Goal: Information Seeking & Learning: Find specific fact

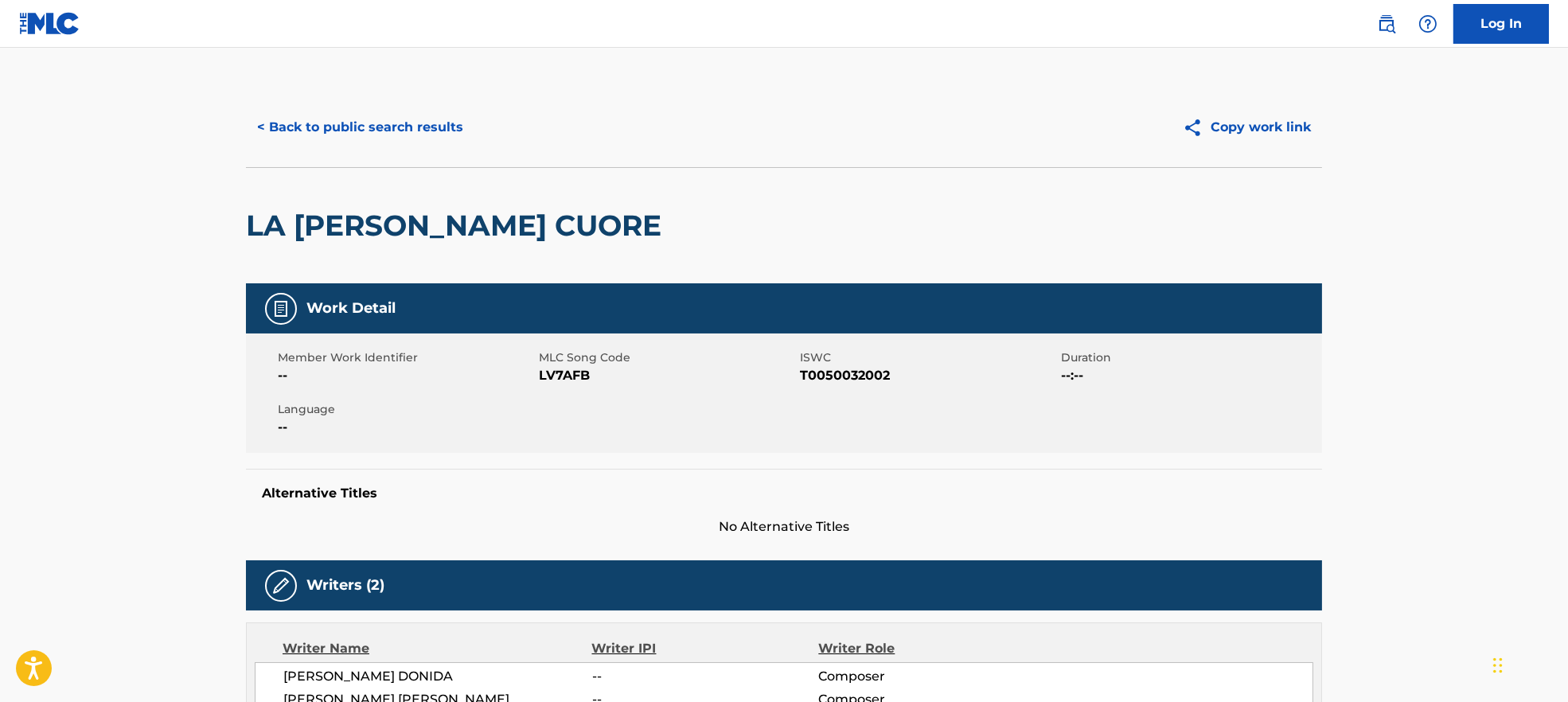
click at [404, 118] on button "< Back to public search results" at bounding box center [360, 128] width 229 height 40
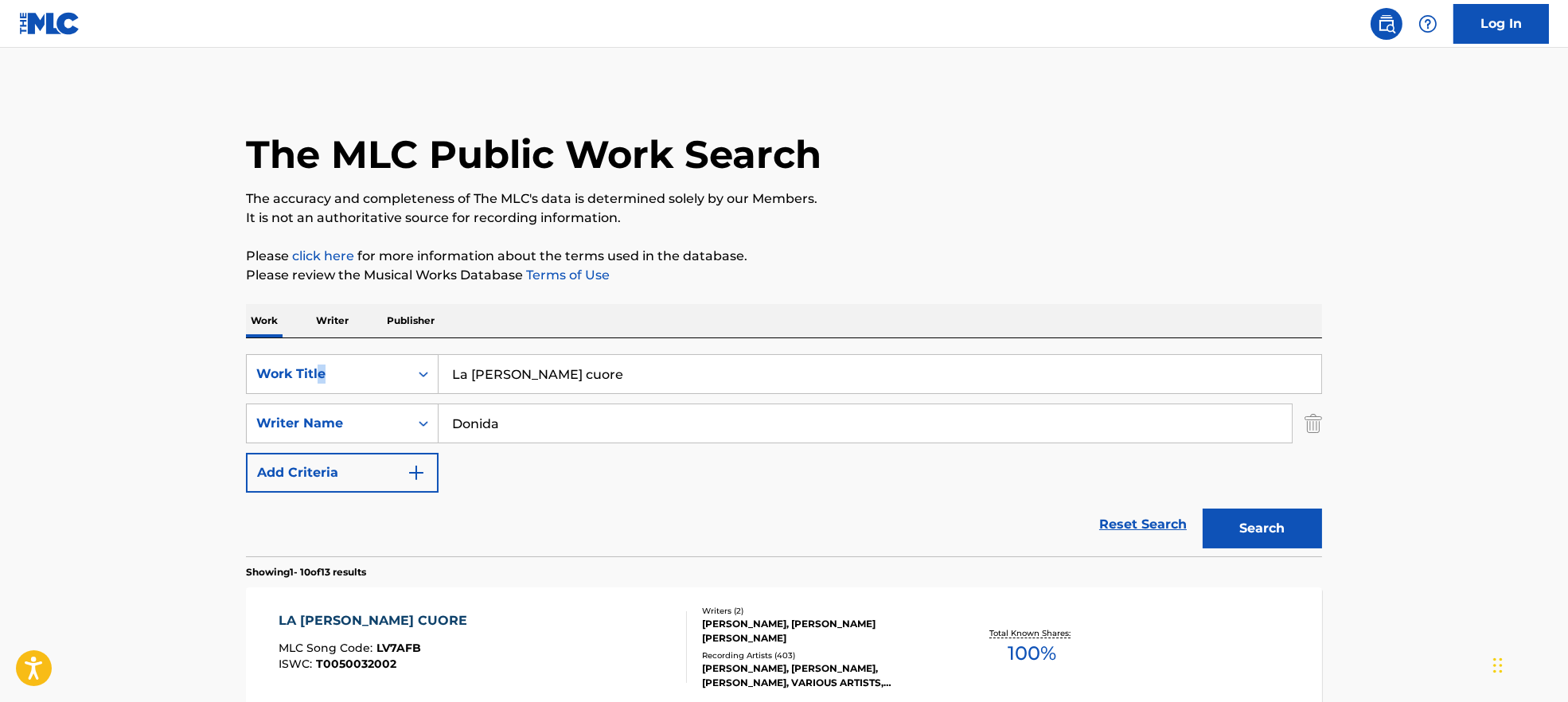
drag, startPoint x: 651, startPoint y: 350, endPoint x: 321, endPoint y: 348, distance: 330.0
click at [321, 348] on div "SearchWithCriteria7ead3527-73f7-4d5a-b7cb-2a10692a4586 Work Title La [PERSON_NA…" at bounding box center [784, 448] width 1077 height 218
drag, startPoint x: 658, startPoint y: 354, endPoint x: 281, endPoint y: 341, distance: 377.2
click at [281, 341] on div "SearchWithCriteria7ead3527-73f7-4d5a-b7cb-2a10692a4586 Work Title La [PERSON_NA…" at bounding box center [784, 448] width 1077 height 218
paste input "Insieme (2018 Remaster) [PERSON_NAME]"
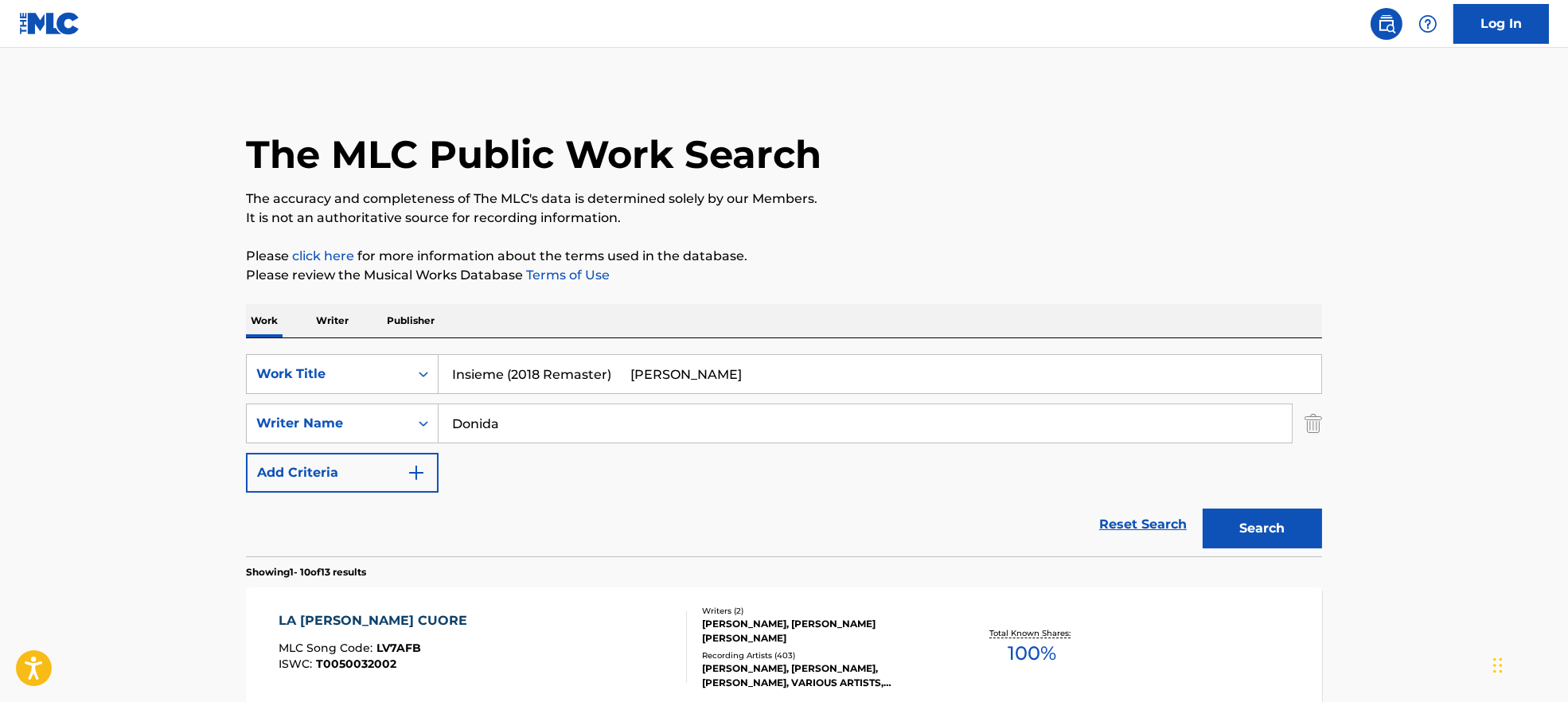
drag, startPoint x: 503, startPoint y: 372, endPoint x: 1053, endPoint y: 184, distance: 581.2
type input "Insieme"
click at [1053, 184] on div "The MLC Public Work Search" at bounding box center [784, 145] width 1077 height 116
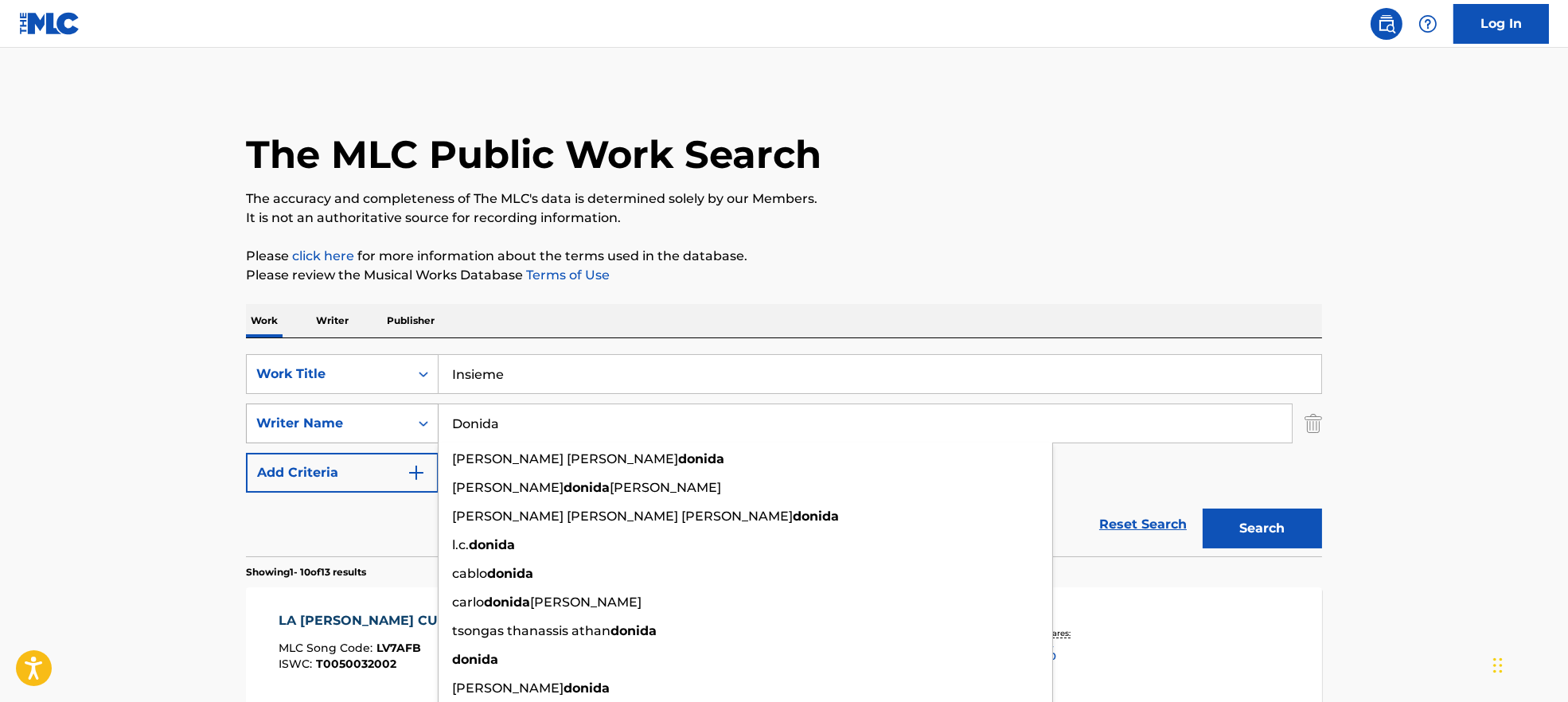
drag, startPoint x: 545, startPoint y: 412, endPoint x: 389, endPoint y: 420, distance: 156.2
click at [389, 420] on div "SearchWithCriteria9944ca93-3bb9-4a34-b127-ab9ee16f744a Writer Name [PERSON_NAME…" at bounding box center [784, 424] width 1077 height 40
paste input "[PERSON_NAME]"
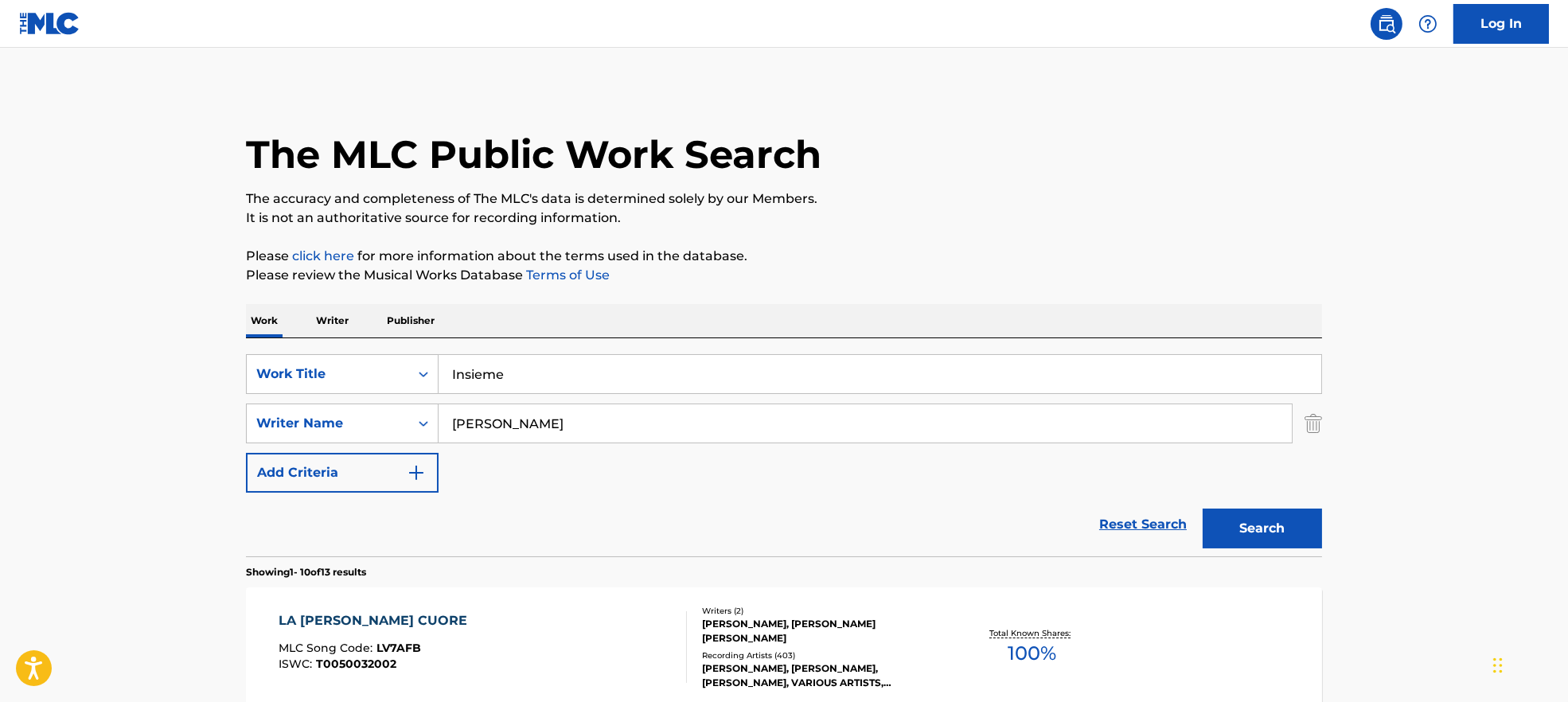
click at [545, 420] on input "[PERSON_NAME]" at bounding box center [866, 423] width 854 height 39
drag, startPoint x: 540, startPoint y: 420, endPoint x: 1353, endPoint y: 561, distance: 825.1
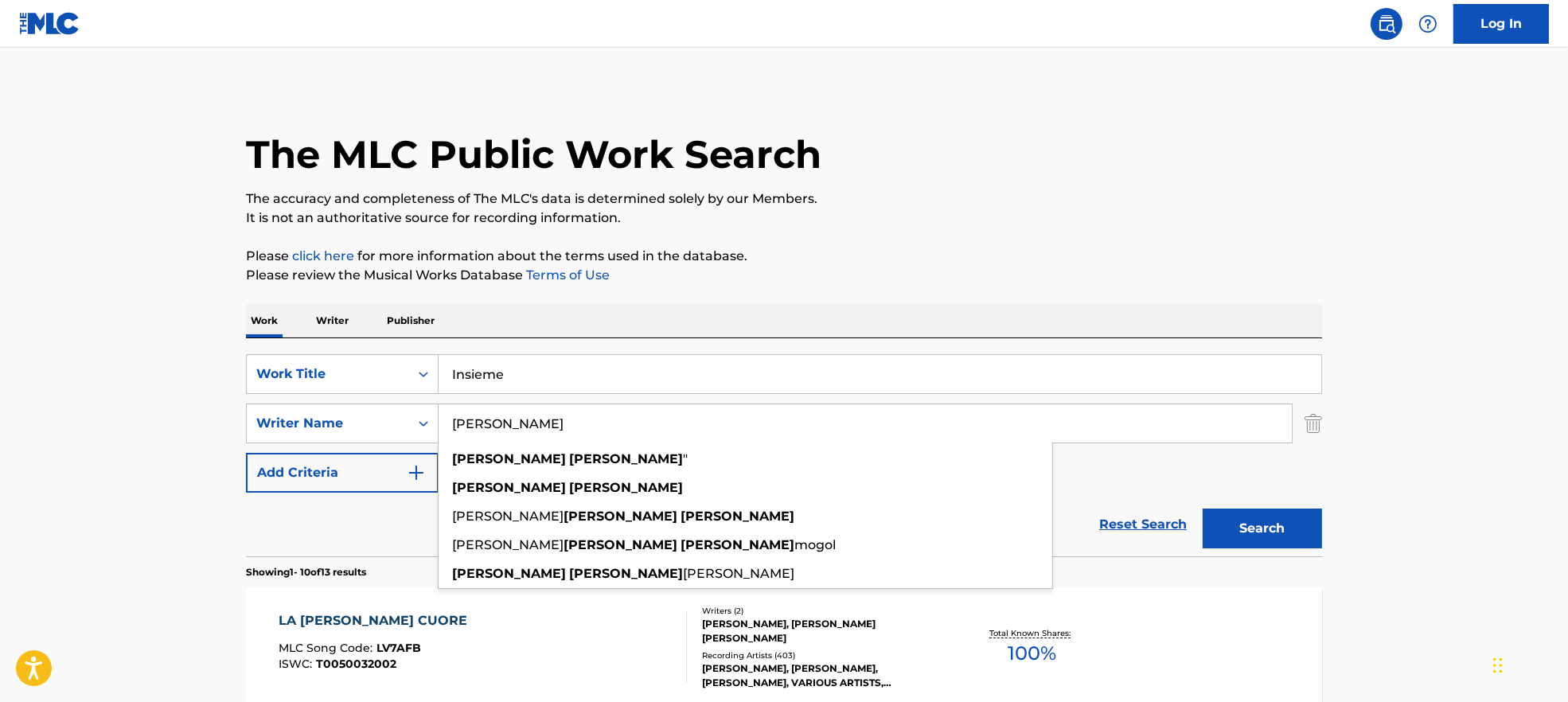
type input "[PERSON_NAME]"
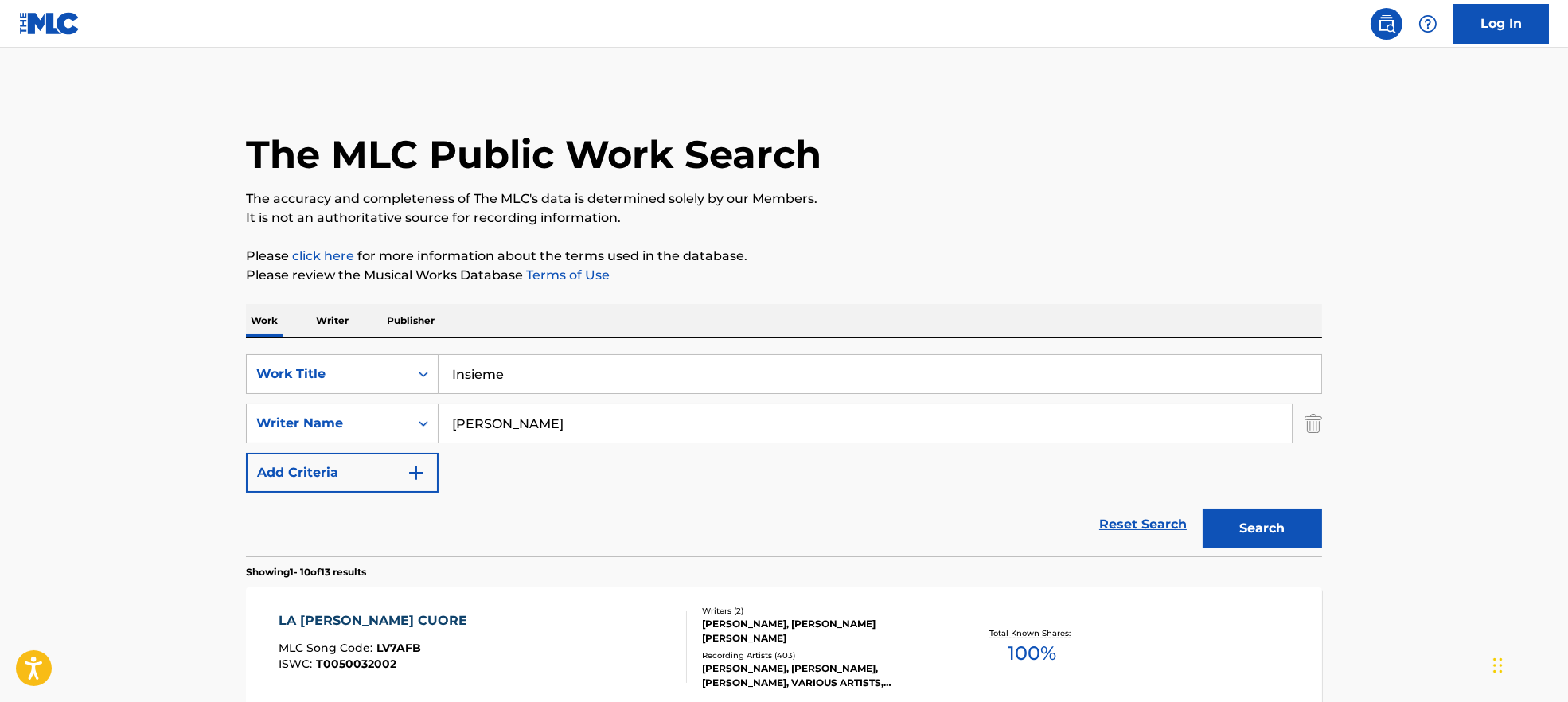
click at [1241, 540] on button "Search" at bounding box center [1262, 529] width 120 height 40
click at [492, 647] on div "INSIEME MLC Song Code : I7158E ISWC : T0050012059" at bounding box center [482, 647] width 409 height 71
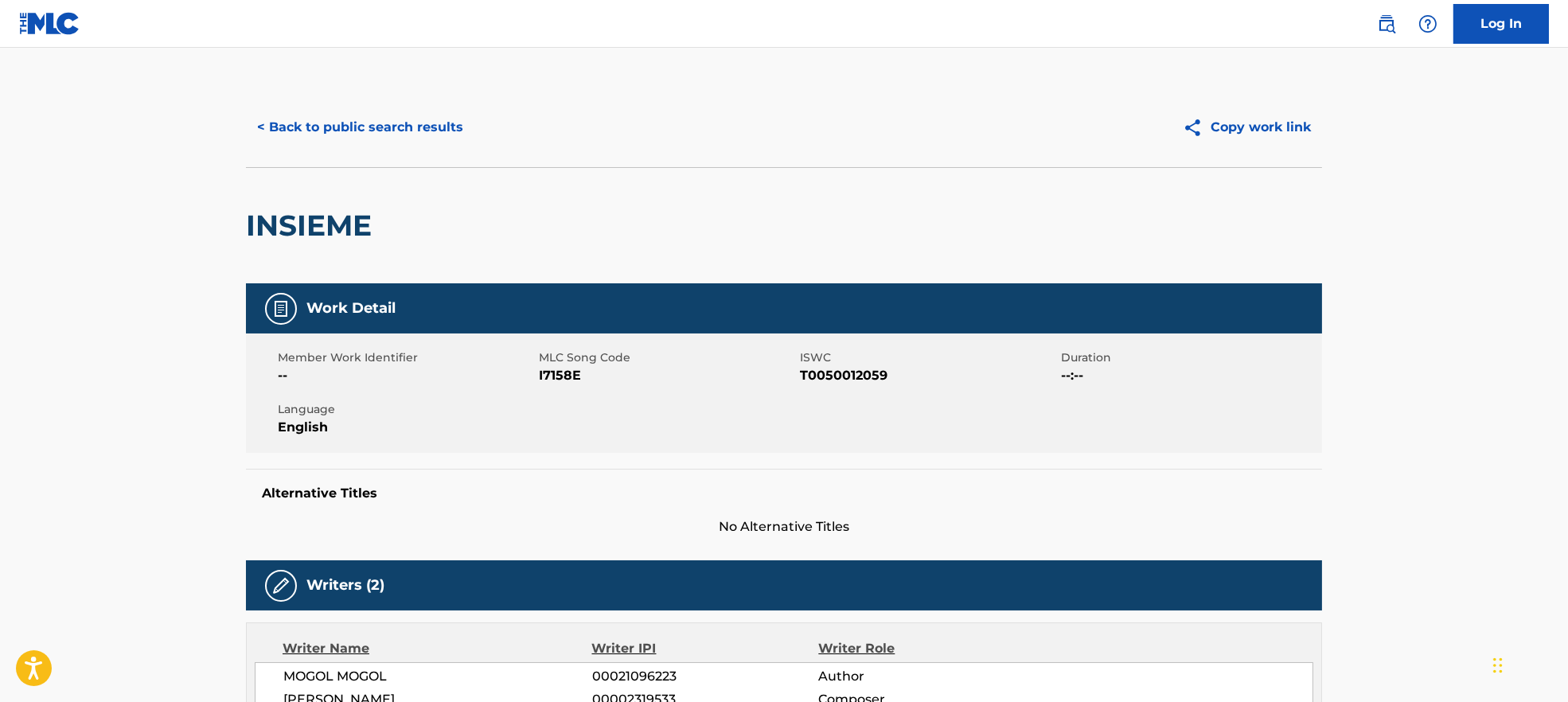
click at [563, 371] on span "I7158E" at bounding box center [668, 375] width 258 height 19
copy span "I7158E"
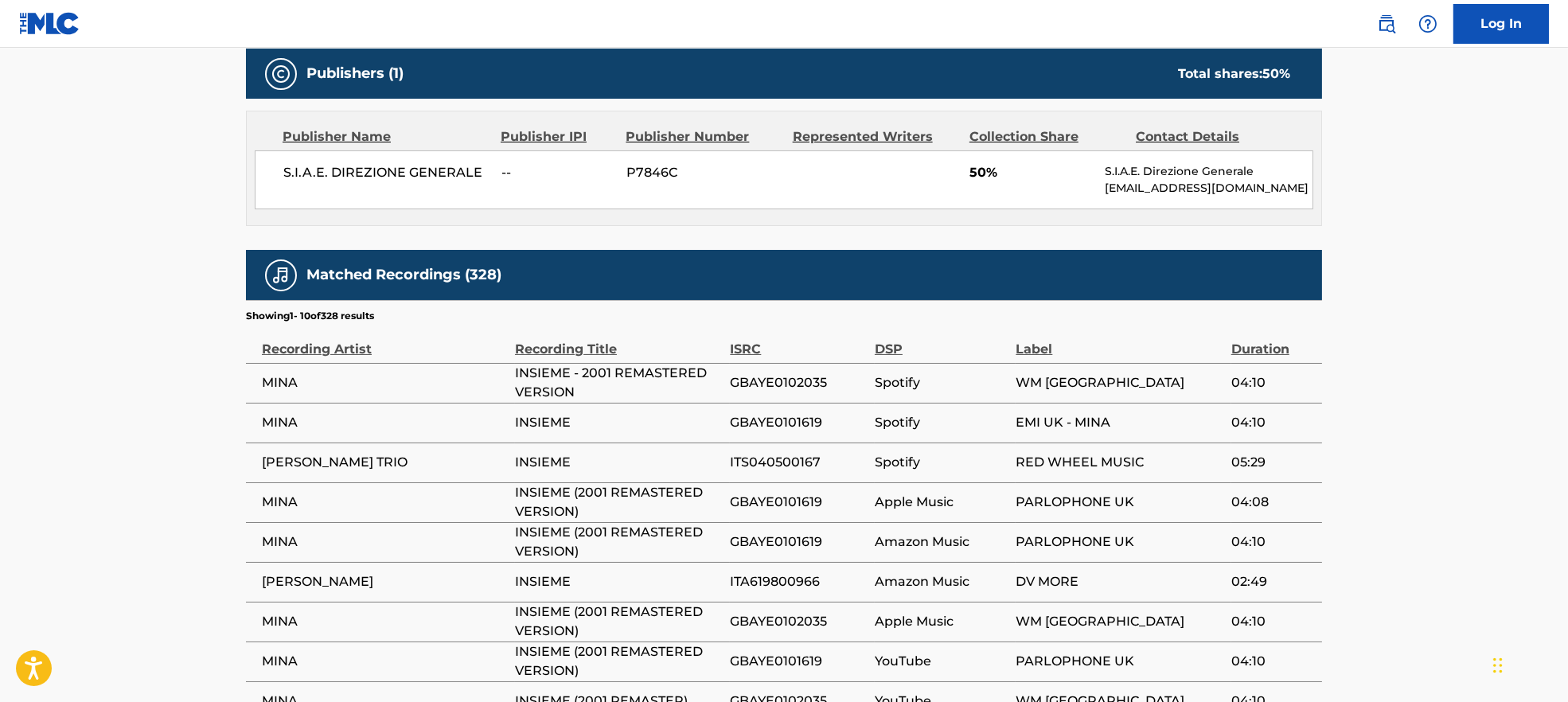
scroll to position [743, 0]
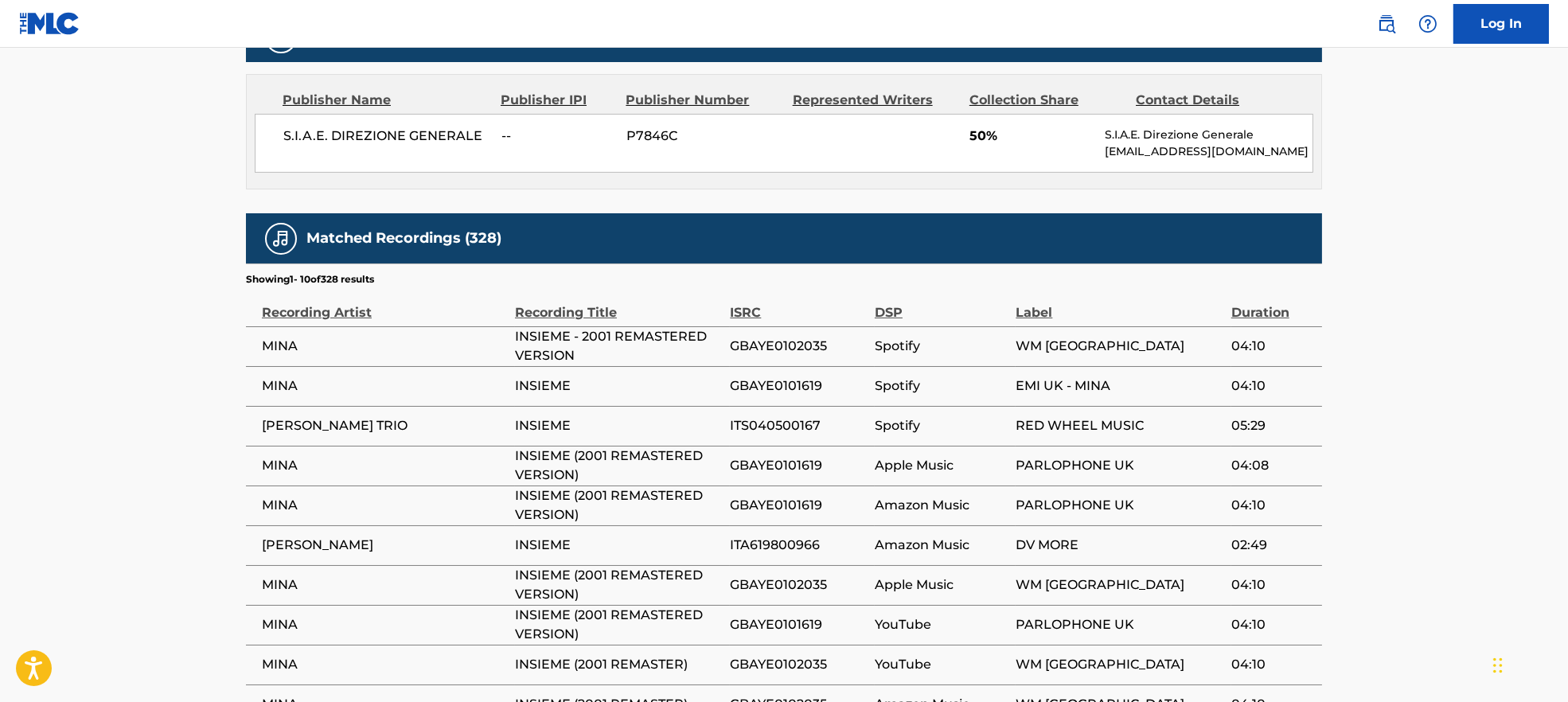
click at [361, 136] on span "S.I.A.E. DIREZIONE GENERALE" at bounding box center [386, 136] width 206 height 19
copy div "S.I.A.E. DIREZIONE GENERALE"
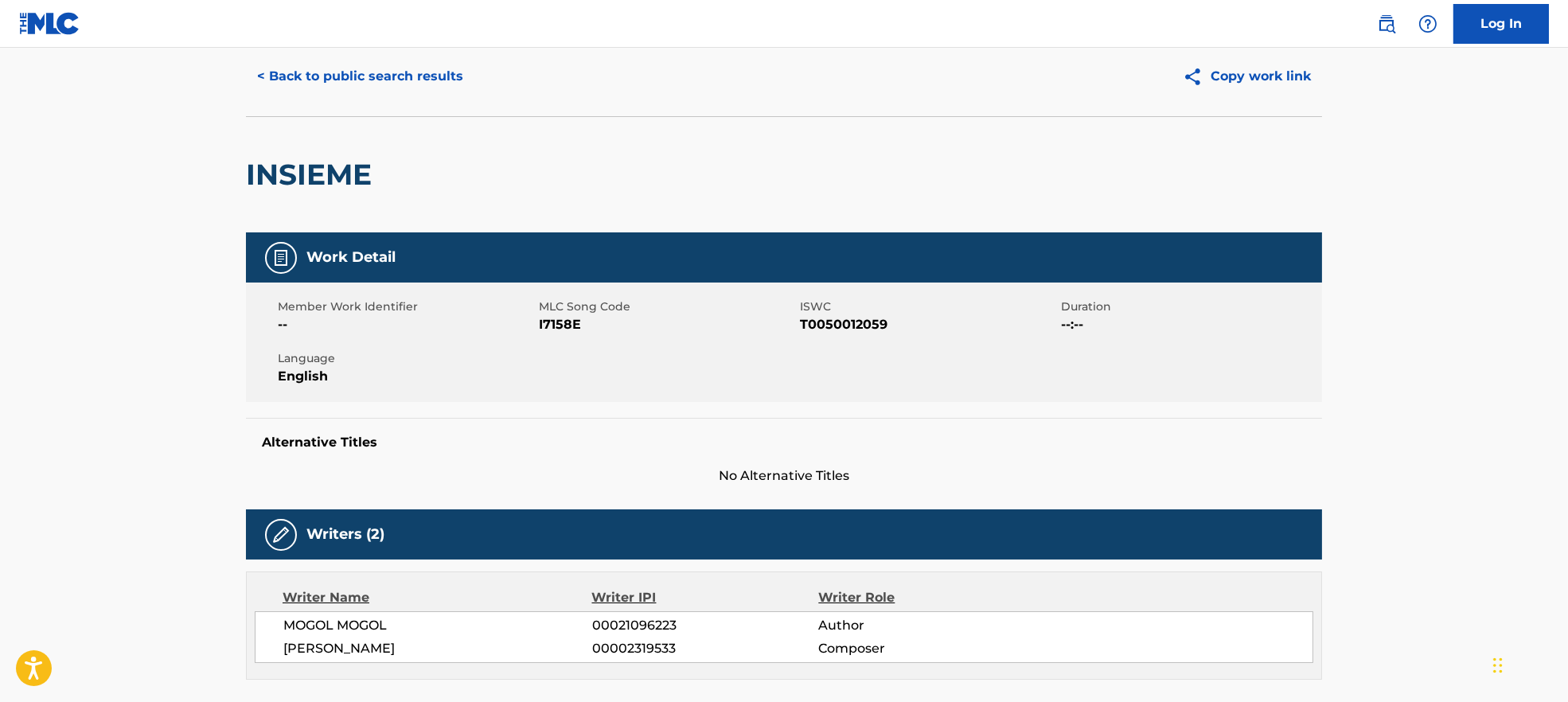
scroll to position [0, 0]
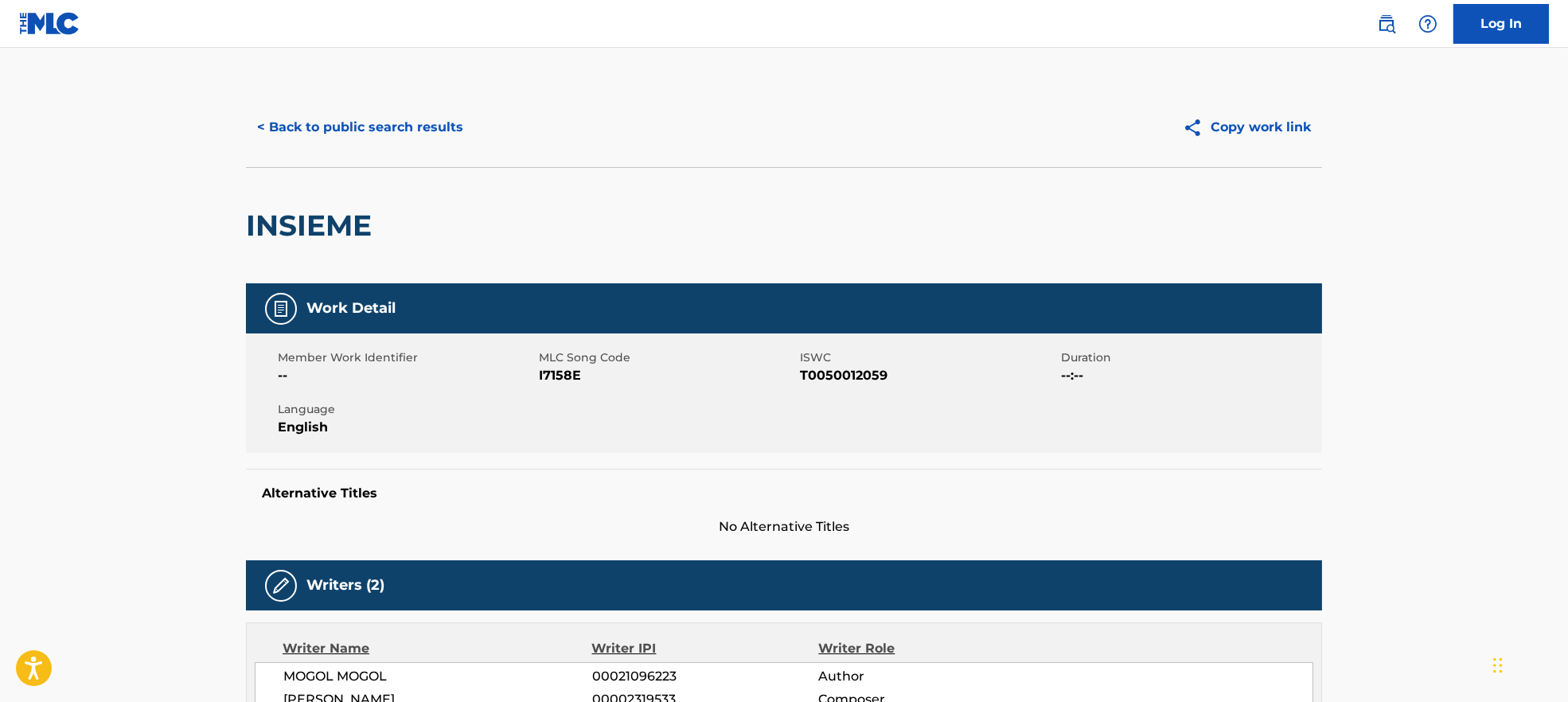
click at [379, 131] on button "< Back to public search results" at bounding box center [360, 128] width 229 height 40
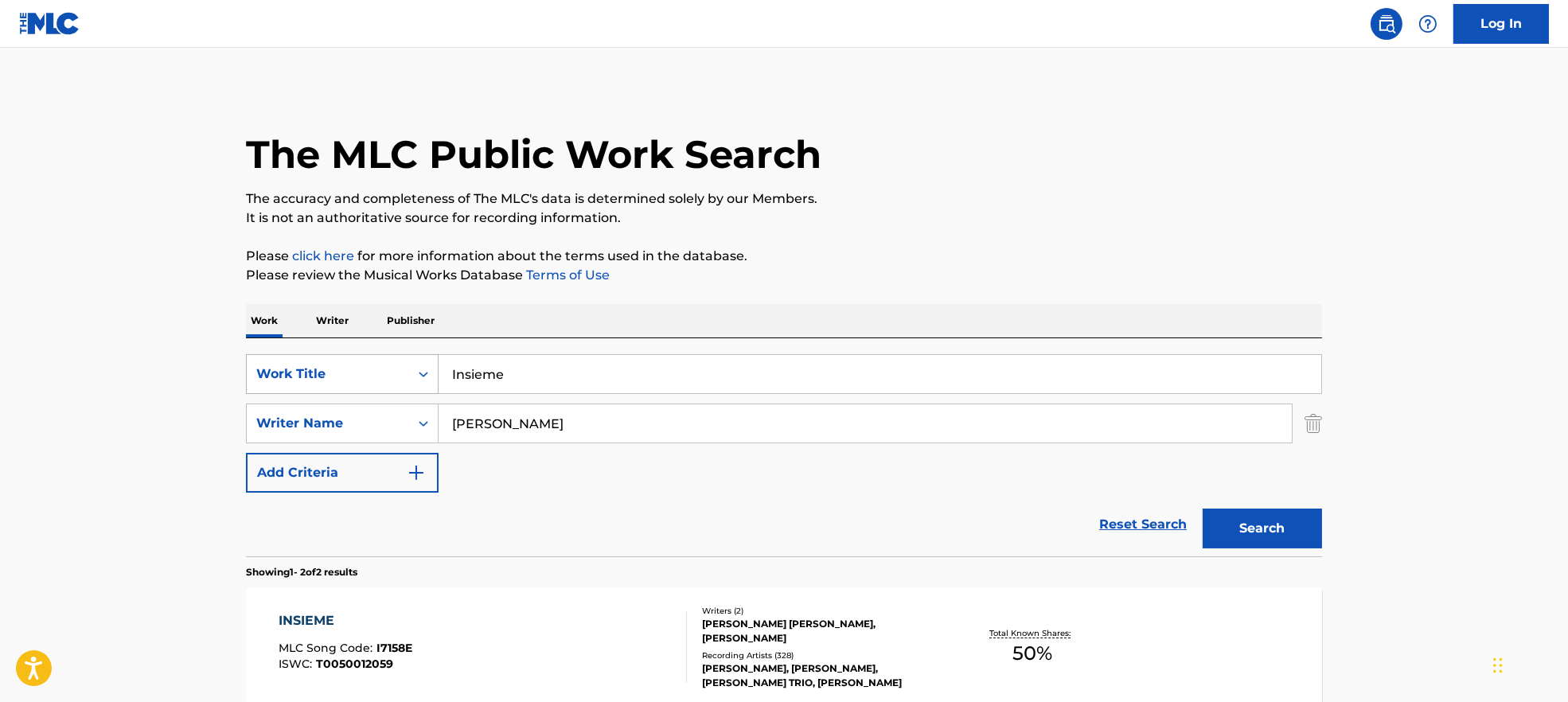
drag, startPoint x: 591, startPoint y: 371, endPoint x: 290, endPoint y: 369, distance: 301.0
click at [290, 369] on div "SearchWithCriteria7ead3527-73f7-4d5a-b7cb-2a10692a4586 Work Title Insieme" at bounding box center [784, 374] width 1077 height 40
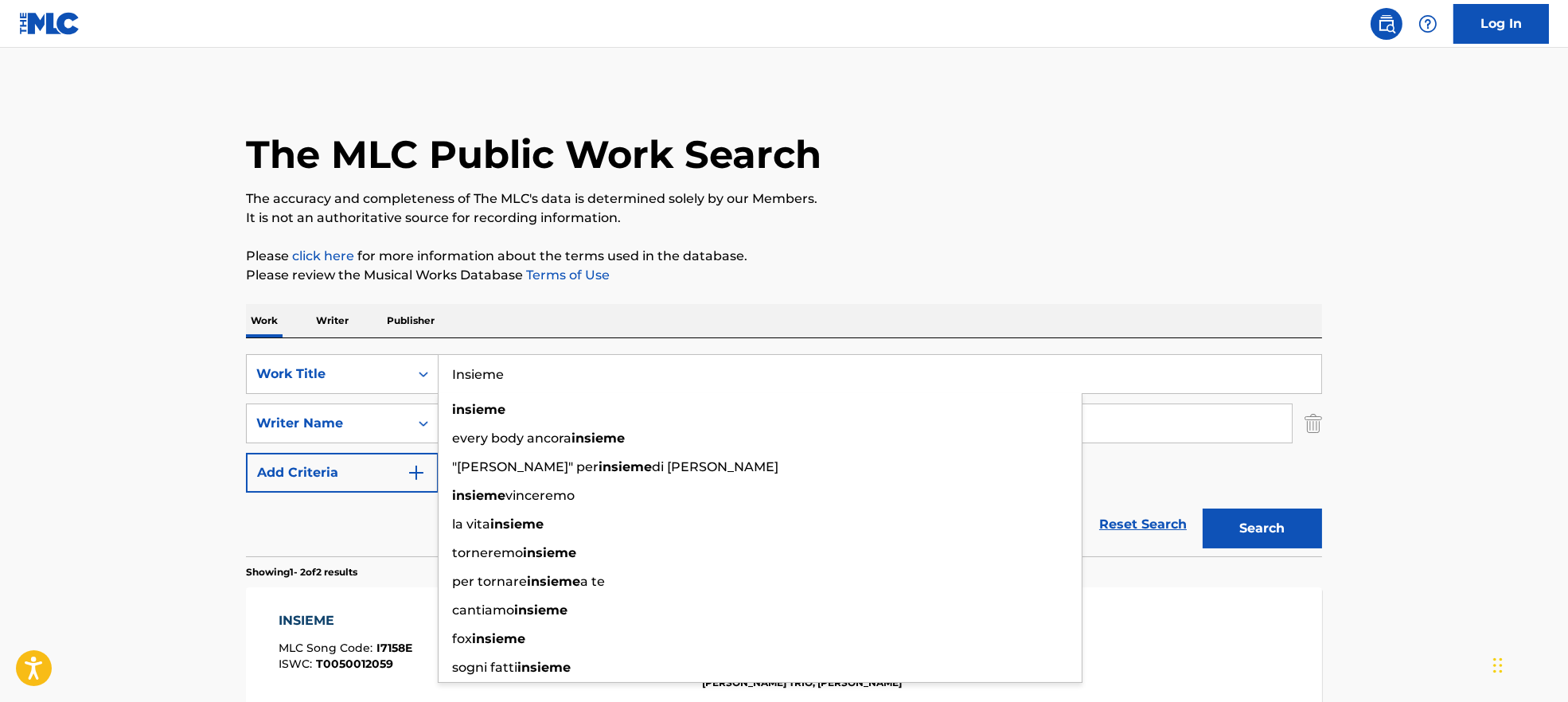
paste input "Amore Mio (2001 Remastered Version) [PERSON_NAME]"
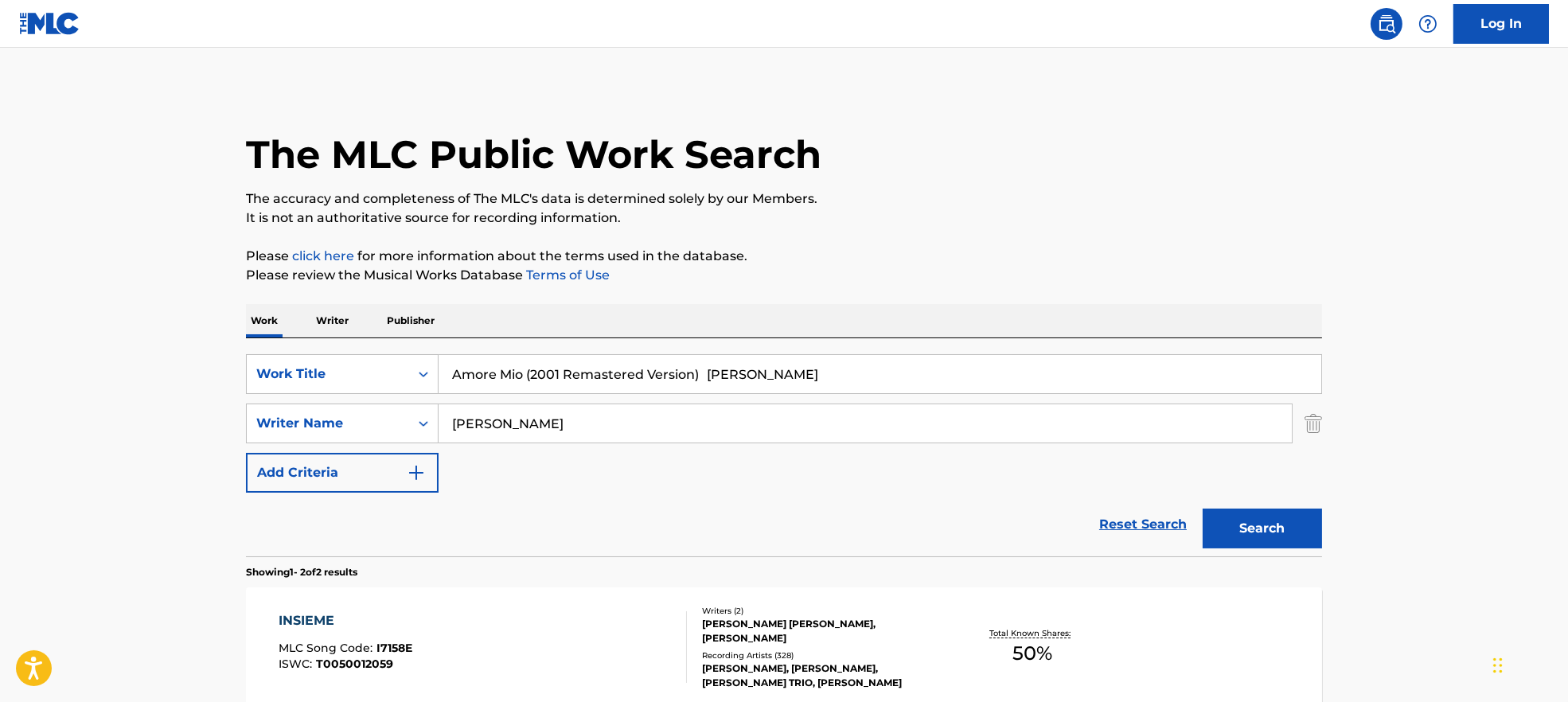
drag, startPoint x: 525, startPoint y: 377, endPoint x: 1252, endPoint y: 347, distance: 727.6
click at [1268, 376] on input "Amore Mio (2001 Remastered Version) [PERSON_NAME]" at bounding box center [880, 373] width 883 height 39
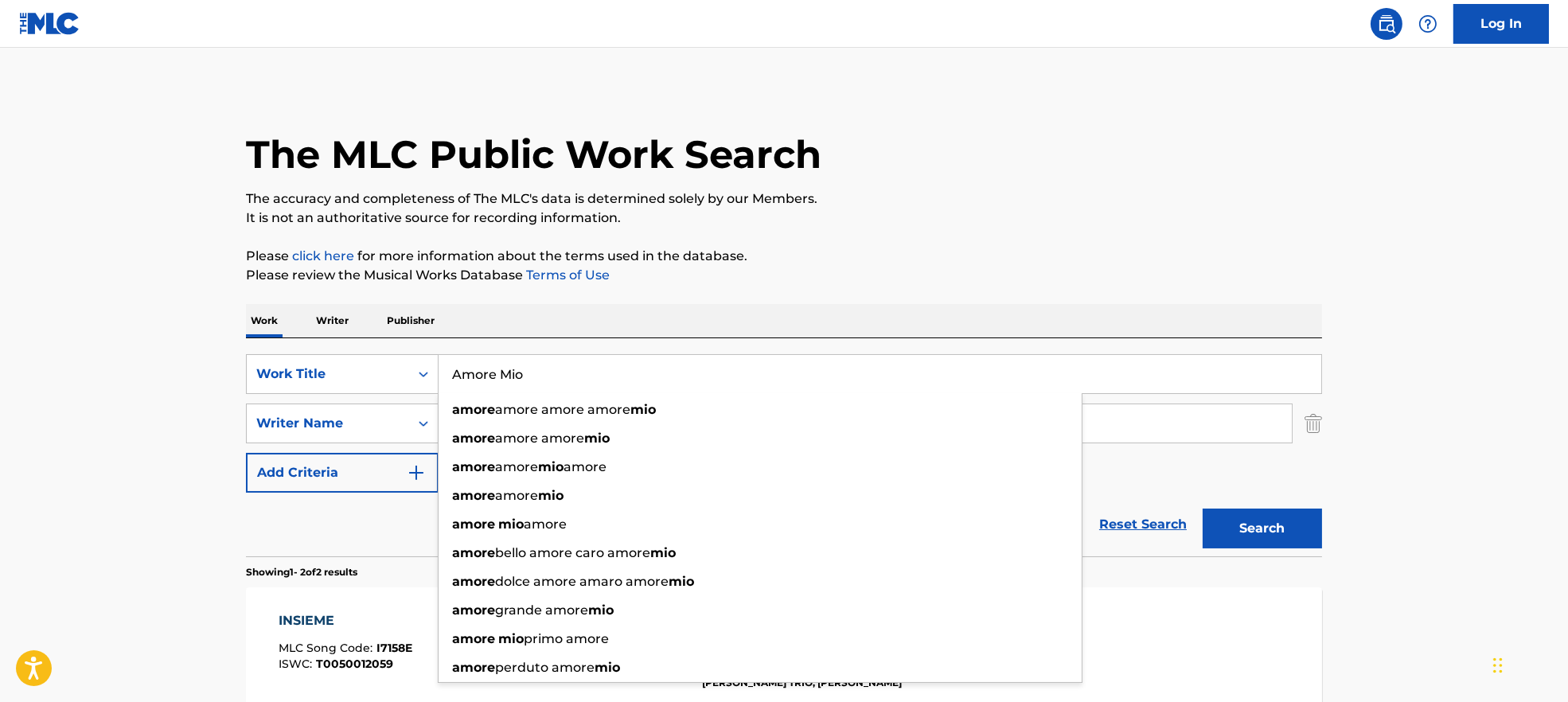
type input "Amore Mio"
click at [1008, 262] on p "Please click here for more information about the terms used in the database." at bounding box center [784, 255] width 1077 height 19
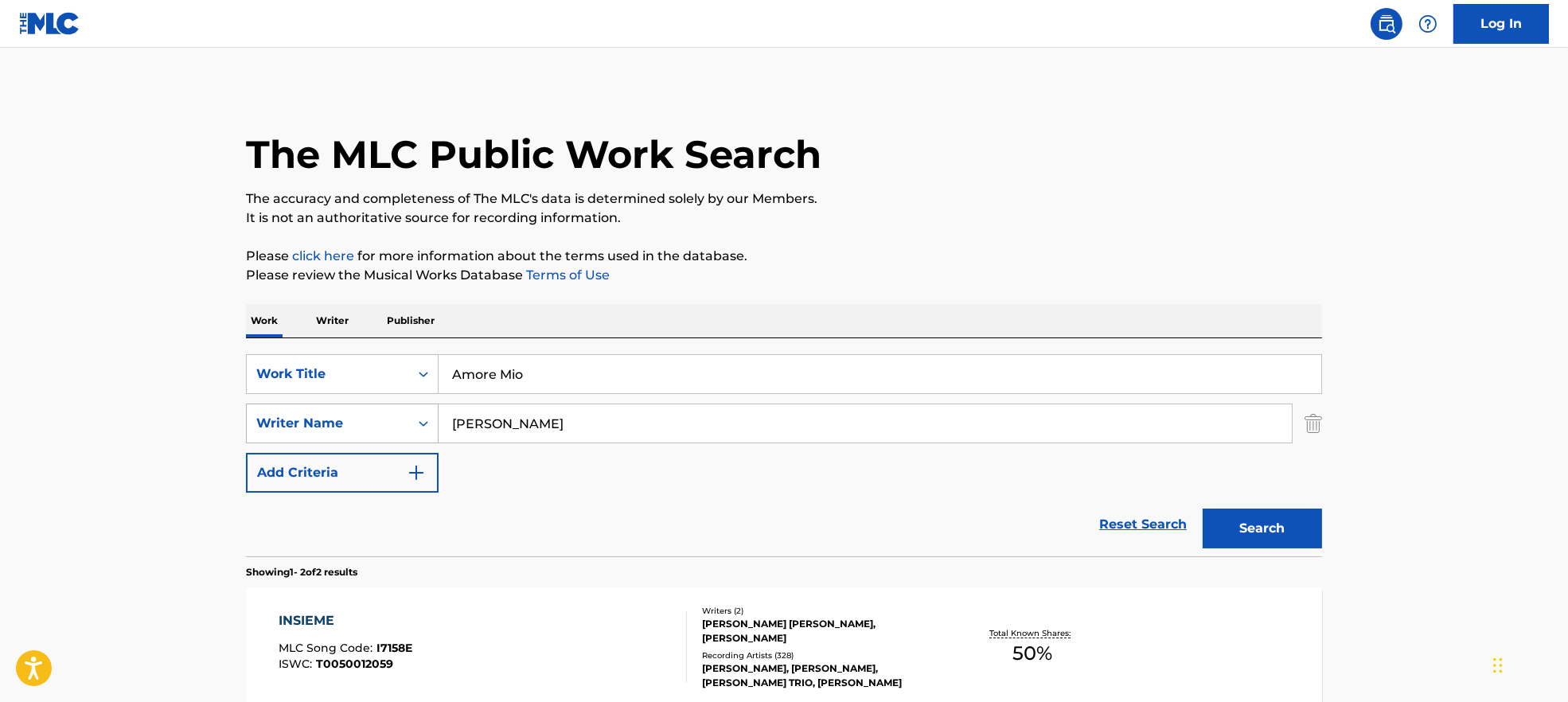
drag, startPoint x: 640, startPoint y: 436, endPoint x: 340, endPoint y: 427, distance: 300.1
click at [341, 427] on div "SearchWithCriteria9944ca93-3bb9-4a34-b127-ab9ee16f744a Writer Name [PERSON_NAME]" at bounding box center [784, 424] width 1077 height 40
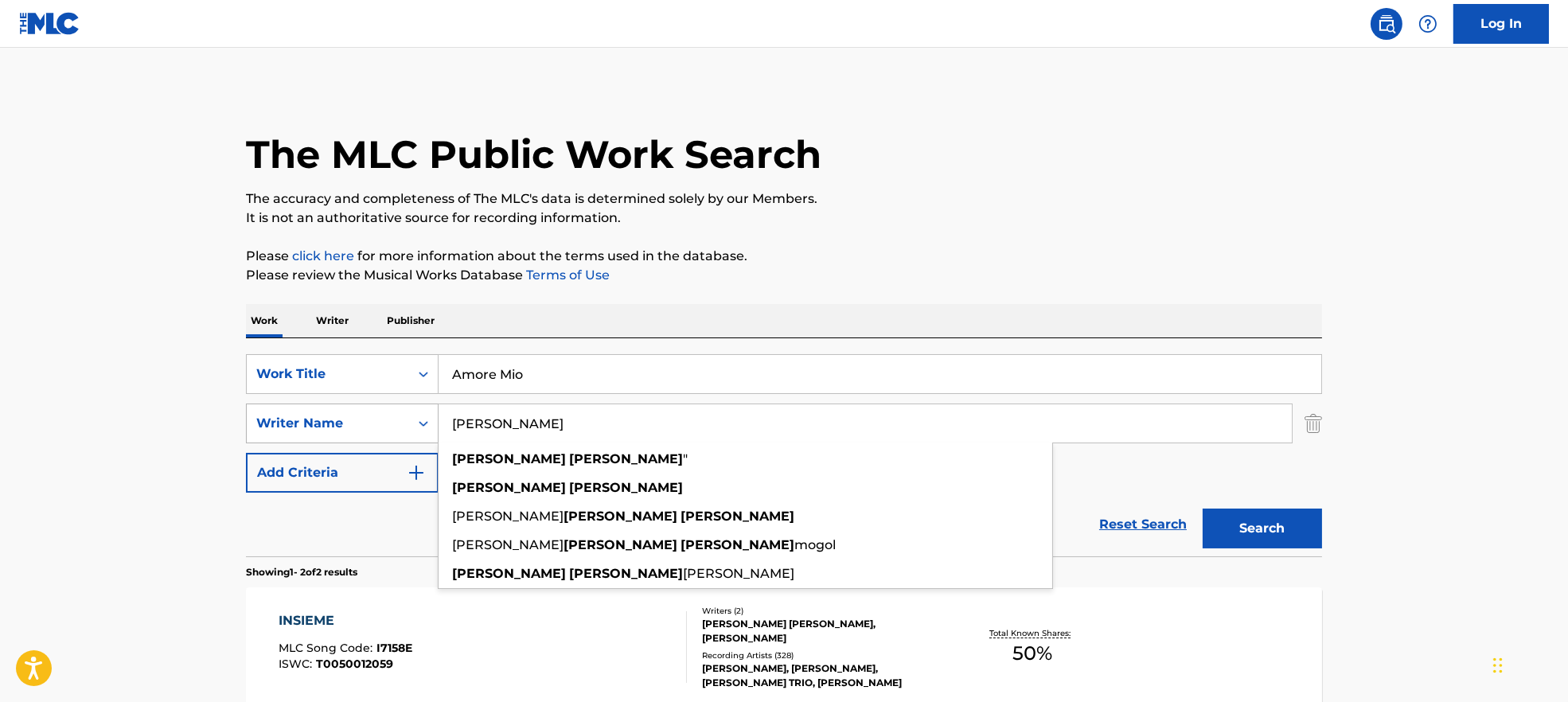
paste input "Amore Mio (2001 Remastered Version) [PERSON_NAME]"
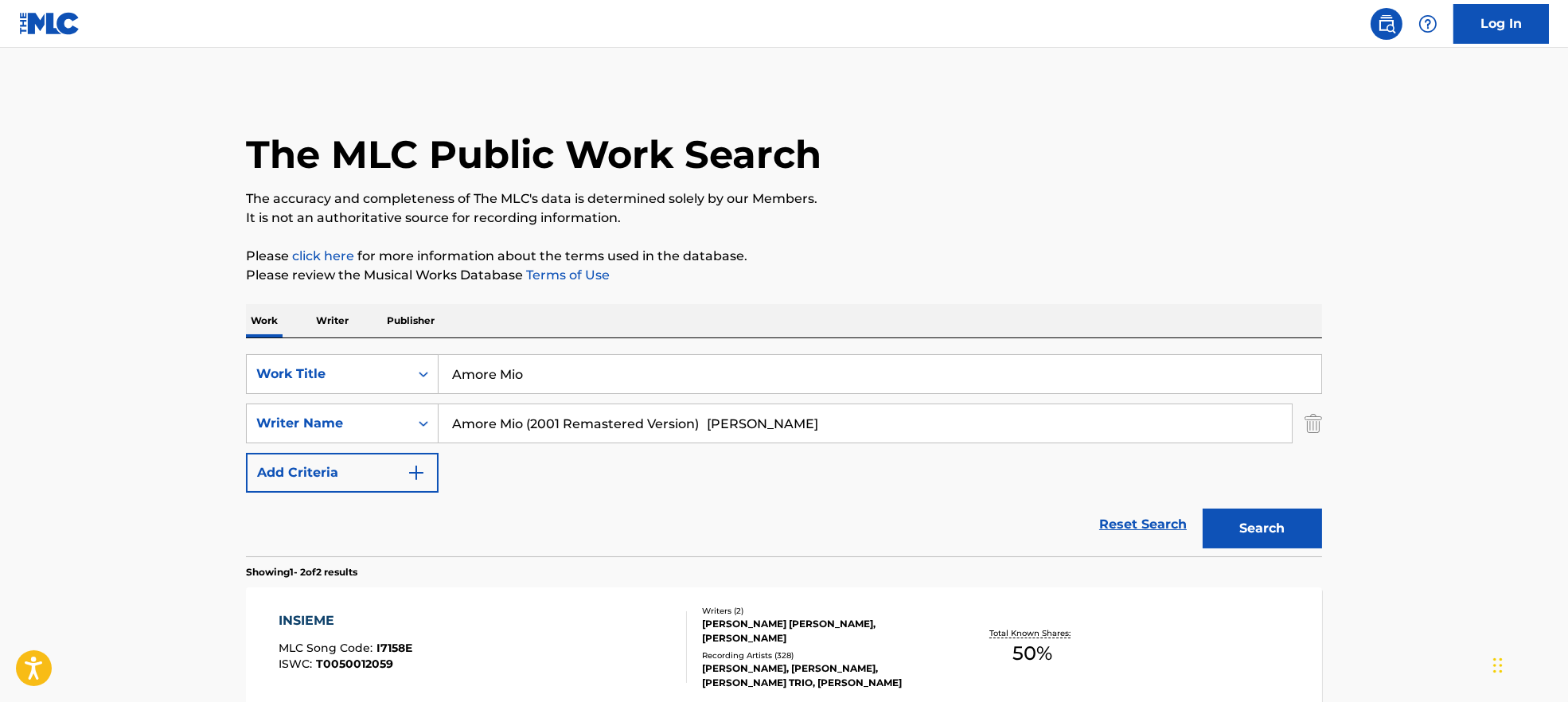
drag, startPoint x: 720, startPoint y: 423, endPoint x: 716, endPoint y: 530, distance: 107.1
click at [328, 433] on div "SearchWithCriteria9944ca93-3bb9-4a34-b127-ab9ee16f744a Writer Name [PERSON_NAME…" at bounding box center [784, 424] width 1077 height 40
click at [1293, 524] on button "Search" at bounding box center [1262, 529] width 120 height 40
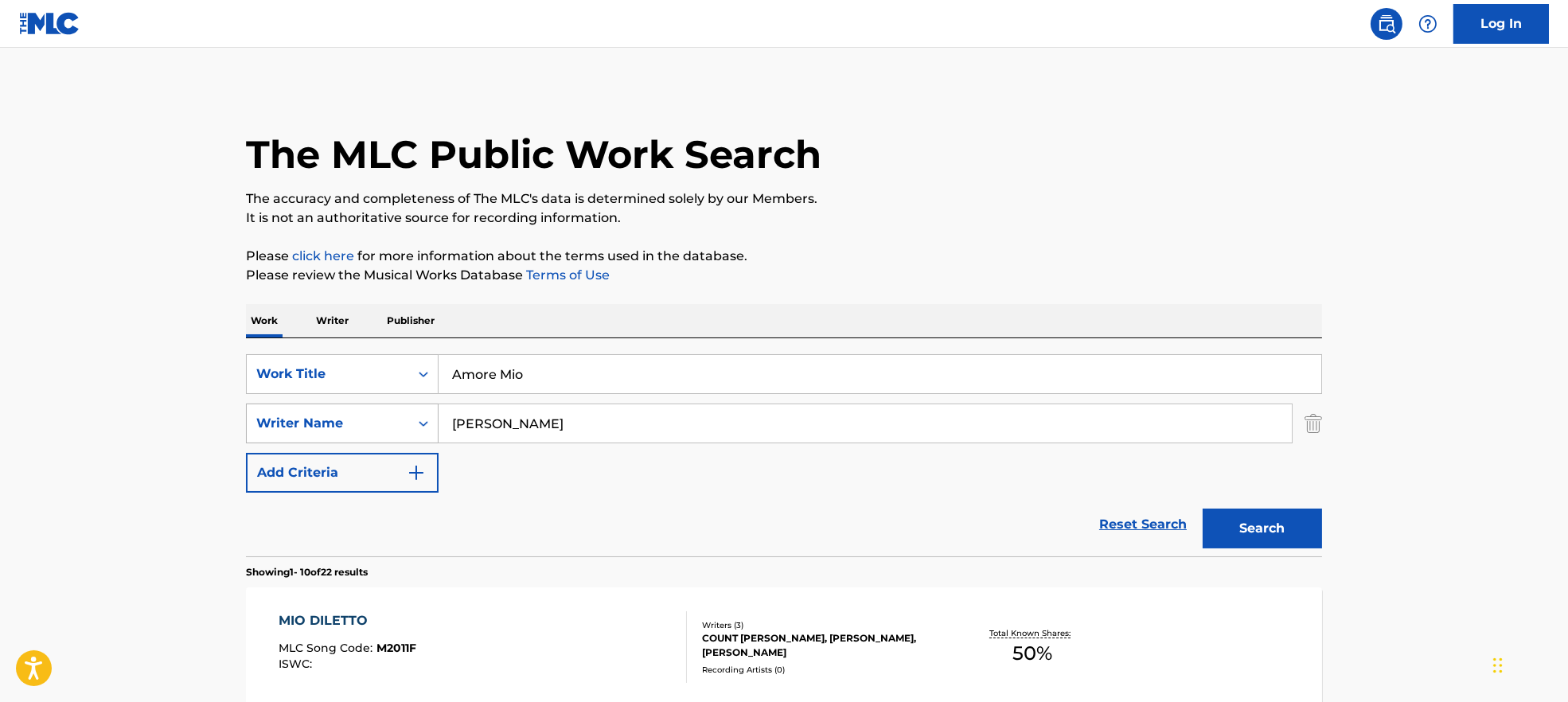
drag, startPoint x: 515, startPoint y: 424, endPoint x: 343, endPoint y: 422, distance: 172.0
click at [343, 422] on div "SearchWithCriteria9944ca93-3bb9-4a34-b127-ab9ee16f744a Writer Name [PERSON_NAME]" at bounding box center [784, 424] width 1077 height 40
paste input "[PERSON_NAME]"
drag, startPoint x: 541, startPoint y: 420, endPoint x: 954, endPoint y: 492, distance: 419.2
click at [935, 484] on div "SearchWithCriteria7ead3527-73f7-4d5a-b7cb-2a10692a4586 Work Title Amore Mio Sea…" at bounding box center [784, 424] width 1077 height 139
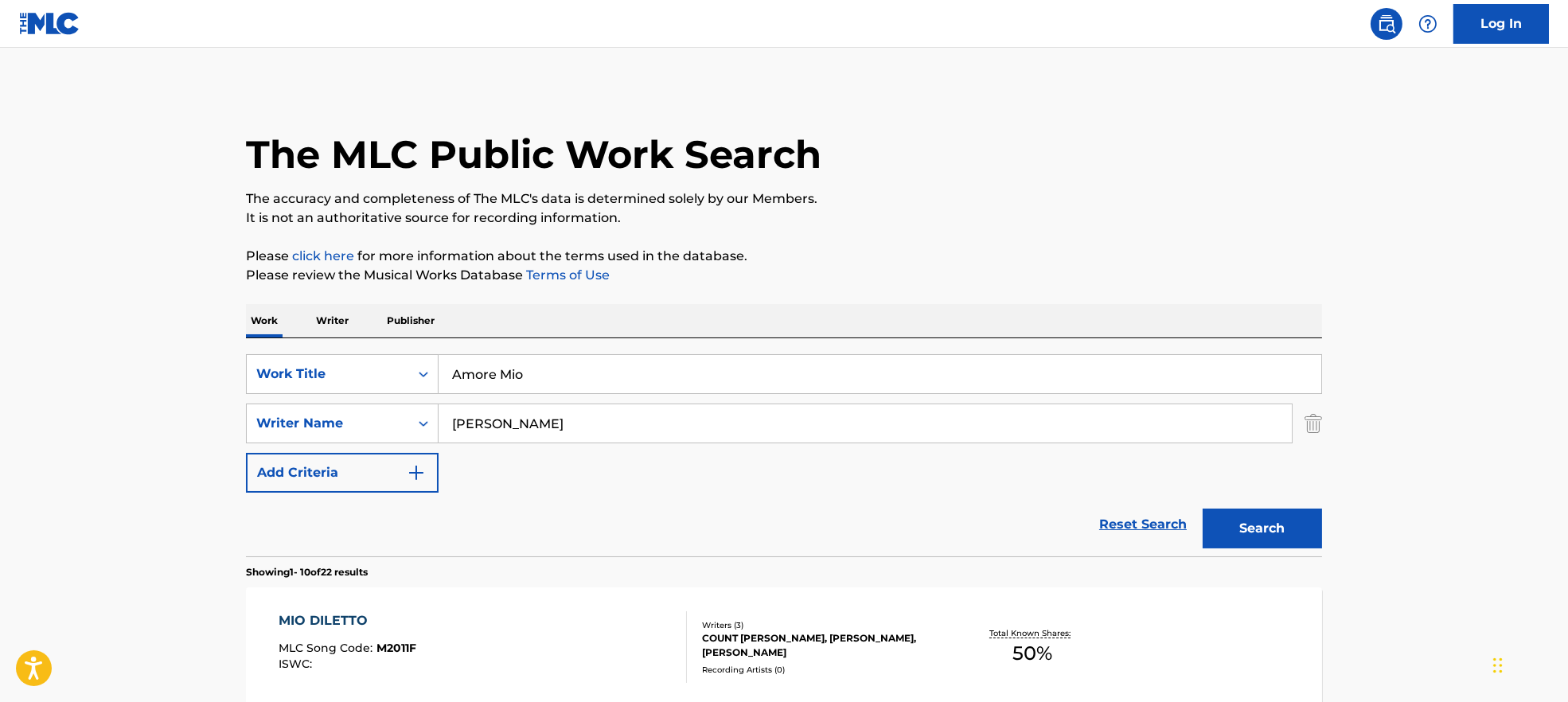
click at [1262, 530] on button "Search" at bounding box center [1262, 529] width 120 height 40
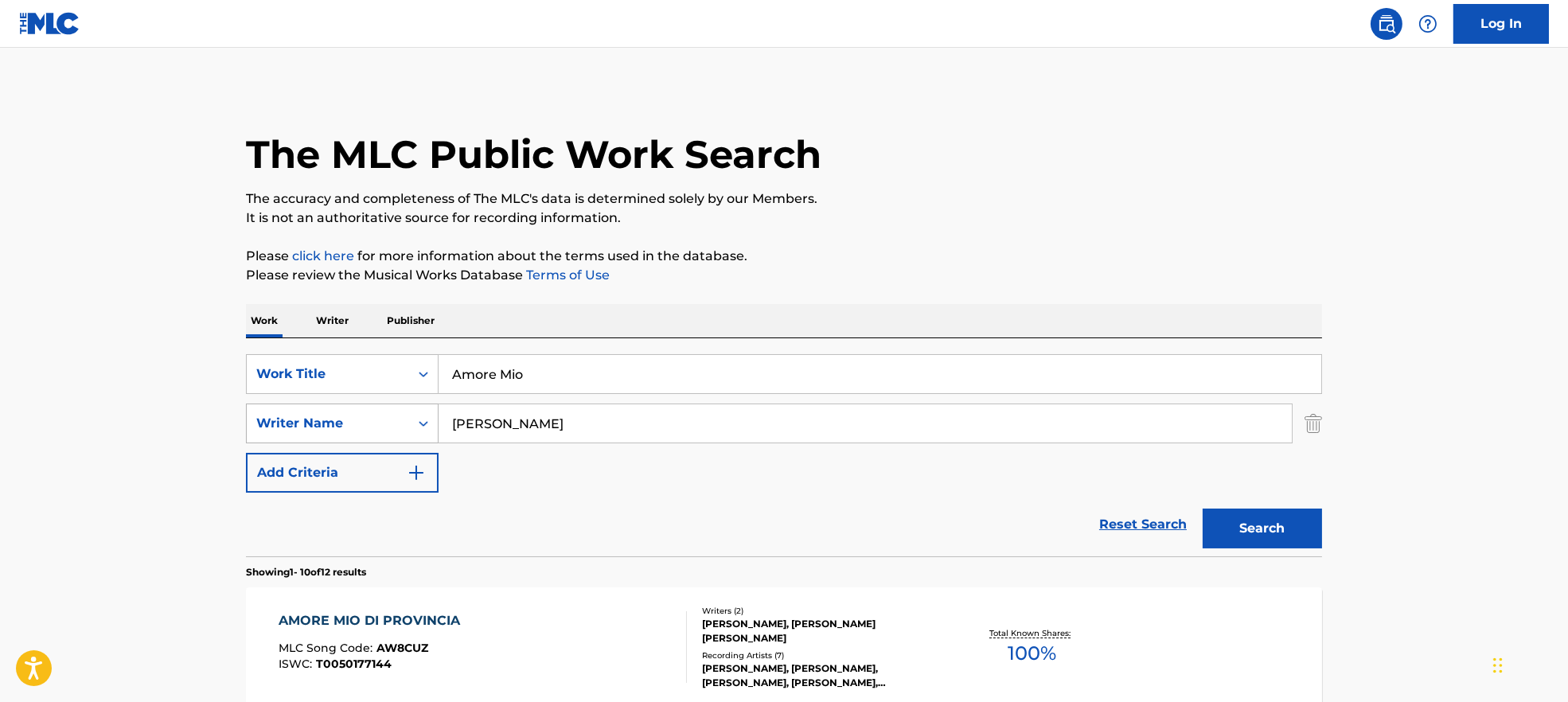
drag, startPoint x: 575, startPoint y: 428, endPoint x: 335, endPoint y: 426, distance: 240.0
click at [321, 428] on div "SearchWithCriteria9944ca93-3bb9-4a34-b127-ab9ee16f744a Writer Name [PERSON_NAME]" at bounding box center [784, 424] width 1077 height 40
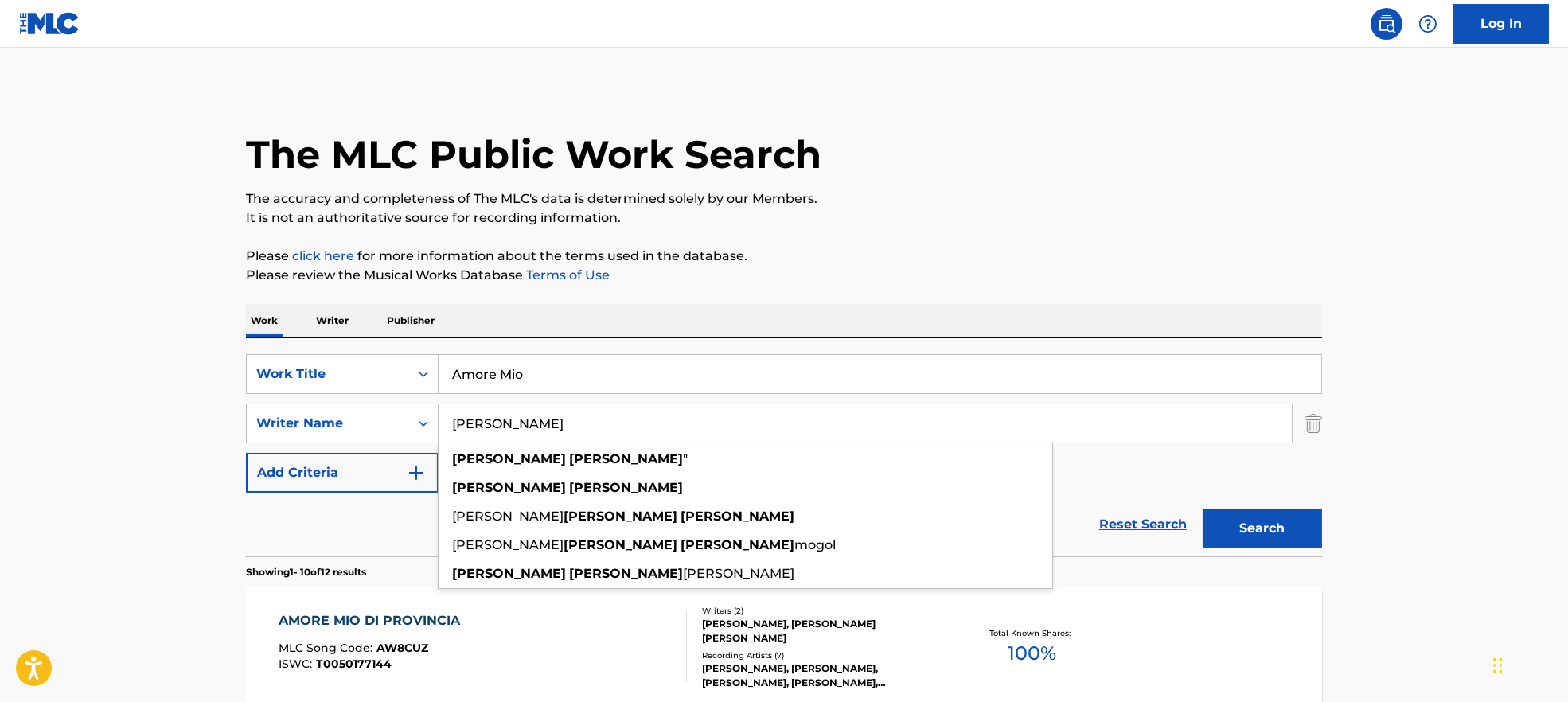
paste input "Mogol"
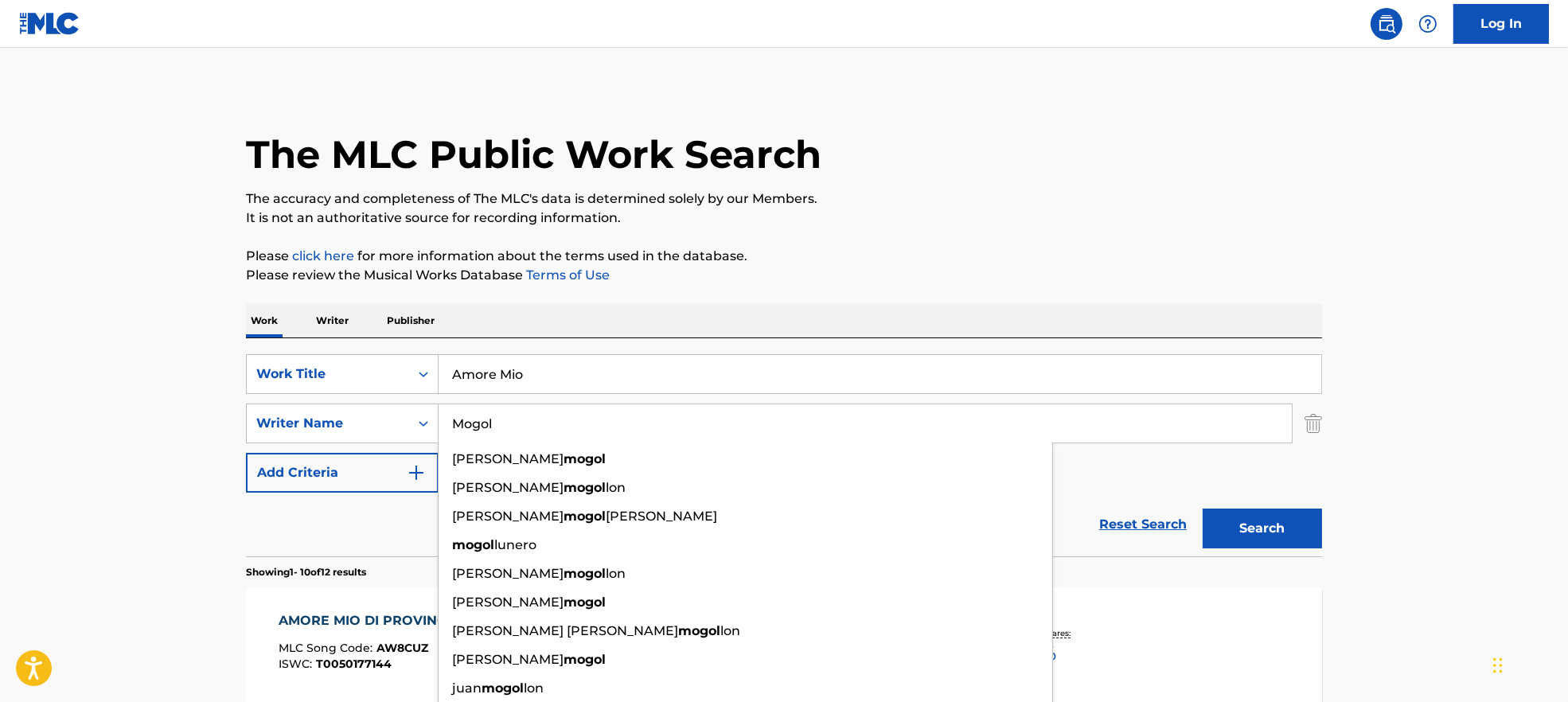
type input "Mogol"
click at [1297, 527] on button "Search" at bounding box center [1262, 529] width 120 height 40
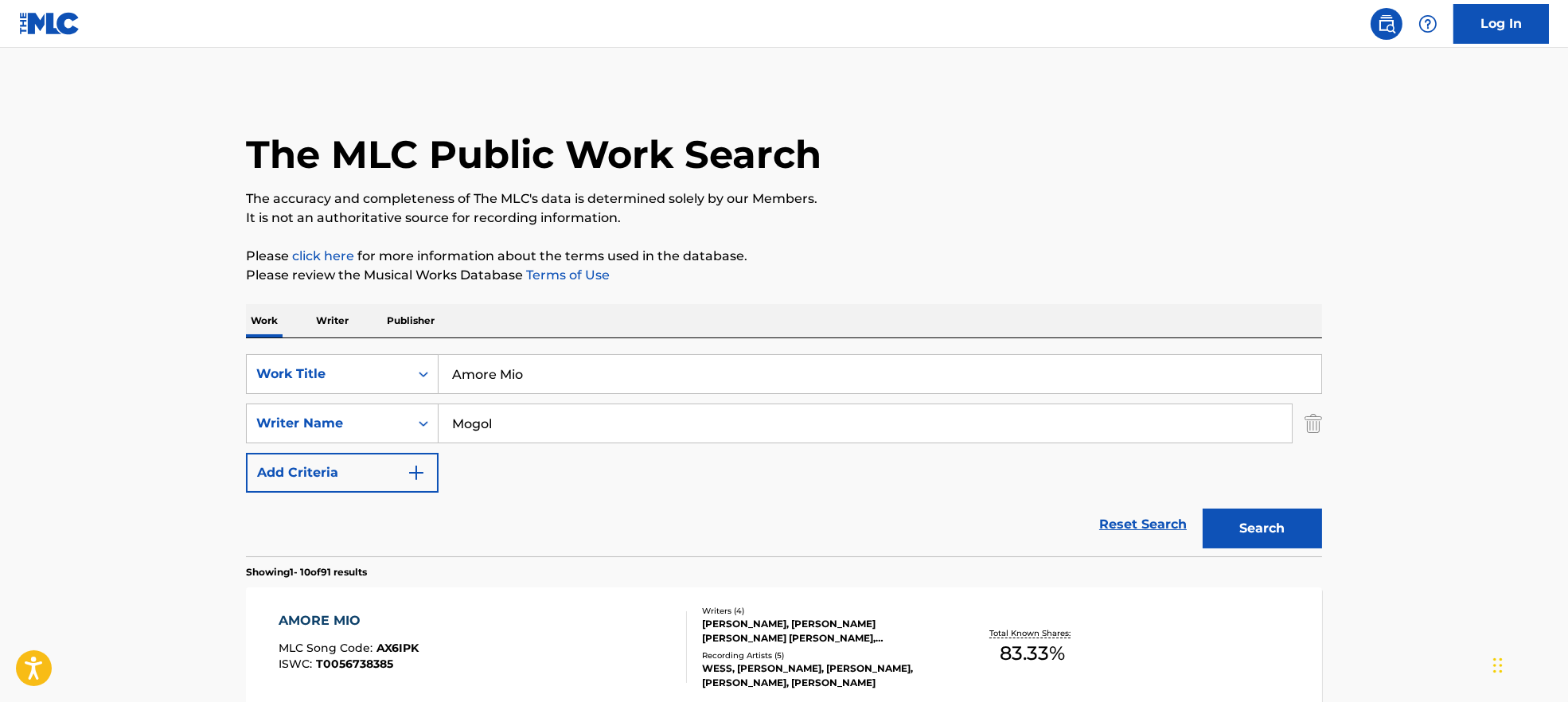
click at [627, 649] on div "AMORE MIO MLC Song Code : AX6IPK ISWC : T0056738385" at bounding box center [482, 647] width 409 height 71
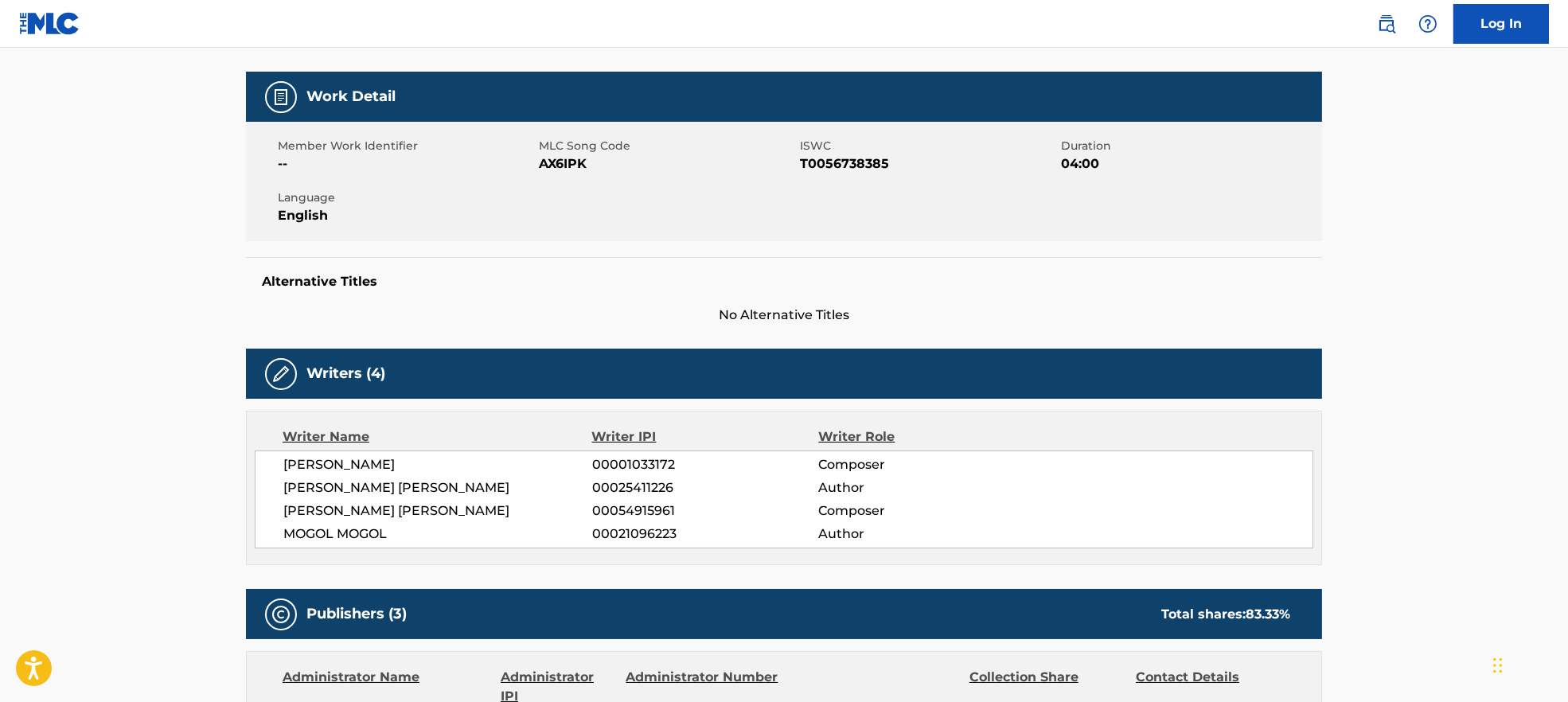
scroll to position [319, 0]
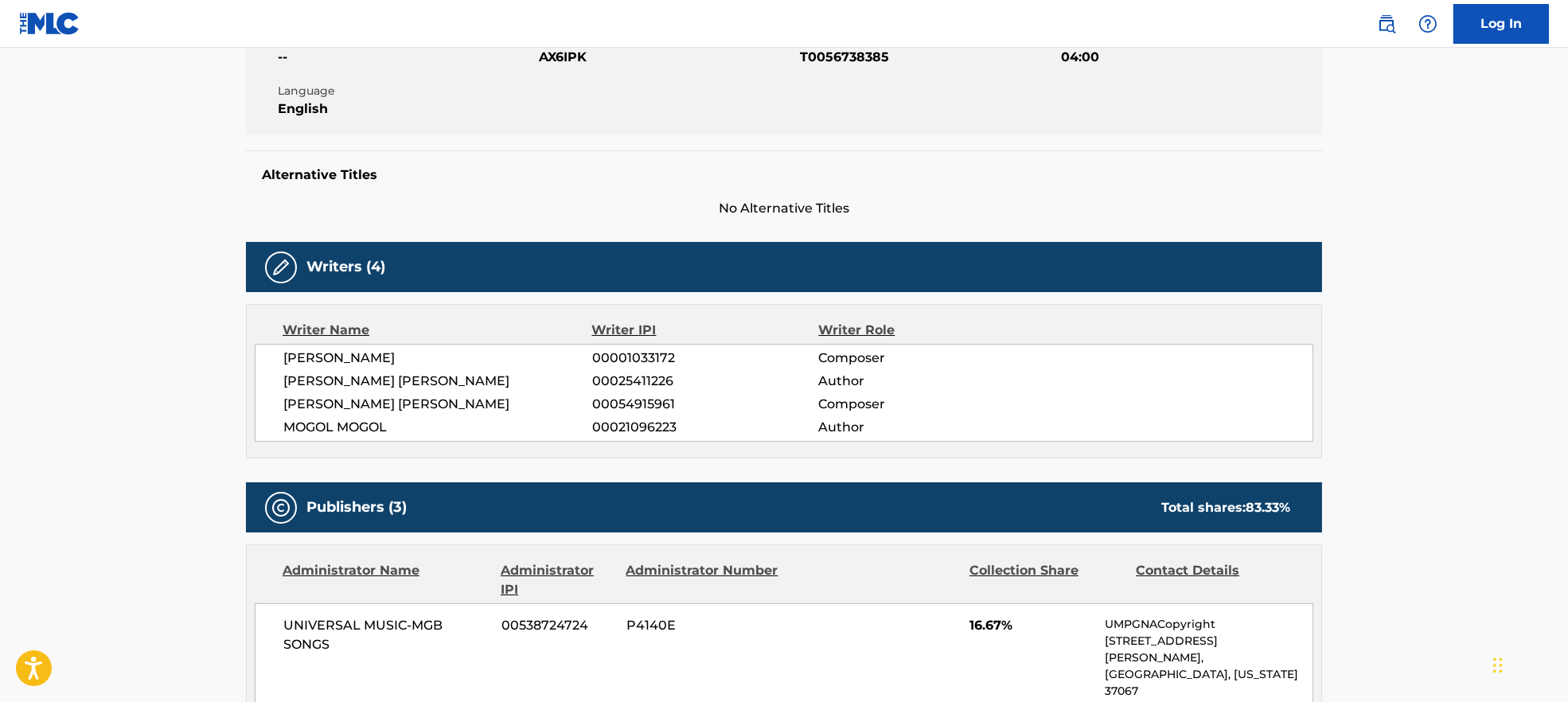
click at [388, 401] on span "[PERSON_NAME] [PERSON_NAME]" at bounding box center [438, 404] width 309 height 19
copy div "[PERSON_NAME] [PERSON_NAME]"
click at [372, 380] on span "[PERSON_NAME] [PERSON_NAME]" at bounding box center [438, 380] width 309 height 19
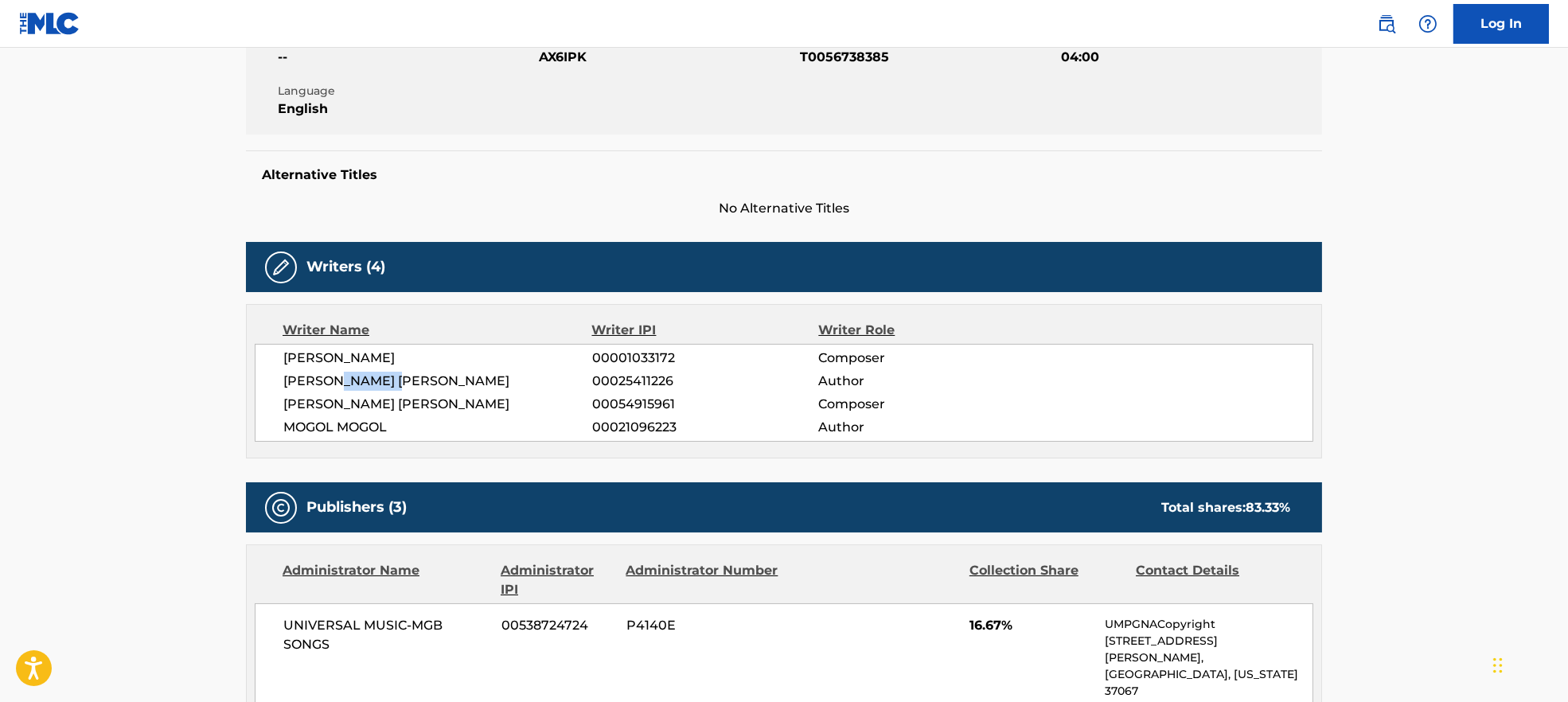
click at [372, 380] on span "[PERSON_NAME] [PERSON_NAME]" at bounding box center [438, 380] width 309 height 19
copy div "[PERSON_NAME] [PERSON_NAME]"
click at [378, 351] on span "[PERSON_NAME]" at bounding box center [438, 357] width 309 height 19
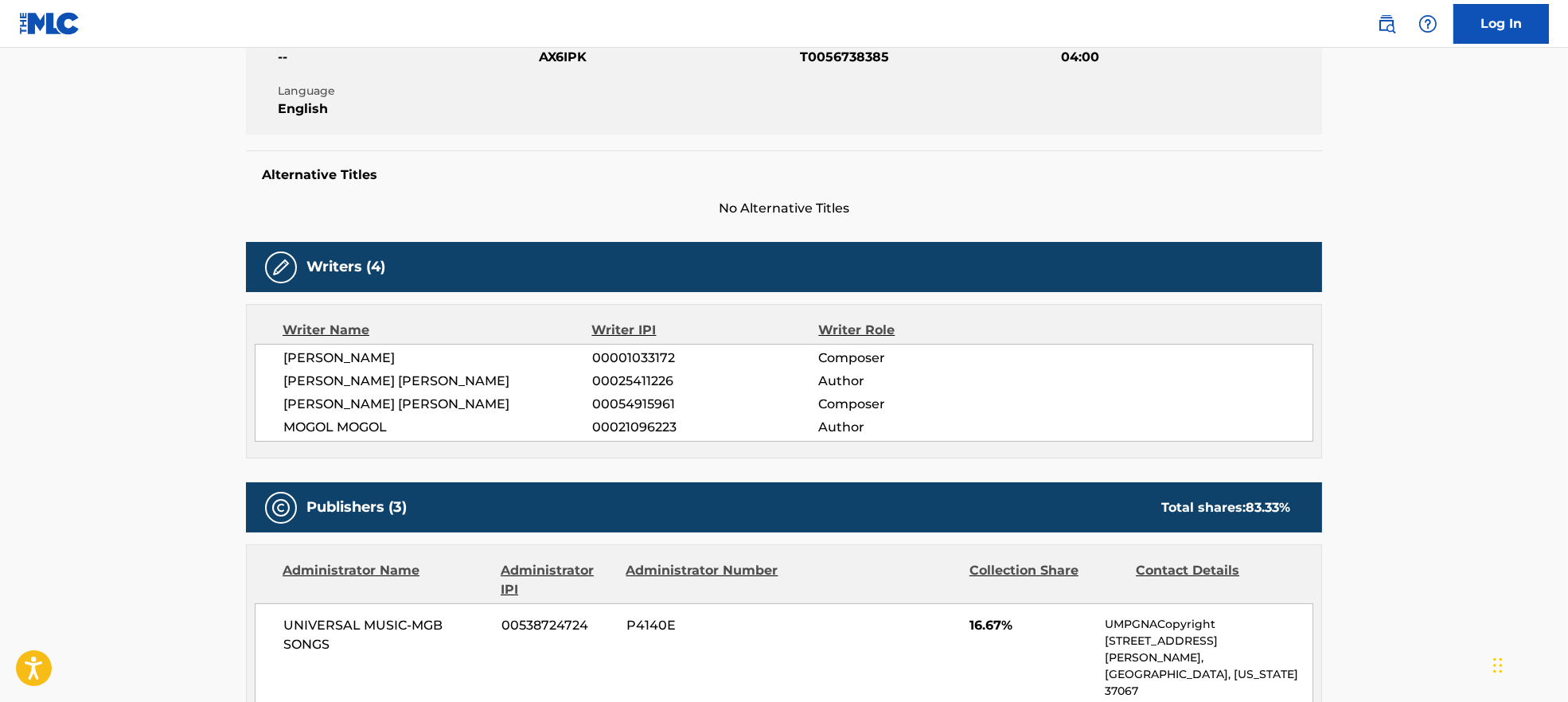
click at [378, 351] on span "[PERSON_NAME]" at bounding box center [438, 357] width 309 height 19
click at [383, 350] on span "[PERSON_NAME]" at bounding box center [438, 357] width 309 height 19
copy div "[PERSON_NAME]"
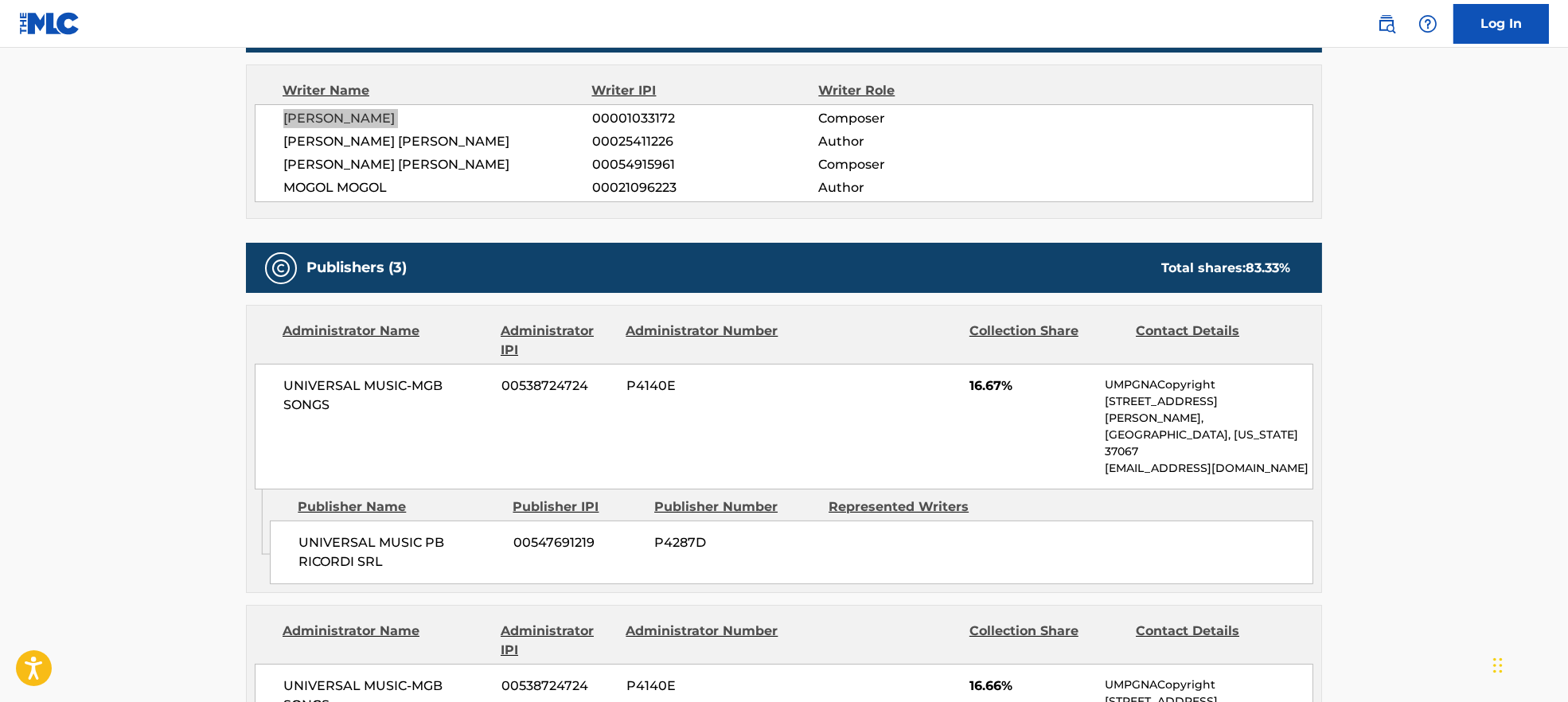
scroll to position [637, 0]
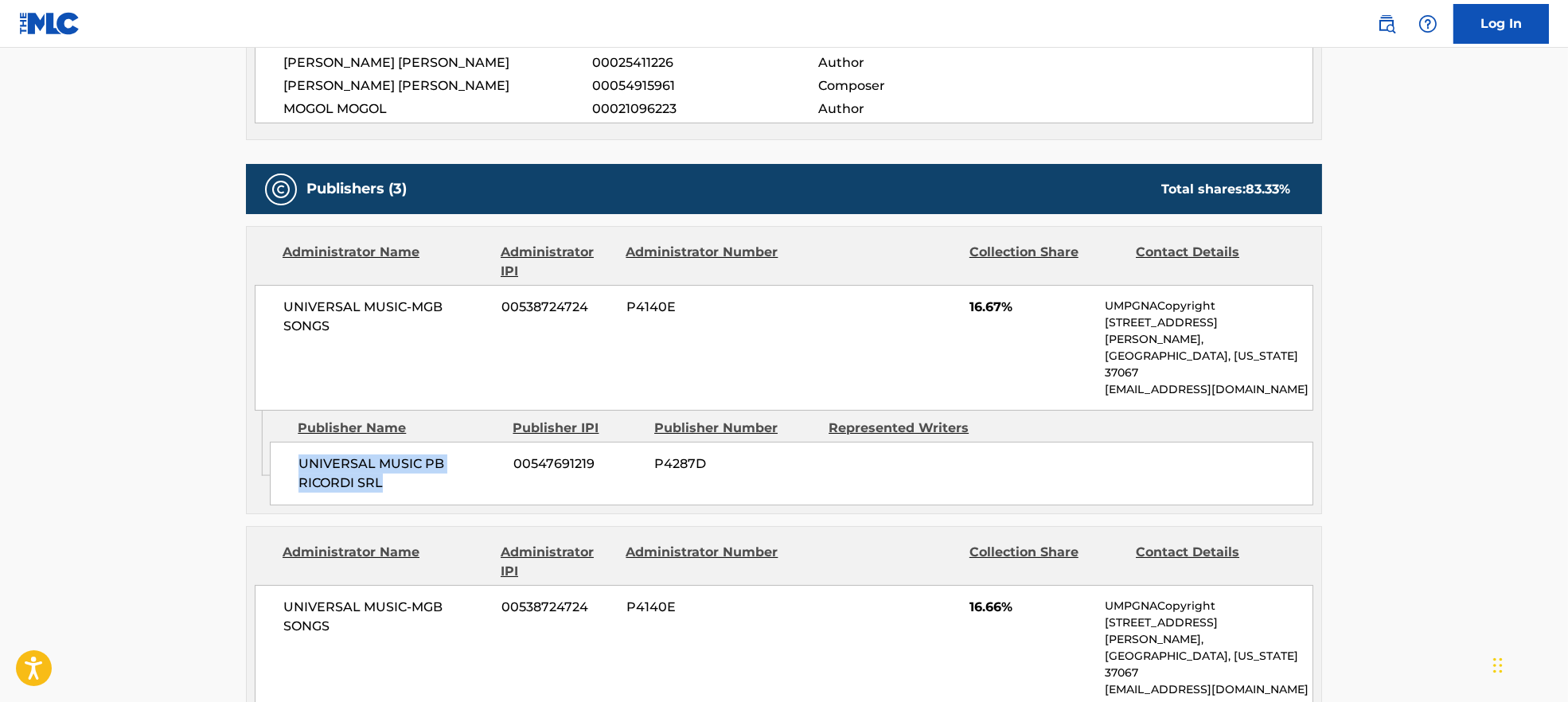
drag, startPoint x: 298, startPoint y: 422, endPoint x: 387, endPoint y: 466, distance: 99.3
click at [387, 466] on div "UNIVERSAL MUSIC PB RICORDI SRL 00547691219 P4287D" at bounding box center [791, 473] width 1044 height 63
copy span "UNIVERSAL MUSIC PB RICORDI SRL"
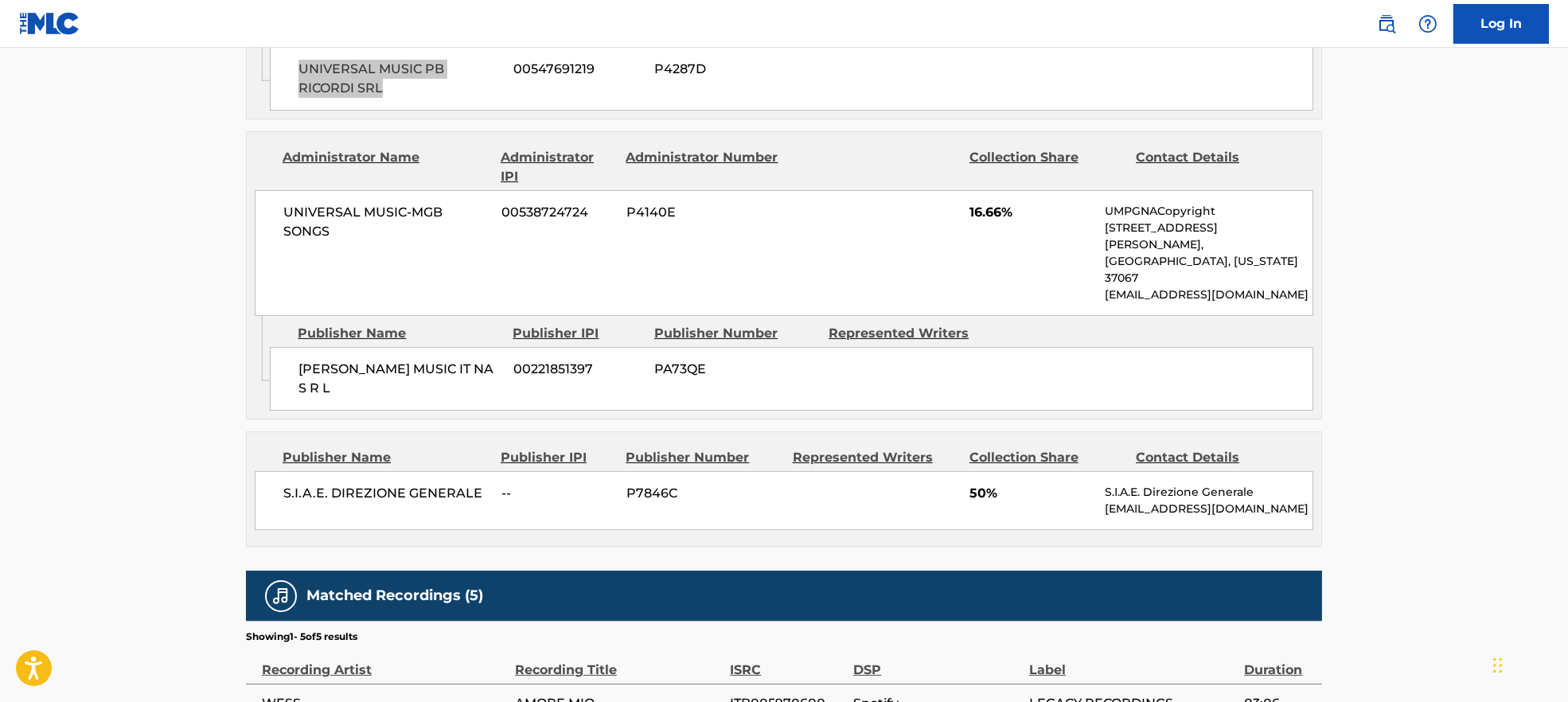
scroll to position [1060, 0]
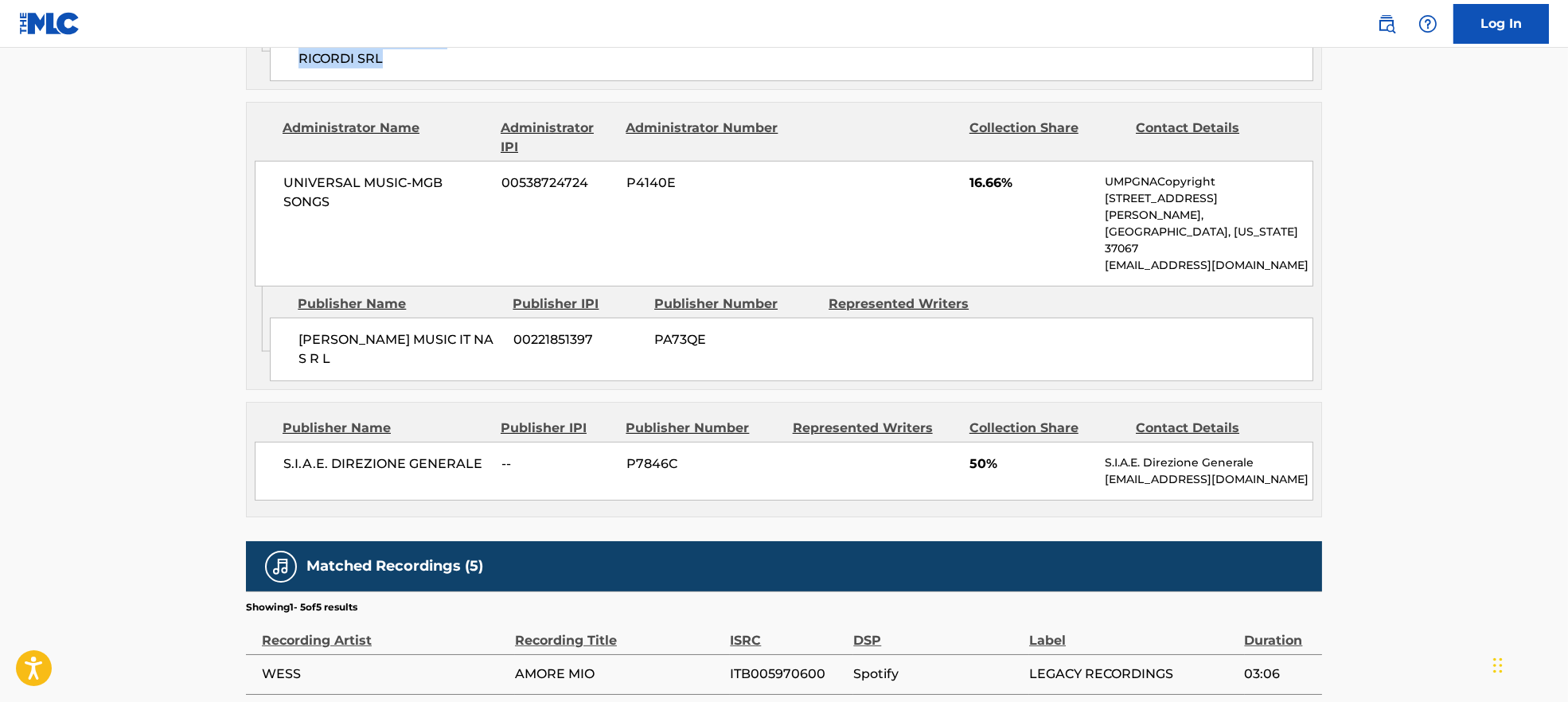
drag, startPoint x: 271, startPoint y: 264, endPoint x: 421, endPoint y: 321, distance: 160.5
click at [422, 321] on div "Admin Original Publisher Connecting Line Publisher Name Publisher IPI Publisher…" at bounding box center [784, 338] width 1075 height 103
copy span "[PERSON_NAME] MUSIC IT NA S R L"
click at [408, 454] on span "S.I.A.E. DIREZIONE GENERALE" at bounding box center [386, 463] width 206 height 19
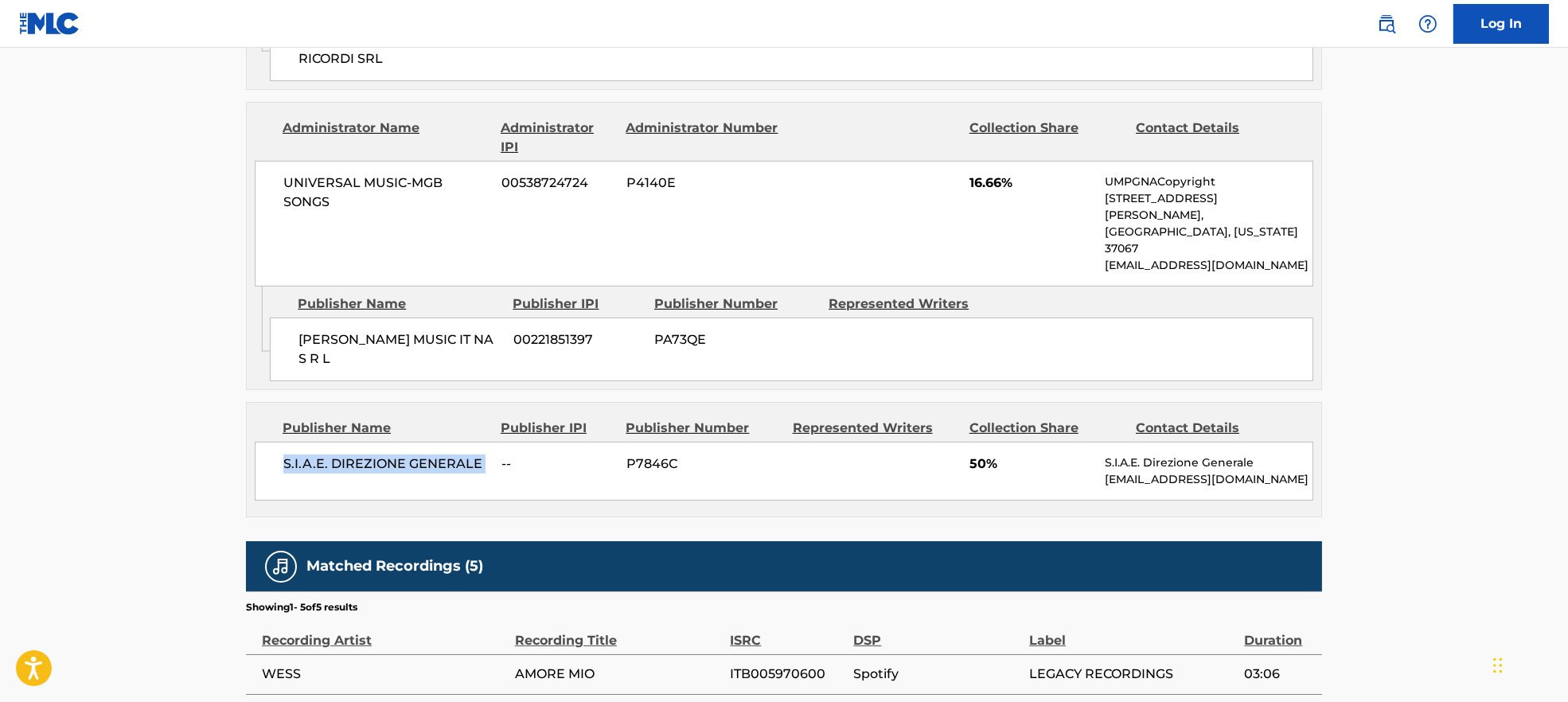
click at [408, 454] on span "S.I.A.E. DIREZIONE GENERALE" at bounding box center [386, 463] width 206 height 19
copy div "S.I.A.E. DIREZIONE GENERALE"
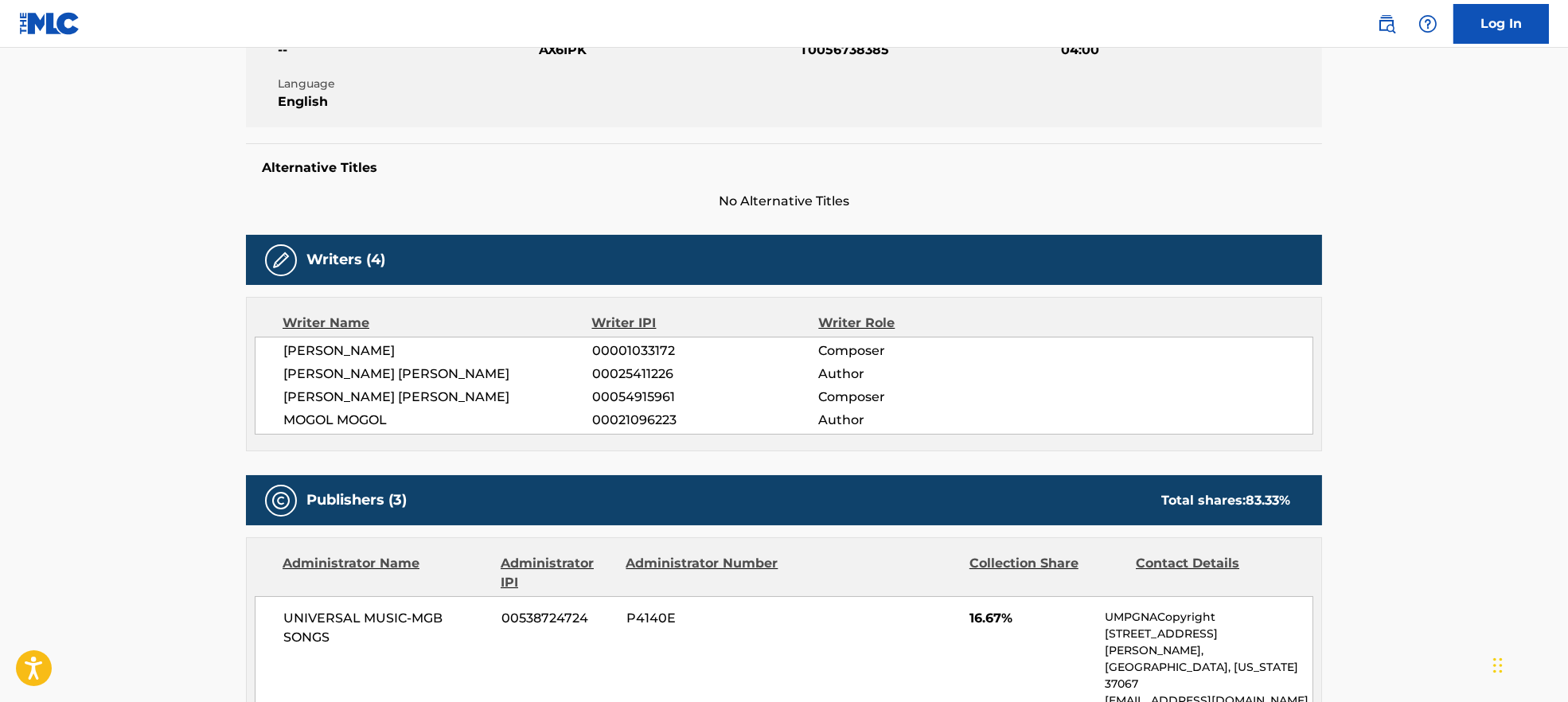
scroll to position [106, 0]
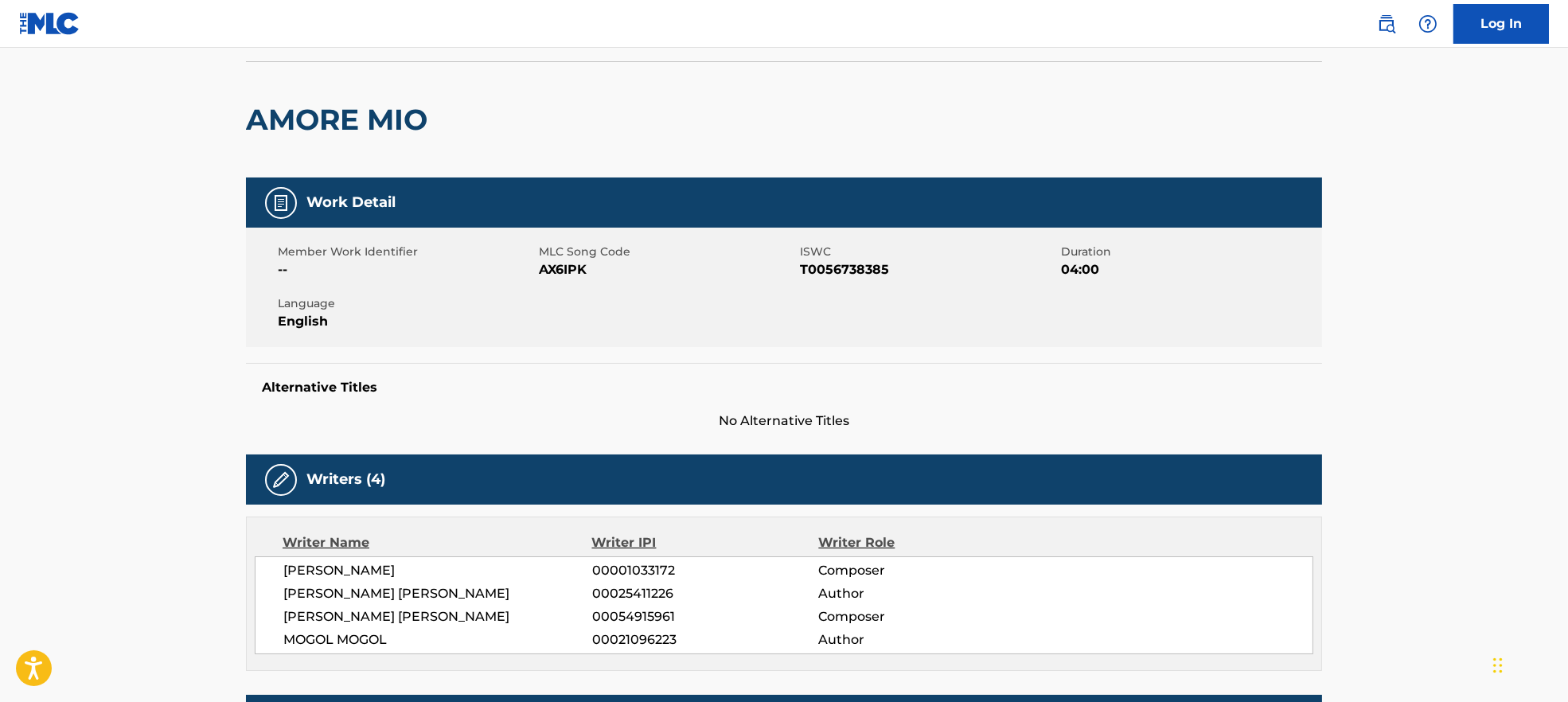
click at [578, 277] on span "AX6IPK" at bounding box center [668, 269] width 258 height 19
copy span "AX6IPK"
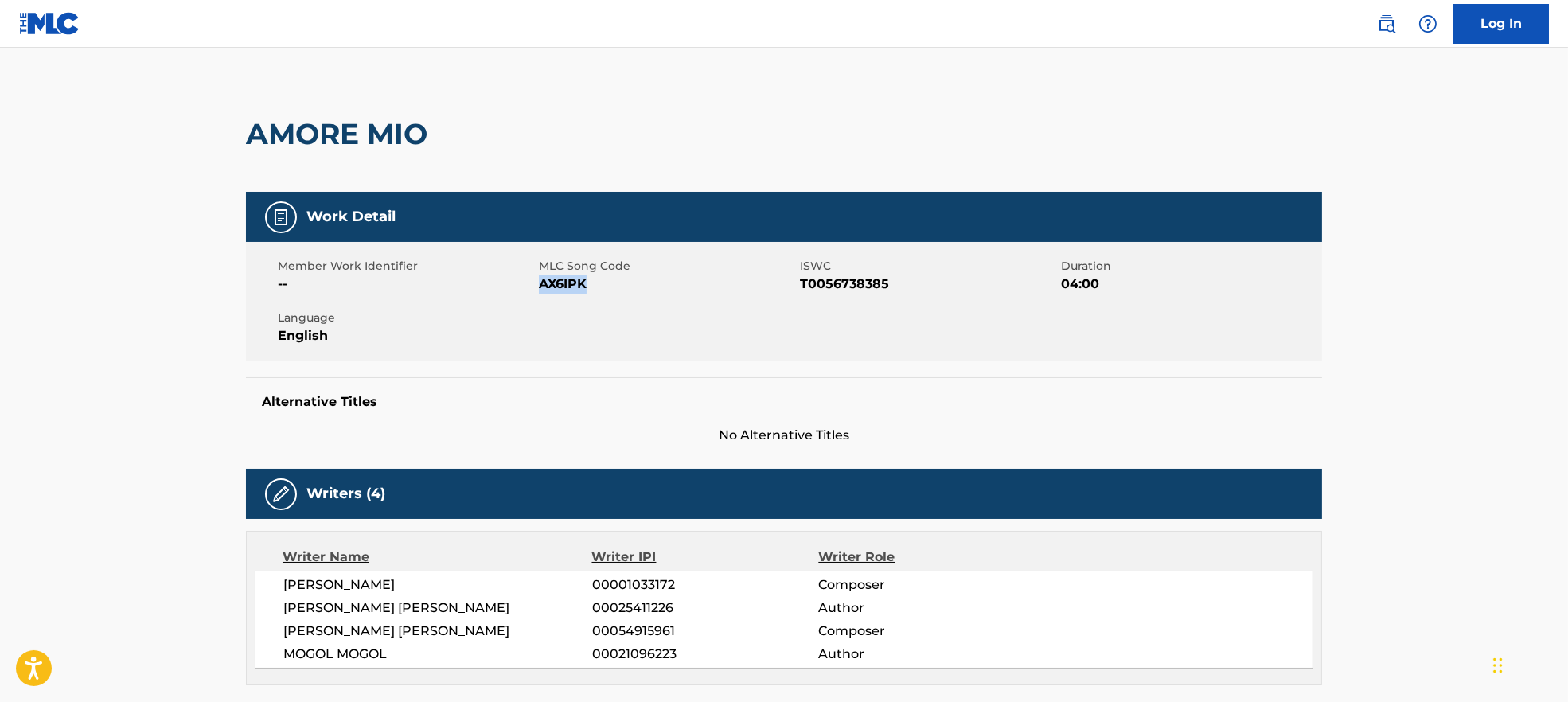
scroll to position [0, 0]
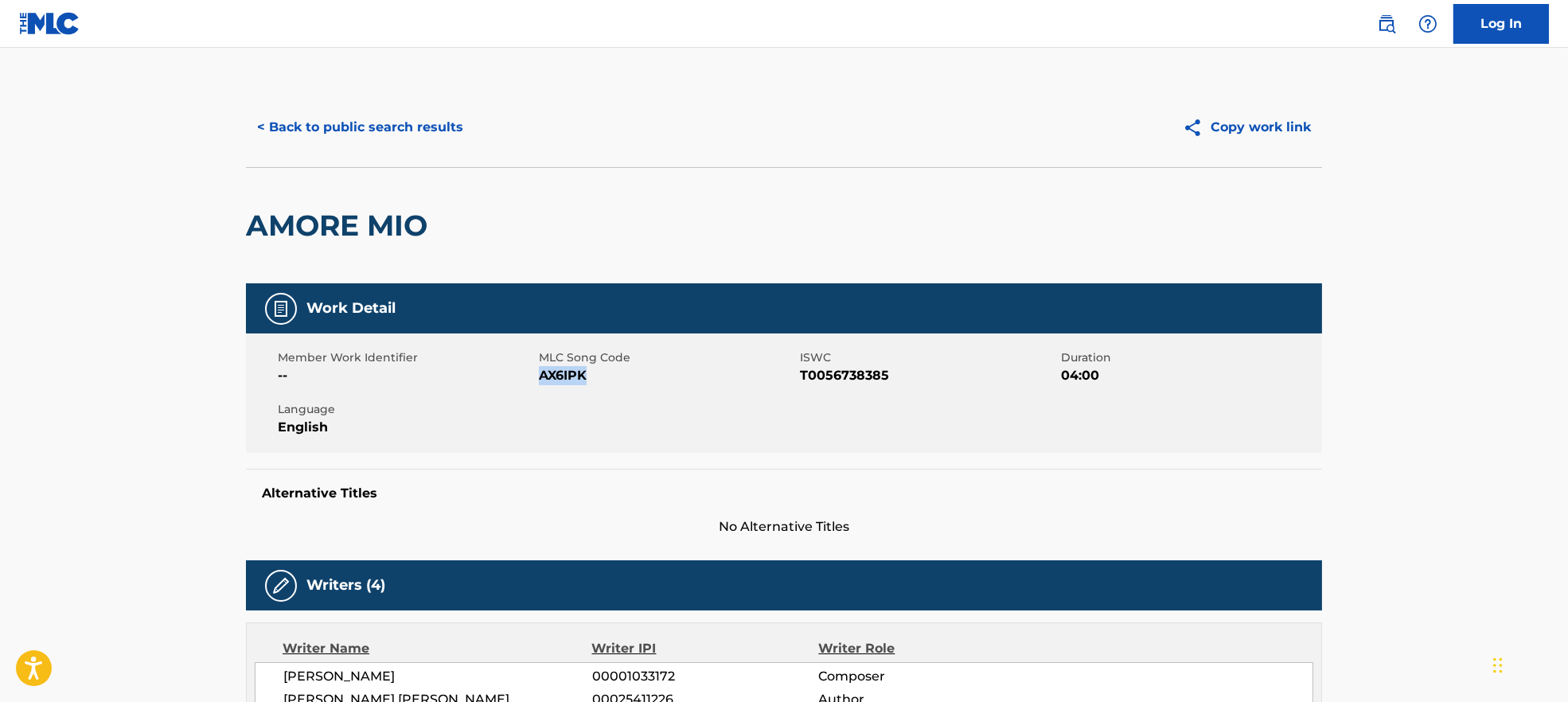
click at [314, 129] on button "< Back to public search results" at bounding box center [360, 128] width 229 height 40
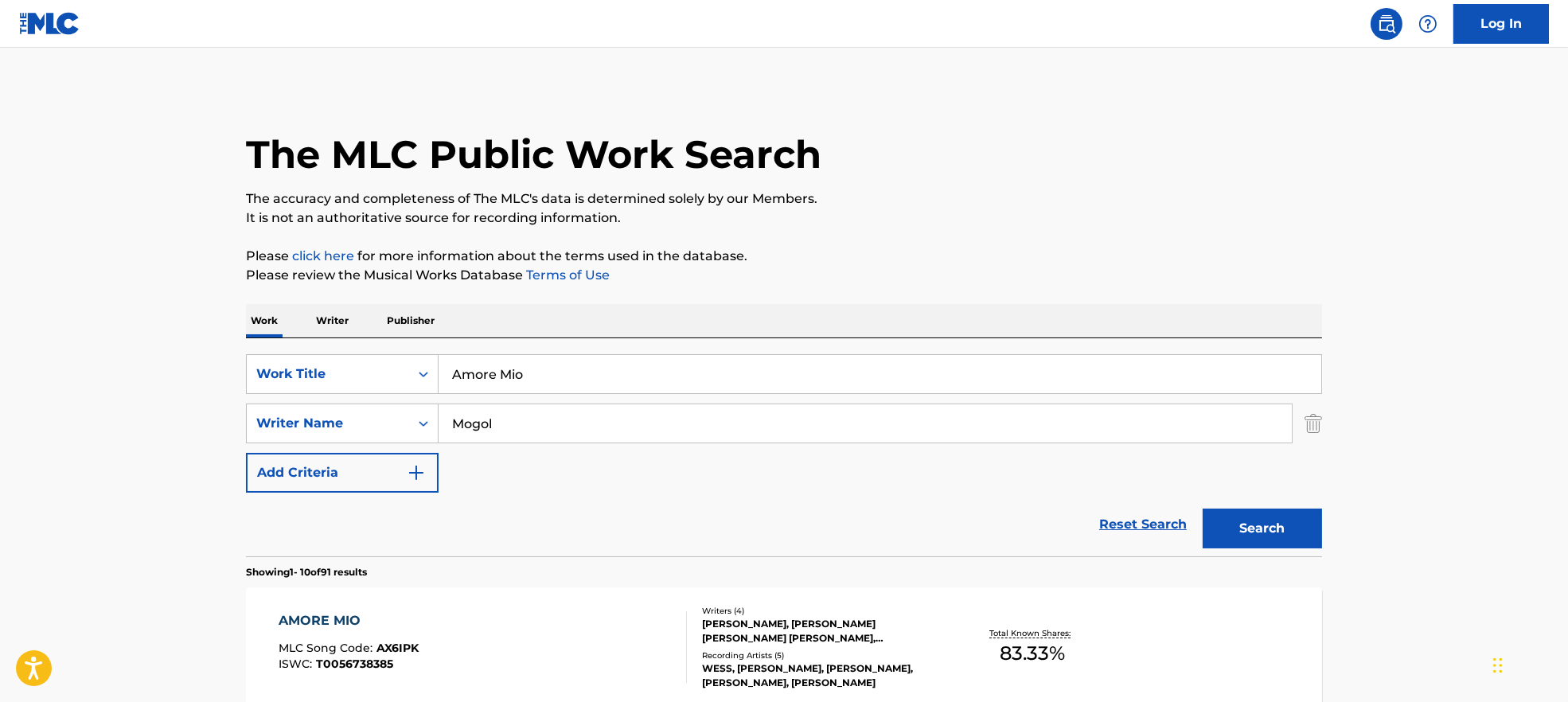
drag, startPoint x: 538, startPoint y: 436, endPoint x: 500, endPoint y: 406, distance: 48.4
click at [414, 432] on div "SearchWithCriteria9944ca93-3bb9-4a34-b127-ab9ee16f744a Writer Name [PERSON_NAME]" at bounding box center [784, 424] width 1077 height 40
paste input "[PERSON_NAME] PaoliniStelio [PERSON_NAME]"
type input "[PERSON_NAME] PaoliniStelio [PERSON_NAME]"
drag, startPoint x: 594, startPoint y: 371, endPoint x: 374, endPoint y: 370, distance: 220.0
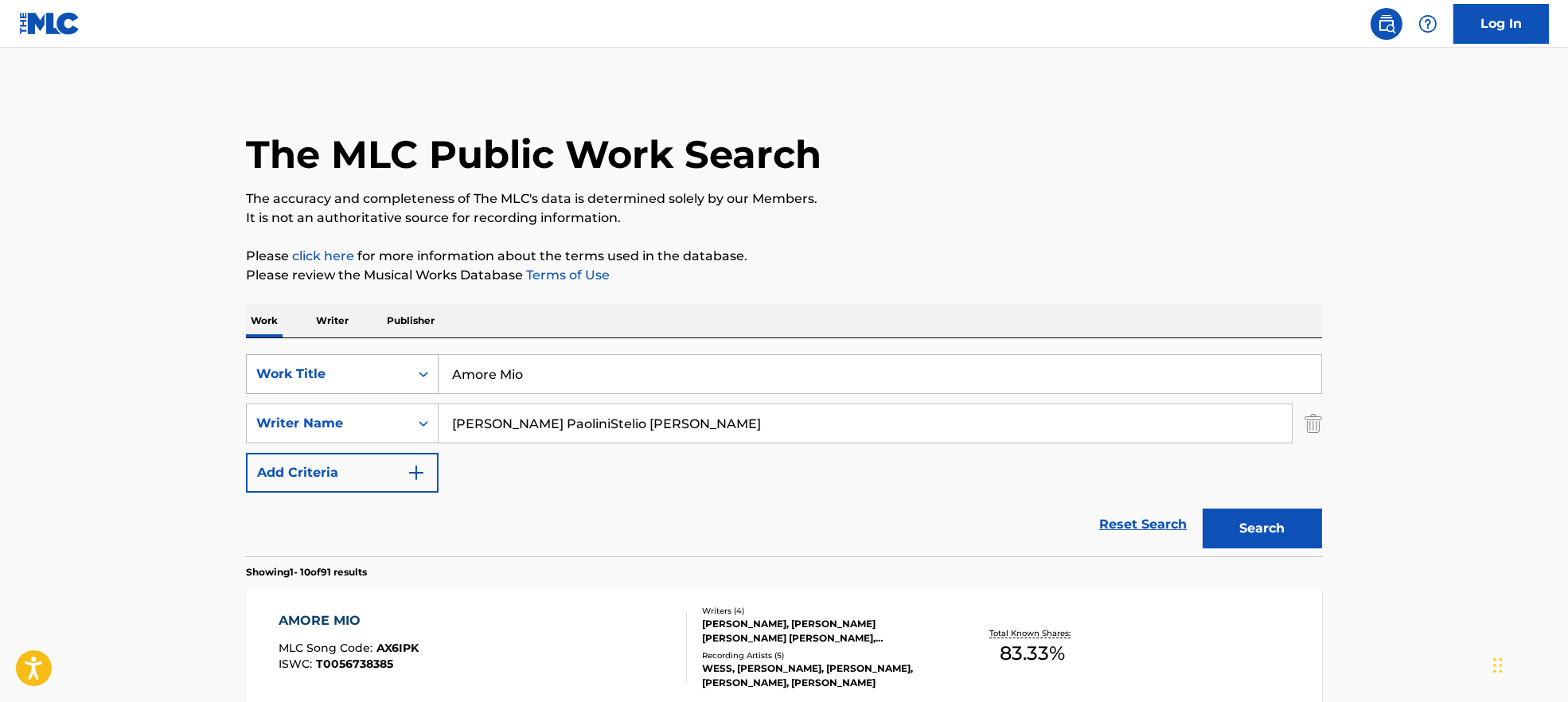
click at [374, 370] on div "SearchWithCriteria7ead3527-73f7-4d5a-b7cb-2a10692a4586 Work Title Amore Mio" at bounding box center [784, 374] width 1077 height 40
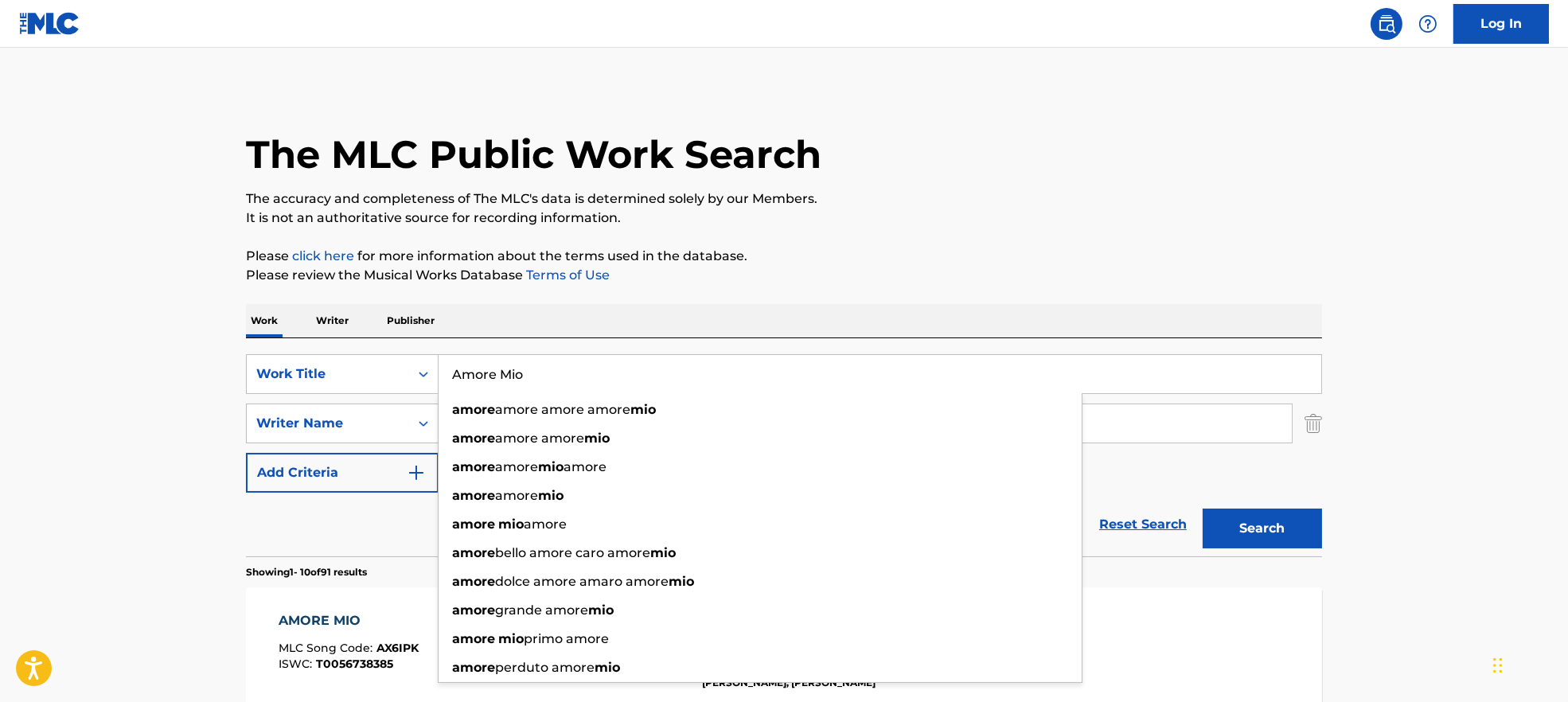
paste input "Ma che musica maestro [PERSON_NAME]"
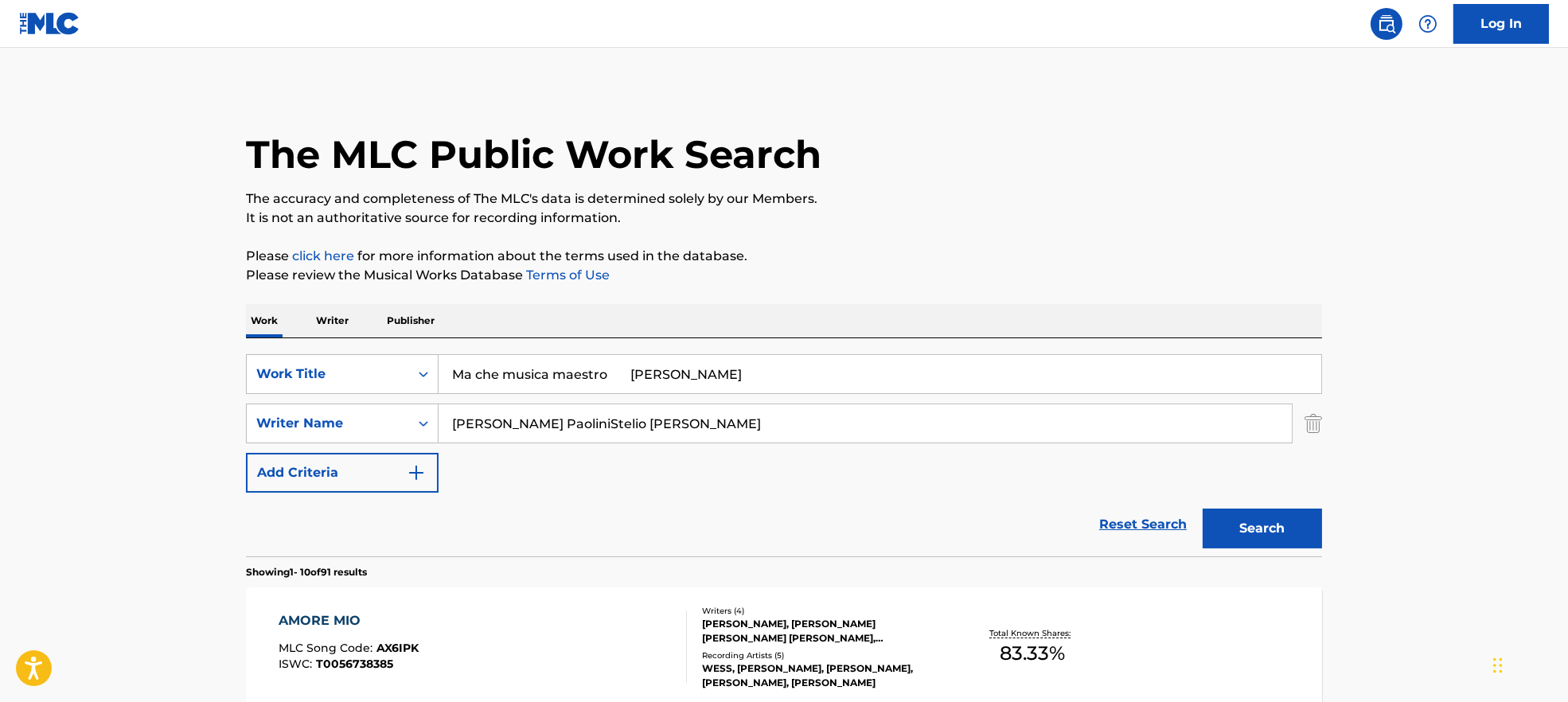
drag, startPoint x: 615, startPoint y: 374, endPoint x: 1170, endPoint y: 292, distance: 561.0
click at [1163, 357] on input "Ma che musica maestro [PERSON_NAME]" at bounding box center [880, 373] width 883 height 39
type input "Ma che musica maestro"
click at [1162, 281] on p "Please review the Musical Works Database Terms of Use" at bounding box center [784, 274] width 1077 height 19
drag, startPoint x: 542, startPoint y: 428, endPoint x: 1382, endPoint y: 510, distance: 844.0
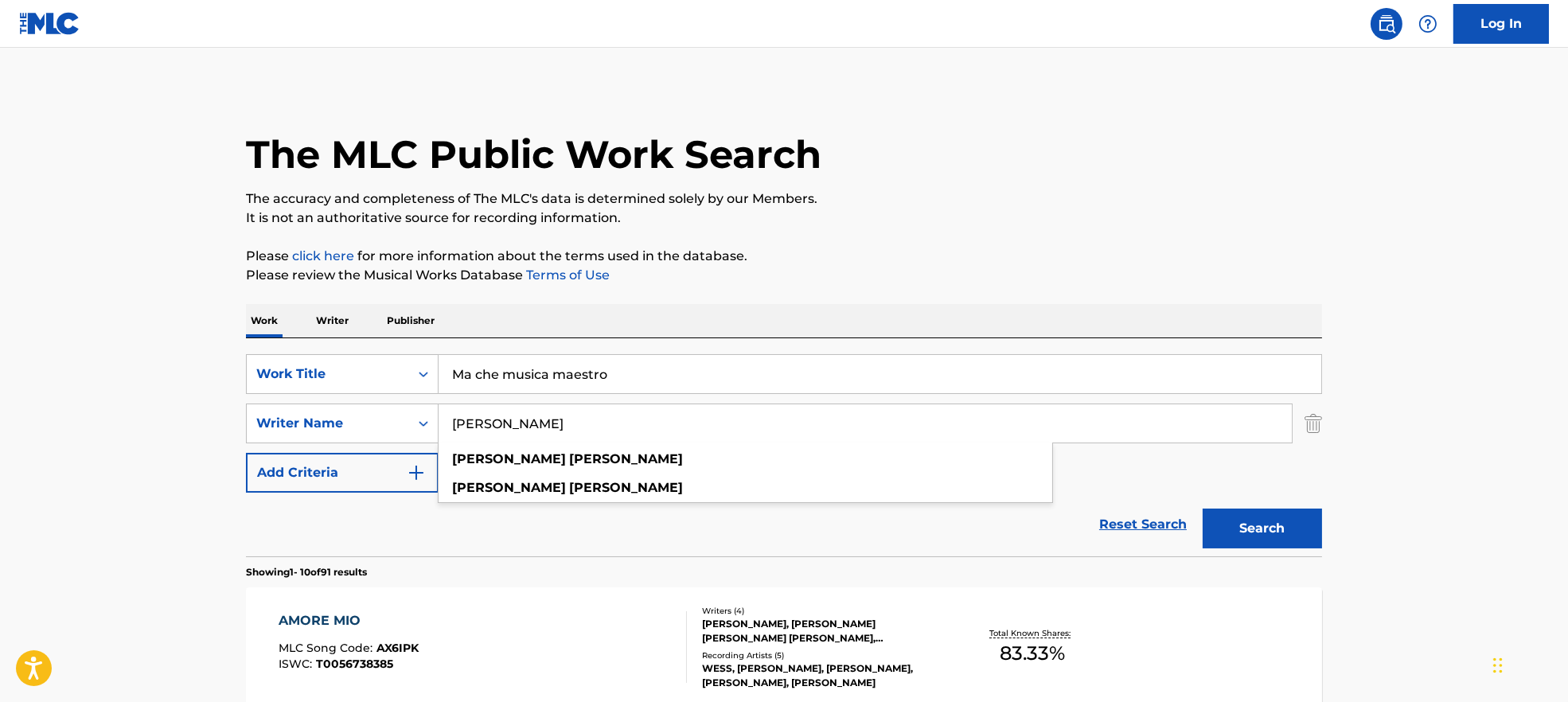
type input "[PERSON_NAME]"
click at [1276, 535] on button "Search" at bounding box center [1262, 529] width 120 height 40
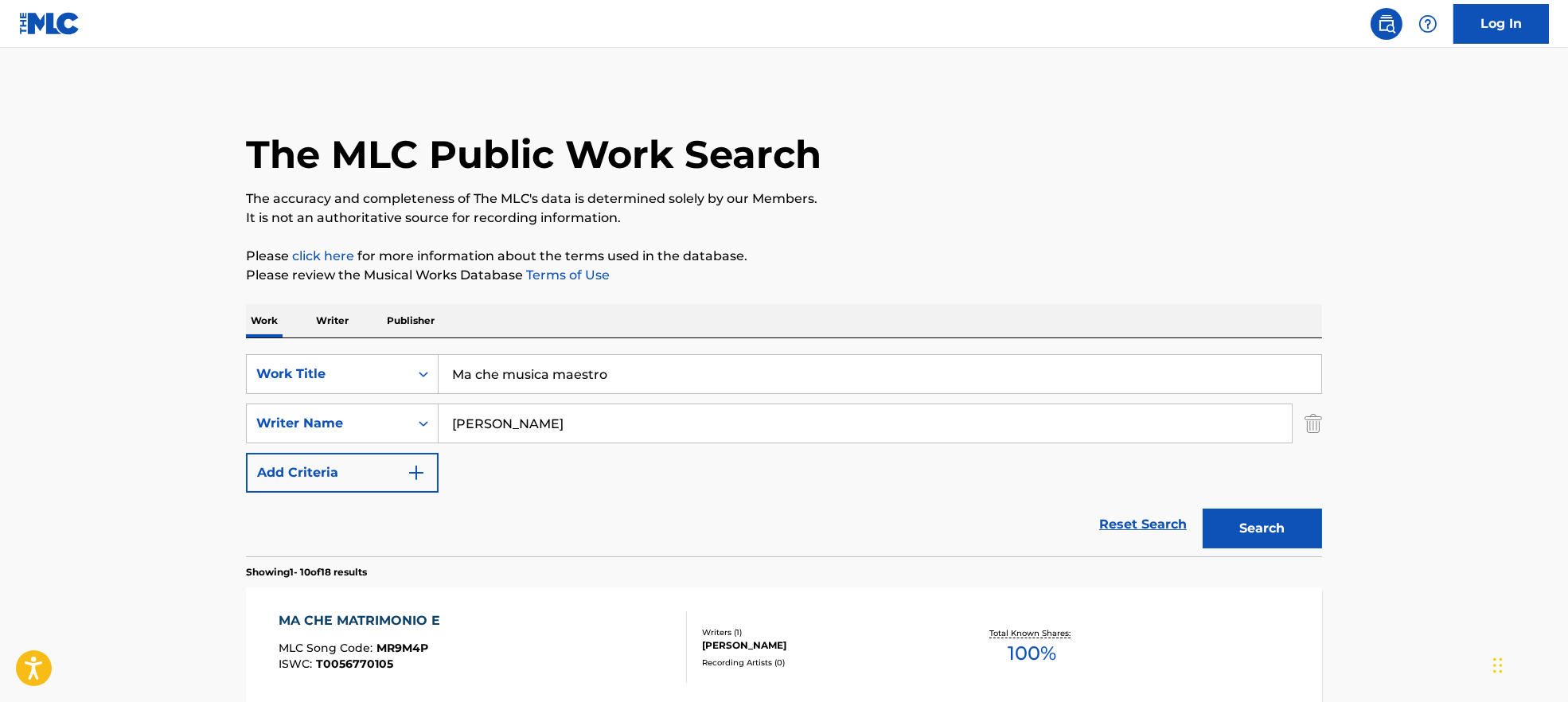
click at [516, 630] on div "MA CHE MATRIMONIO E MLC Song Code : MR9M4P ISWC : T0056770105" at bounding box center [482, 647] width 409 height 71
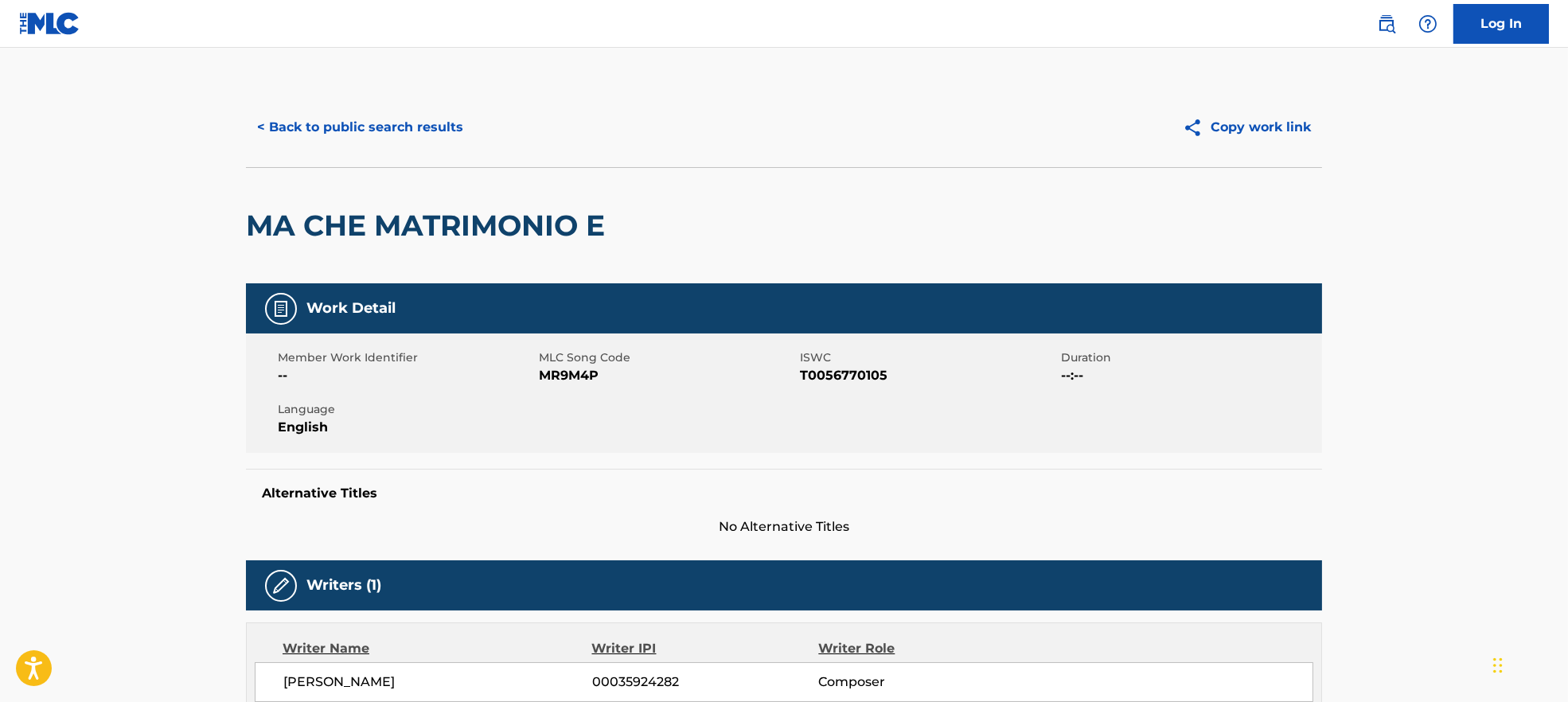
click at [586, 373] on span "MR9M4P" at bounding box center [668, 375] width 258 height 19
copy span "MR9M4P"
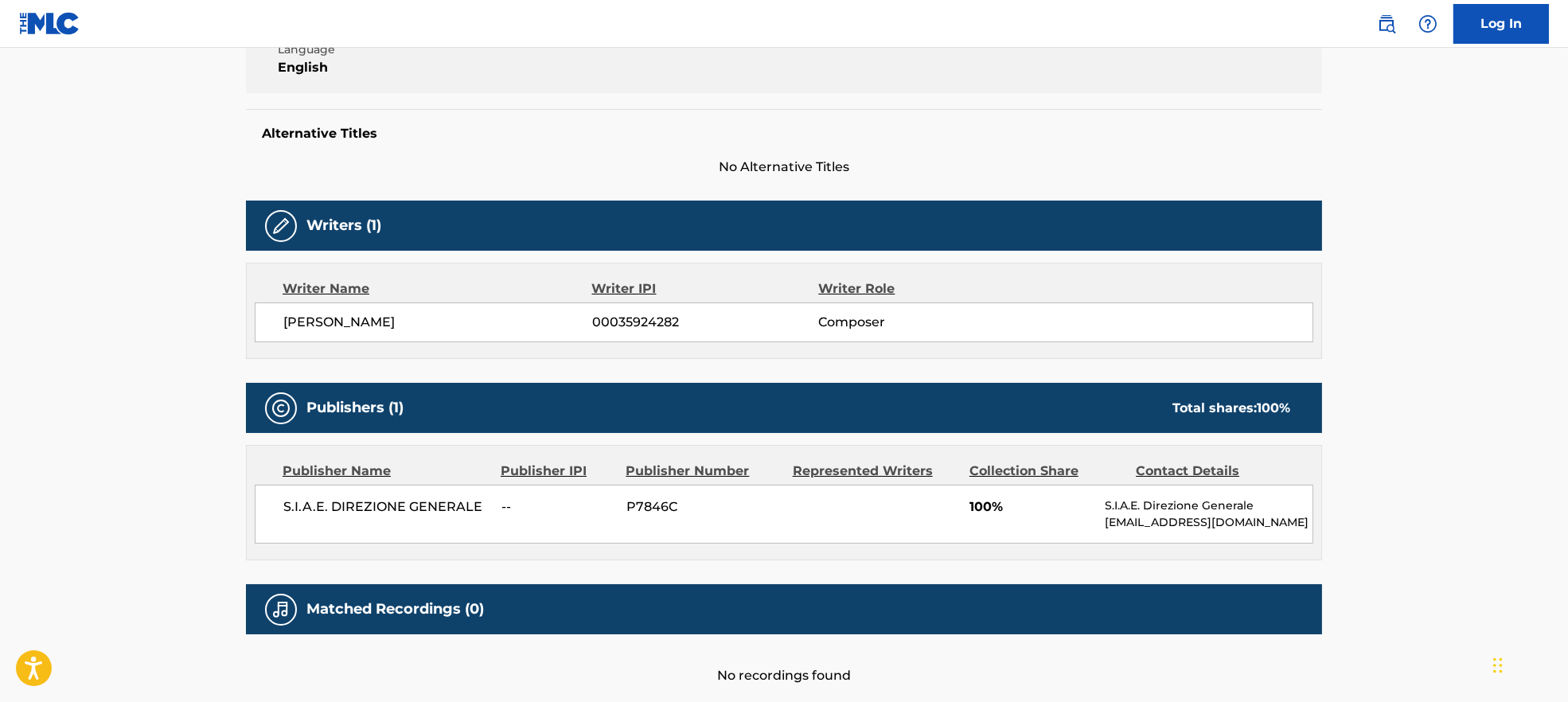
scroll to position [424, 0]
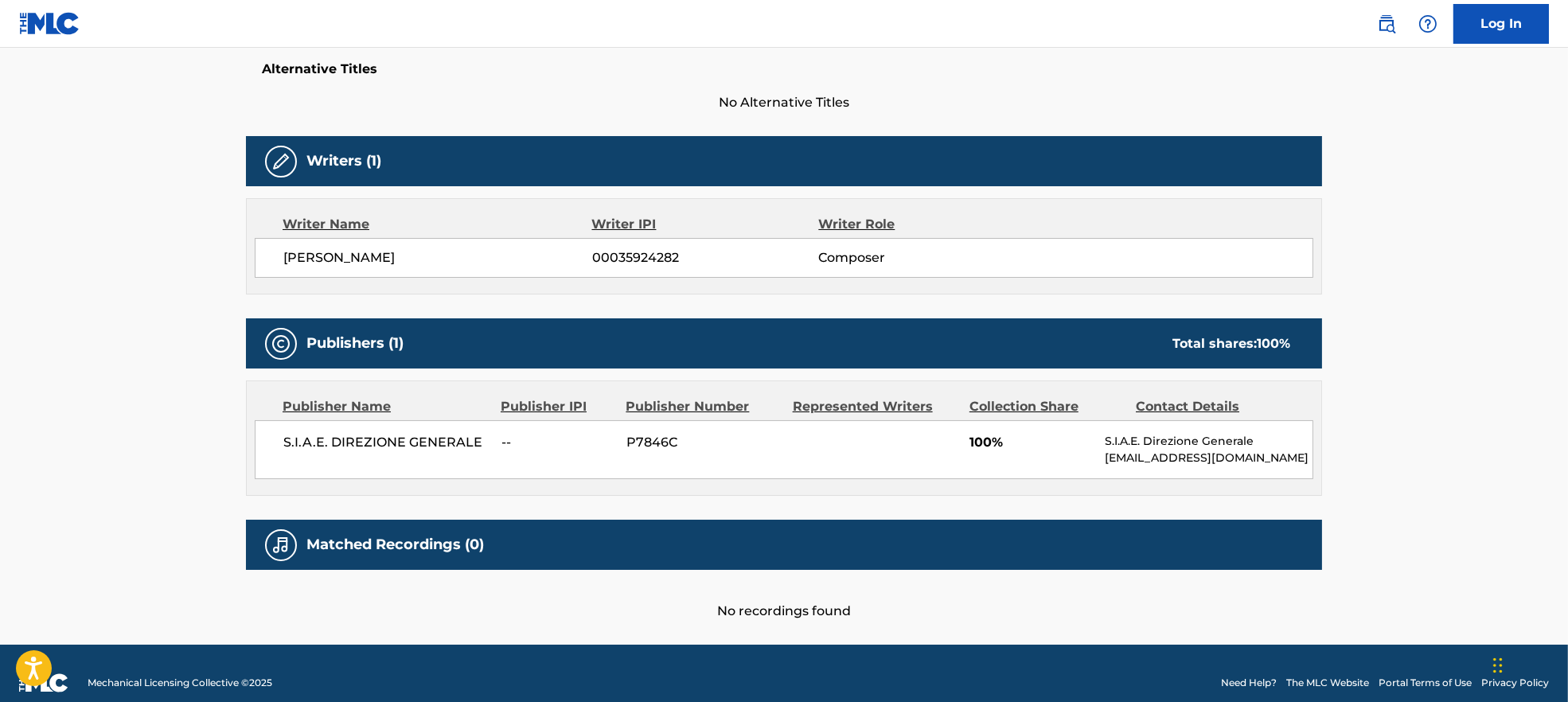
click at [389, 257] on span "[PERSON_NAME]" at bounding box center [438, 257] width 309 height 19
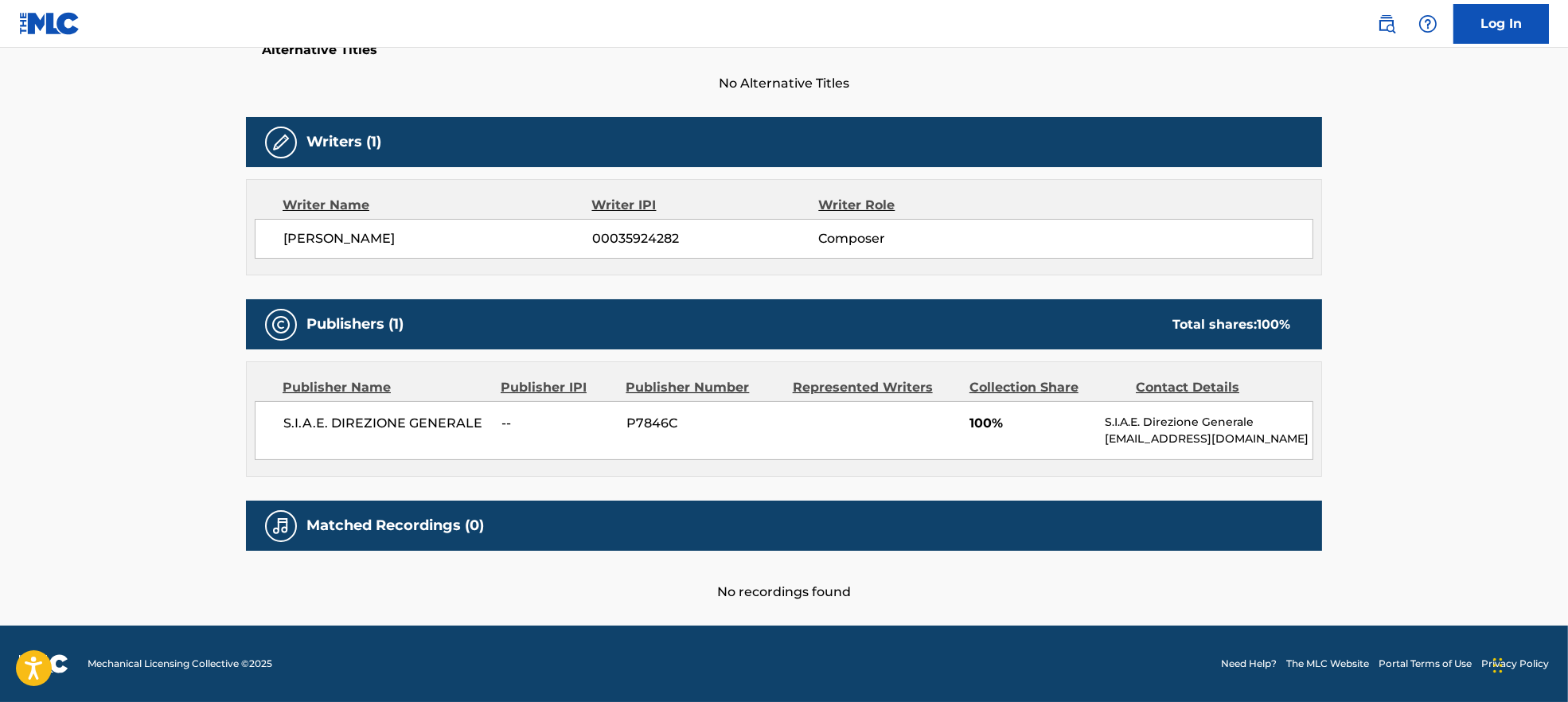
click at [387, 422] on span "S.I.A.E. DIREZIONE GENERALE" at bounding box center [386, 423] width 206 height 19
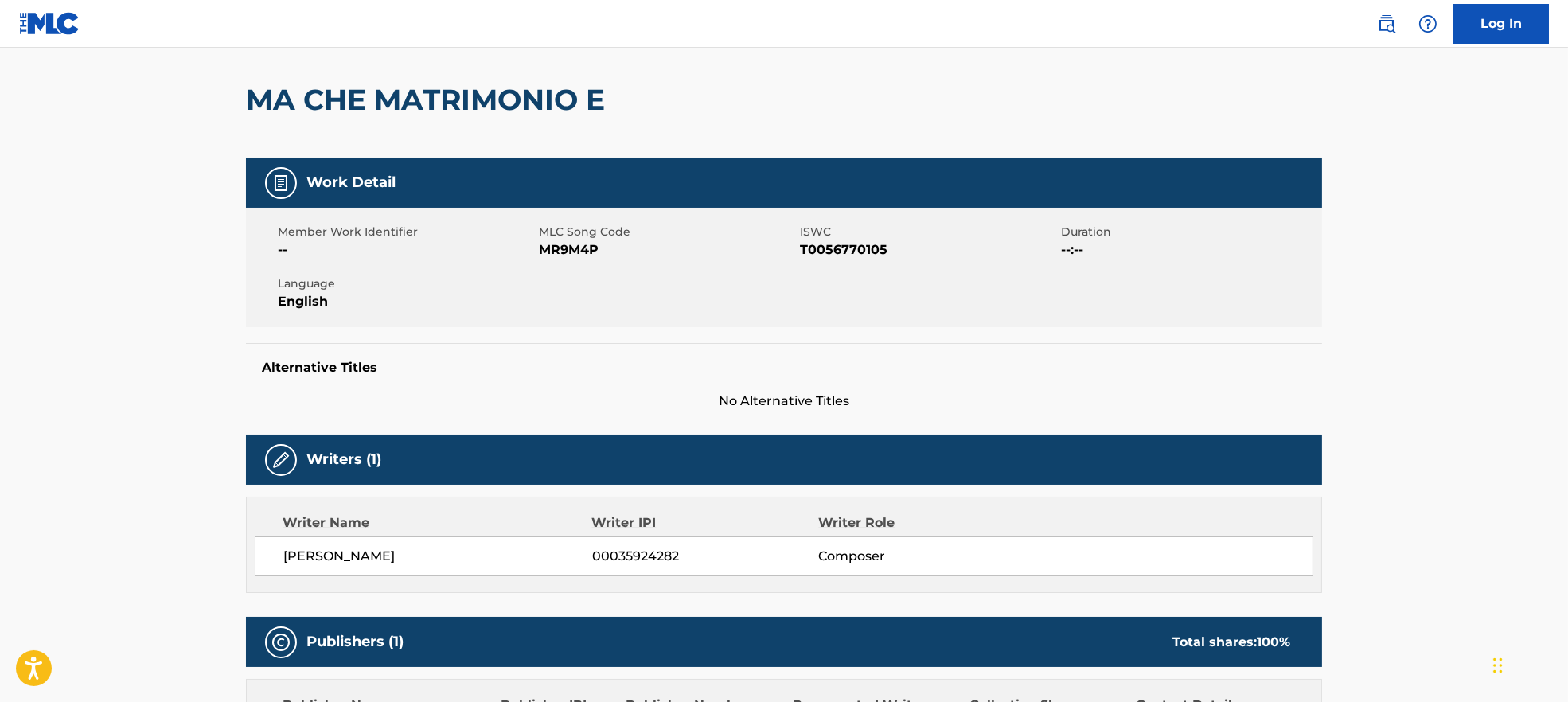
scroll to position [0, 0]
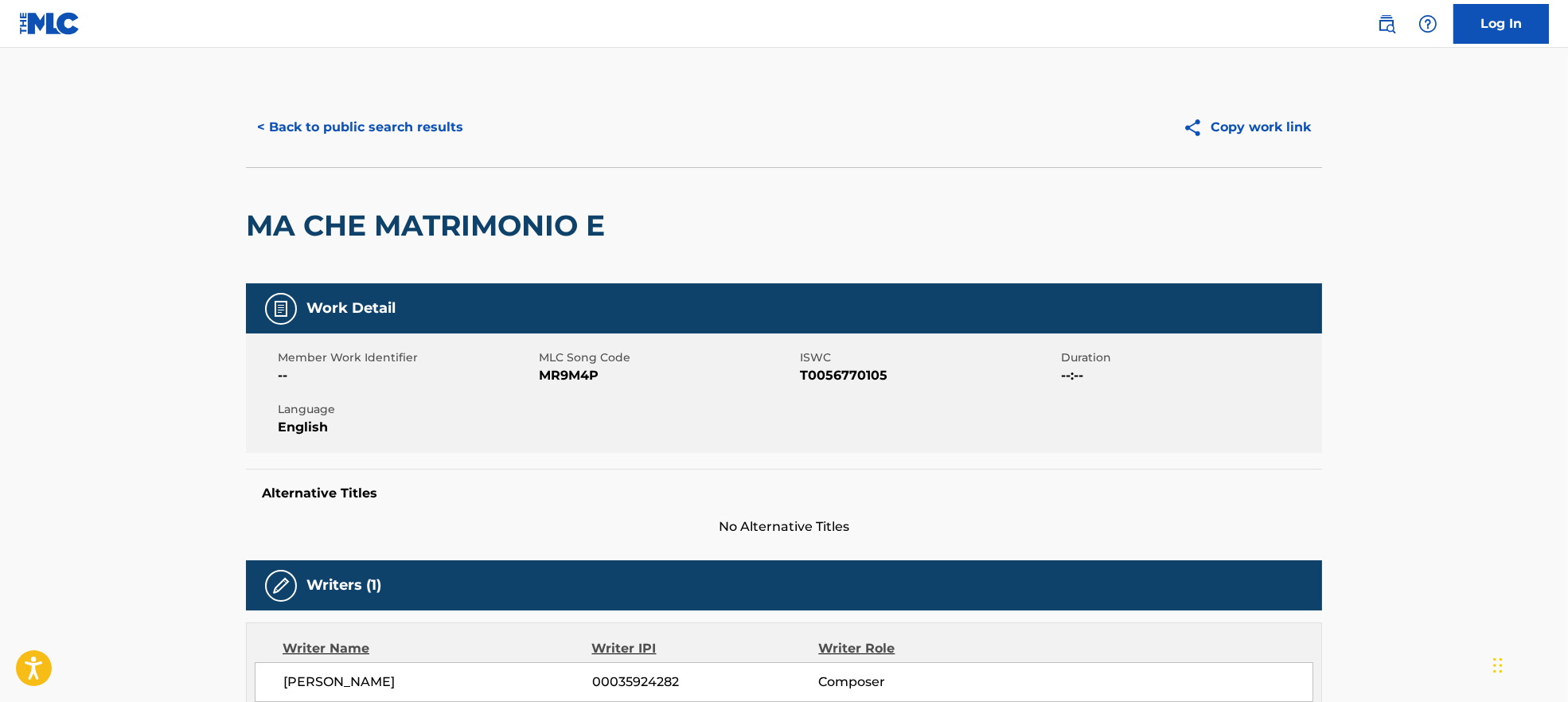
click at [378, 127] on button "< Back to public search results" at bounding box center [360, 128] width 229 height 40
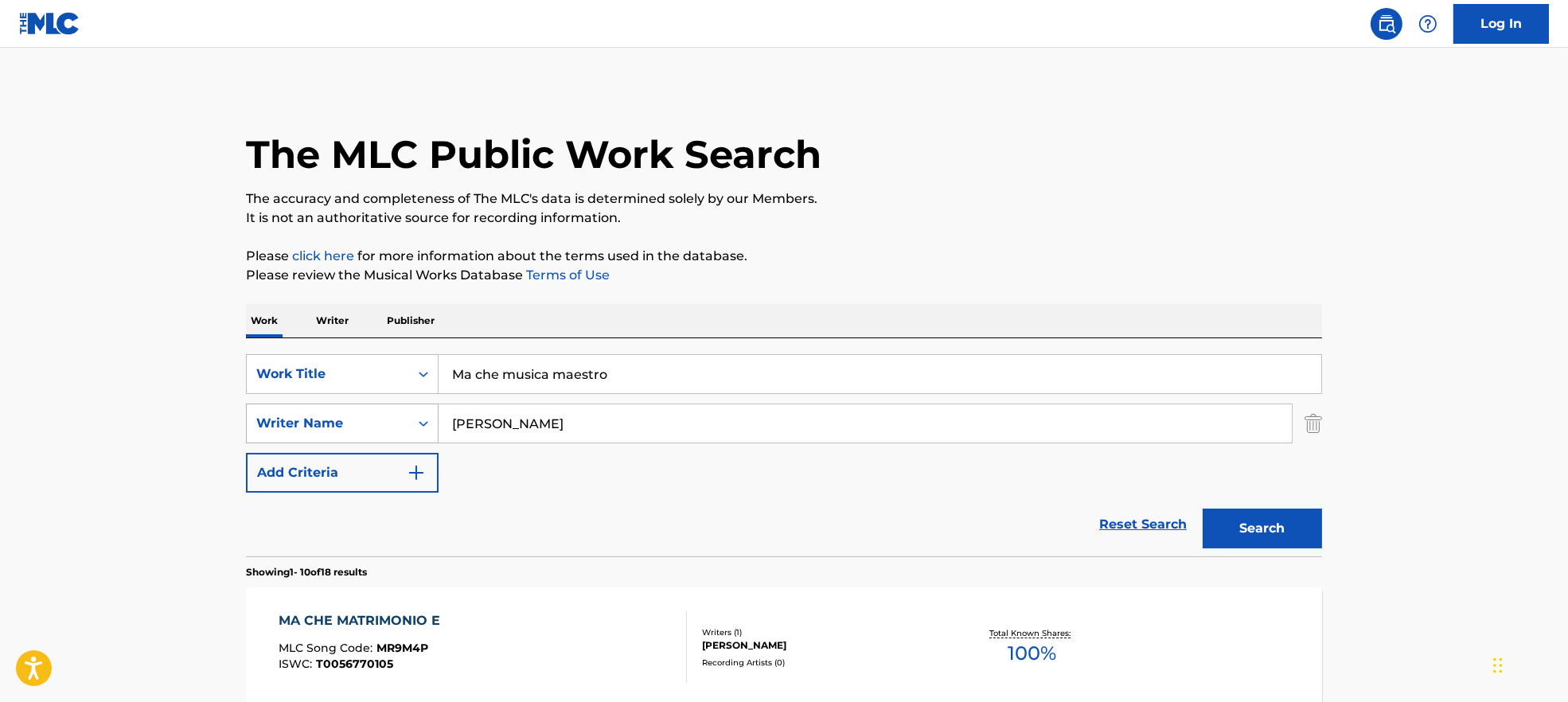
drag, startPoint x: 569, startPoint y: 427, endPoint x: 358, endPoint y: 425, distance: 211.0
click at [358, 425] on div "SearchWithCriteria9944ca93-3bb9-4a34-b127-ab9ee16f744a Writer Name [PERSON_NAME]" at bounding box center [784, 424] width 1077 height 40
paste input "[PERSON_NAME]"
type input "[PERSON_NAME]"
drag, startPoint x: 650, startPoint y: 393, endPoint x: 392, endPoint y: 379, distance: 258.4
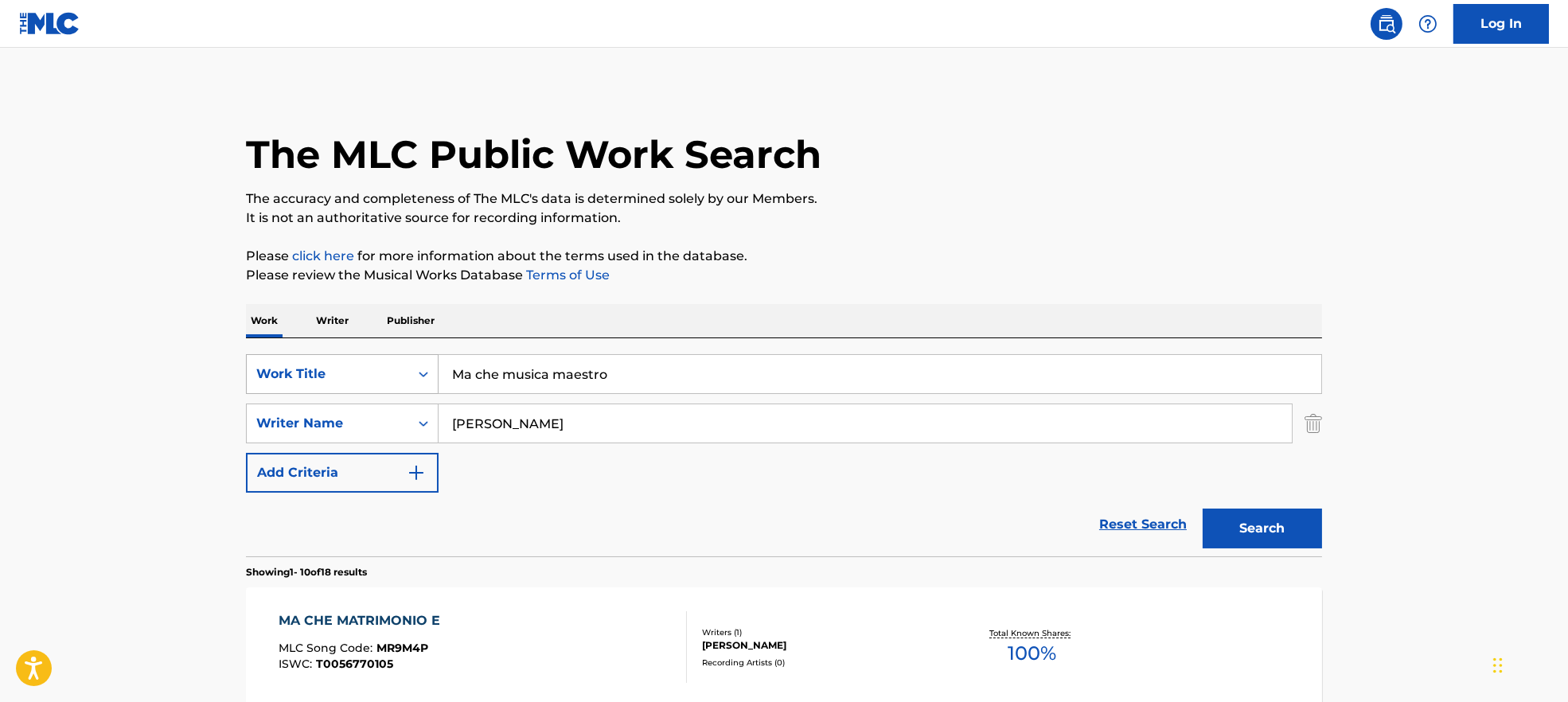
click at [392, 379] on div "SearchWithCriteria7ead3527-73f7-4d5a-b7cb-2a10692a4586 Work Title Ma che musica…" at bounding box center [784, 374] width 1077 height 40
paste input "Io e [PERSON_NAME] (2001 Remaster) [PERSON_NAME]"
drag, startPoint x: 546, startPoint y: 375, endPoint x: 1009, endPoint y: 356, distance: 463.4
click at [990, 370] on input "Io e [PERSON_NAME]" at bounding box center [880, 373] width 883 height 39
type input "Io e [PERSON_NAME]"
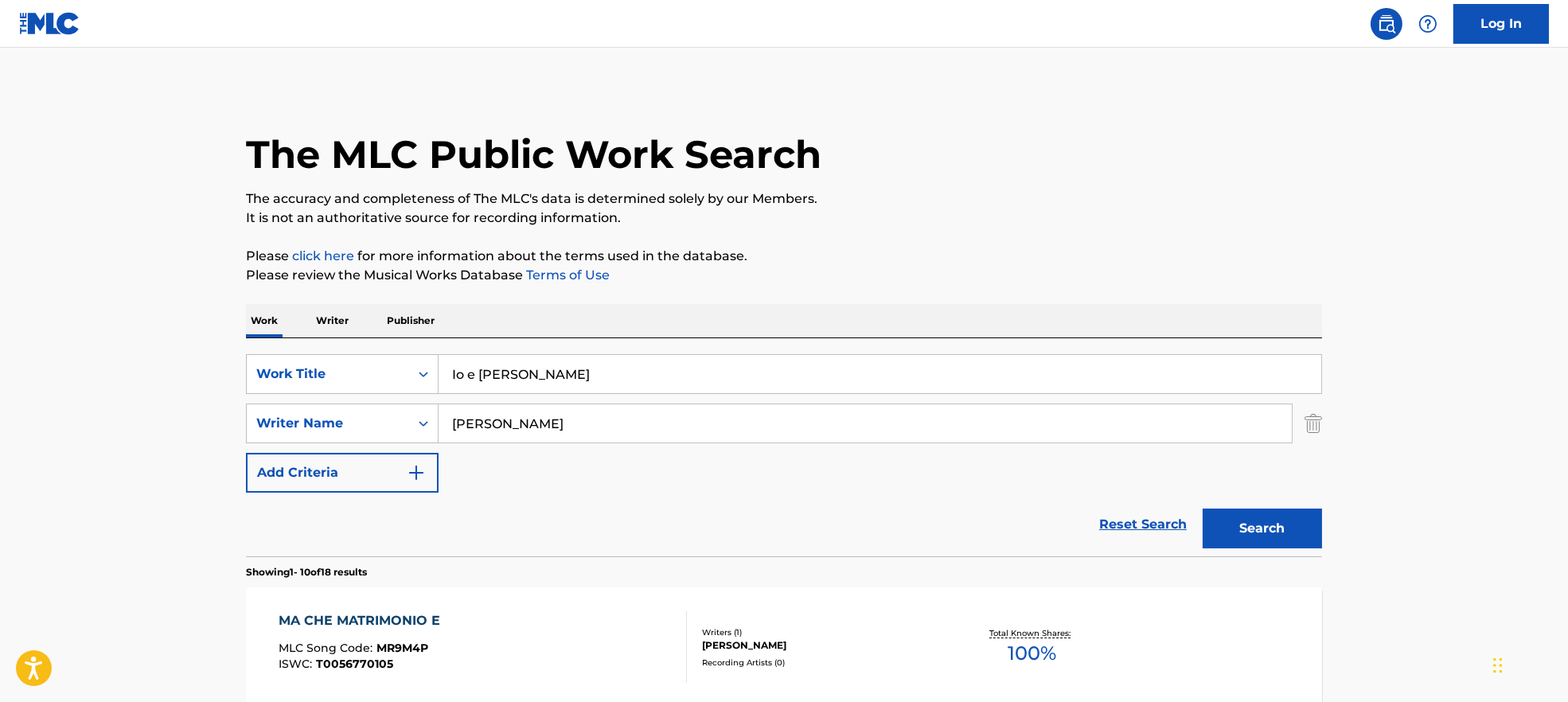
click at [1039, 255] on p "Please click here for more information about the terms used in the database." at bounding box center [784, 255] width 1077 height 19
drag, startPoint x: 538, startPoint y: 428, endPoint x: 1179, endPoint y: 522, distance: 647.9
click at [1163, 517] on form "SearchWithCriteria7ead3527-73f7-4d5a-b7cb-2a10692a4586 Work Title Io e [PERSON_…" at bounding box center [784, 455] width 1077 height 202
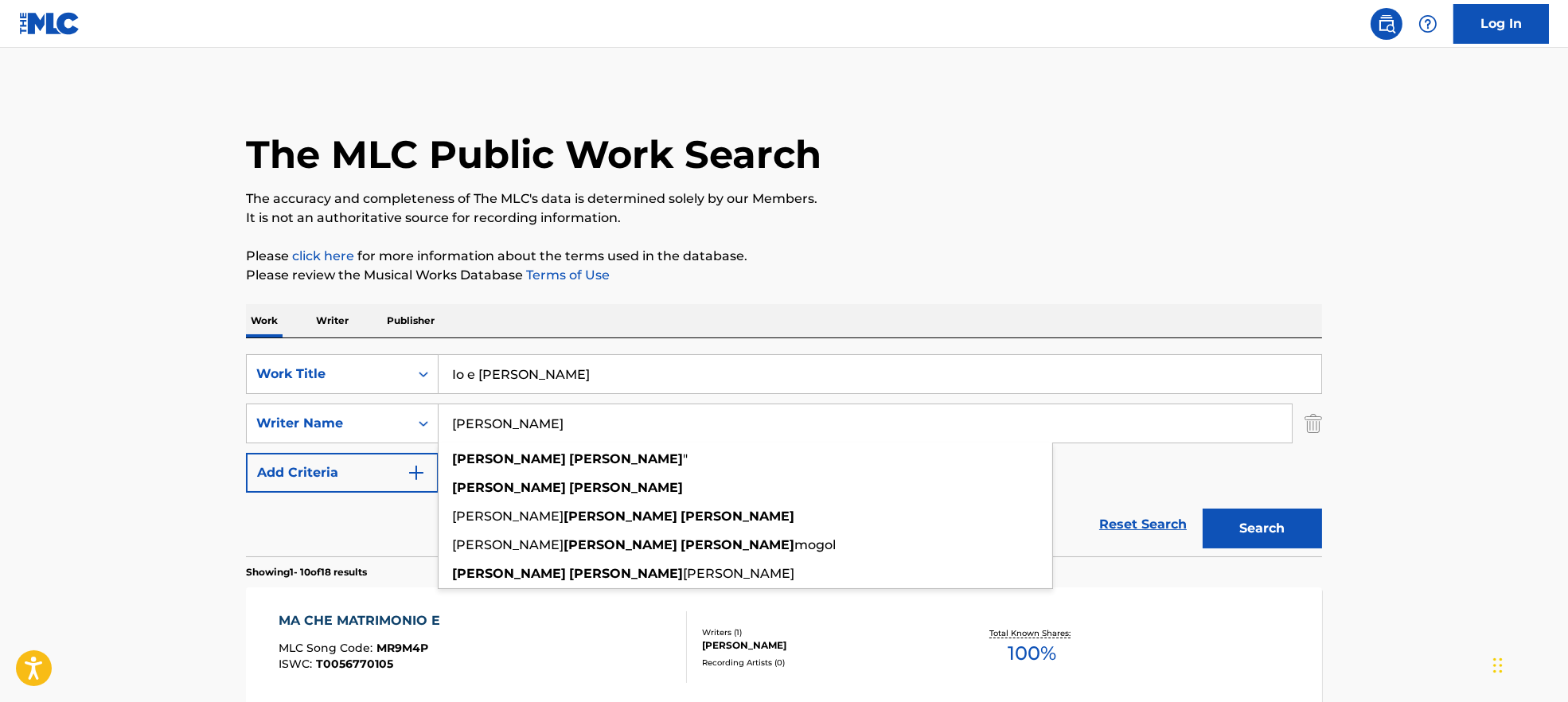
type input "[PERSON_NAME]"
click at [1244, 523] on button "Search" at bounding box center [1262, 529] width 120 height 40
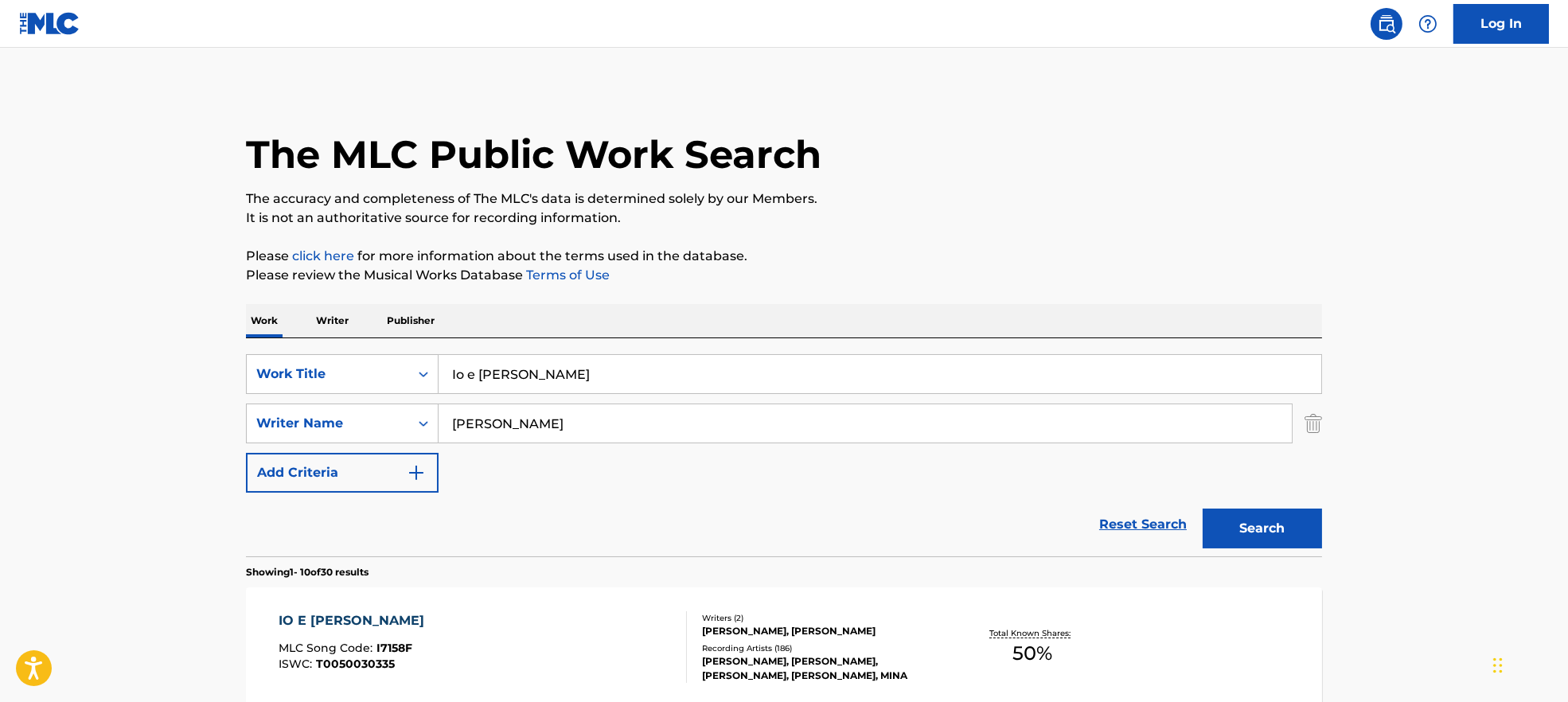
click at [491, 635] on div "IO E [PERSON_NAME] MLC Song Code : I7158F ISWC : T0050030335" at bounding box center [482, 647] width 409 height 71
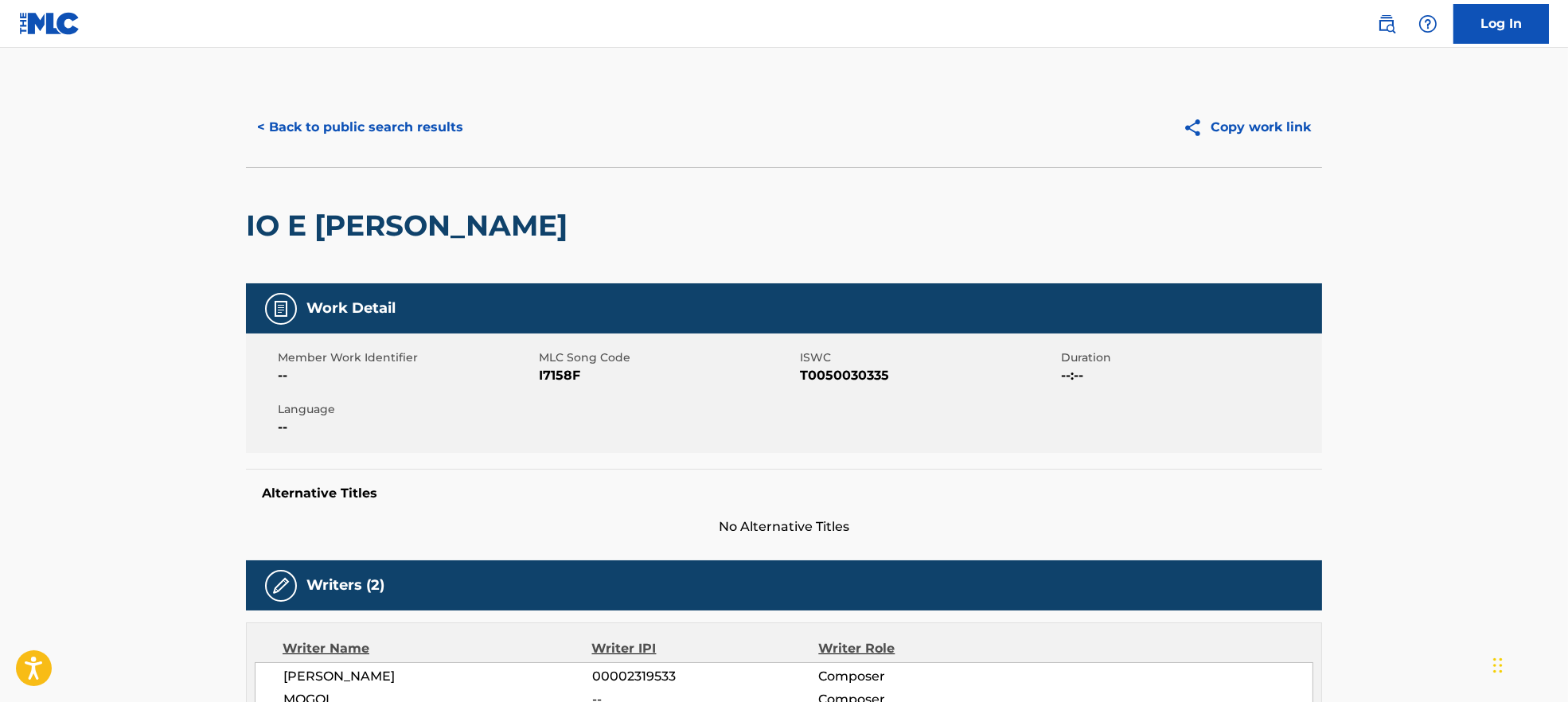
click at [546, 377] on span "I7158F" at bounding box center [668, 375] width 258 height 19
click at [447, 580] on div "Writers (2)" at bounding box center [784, 585] width 1077 height 50
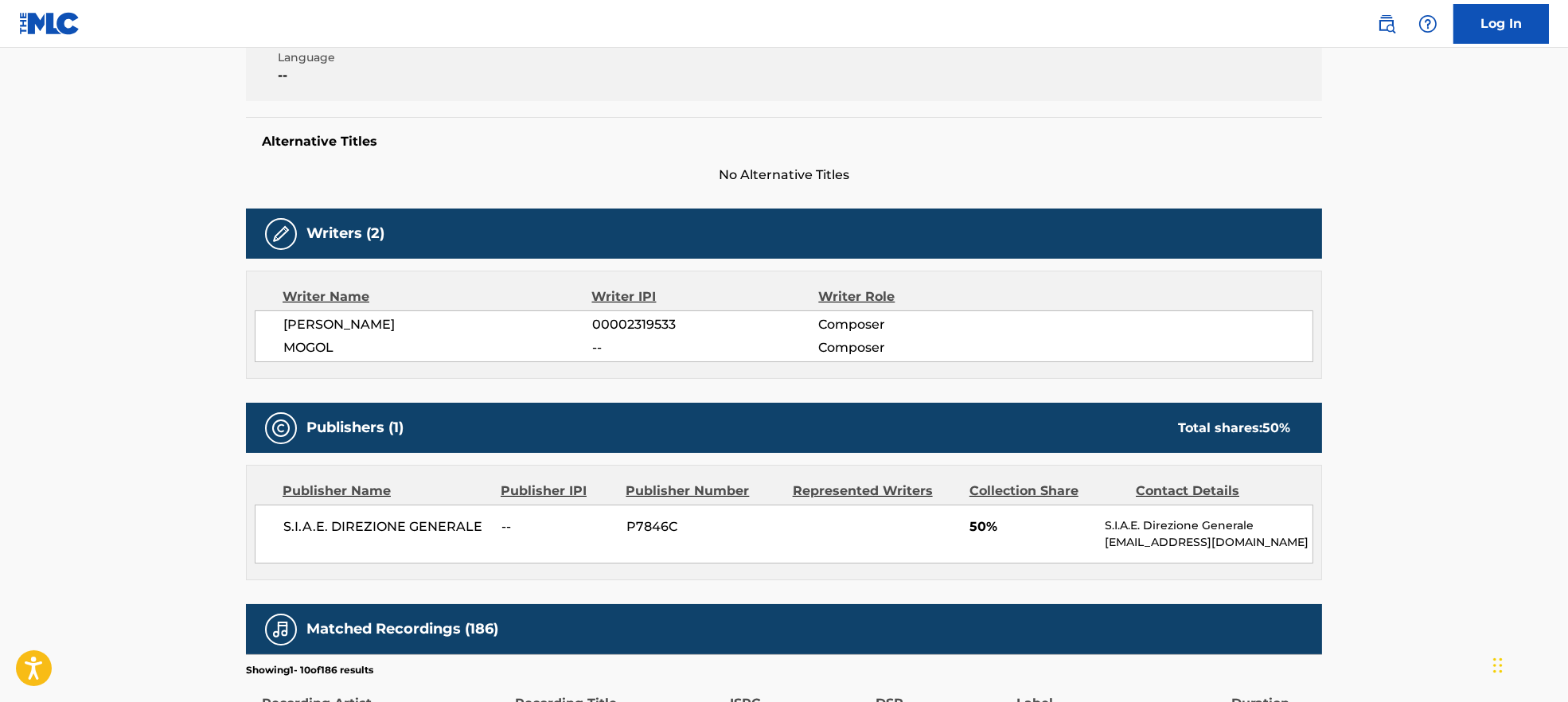
scroll to position [424, 0]
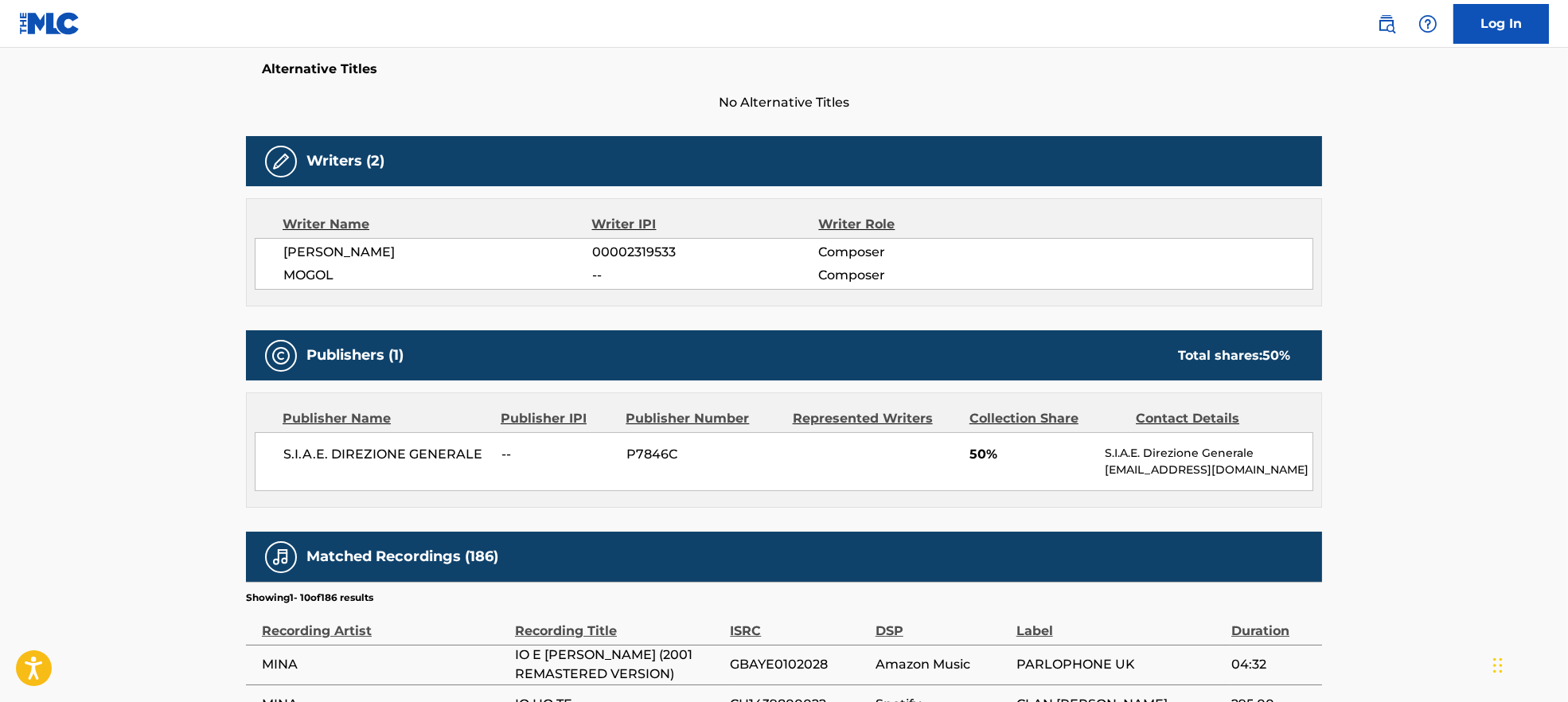
click at [331, 451] on span "S.I.A.E. DIREZIONE GENERALE" at bounding box center [386, 453] width 206 height 19
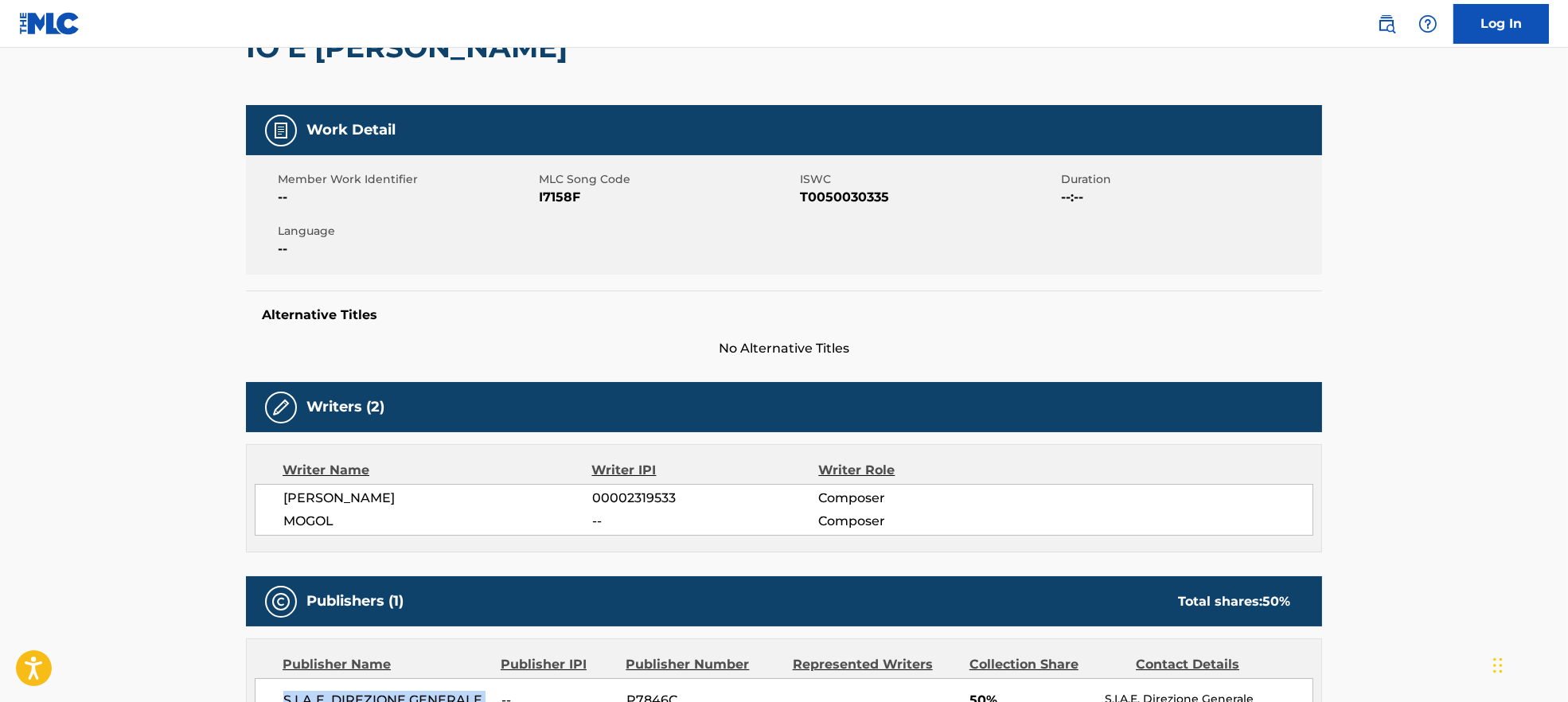
scroll to position [0, 0]
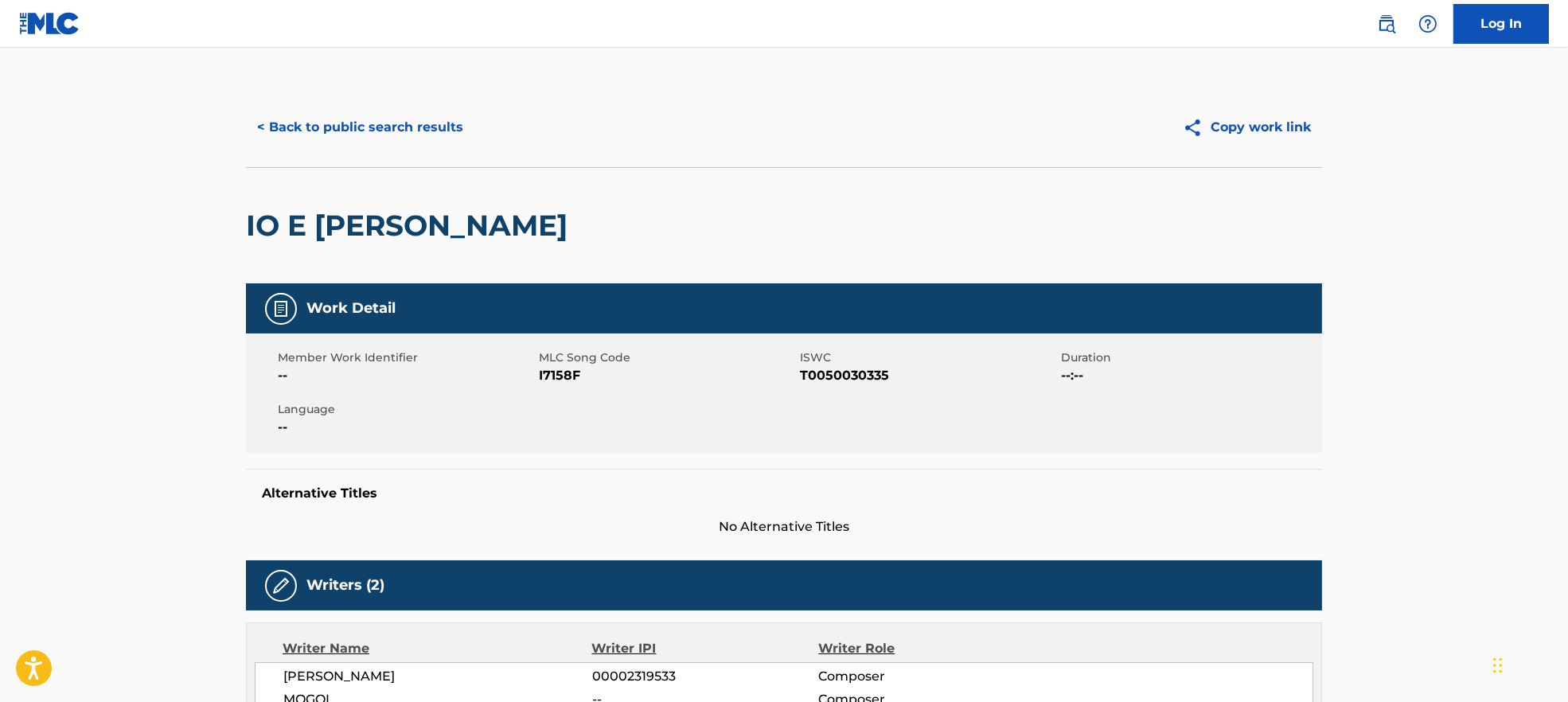
click at [399, 123] on button "< Back to public search results" at bounding box center [360, 128] width 229 height 40
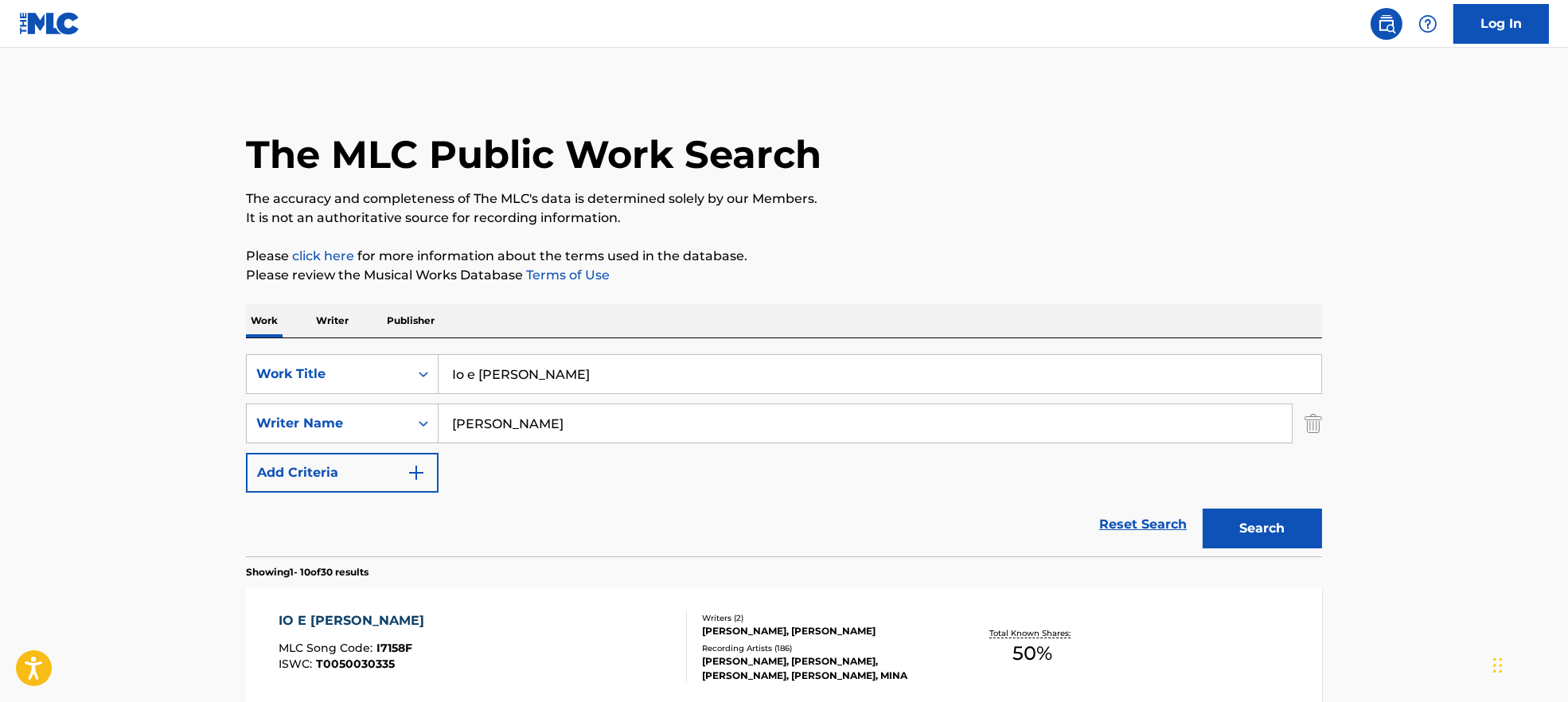
drag, startPoint x: 566, startPoint y: 420, endPoint x: 530, endPoint y: 379, distance: 54.6
click at [336, 420] on div "SearchWithCriteria9944ca93-3bb9-4a34-b127-ab9ee16f744a Writer Name [PERSON_NAME]" at bounding box center [784, 424] width 1077 height 40
paste input "Mogol"
type input "[PERSON_NAME]"
drag, startPoint x: 669, startPoint y: 356, endPoint x: 366, endPoint y: 357, distance: 303.0
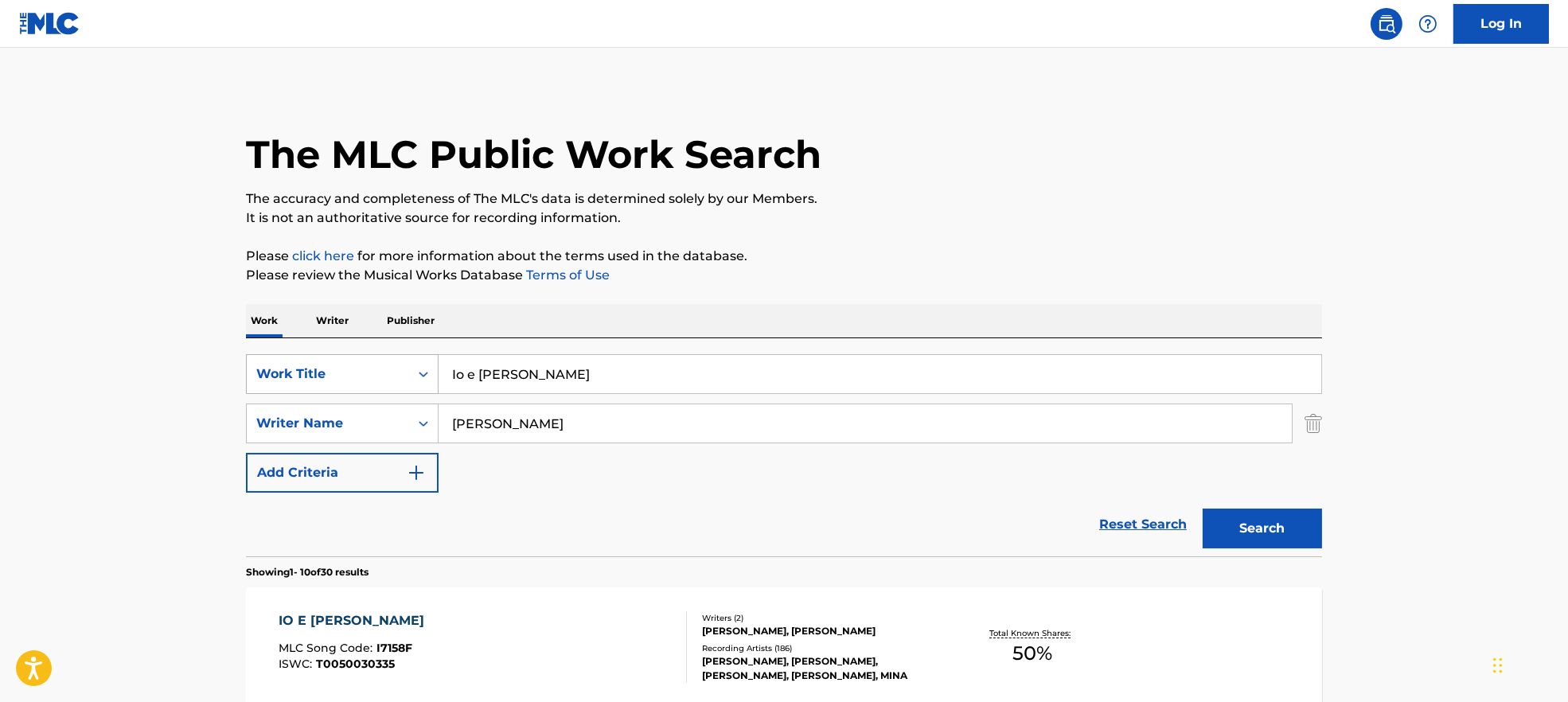
click at [364, 354] on div "SearchWithCriteria7ead3527-73f7-4d5a-b7cb-2a10692a4586 Work Title Io e [PERSON_…" at bounding box center [784, 374] width 1077 height 40
paste input "Il mio canto libero [PERSON_NAME]"
drag, startPoint x: 589, startPoint y: 371, endPoint x: 1067, endPoint y: 245, distance: 494.3
type input "Il mio canto libero"
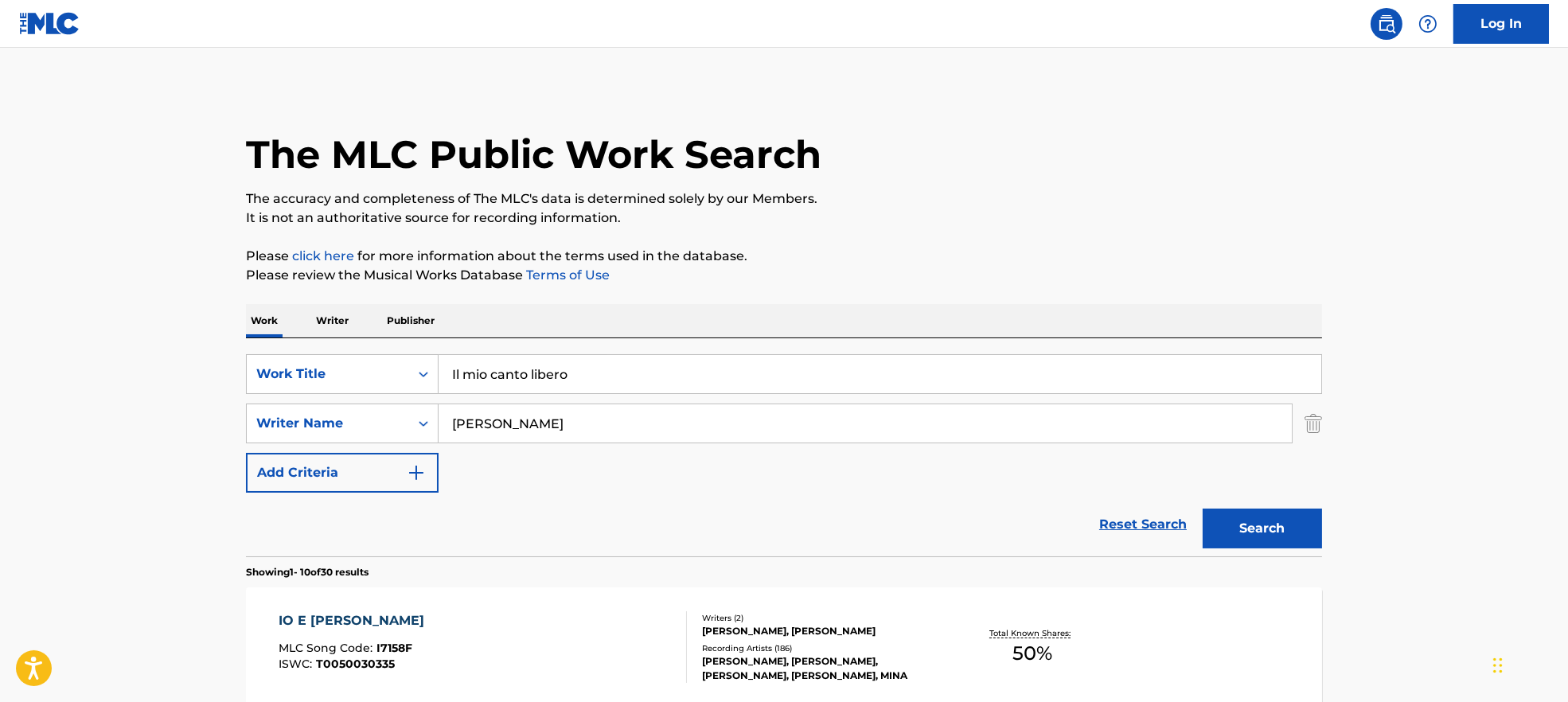
click at [1070, 210] on p "It is not an authoritative source for recording information." at bounding box center [784, 218] width 1077 height 19
drag, startPoint x: 542, startPoint y: 420, endPoint x: 1300, endPoint y: 551, distance: 769.2
click at [1146, 509] on form "SearchWithCriteria7ead3527-73f7-4d5a-b7cb-2a10692a4586 Work Title Il mio canto …" at bounding box center [784, 455] width 1077 height 202
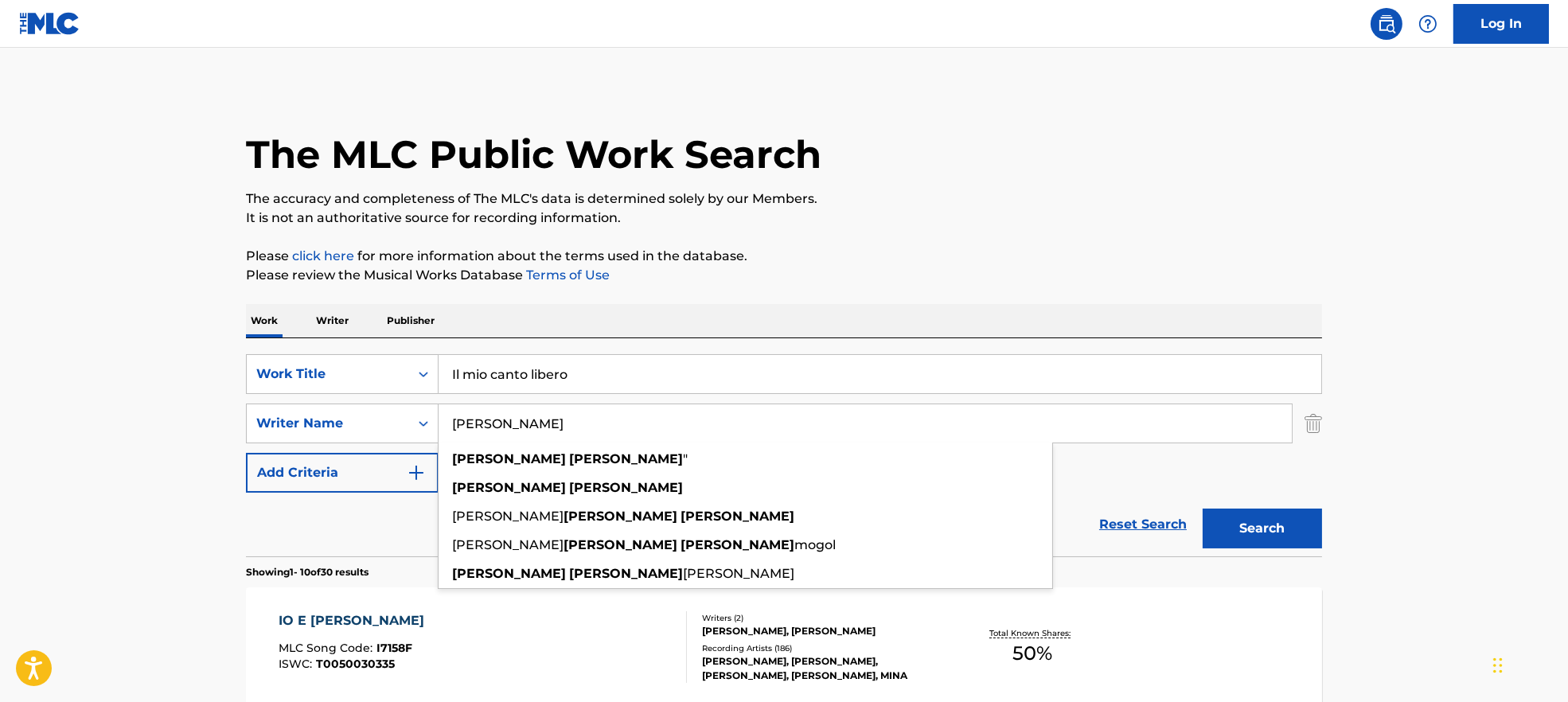
click at [1306, 523] on button "Search" at bounding box center [1262, 529] width 120 height 40
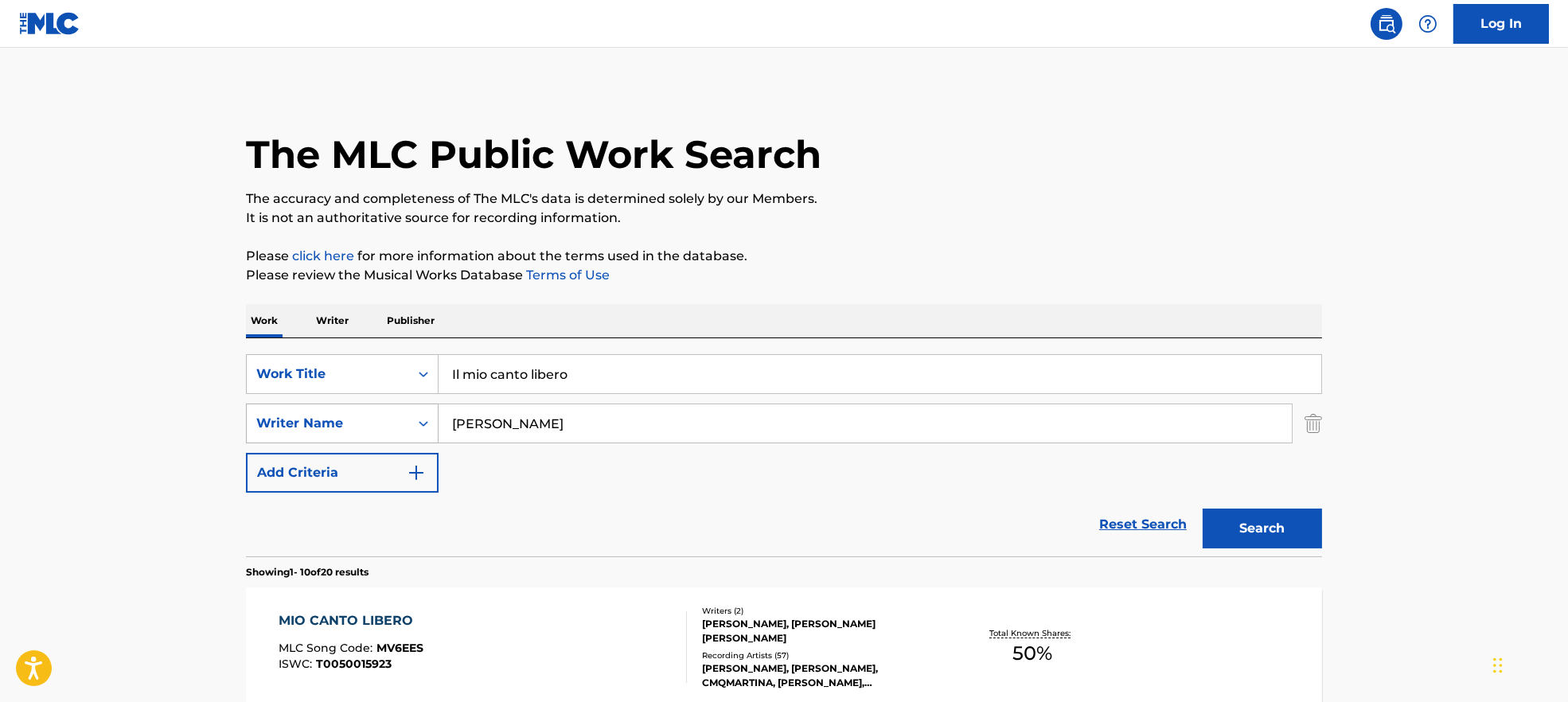
drag, startPoint x: 552, startPoint y: 420, endPoint x: 376, endPoint y: 434, distance: 176.6
click at [347, 418] on div "SearchWithCriteria9944ca93-3bb9-4a34-b127-ab9ee16f744a Writer Name [PERSON_NAME]" at bounding box center [784, 424] width 1077 height 40
paste input "Mogol"
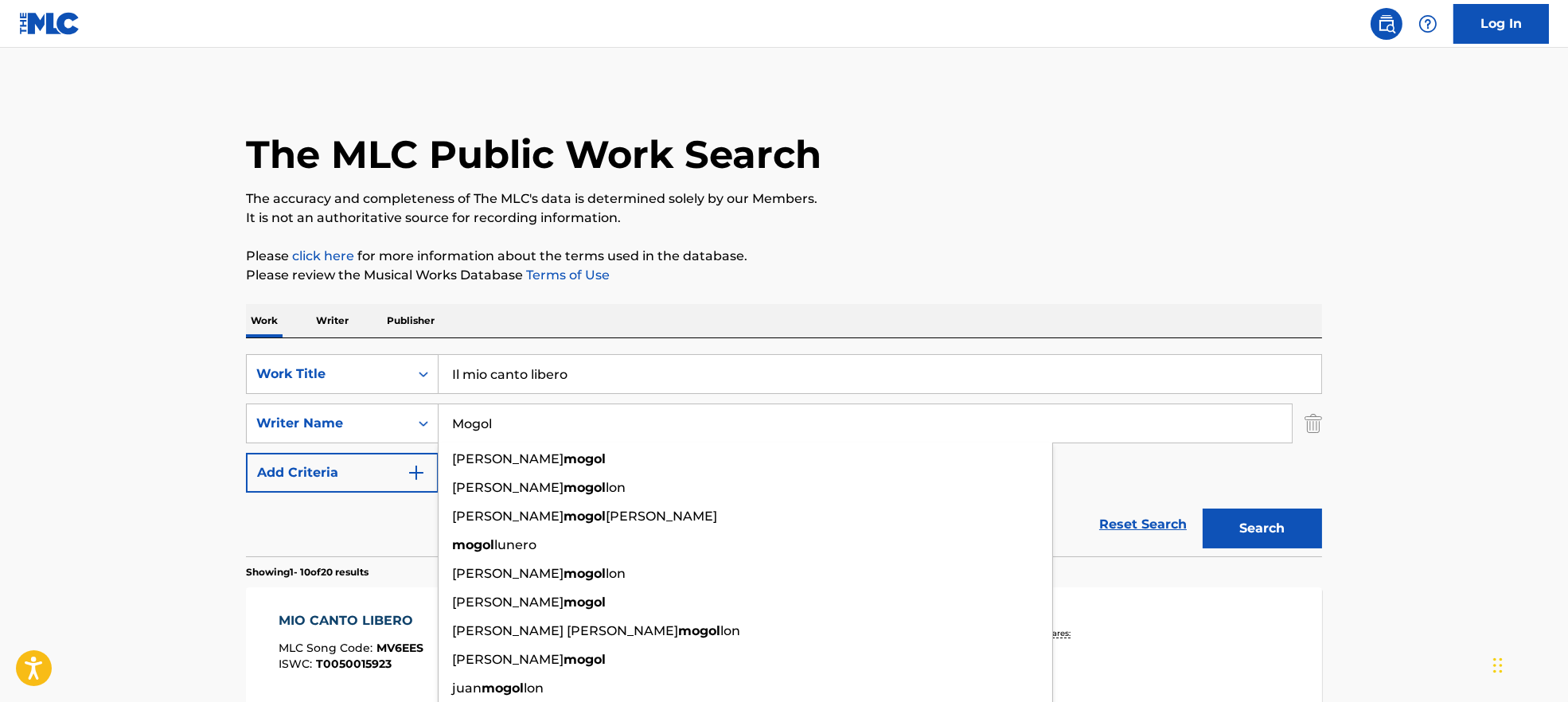
type input "Mogol"
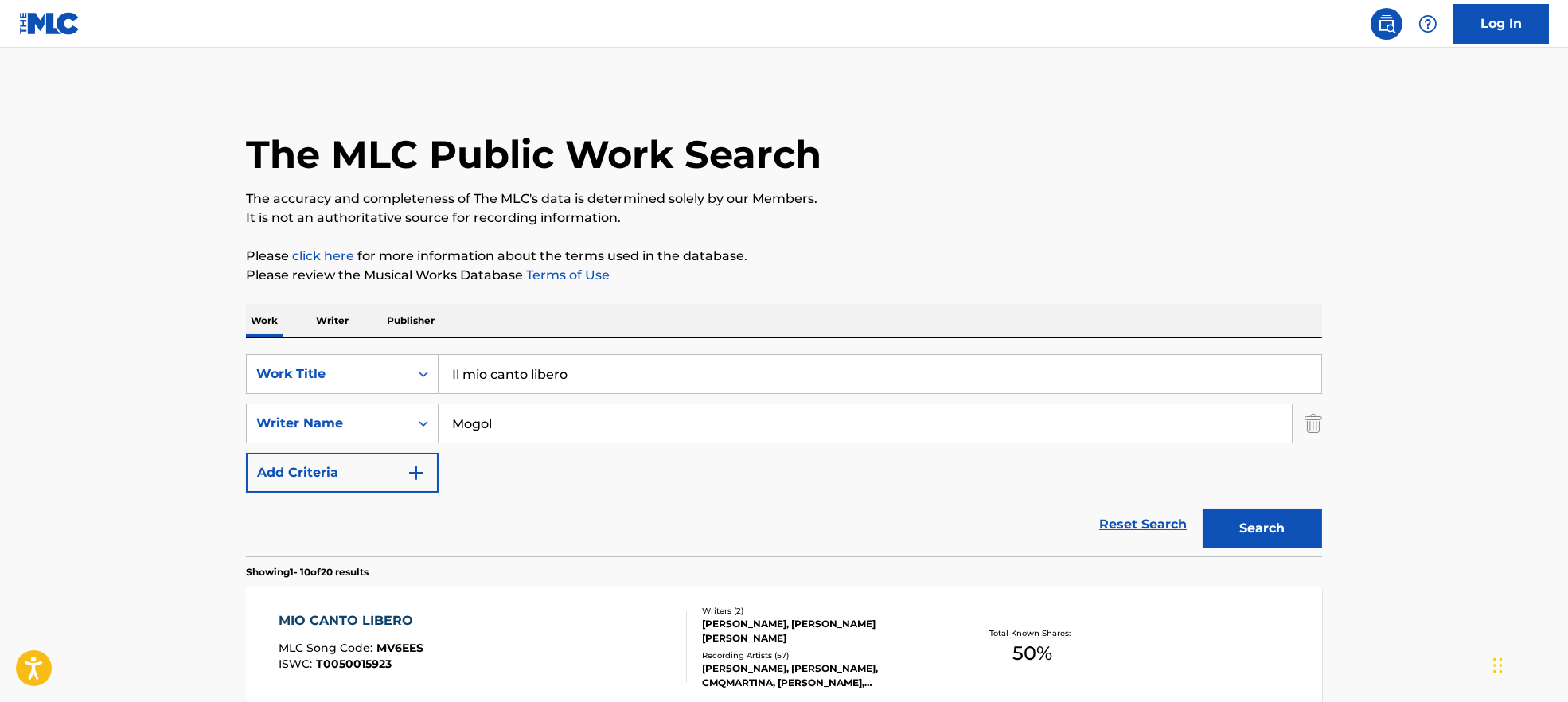
click at [1276, 527] on button "Search" at bounding box center [1262, 529] width 120 height 40
click at [538, 651] on div "IL MIO CANTO LIBERO MLC Song Code : 938834 ISWC : T0050015923" at bounding box center [482, 647] width 409 height 71
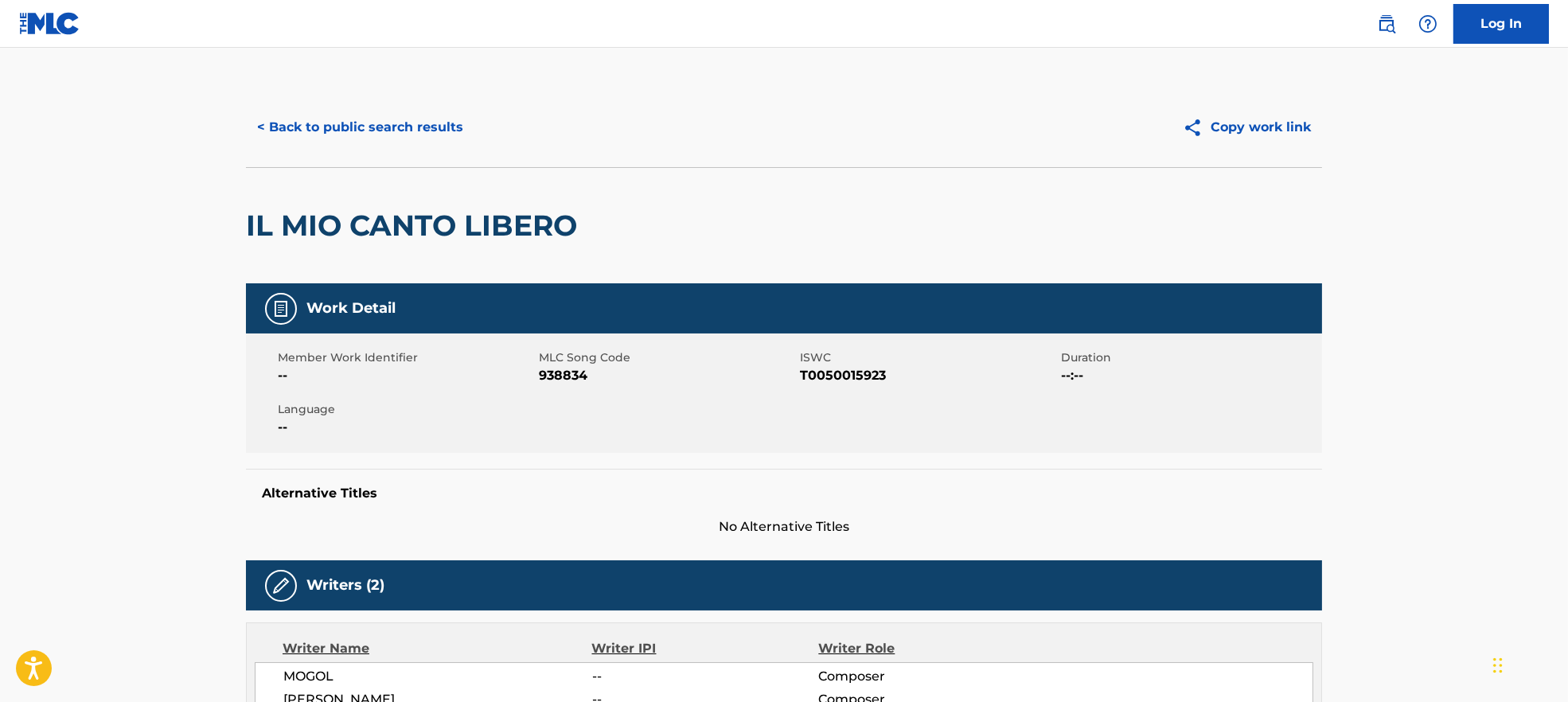
click at [572, 379] on span "938834" at bounding box center [668, 375] width 258 height 19
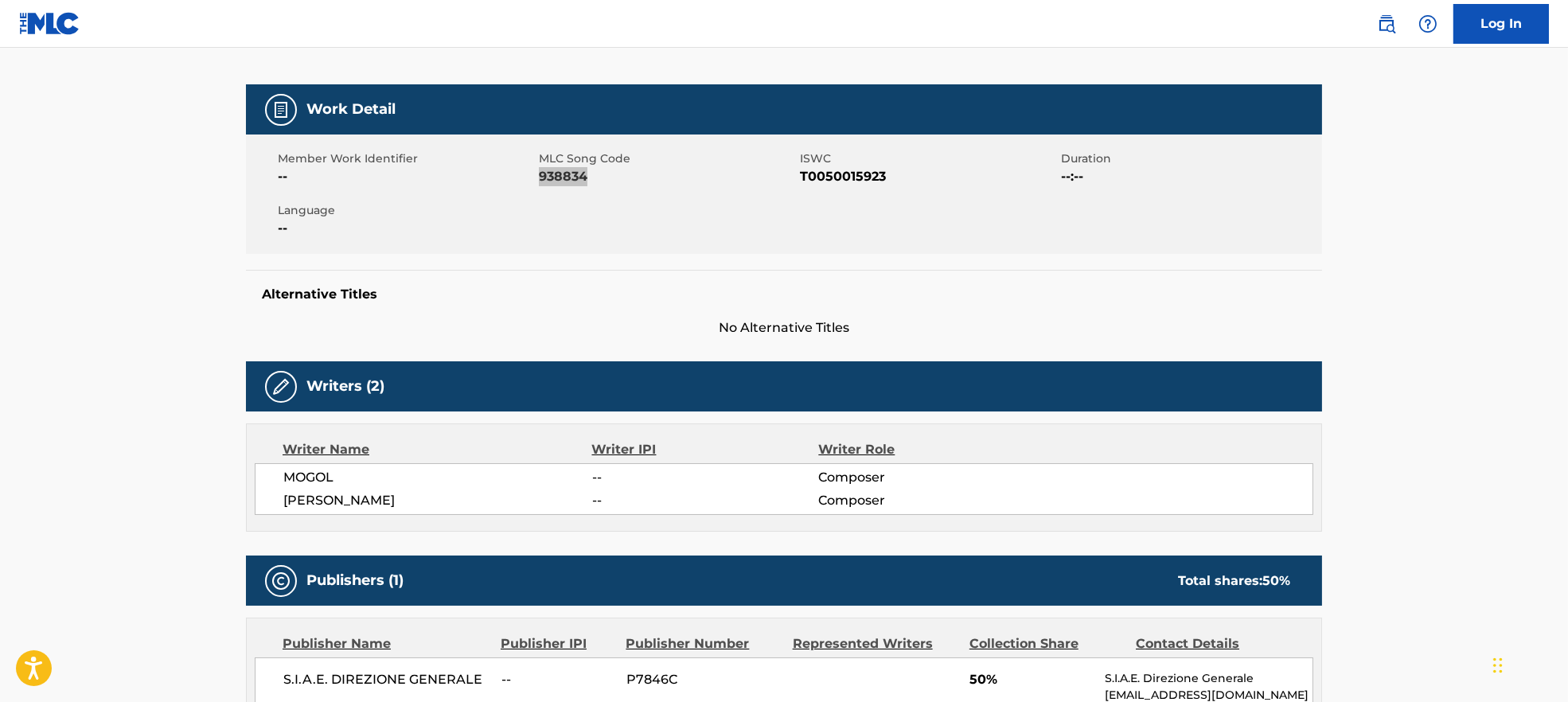
scroll to position [319, 0]
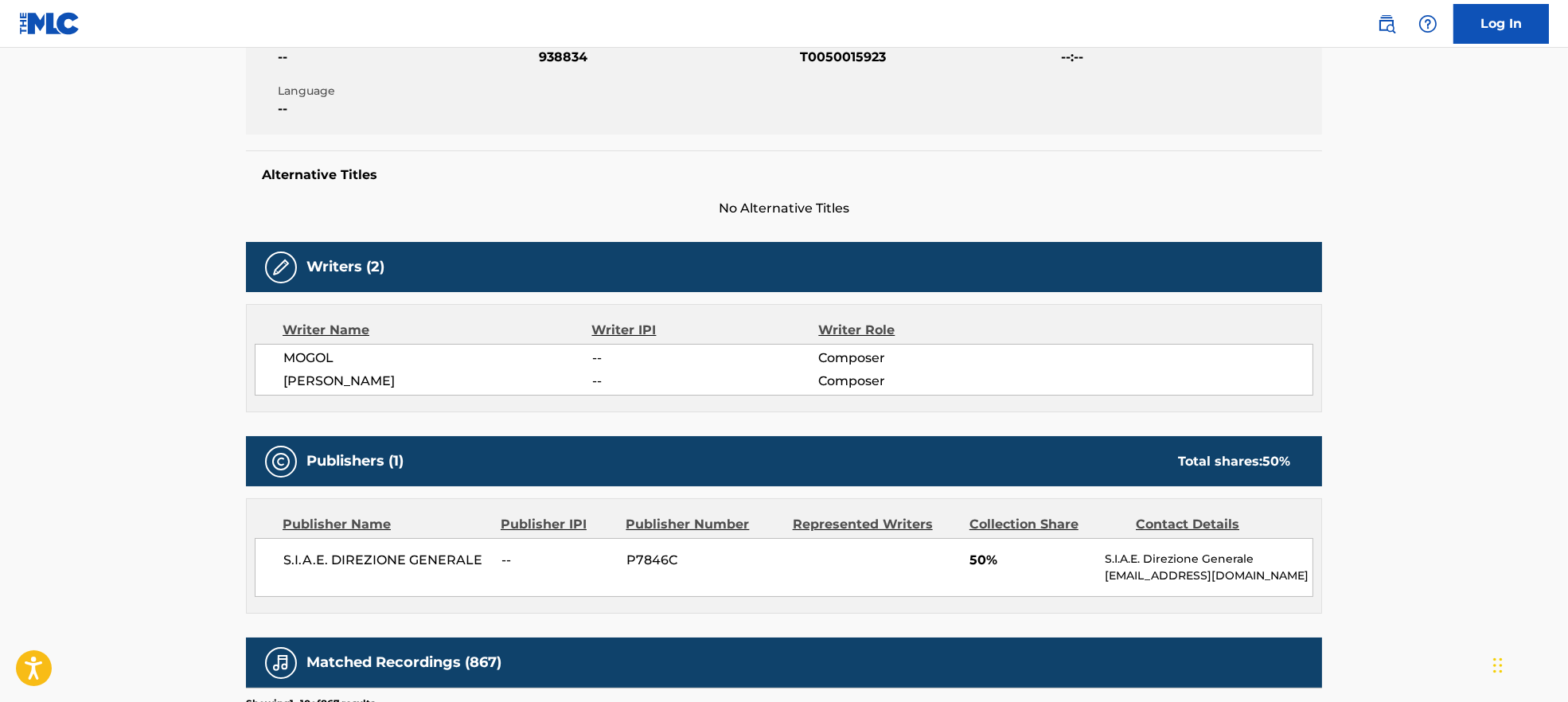
click at [316, 355] on span "MOGOL" at bounding box center [438, 357] width 309 height 19
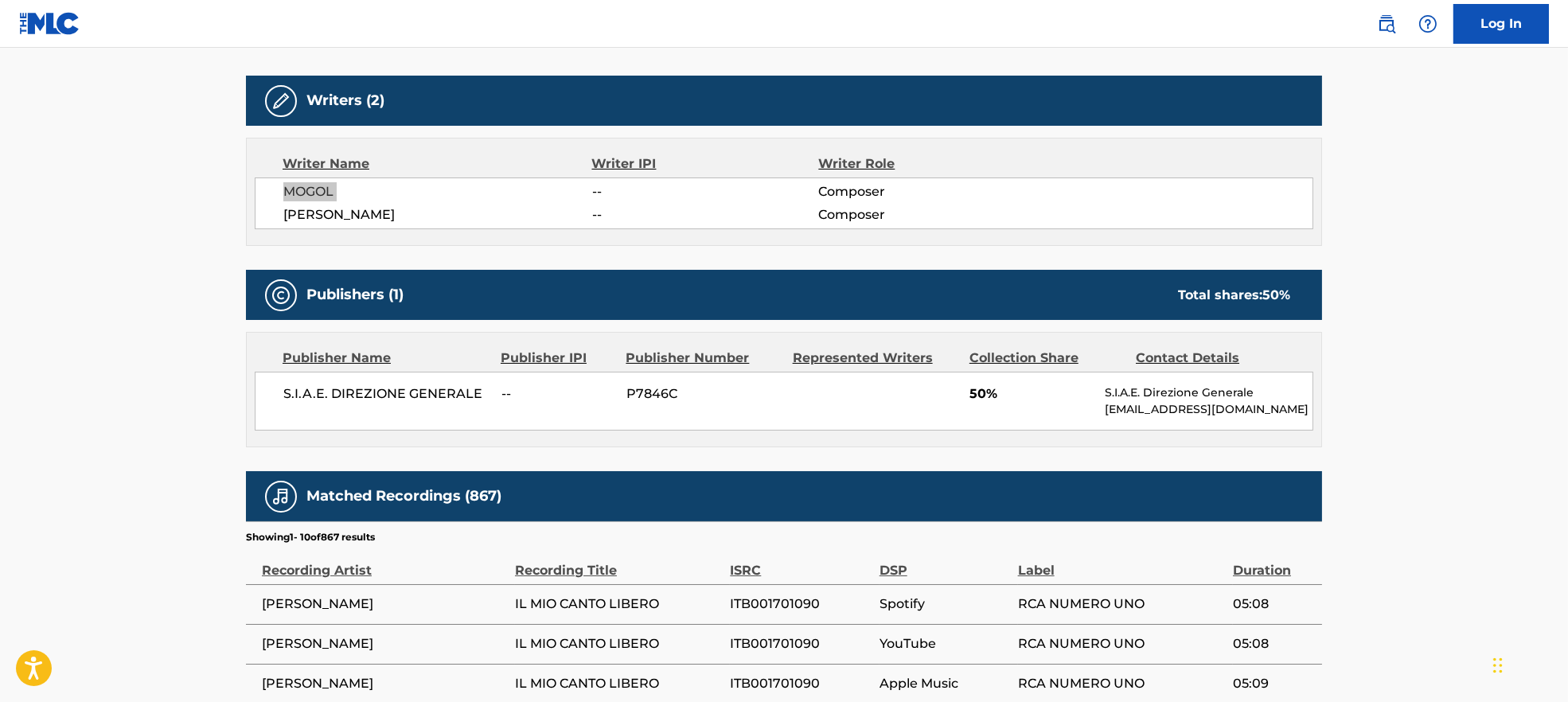
scroll to position [637, 0]
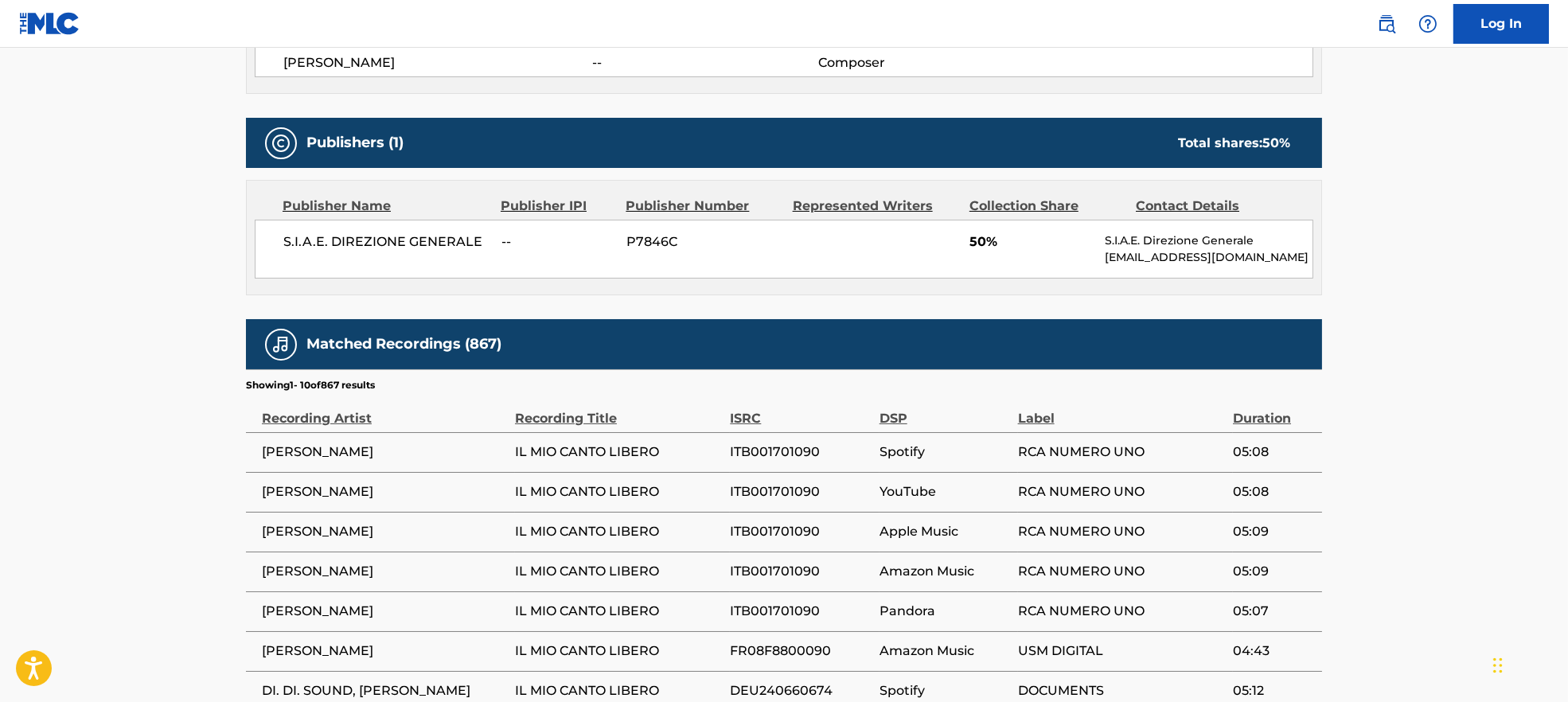
click at [310, 250] on span "S.I.A.E. DIREZIONE GENERALE" at bounding box center [386, 242] width 206 height 19
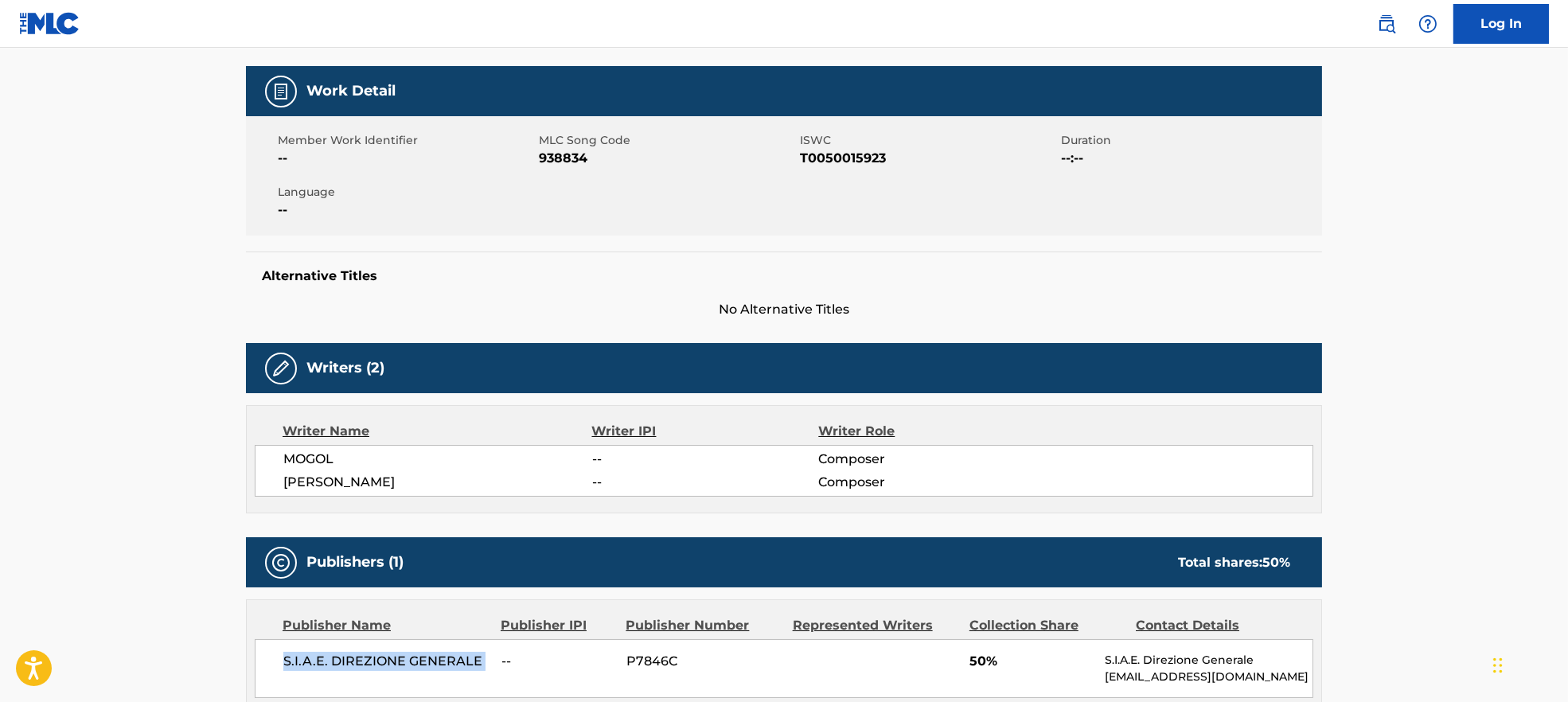
scroll to position [0, 0]
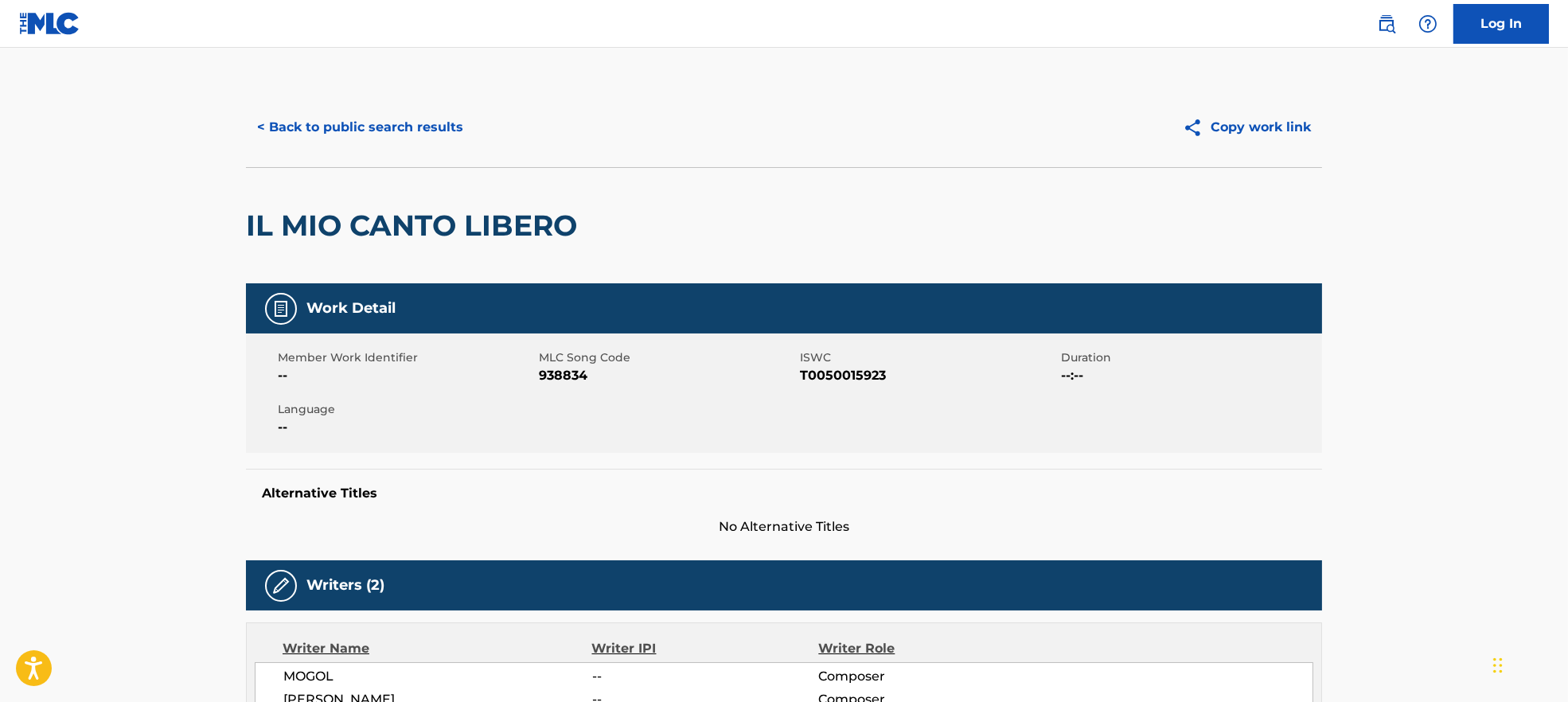
click at [336, 139] on button "< Back to public search results" at bounding box center [360, 128] width 229 height 40
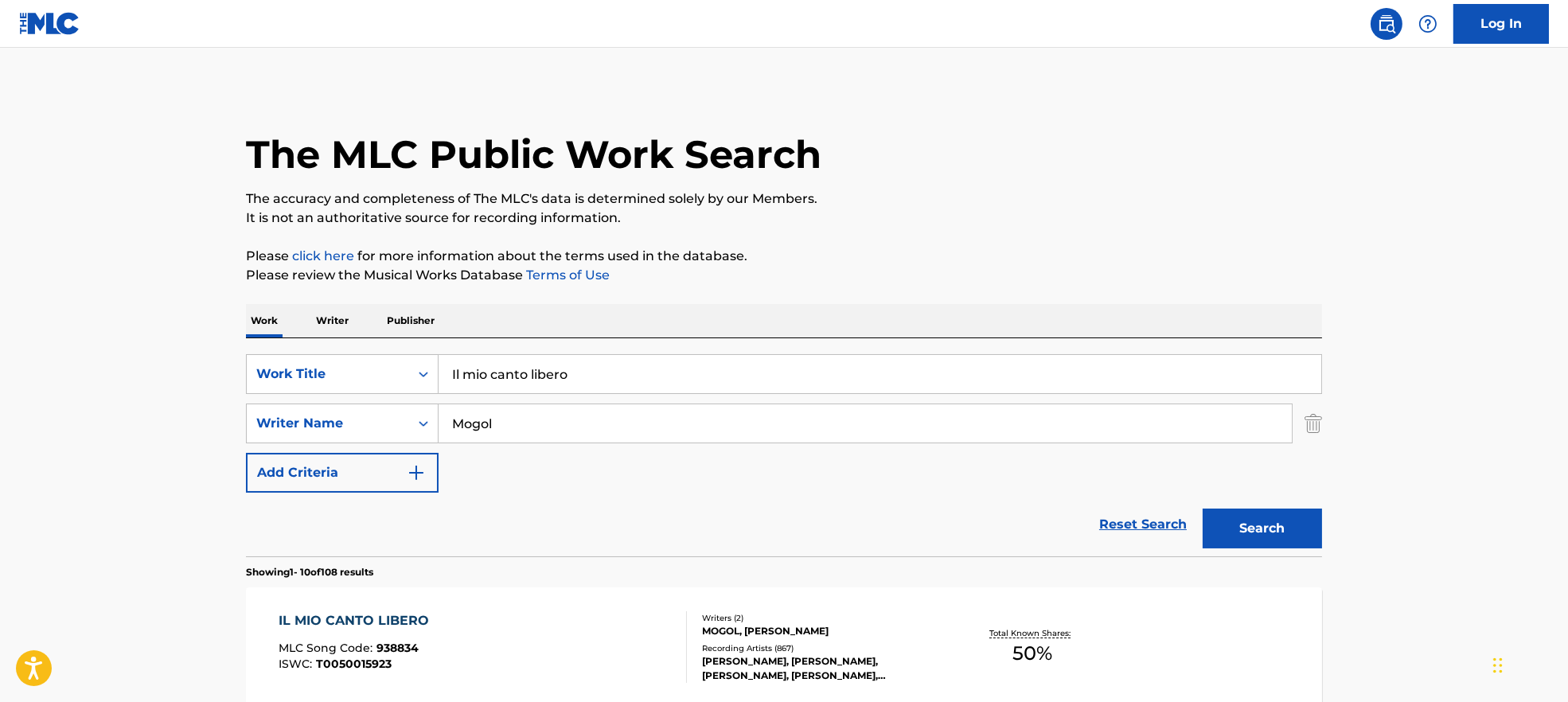
drag, startPoint x: 455, startPoint y: 417, endPoint x: 440, endPoint y: 417, distance: 15.0
click at [440, 417] on input "Mogol" at bounding box center [866, 423] width 854 height 39
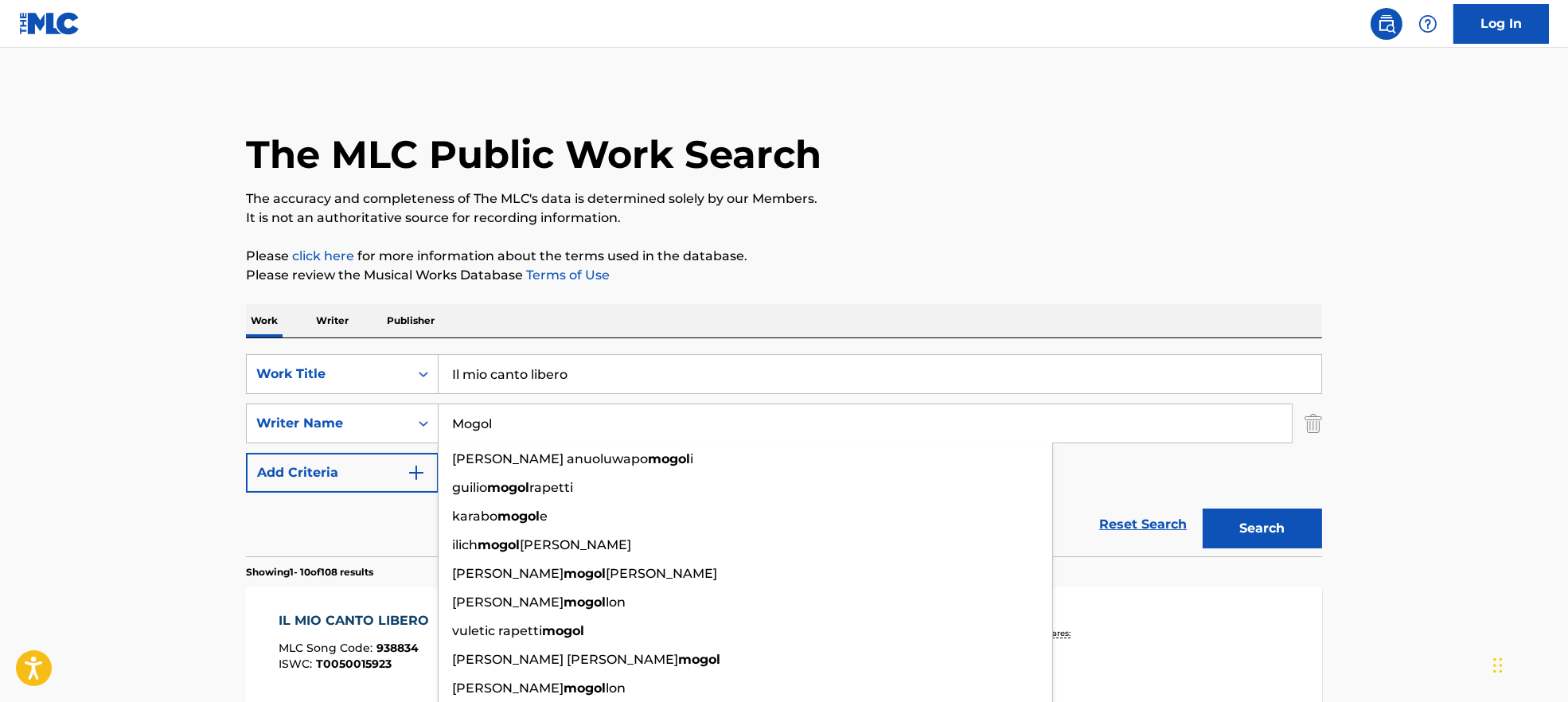
paste input "[PERSON_NAME]"
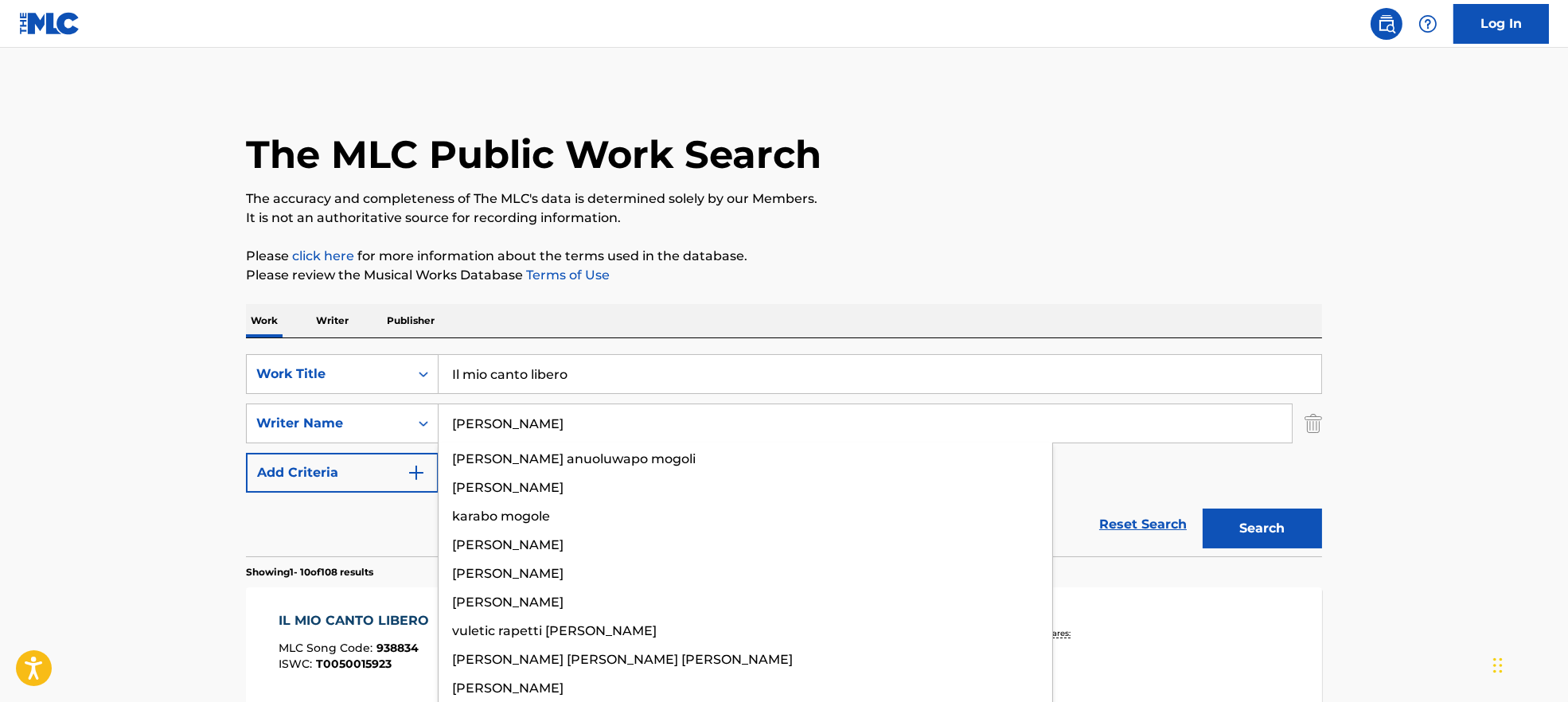
type input "[PERSON_NAME]"
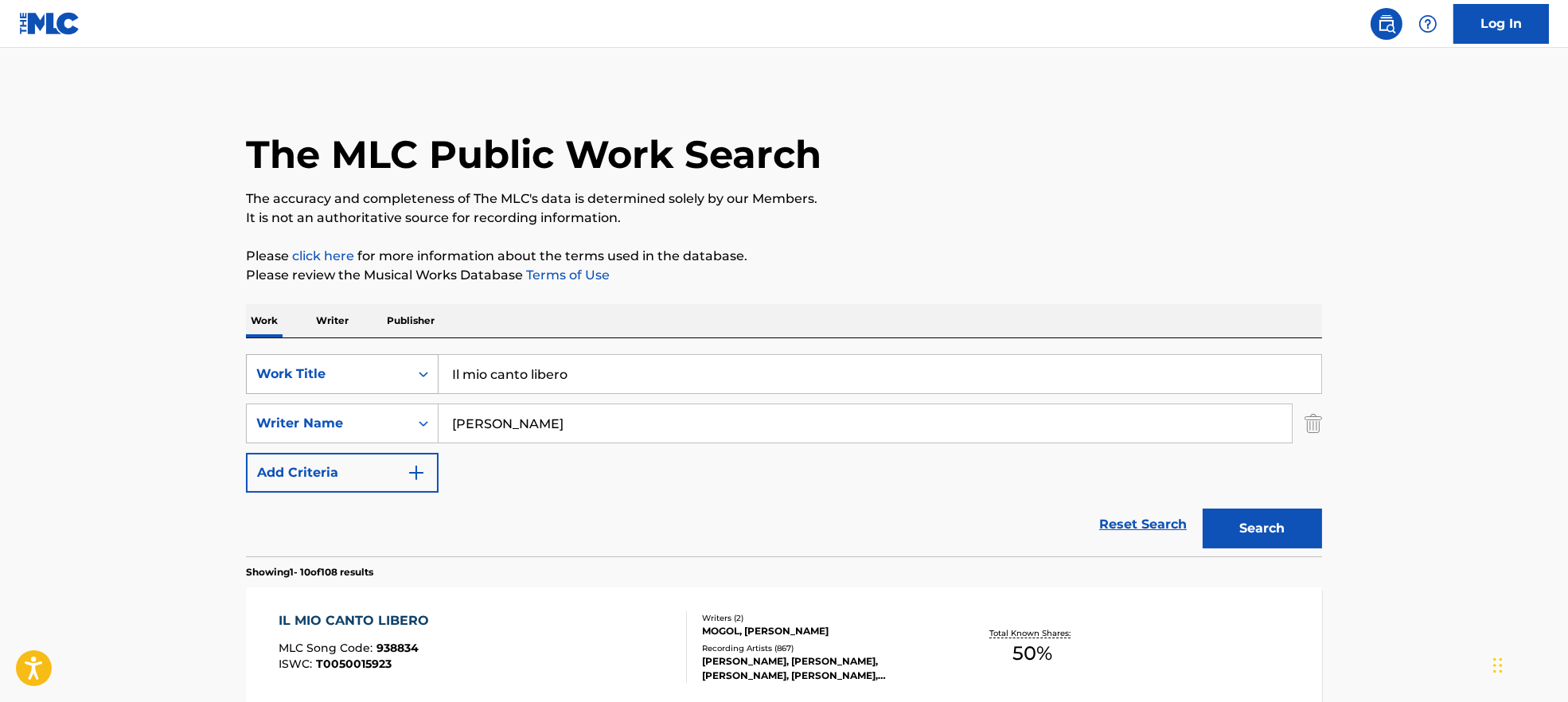
drag, startPoint x: 618, startPoint y: 384, endPoint x: 306, endPoint y: 386, distance: 312.0
click at [306, 386] on div "SearchWithCriteria7ead3527-73f7-4d5a-b7cb-2a10692a4586 Work Title Il mio canto …" at bounding box center [784, 374] width 1077 height 40
paste input "Al bar si muore [PERSON_NAME]"
drag, startPoint x: 561, startPoint y: 368, endPoint x: 1052, endPoint y: 388, distance: 491.4
click at [1050, 388] on input "Al bar si muore [PERSON_NAME]" at bounding box center [880, 373] width 883 height 39
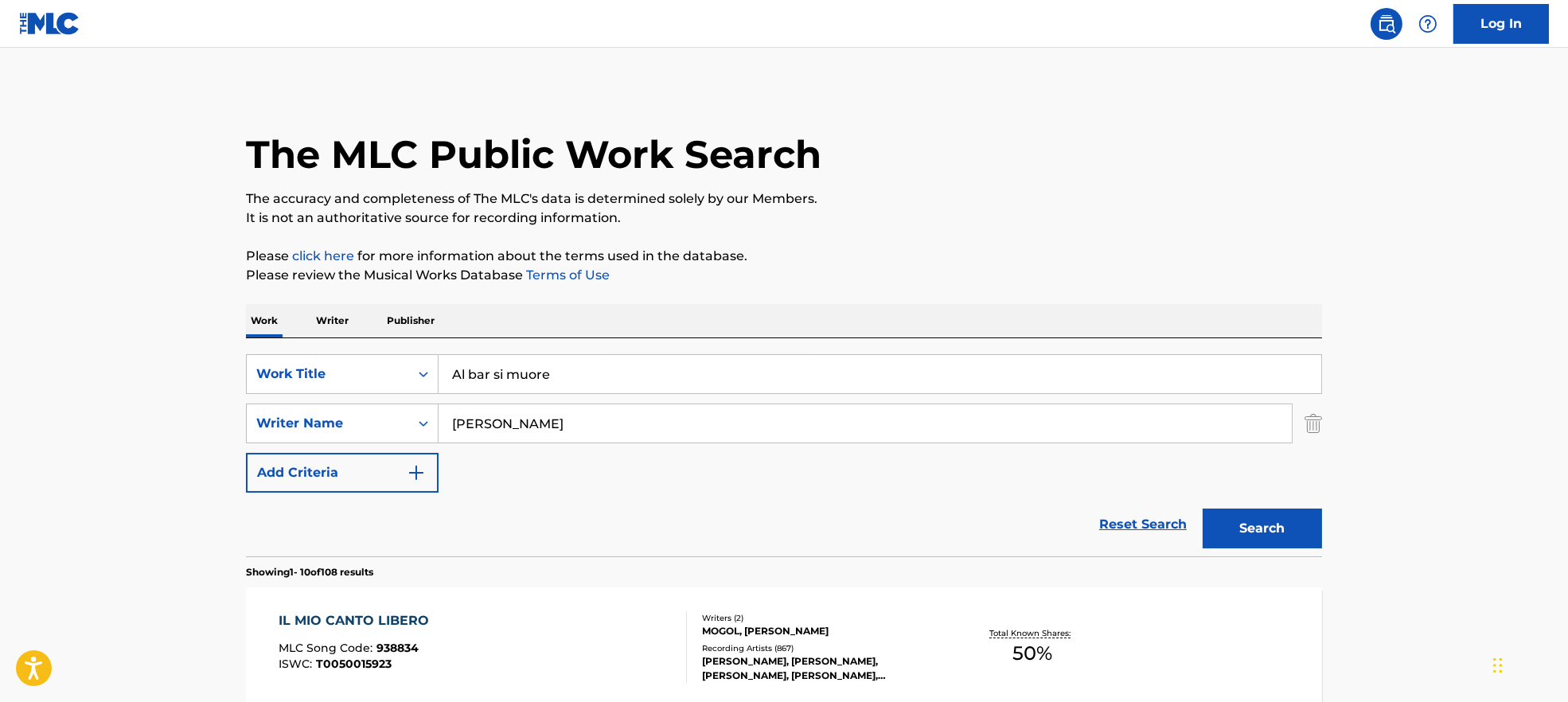
type input "Al bar si muore"
click at [1202, 509] on button "Search" at bounding box center [1262, 529] width 120 height 40
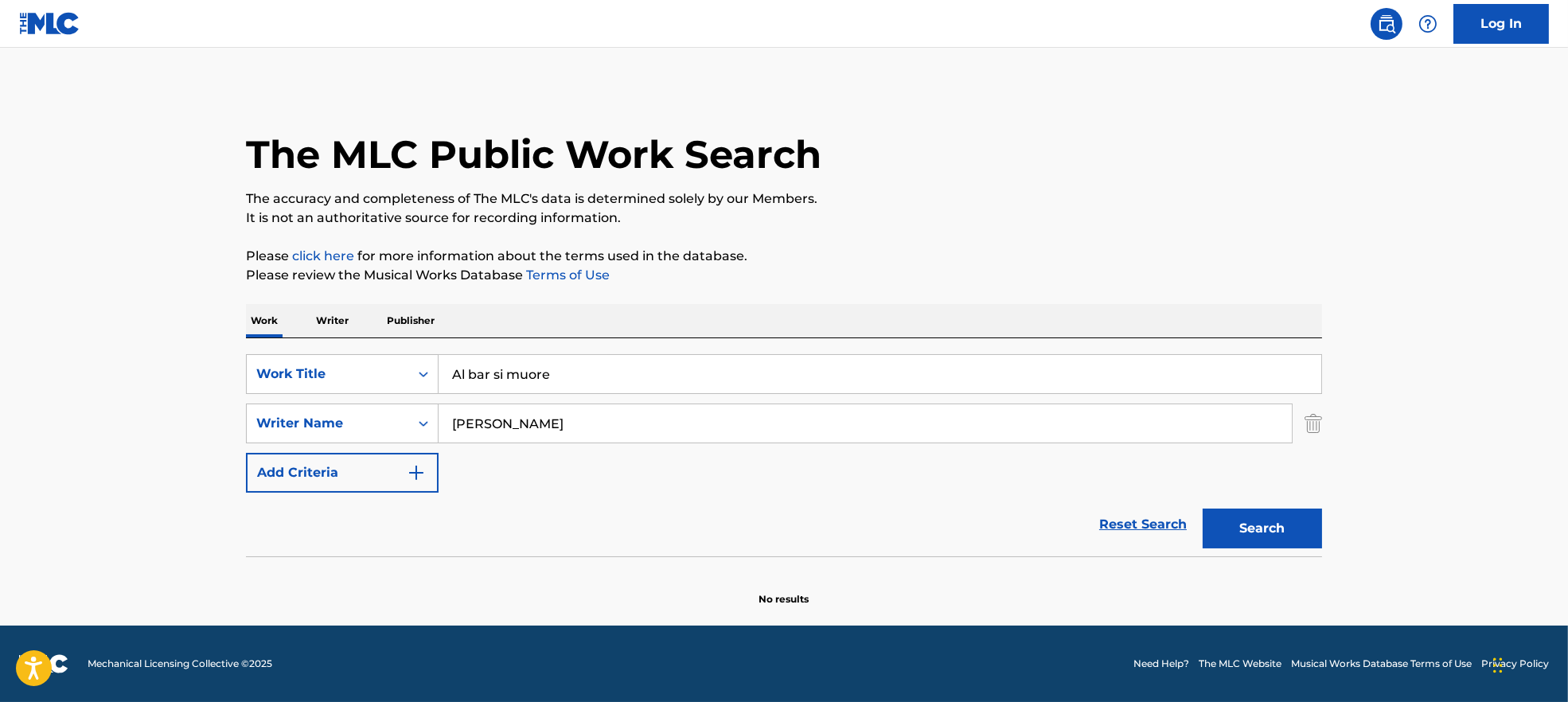
click at [1265, 533] on button "Search" at bounding box center [1262, 529] width 120 height 40
drag, startPoint x: 1271, startPoint y: 529, endPoint x: 1278, endPoint y: 523, distance: 9.2
click at [1278, 523] on div "Search" at bounding box center [1258, 525] width 128 height 63
drag, startPoint x: 578, startPoint y: 420, endPoint x: 430, endPoint y: 428, distance: 148.2
click at [369, 428] on div "SearchWithCriteria9944ca93-3bb9-4a34-b127-ab9ee16f744a Writer Name [PERSON_NAME]" at bounding box center [784, 424] width 1077 height 40
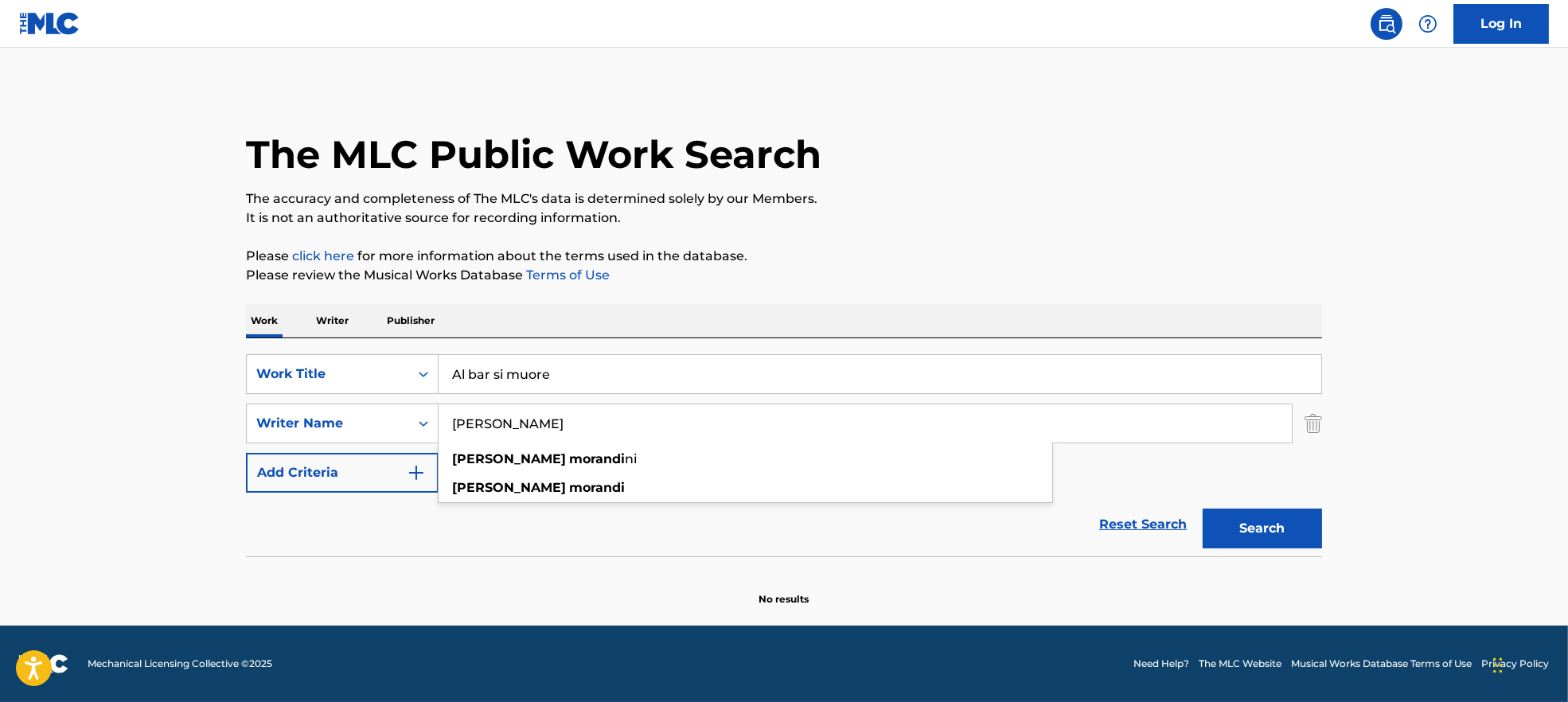
paste input ". [GEOGRAPHIC_DATA]. Savio"
drag, startPoint x: 514, startPoint y: 421, endPoint x: 668, endPoint y: 440, distance: 155.2
click at [668, 440] on input "G. BigazziT. Savio" at bounding box center [866, 423] width 854 height 39
type input "[PERSON_NAME]"
drag, startPoint x: 603, startPoint y: 388, endPoint x: 207, endPoint y: 384, distance: 396.0
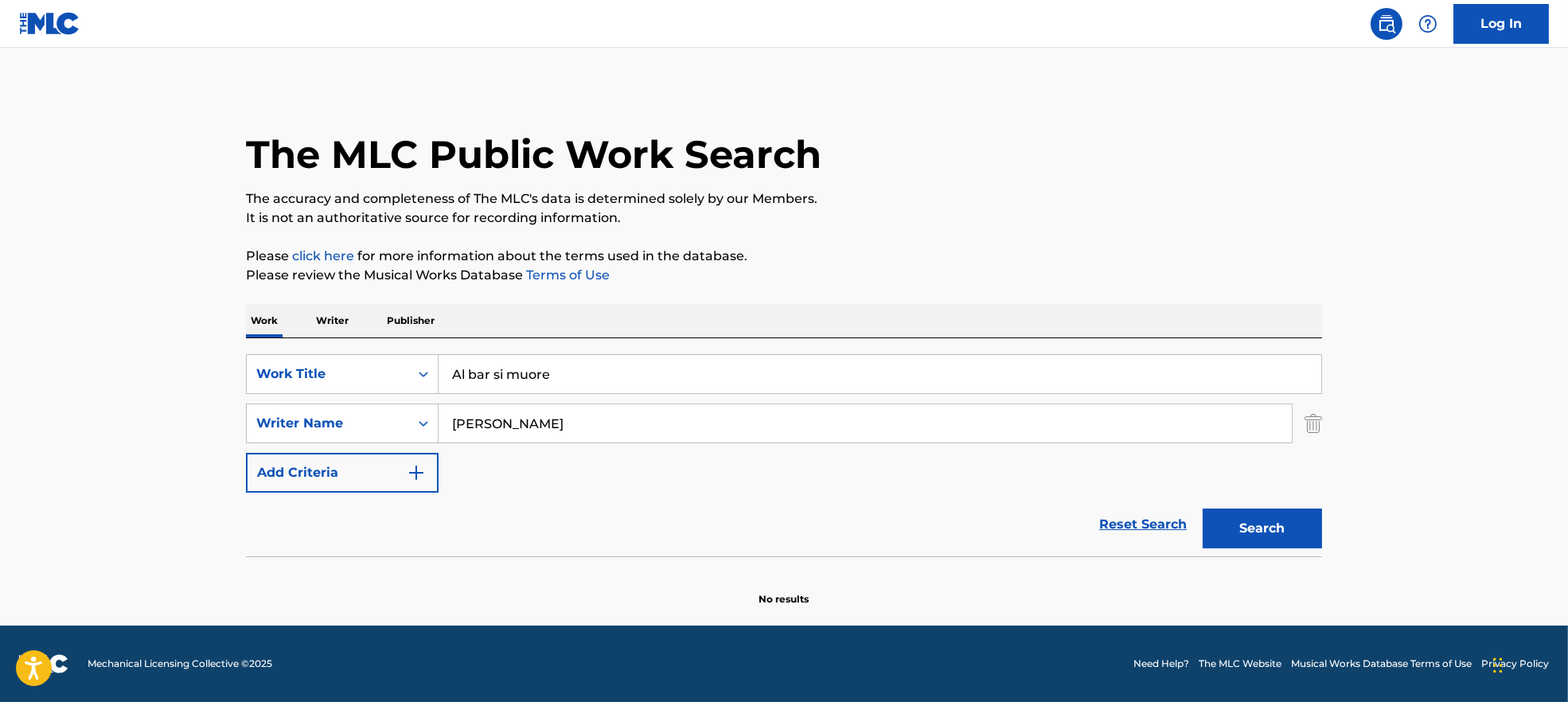
click at [207, 384] on main "The MLC Public Work Search The accuracy and completeness of The MLC's data is d…" at bounding box center [784, 337] width 1568 height 578
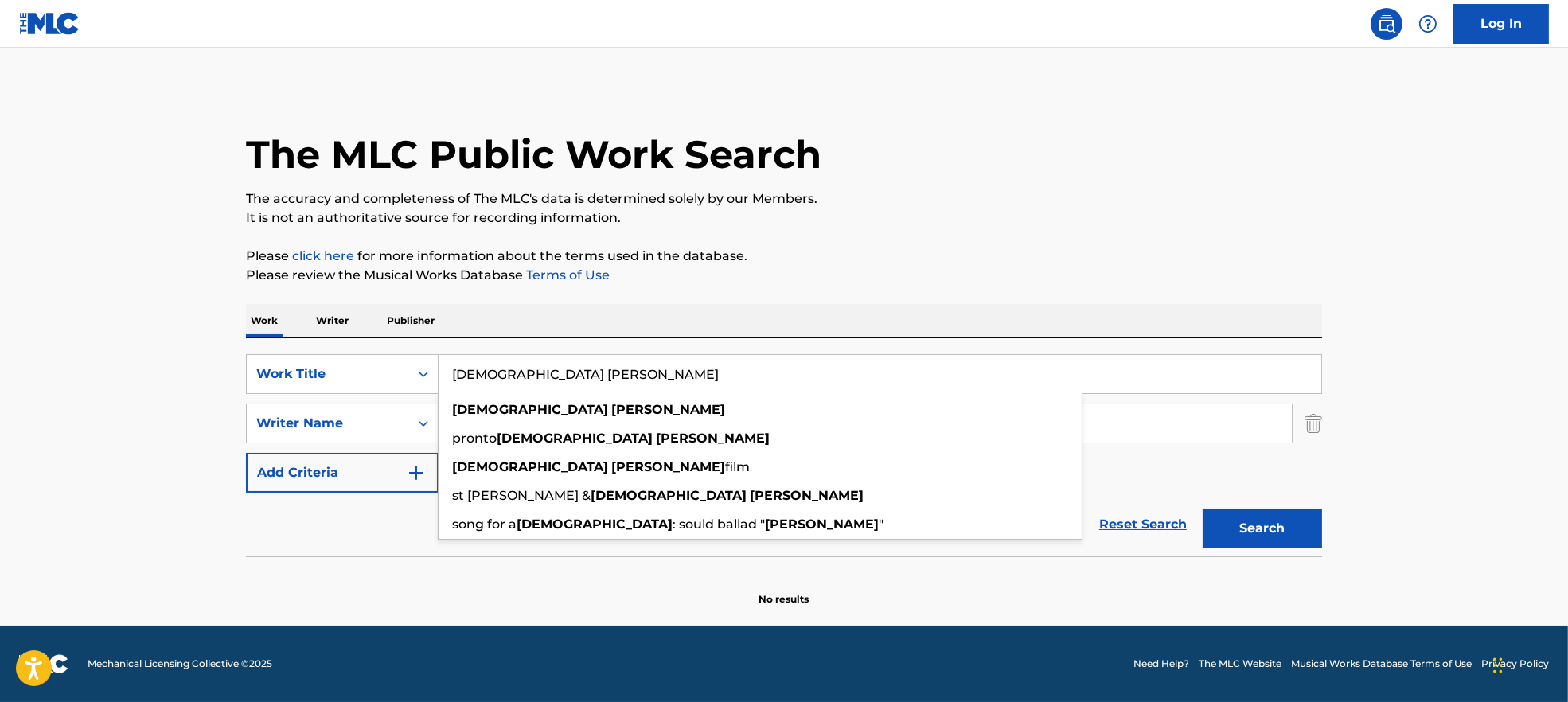
type input "[DEMOGRAPHIC_DATA] [PERSON_NAME]"
click at [1202, 509] on button "Search" at bounding box center [1262, 529] width 120 height 40
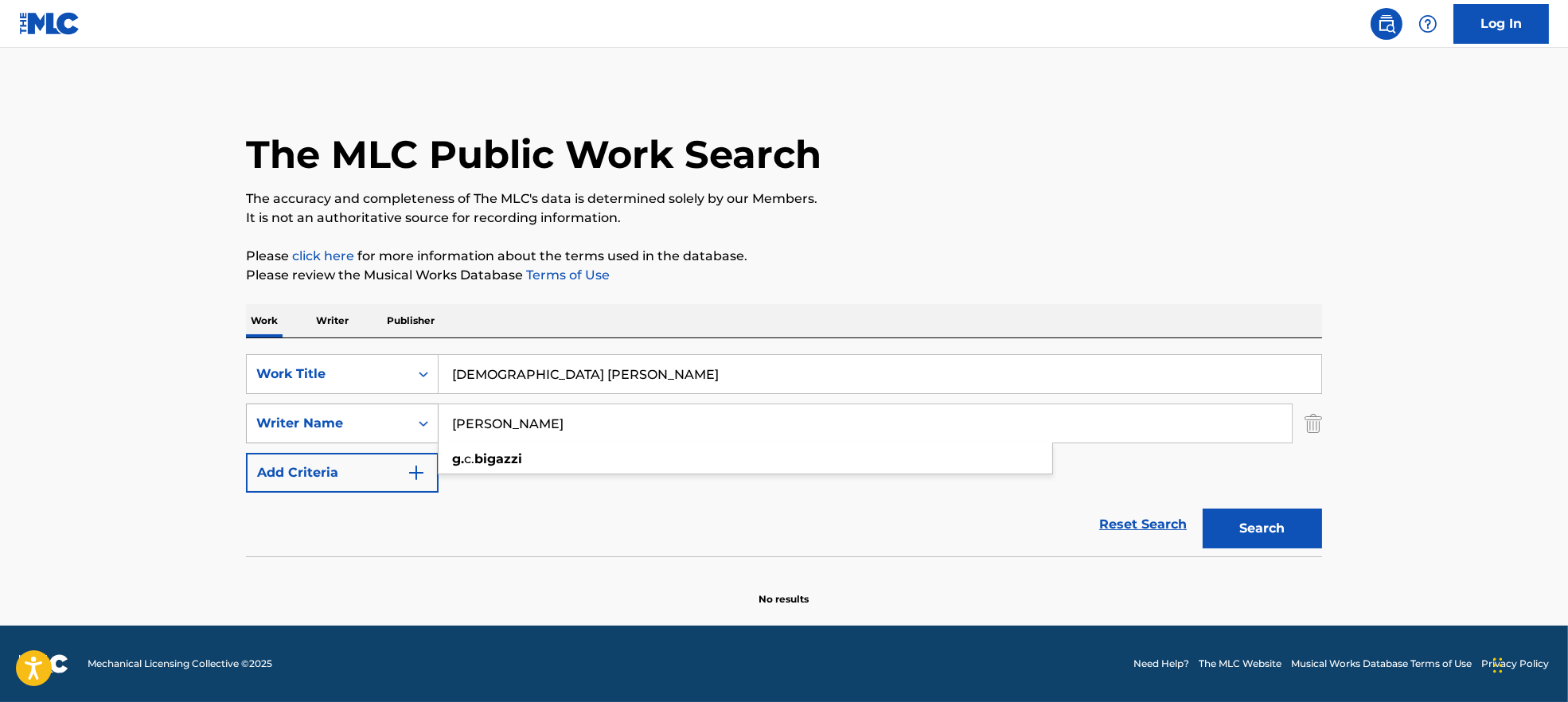
drag, startPoint x: 470, startPoint y: 433, endPoint x: 436, endPoint y: 425, distance: 34.9
click at [436, 425] on div "SearchWithCriteria9944ca93-3bb9-4a34-b127-ab9ee16f744a Writer Name [PERSON_NAME…" at bounding box center [784, 424] width 1077 height 40
type input "Bigazzi"
click at [1202, 509] on button "Search" at bounding box center [1262, 529] width 120 height 40
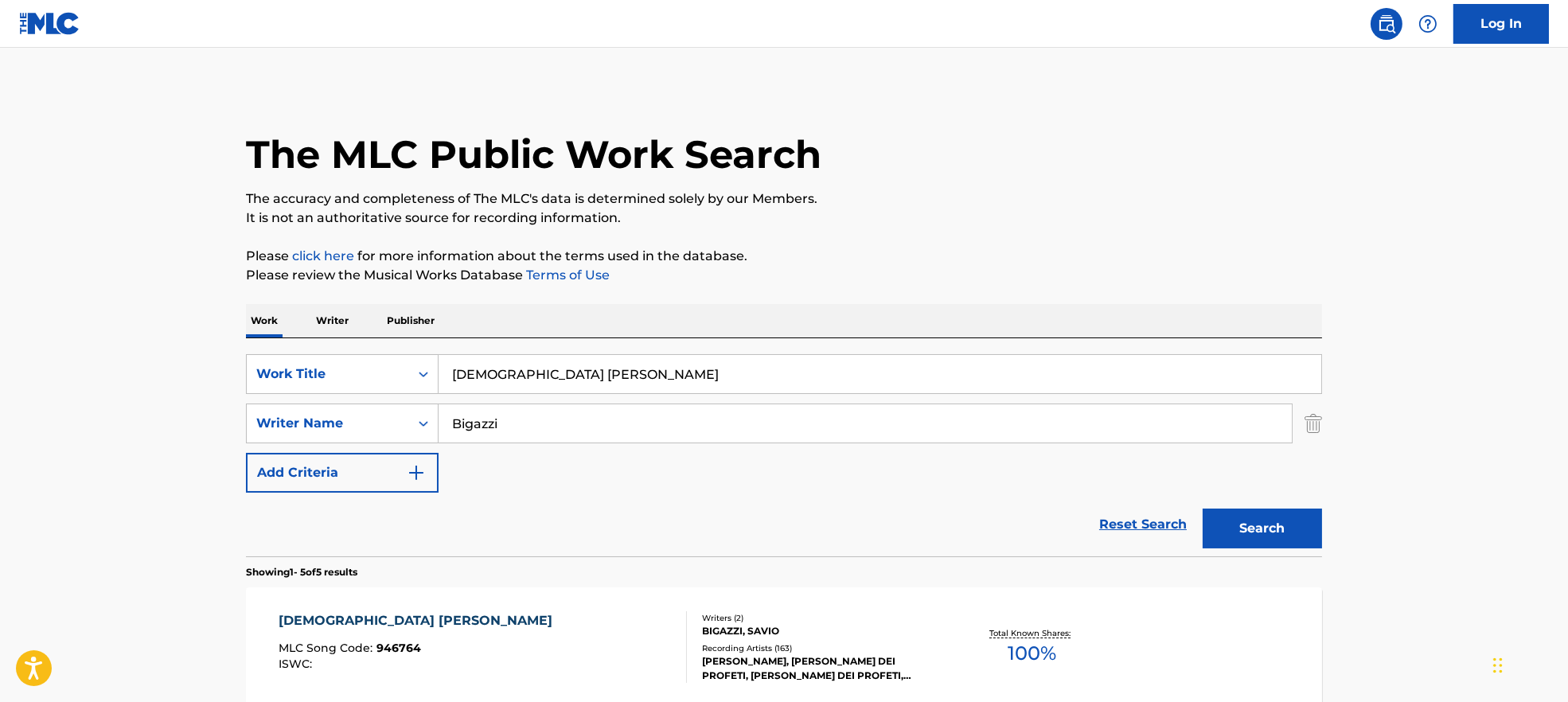
click at [570, 655] on div "[DEMOGRAPHIC_DATA] [PERSON_NAME] MLC Song Code : 946764 ISWC :" at bounding box center [482, 647] width 409 height 71
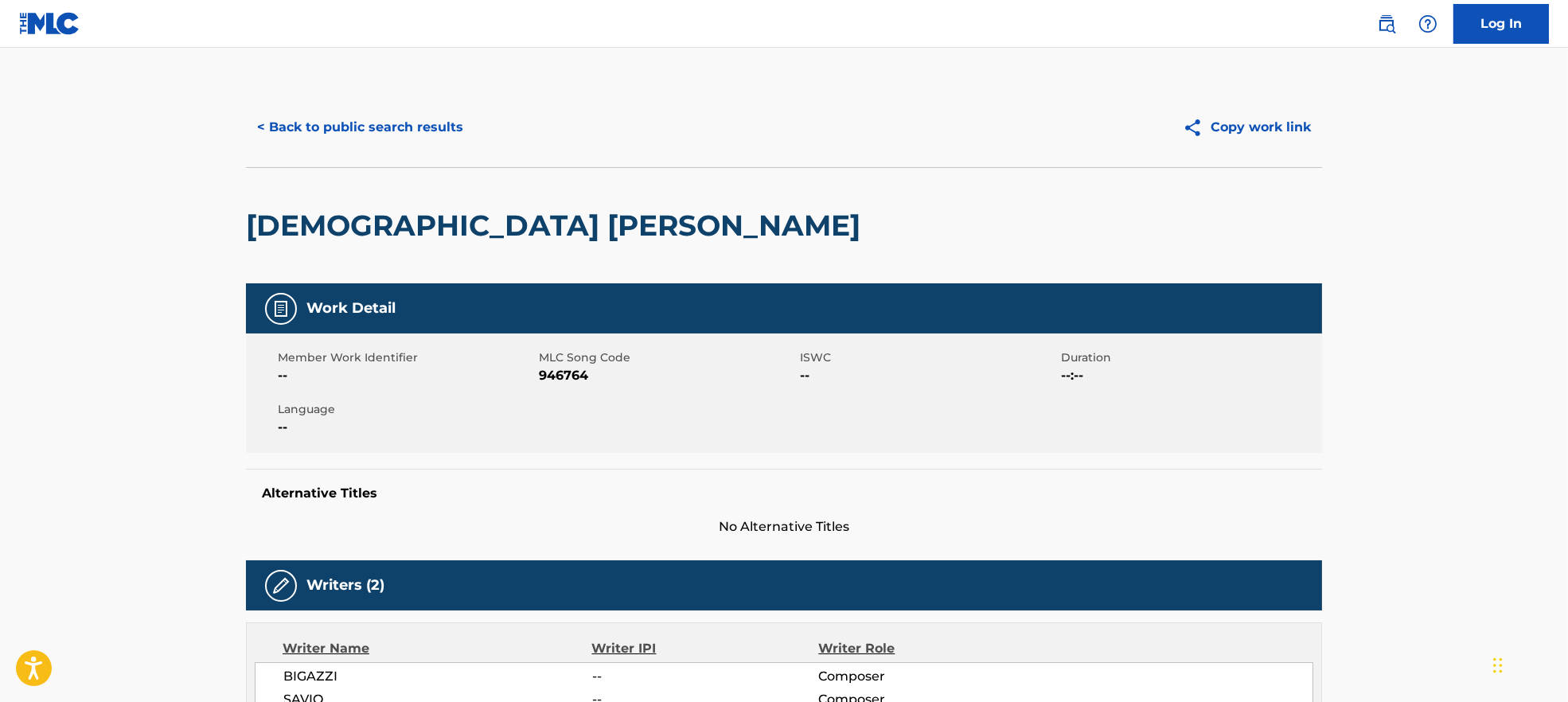
click at [546, 373] on span "946764" at bounding box center [668, 375] width 258 height 19
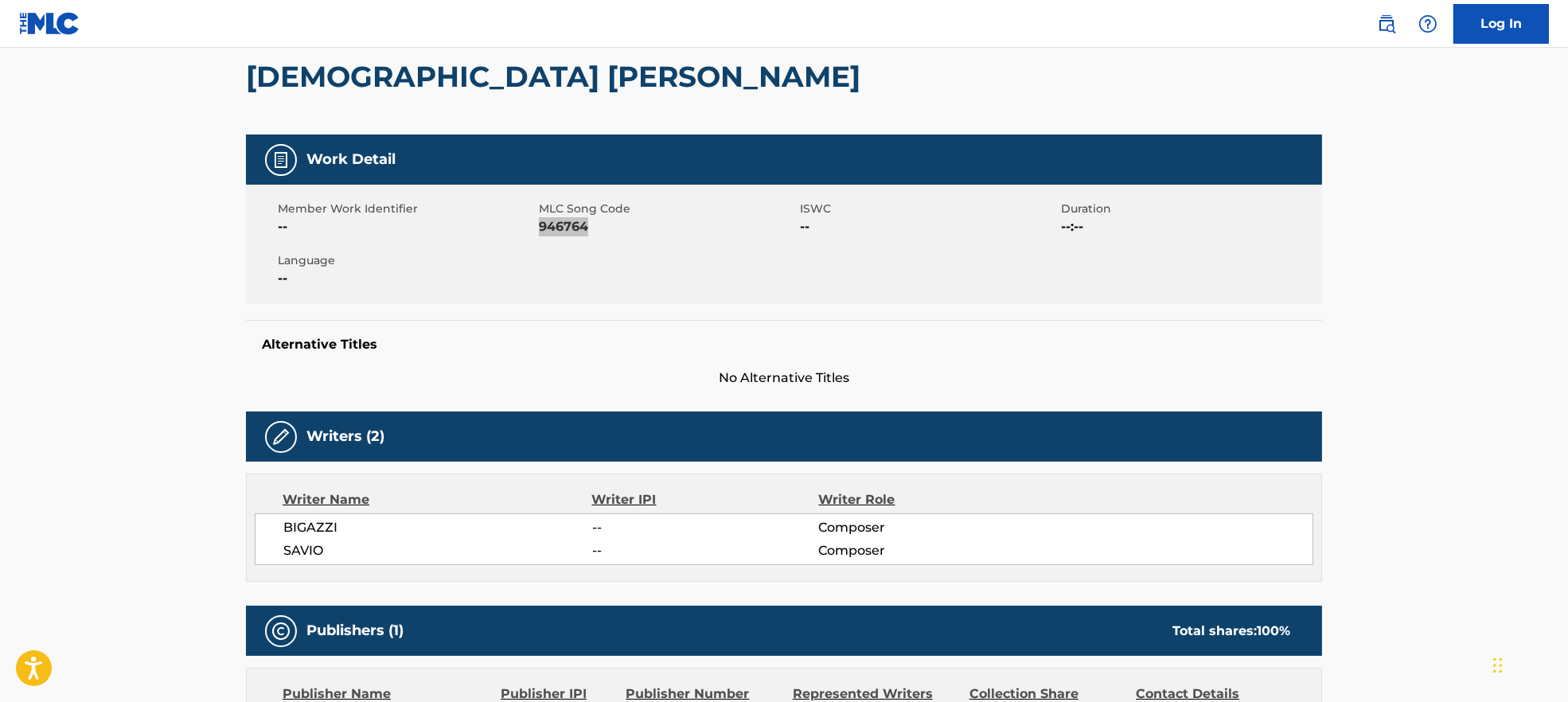
scroll to position [319, 0]
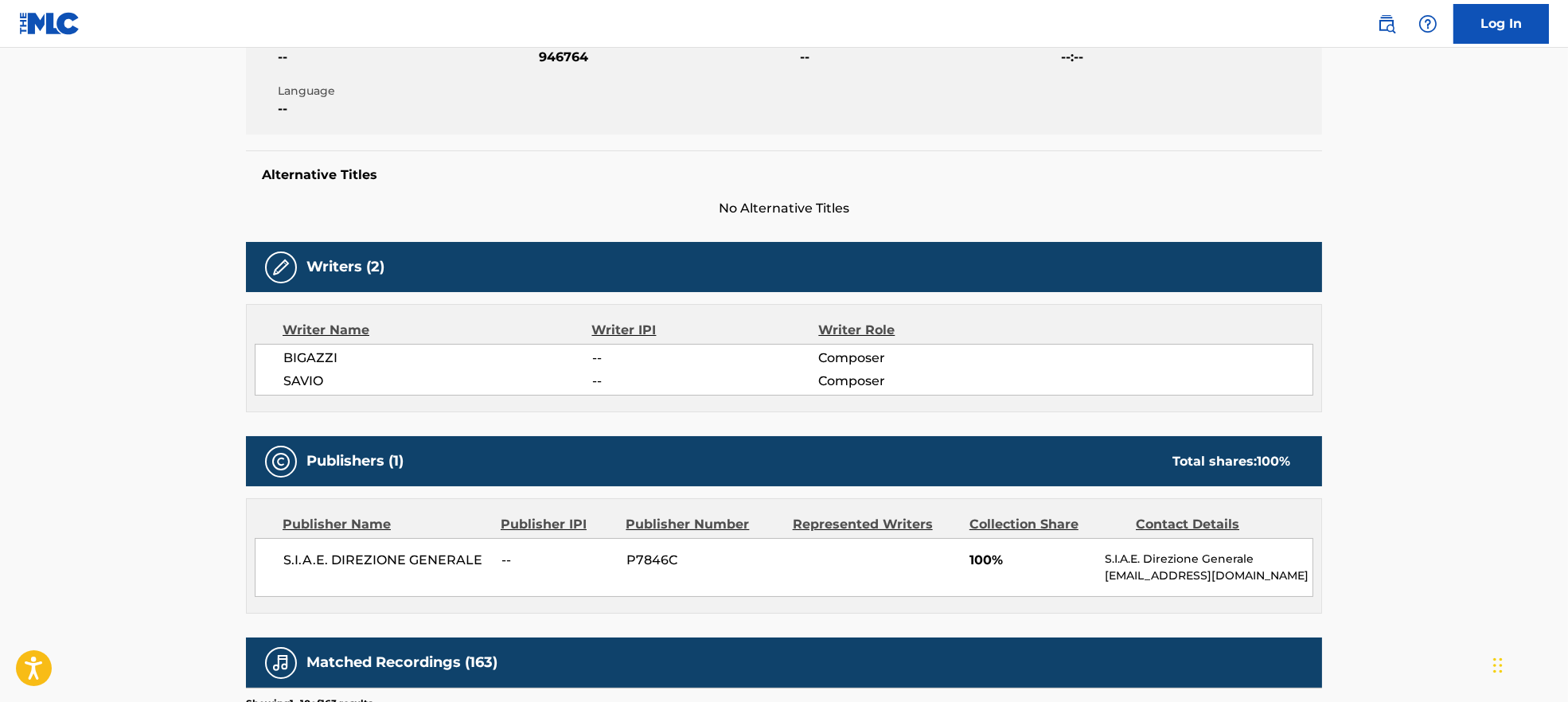
click at [355, 559] on span "S.I.A.E. DIREZIONE GENERALE" at bounding box center [386, 559] width 206 height 19
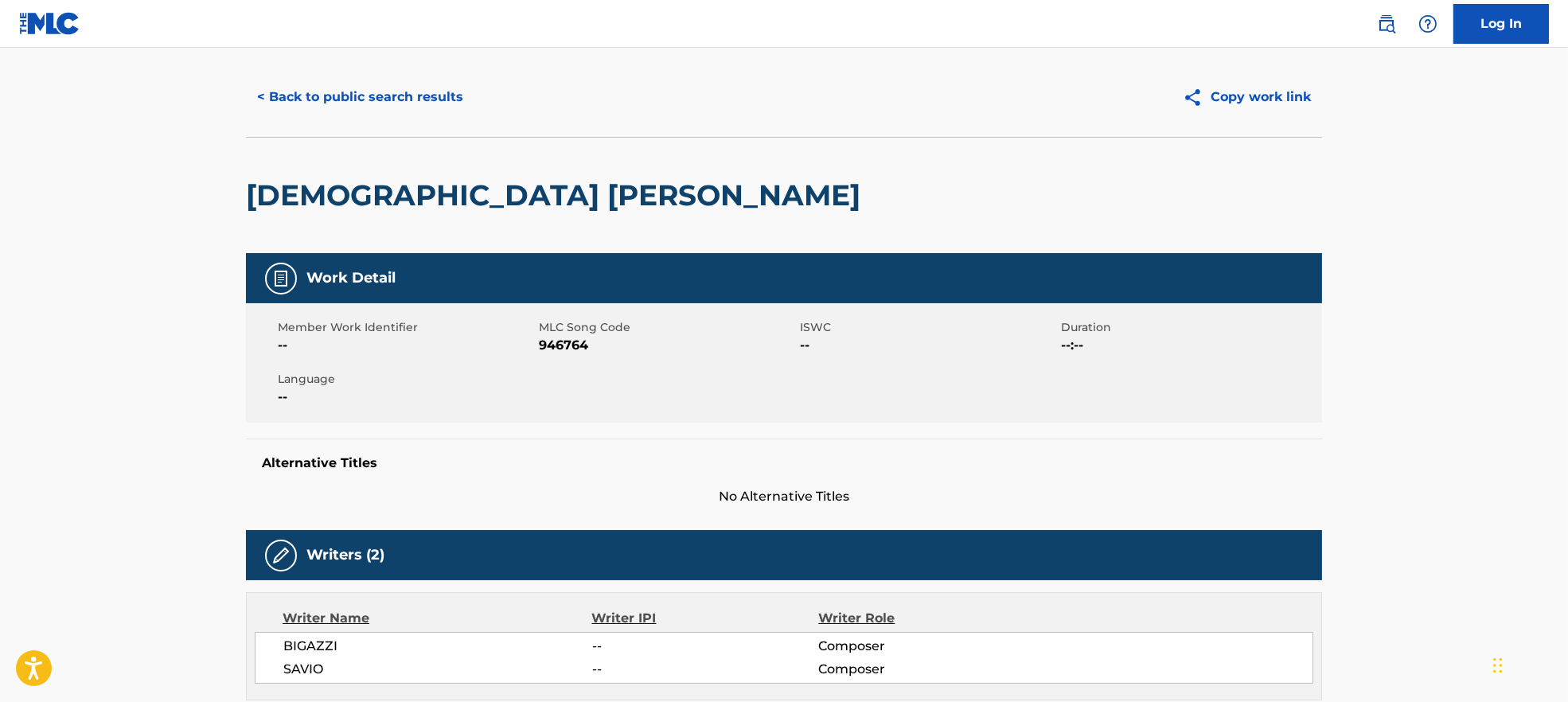
scroll to position [0, 0]
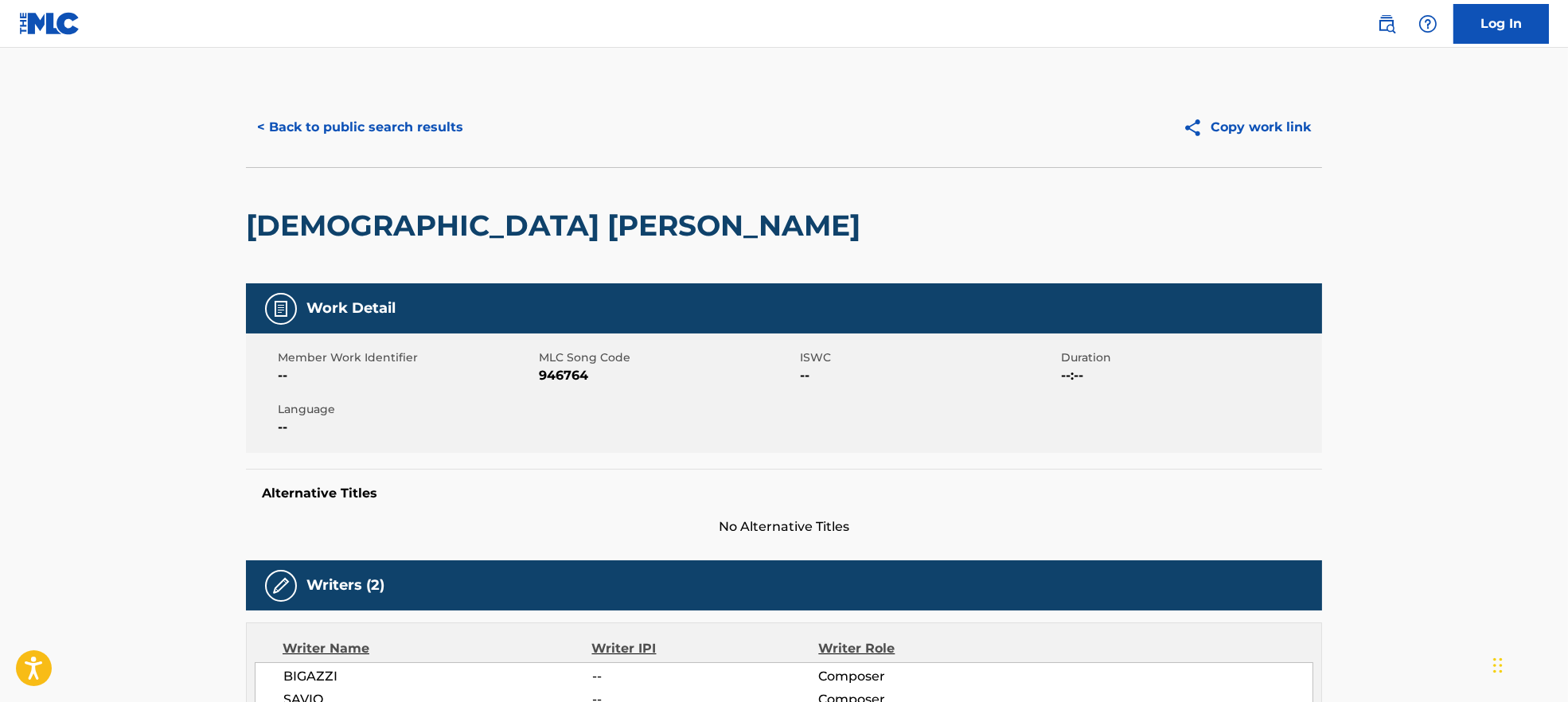
click at [285, 114] on button "< Back to public search results" at bounding box center [360, 128] width 229 height 40
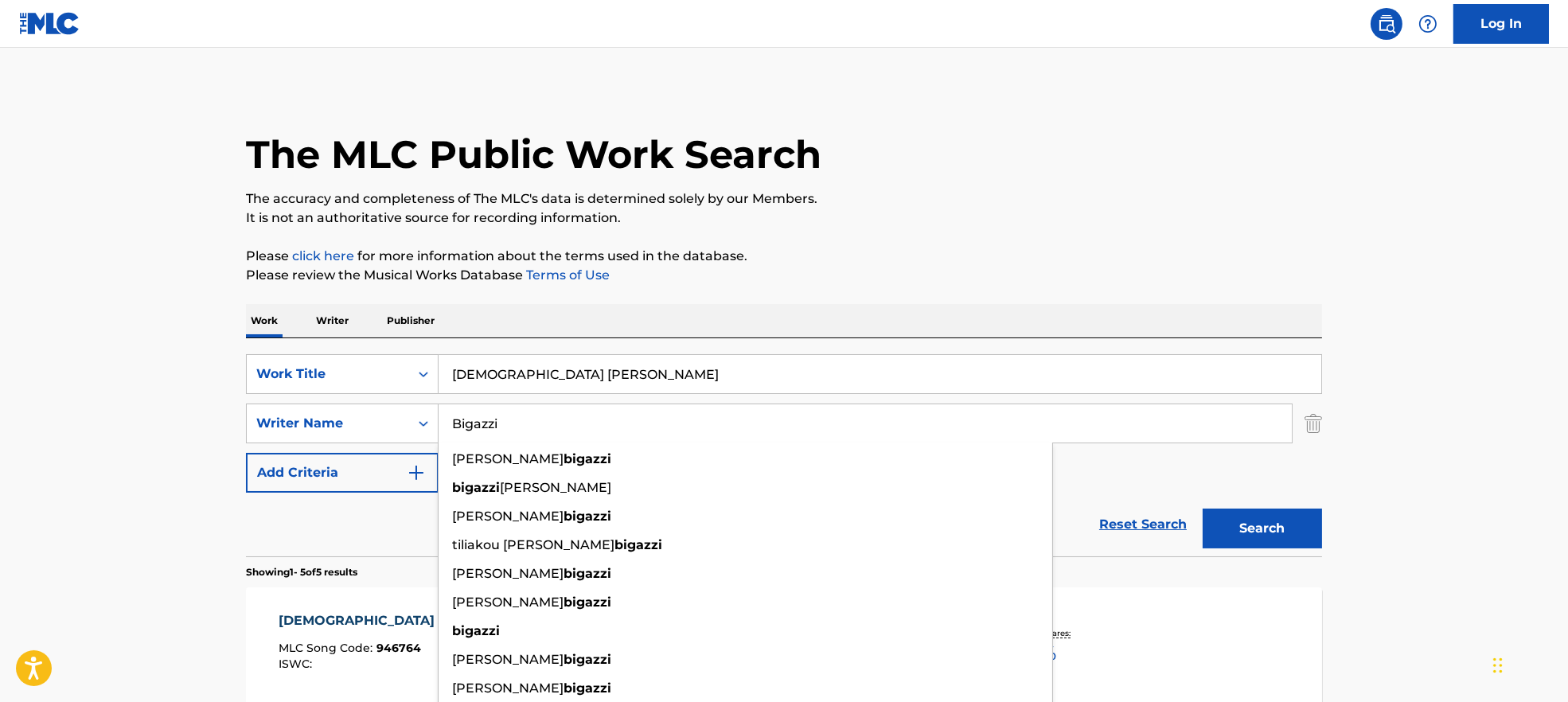
drag, startPoint x: 544, startPoint y: 419, endPoint x: 453, endPoint y: 416, distance: 91.0
click at [453, 416] on input "Bigazzi" at bounding box center [866, 423] width 854 height 39
paste input "DaianoPaolo LimitiRoberto Soffic"
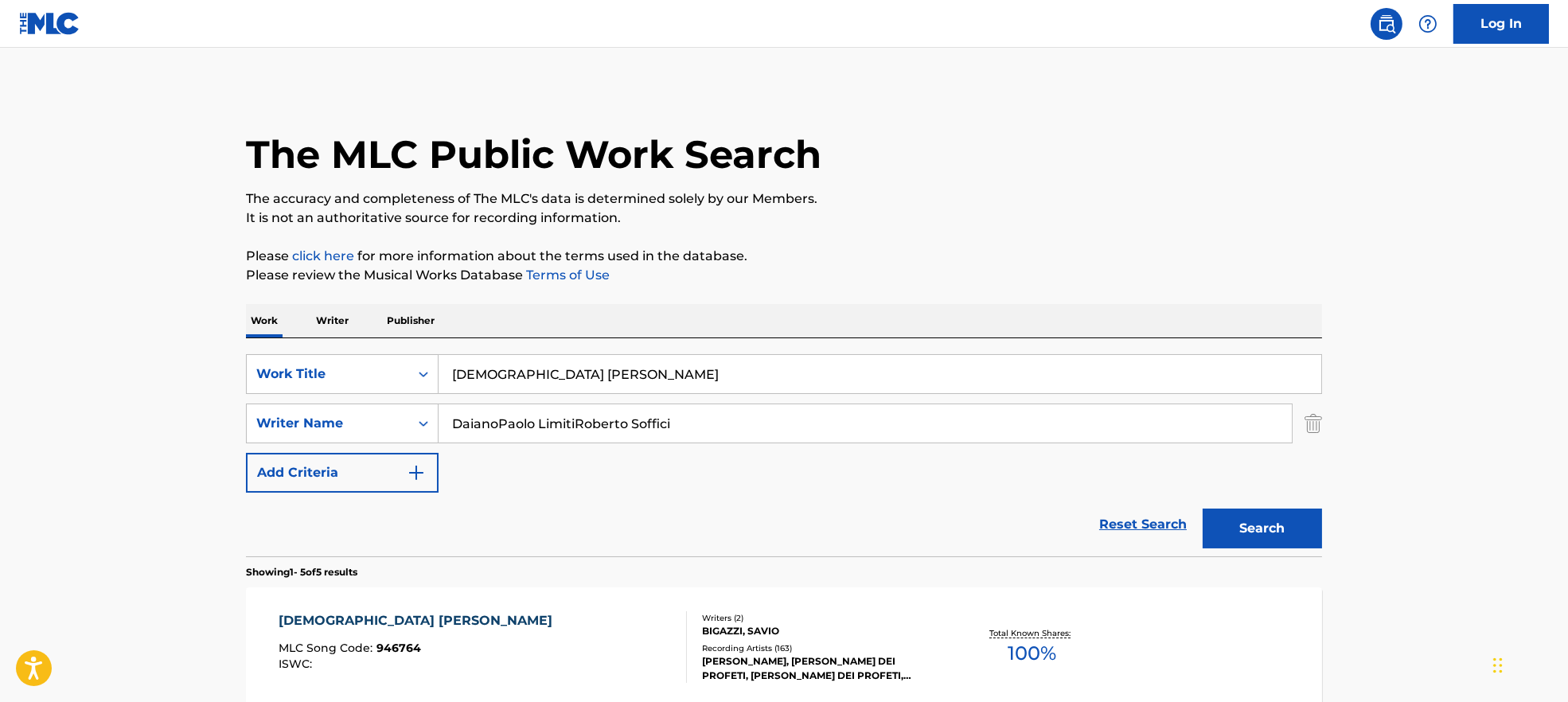
type input "DaianoPaolo LimitiRoberto Soffici"
drag, startPoint x: 575, startPoint y: 375, endPoint x: 285, endPoint y: 337, distance: 292.5
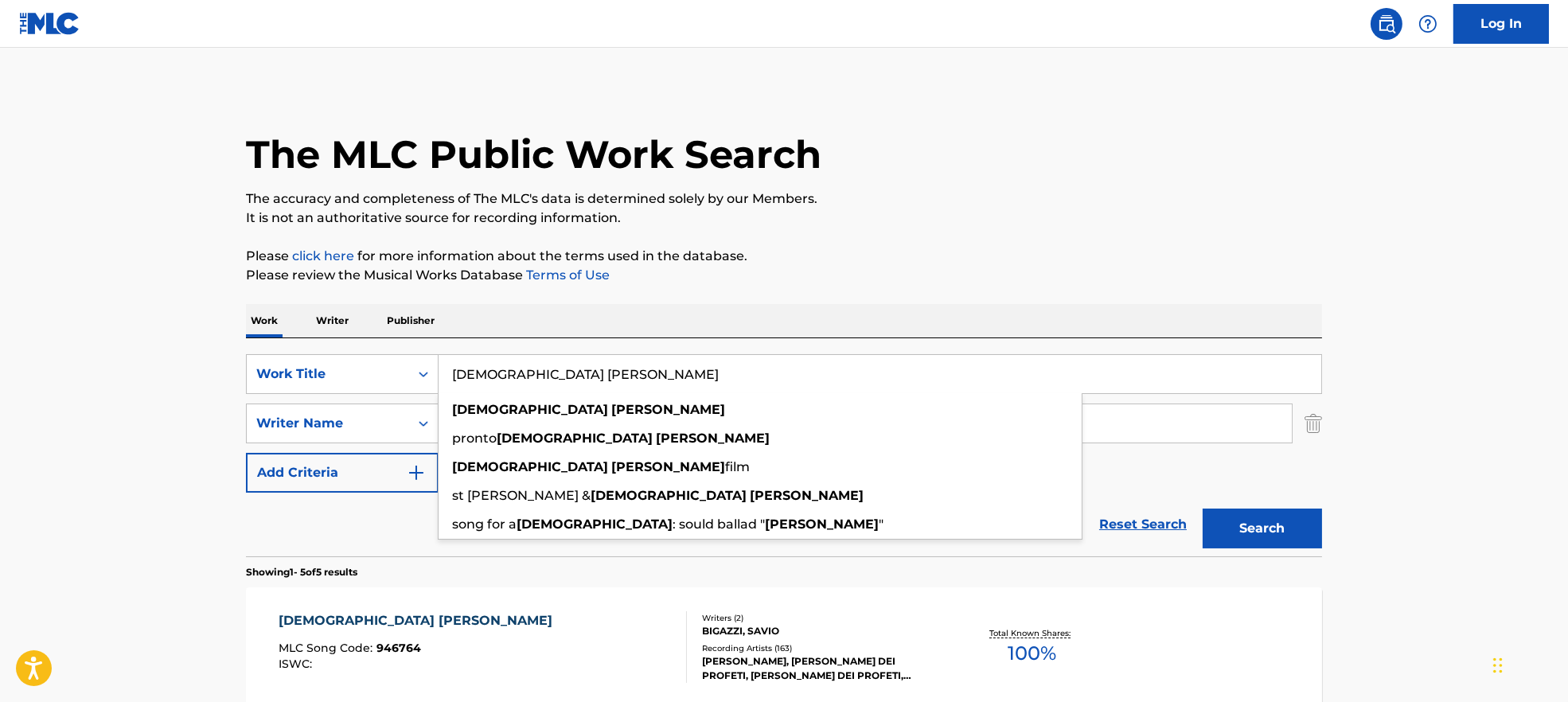
paste input "Un'ombra (2001 Remastered Version) Min"
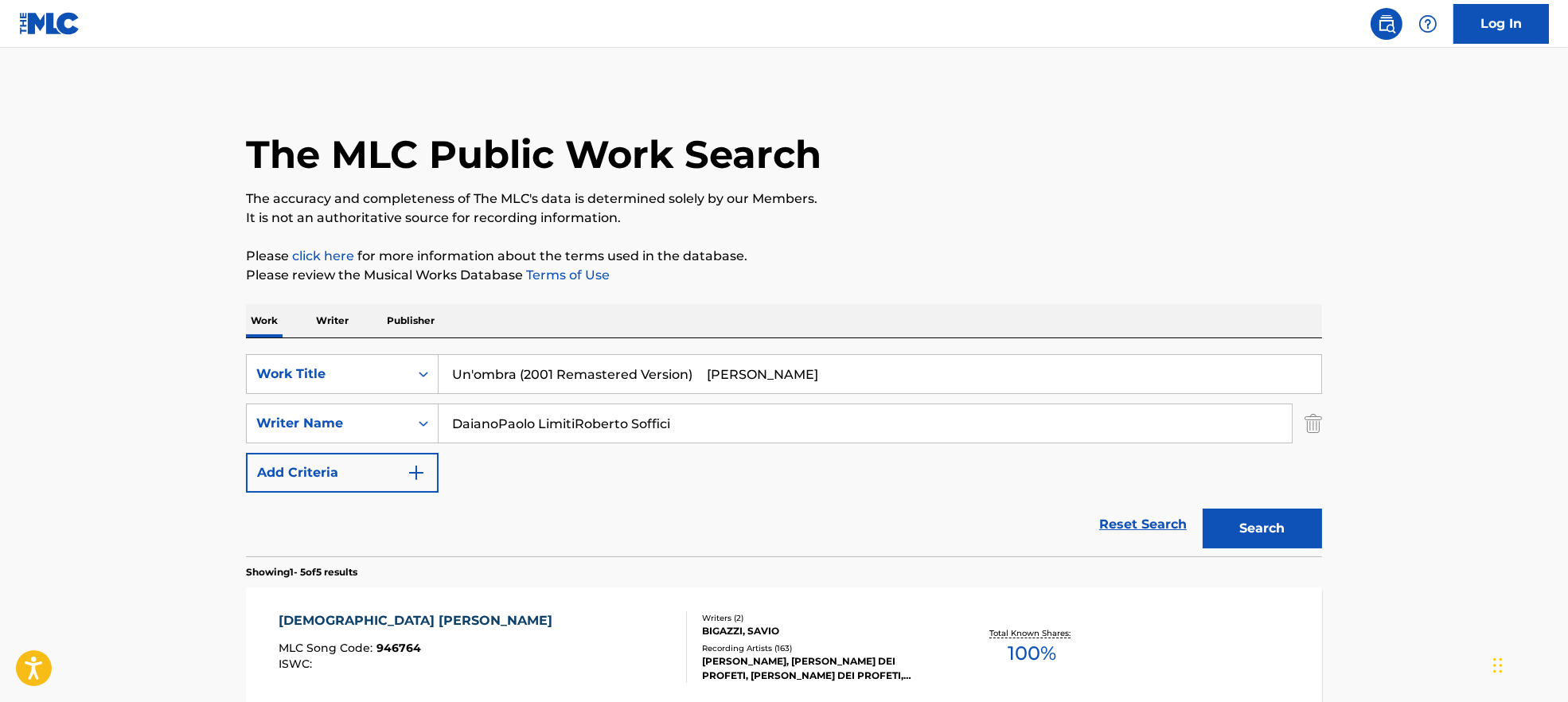
drag, startPoint x: 519, startPoint y: 373, endPoint x: 1130, endPoint y: 375, distance: 611.0
click at [1172, 424] on div "SearchWithCriteria7ead3527-73f7-4d5a-b7cb-2a10692a4586 Work Title Un'ombra (200…" at bounding box center [784, 424] width 1077 height 139
type input "Un'ombra"
click at [1202, 509] on button "Search" at bounding box center [1262, 529] width 120 height 40
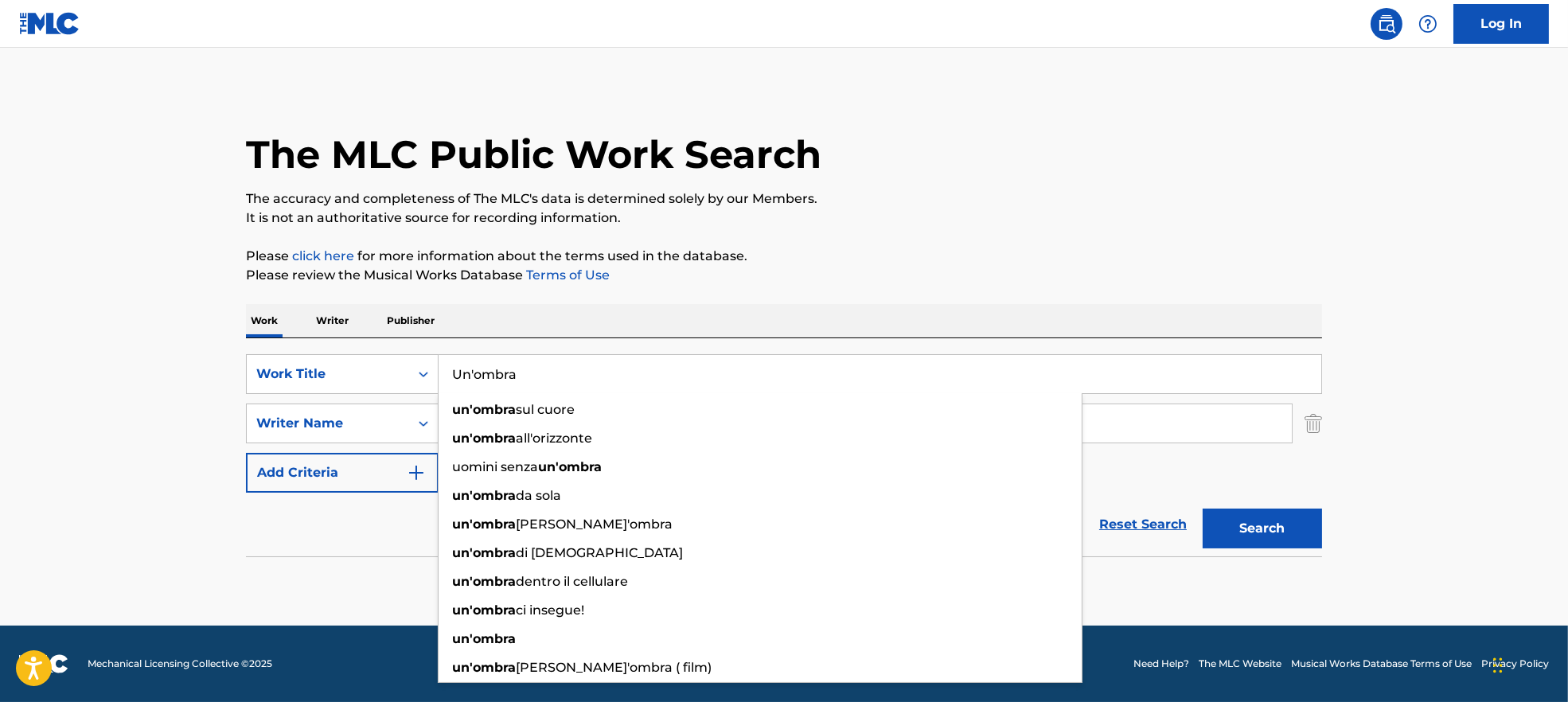
click at [1172, 156] on div "The MLC Public Work Search" at bounding box center [784, 145] width 1077 height 116
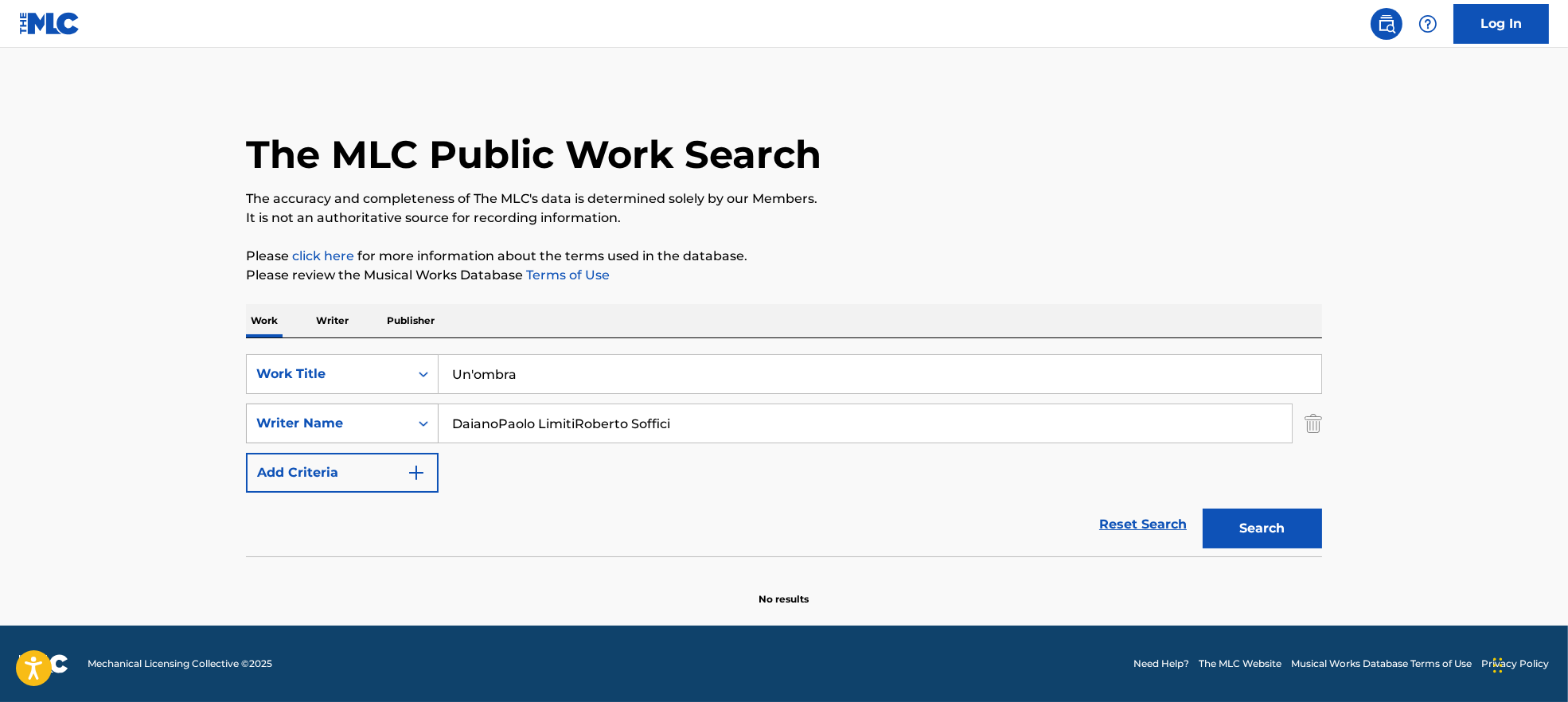
drag, startPoint x: 575, startPoint y: 423, endPoint x: 427, endPoint y: 424, distance: 148.0
click at [427, 424] on div "SearchWithCriteria9944ca93-3bb9-4a34-b127-ab9ee16f744a Writer Name DaianoPaolo …" at bounding box center [784, 424] width 1077 height 40
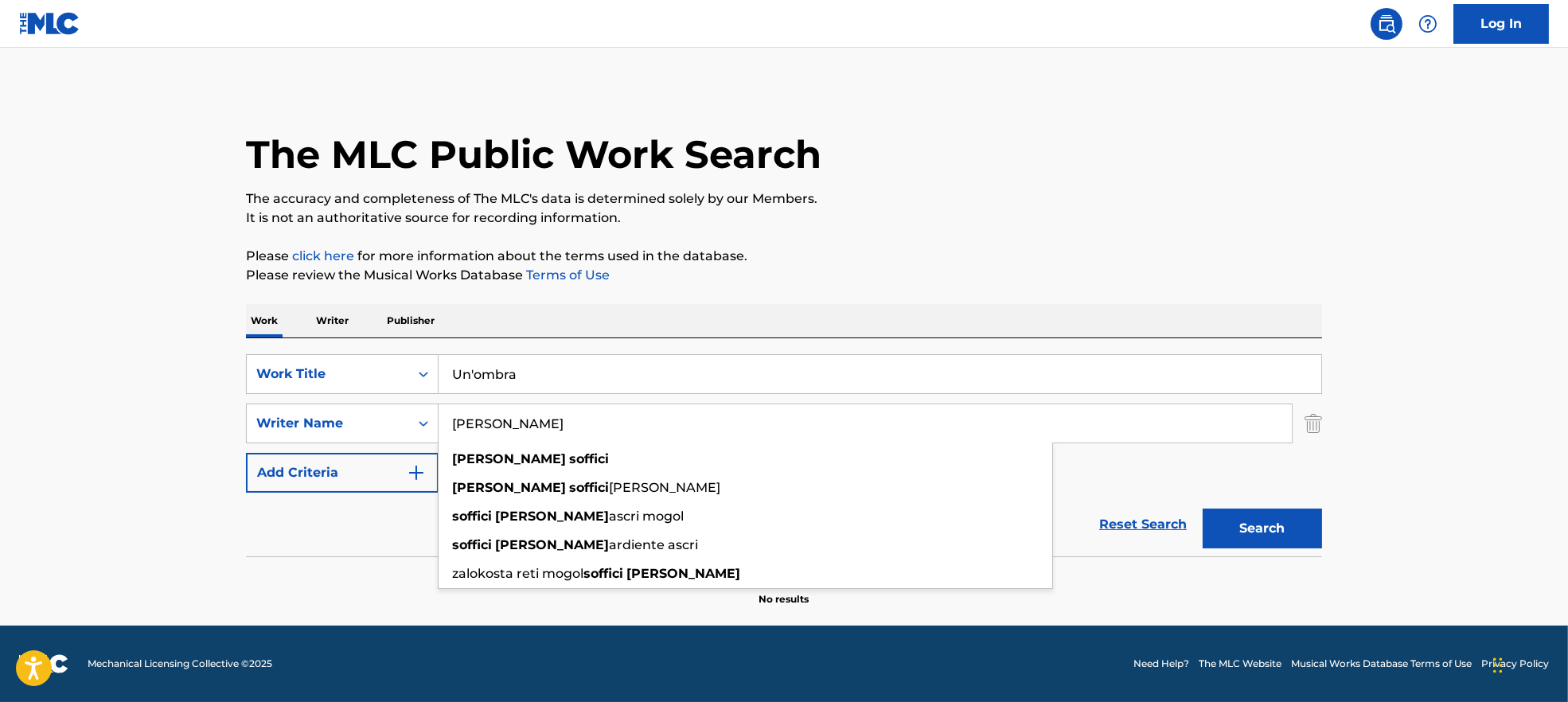
type input "[PERSON_NAME]"
click at [1255, 529] on button "Search" at bounding box center [1262, 529] width 120 height 40
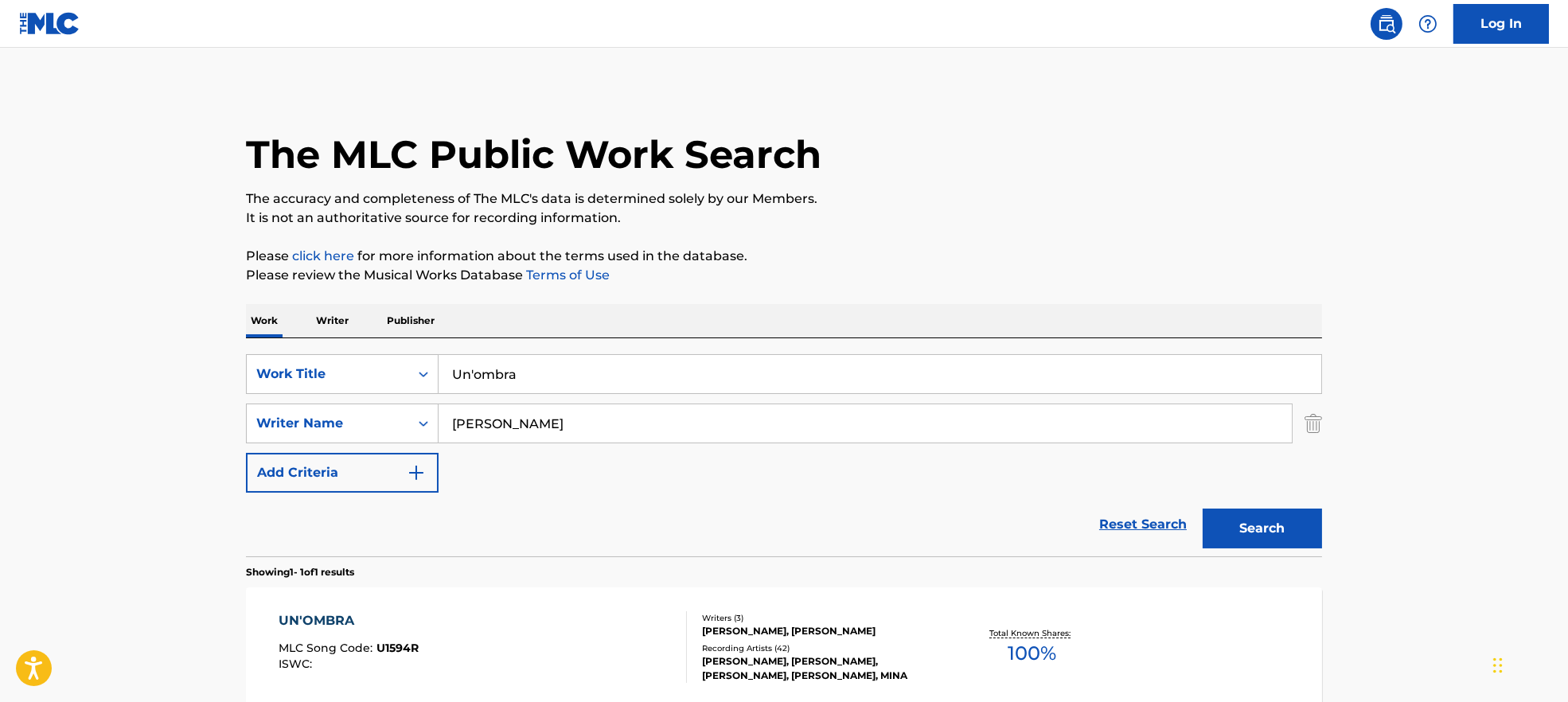
click at [569, 614] on div "UN'OMBRA MLC Song Code : U1594R ISWC :" at bounding box center [482, 647] width 409 height 71
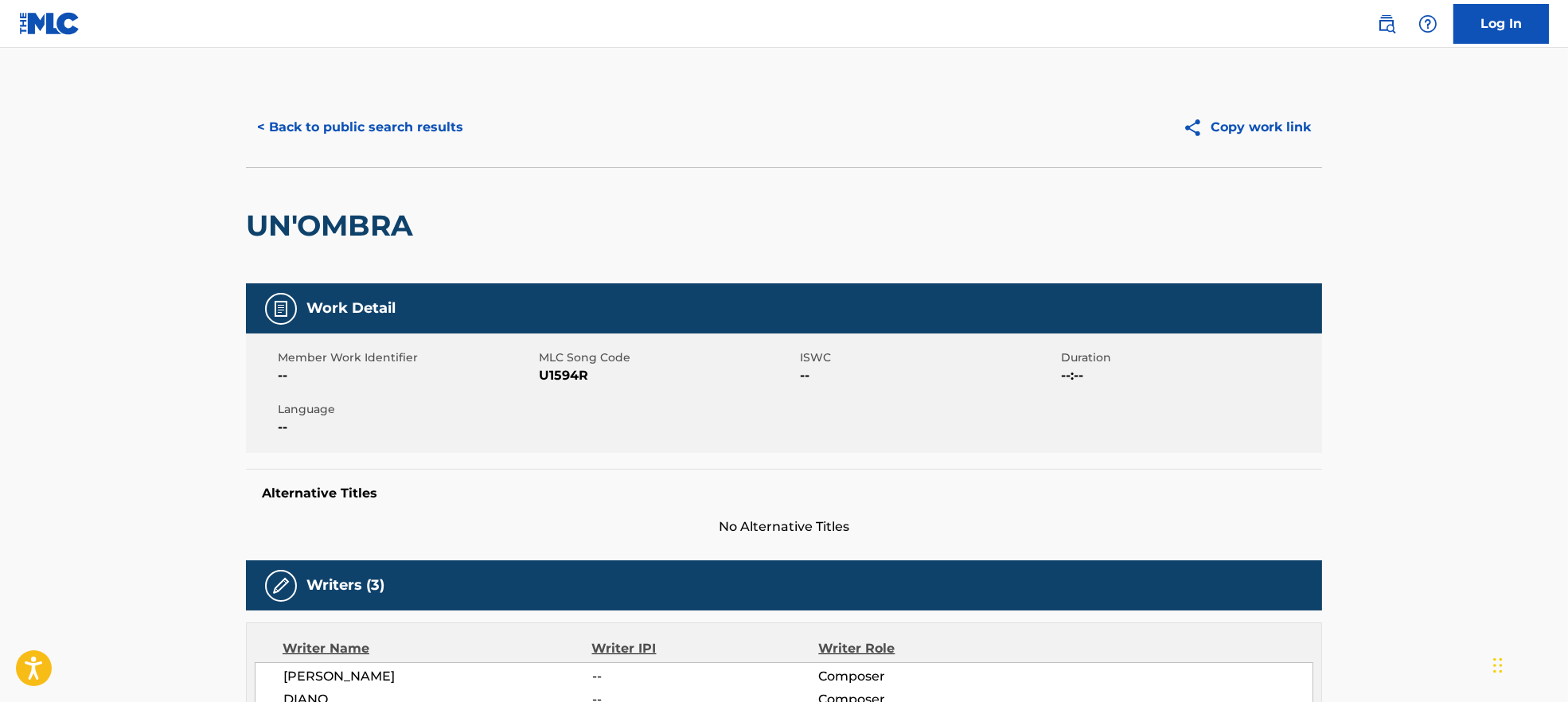
click at [551, 370] on span "U1594R" at bounding box center [668, 375] width 258 height 19
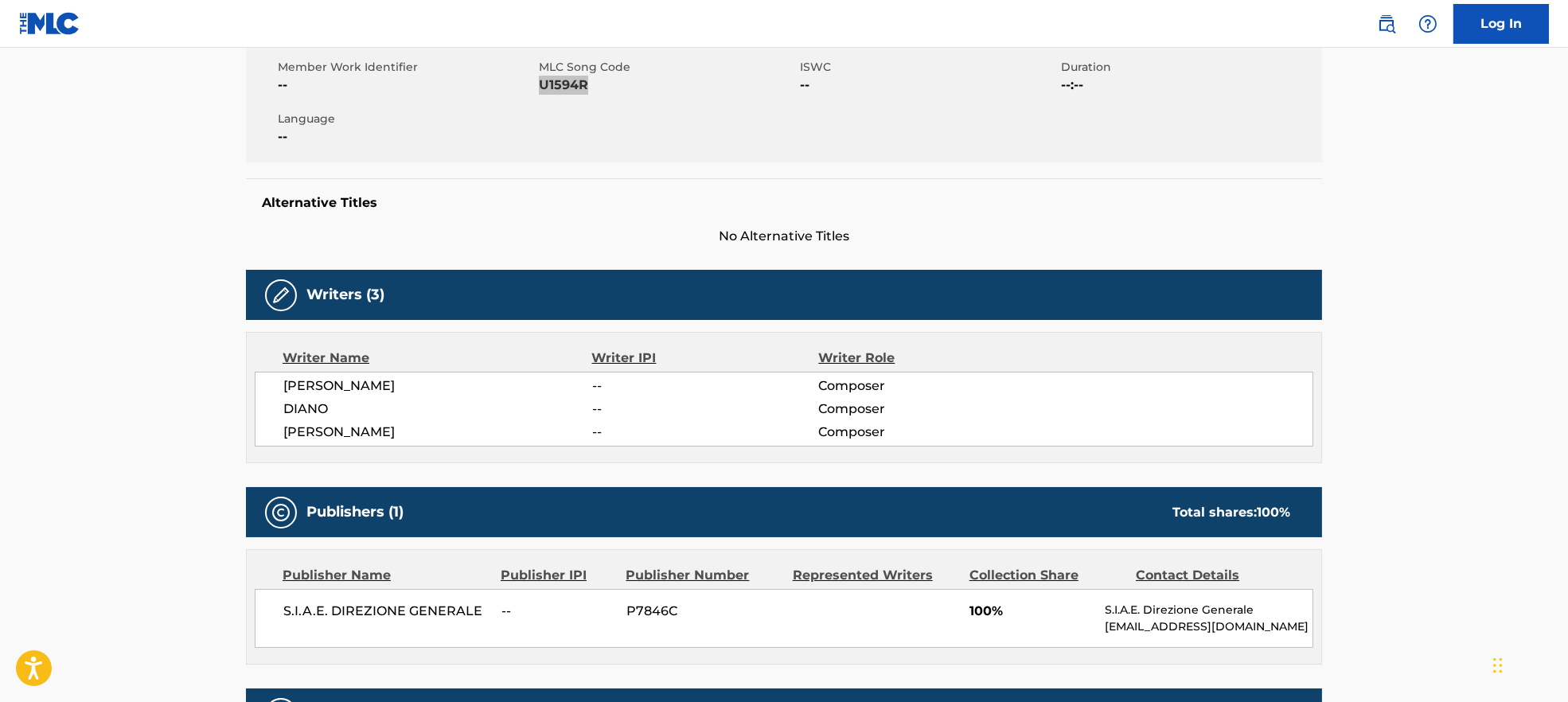
scroll to position [530, 0]
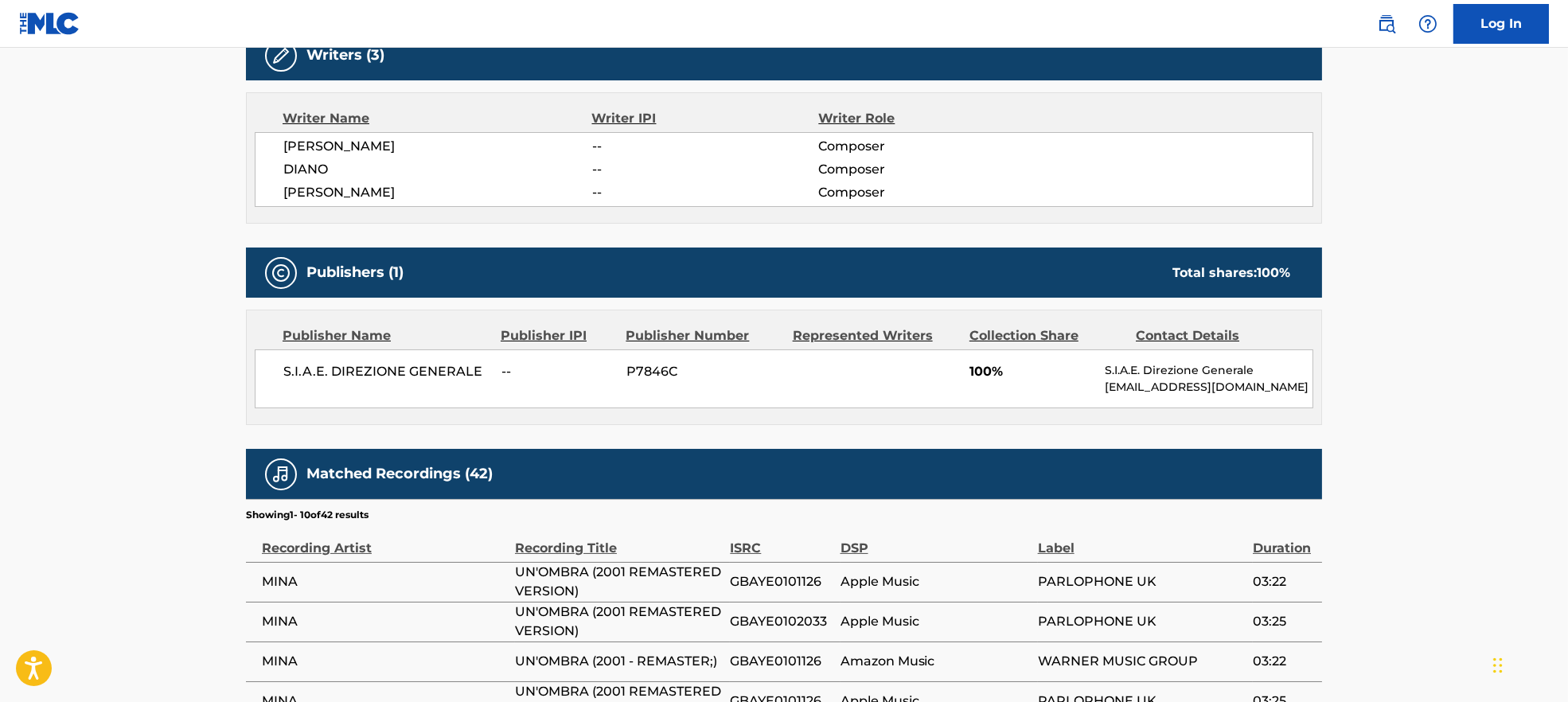
click at [323, 367] on span "S.I.A.E. DIREZIONE GENERALE" at bounding box center [386, 371] width 206 height 19
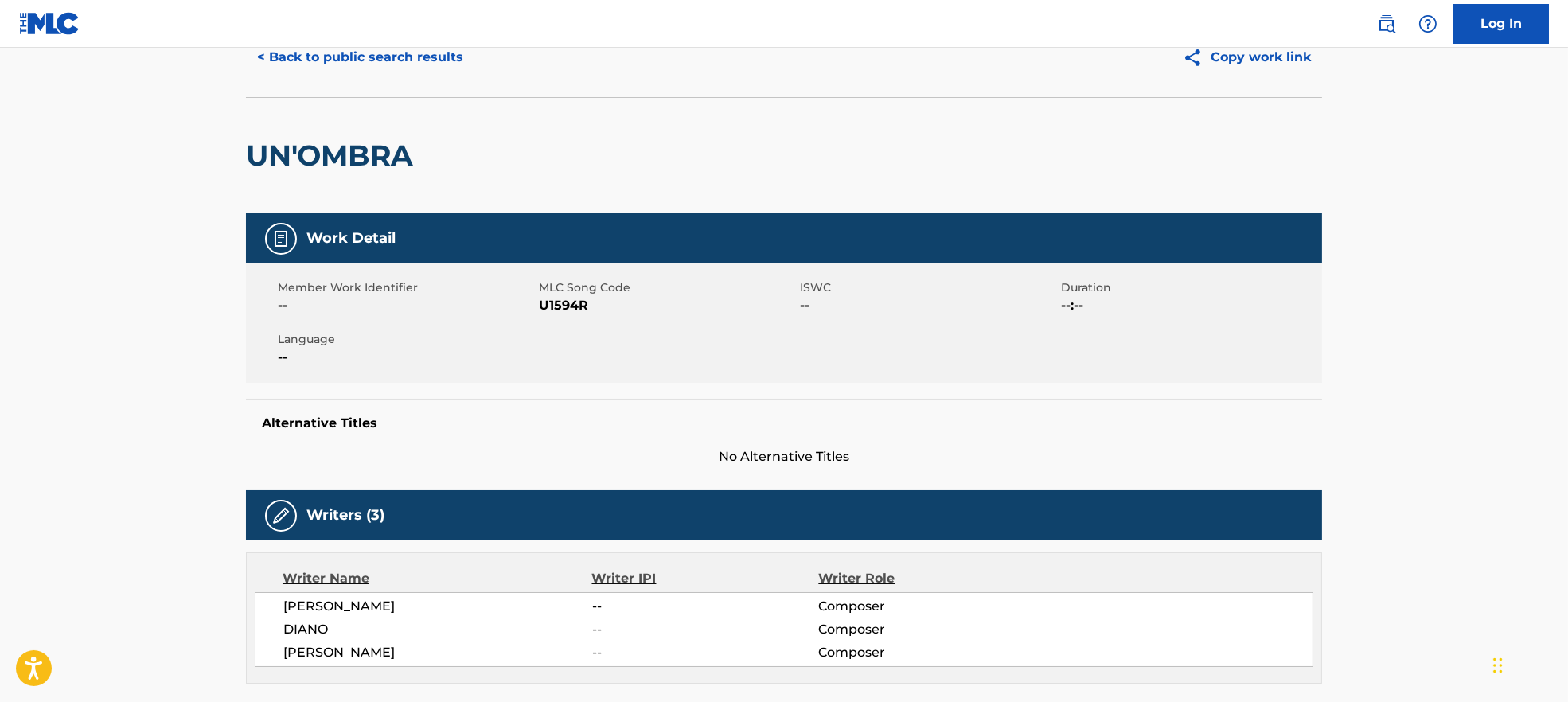
scroll to position [0, 0]
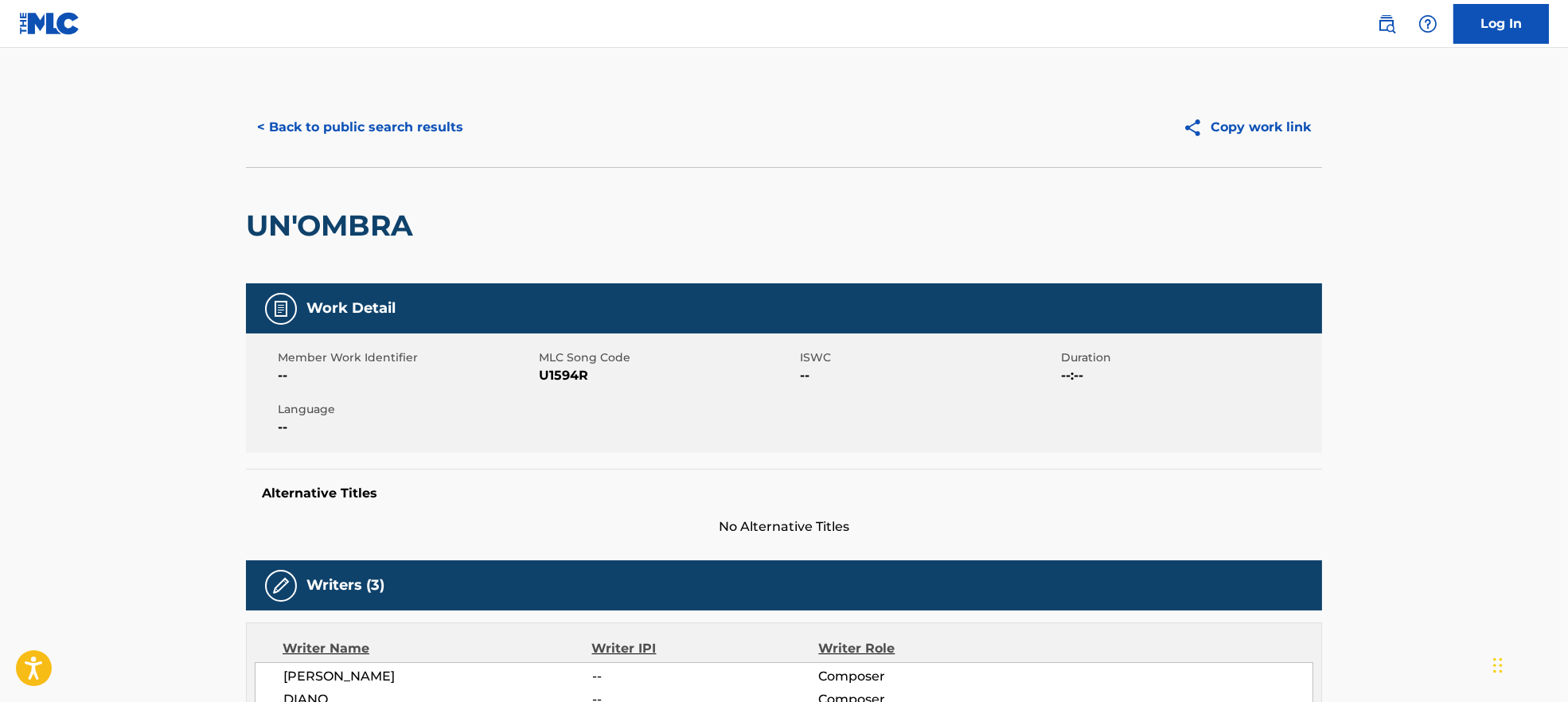
click at [375, 94] on div "< Back to public search results Copy work link" at bounding box center [784, 127] width 1077 height 79
click at [373, 117] on button "< Back to public search results" at bounding box center [360, 128] width 229 height 40
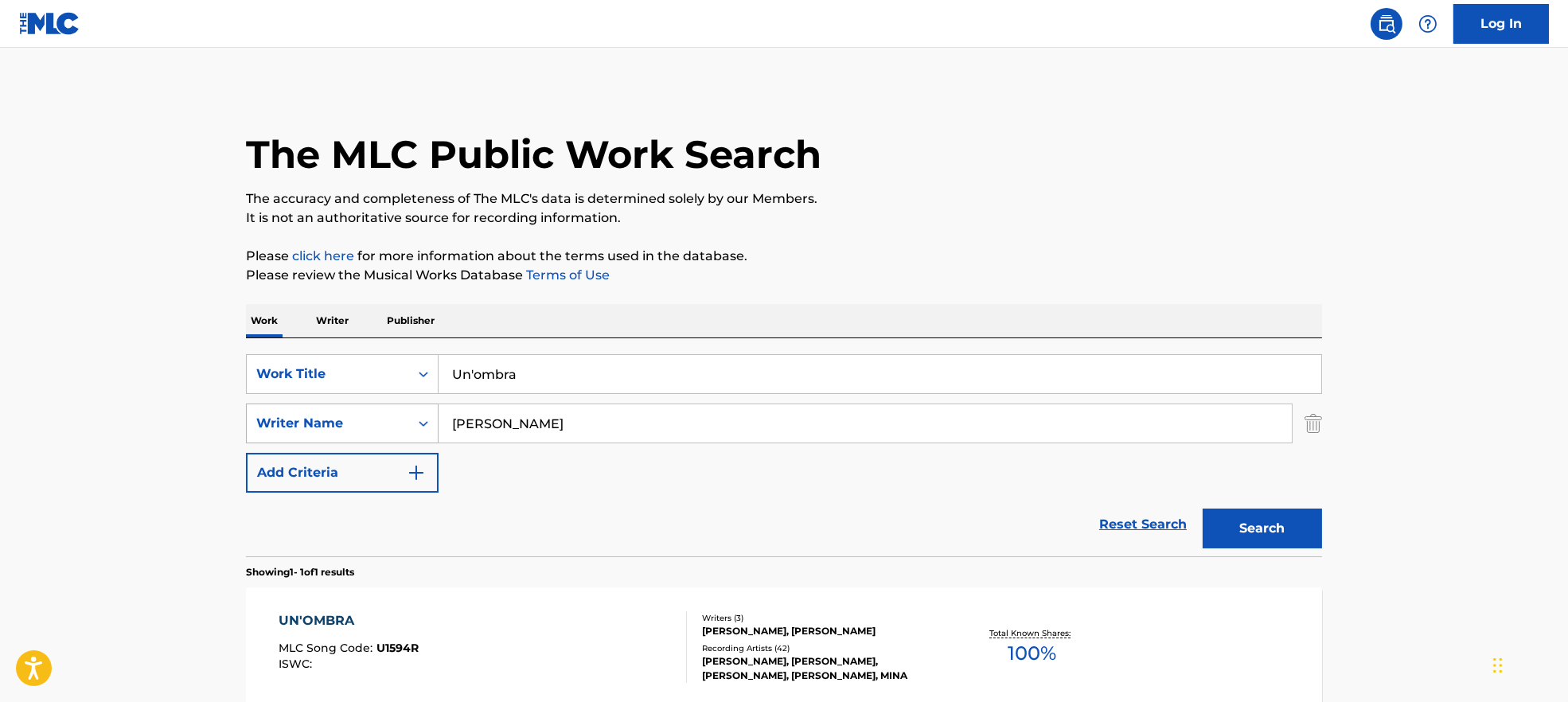
drag, startPoint x: 572, startPoint y: 432, endPoint x: 387, endPoint y: 428, distance: 185.0
click at [387, 428] on div "SearchWithCriteria9944ca93-3bb9-4a34-b127-ab9ee16f744a Writer Name [PERSON_NAME]" at bounding box center [784, 424] width 1077 height 40
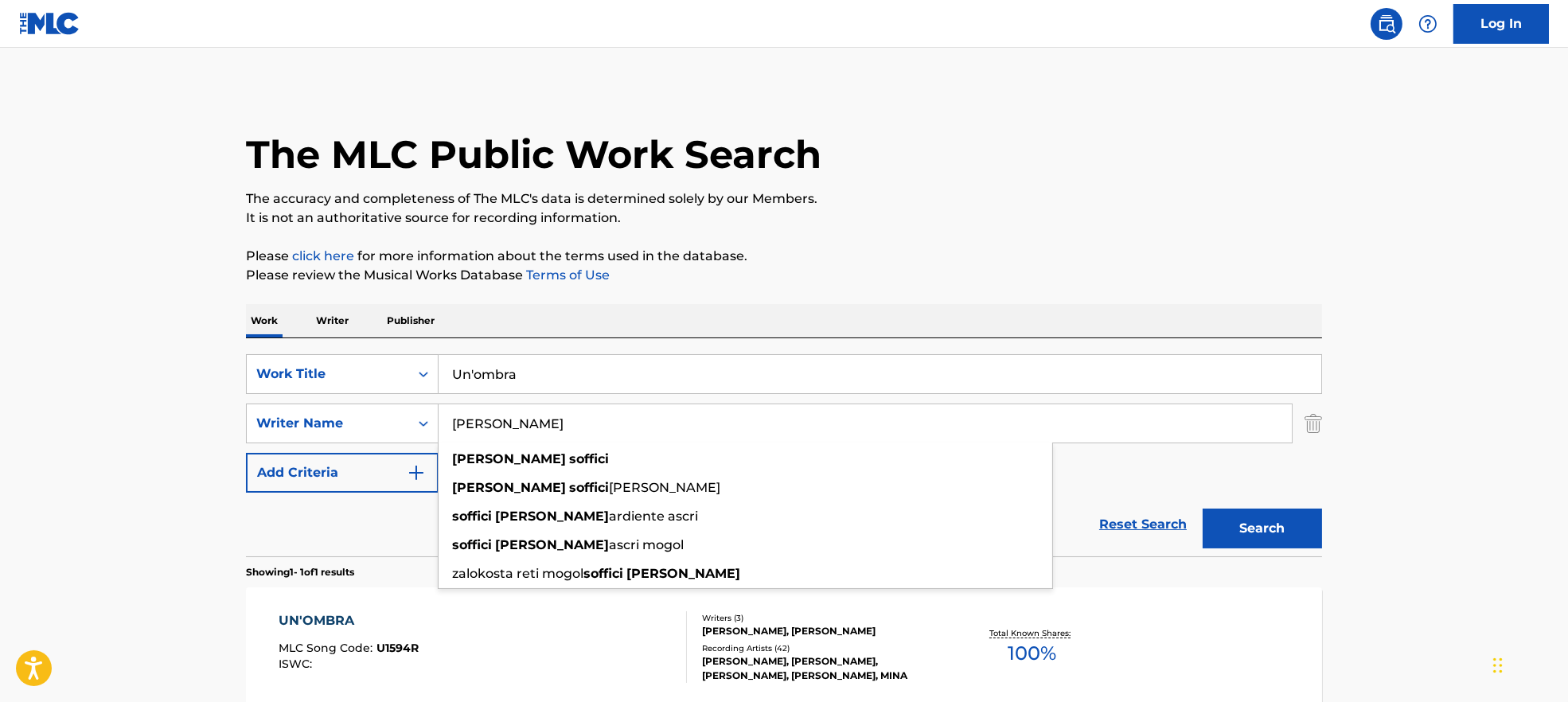
paste input "Fiorenzo Carp"
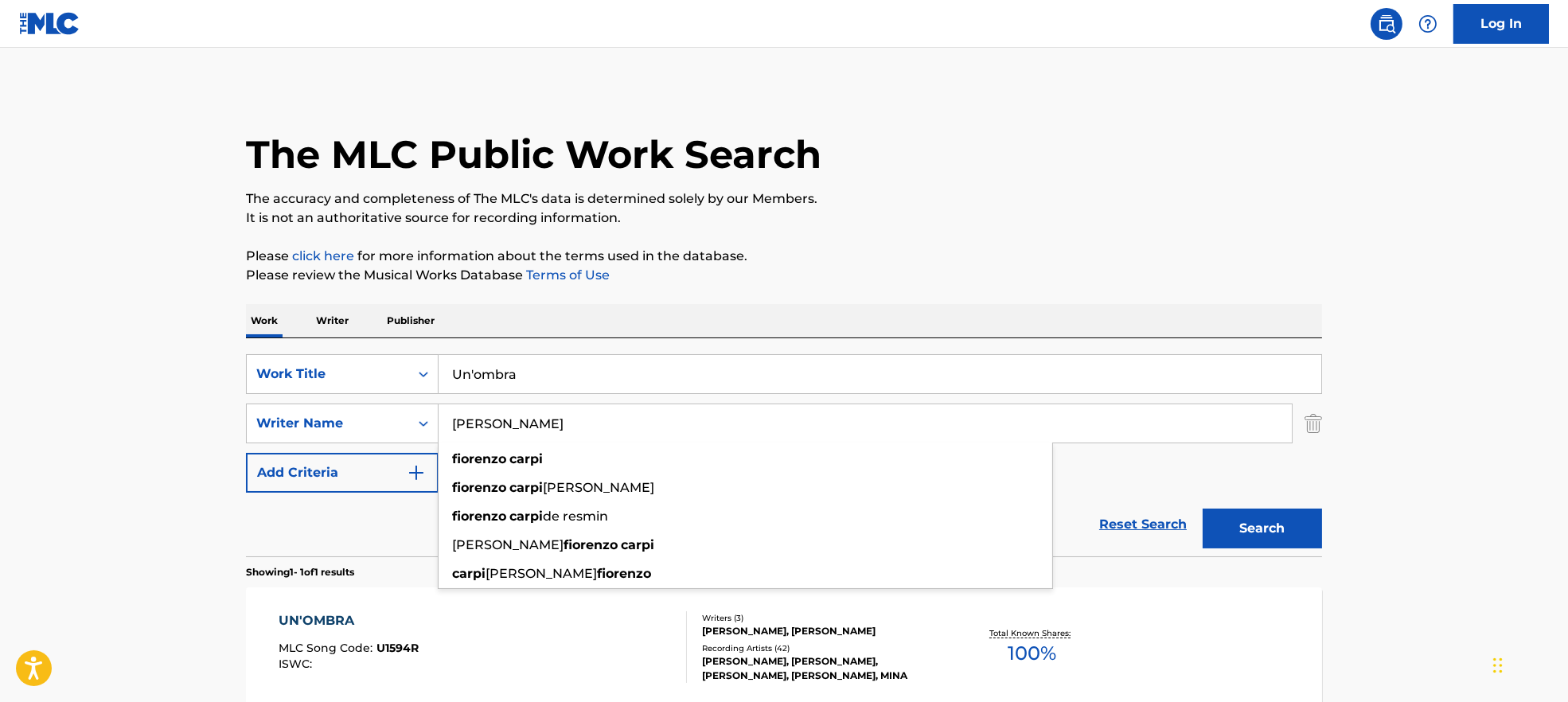
type input "[PERSON_NAME]"
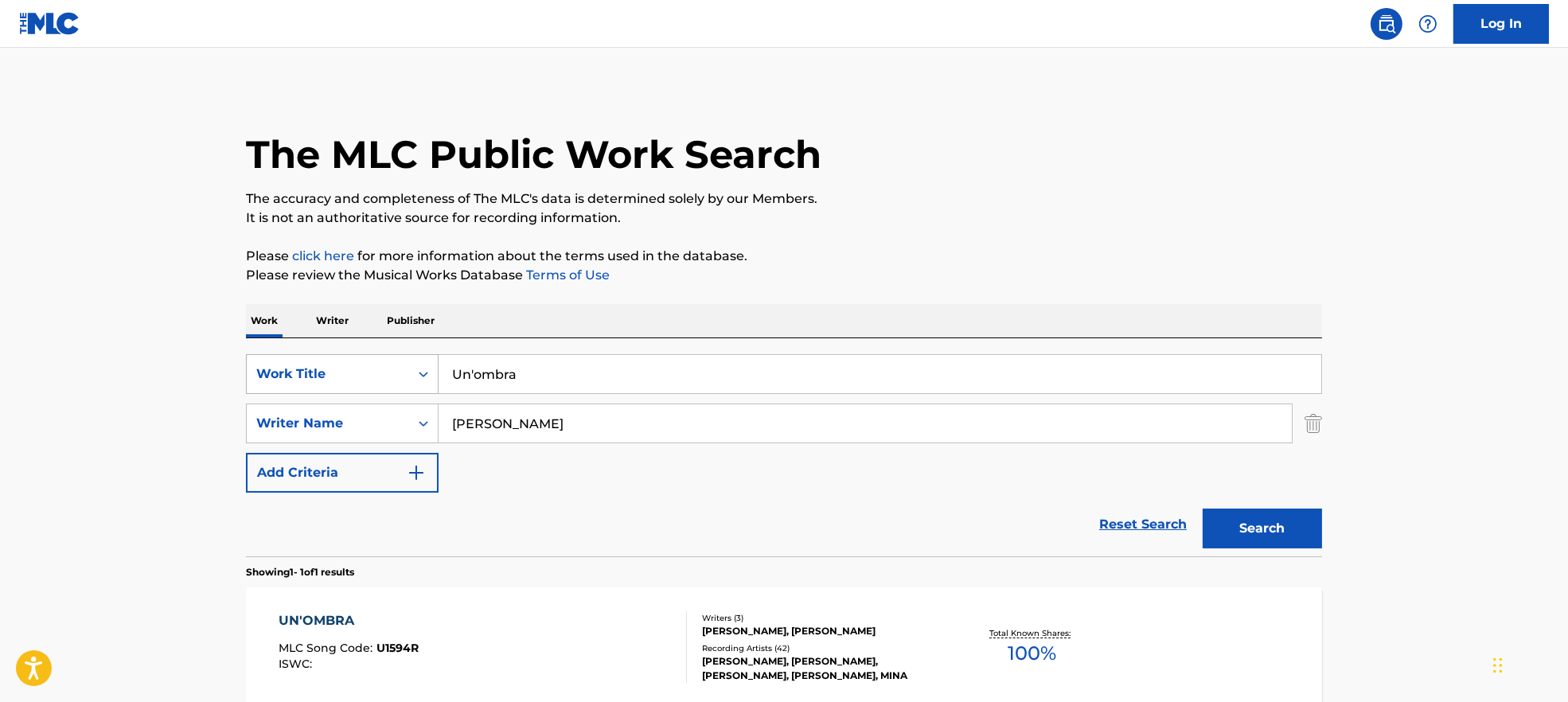
drag, startPoint x: 554, startPoint y: 366, endPoint x: 332, endPoint y: 364, distance: 222.0
click at [332, 364] on div "SearchWithCriteria7ead3527-73f7-4d5a-b7cb-2a10692a4586 Work Title Un'ombra" at bounding box center [784, 374] width 1077 height 40
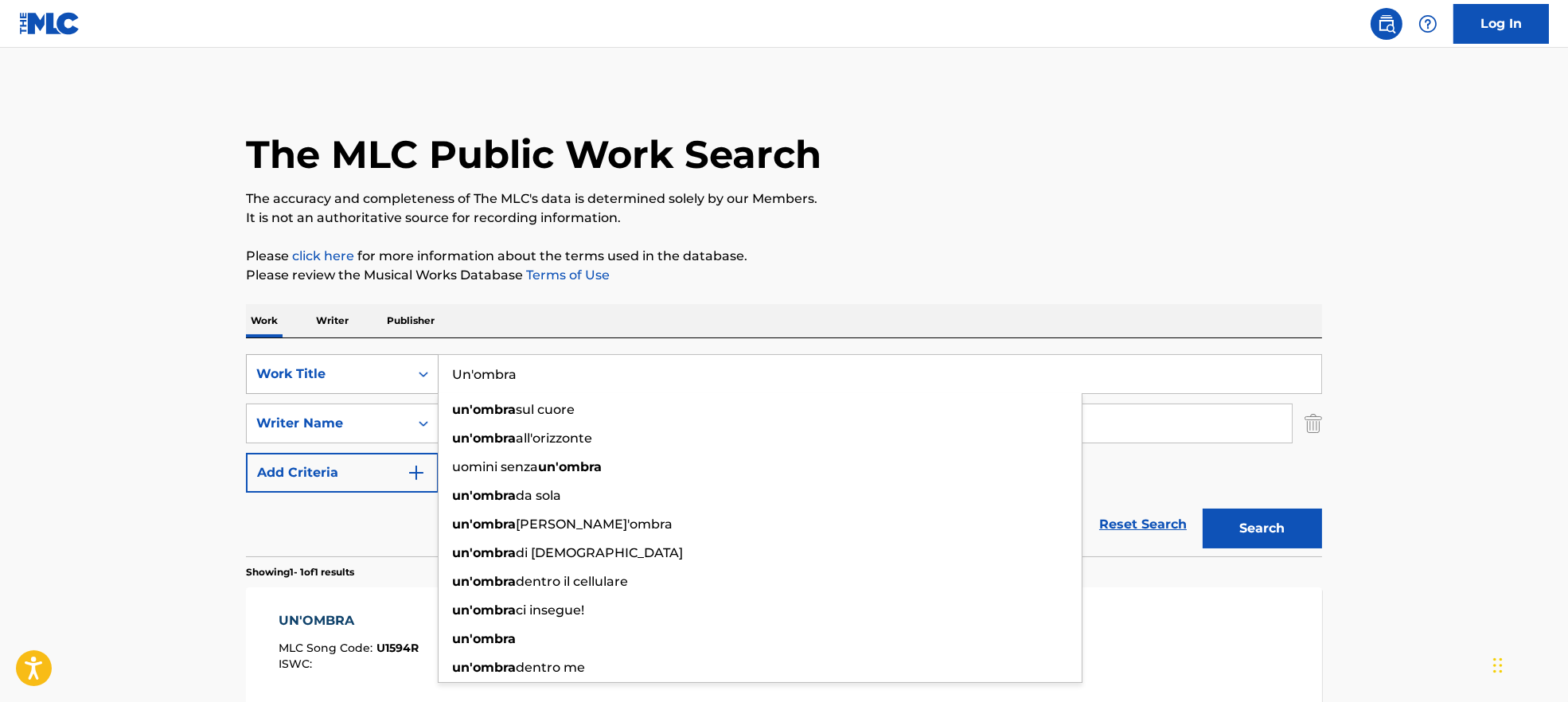
paste input "Ma Mi… (Remastered) [PERSON_NAME]"
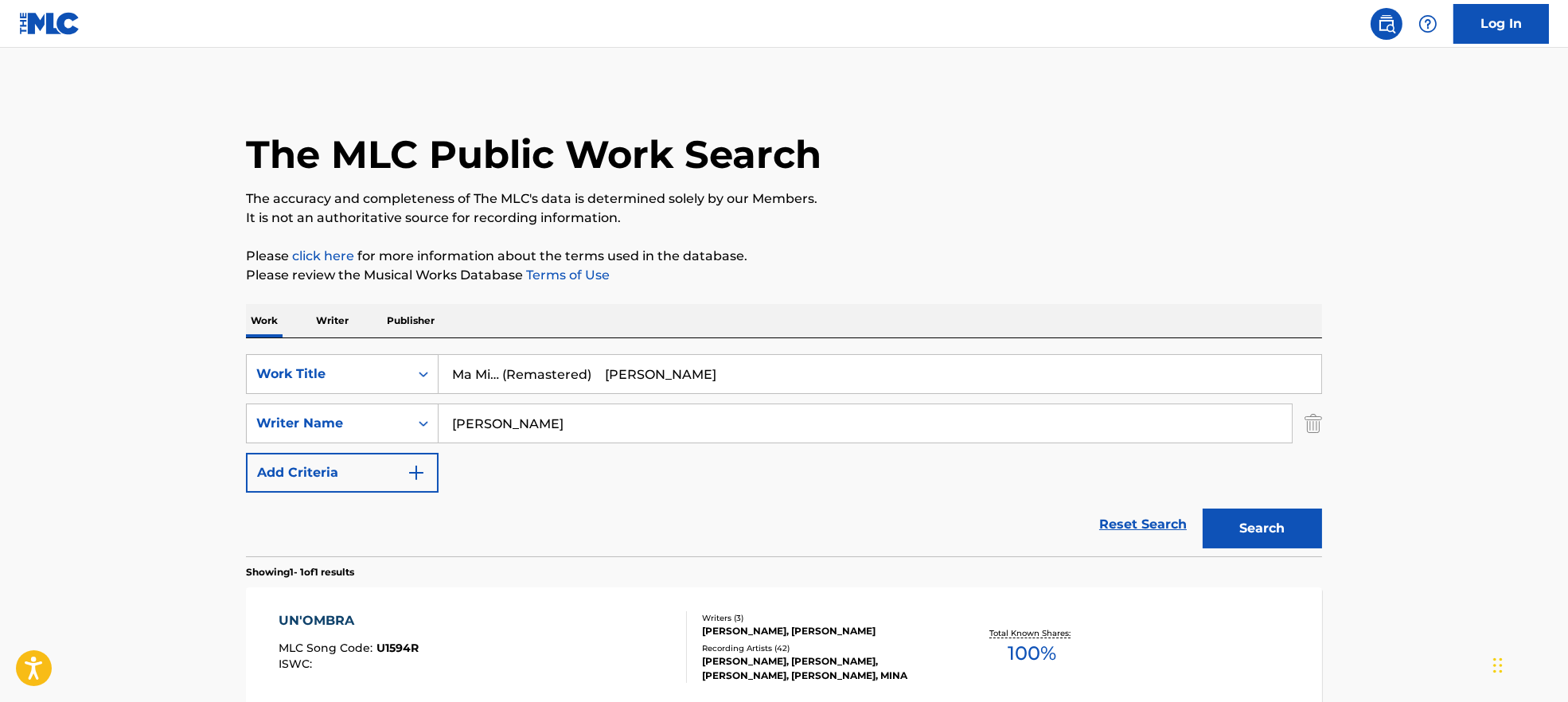
drag, startPoint x: 505, startPoint y: 369, endPoint x: 1160, endPoint y: 431, distance: 657.9
click at [1160, 431] on div "SearchWithCriteria7ead3527-73f7-4d5a-b7cb-2a10692a4586 Work Title Ma Mi… (Remas…" at bounding box center [784, 424] width 1077 height 139
type input "Ma Mi…"
click at [1202, 509] on button "Search" at bounding box center [1262, 529] width 120 height 40
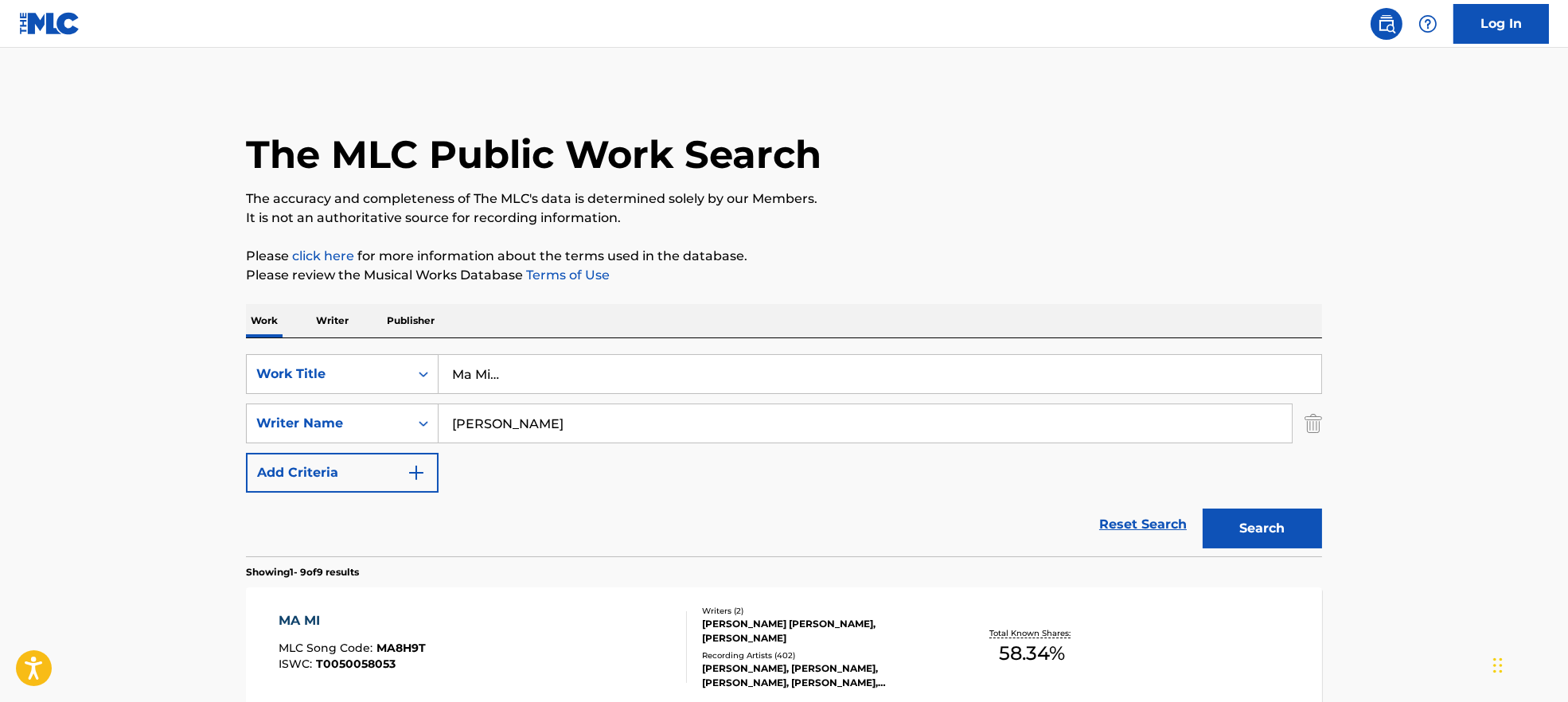
click at [510, 609] on div "MA MI MLC Song Code : MA8H9T ISWC : T0050058053 Writers ( 2 ) [PERSON_NAME] [PE…" at bounding box center [784, 647] width 1077 height 120
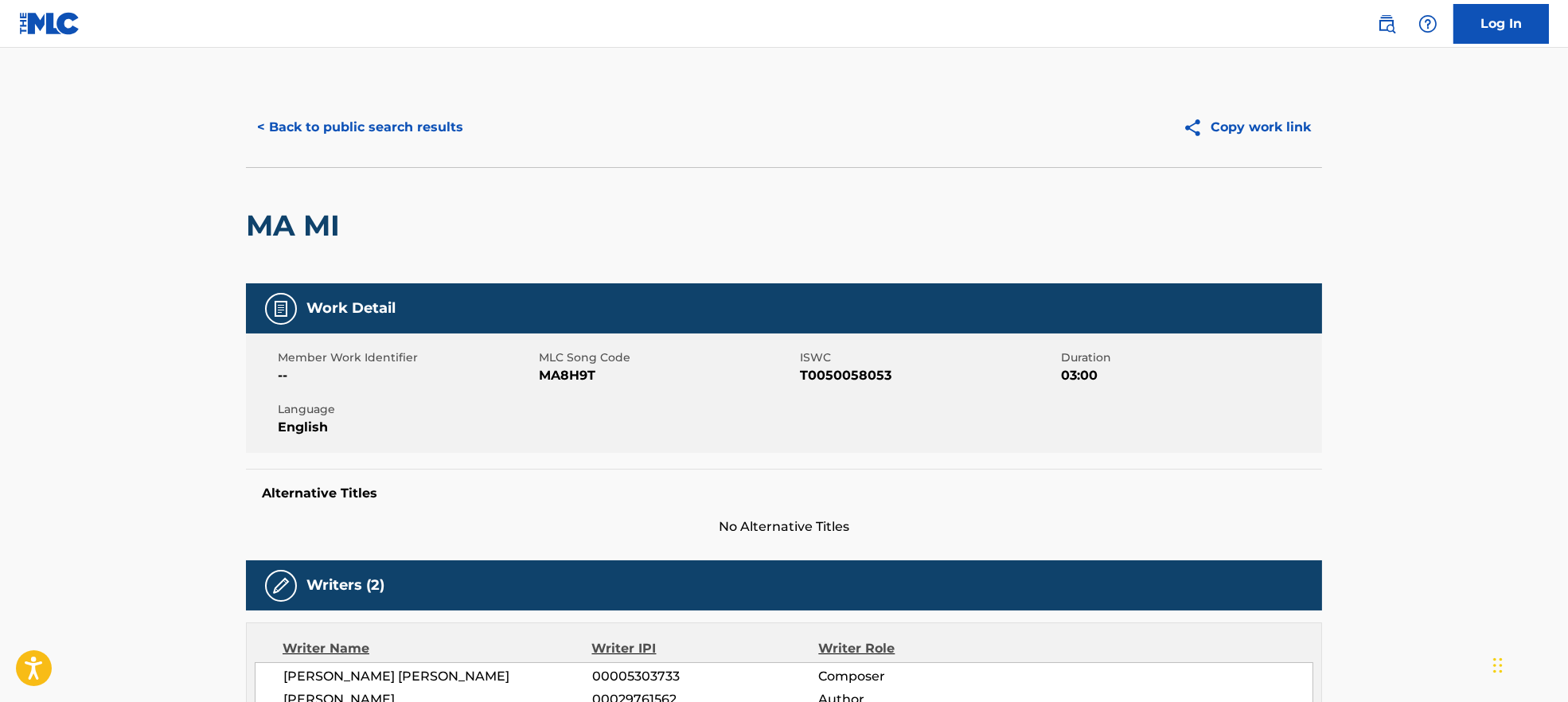
click at [556, 370] on span "MA8H9T" at bounding box center [668, 375] width 258 height 19
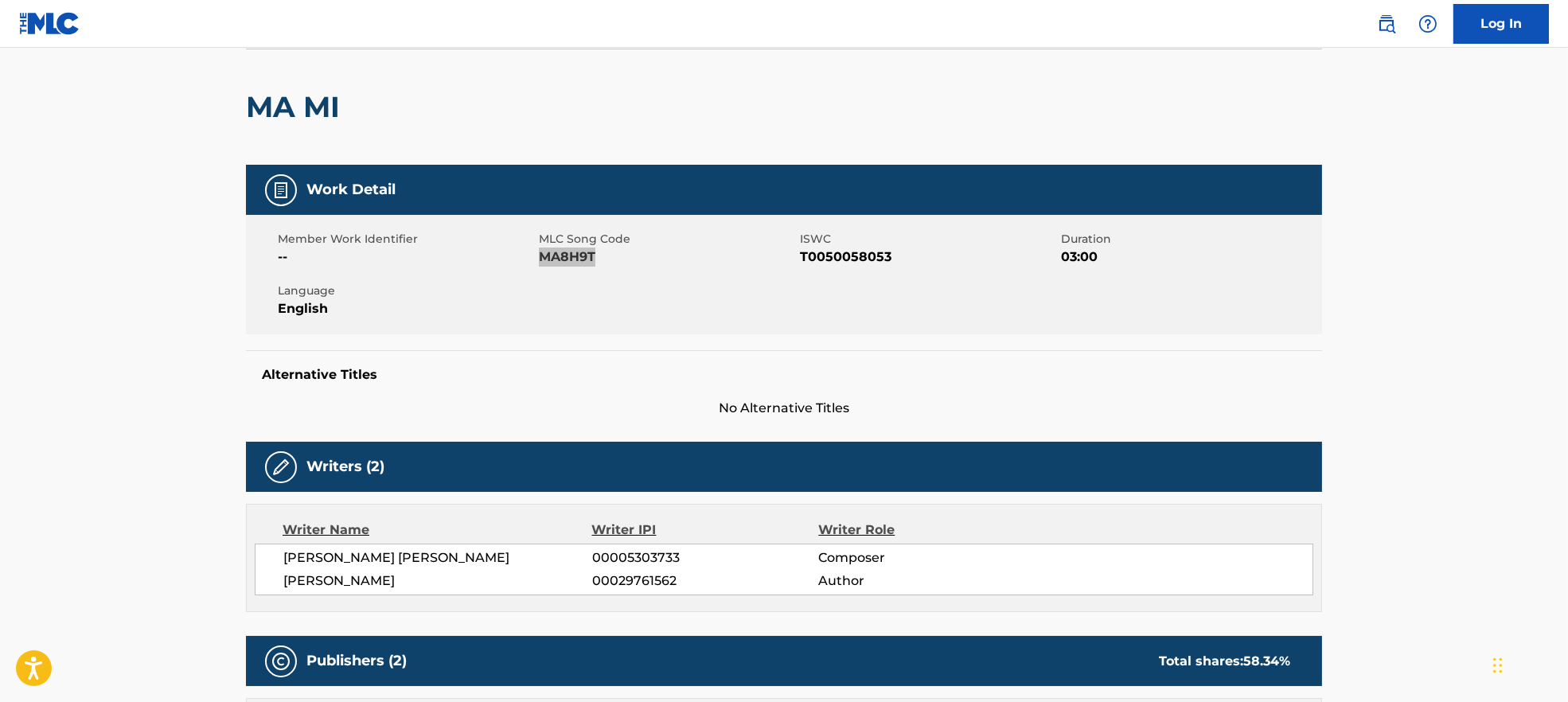
scroll to position [319, 0]
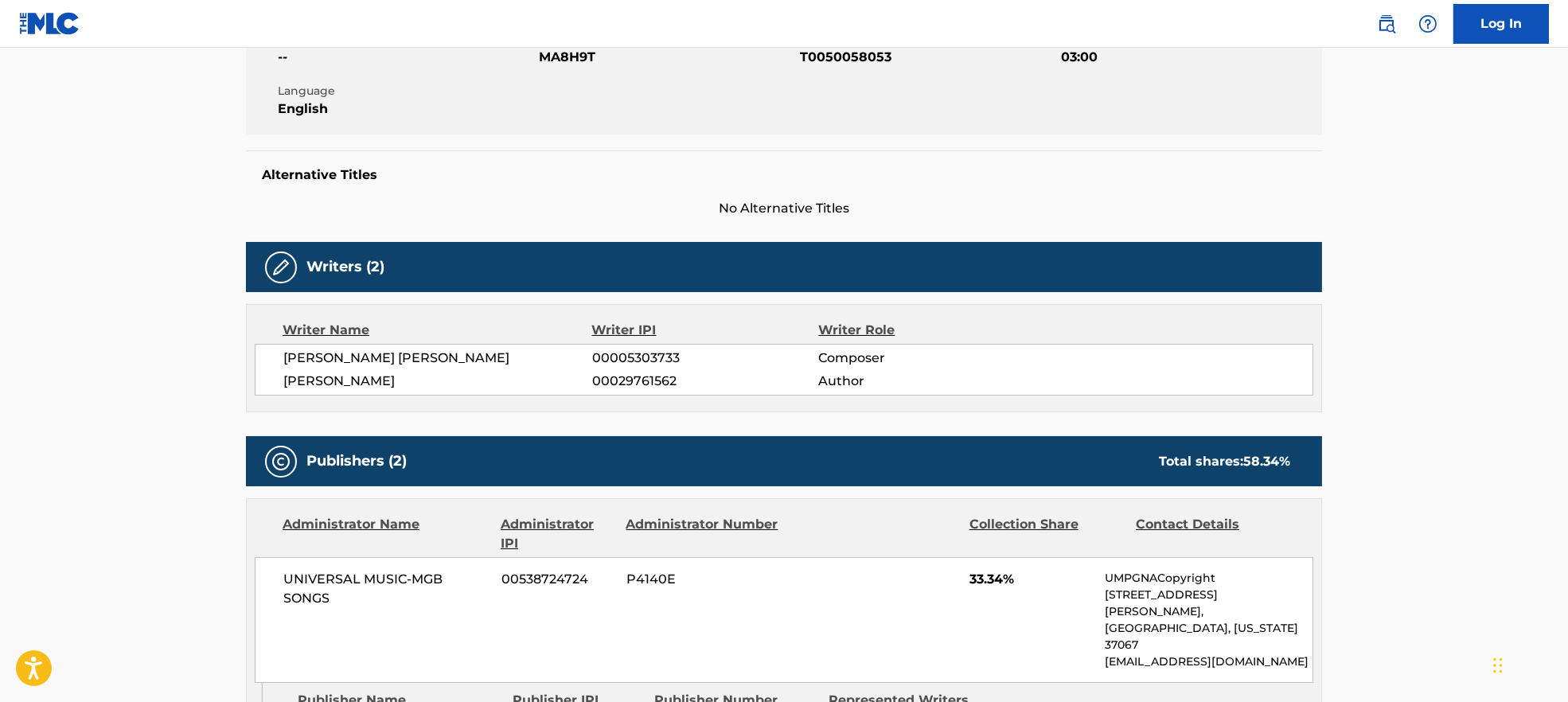
click at [385, 359] on span "[PERSON_NAME] [PERSON_NAME]" at bounding box center [438, 357] width 309 height 19
click at [379, 383] on span "[PERSON_NAME]" at bounding box center [438, 380] width 309 height 19
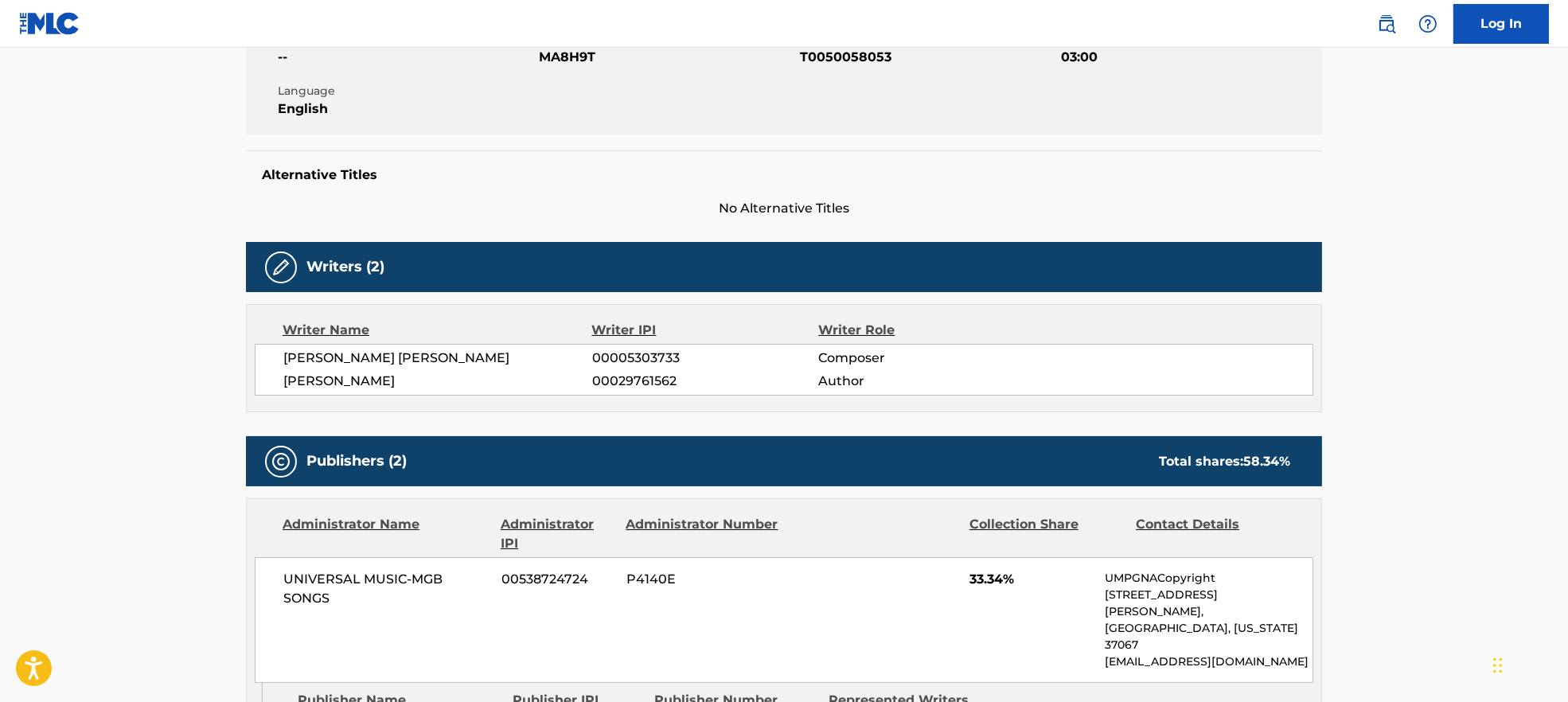
click at [379, 383] on span "[PERSON_NAME]" at bounding box center [438, 380] width 309 height 19
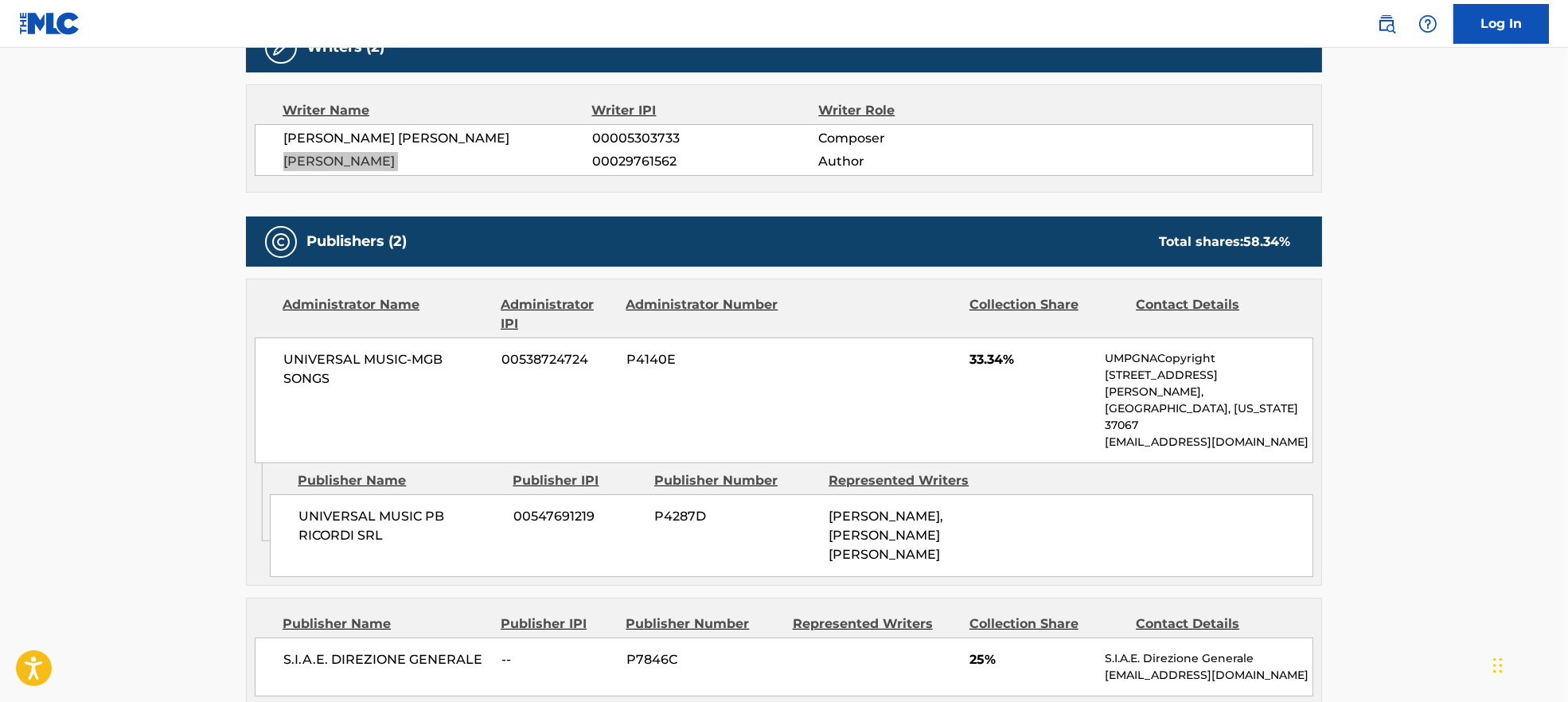
scroll to position [637, 0]
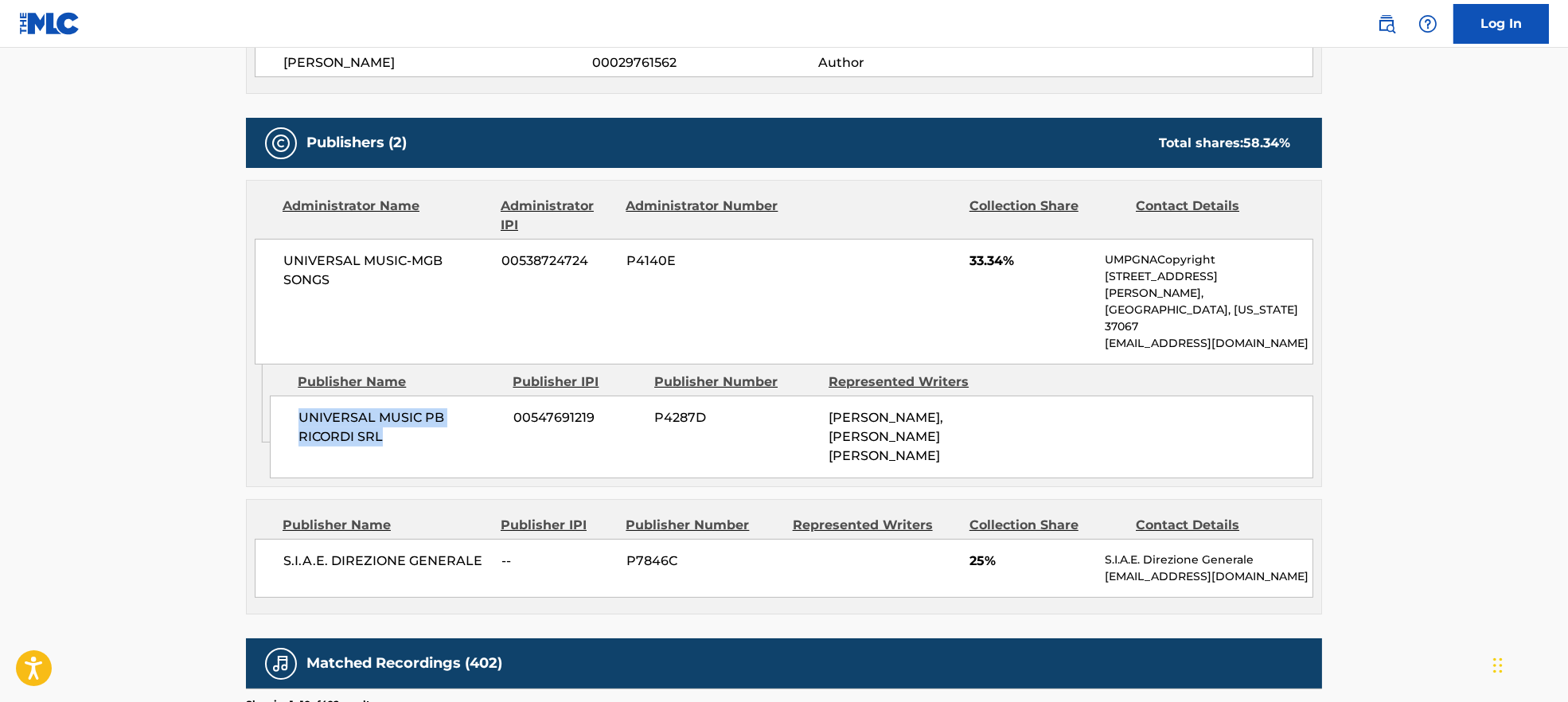
drag, startPoint x: 346, startPoint y: 397, endPoint x: 410, endPoint y: 418, distance: 67.4
click at [410, 418] on div "UNIVERSAL MUSIC PB RICORDI SRL 00547691219 P4287D [PERSON_NAME], [PERSON_NAME] …" at bounding box center [791, 437] width 1044 height 83
click at [424, 552] on span "S.I.A.E. DIREZIONE GENERALE" at bounding box center [386, 560] width 206 height 19
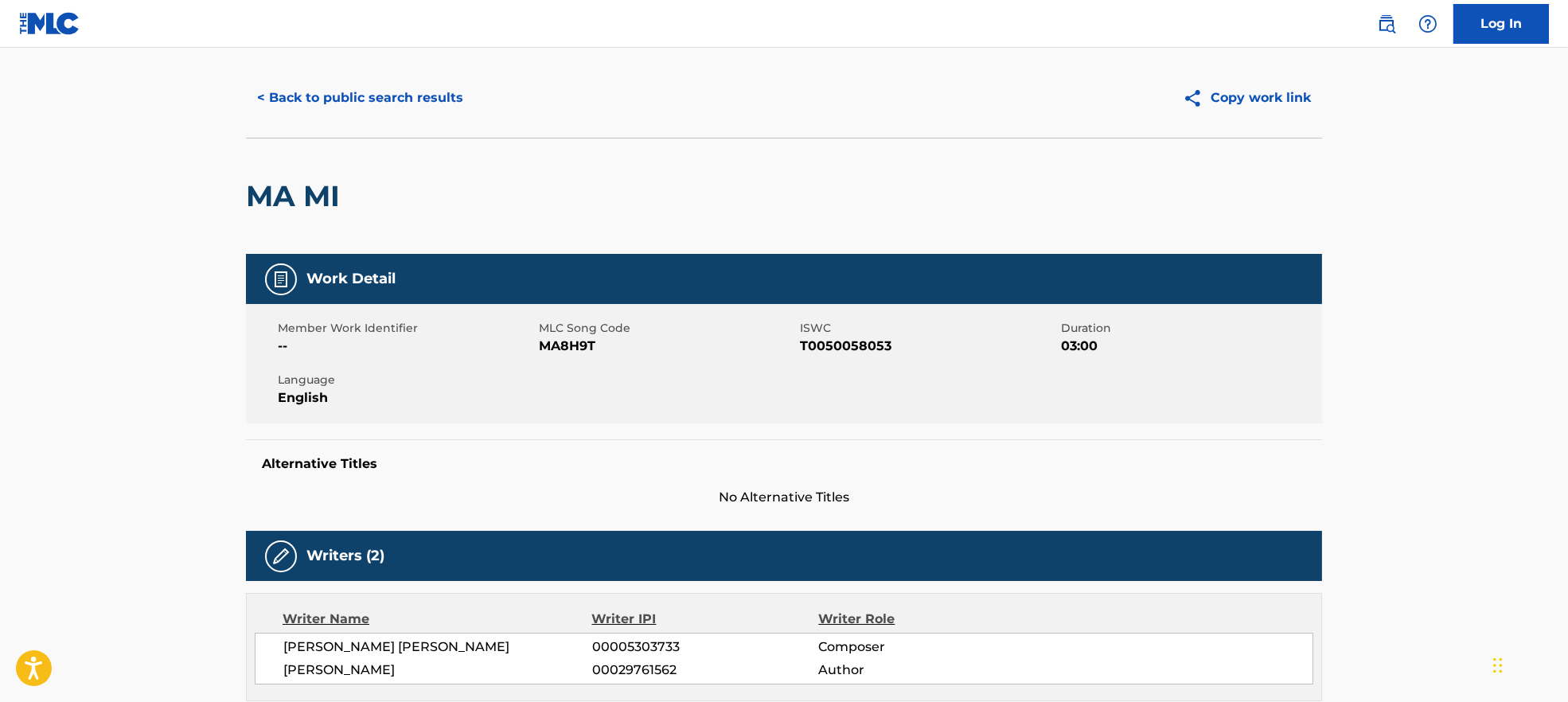
scroll to position [0, 0]
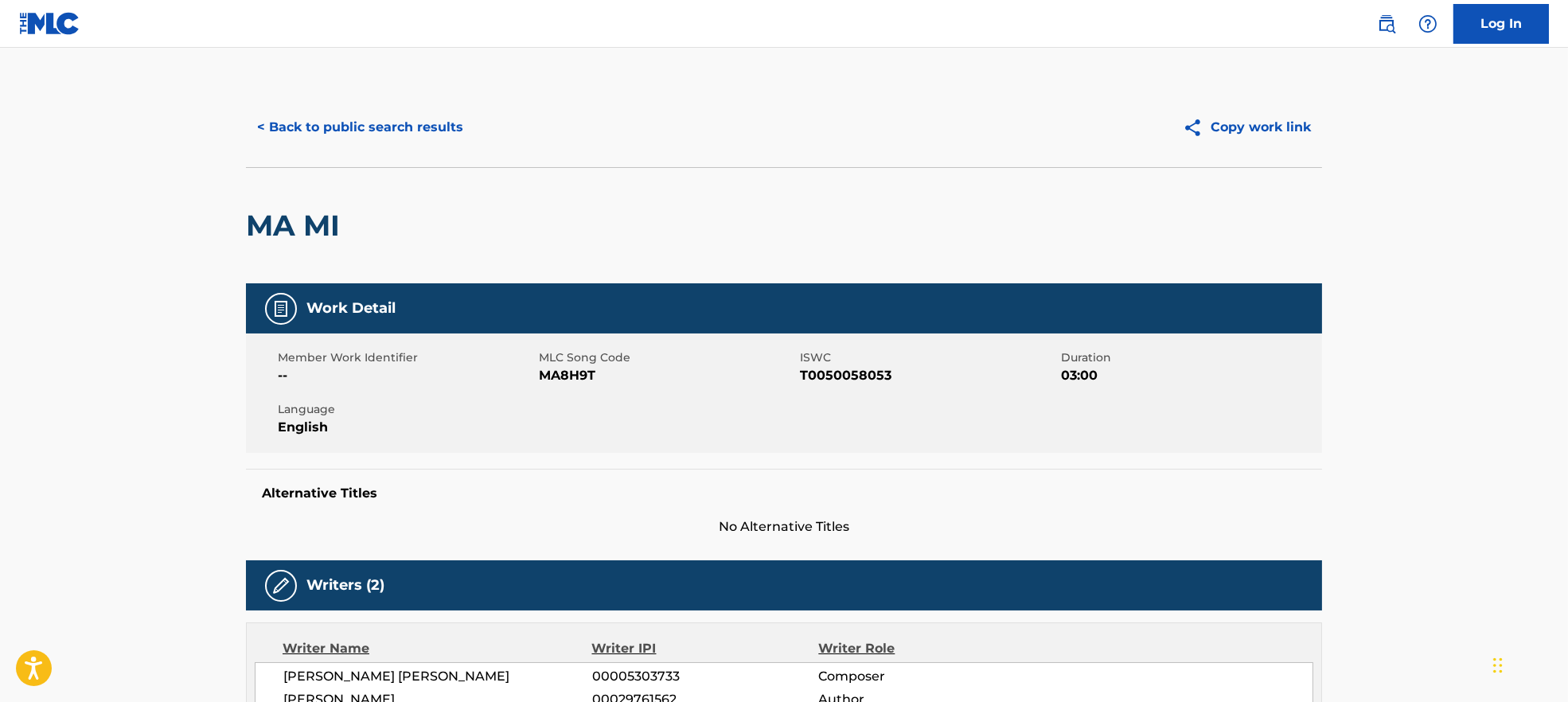
click at [357, 132] on button "< Back to public search results" at bounding box center [360, 128] width 229 height 40
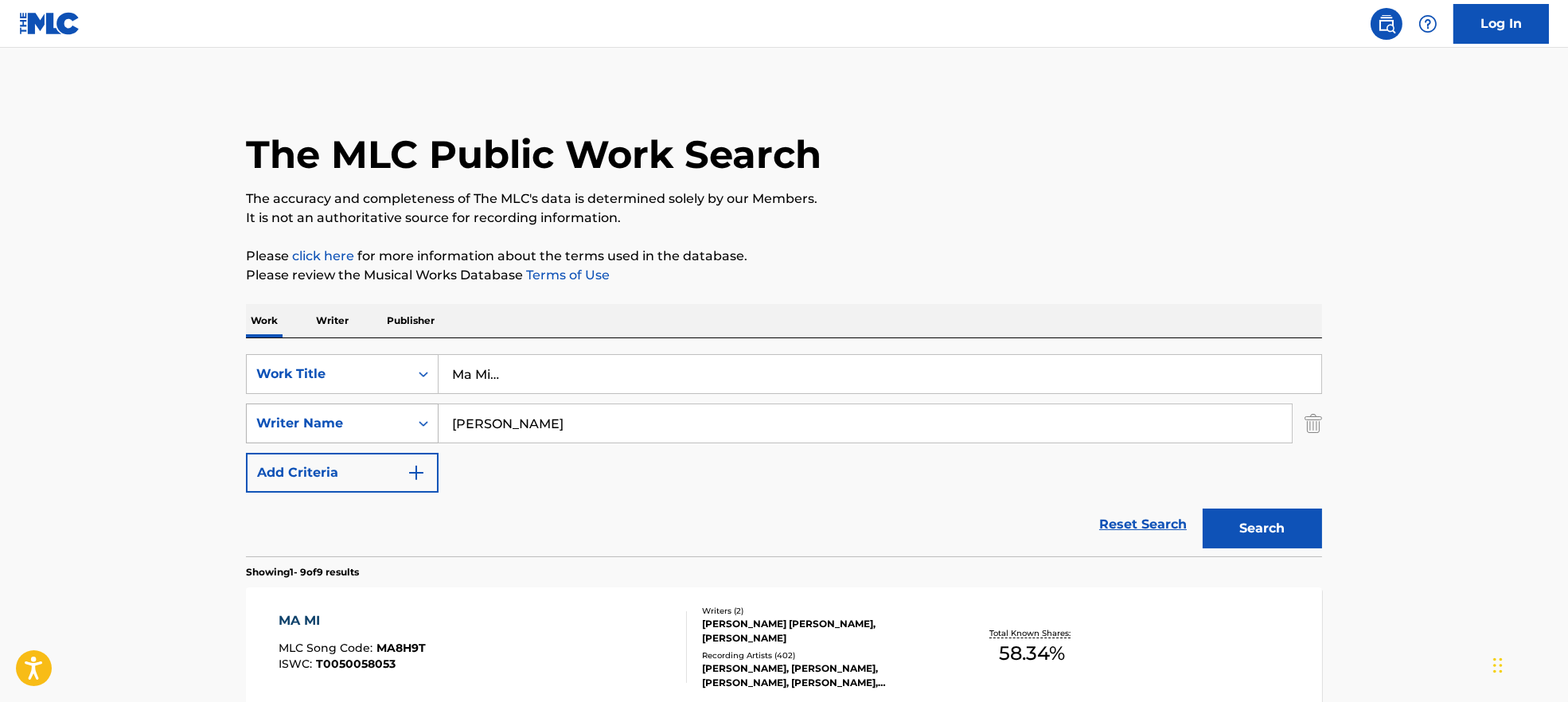
drag, startPoint x: 608, startPoint y: 418, endPoint x: 327, endPoint y: 430, distance: 281.3
click at [315, 431] on div "SearchWithCriteria9944ca93-3bb9-4a34-b127-ab9ee16f744a Writer Name [PERSON_NAME]" at bounding box center [784, 424] width 1077 height 40
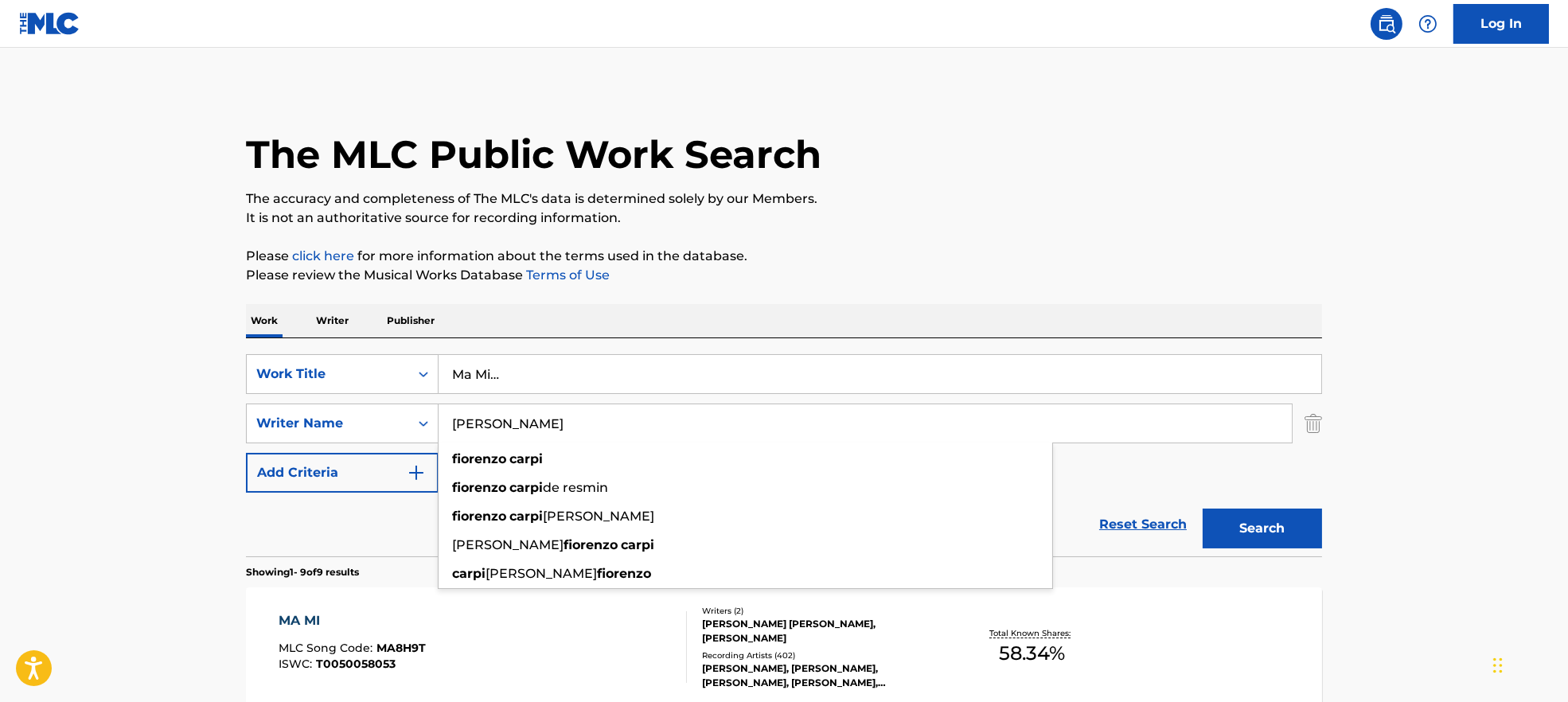
paste input "CaviriRenato Zero"
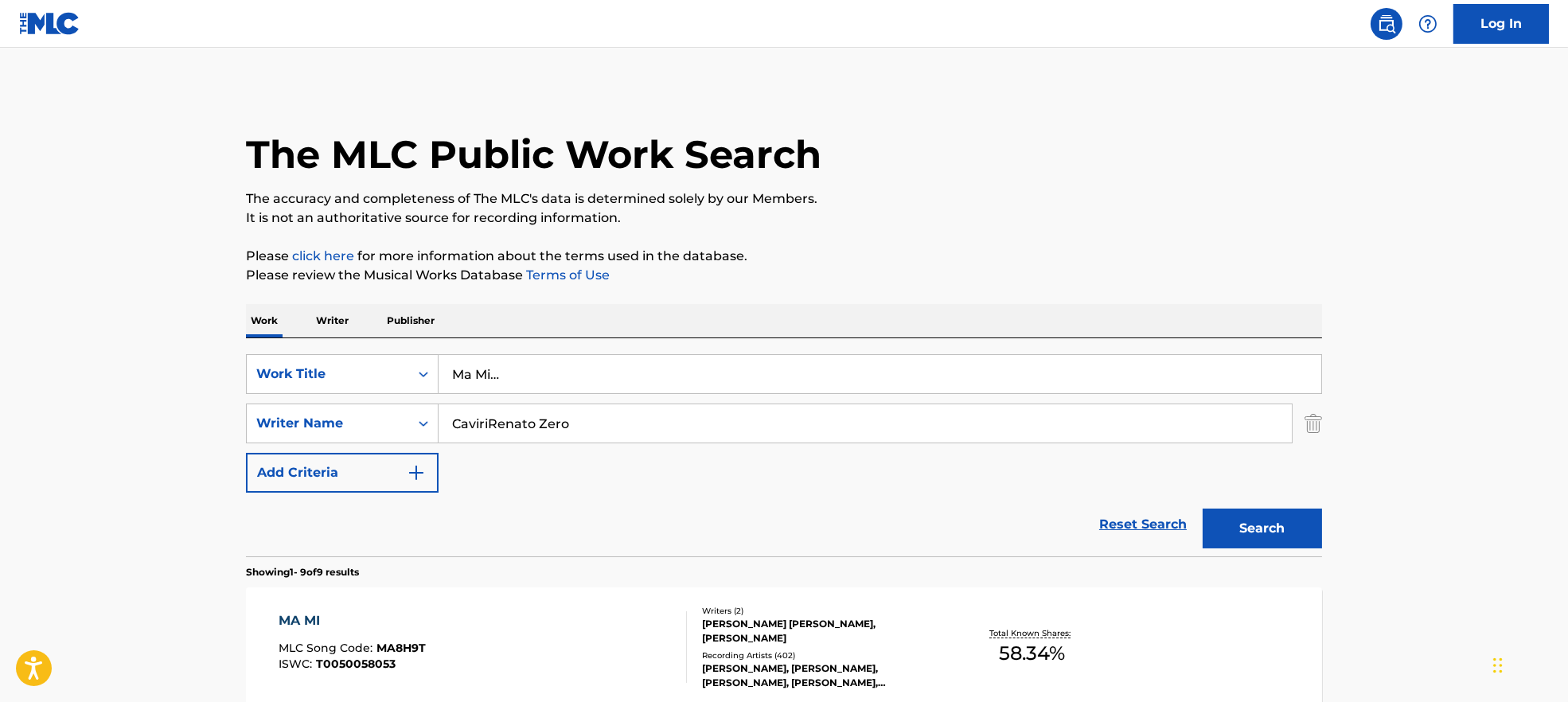
type input "CaviriRenato Zero"
drag, startPoint x: 599, startPoint y: 362, endPoint x: 330, endPoint y: 348, distance: 269.4
click at [330, 348] on div "SearchWithCriteria7ead3527-73f7-4d5a-b7cb-2a10692a4586 Work Title Ma Mi… Search…" at bounding box center [784, 448] width 1077 height 218
paste input "i vendo [PERSON_NAME]"
drag, startPoint x: 524, startPoint y: 374, endPoint x: 892, endPoint y: 396, distance: 368.7
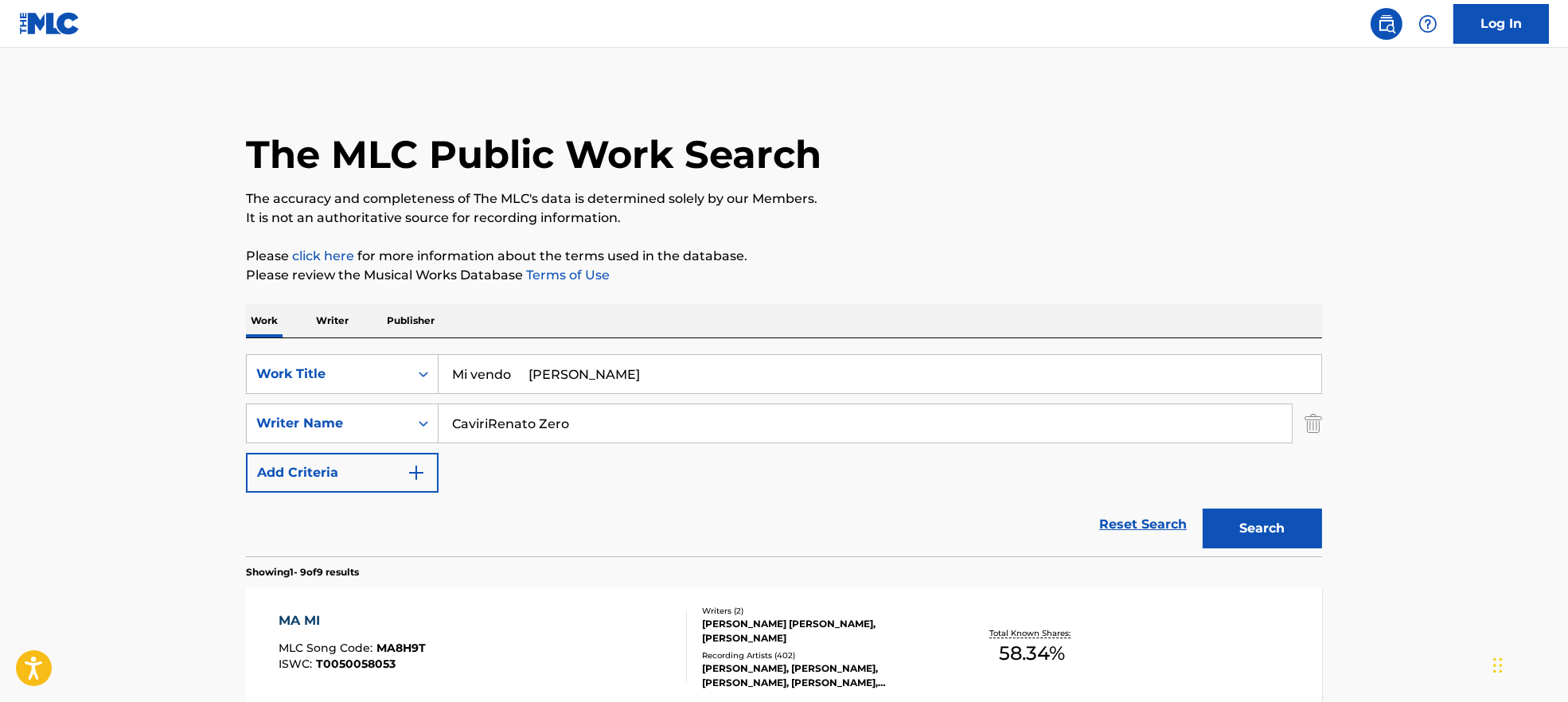
click at [892, 396] on div "SearchWithCriteria7ead3527-73f7-4d5a-b7cb-2a10692a4586 Work Title Mi vendo [PER…" at bounding box center [784, 424] width 1077 height 139
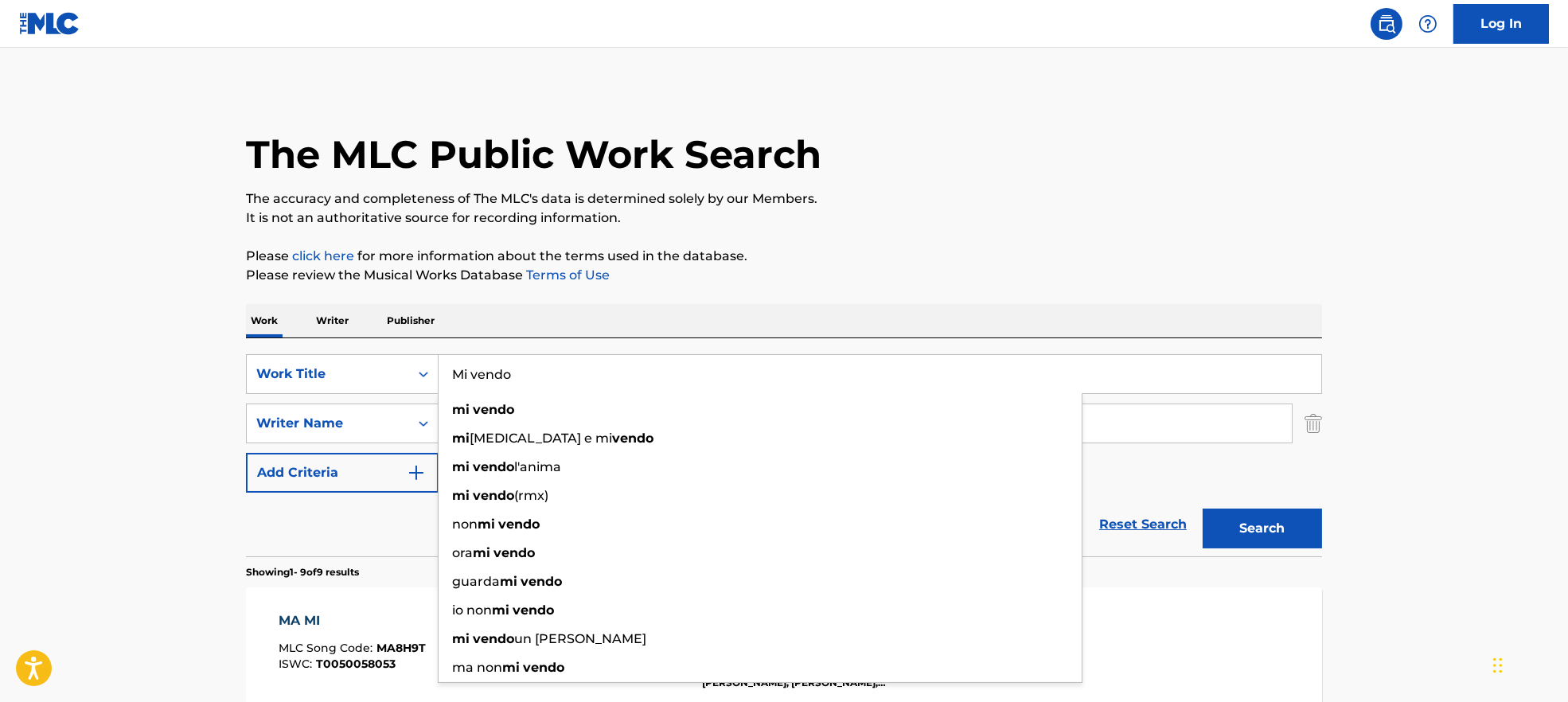
type input "Mi vendo"
drag, startPoint x: 980, startPoint y: 266, endPoint x: 958, endPoint y: 284, distance: 28.4
click at [982, 265] on p "Please review the Musical Works Database Terms of Use" at bounding box center [784, 274] width 1077 height 19
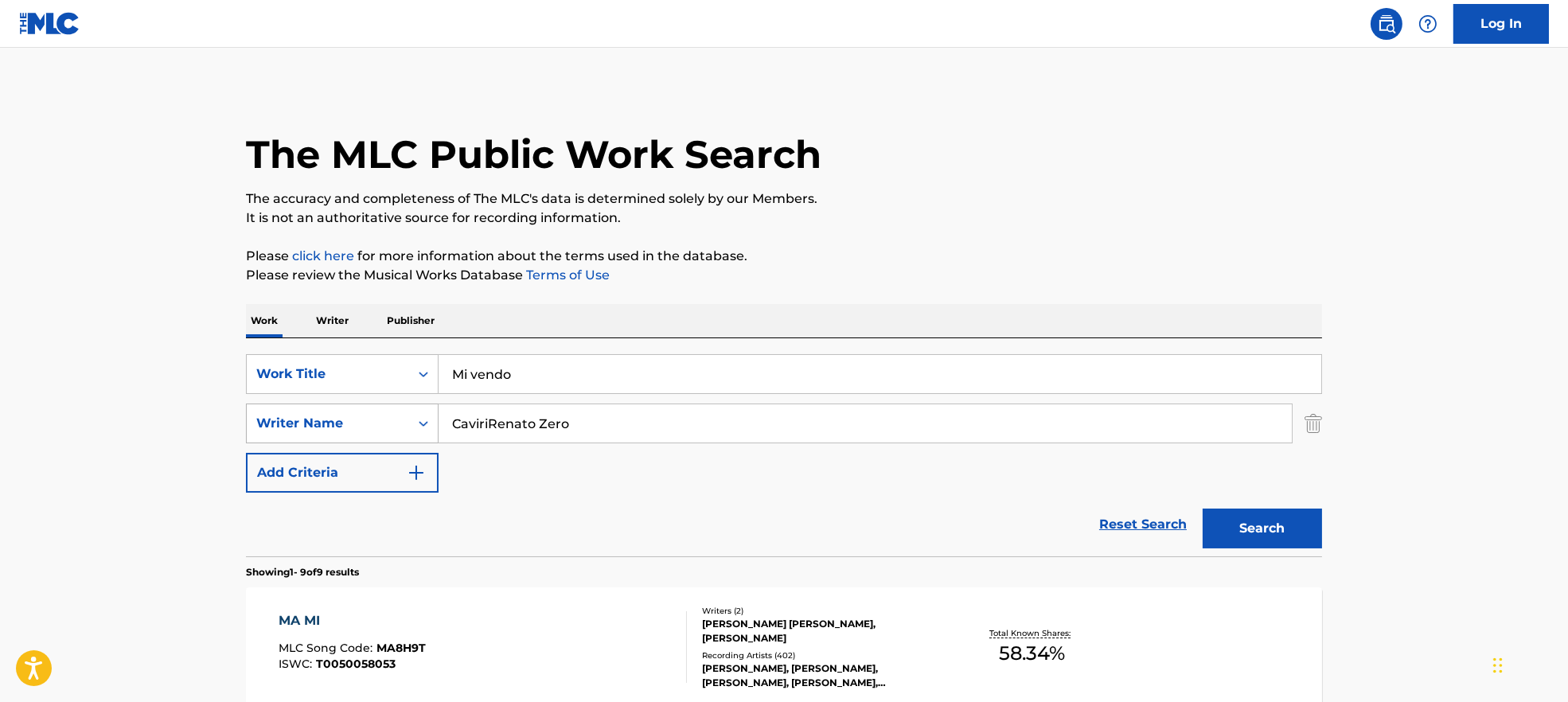
drag, startPoint x: 489, startPoint y: 423, endPoint x: 436, endPoint y: 419, distance: 53.2
click at [436, 419] on div "SearchWithCriteria9944ca93-3bb9-4a34-b127-ab9ee16f744a Writer Name CaviriRenato…" at bounding box center [784, 424] width 1077 height 40
type input "[PERSON_NAME]"
click at [1285, 528] on button "Search" at bounding box center [1262, 529] width 120 height 40
click at [602, 647] on div "MI VENDO MLC Song Code : MS1C13 ISWC : T0050011169" at bounding box center [482, 647] width 409 height 71
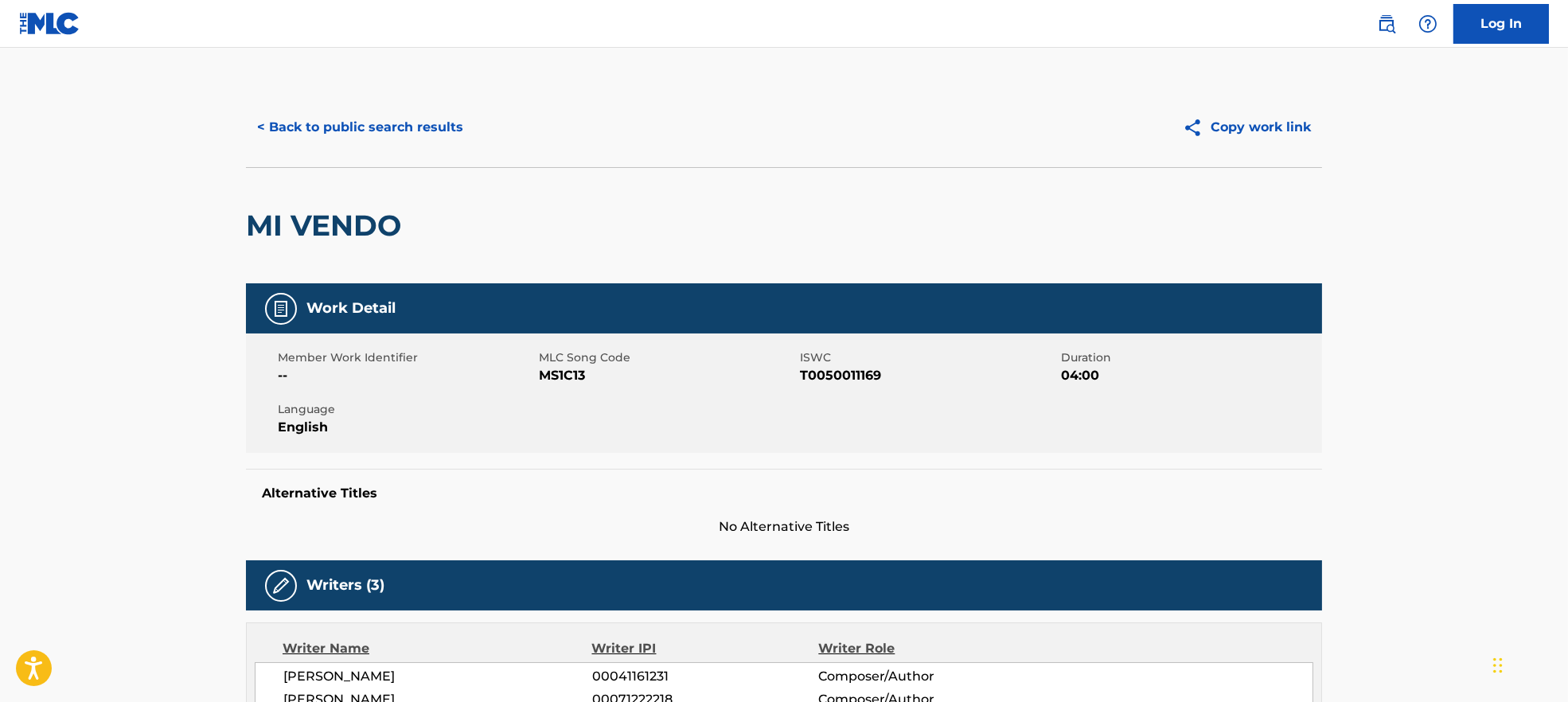
click at [550, 375] on span "MS1C13" at bounding box center [668, 375] width 258 height 19
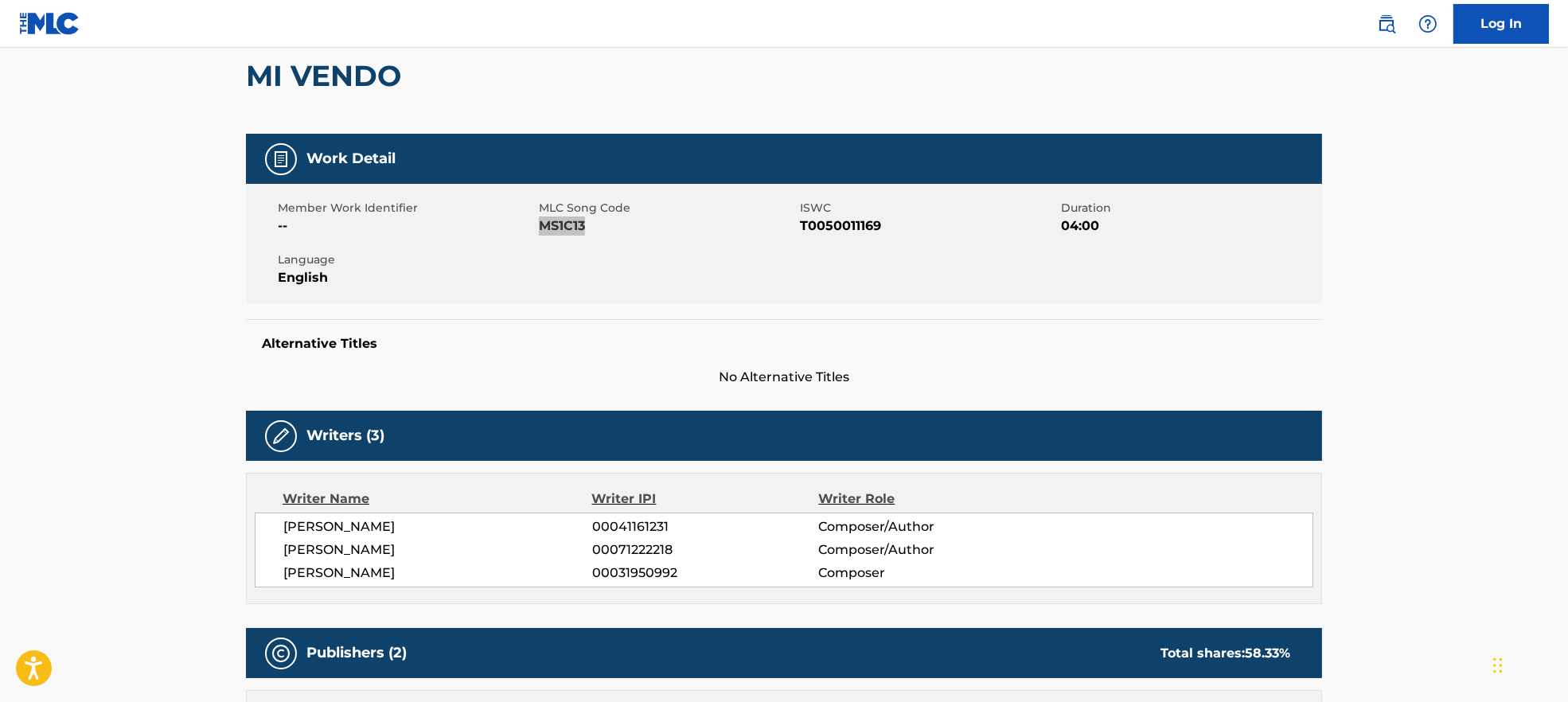
scroll to position [212, 0]
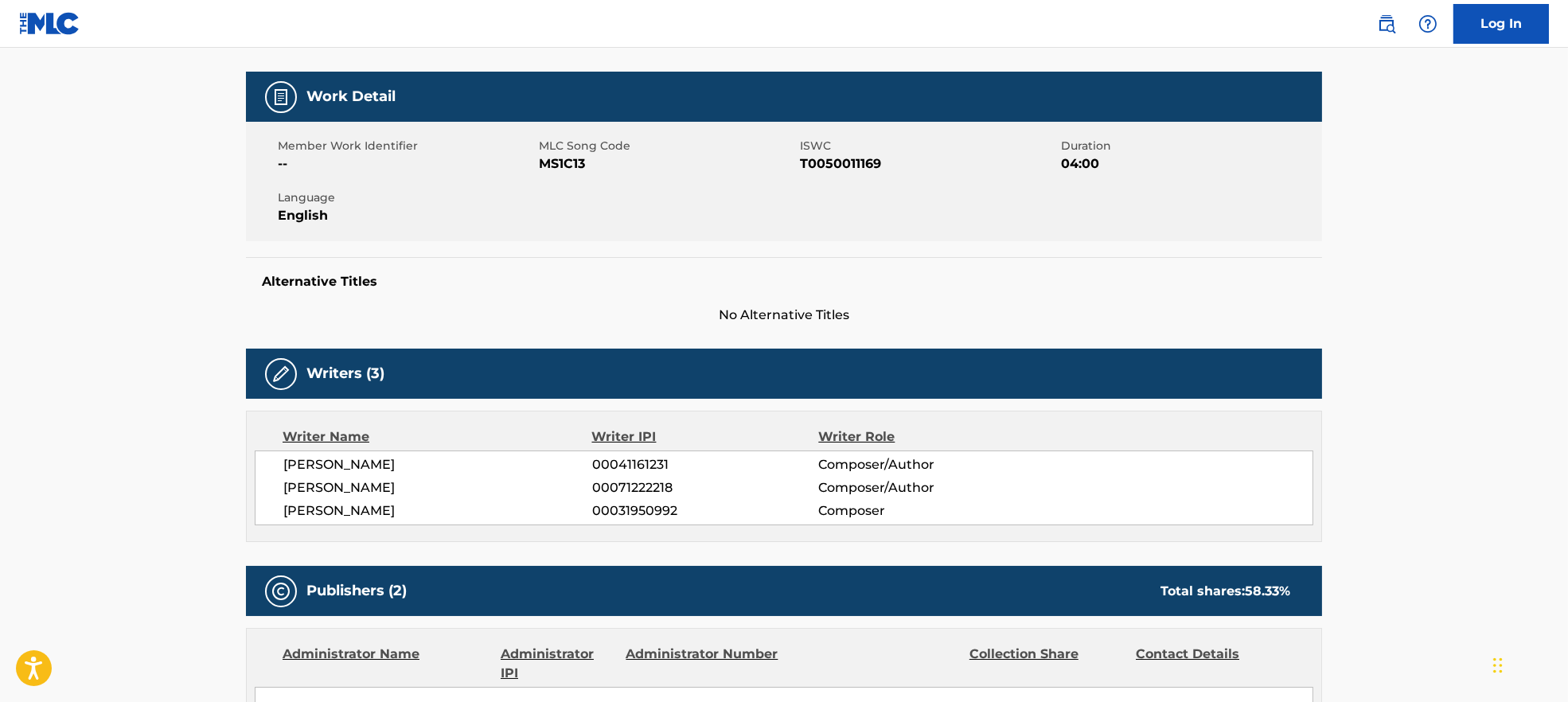
click at [313, 465] on span "[PERSON_NAME]" at bounding box center [438, 464] width 309 height 19
click at [332, 498] on div "[PERSON_NAME] 00041161231 Composer/Author [PERSON_NAME] 00071222218 Composer/Au…" at bounding box center [784, 488] width 1059 height 75
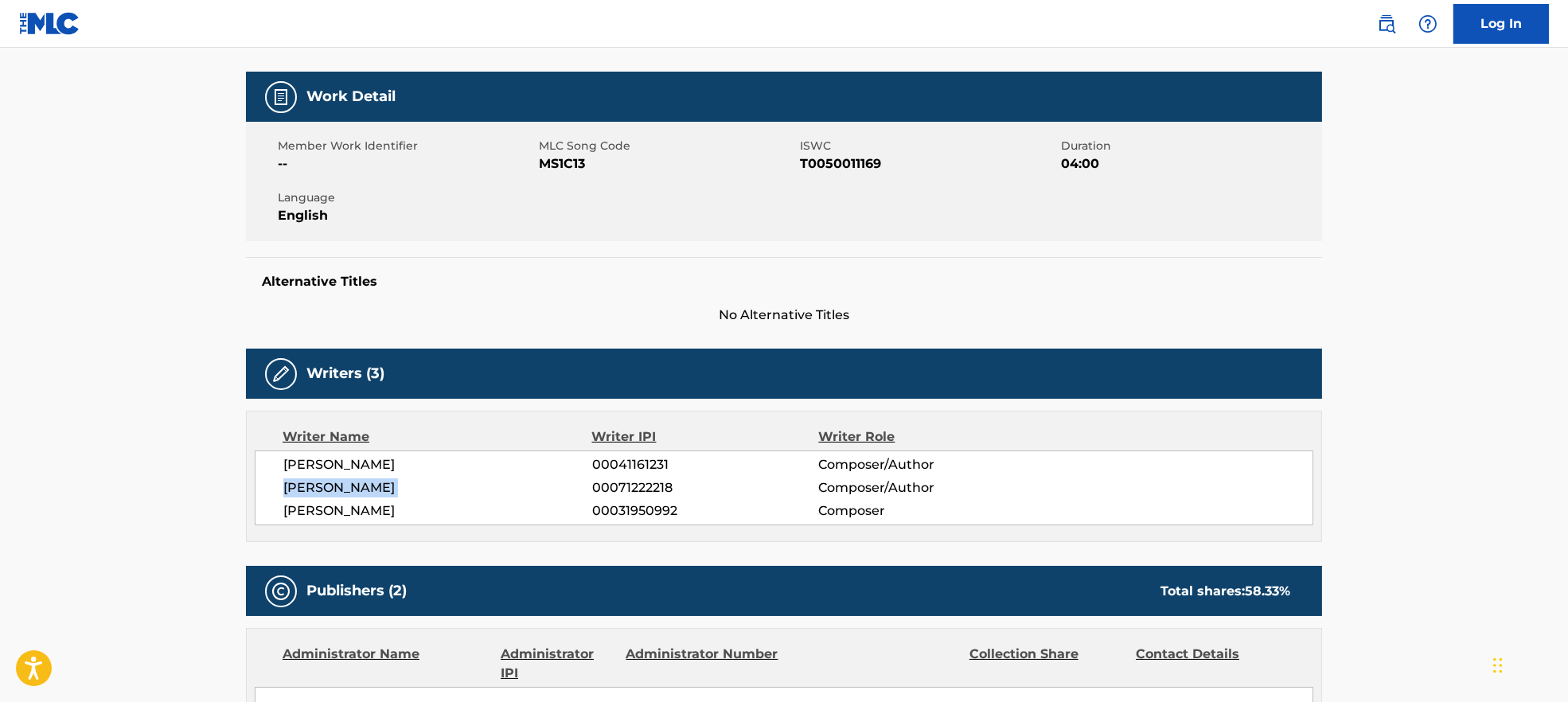
click at [332, 497] on div "[PERSON_NAME] 00041161231 Composer/Author [PERSON_NAME] 00071222218 Composer/Au…" at bounding box center [784, 488] width 1059 height 75
click at [339, 516] on span "[PERSON_NAME]" at bounding box center [438, 510] width 309 height 19
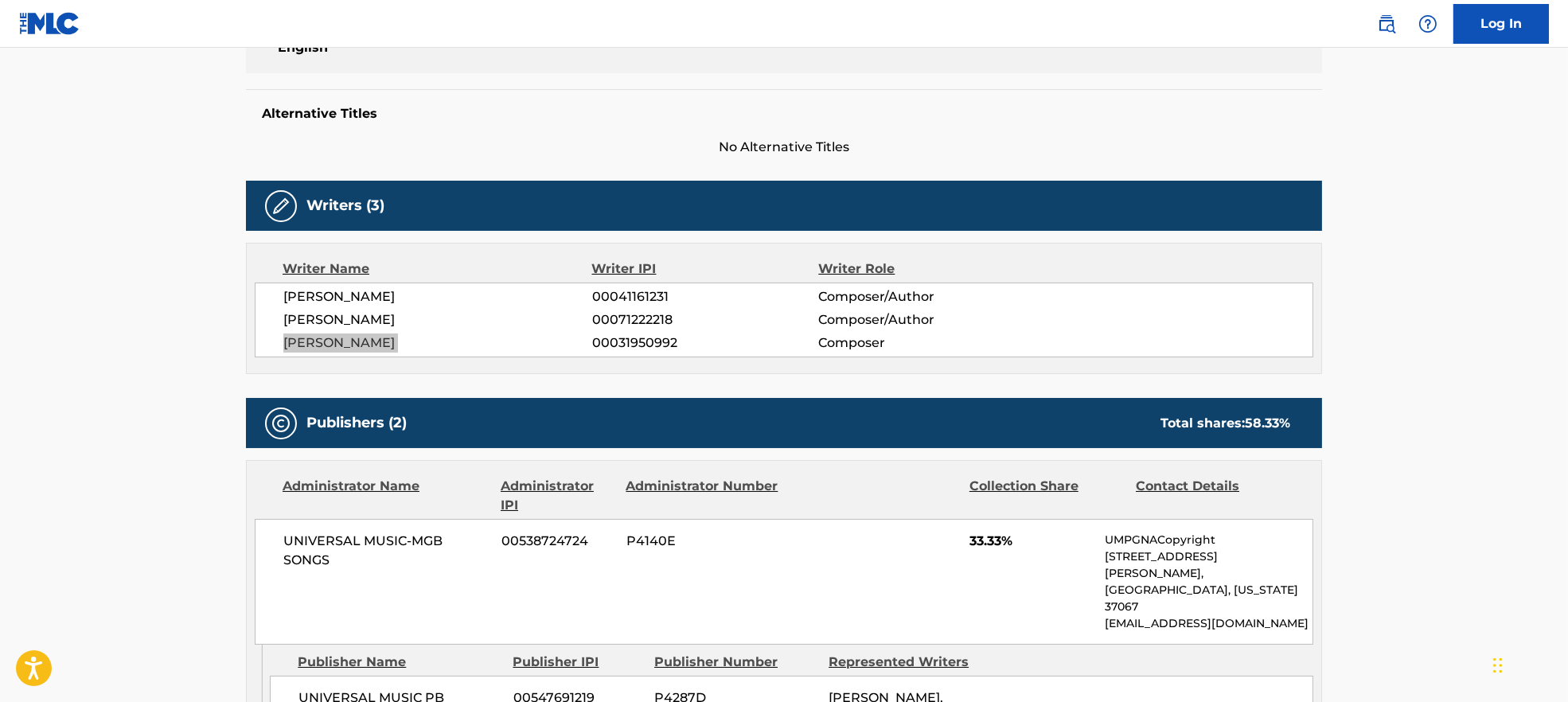
scroll to position [637, 0]
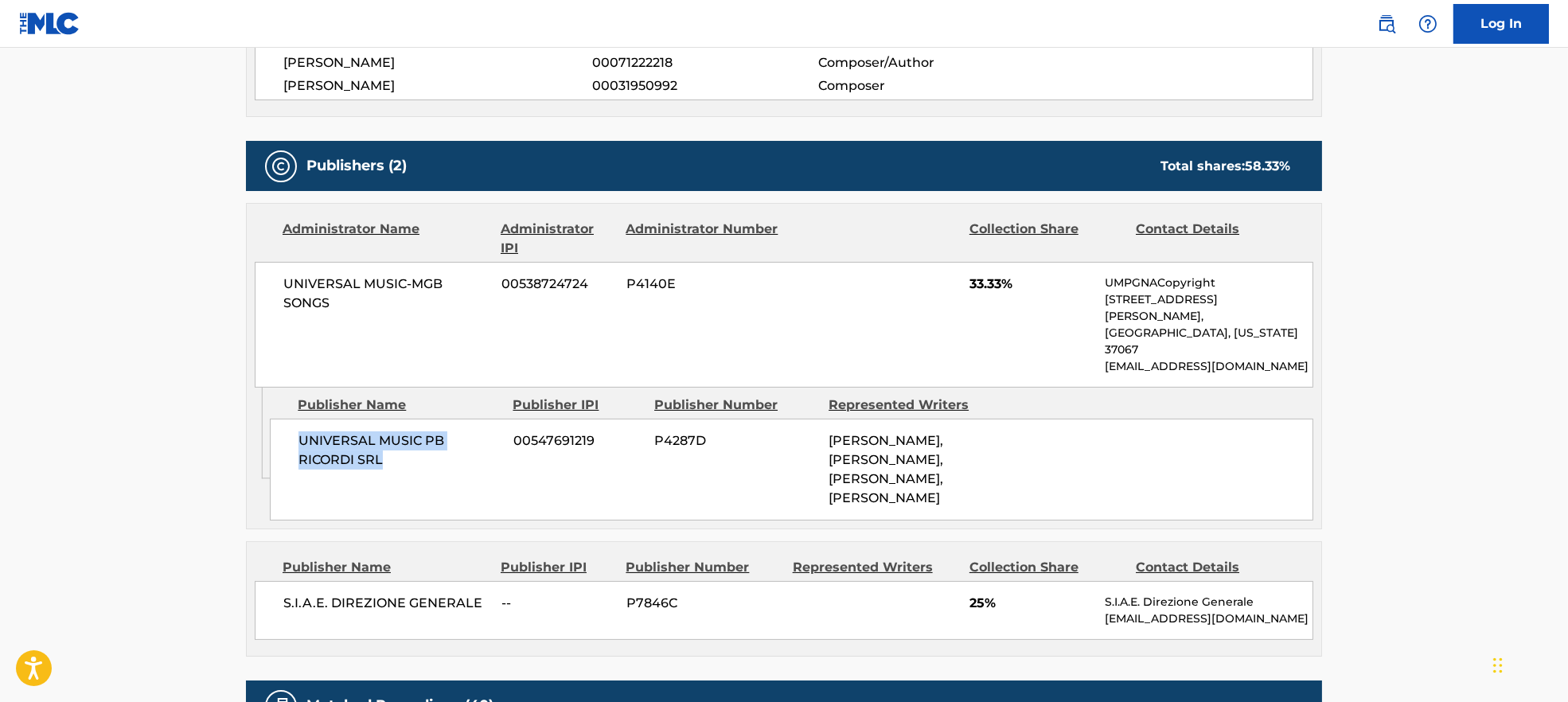
drag, startPoint x: 303, startPoint y: 405, endPoint x: 465, endPoint y: 439, distance: 165.5
click at [465, 439] on div "UNIVERSAL MUSIC PB RICORDI SRL 00547691219 P4287D [PERSON_NAME], [PERSON_NAME],…" at bounding box center [791, 469] width 1044 height 102
drag, startPoint x: 282, startPoint y: 574, endPoint x: 476, endPoint y: 570, distance: 194.0
click at [476, 594] on span "S.I.A.E. DIREZIONE GENERALE" at bounding box center [386, 603] width 206 height 19
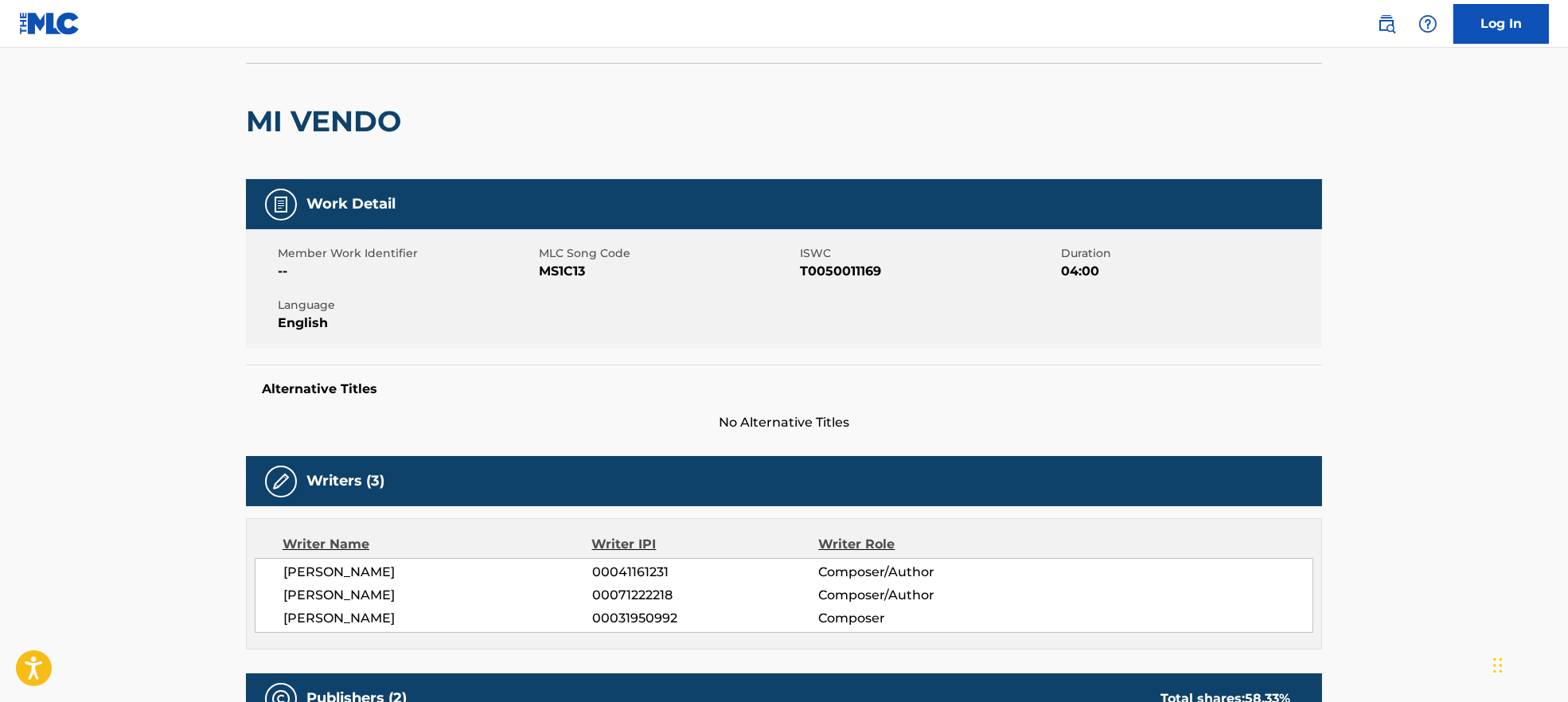
scroll to position [0, 0]
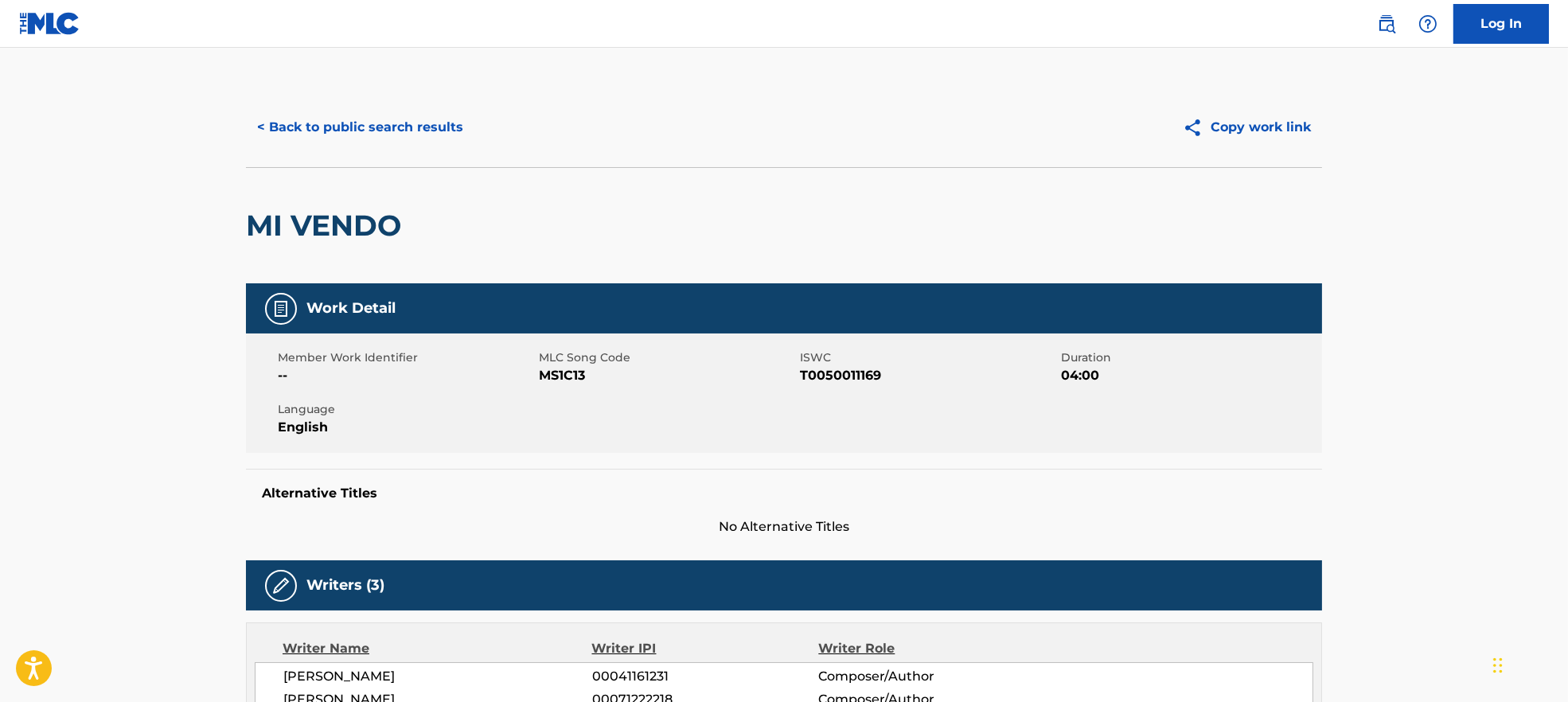
click at [344, 110] on button "< Back to public search results" at bounding box center [360, 128] width 229 height 40
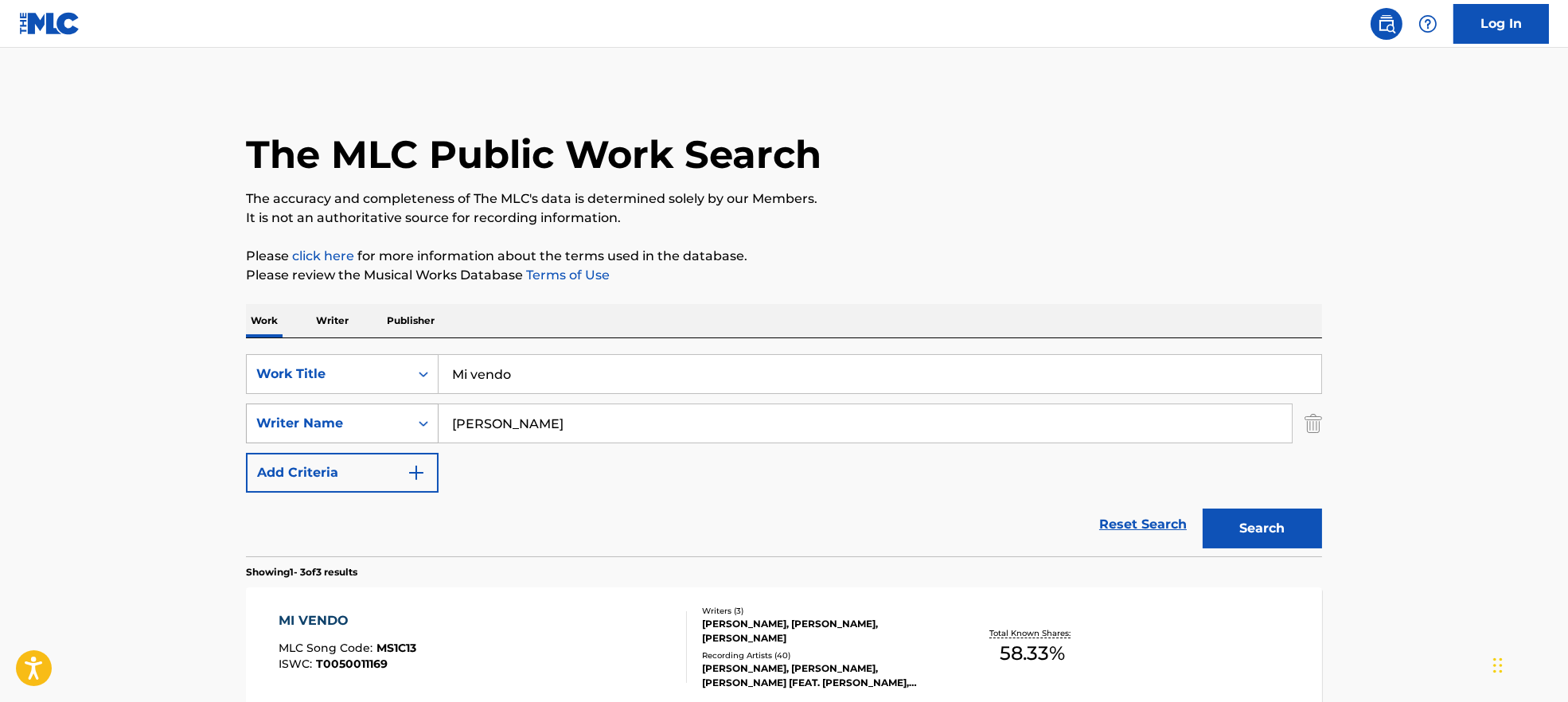
drag, startPoint x: 534, startPoint y: 428, endPoint x: 362, endPoint y: 425, distance: 172.0
click at [362, 425] on div "SearchWithCriteria9944ca93-3bb9-4a34-b127-ab9ee16f744a Writer Name [PERSON_NAME]" at bounding box center [784, 424] width 1077 height 40
paste input "Eternità I Camaleonti"
type input "Eternità I Camaleonti"
drag, startPoint x: 646, startPoint y: 374, endPoint x: 401, endPoint y: 384, distance: 245.2
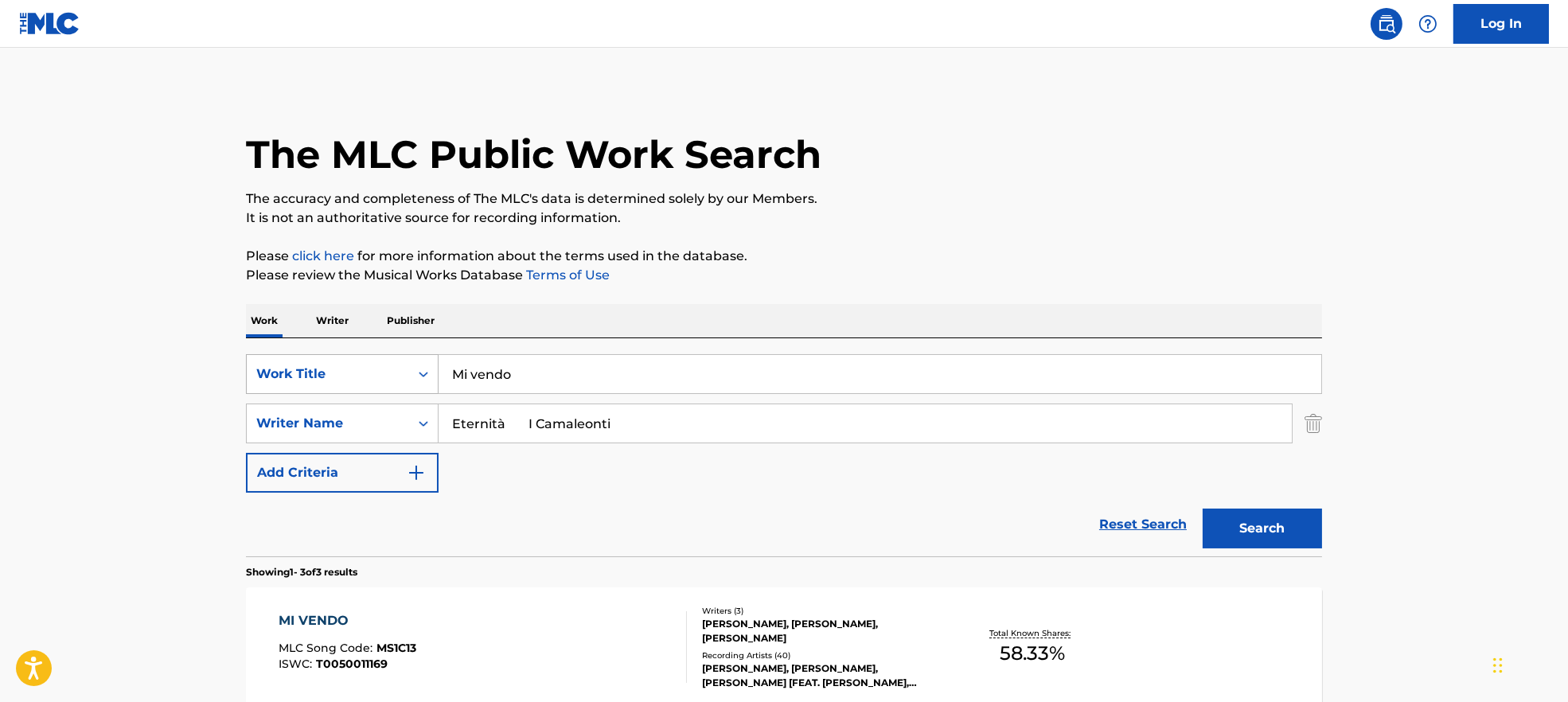
click at [357, 382] on div "SearchWithCriteria7ead3527-73f7-4d5a-b7cb-2a10692a4586 Work Title Mi vendo" at bounding box center [784, 374] width 1077 height 40
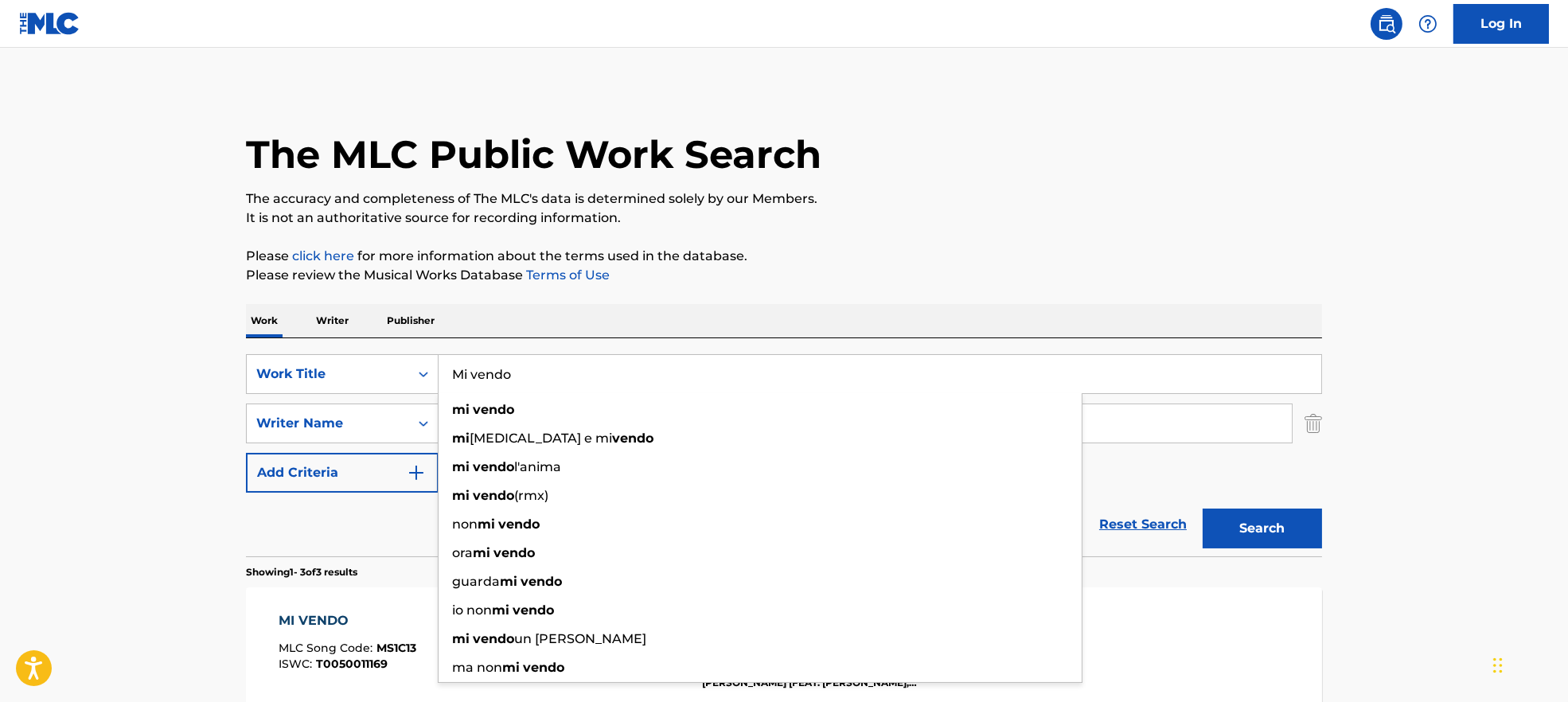
paste input "Eternità I Camaleonti"
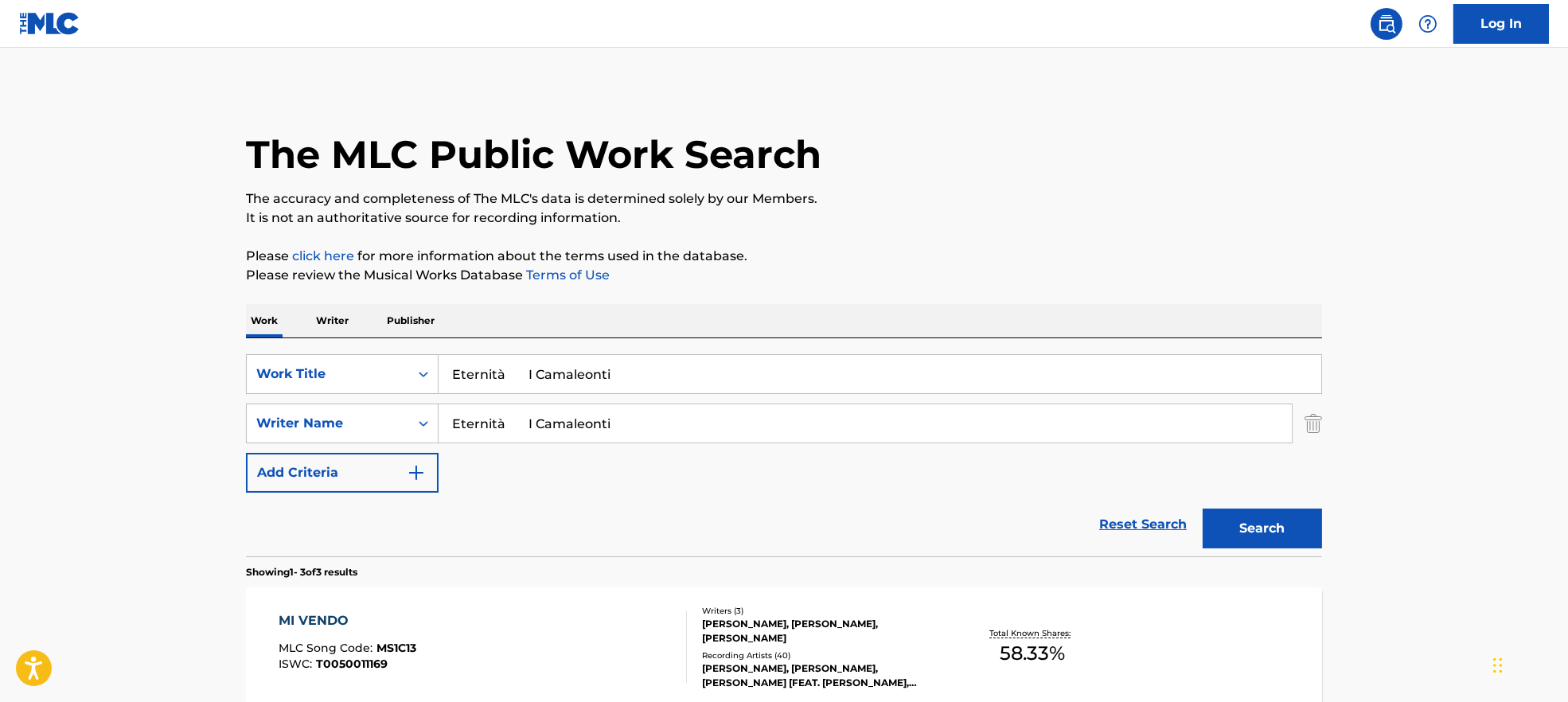
click at [502, 370] on input "Eternità I Camaleonti" at bounding box center [880, 373] width 883 height 39
drag, startPoint x: 514, startPoint y: 379, endPoint x: 670, endPoint y: 383, distance: 156.1
click at [670, 383] on input "Eternita I Camaleonti" at bounding box center [880, 373] width 883 height 39
type input "Eternita I"
drag, startPoint x: 616, startPoint y: 428, endPoint x: 385, endPoint y: 436, distance: 231.1
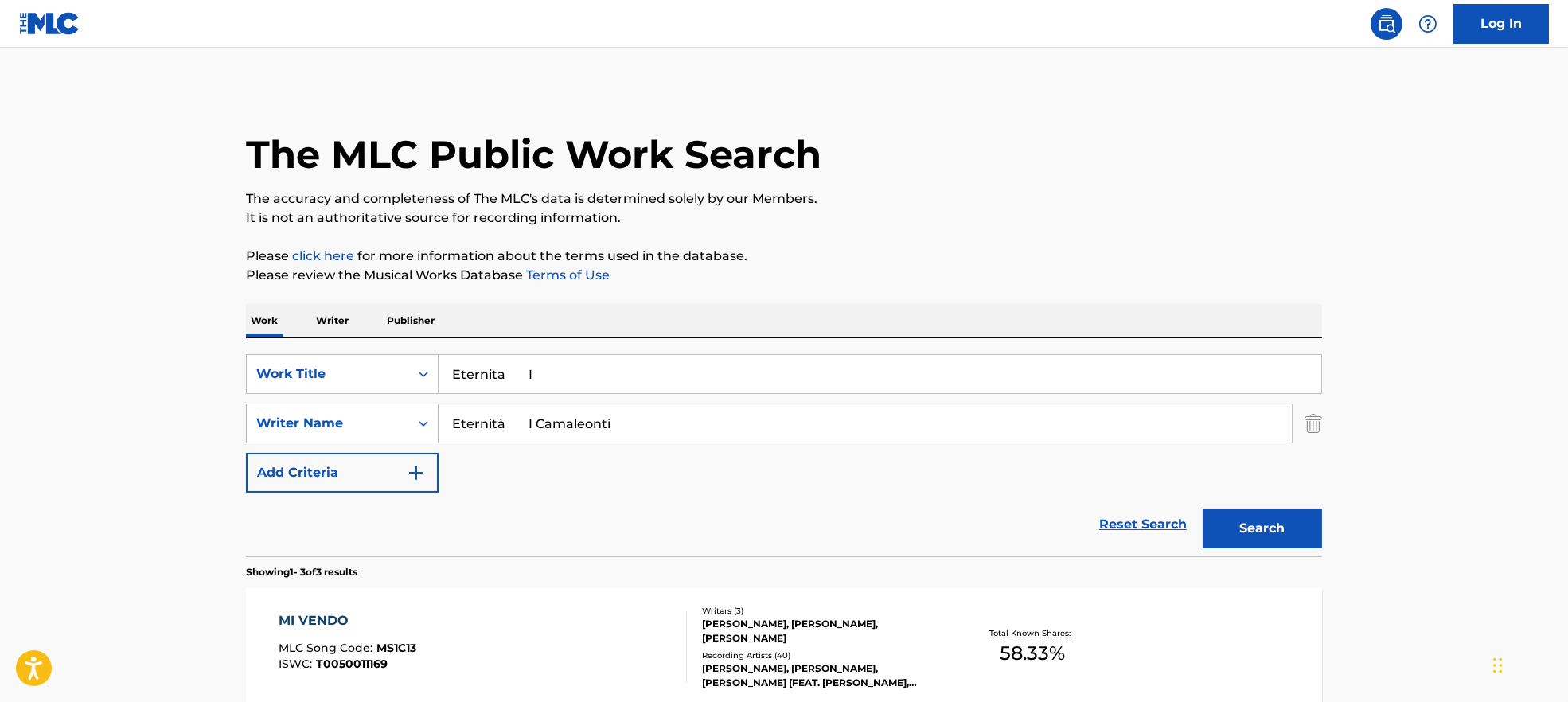
click at [376, 436] on div "SearchWithCriteria9944ca93-3bb9-4a34-b127-ab9ee16f744a Writer Name Eternità I C…" at bounding box center [784, 424] width 1077 height 40
paste input "Search Form"
click at [1251, 534] on button "Search" at bounding box center [1262, 529] width 120 height 40
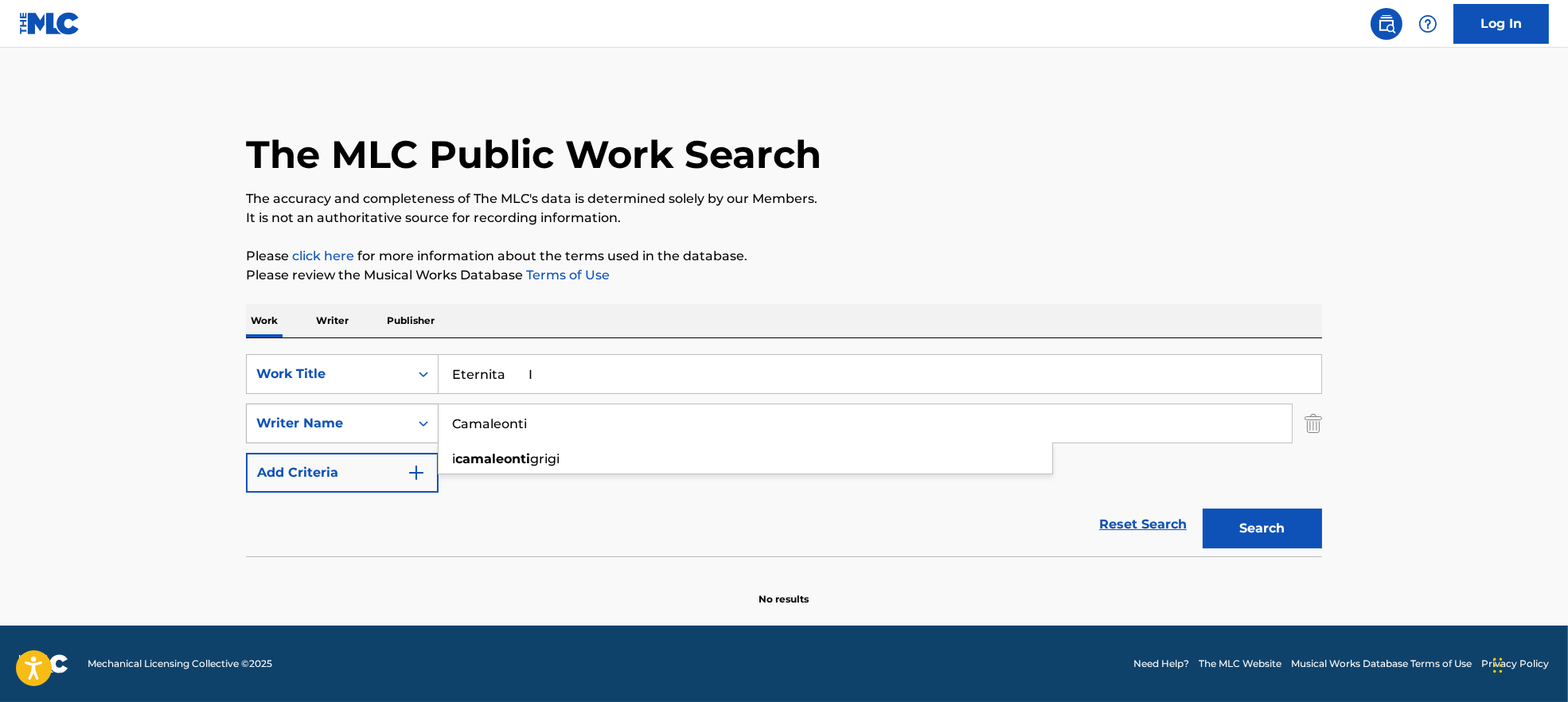
drag, startPoint x: 440, startPoint y: 432, endPoint x: 291, endPoint y: 436, distance: 149.1
click at [294, 436] on div "SearchWithCriteria9944ca93-3bb9-4a34-b127-ab9ee16f744a Writer Name [PERSON_NAME…" at bounding box center [784, 424] width 1077 height 40
paste input "A. CavallaroBigazz"
drag, startPoint x: 529, startPoint y: 423, endPoint x: 668, endPoint y: 426, distance: 139.0
click at [668, 426] on input "A. CavallaroBigazzi" at bounding box center [866, 423] width 854 height 39
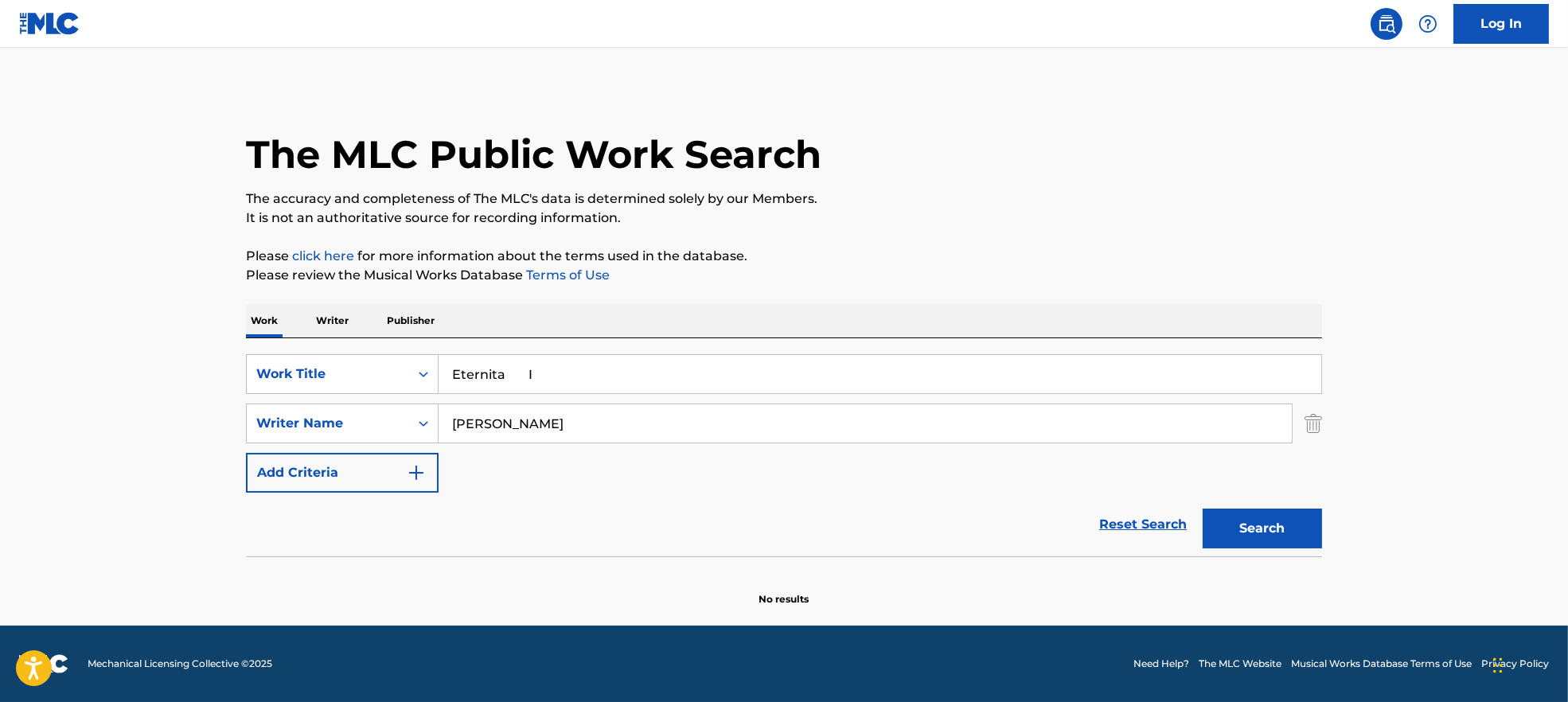
click at [1267, 534] on button "Search" at bounding box center [1262, 529] width 120 height 40
drag, startPoint x: 463, startPoint y: 426, endPoint x: 453, endPoint y: 430, distance: 10.8
click at [453, 430] on input "[PERSON_NAME]" at bounding box center [866, 423] width 854 height 39
type input "[PERSON_NAME]"
click at [1202, 509] on button "Search" at bounding box center [1262, 529] width 120 height 40
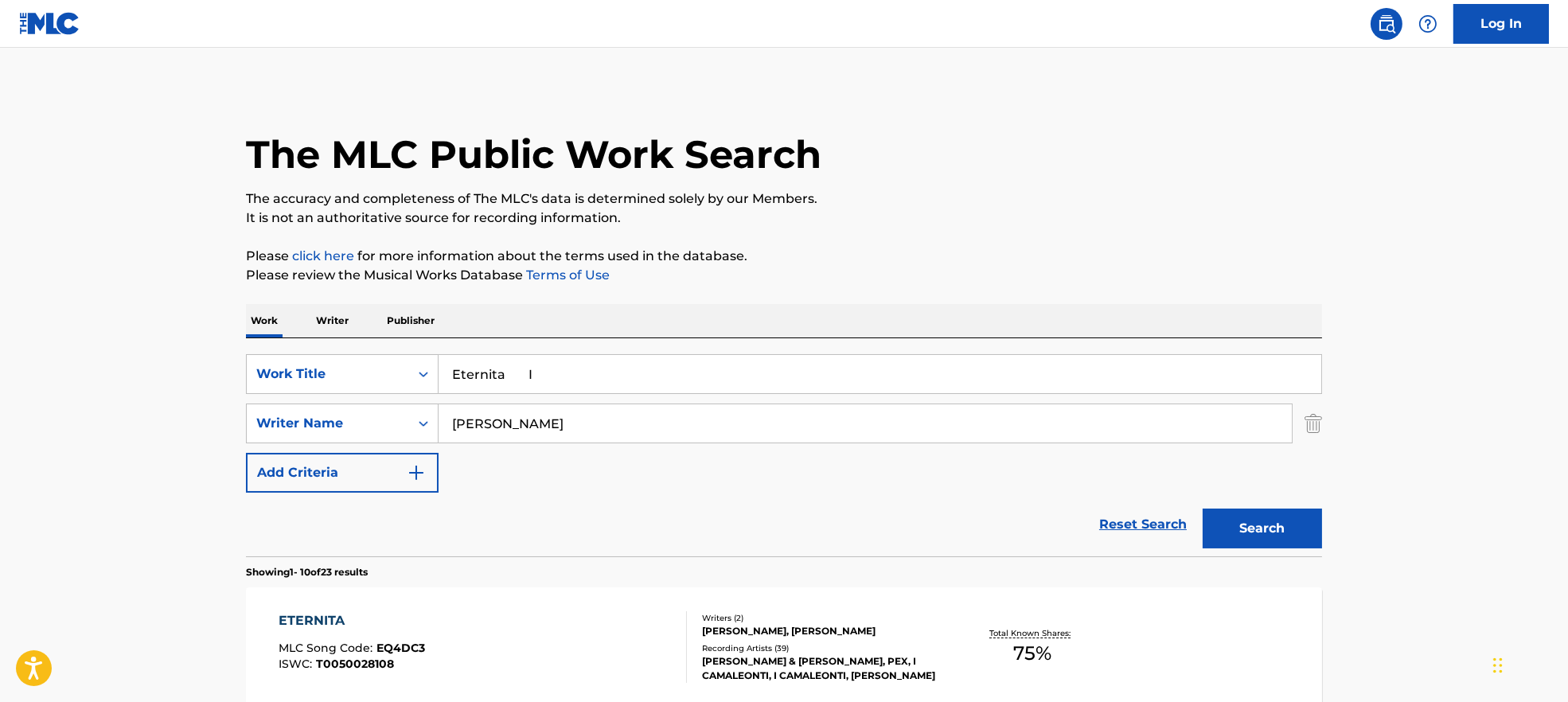
click at [510, 641] on div "ETERNITA MLC Song Code : EQ4DC3 ISWC : T0050028108" at bounding box center [482, 647] width 409 height 71
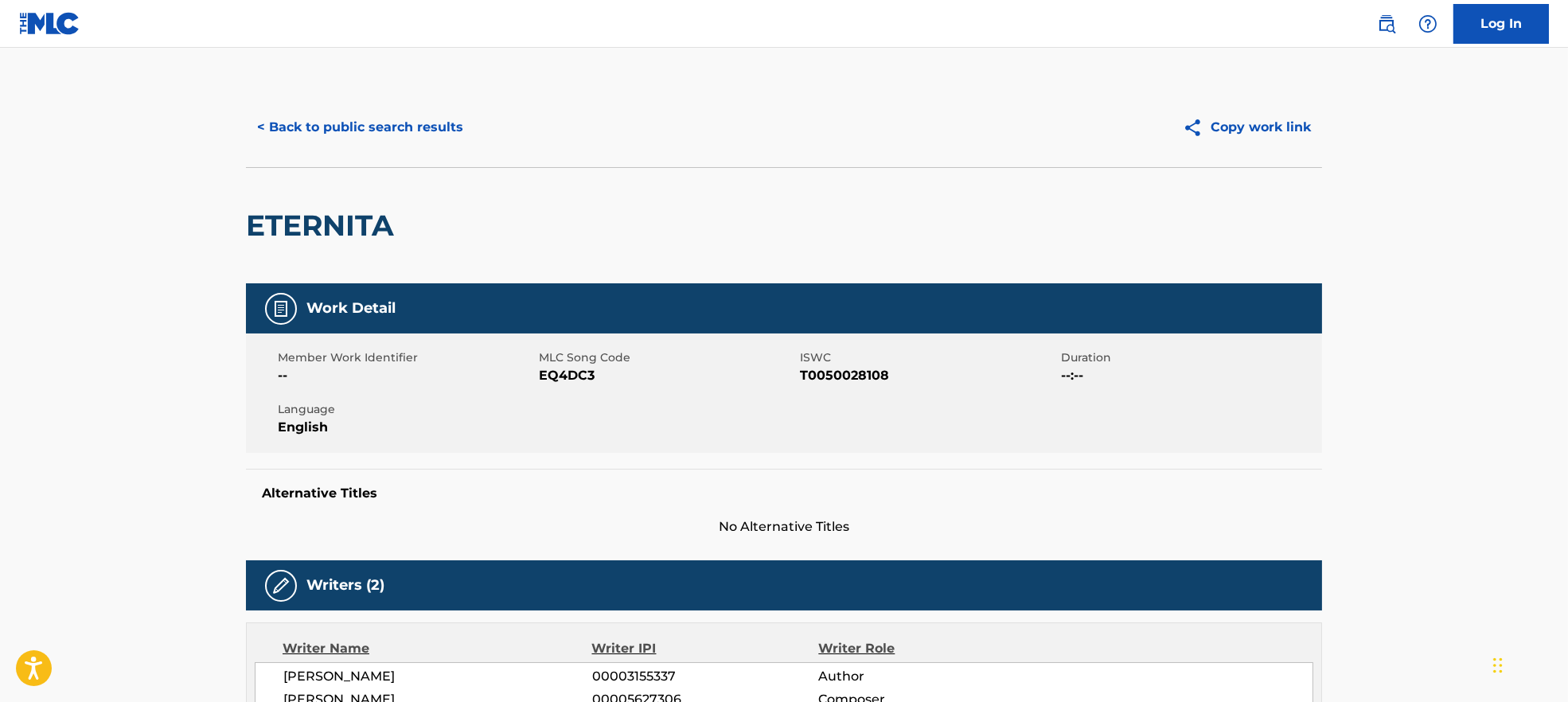
click at [571, 377] on span "EQ4DC3" at bounding box center [668, 375] width 258 height 19
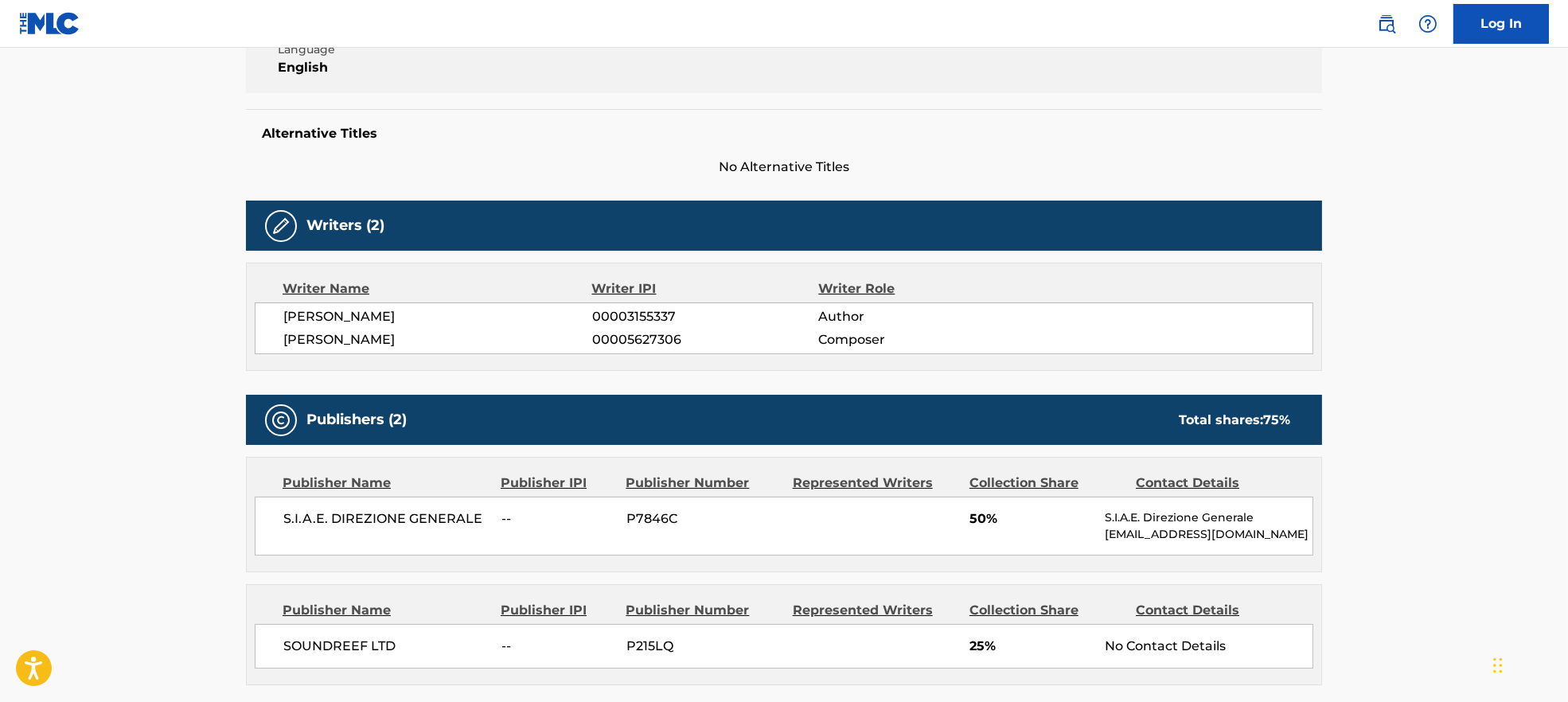
scroll to position [530, 0]
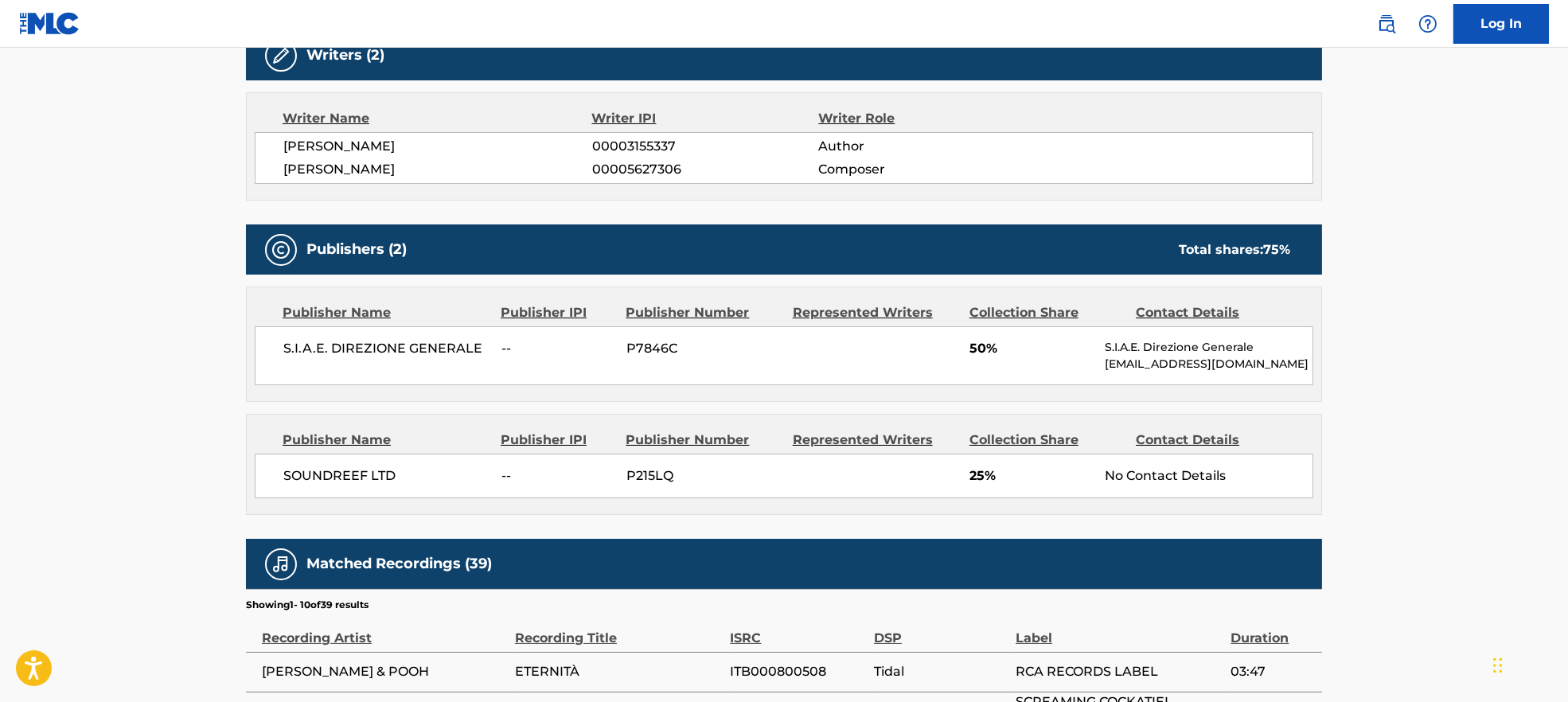
click at [326, 476] on span "SOUNDREEF LTD" at bounding box center [386, 475] width 206 height 19
click at [402, 344] on span "S.I.A.E. DIREZIONE GENERALE" at bounding box center [386, 348] width 206 height 19
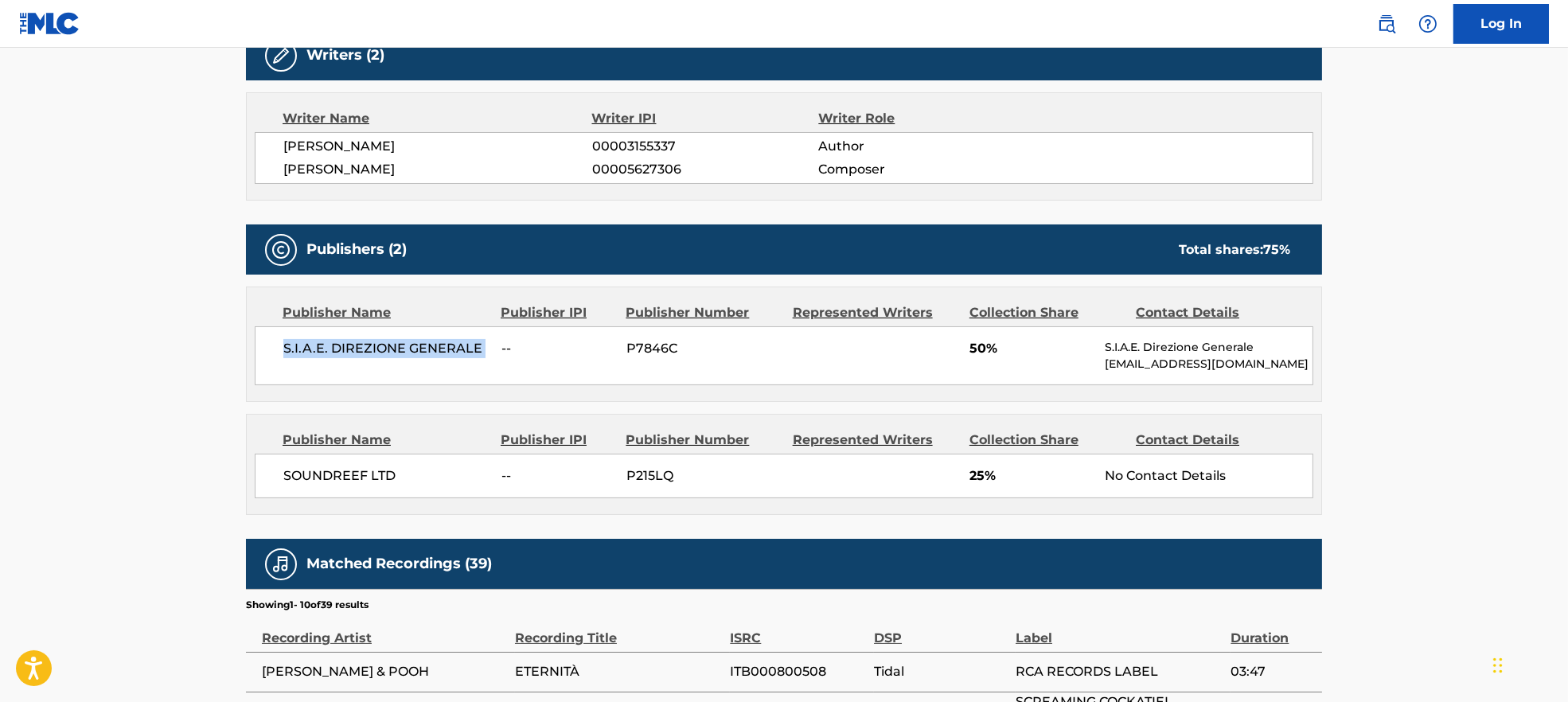
click at [402, 344] on span "S.I.A.E. DIREZIONE GENERALE" at bounding box center [386, 348] width 206 height 19
click at [336, 155] on span "[PERSON_NAME]" at bounding box center [438, 146] width 309 height 19
click at [336, 152] on span "[PERSON_NAME]" at bounding box center [438, 146] width 309 height 19
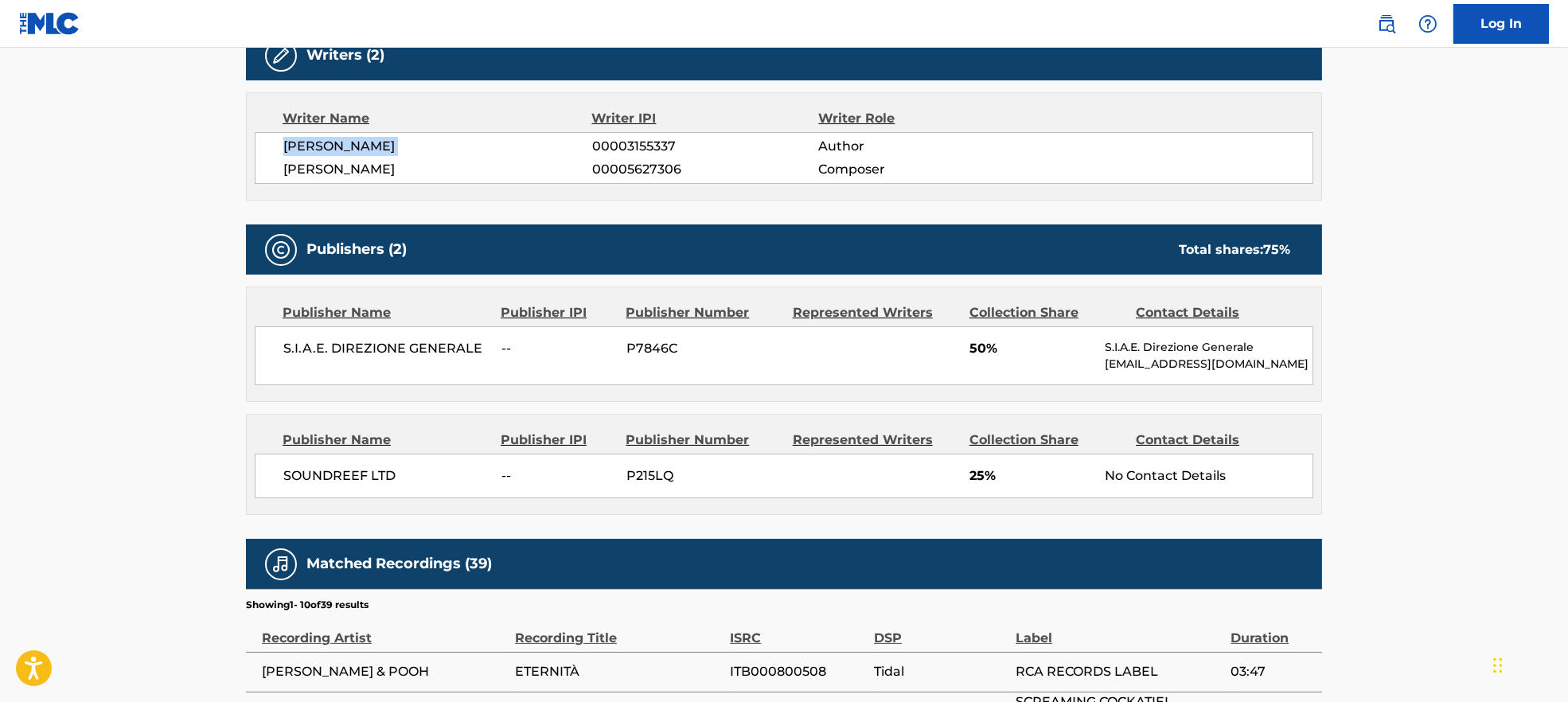
click at [337, 152] on span "[PERSON_NAME]" at bounding box center [438, 146] width 309 height 19
drag, startPoint x: 354, startPoint y: 108, endPoint x: 327, endPoint y: 148, distance: 48.3
click at [327, 148] on span "[PERSON_NAME]" at bounding box center [438, 146] width 309 height 19
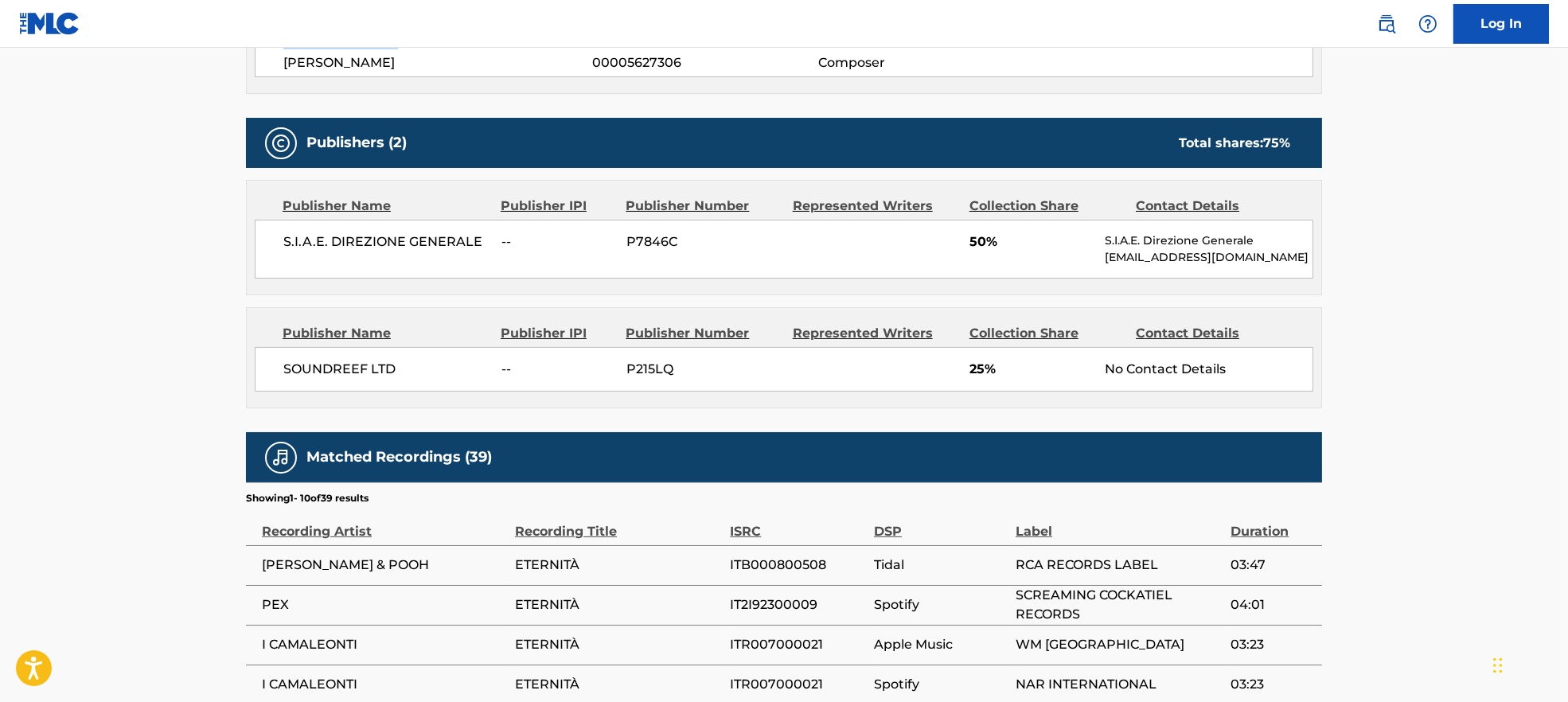
scroll to position [0, 0]
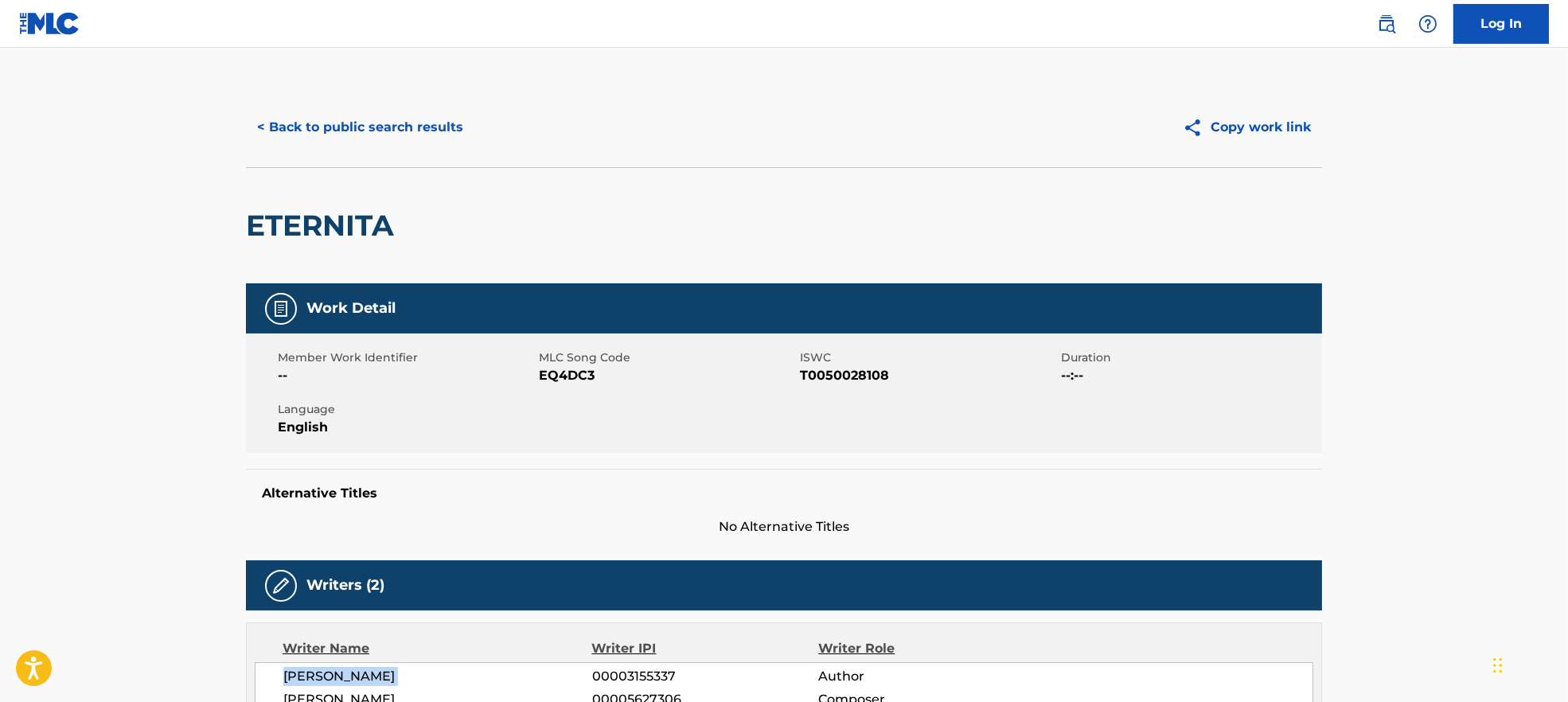
click at [340, 135] on button "< Back to public search results" at bounding box center [360, 128] width 229 height 40
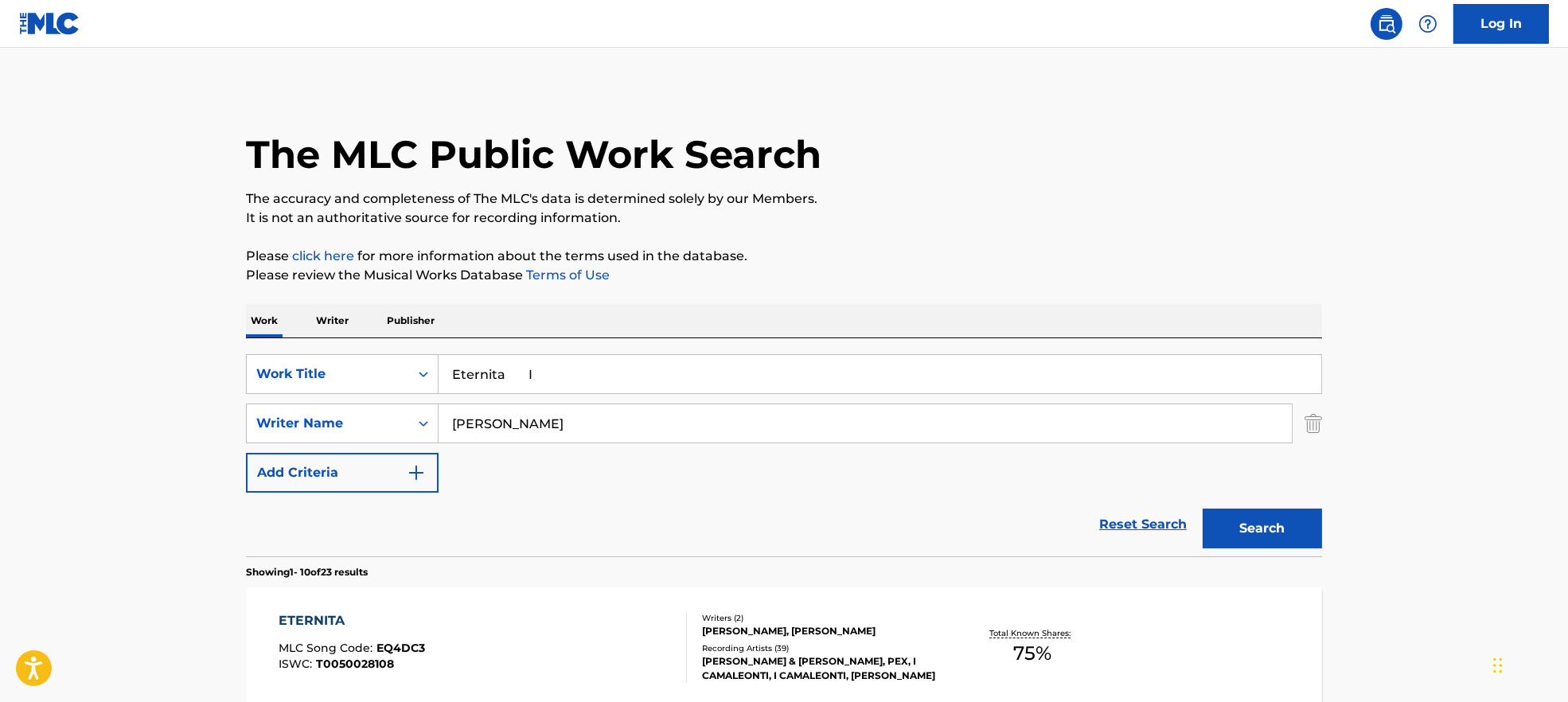
drag, startPoint x: 582, startPoint y: 387, endPoint x: 149, endPoint y: 402, distance: 433.3
paste input "Citron [PERSON_NAME]"
drag, startPoint x: 501, startPoint y: 383, endPoint x: 703, endPoint y: 371, distance: 202.4
click at [773, 369] on input "Citron [PERSON_NAME]" at bounding box center [880, 373] width 883 height 39
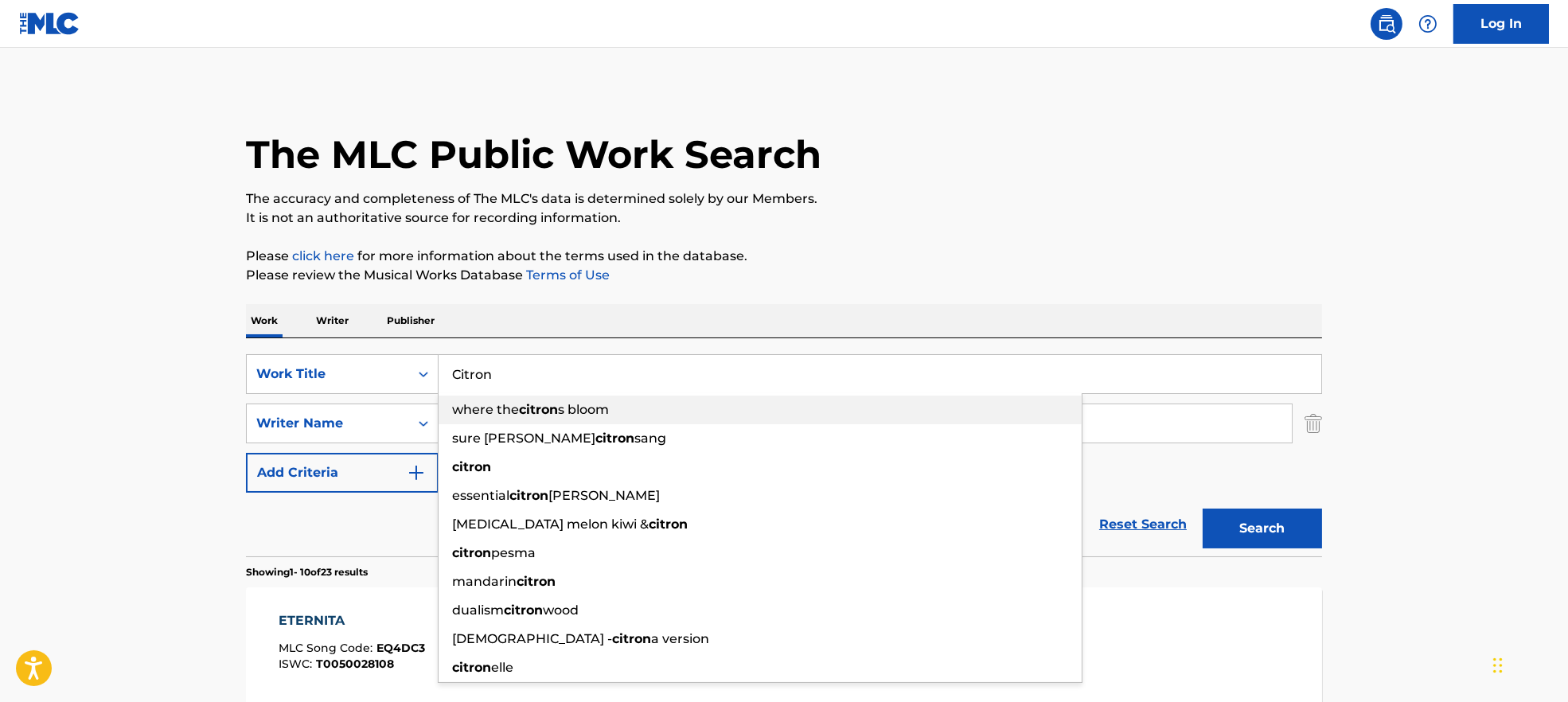
type input "Citron"
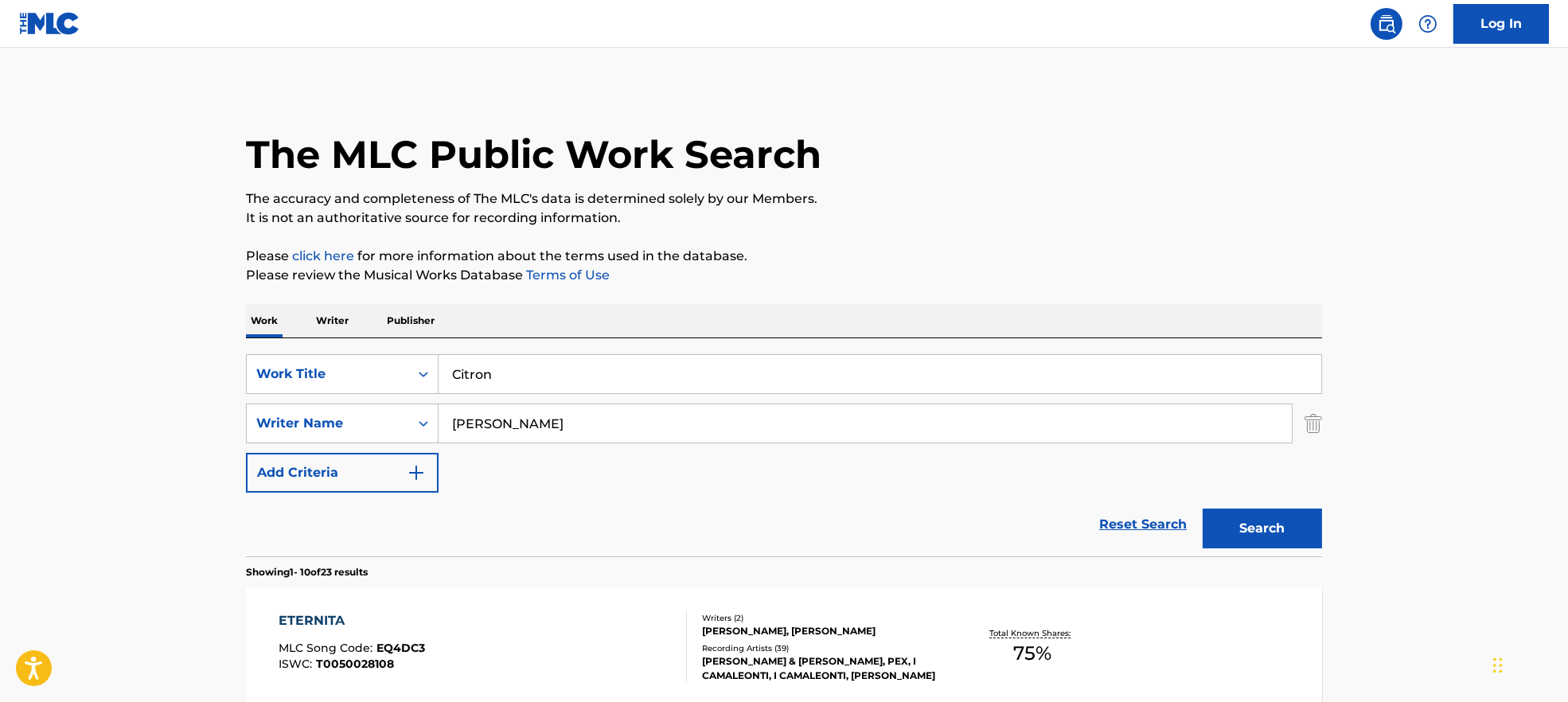
click at [897, 261] on p "Please click here for more information about the terms used in the database." at bounding box center [784, 255] width 1077 height 19
drag, startPoint x: 537, startPoint y: 431, endPoint x: 395, endPoint y: 426, distance: 142.1
click at [395, 426] on div "SearchWithCriteria9944ca93-3bb9-4a34-b127-ab9ee16f744a Writer Name [PERSON_NAME]" at bounding box center [784, 424] width 1077 height 40
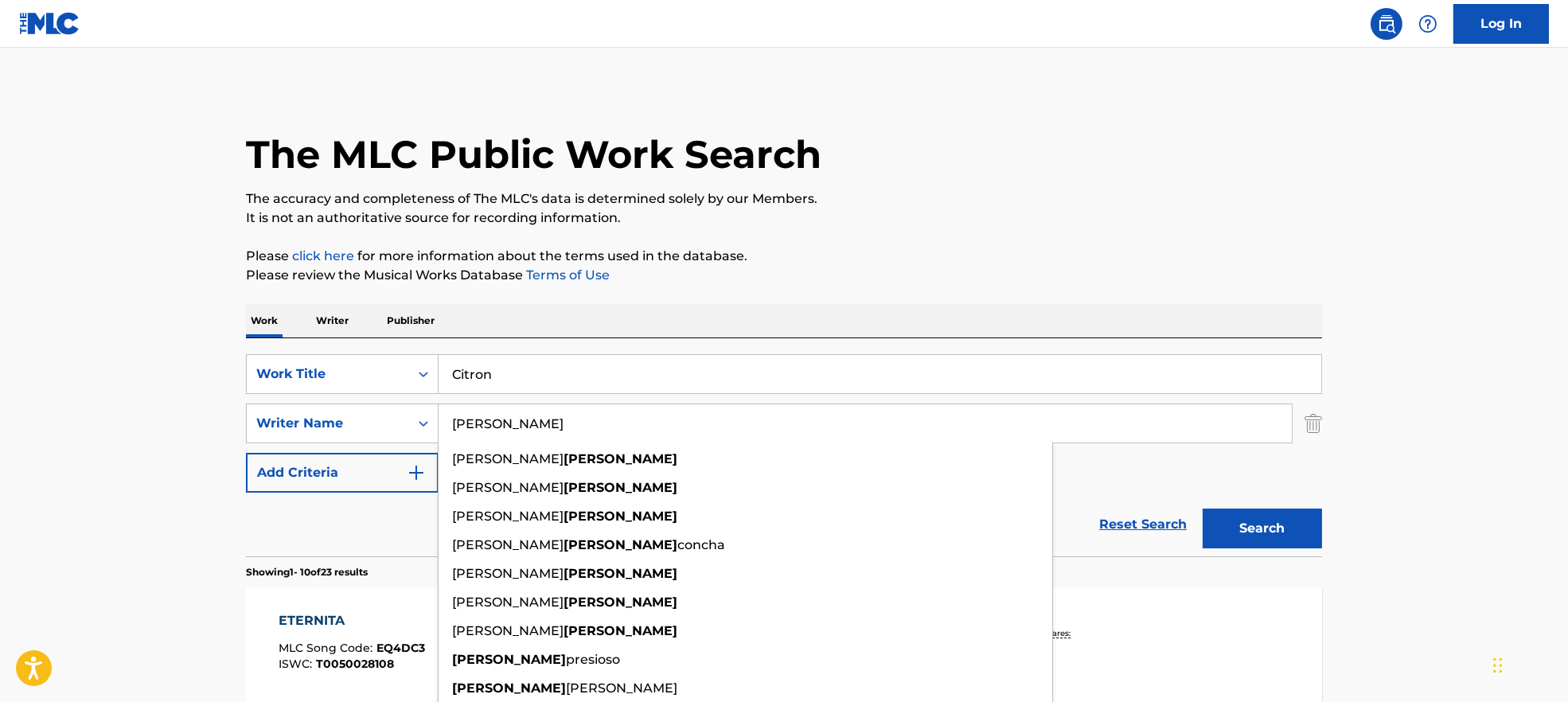
paste input "[PERSON_NAME]"
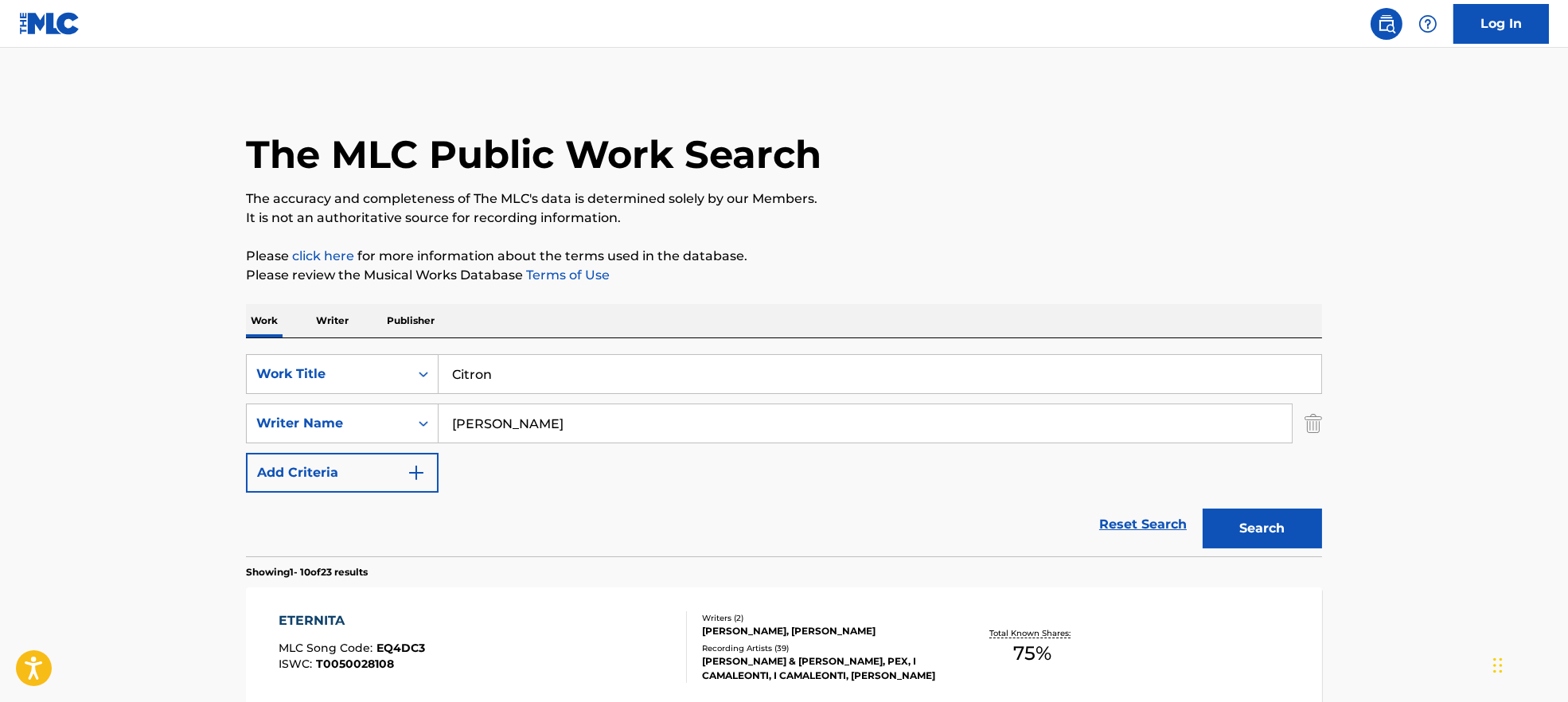
click at [1268, 525] on button "Search" at bounding box center [1262, 529] width 120 height 40
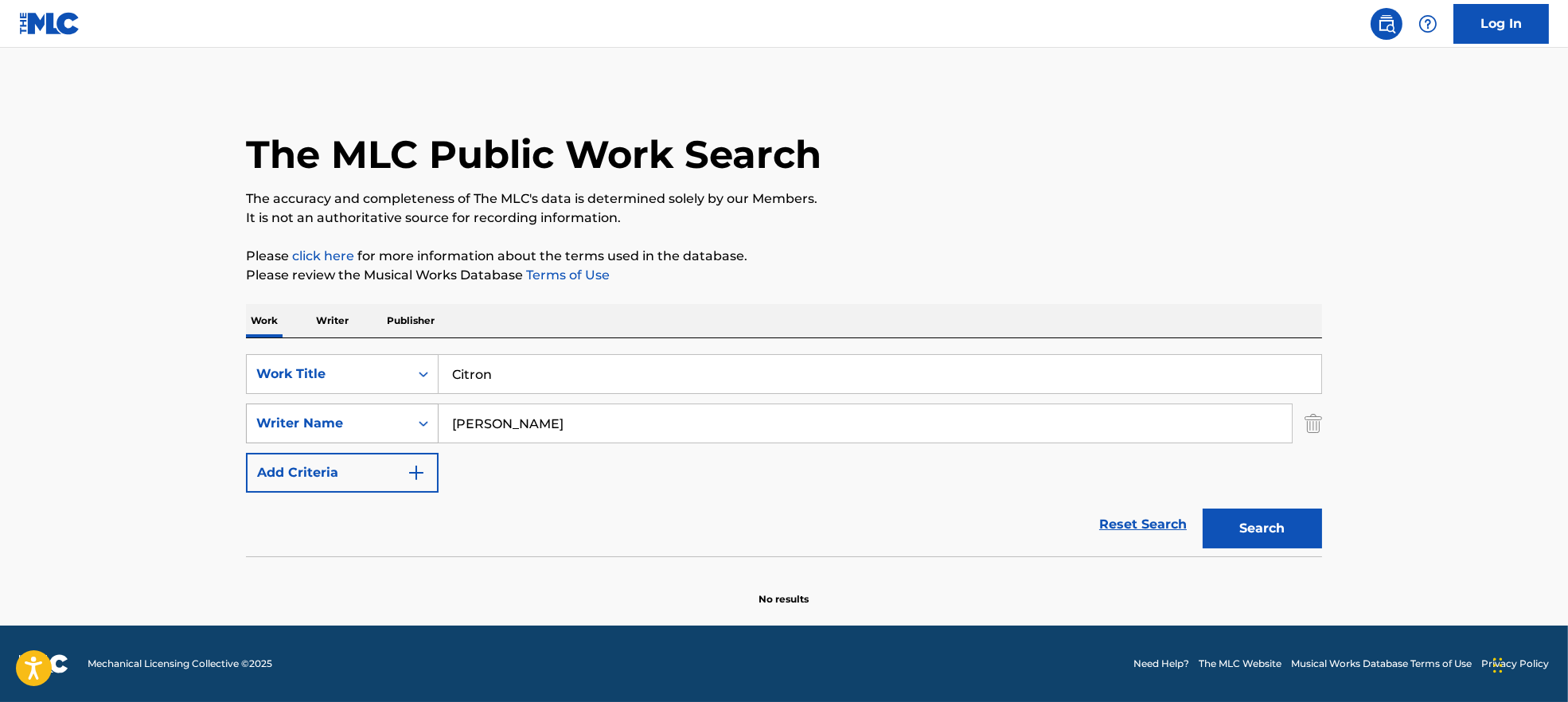
drag, startPoint x: 481, startPoint y: 418, endPoint x: 352, endPoint y: 419, distance: 129.0
click at [347, 418] on div "SearchWithCriteria9944ca93-3bb9-4a34-b127-ab9ee16f744a Writer Name [PERSON_NAME]" at bounding box center [784, 424] width 1077 height 40
paste input "[PERSON_NAME] D´[PERSON_NAME] Produced by"
type input "[PERSON_NAME] D´[PERSON_NAME] Produced by"
drag, startPoint x: 600, startPoint y: 368, endPoint x: 340, endPoint y: 363, distance: 260.0
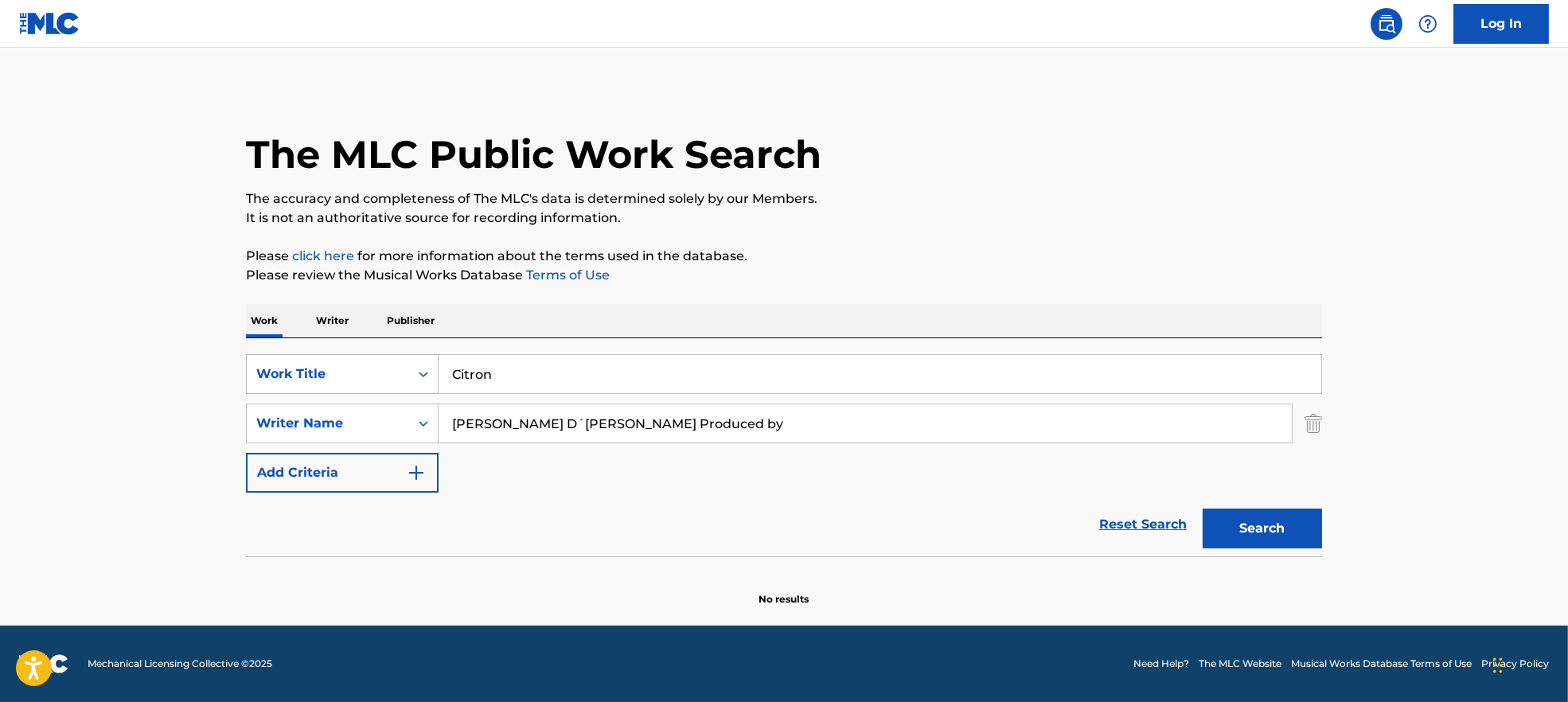
click at [340, 363] on div "SearchWithCriteria7ead3527-73f7-4d5a-b7cb-2a10692a4586 Work Title Citron" at bounding box center [784, 374] width 1077 height 40
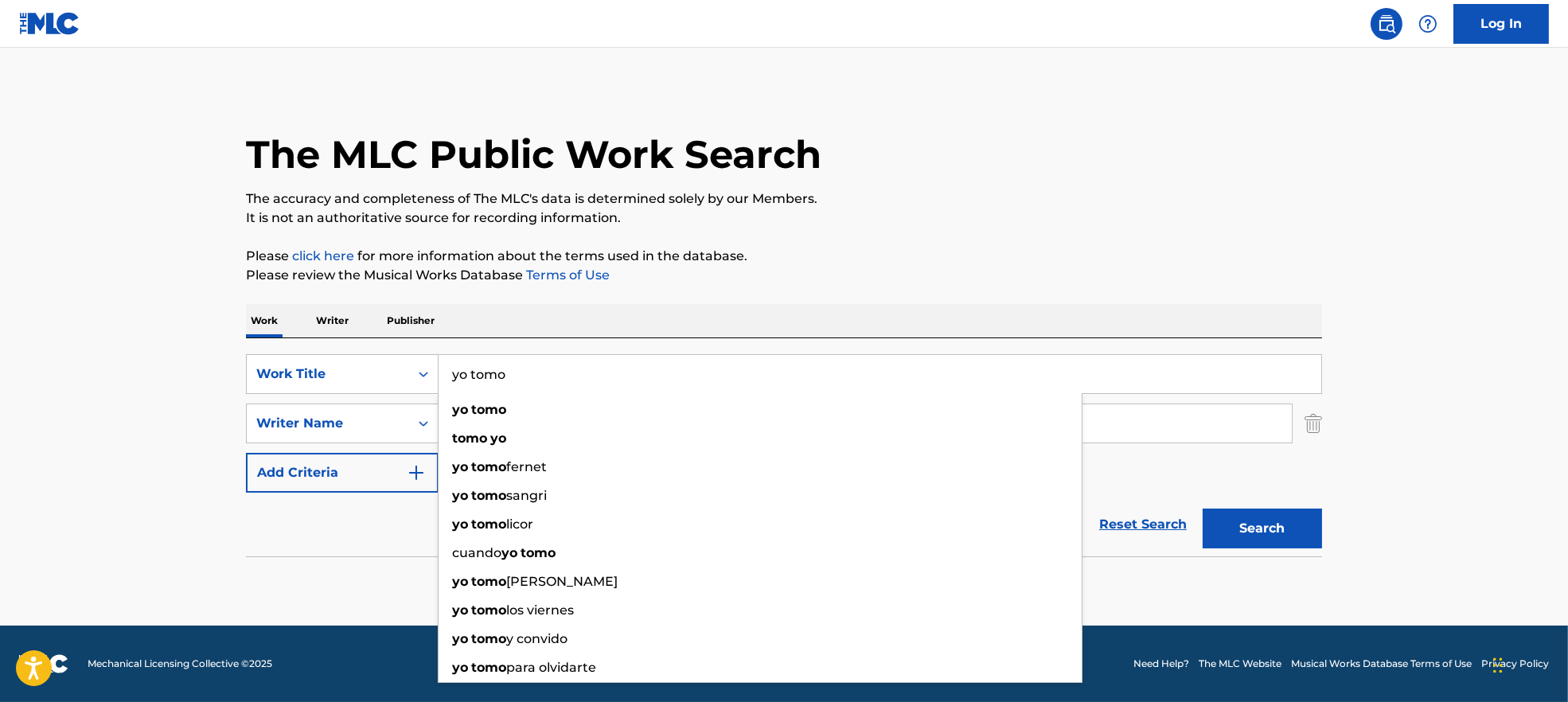
type input "yo tomo"
click at [1202, 509] on button "Search" at bounding box center [1262, 529] width 120 height 40
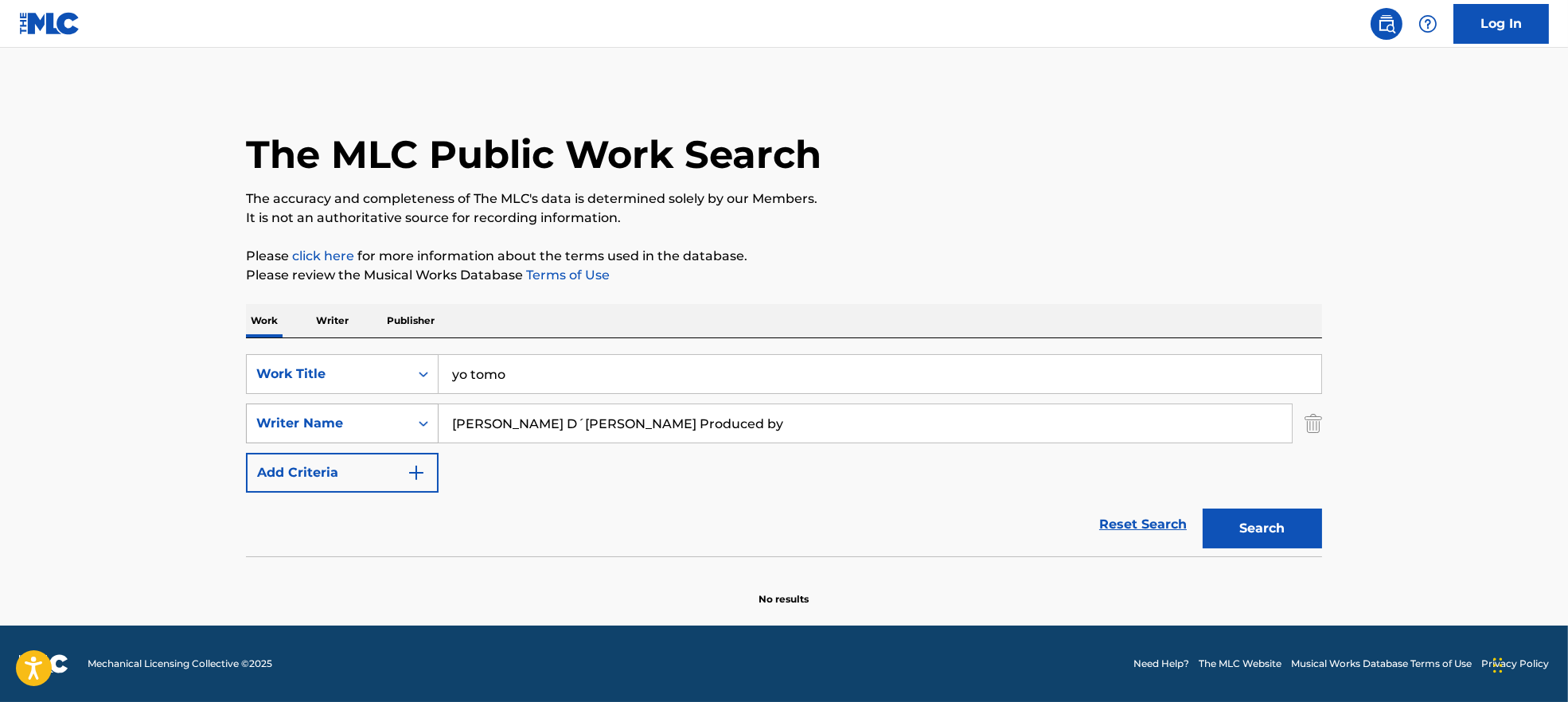
drag, startPoint x: 695, startPoint y: 420, endPoint x: 348, endPoint y: 411, distance: 347.1
click at [348, 411] on div "SearchWithCriteria9944ca93-3bb9-4a34-b127-ab9ee16f744a Writer Name [PERSON_NAME…" at bounding box center [784, 424] width 1077 height 40
paste input "Search Form"
drag, startPoint x: 561, startPoint y: 422, endPoint x: 366, endPoint y: 443, distance: 196.1
click at [366, 443] on div "SearchWithCriteria9944ca93-3bb9-4a34-b127-ab9ee16f744a Writer Name [PERSON_NAME…" at bounding box center [784, 424] width 1077 height 40
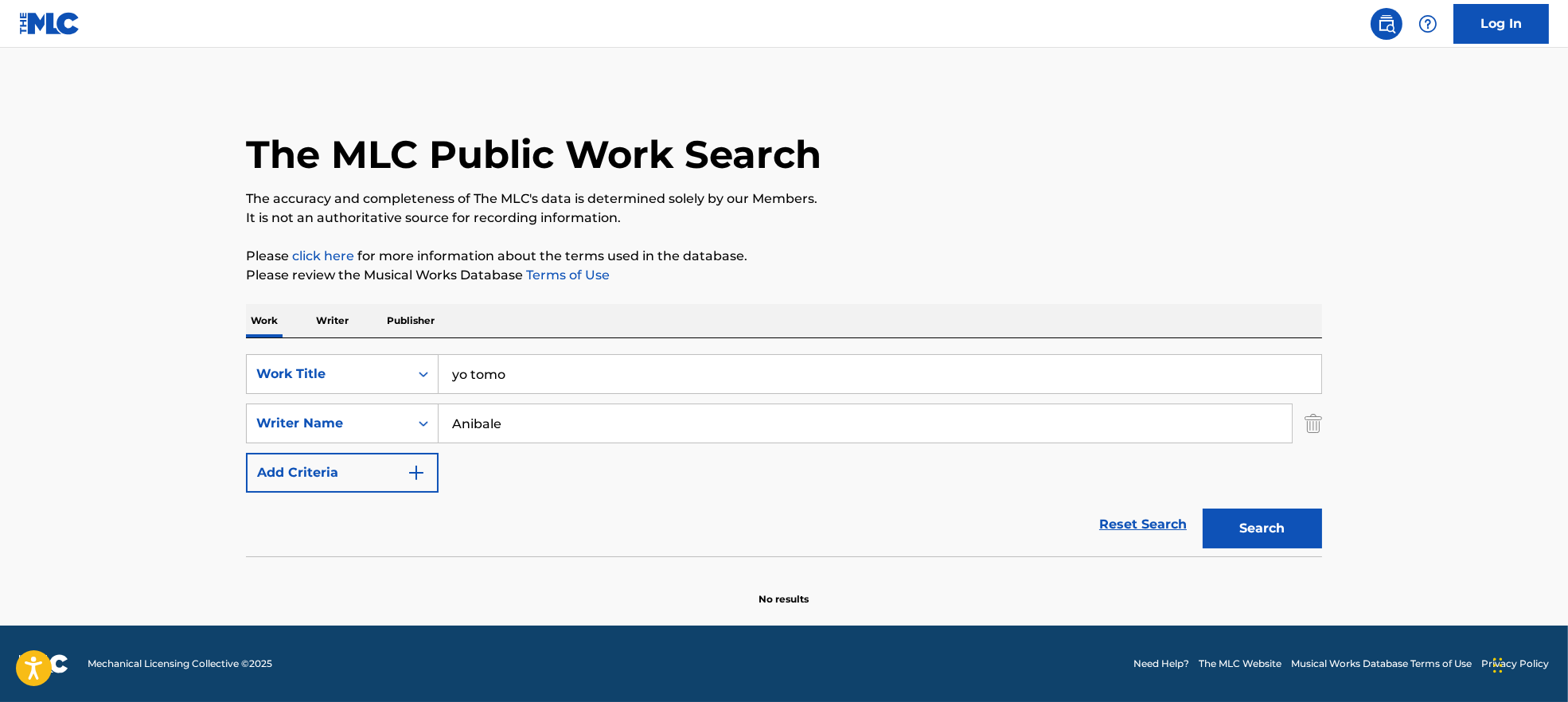
drag, startPoint x: 508, startPoint y: 421, endPoint x: 1370, endPoint y: 441, distance: 862.2
click at [1131, 444] on div "SearchWithCriteria7ead3527-73f7-4d5a-b7cb-2a10692a4586 Work Title yo tomo Searc…" at bounding box center [784, 424] width 1077 height 139
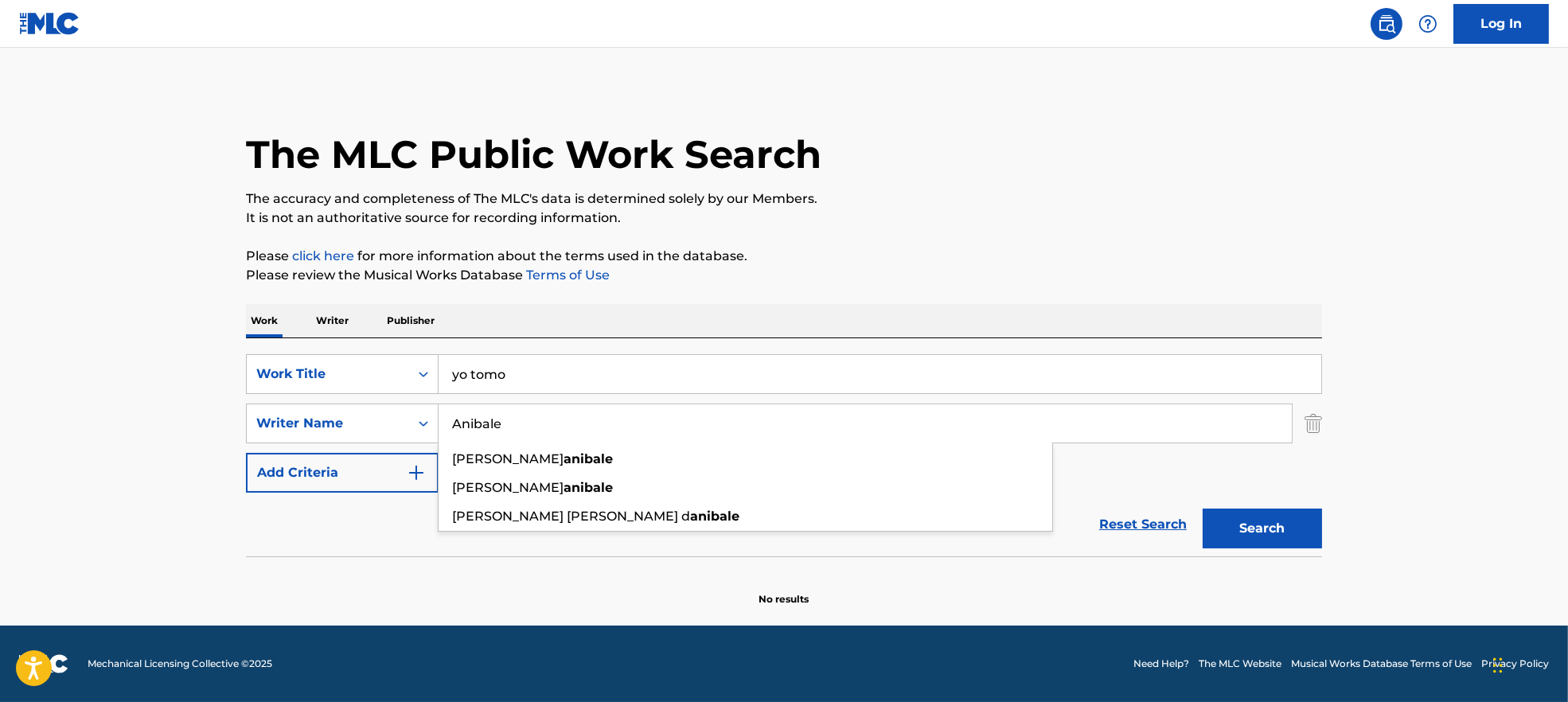
type input "Anibale"
click at [1383, 283] on main "The MLC Public Work Search The accuracy and completeness of The MLC's data is d…" at bounding box center [784, 337] width 1568 height 578
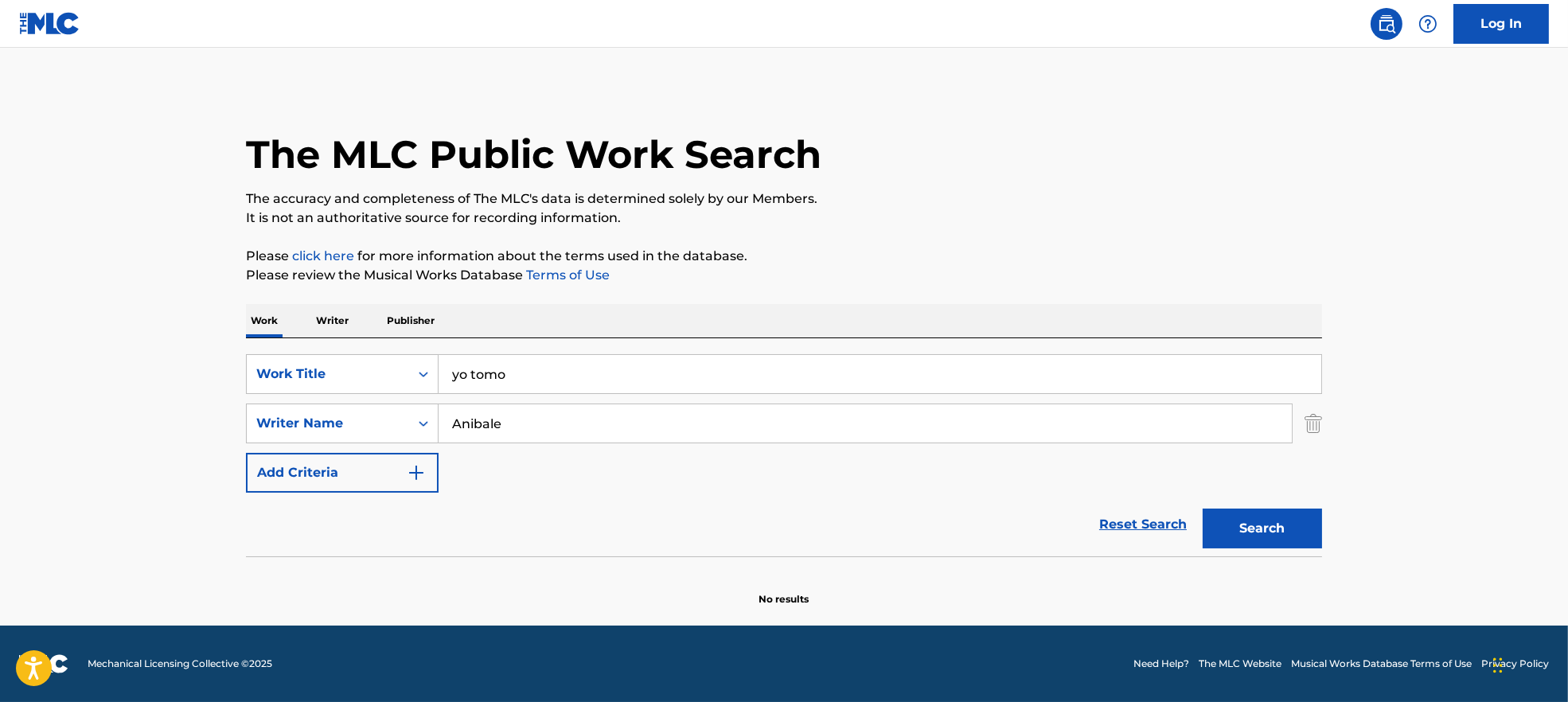
click at [1302, 525] on button "Search" at bounding box center [1262, 529] width 120 height 40
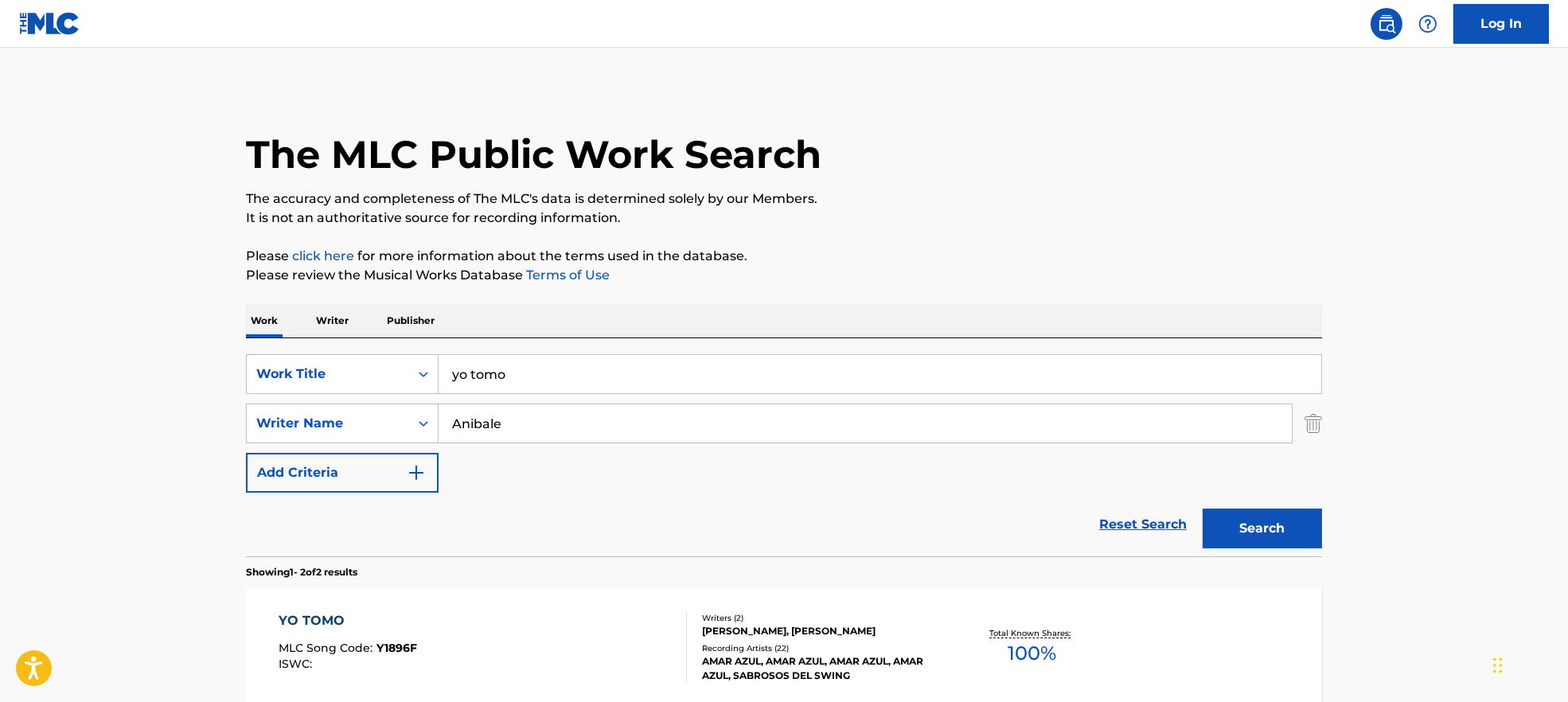
click at [484, 659] on div "YO TOMO MLC Song Code : Y1896F ISWC :" at bounding box center [482, 647] width 409 height 71
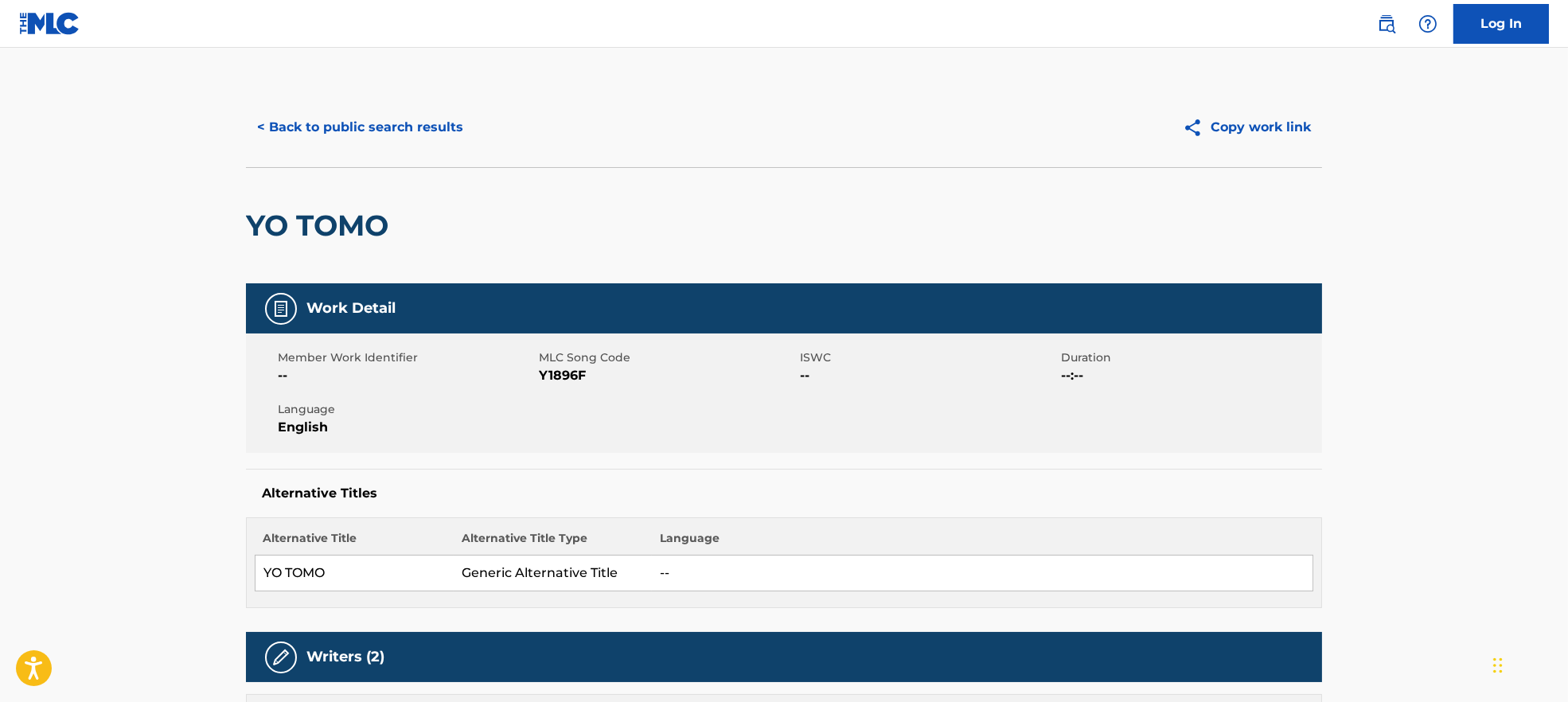
click at [561, 363] on span "MLC Song Code" at bounding box center [668, 357] width 258 height 17
click at [564, 375] on span "Y1896F" at bounding box center [668, 375] width 258 height 19
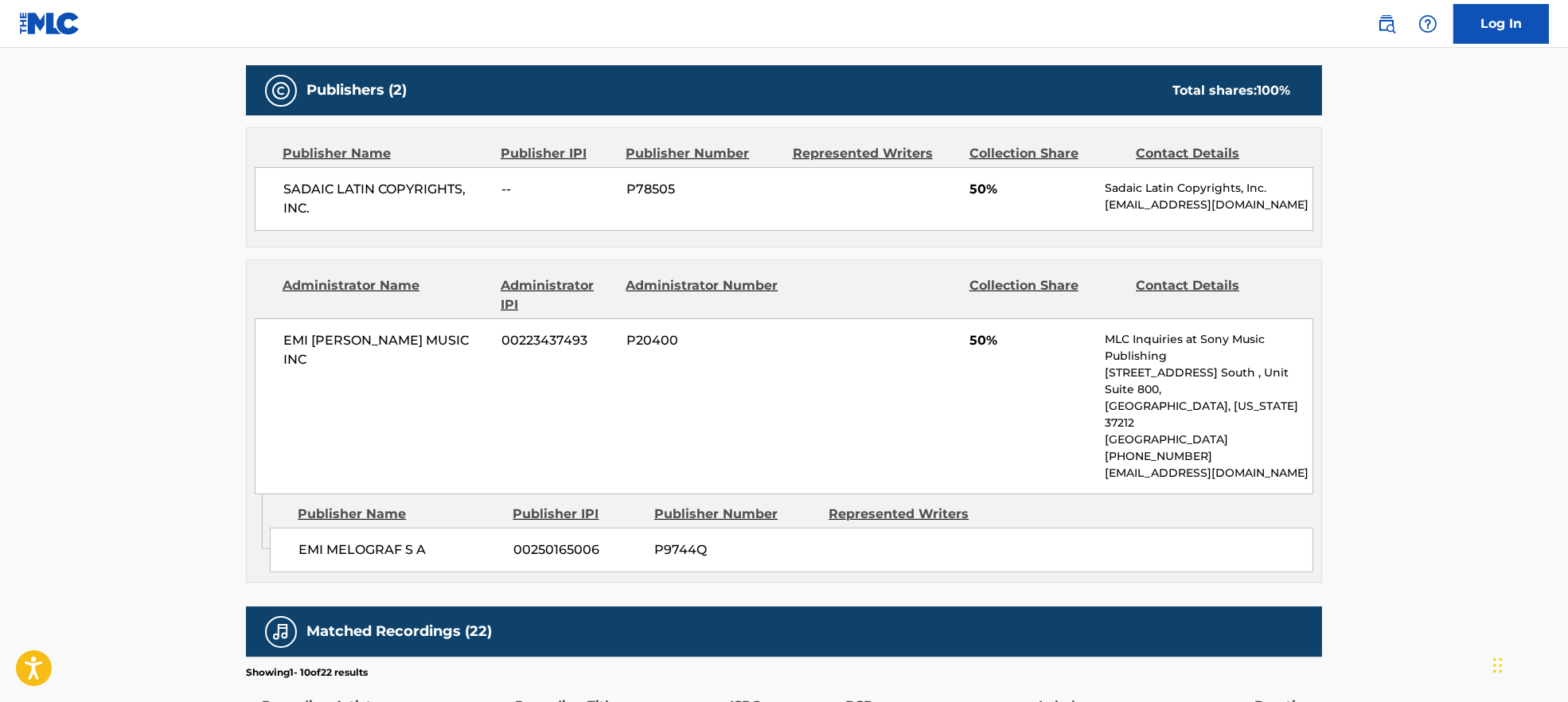
scroll to position [849, 0]
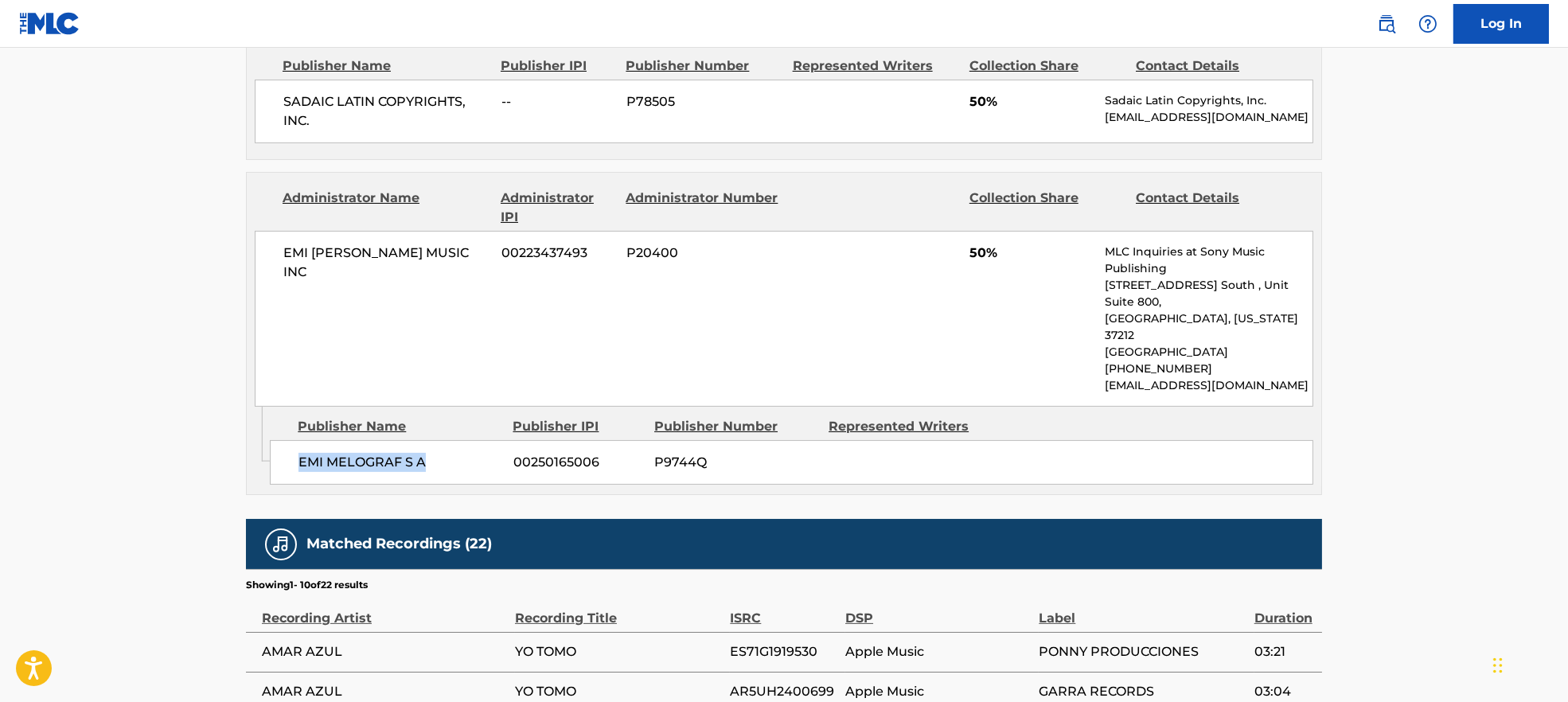
drag, startPoint x: 294, startPoint y: 434, endPoint x: 454, endPoint y: 447, distance: 160.5
click at [454, 447] on div "EMI MELOGRAF S A 00250165006 P9744Q" at bounding box center [791, 461] width 1044 height 45
click at [359, 93] on span "SADAIC LATIN COPYRIGHTS, INC." at bounding box center [386, 111] width 206 height 39
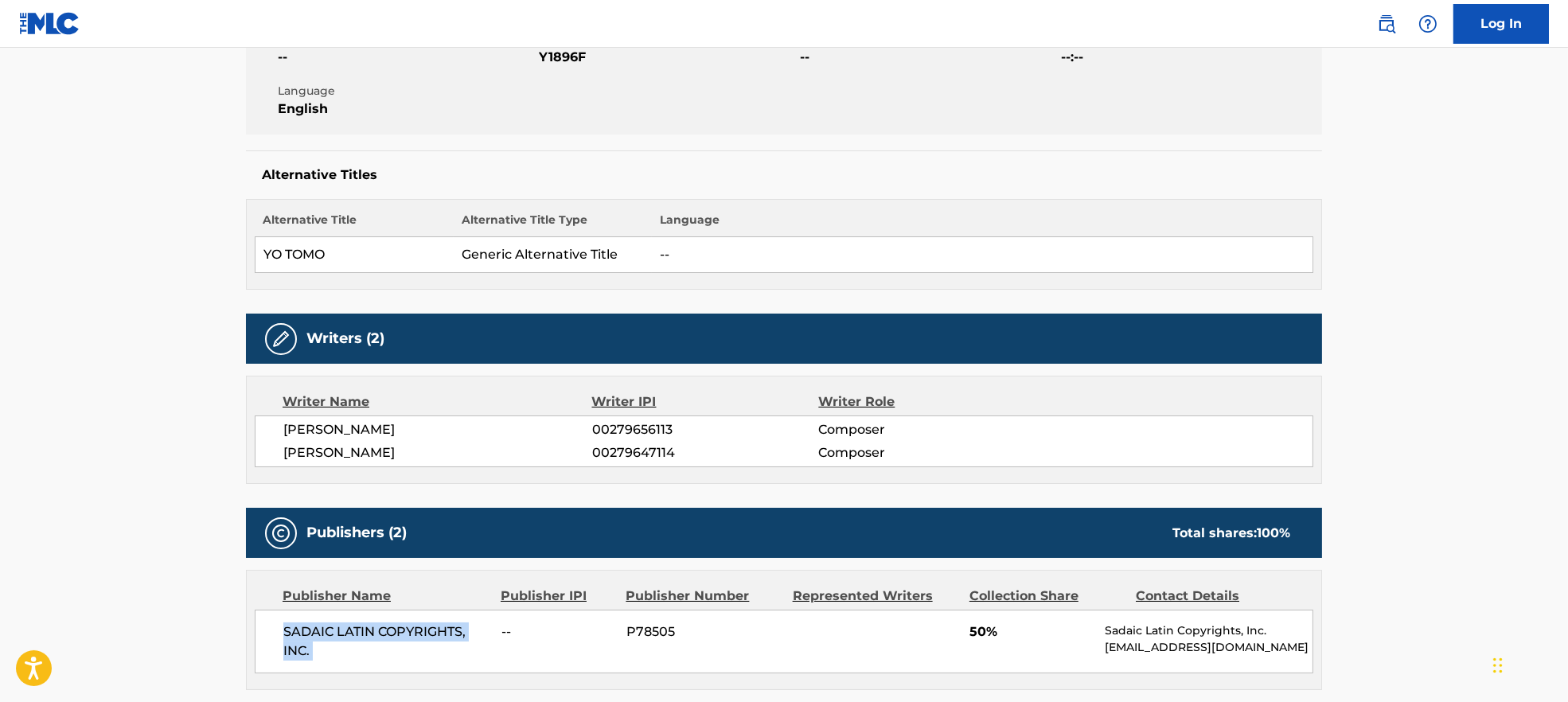
scroll to position [0, 0]
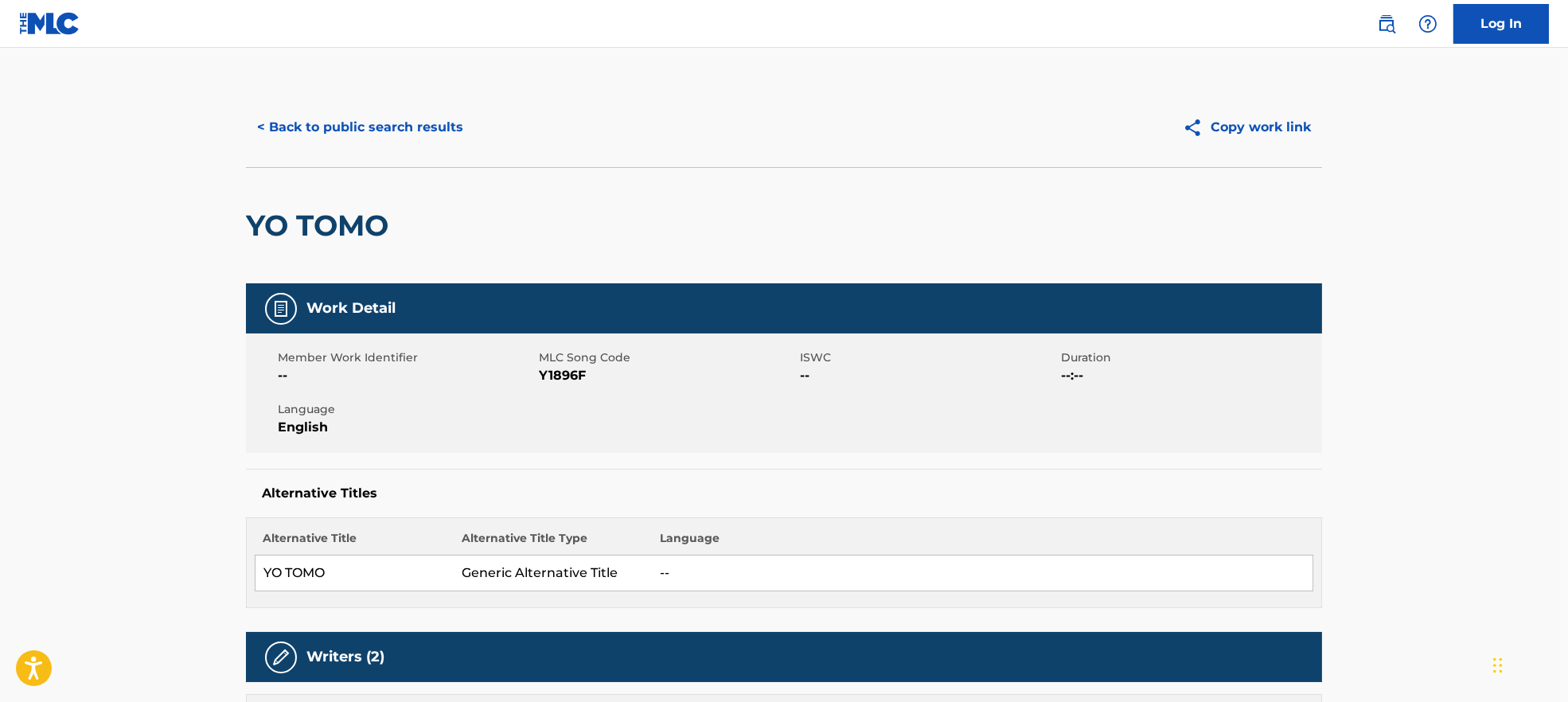
click at [339, 130] on button "< Back to public search results" at bounding box center [360, 128] width 229 height 40
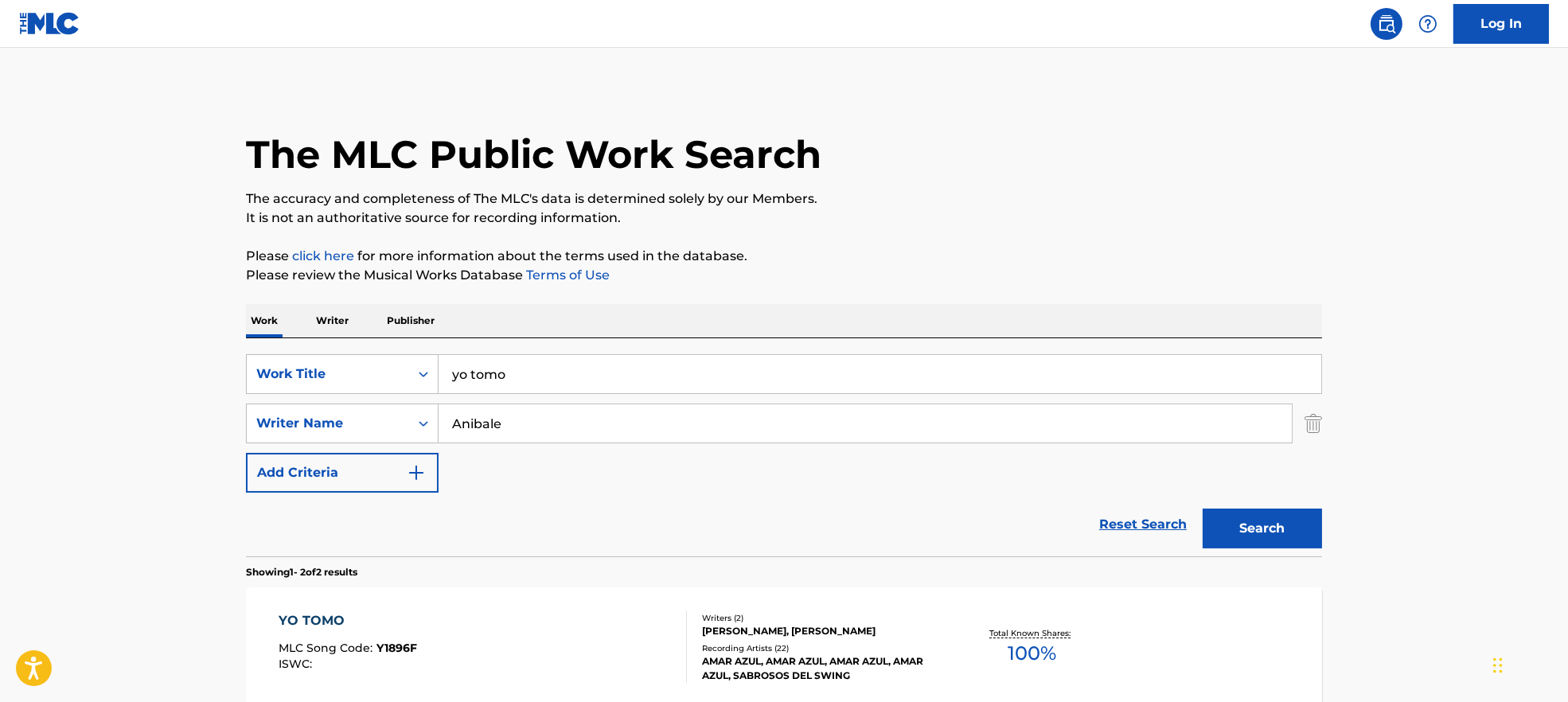
click at [523, 419] on input "Anibale" at bounding box center [866, 423] width 854 height 39
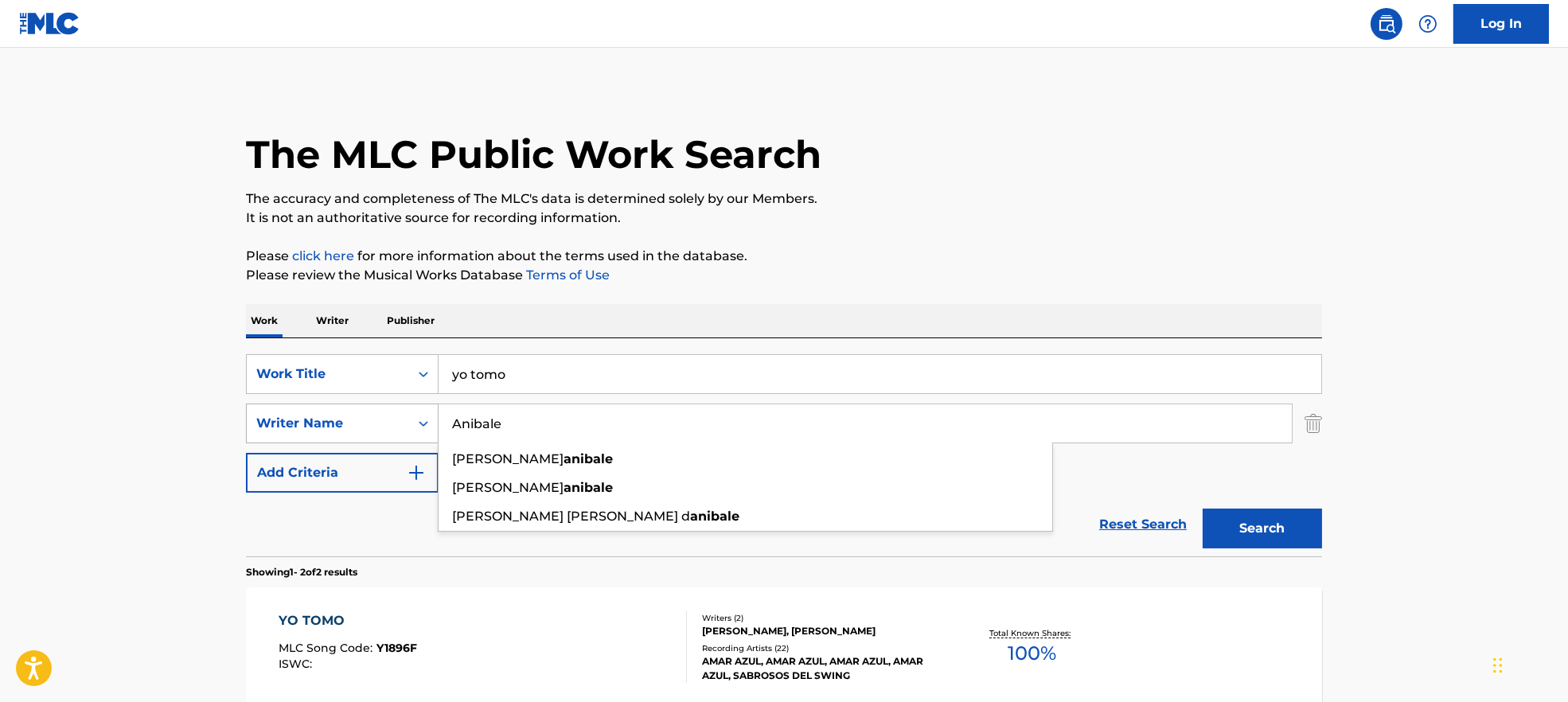
drag, startPoint x: 453, startPoint y: 419, endPoint x: 424, endPoint y: 419, distance: 29.0
click at [424, 419] on div "SearchWithCriteria9944ca93-3bb9-4a34-b127-ab9ee16f744a Writer Name [PERSON_NAME…" at bounding box center [784, 424] width 1077 height 40
paste input "Volen Sentir"
type input "Volen Sentir"
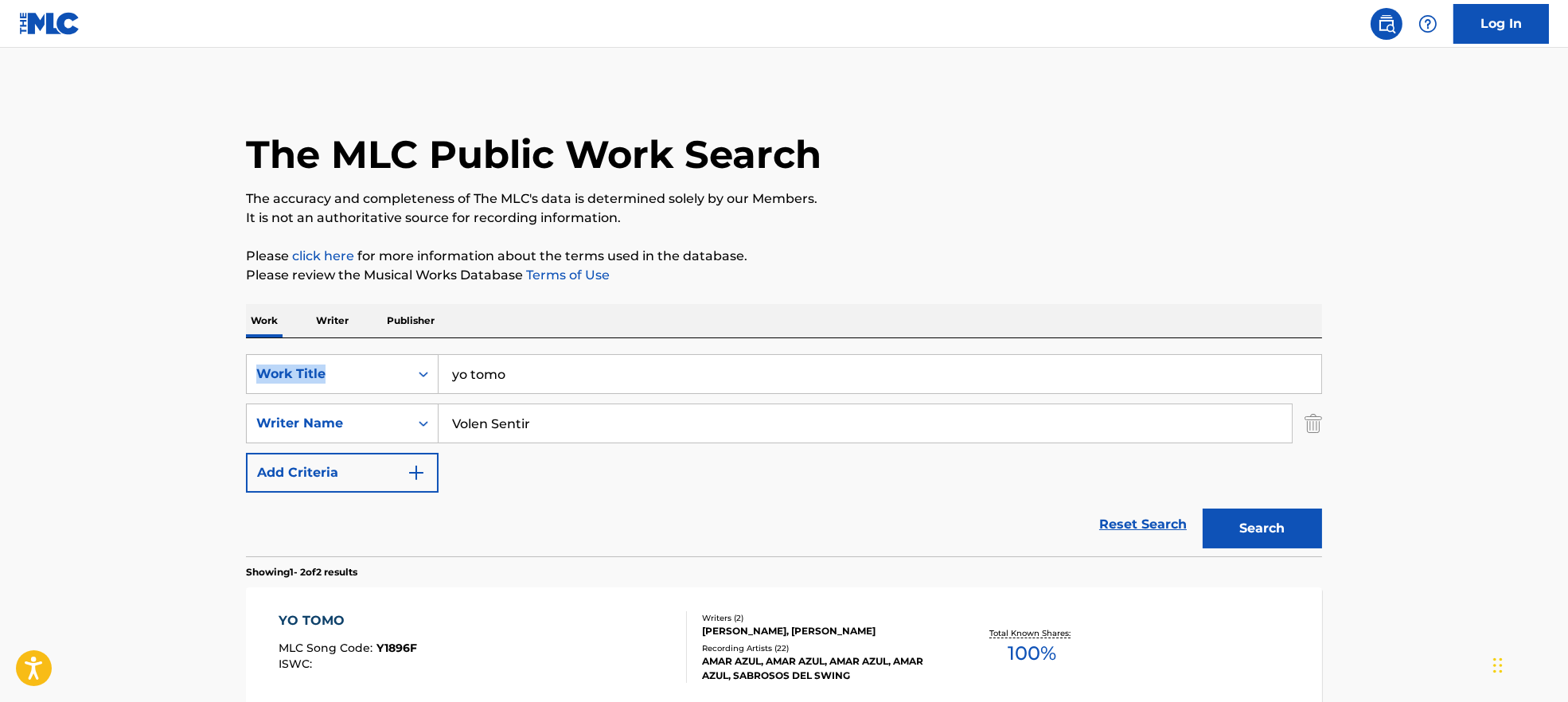
drag, startPoint x: 575, startPoint y: 327, endPoint x: 524, endPoint y: 367, distance: 64.8
click at [492, 356] on div "Work Writer Publisher SearchWithCriteria7ead3527-73f7-4d5a-b7cb-2a10692a4586 Wo…" at bounding box center [784, 605] width 1077 height 602
drag, startPoint x: 616, startPoint y: 382, endPoint x: 393, endPoint y: 382, distance: 223.0
click at [393, 382] on div "SearchWithCriteria7ead3527-73f7-4d5a-b7cb-2a10692a4586 Work Title yo tomo" at bounding box center [784, 374] width 1077 height 40
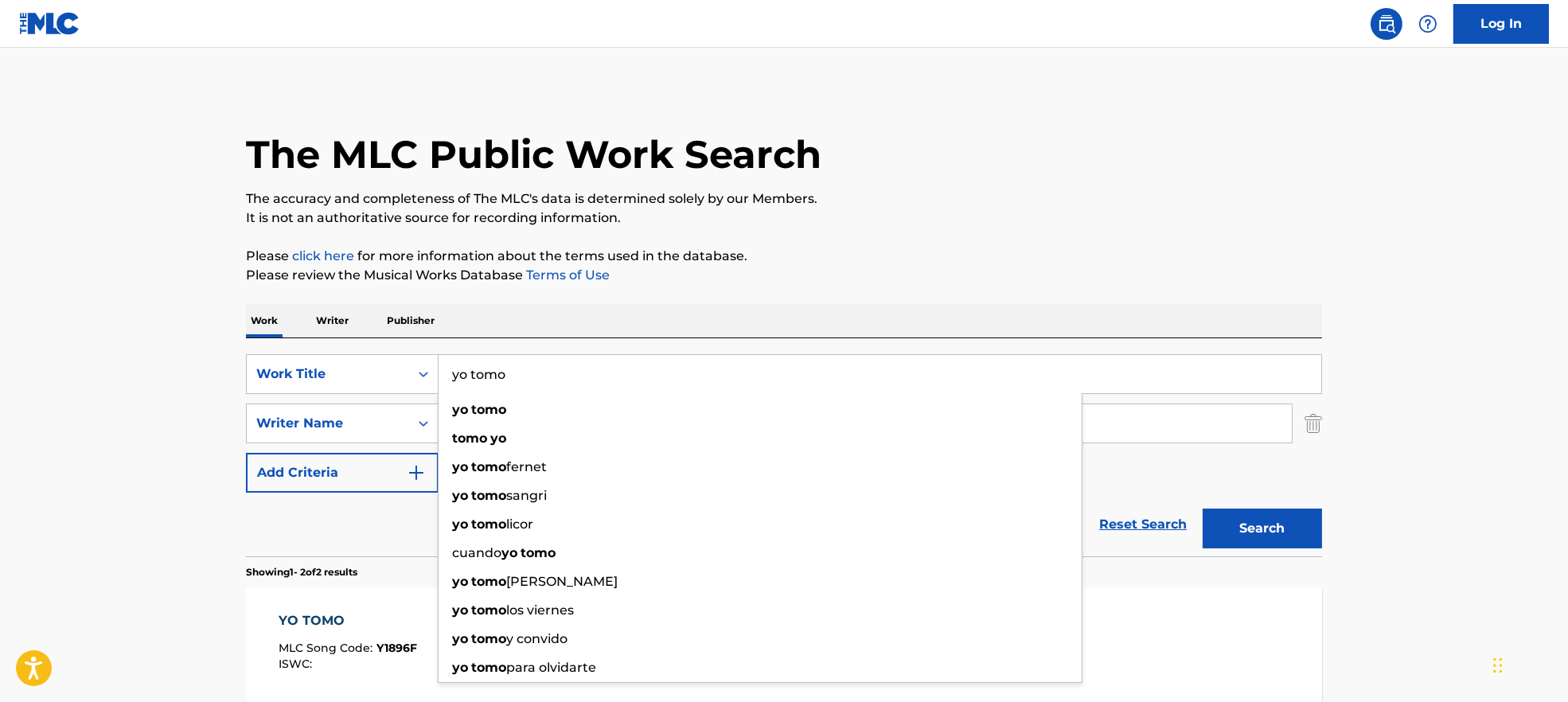
paste input "Neunivai Volen Sentir"
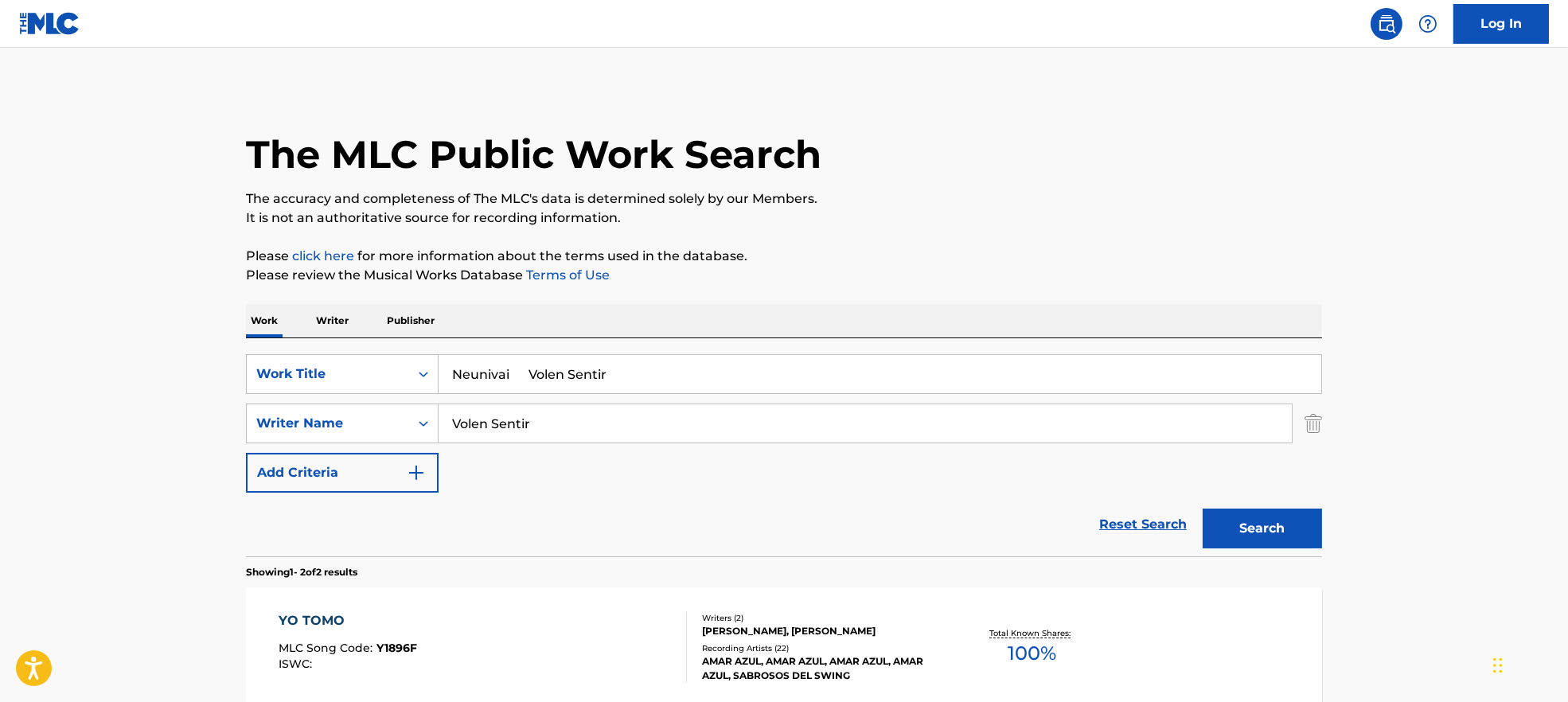
drag, startPoint x: 525, startPoint y: 367, endPoint x: 804, endPoint y: 363, distance: 279.0
click at [793, 367] on input "Neunivai Volen Sentir" at bounding box center [880, 373] width 883 height 39
type input "Neunivai"
drag, startPoint x: 911, startPoint y: 270, endPoint x: 966, endPoint y: 335, distance: 85.1
click at [911, 269] on p "Please review the Musical Works Database Terms of Use" at bounding box center [784, 274] width 1077 height 19
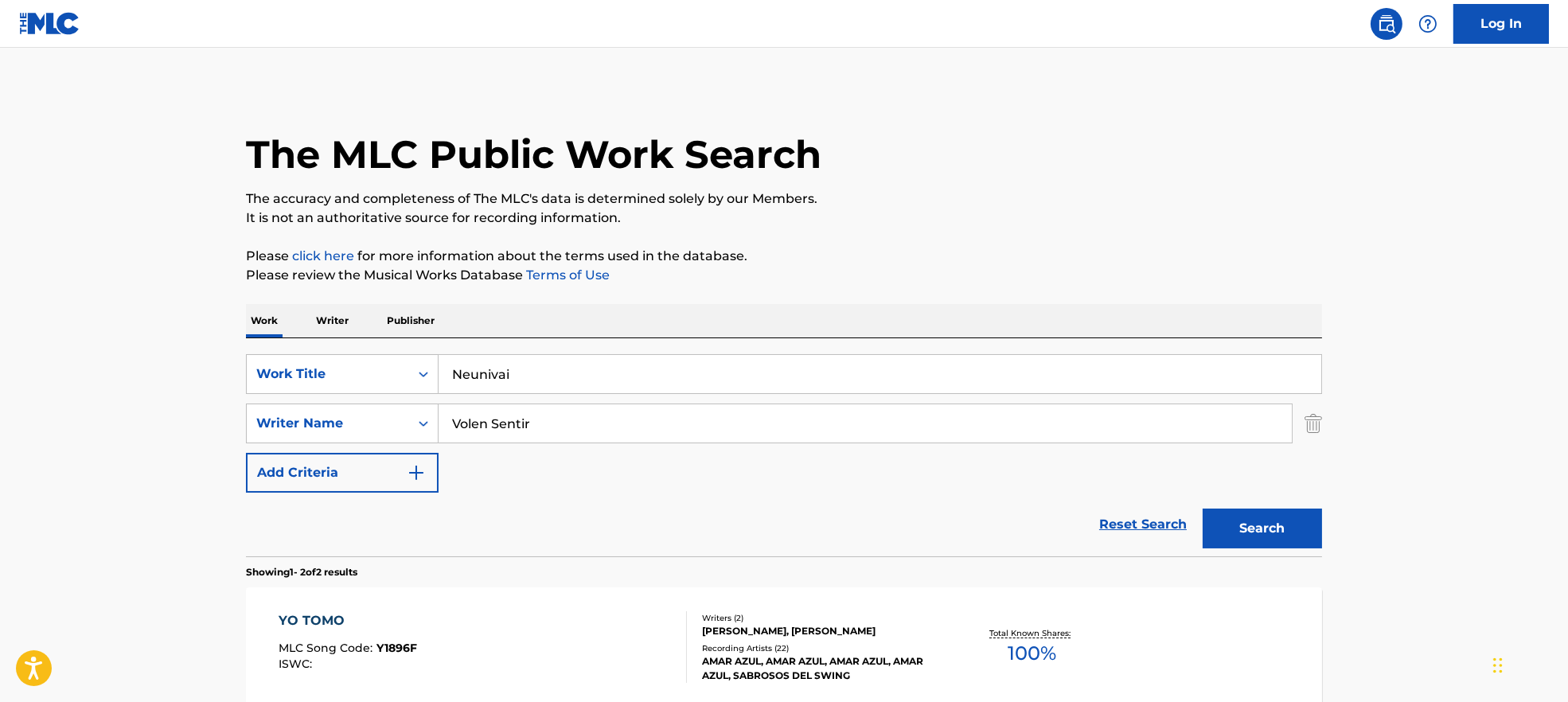
click at [1268, 529] on button "Search" at bounding box center [1262, 529] width 120 height 40
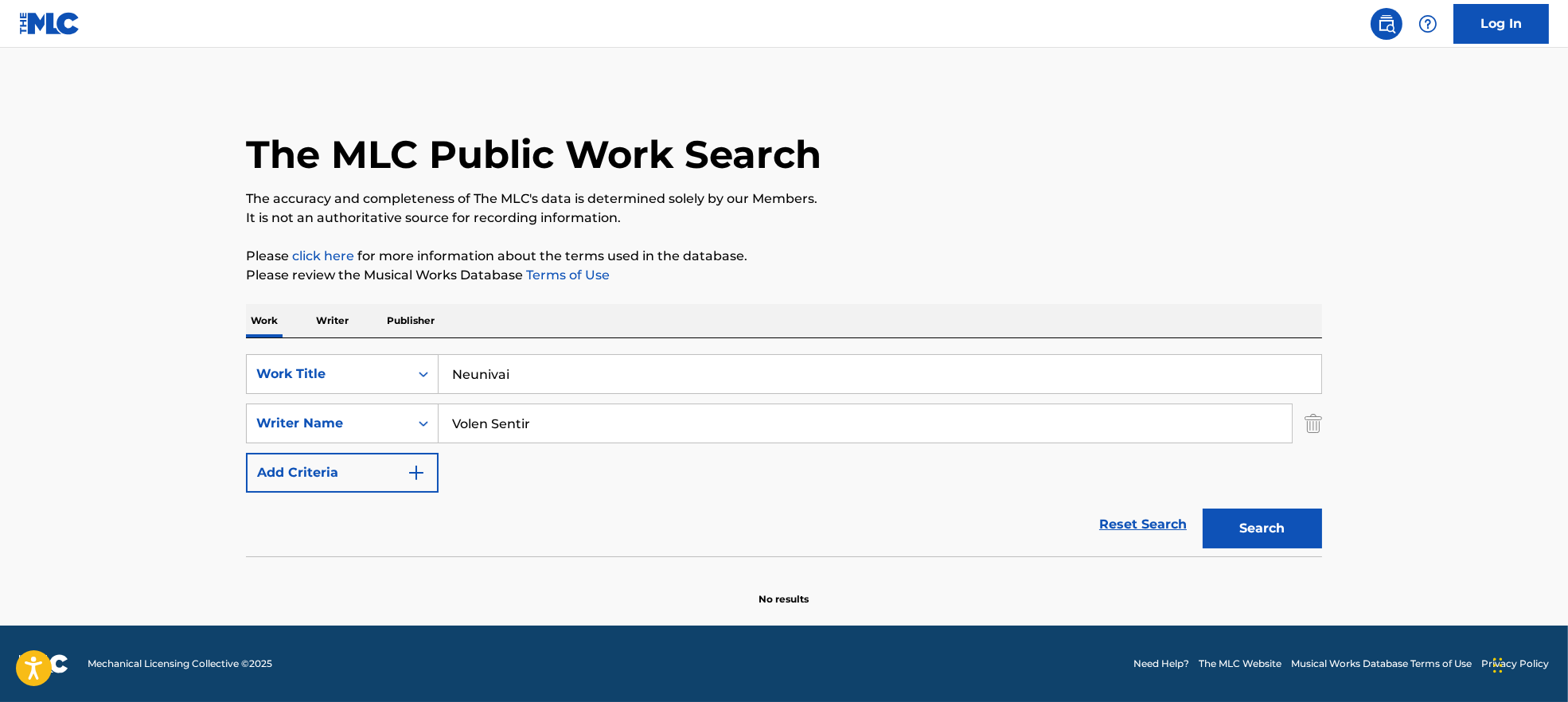
click at [1264, 528] on button "Search" at bounding box center [1262, 529] width 120 height 40
drag, startPoint x: 542, startPoint y: 412, endPoint x: 302, endPoint y: 414, distance: 240.0
click at [293, 414] on div "SearchWithCriteria9944ca93-3bb9-4a34-b127-ab9ee16f744a Writer Name Volen Sentir" at bounding box center [784, 424] width 1077 height 40
paste input "[PERSON_NAME]"
type input "[PERSON_NAME]"
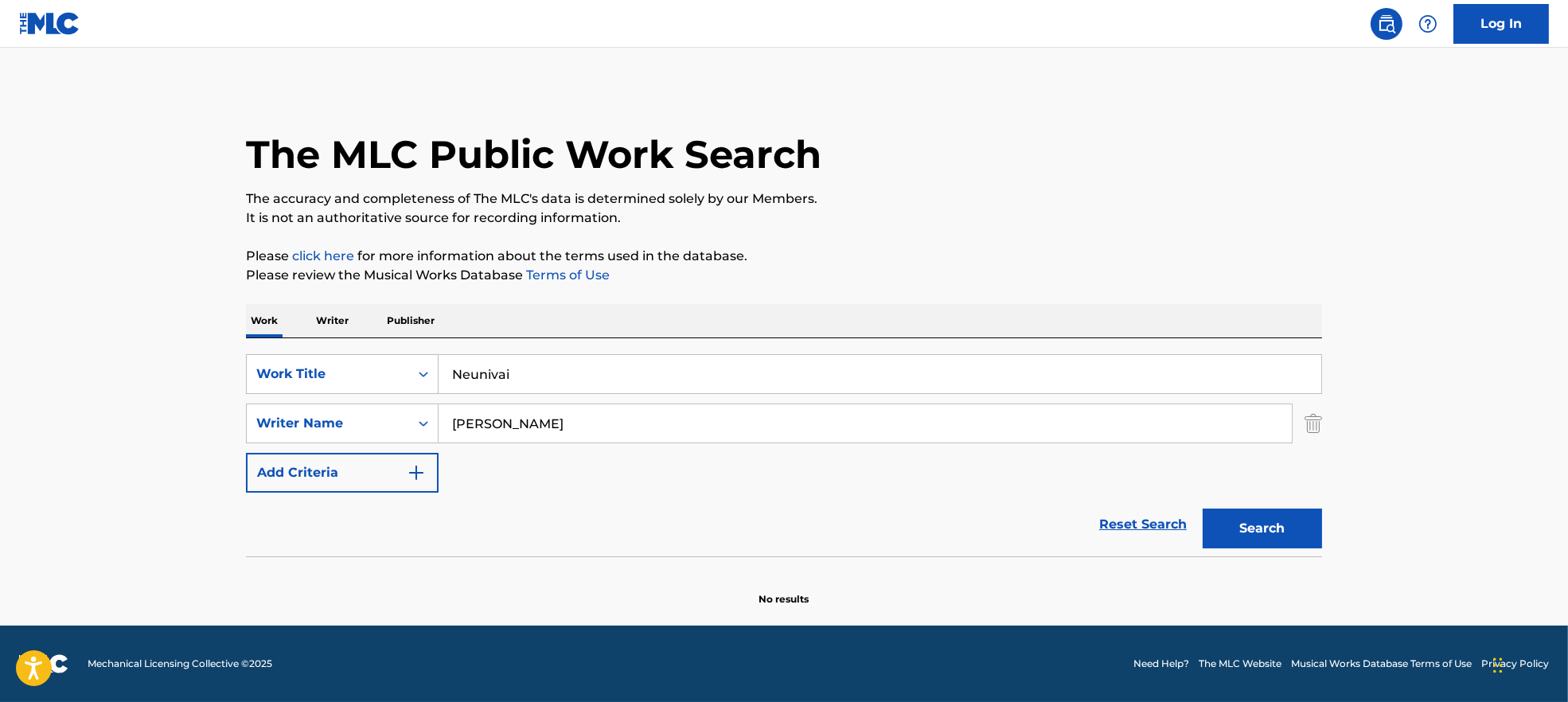
click at [498, 347] on div "SearchWithCriteria7ead3527-73f7-4d5a-b7cb-2a10692a4586 Work Title Neunivai Sear…" at bounding box center [784, 448] width 1077 height 218
drag, startPoint x: 531, startPoint y: 366, endPoint x: 389, endPoint y: 358, distance: 142.2
click at [390, 357] on div "SearchWithCriteria7ead3527-73f7-4d5a-b7cb-2a10692a4586 Work Title Neunivai" at bounding box center [784, 374] width 1077 height 40
paste input "[PERSON_NAME]"
click at [578, 648] on footer "Mechanical Licensing Collective © 2025 Need Help? The MLC Website Musical Works…" at bounding box center [784, 663] width 1568 height 76
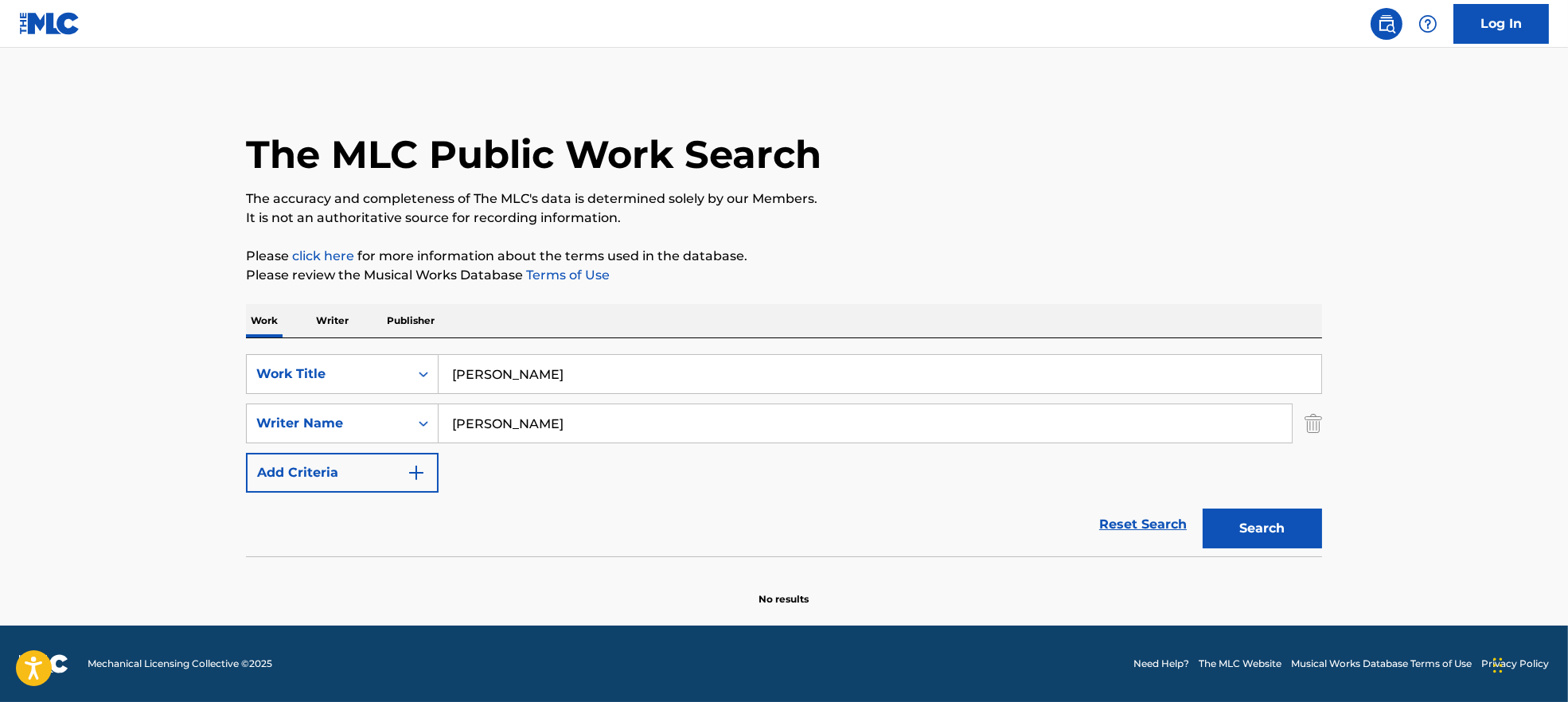
drag, startPoint x: 559, startPoint y: 354, endPoint x: 720, endPoint y: 391, distance: 165.2
click at [333, 362] on div "SearchWithCriteria7ead3527-73f7-4d5a-b7cb-2a10692a4586 Work Title [PERSON_NAME]…" at bounding box center [784, 448] width 1077 height 218
drag, startPoint x: 723, startPoint y: 360, endPoint x: 344, endPoint y: 371, distance: 379.2
click at [344, 371] on div "SearchWithCriteria7ead3527-73f7-4d5a-b7cb-2a10692a4586 Work Title [PERSON_NAME]" at bounding box center [784, 374] width 1077 height 40
paste input "Himmelblå [PERSON_NAME]"
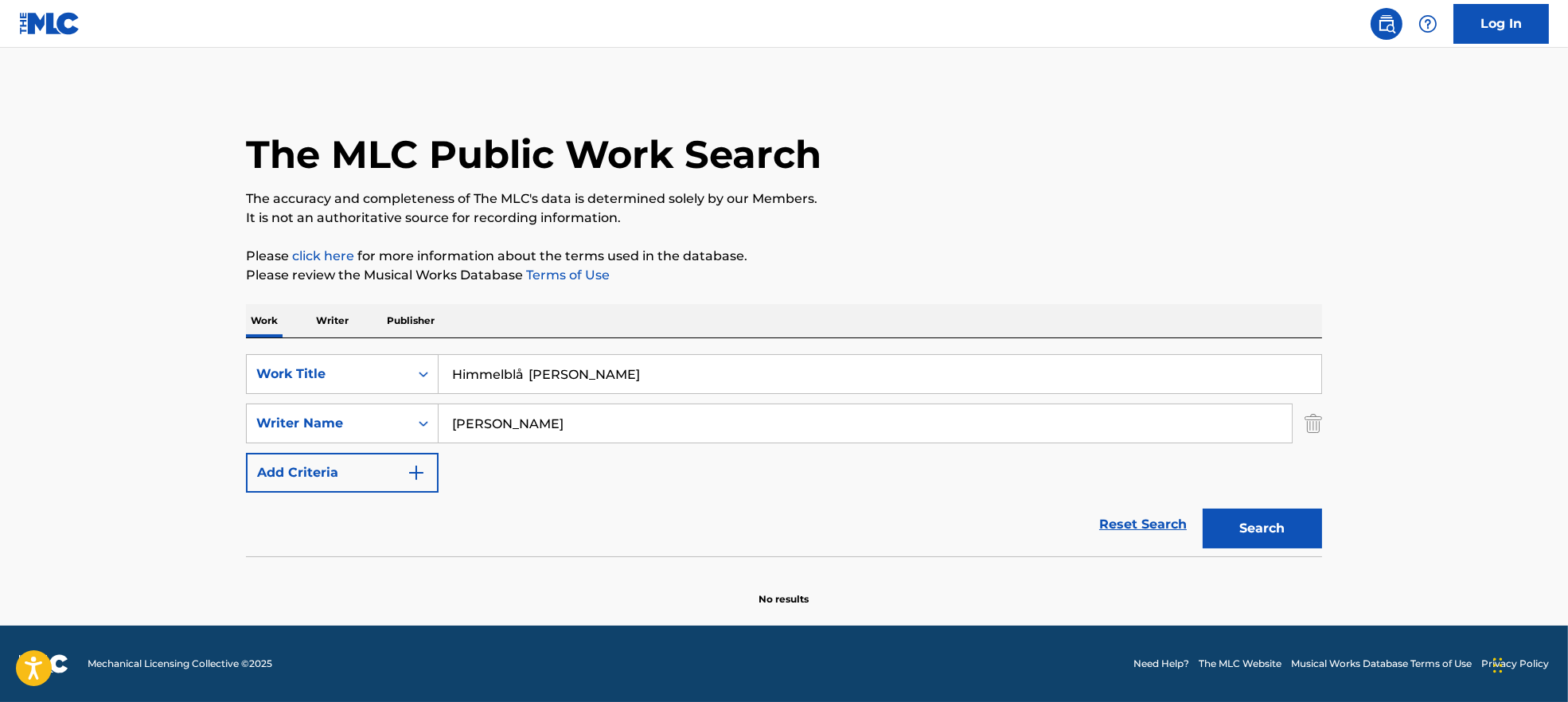
drag, startPoint x: 514, startPoint y: 376, endPoint x: 1006, endPoint y: 412, distance: 493.3
click at [1006, 412] on div "SearchWithCriteria7ead3527-73f7-4d5a-b7cb-2a10692a4586 Work Title Himmelblå [PE…" at bounding box center [784, 424] width 1077 height 139
drag, startPoint x: 526, startPoint y: 375, endPoint x: 556, endPoint y: 387, distance: 32.3
click at [556, 387] on input "himmelbla" at bounding box center [880, 373] width 883 height 39
type input "himmelbla"
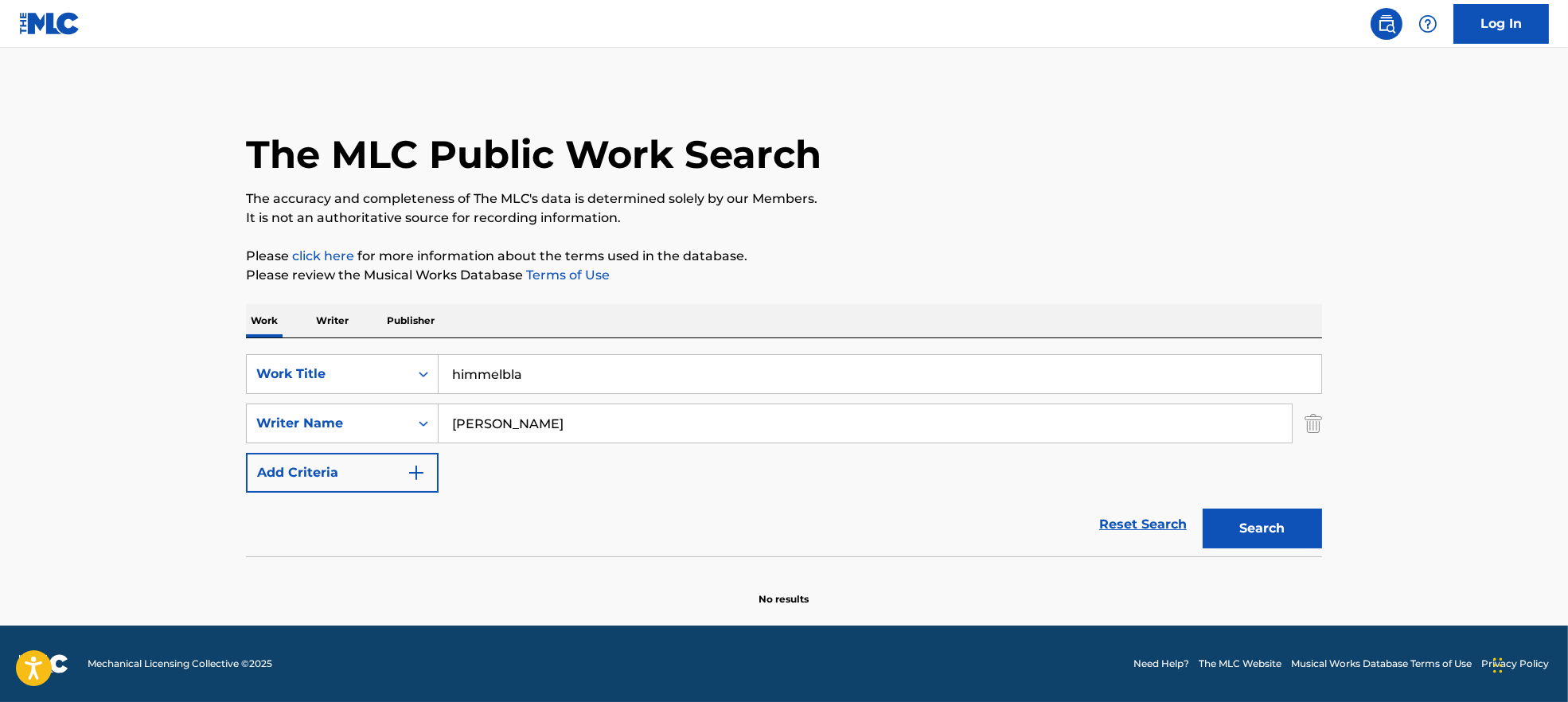
click at [948, 250] on p "Please click here for more information about the terms used in the database." at bounding box center [784, 255] width 1077 height 19
click at [1254, 539] on button "Search" at bounding box center [1262, 529] width 120 height 40
drag, startPoint x: 578, startPoint y: 435, endPoint x: 337, endPoint y: 423, distance: 241.3
click at [335, 424] on div "SearchWithCriteria9944ca93-3bb9-4a34-b127-ab9ee16f744a Writer Name [PERSON_NAME]" at bounding box center [784, 424] width 1077 height 40
paste input "[PERSON_NAME] PaganiMogol"
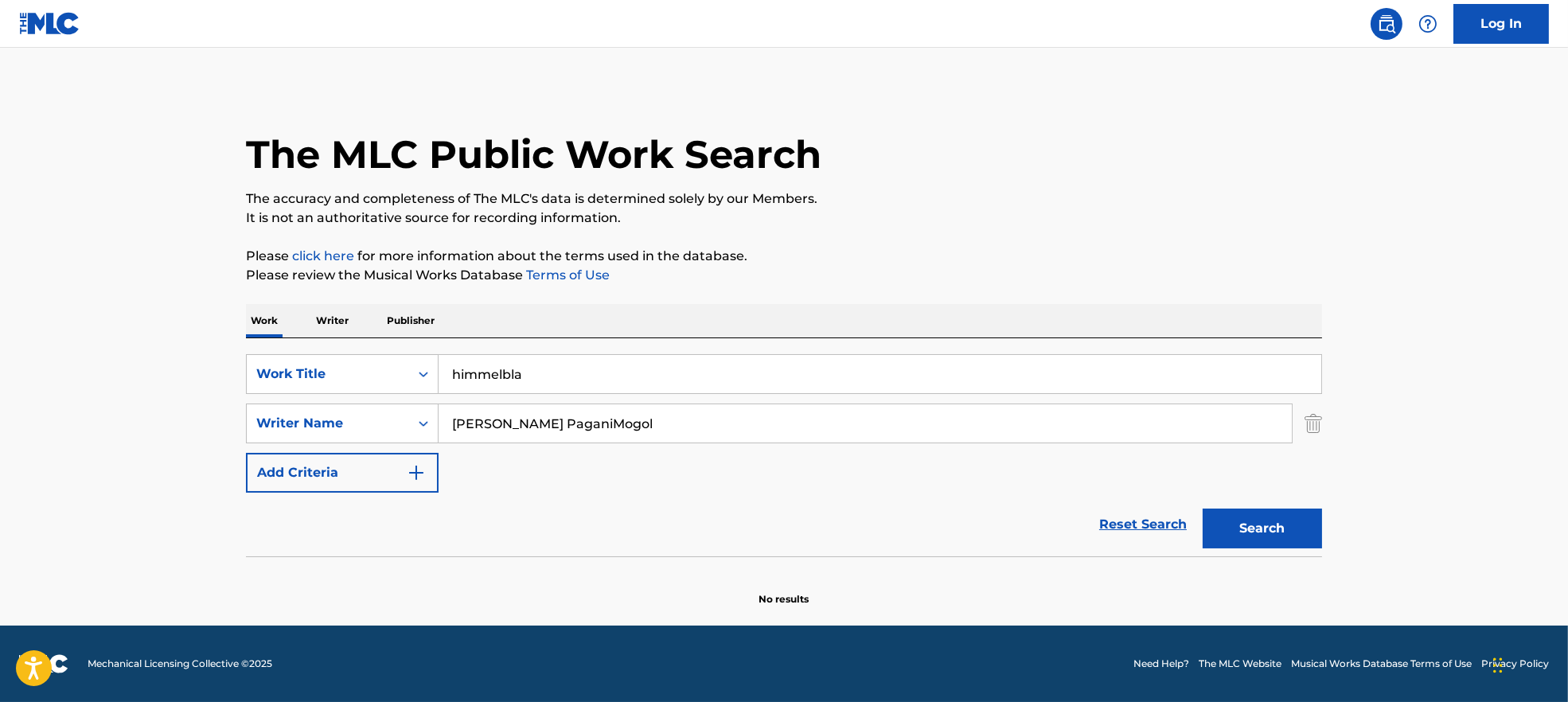
type input "[PERSON_NAME] PaganiMogol"
drag, startPoint x: 525, startPoint y: 376, endPoint x: 349, endPoint y: 379, distance: 176.0
click at [349, 379] on div "SearchWithCriteria7ead3527-73f7-4d5a-b7cb-2a10692a4586 Work Title himmelbla" at bounding box center [784, 374] width 1077 height 40
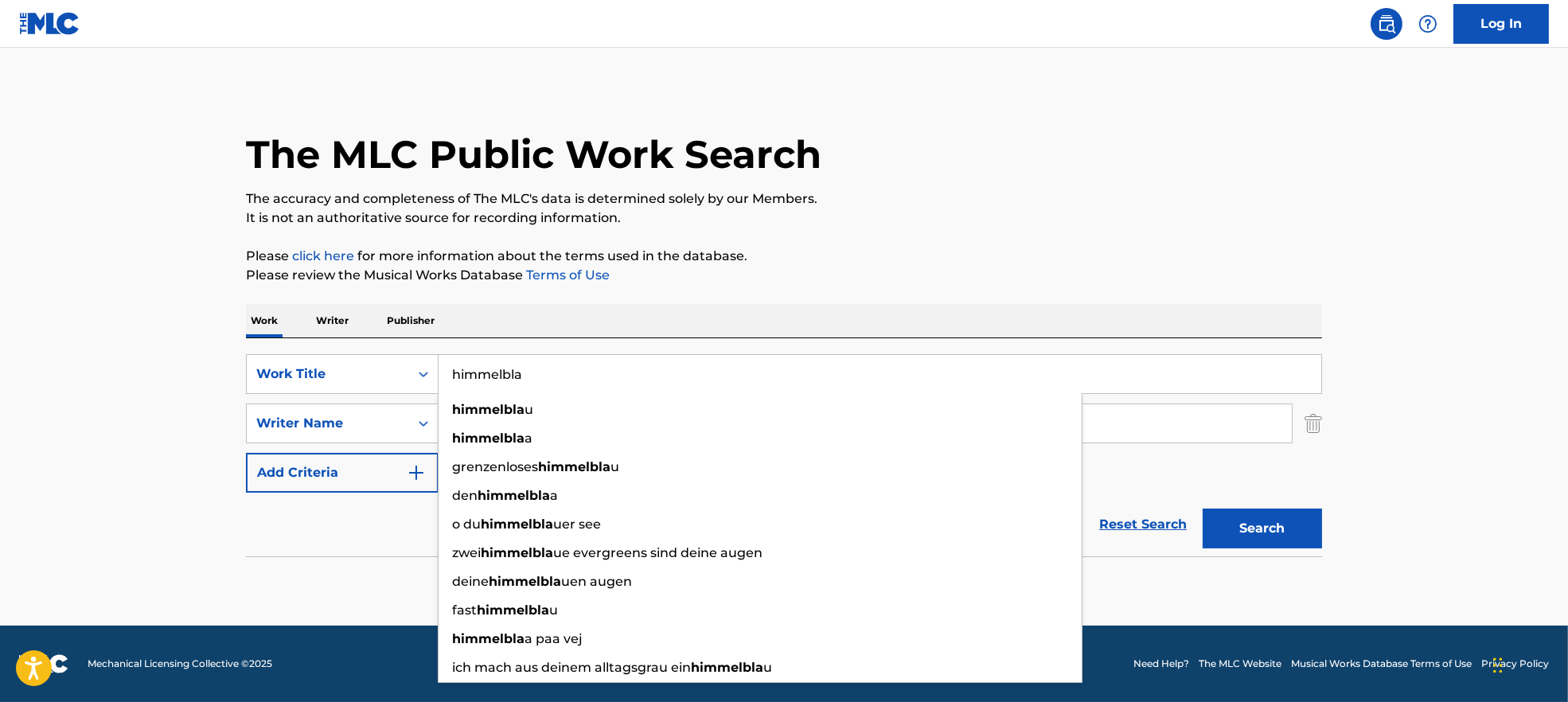
paste input "Impressioni di settembre Premiata Forneria Marconi"
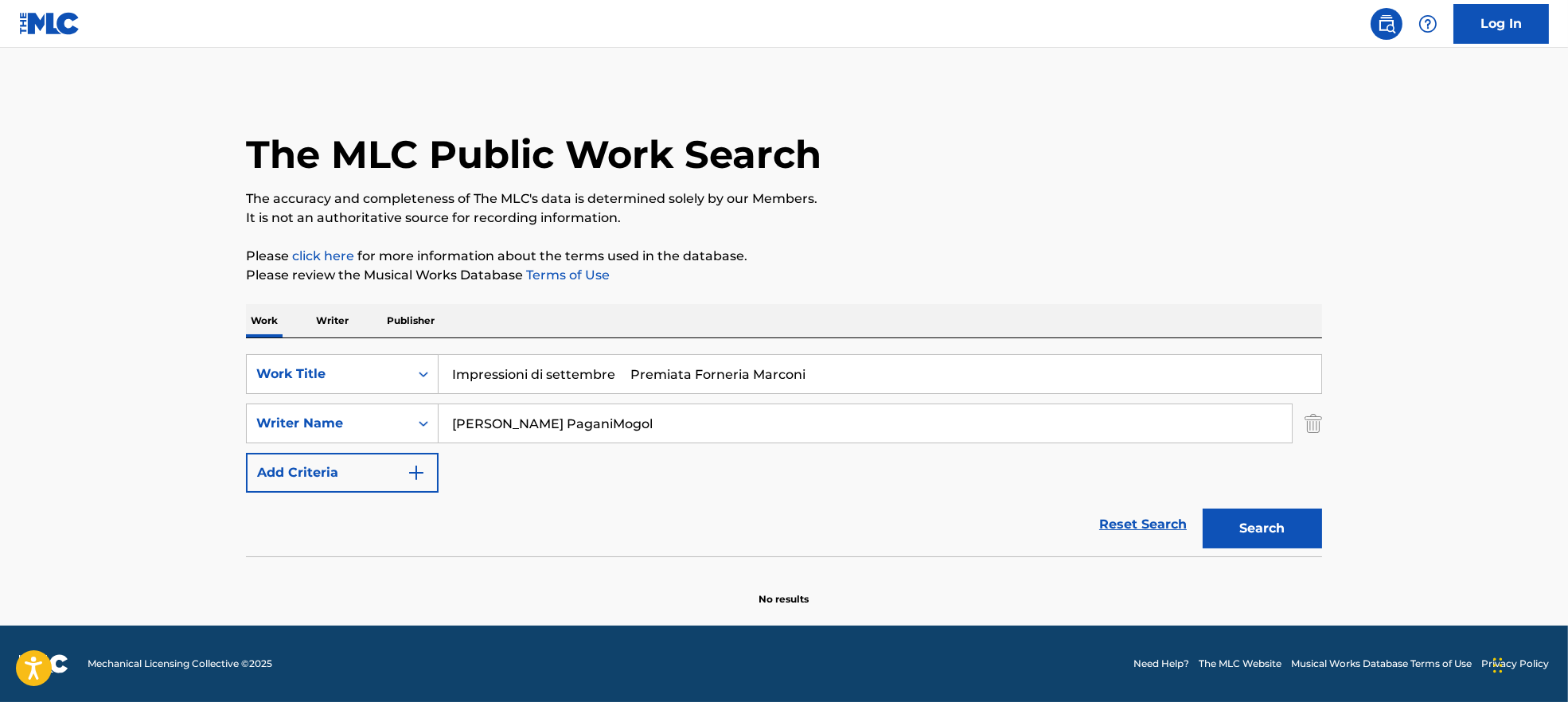
drag, startPoint x: 615, startPoint y: 371, endPoint x: 962, endPoint y: 371, distance: 347.0
click at [962, 371] on input "Impressioni di settembre Premiata Forneria Marconi" at bounding box center [880, 373] width 883 height 39
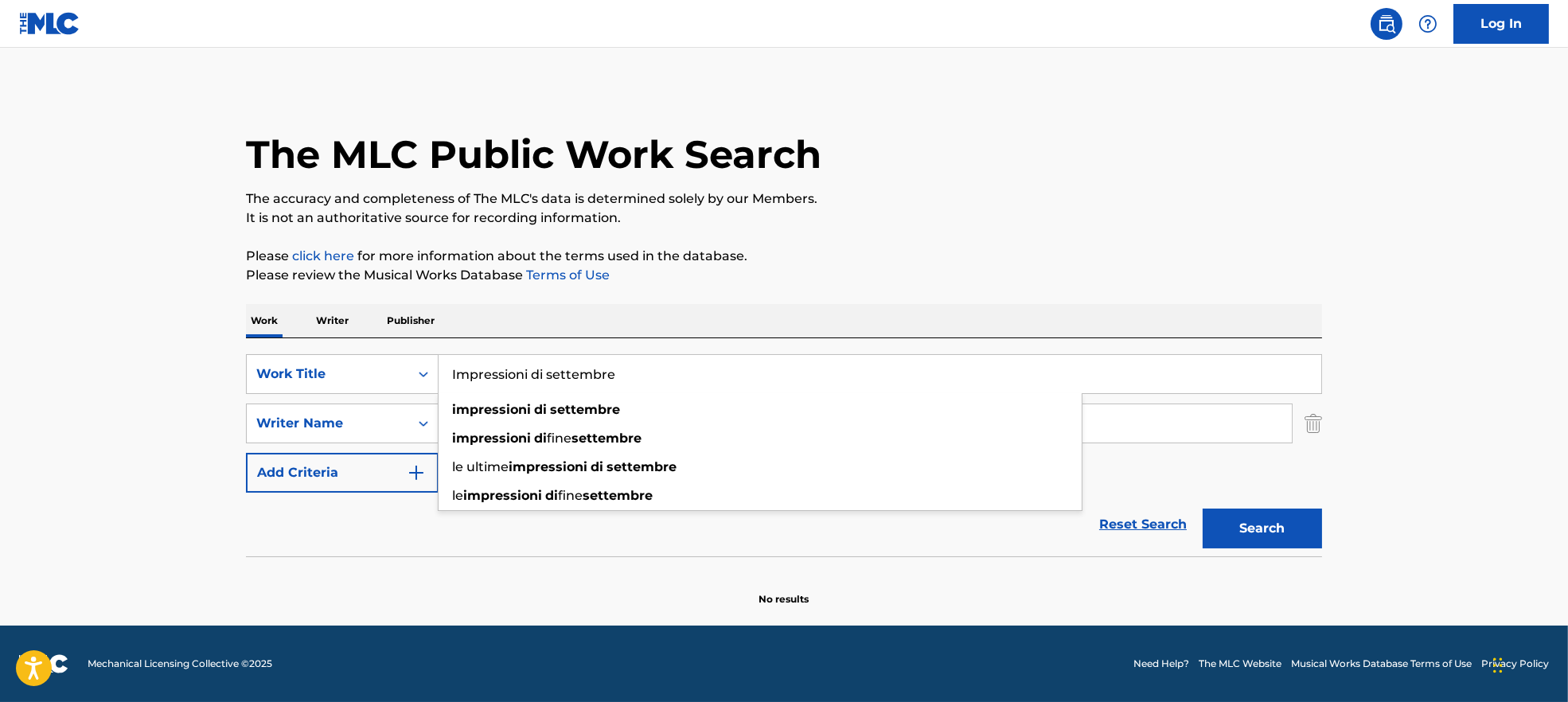
type input "Impressioni di settembre"
click at [961, 280] on p "Please review the Musical Works Database Terms of Use" at bounding box center [784, 274] width 1077 height 19
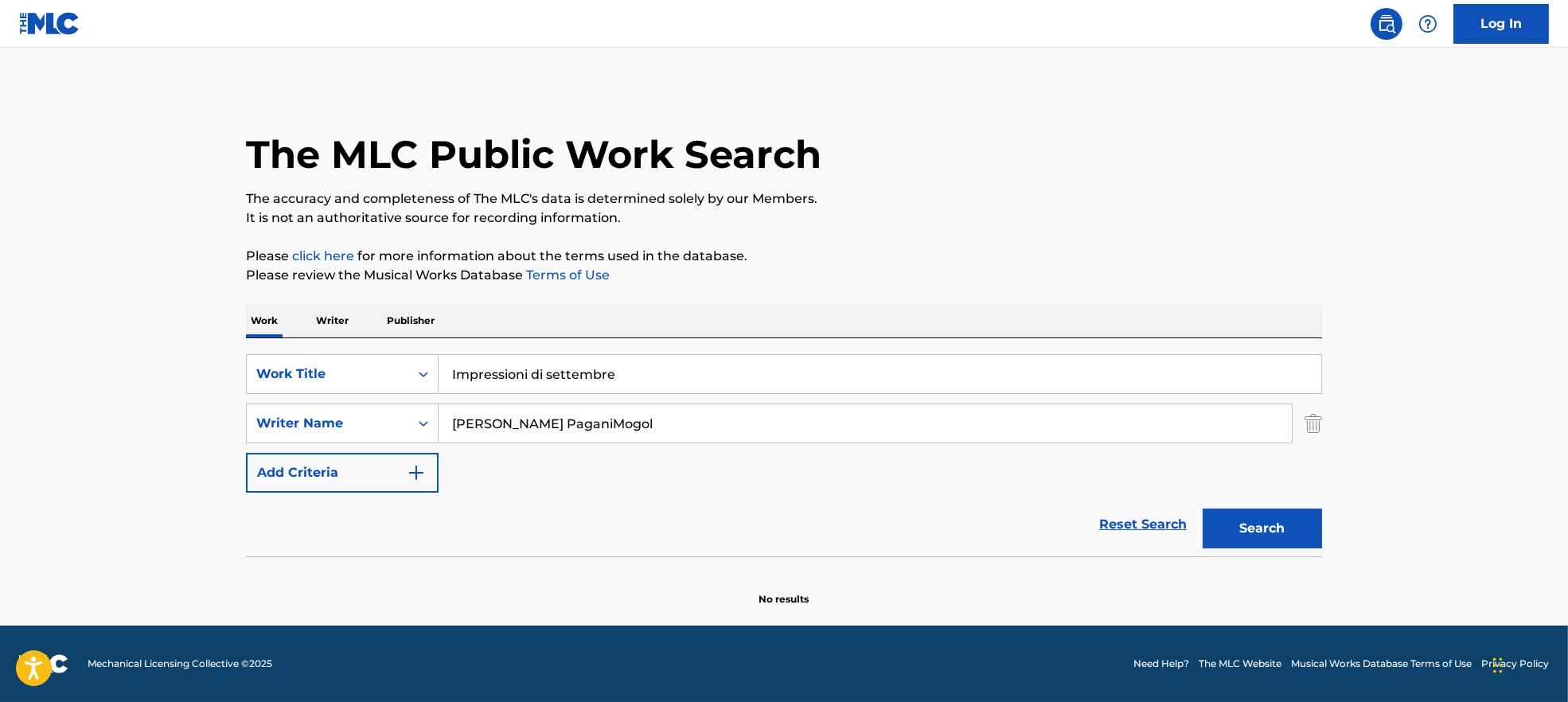
drag, startPoint x: 556, startPoint y: 422, endPoint x: 956, endPoint y: 443, distance: 400.6
click at [956, 443] on div "[PERSON_NAME] PaganiMogol" at bounding box center [866, 424] width 854 height 40
type input "[PERSON_NAME]"
click at [1267, 529] on button "Search" at bounding box center [1262, 529] width 120 height 40
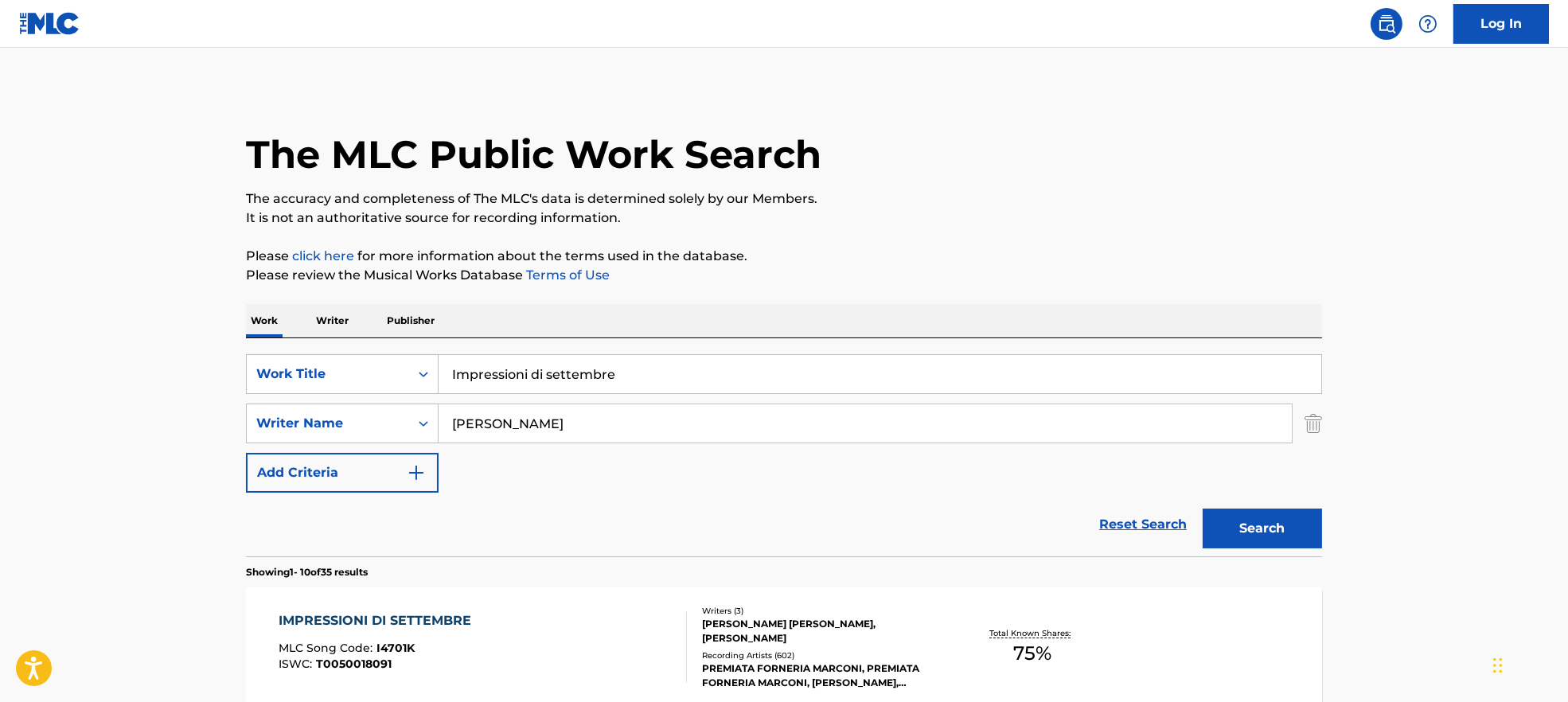
click at [586, 680] on div "IMPRESSIONI DI SETTEMBRE MLC Song Code : I4701K ISWC : T0050018091" at bounding box center [482, 647] width 409 height 71
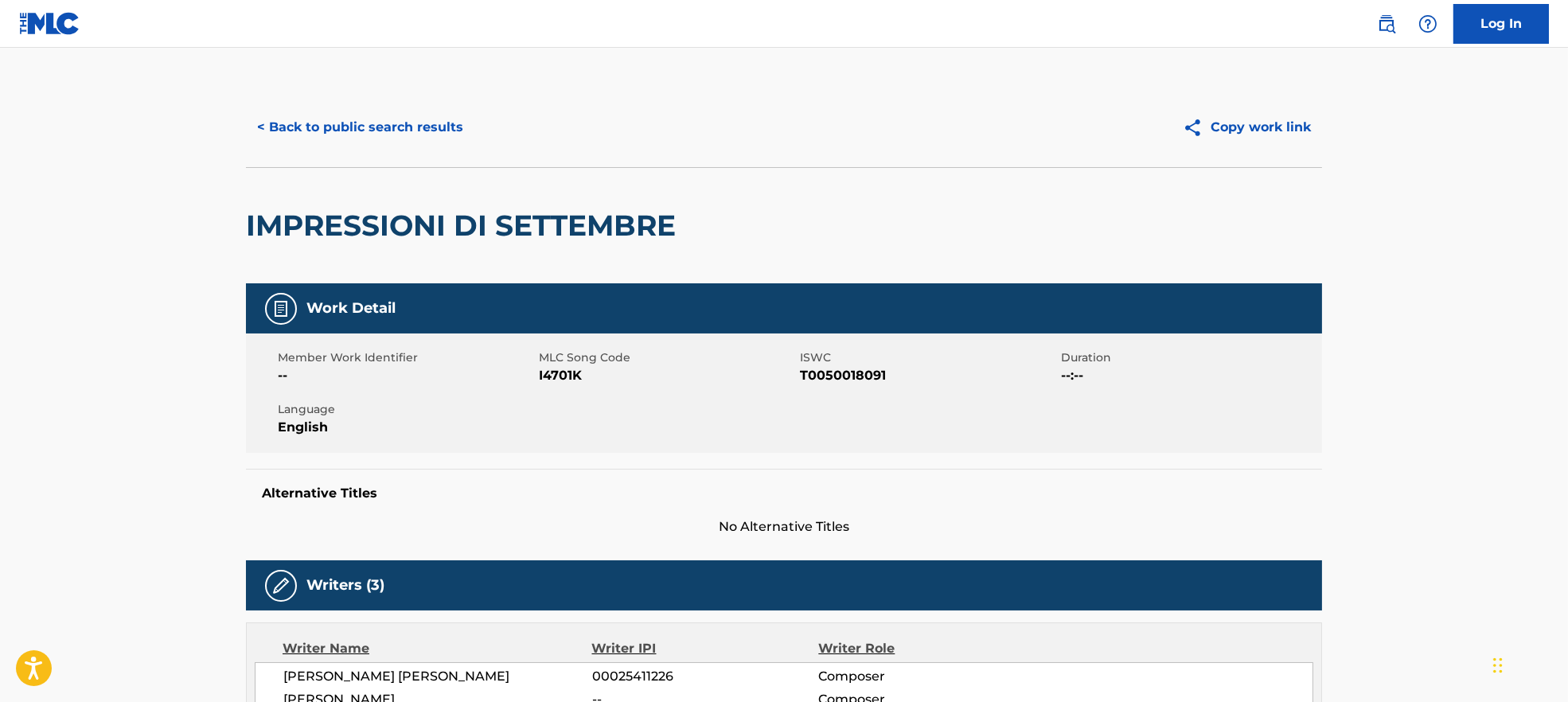
click at [557, 379] on span "I4701K" at bounding box center [668, 375] width 258 height 19
click at [557, 377] on span "I4701K" at bounding box center [668, 375] width 258 height 19
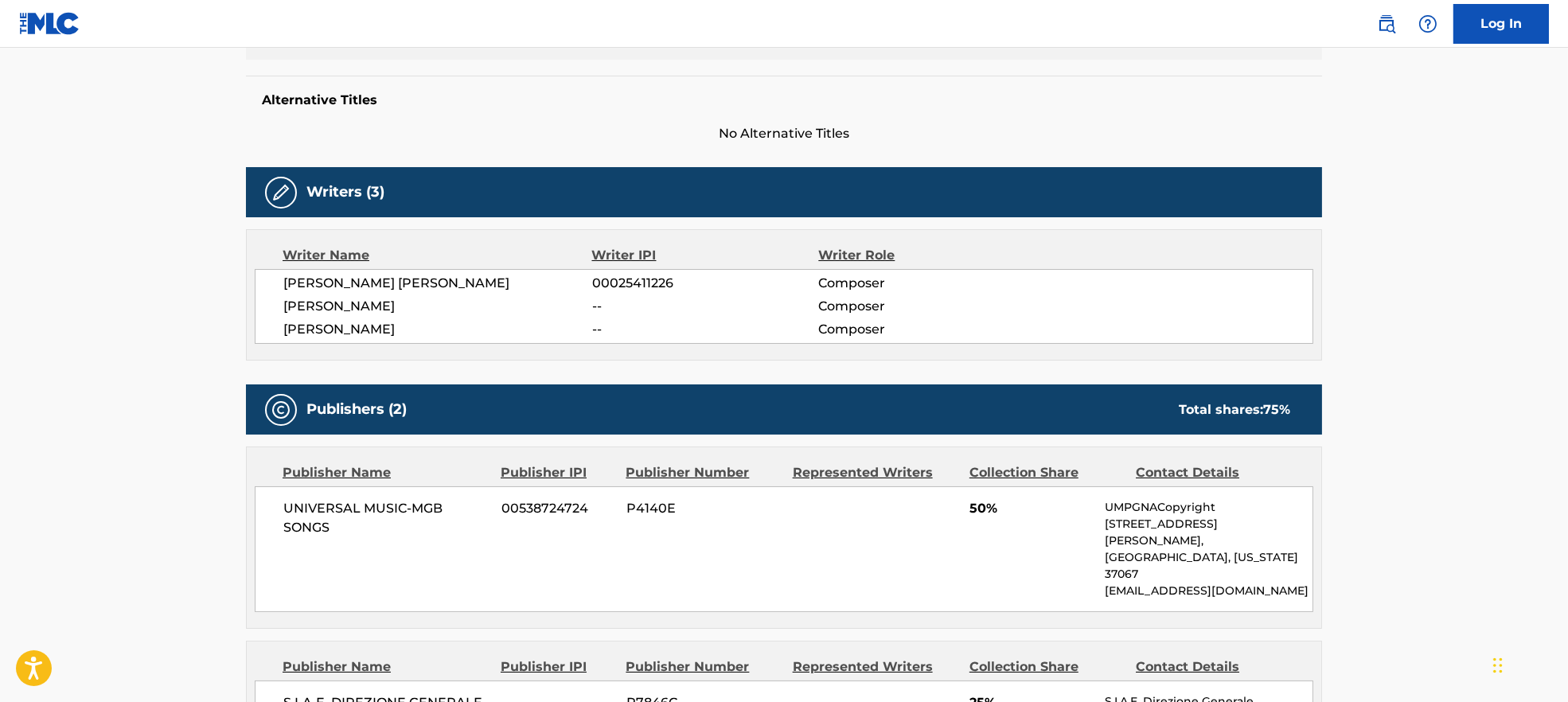
scroll to position [530, 0]
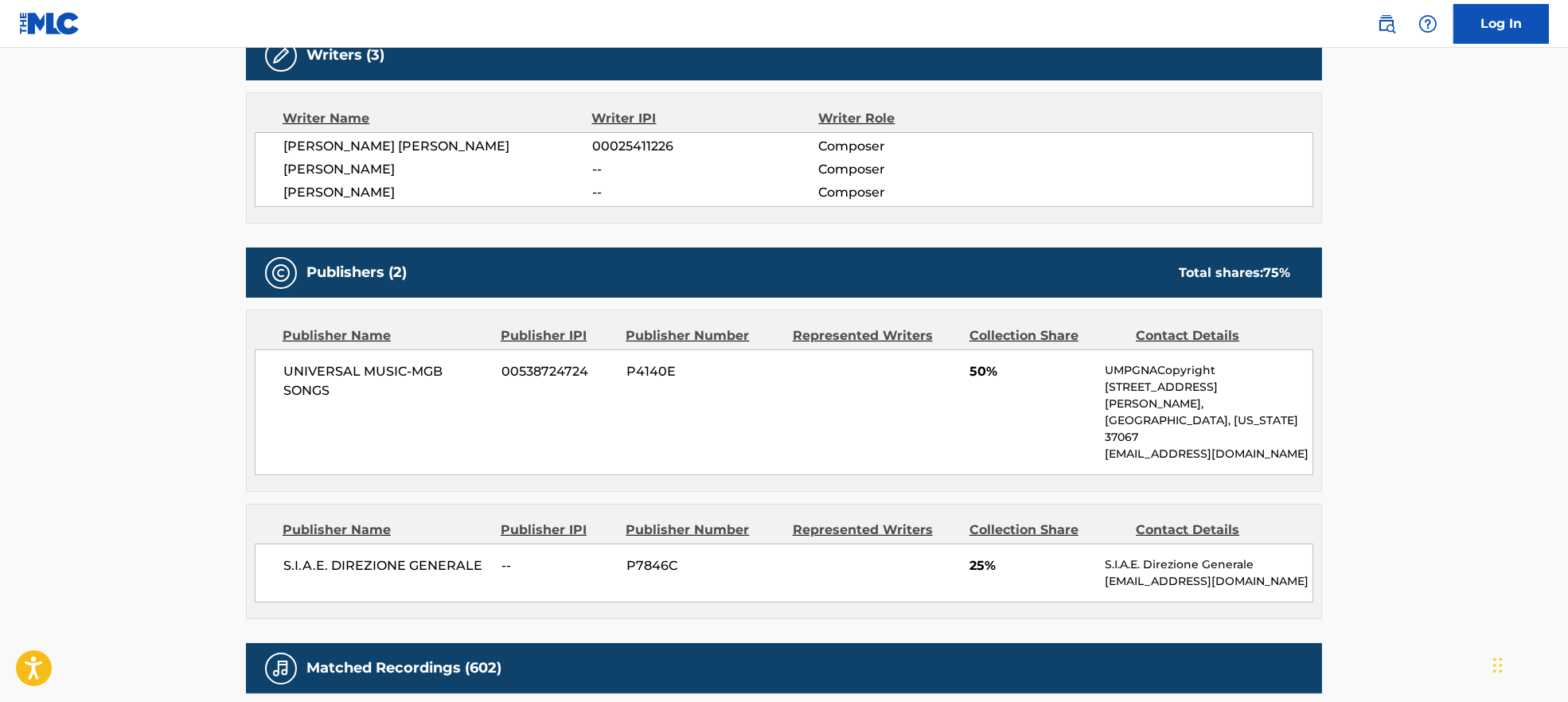
click at [354, 152] on span "[PERSON_NAME] [PERSON_NAME]" at bounding box center [438, 146] width 309 height 19
click at [353, 164] on span "[PERSON_NAME]" at bounding box center [438, 169] width 309 height 19
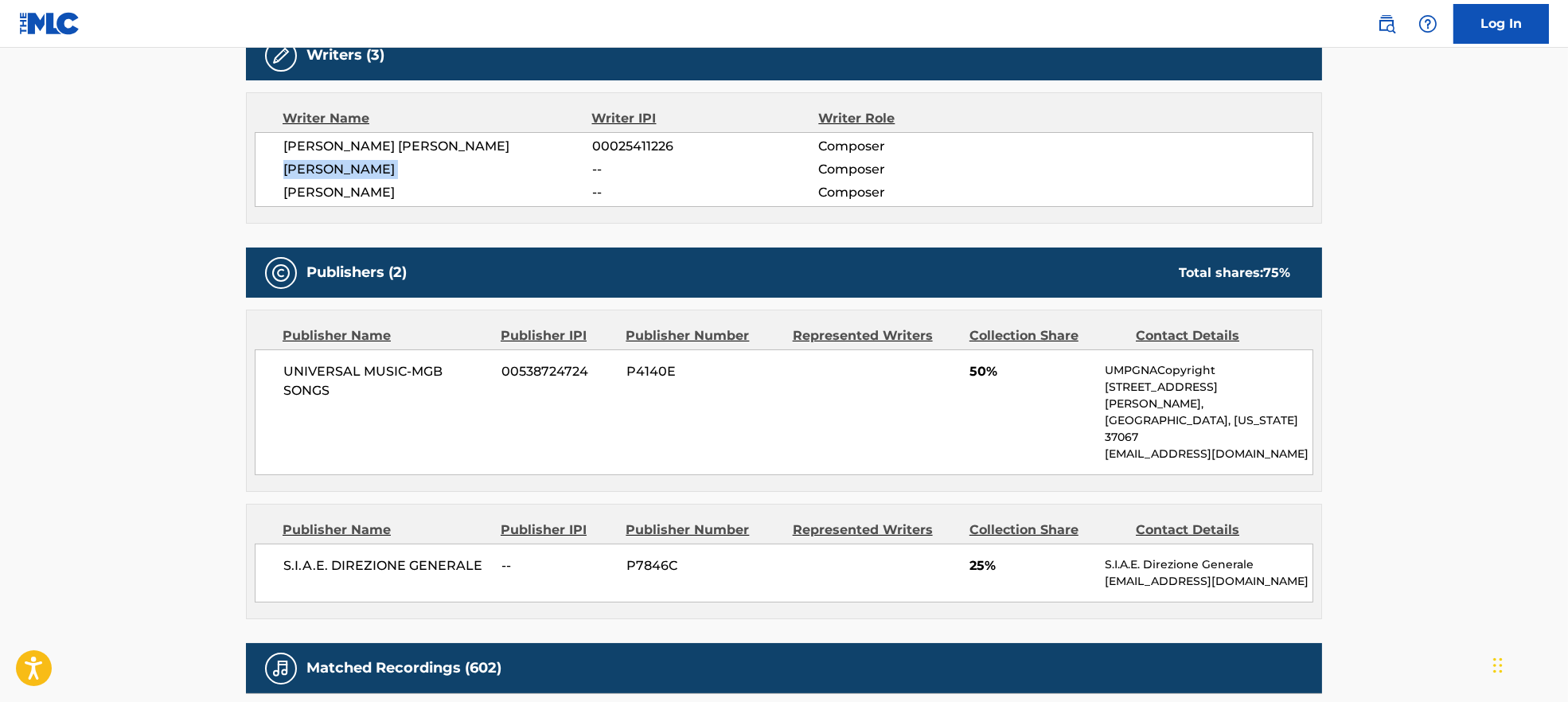
click at [353, 164] on span "[PERSON_NAME]" at bounding box center [438, 169] width 309 height 19
click at [355, 181] on div "[PERSON_NAME] [PERSON_NAME] 00025411226 Composer [PERSON_NAME] -- Composer [PER…" at bounding box center [784, 169] width 1059 height 75
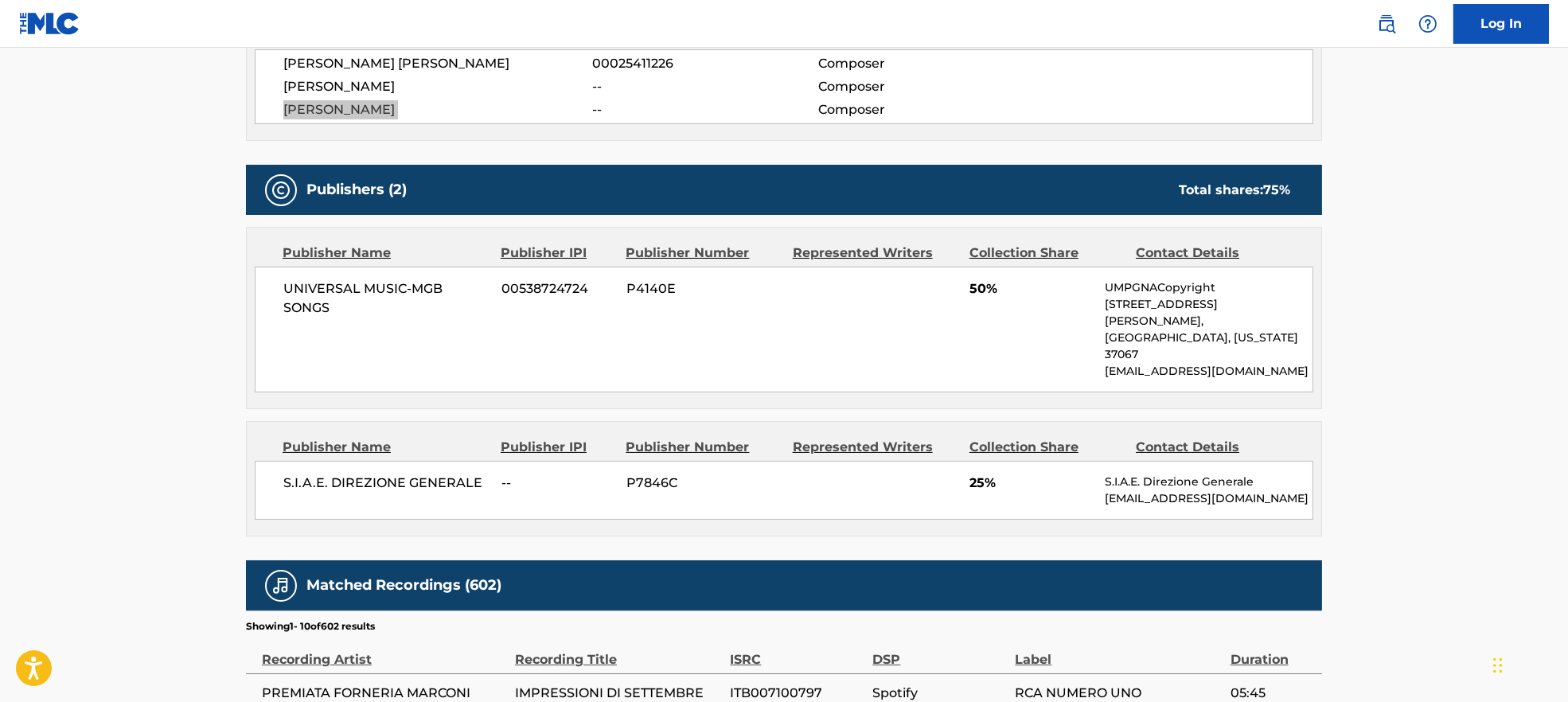
scroll to position [637, 0]
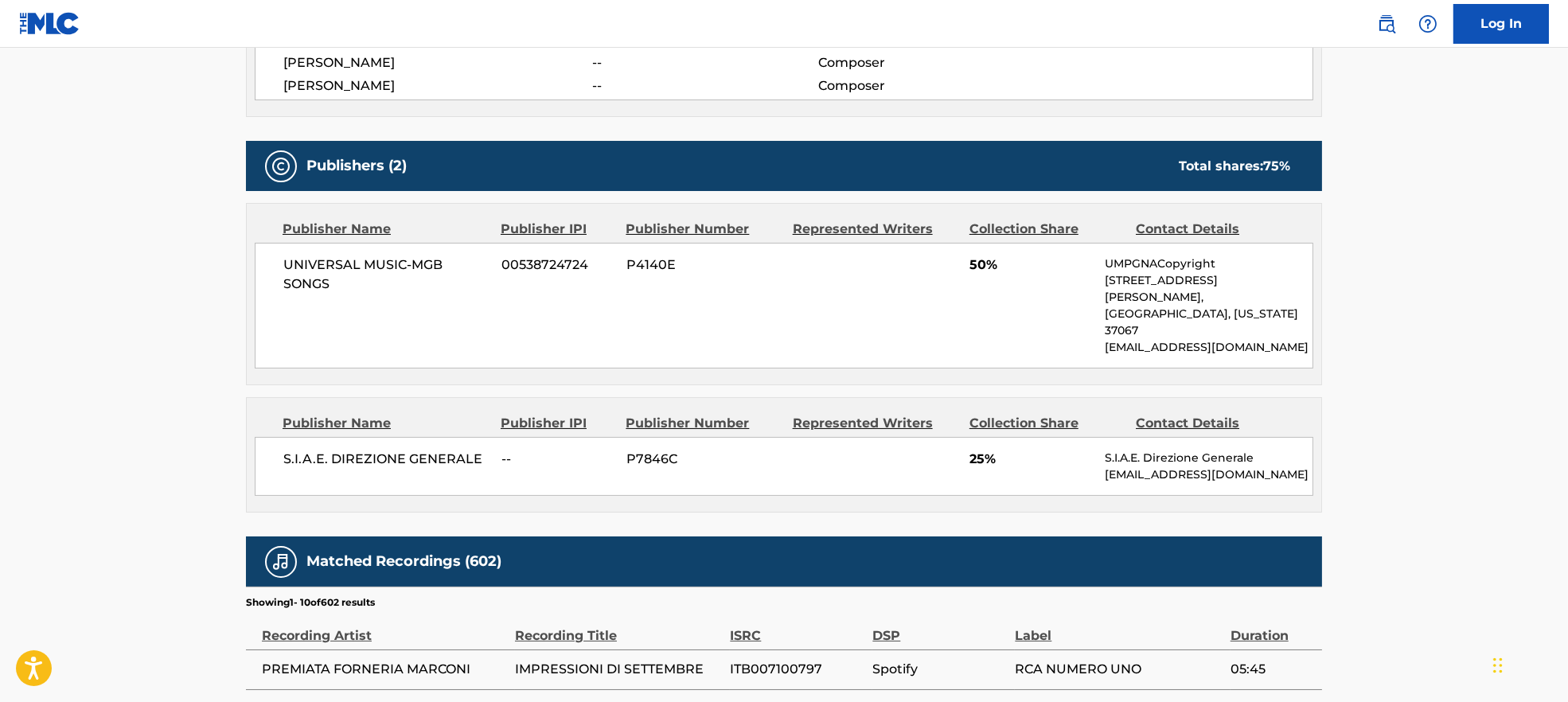
click at [353, 450] on span "S.I.A.E. DIREZIONE GENERALE" at bounding box center [386, 458] width 206 height 19
click at [358, 450] on span "S.I.A.E. DIREZIONE GENERALE" at bounding box center [386, 458] width 206 height 19
click at [357, 280] on span "UNIVERSAL MUSIC-MGB SONGS" at bounding box center [386, 274] width 206 height 39
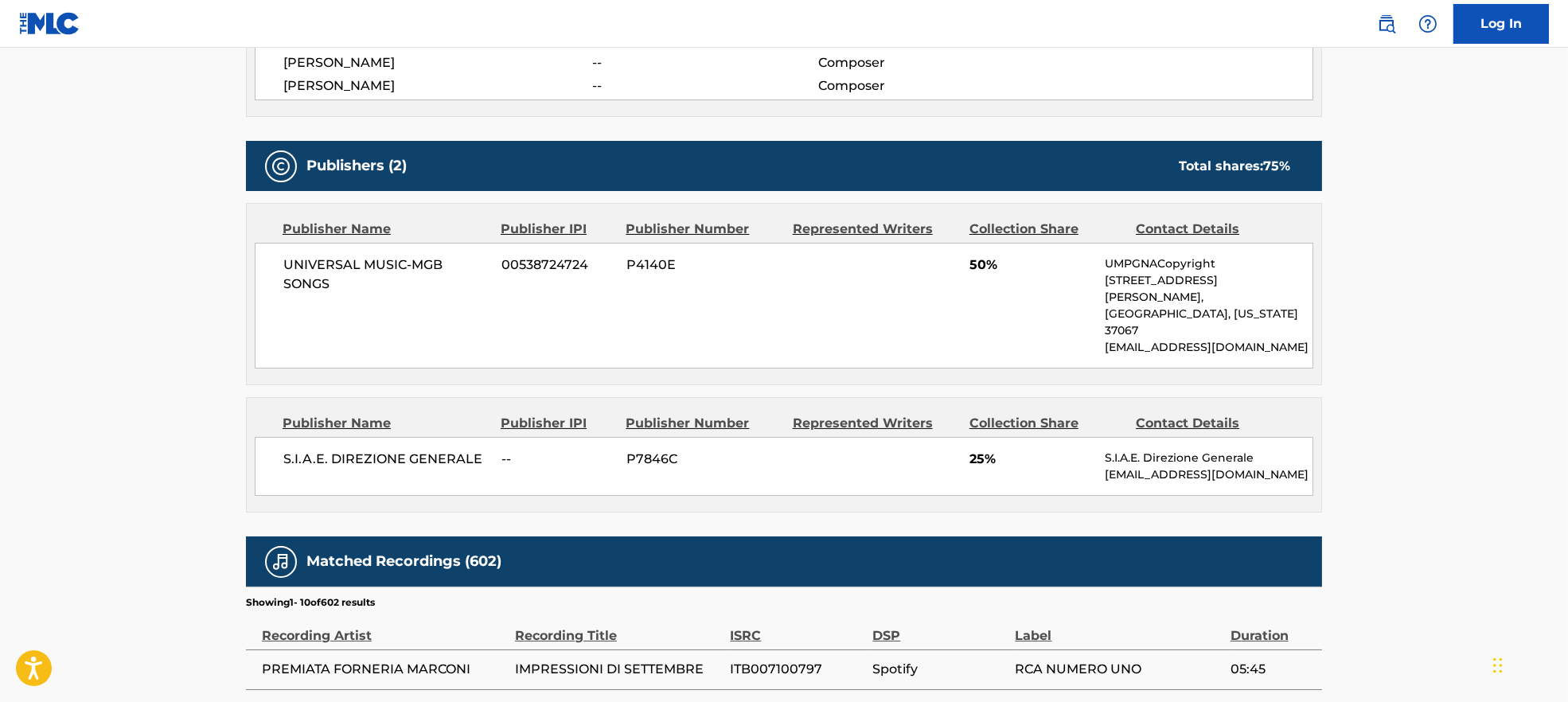
click at [357, 279] on span "UNIVERSAL MUSIC-MGB SONGS" at bounding box center [386, 274] width 206 height 39
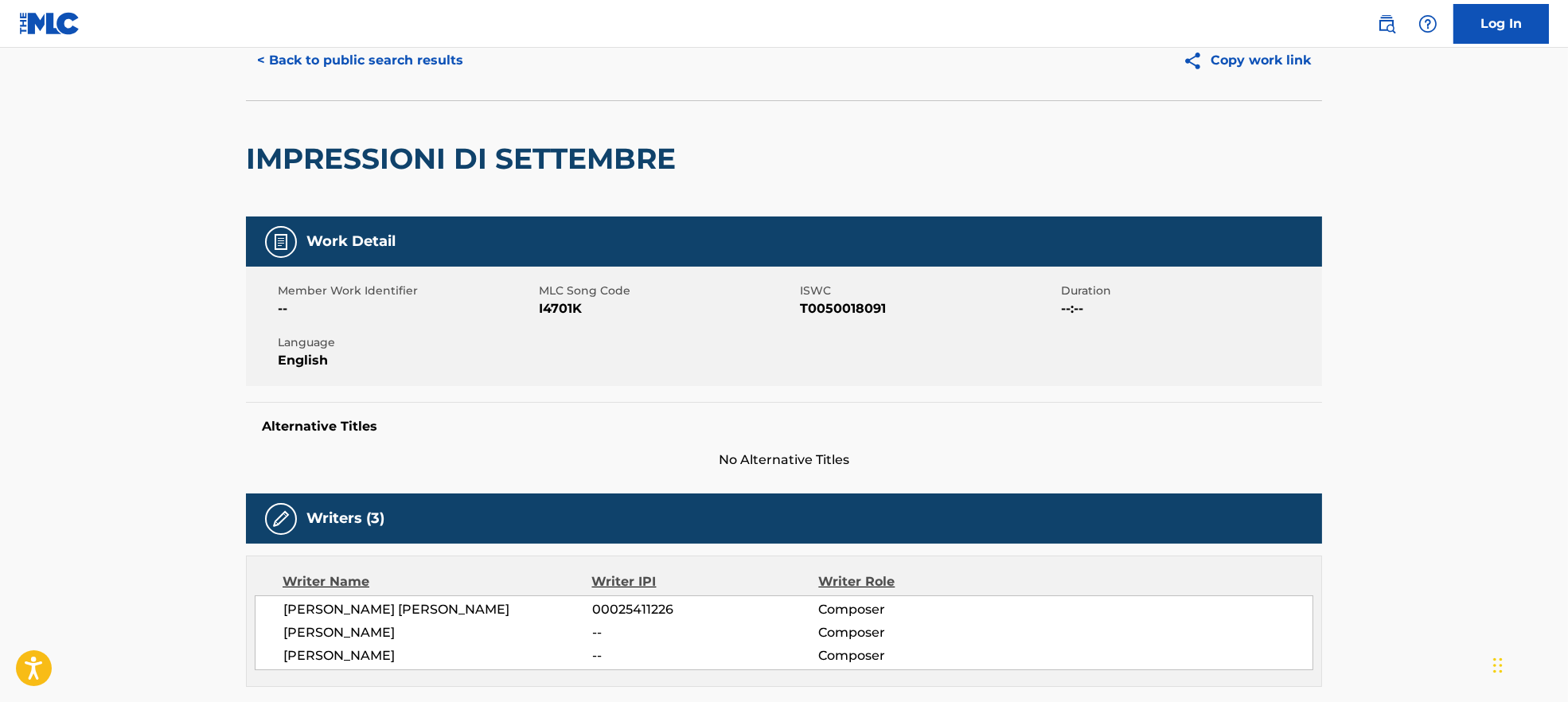
scroll to position [0, 0]
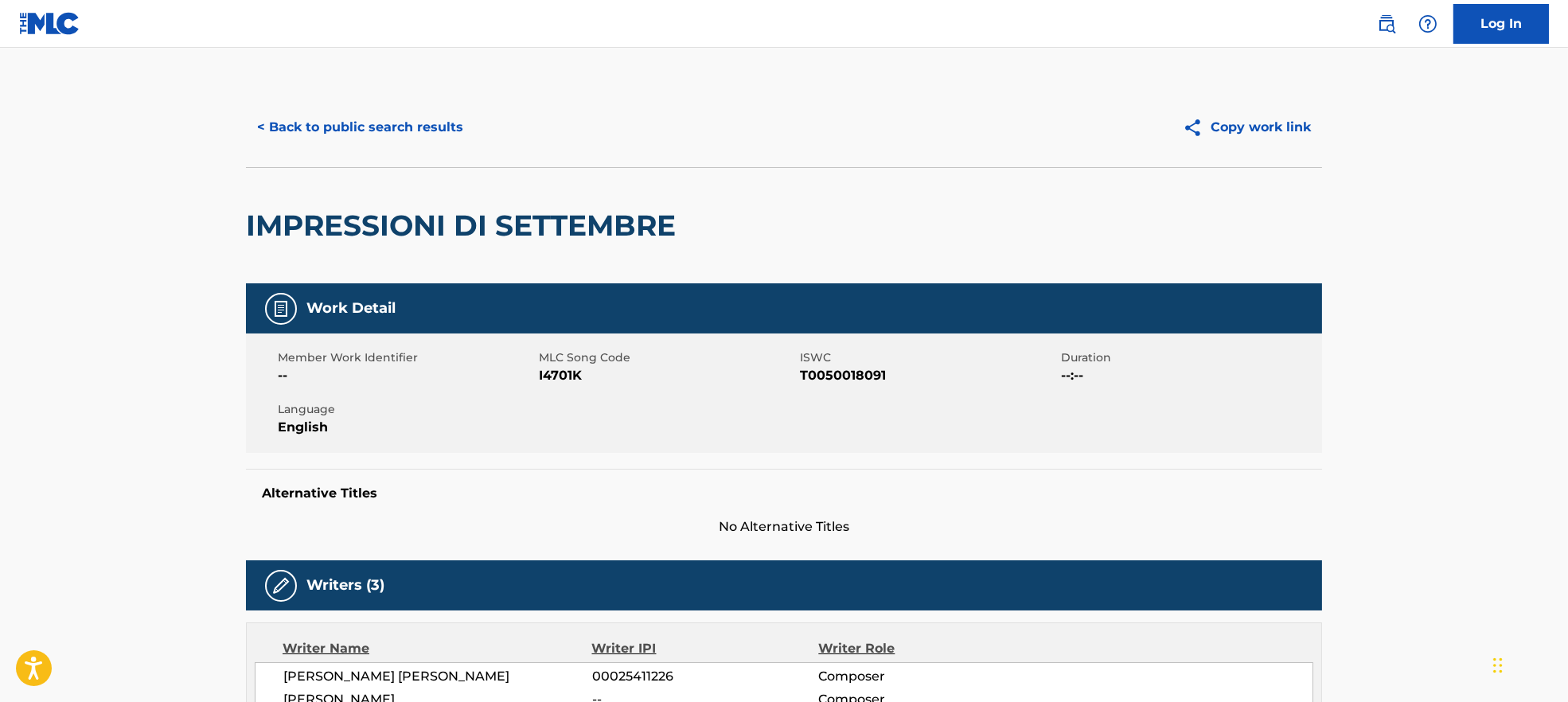
click at [389, 130] on button "< Back to public search results" at bounding box center [360, 128] width 229 height 40
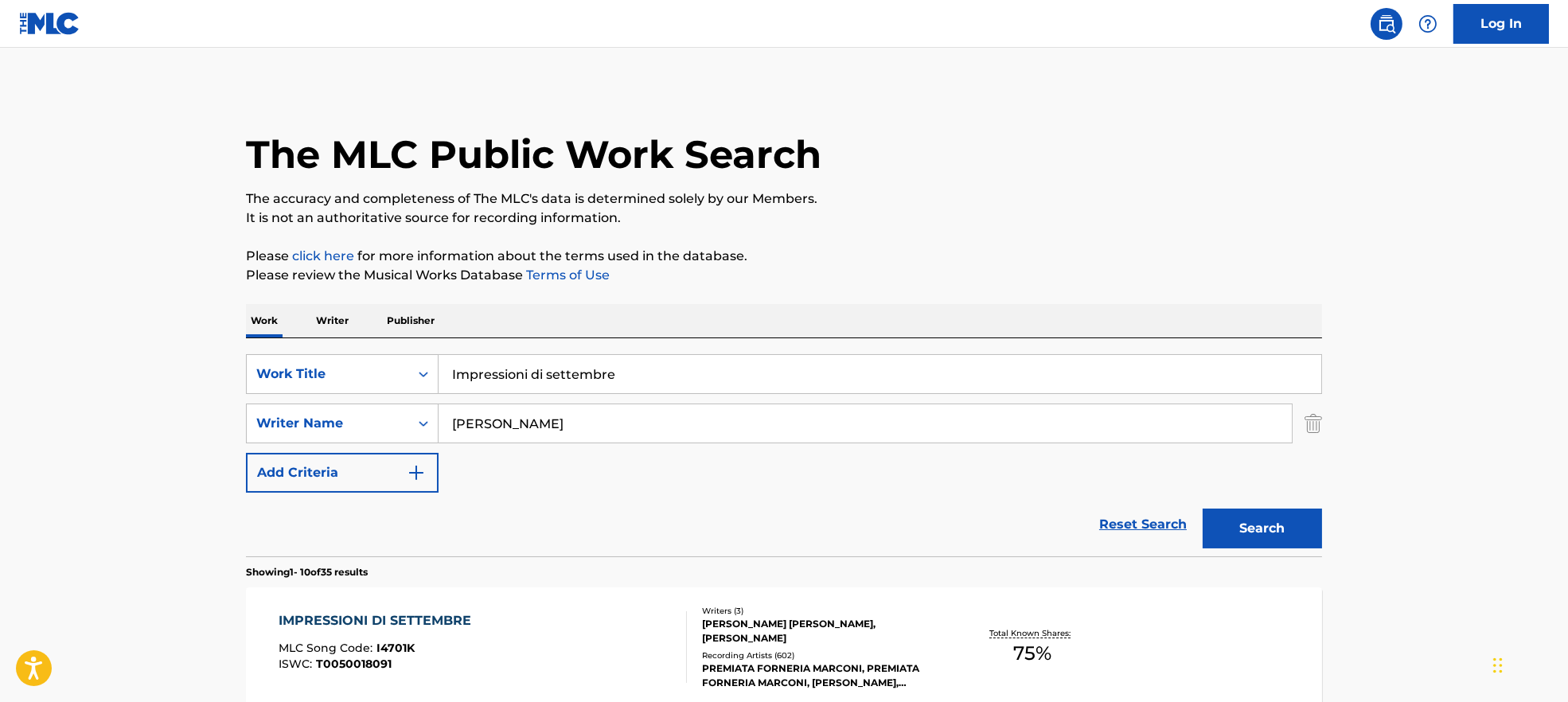
drag, startPoint x: 610, startPoint y: 416, endPoint x: 474, endPoint y: 392, distance: 138.1
click at [311, 440] on div "SearchWithCriteria9944ca93-3bb9-4a34-b127-ab9ee16f744a Writer Name [PERSON_NAME]" at bounding box center [784, 424] width 1077 height 40
paste input "[PERSON_NAME] [PERSON_NAME] DawsonSeán [PERSON_NAME] [PERSON_NAME]"
type input "[PERSON_NAME] [PERSON_NAME] DawsonSeán [PERSON_NAME] [PERSON_NAME]"
drag, startPoint x: 714, startPoint y: 345, endPoint x: 417, endPoint y: 358, distance: 297.3
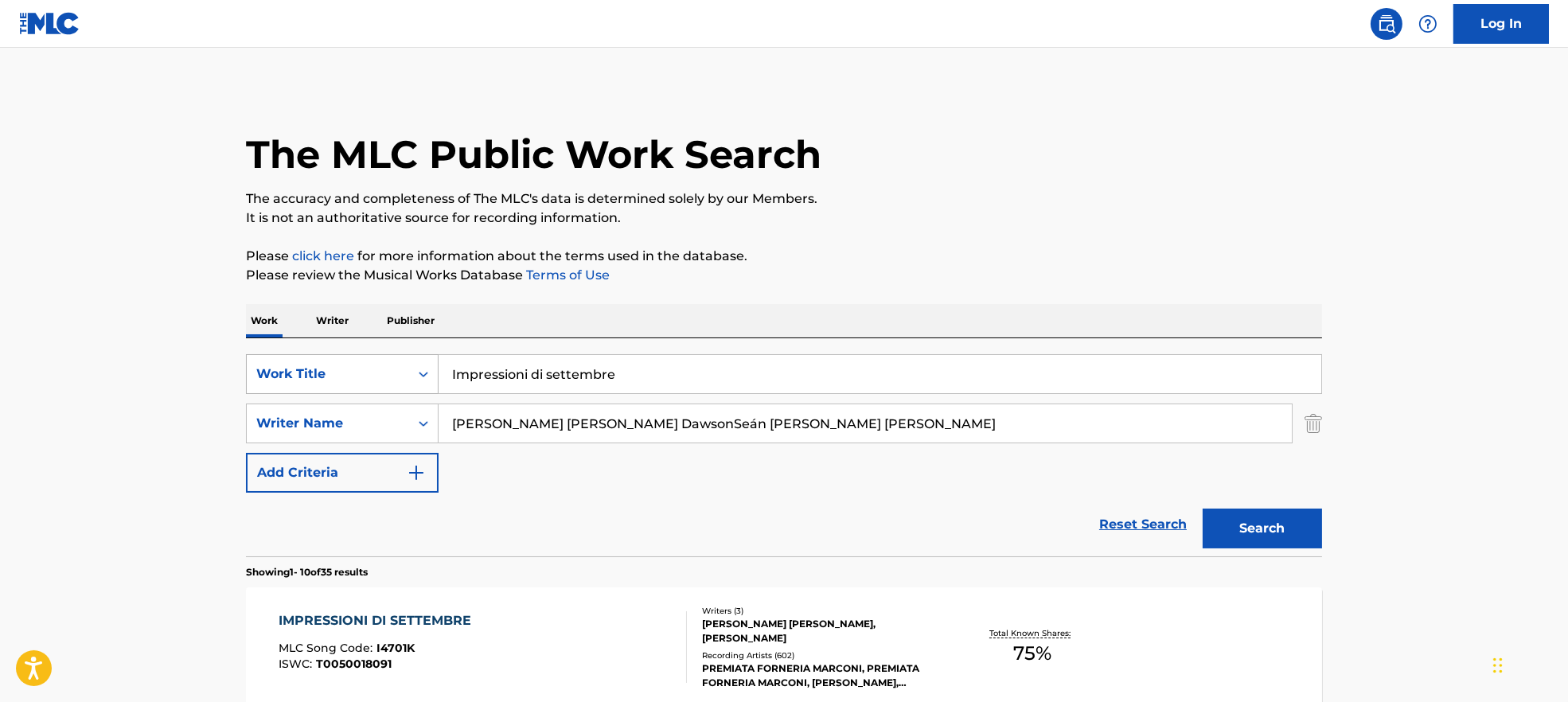
click at [417, 358] on div "SearchWithCriteria7ead3527-73f7-4d5a-b7cb-2a10692a4586 Work Title Impressioni d…" at bounding box center [784, 448] width 1077 height 218
drag, startPoint x: 750, startPoint y: 363, endPoint x: 288, endPoint y: 390, distance: 462.8
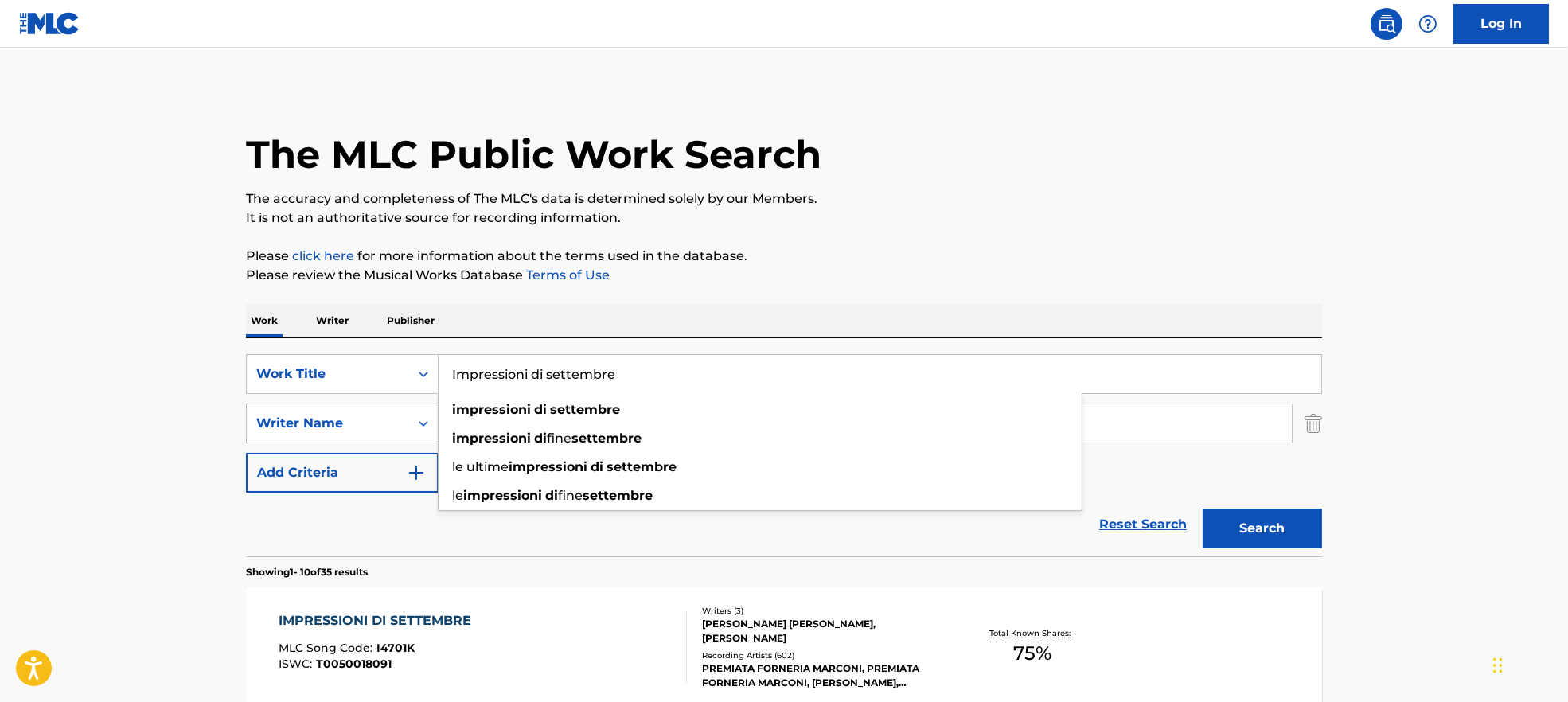
paste input "Break In NewDad"
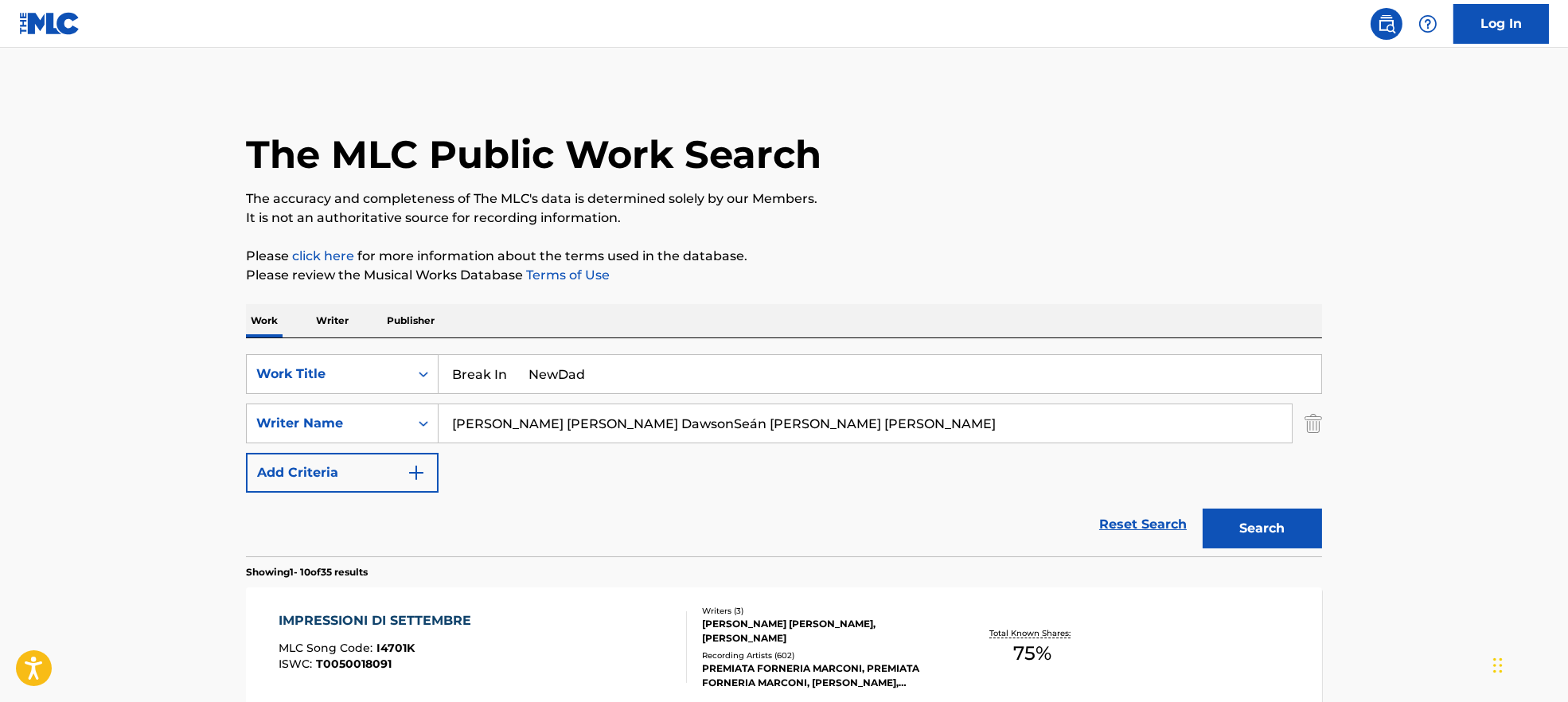
drag, startPoint x: 524, startPoint y: 377, endPoint x: 1328, endPoint y: 309, distance: 806.9
type input "Break In"
click at [1161, 199] on p "The accuracy and completeness of The MLC's data is determined solely by our Mem…" at bounding box center [784, 198] width 1077 height 19
drag, startPoint x: 602, startPoint y: 421, endPoint x: 1124, endPoint y: 489, distance: 526.4
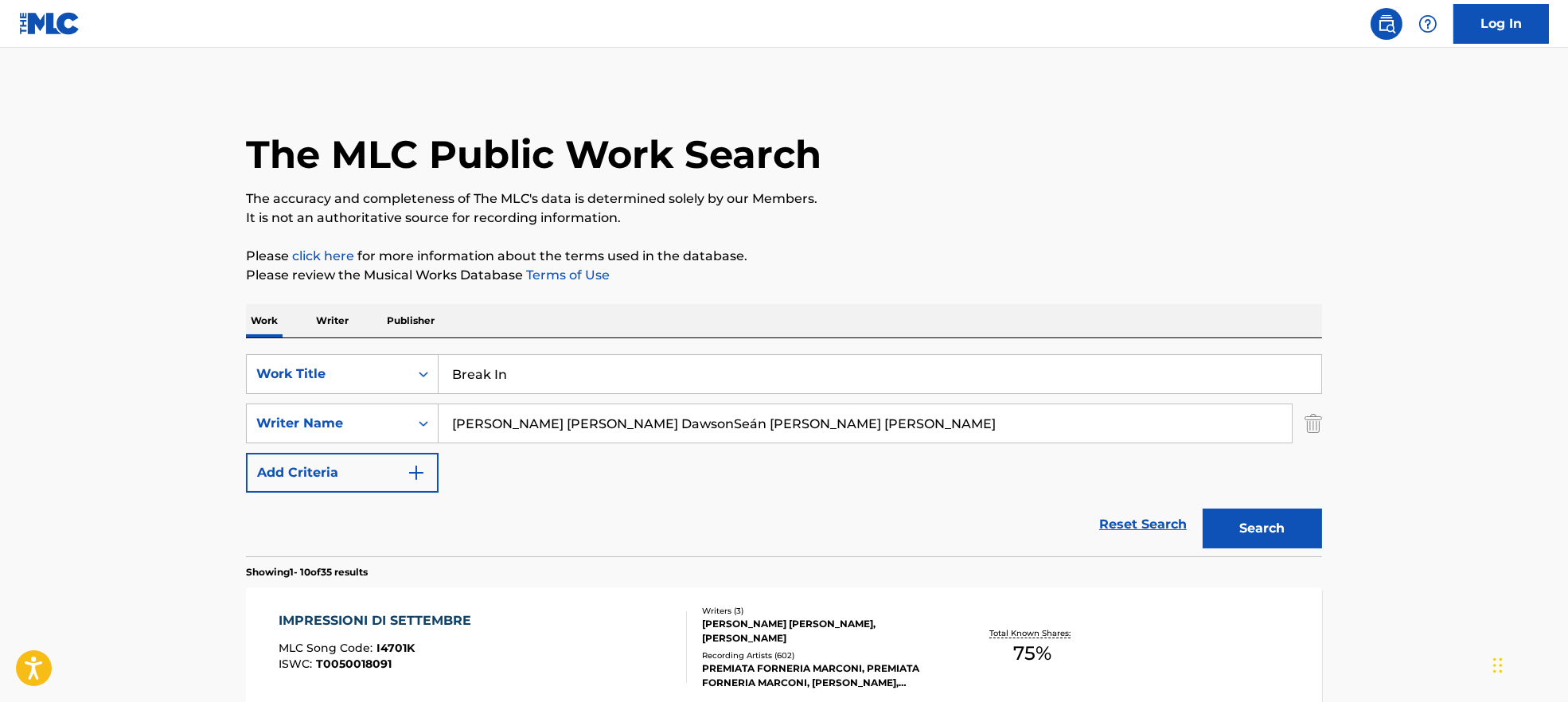
click at [1098, 466] on div "SearchWithCriteria7ead3527-73f7-4d5a-b7cb-2a10692a4586 Work Title Break In Sear…" at bounding box center [784, 424] width 1077 height 139
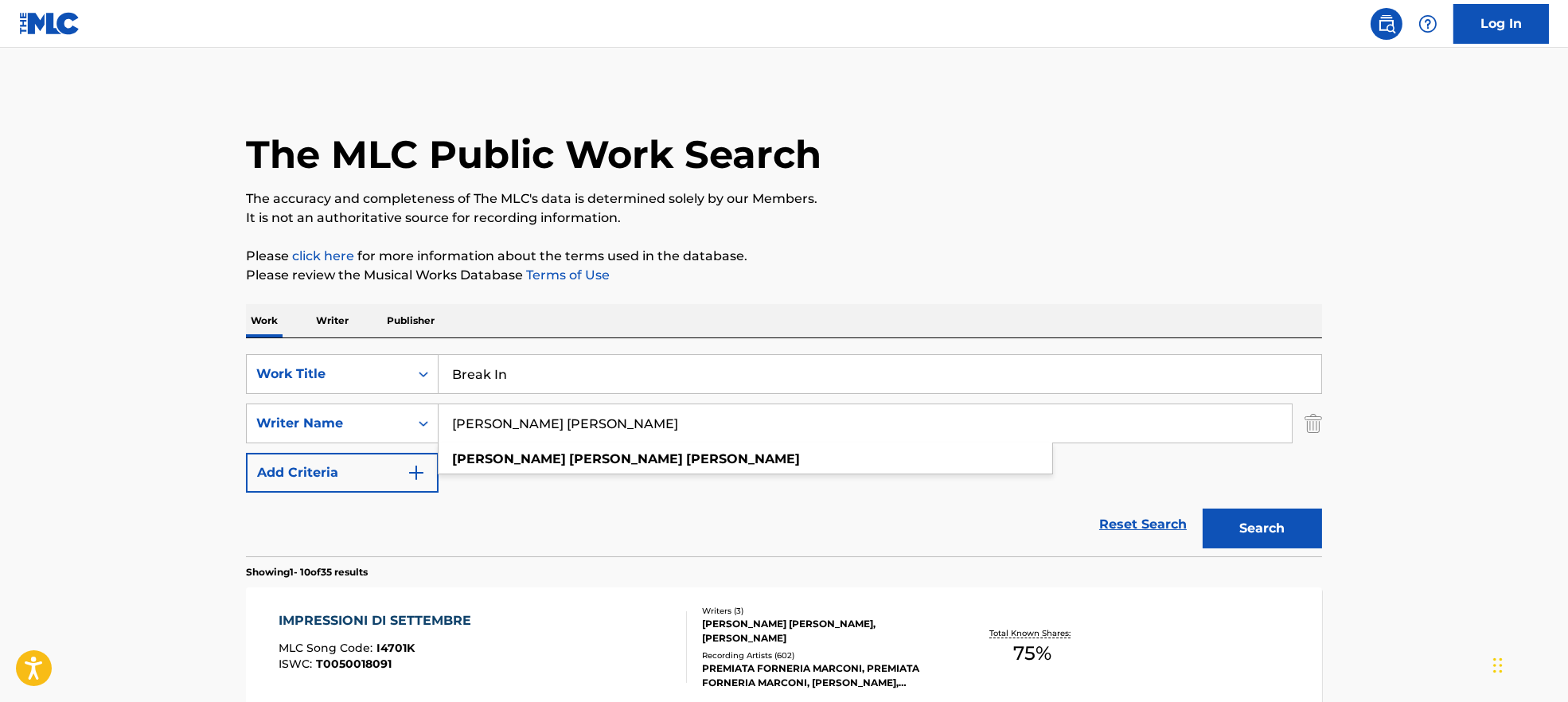
type input "[PERSON_NAME] [PERSON_NAME]"
click at [1270, 537] on button "Search" at bounding box center [1262, 529] width 120 height 40
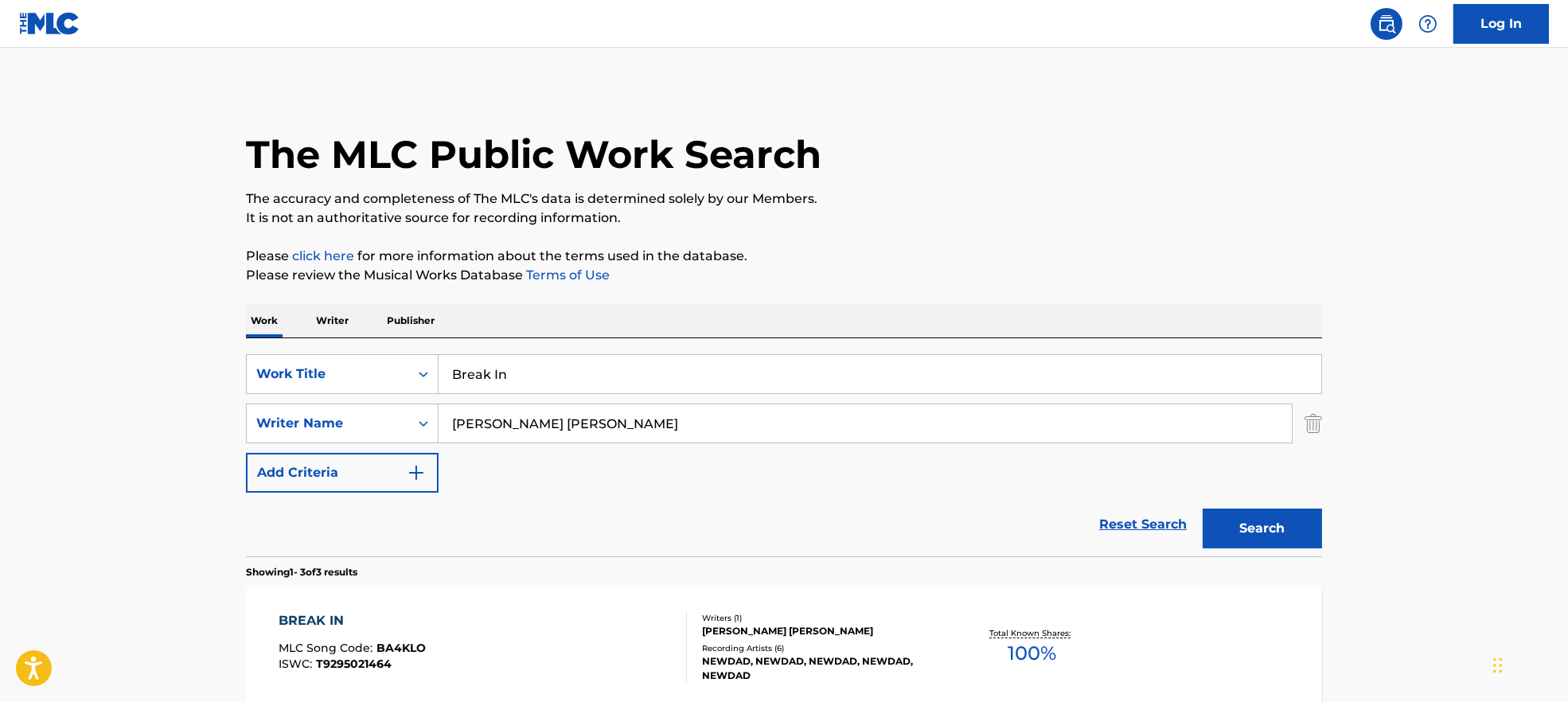
click at [580, 666] on div "BREAK IN MLC Song Code : BA4KLO ISWC : T9295021464" at bounding box center [482, 647] width 409 height 71
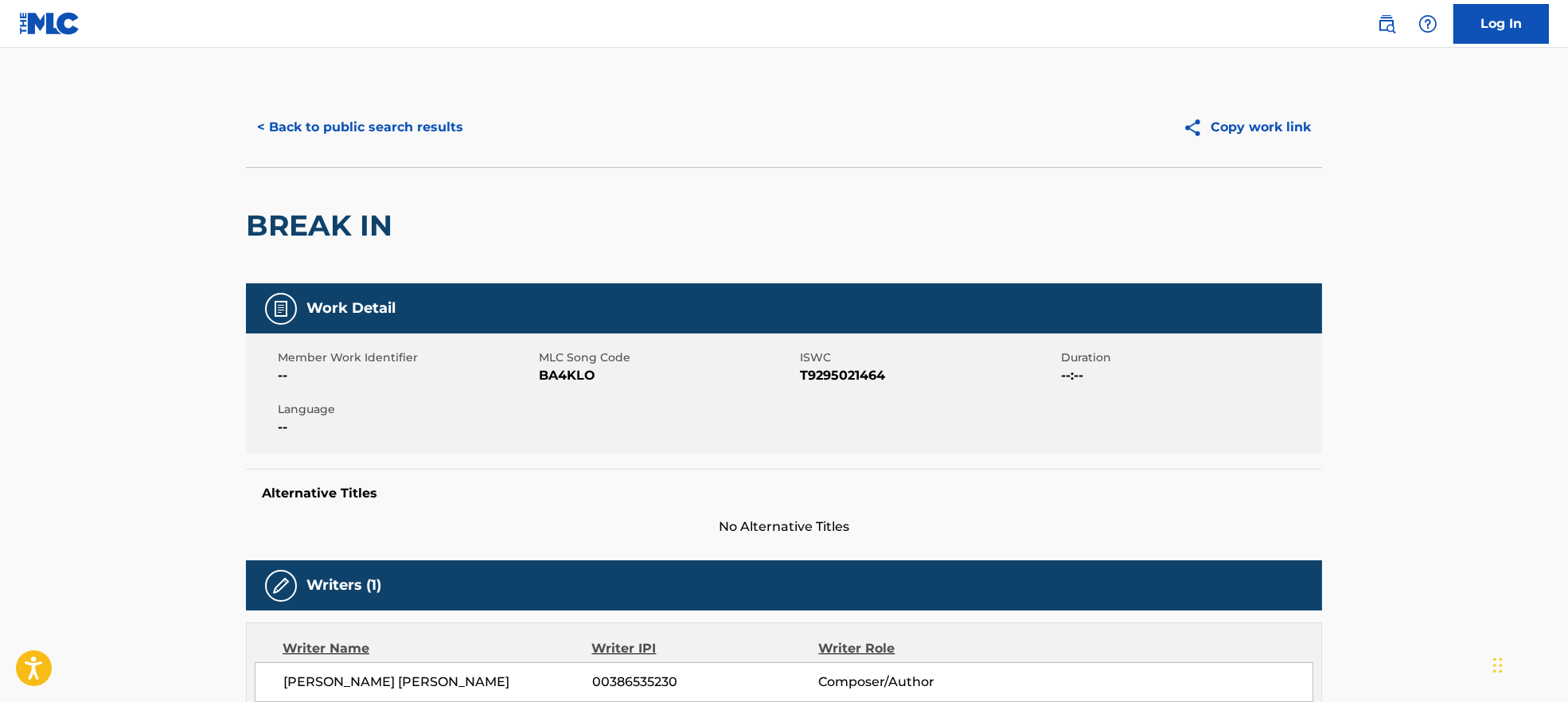
click at [575, 371] on span "BA4KLO" at bounding box center [668, 375] width 258 height 19
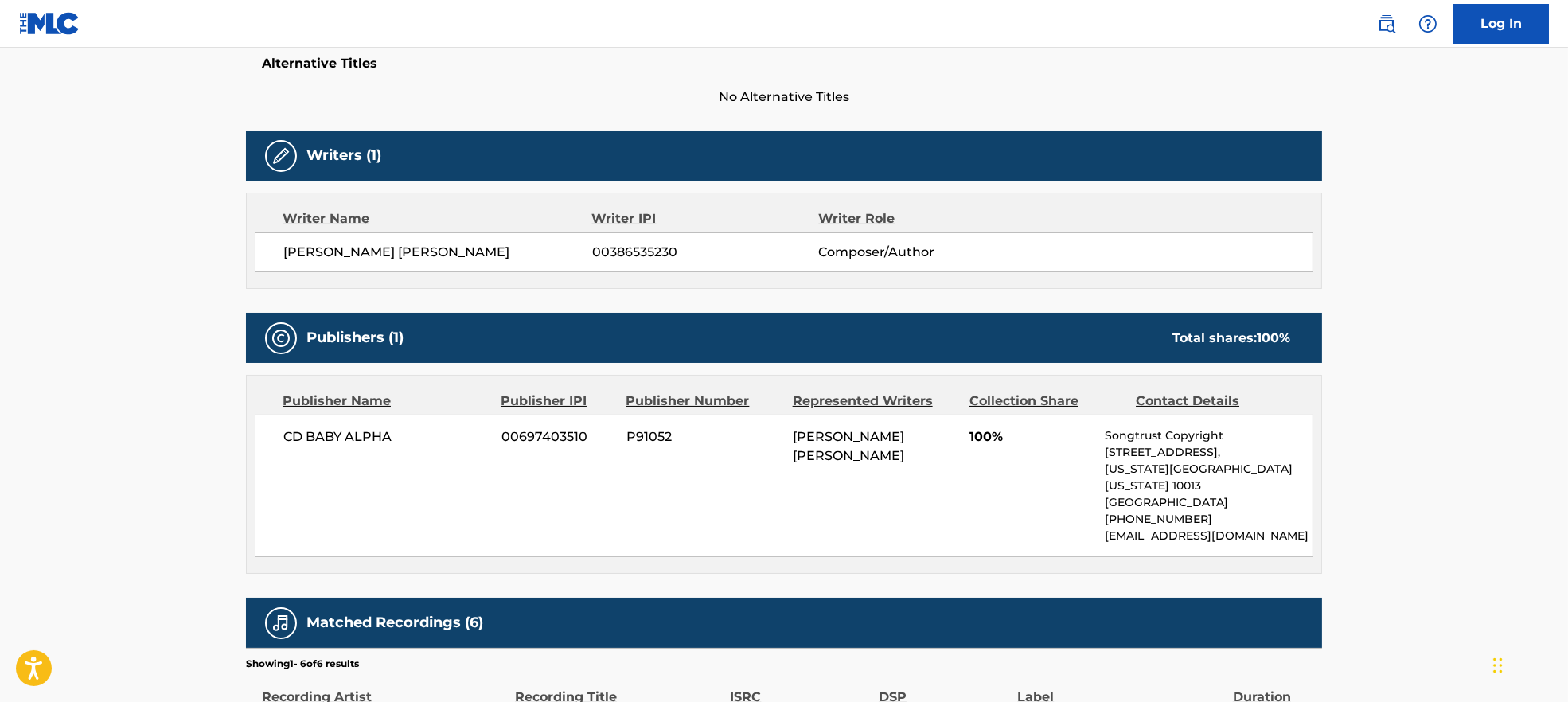
scroll to position [530, 0]
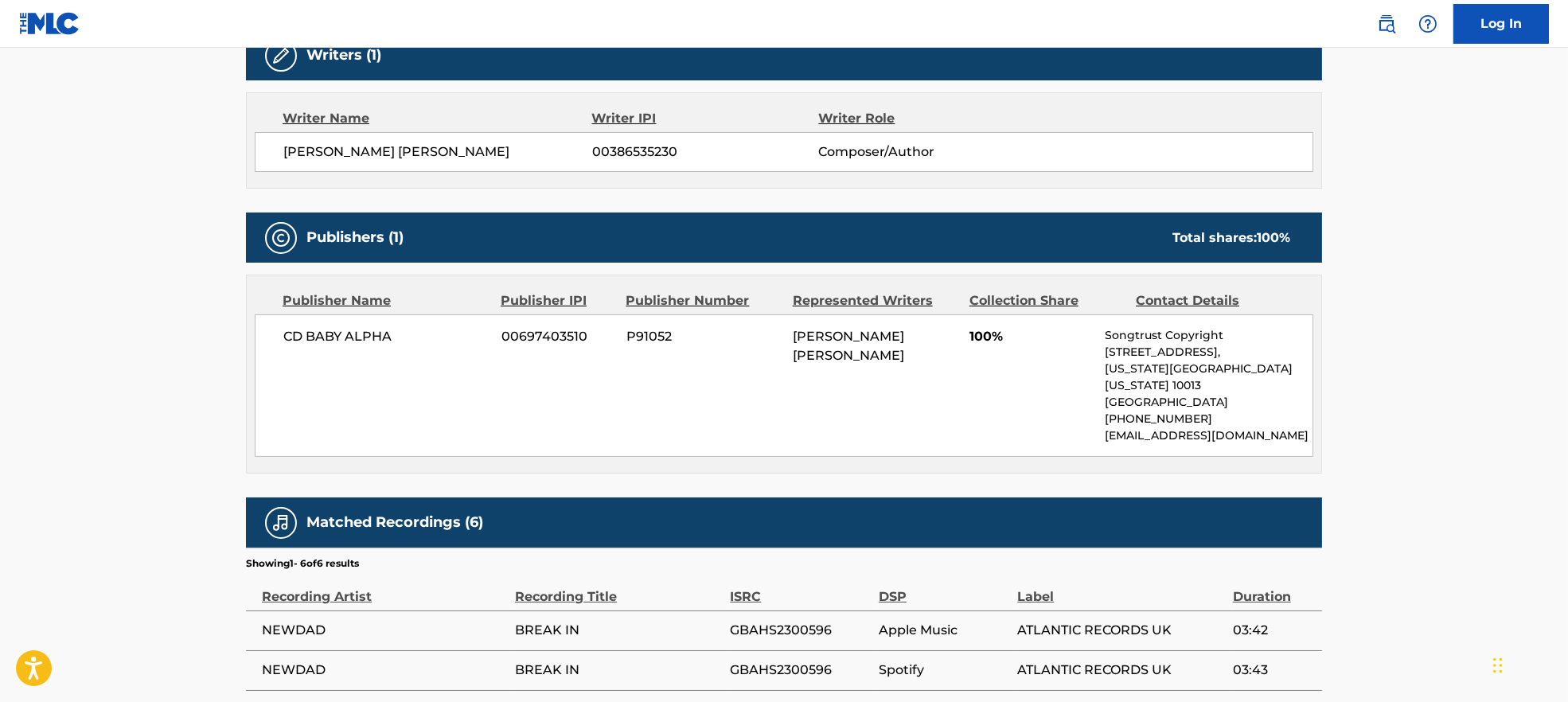
click at [313, 342] on span "CD BABY ALPHA" at bounding box center [386, 336] width 206 height 19
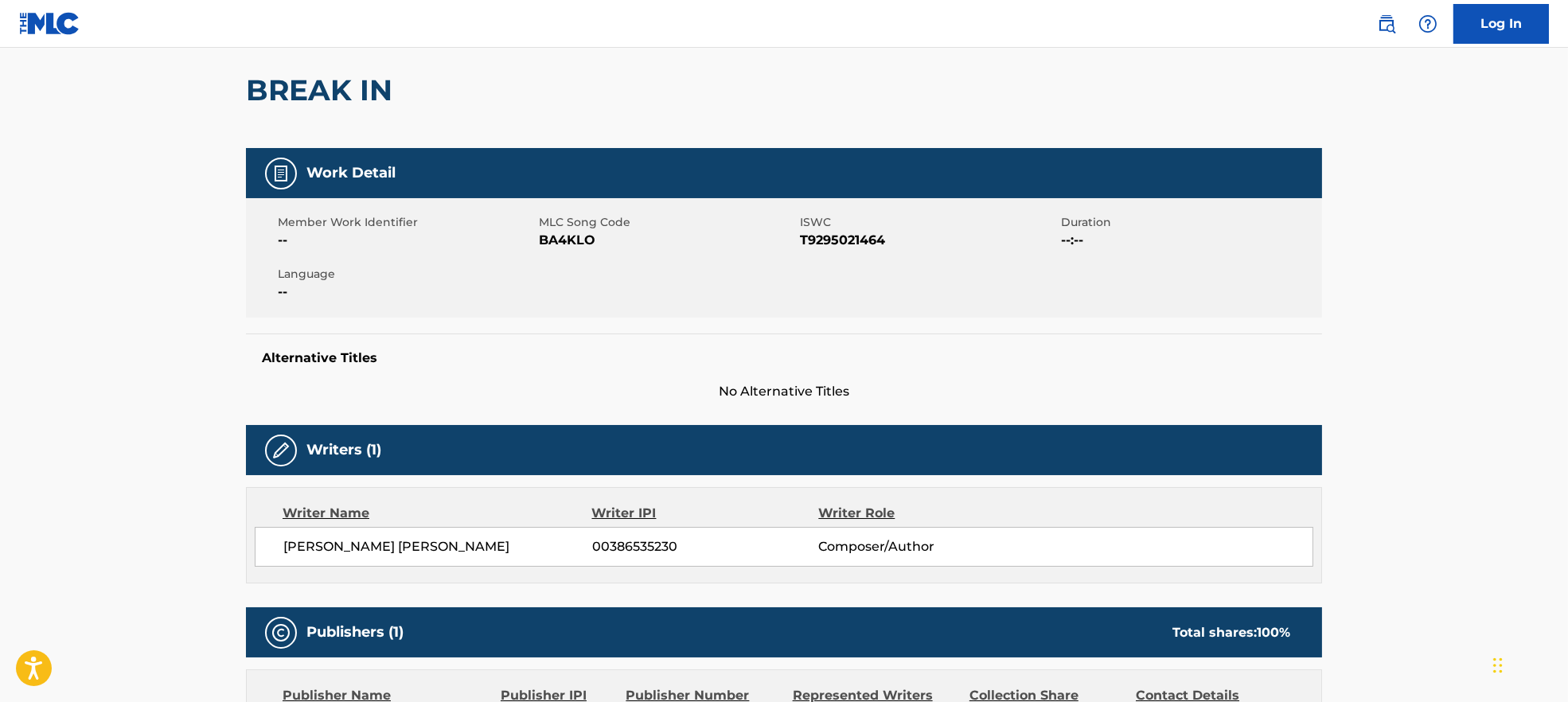
scroll to position [0, 0]
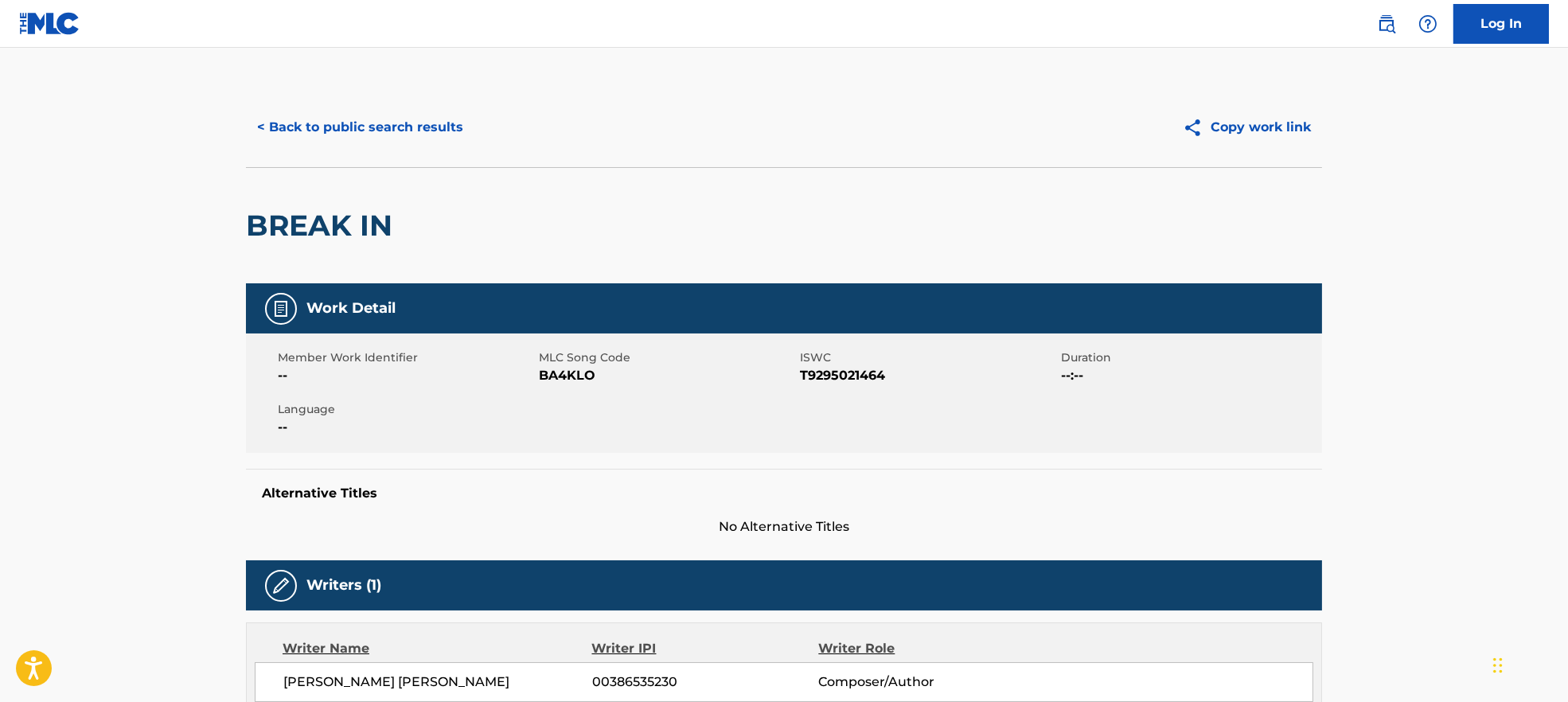
click at [355, 142] on button "< Back to public search results" at bounding box center [360, 128] width 229 height 40
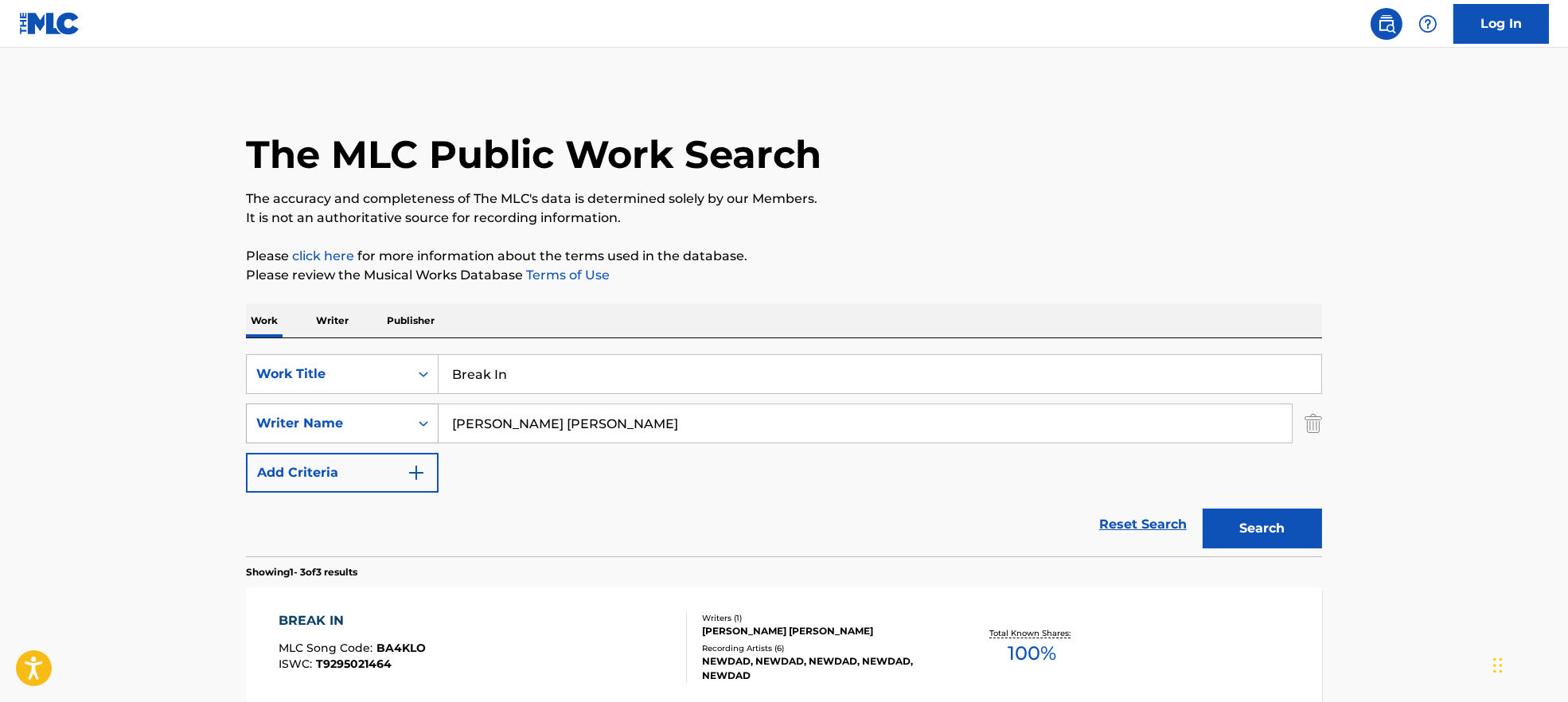
drag, startPoint x: 648, startPoint y: 430, endPoint x: 268, endPoint y: 430, distance: 380.0
click at [251, 428] on div "SearchWithCriteria9944ca93-3bb9-4a34-b127-ab9ee16f744a Writer Name [PERSON_NAME…" at bounding box center [784, 424] width 1077 height 40
paste input "[PERSON_NAME]"
type input "[PERSON_NAME]"
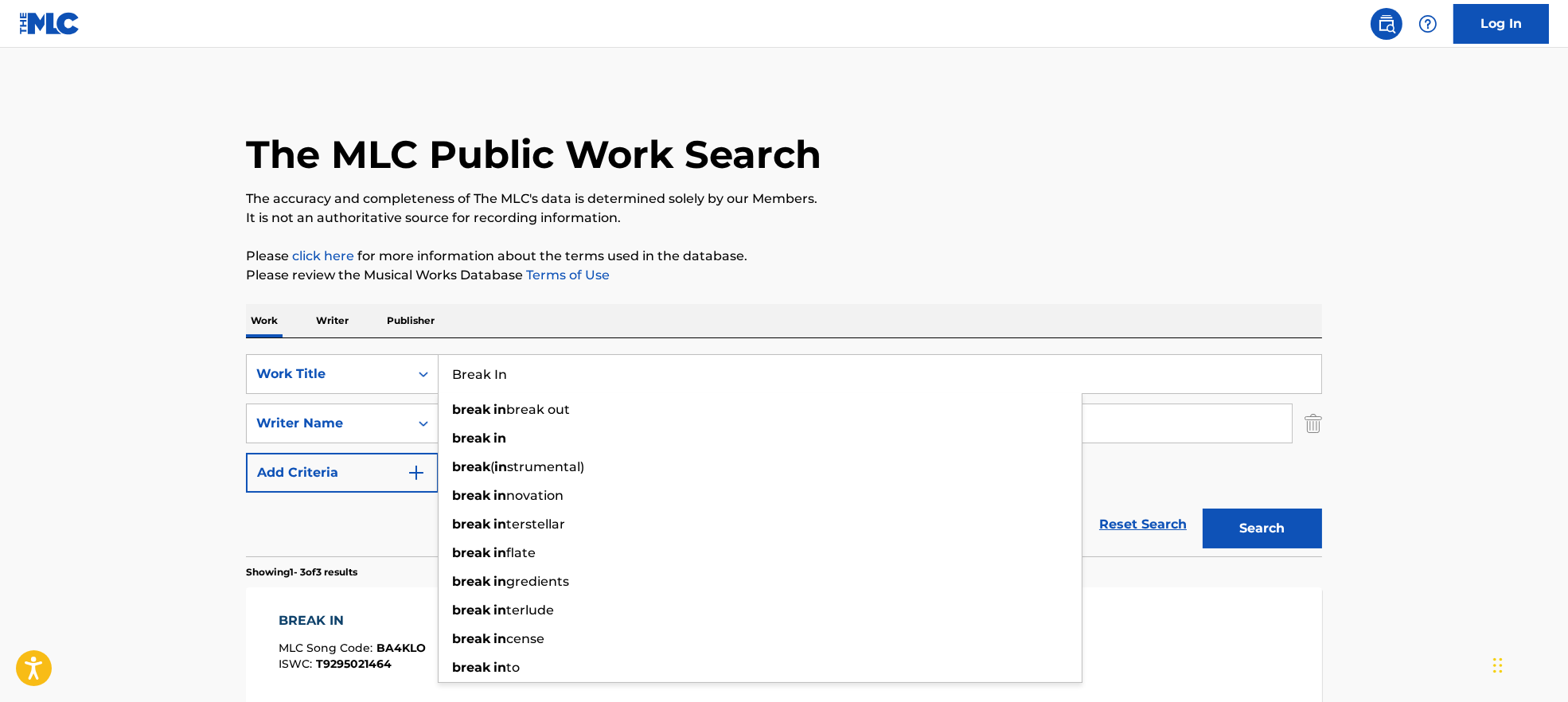
drag, startPoint x: 551, startPoint y: 387, endPoint x: 395, endPoint y: 351, distance: 160.1
click at [395, 351] on div "SearchWithCriteria7ead3527-73f7-4d5a-b7cb-2a10692a4586 Work Title Break In brea…" at bounding box center [784, 448] width 1077 height 218
paste input "Till The Water Runs Clear [PERSON_NAME]"
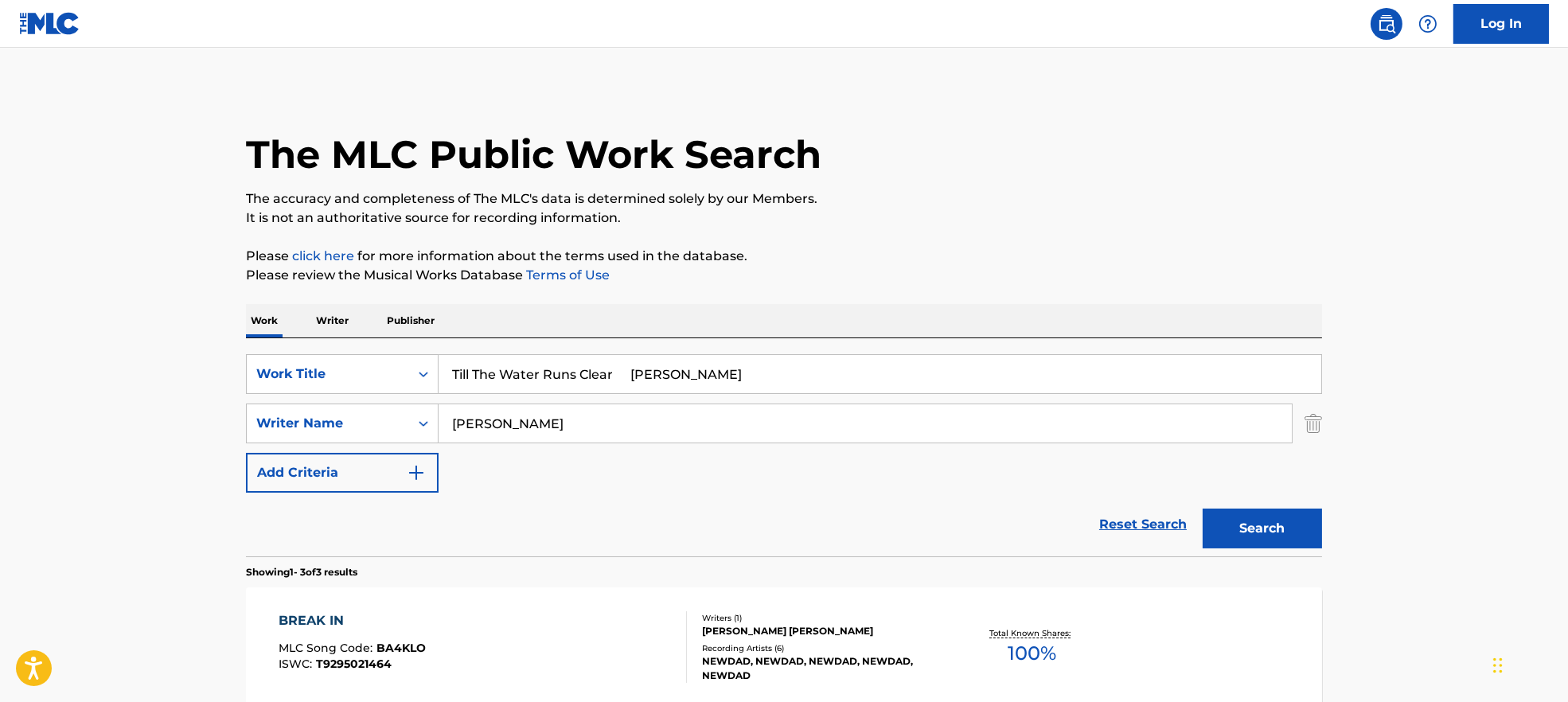
drag, startPoint x: 631, startPoint y: 367, endPoint x: 1080, endPoint y: 339, distance: 449.9
click at [1058, 351] on div "SearchWithCriteria7ead3527-73f7-4d5a-b7cb-2a10692a4586 Work Title Till The Wate…" at bounding box center [784, 448] width 1077 height 218
type input "Till The Water Runs Clear"
click at [983, 248] on p "Please click here for more information about the terms used in the database." at bounding box center [784, 255] width 1077 height 19
click at [1283, 539] on button "Search" at bounding box center [1262, 529] width 120 height 40
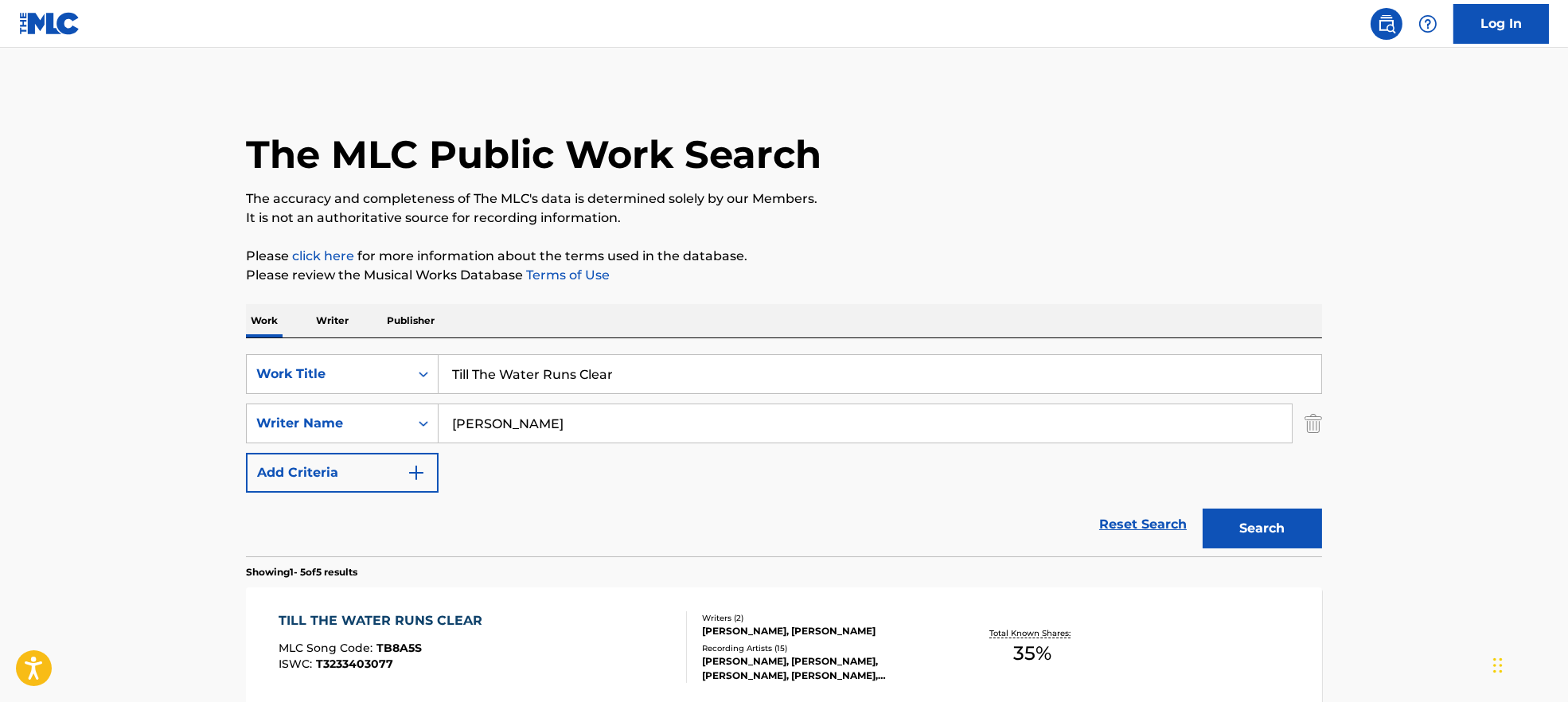
click at [597, 641] on div "TILL THE WATER RUNS CLEAR MLC Song Code : TB8A5S ISWC : T3233403077" at bounding box center [482, 647] width 409 height 71
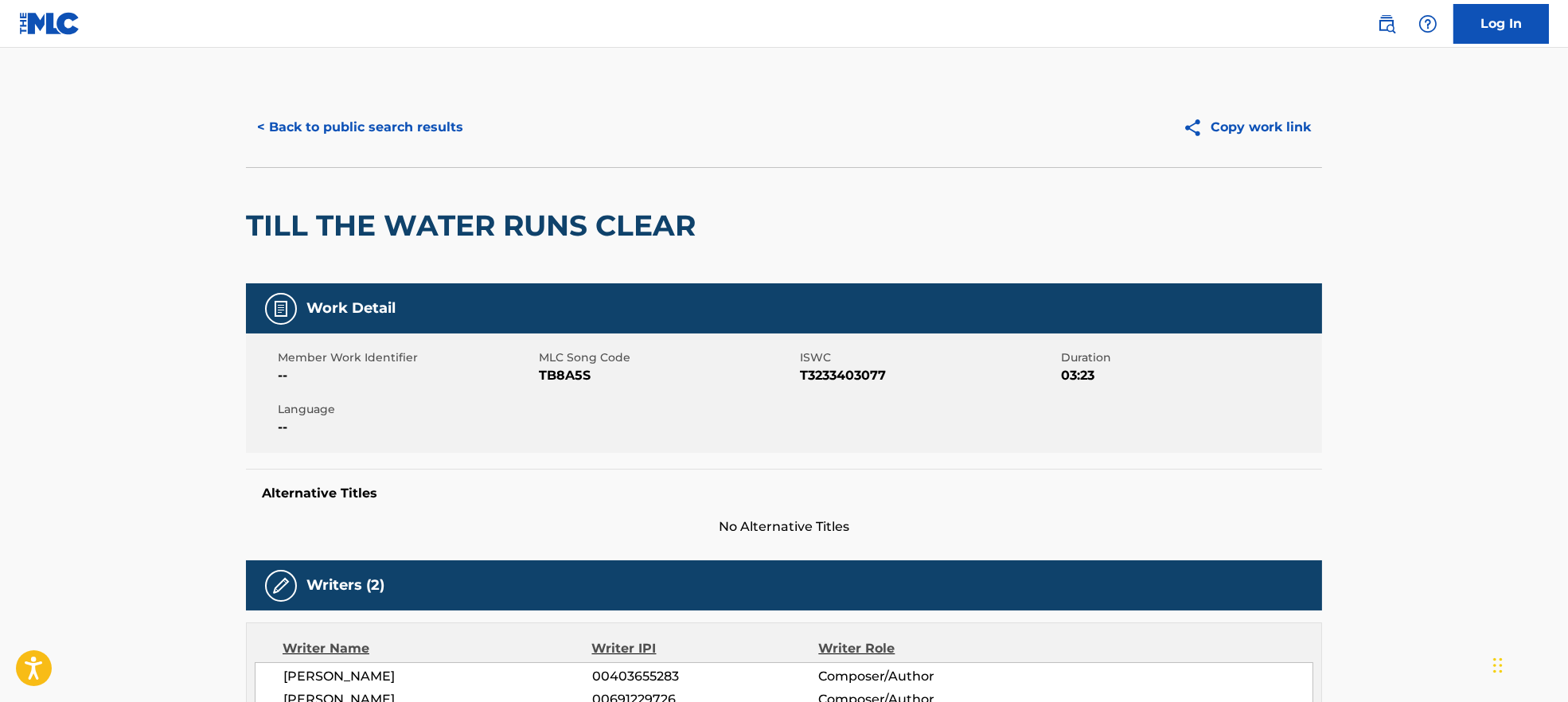
click at [578, 379] on span "TB8A5S" at bounding box center [668, 375] width 258 height 19
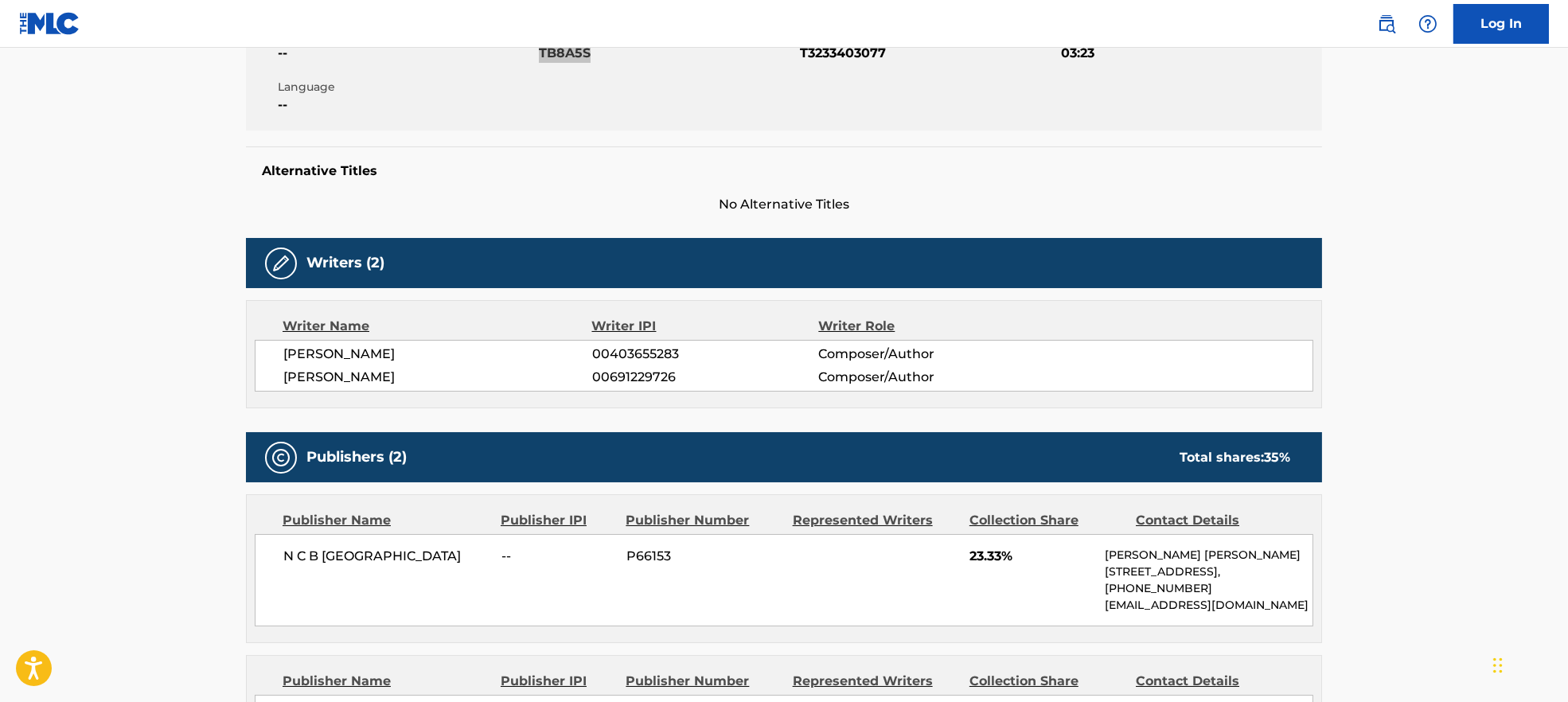
scroll to position [530, 0]
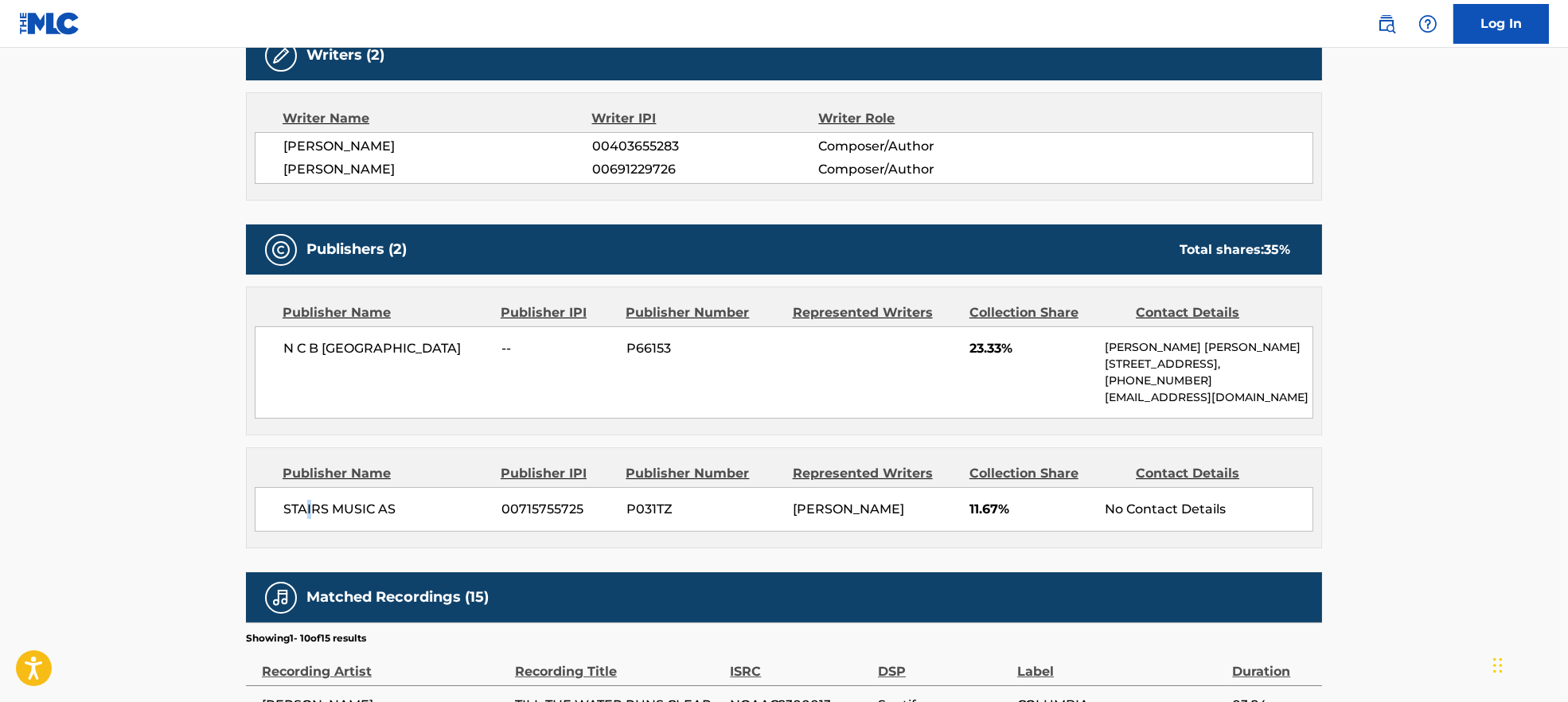
click at [310, 501] on span "STAIRS MUSIC AS" at bounding box center [386, 509] width 206 height 19
click at [312, 504] on span "STAIRS MUSIC AS" at bounding box center [386, 509] width 206 height 19
click at [312, 506] on span "STAIRS MUSIC AS" at bounding box center [386, 509] width 206 height 19
click at [344, 353] on span "N C B [GEOGRAPHIC_DATA]" at bounding box center [386, 348] width 206 height 19
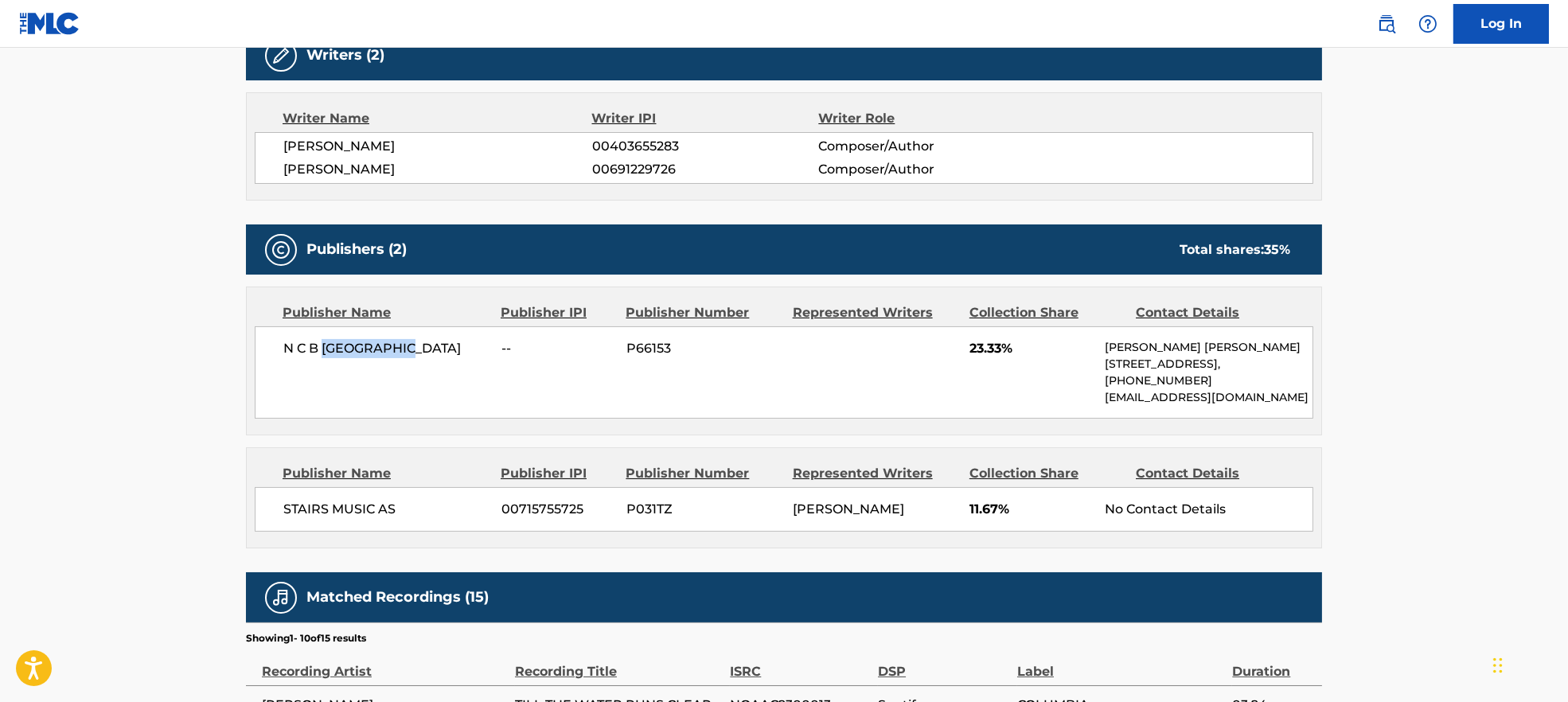
click at [344, 354] on span "N C B [GEOGRAPHIC_DATA]" at bounding box center [386, 348] width 206 height 19
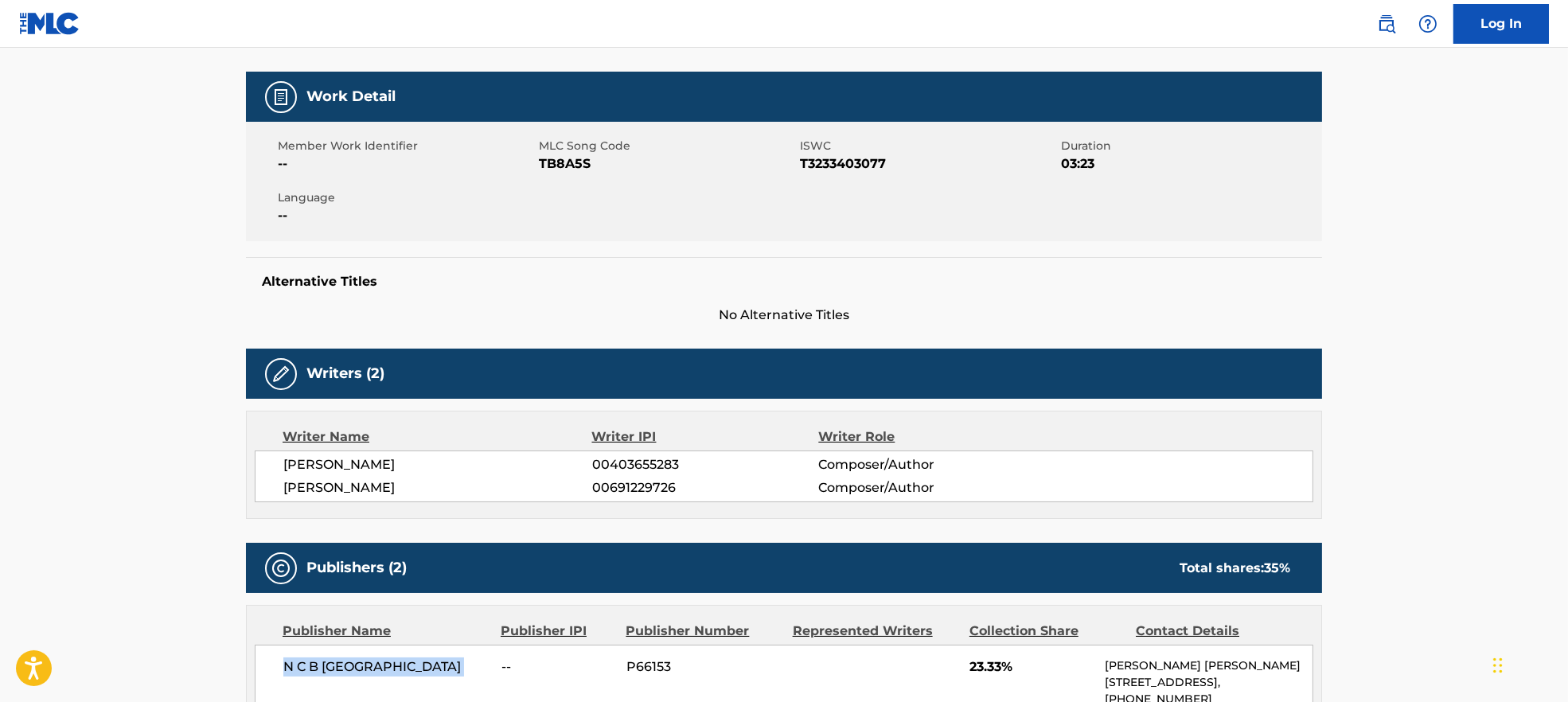
scroll to position [0, 0]
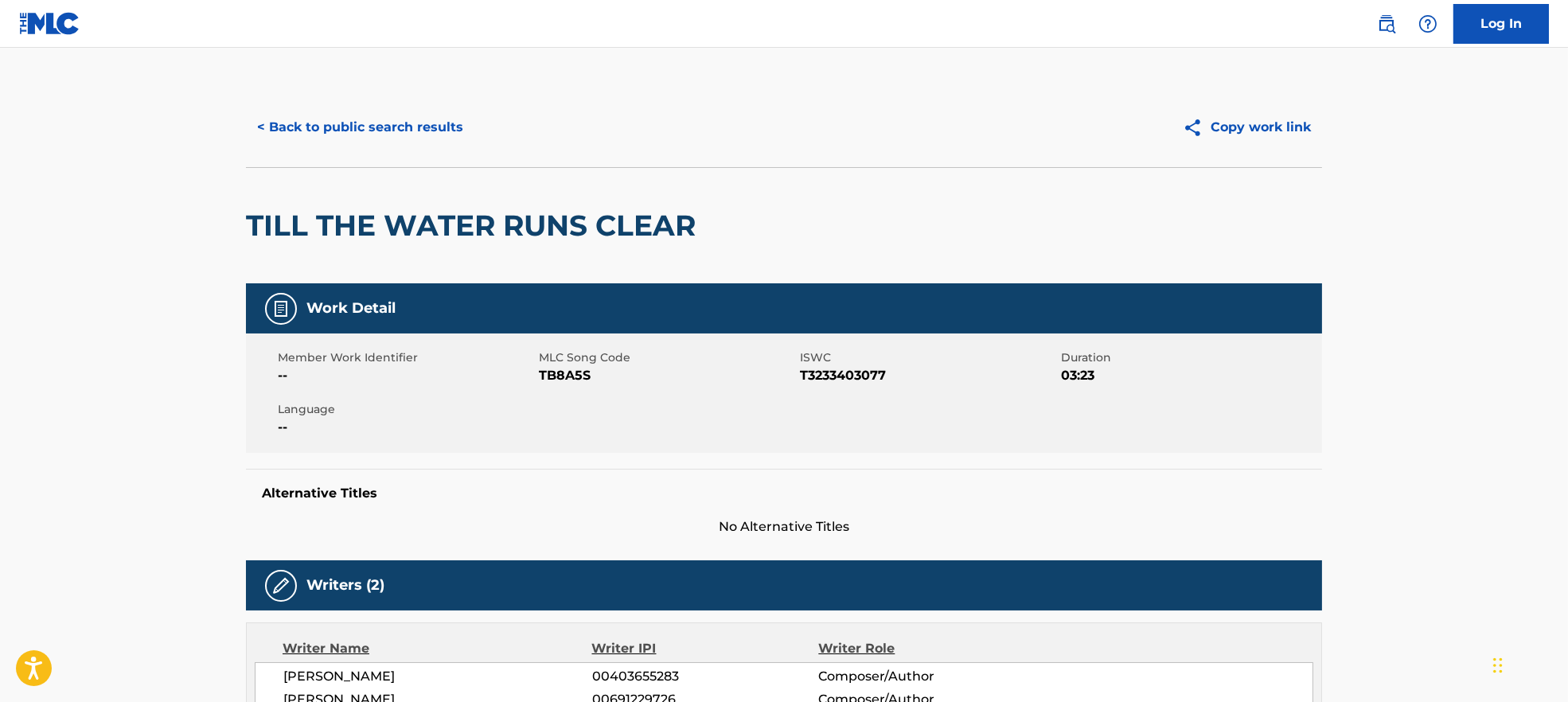
click at [375, 127] on button "< Back to public search results" at bounding box center [360, 128] width 229 height 40
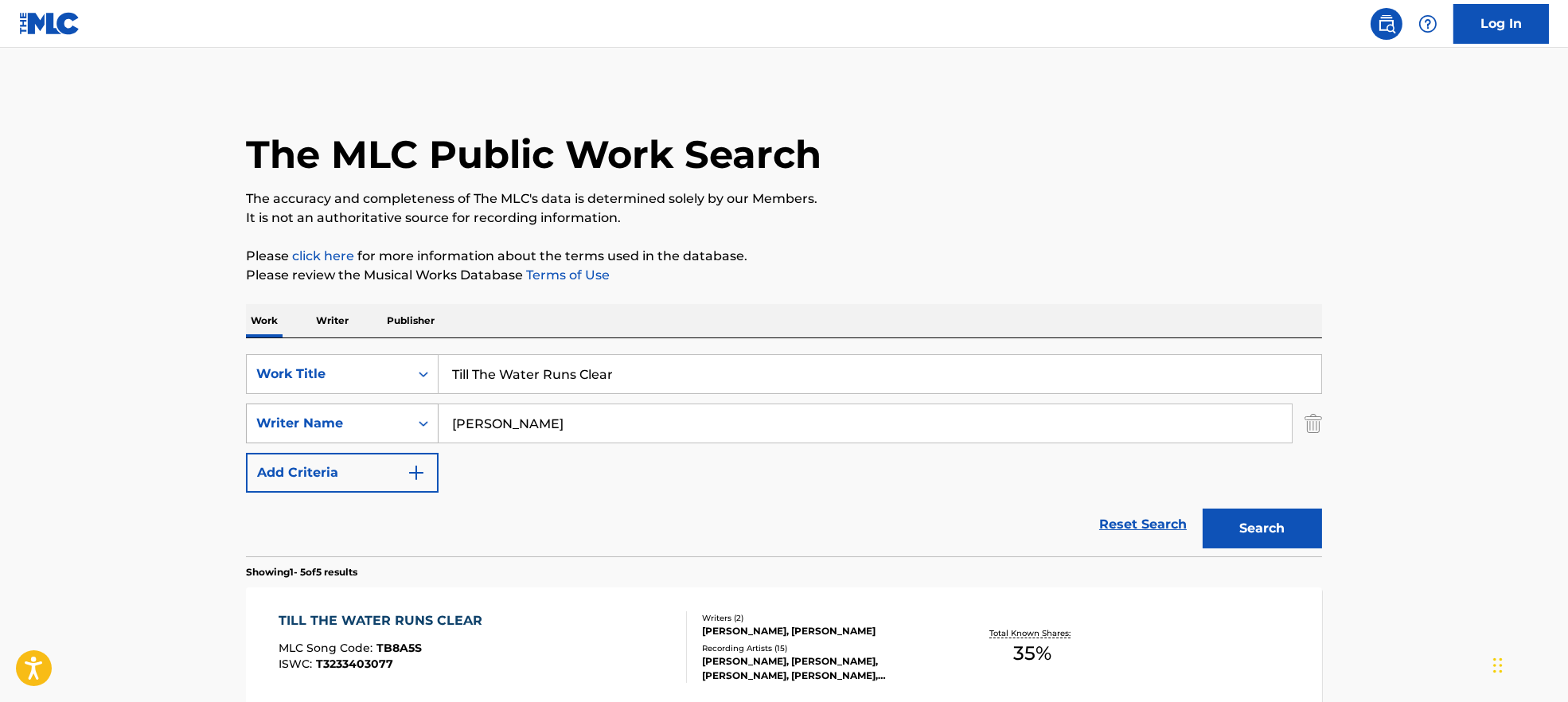
drag, startPoint x: 592, startPoint y: 418, endPoint x: 361, endPoint y: 413, distance: 231.1
click at [361, 413] on div "SearchWithCriteria9944ca93-3bb9-4a34-b127-ab9ee16f744a Writer Name [PERSON_NAME]" at bounding box center [784, 424] width 1077 height 40
paste input "[PERSON_NAME] [PERSON_NAME] [PERSON_NAME] [PERSON_NAME]"
type input "[PERSON_NAME] [PERSON_NAME] [PERSON_NAME] [PERSON_NAME]"
drag, startPoint x: 659, startPoint y: 336, endPoint x: 553, endPoint y: 333, distance: 106.0
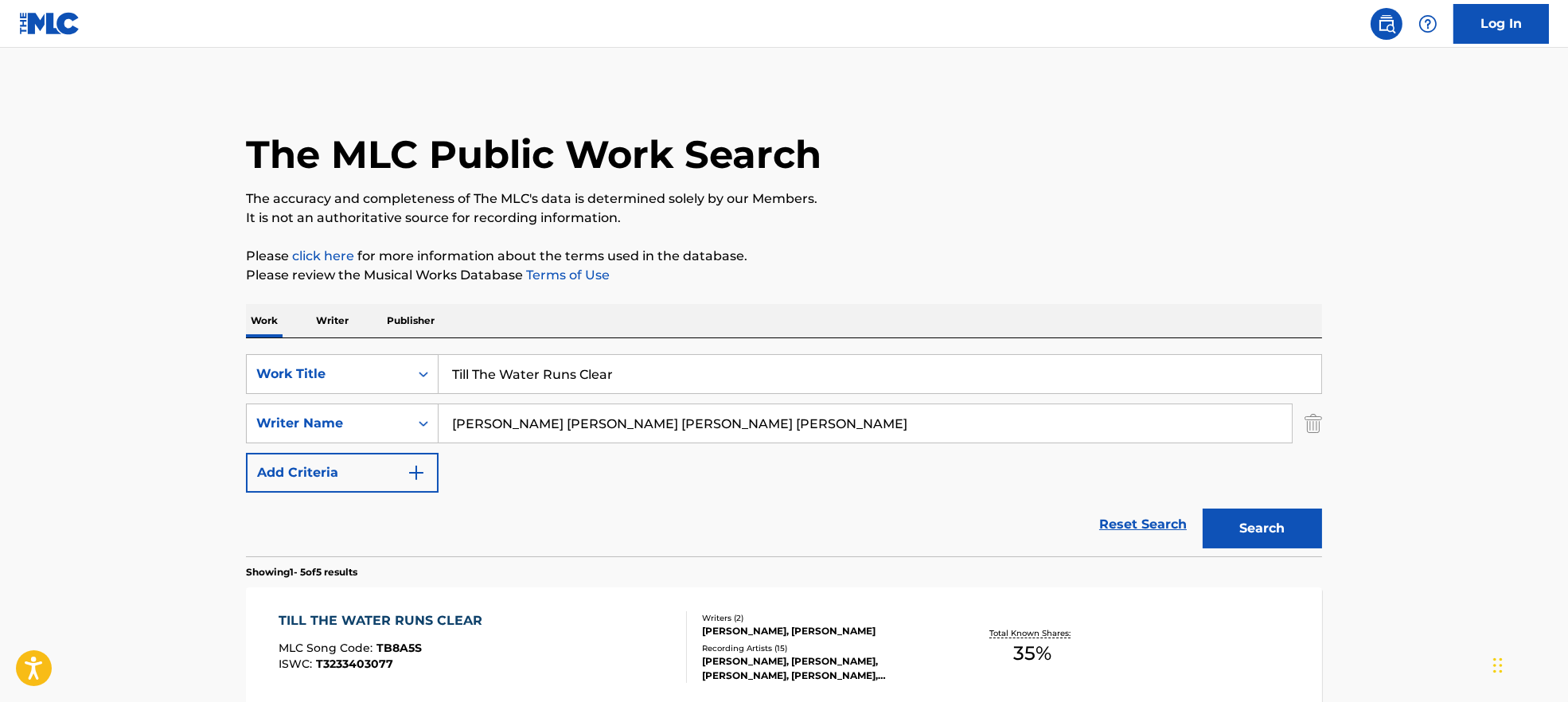
click at [379, 339] on div "SearchWithCriteria7ead3527-73f7-4d5a-b7cb-2a10692a4586 Work Title Till The Wate…" at bounding box center [784, 448] width 1077 height 218
drag, startPoint x: 810, startPoint y: 367, endPoint x: 291, endPoint y: 374, distance: 519.0
click at [291, 374] on div "SearchWithCriteria7ead3527-73f7-4d5a-b7cb-2a10692a4586 Work Title Till The Wate…" at bounding box center [784, 374] width 1077 height 40
paste input "Be With You Tonight TeeDee"
drag, startPoint x: 604, startPoint y: 372, endPoint x: 1698, endPoint y: 275, distance: 1098.3
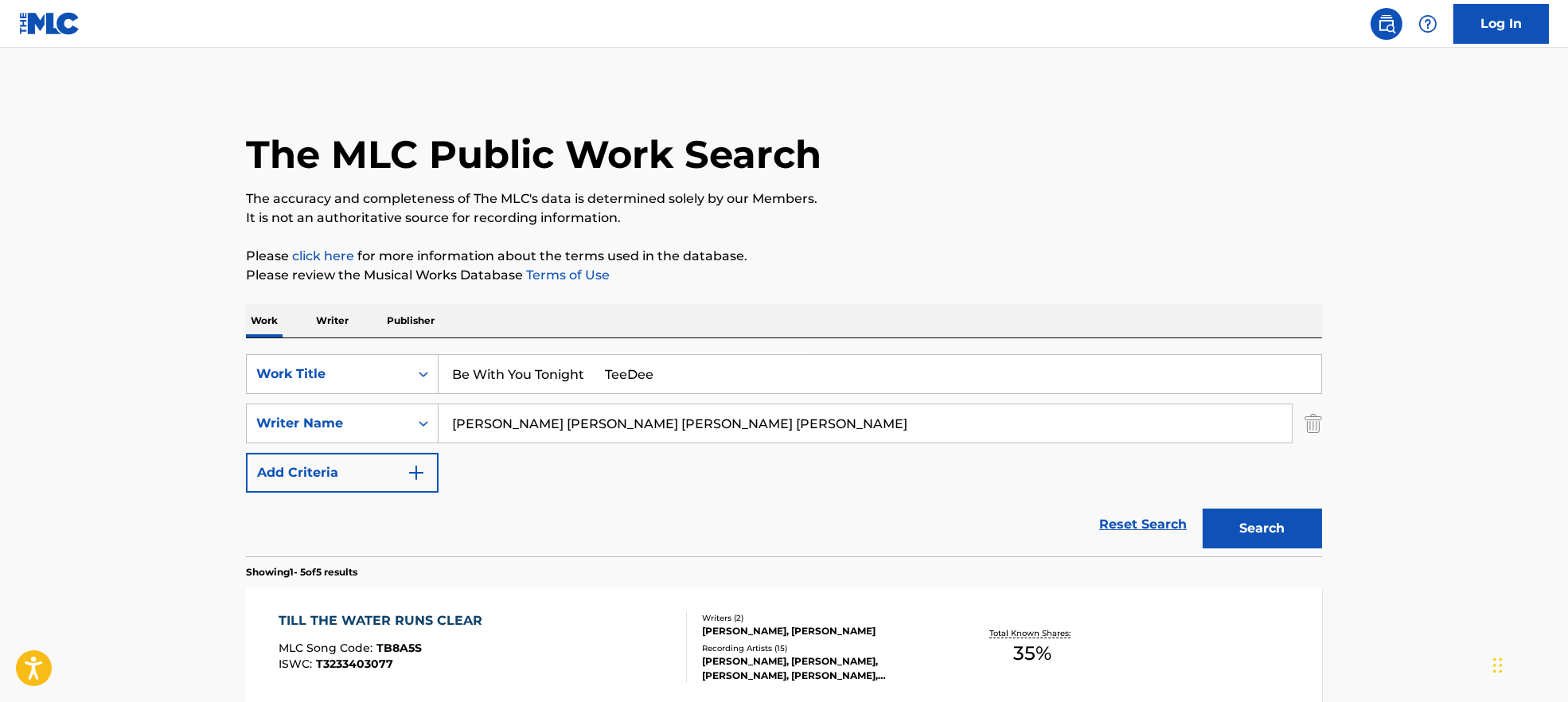
click at [1568, 275] on html "Accessibility Screen-Reader Guide, Feedback, and Issue Reporting | New window L…" at bounding box center [784, 351] width 1568 height 702
type input "Be With You Tonight"
click at [1350, 151] on main "The MLC Public Work Search The accuracy and completeness of The MLC's data is d…" at bounding box center [784, 668] width 1568 height 1242
click at [554, 417] on input "[PERSON_NAME] [PERSON_NAME] [PERSON_NAME] [PERSON_NAME]" at bounding box center [866, 423] width 854 height 39
drag, startPoint x: 549, startPoint y: 420, endPoint x: 1179, endPoint y: 425, distance: 630.0
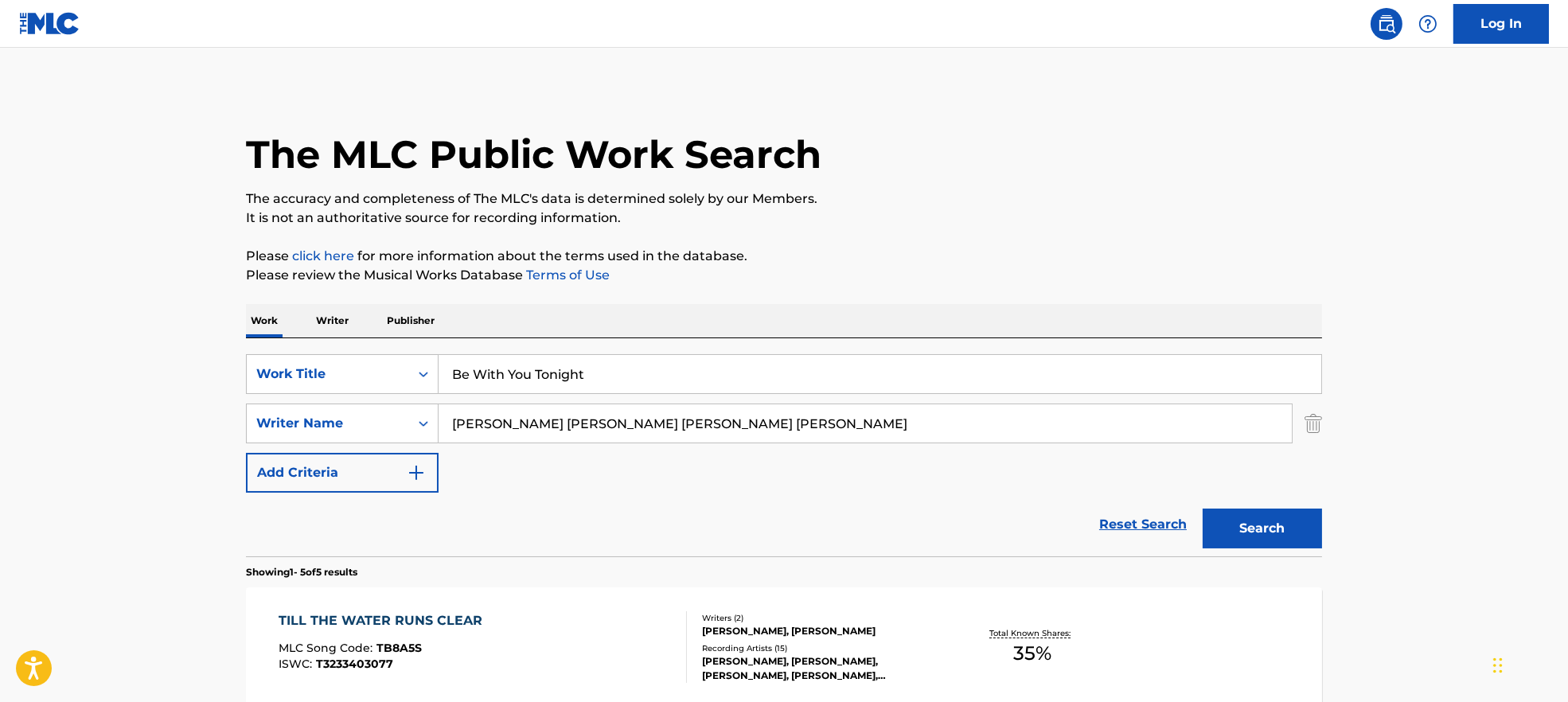
click at [1179, 425] on input "[PERSON_NAME] [PERSON_NAME] [PERSON_NAME] [PERSON_NAME]" at bounding box center [866, 423] width 854 height 39
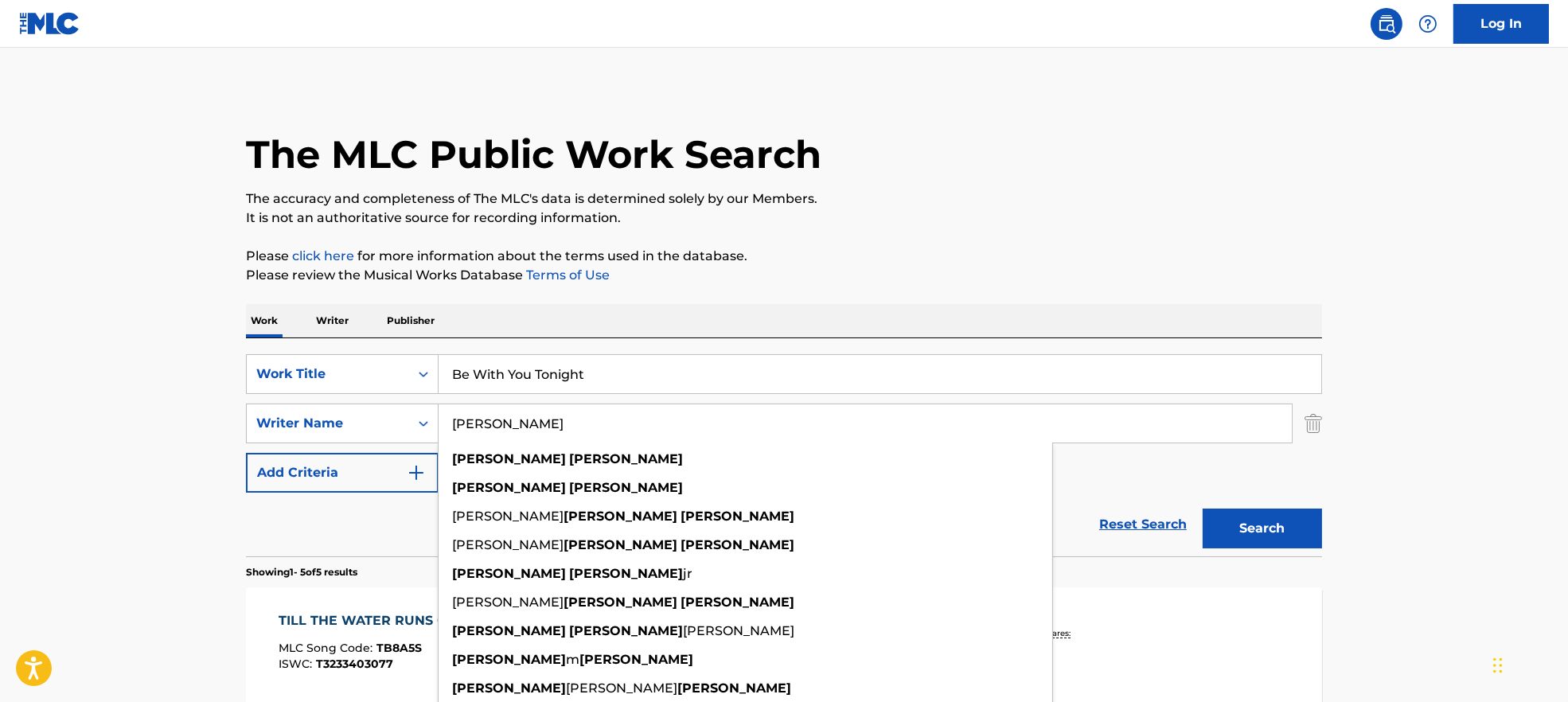
click at [1156, 120] on div "The MLC Public Work Search" at bounding box center [784, 145] width 1077 height 116
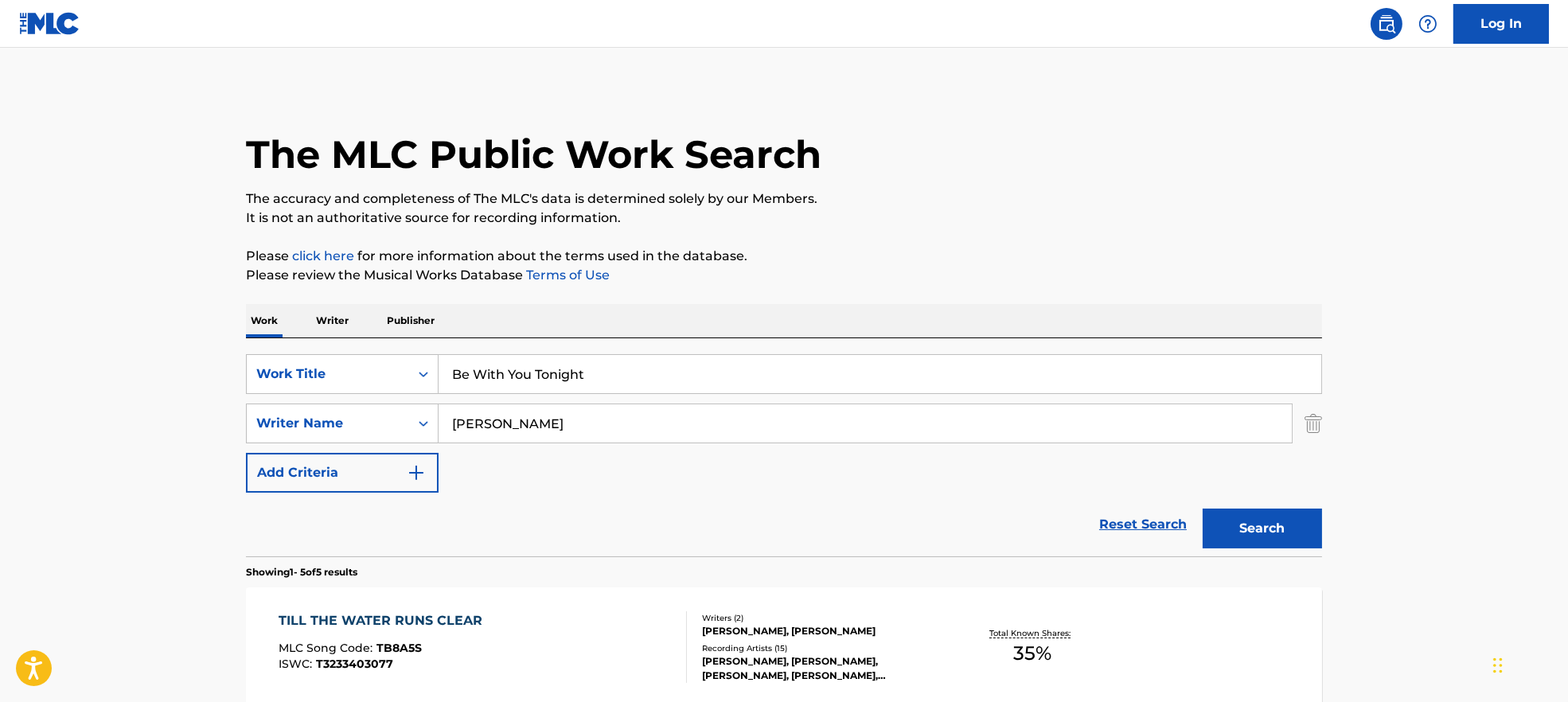
click at [1275, 530] on button "Search" at bounding box center [1262, 529] width 120 height 40
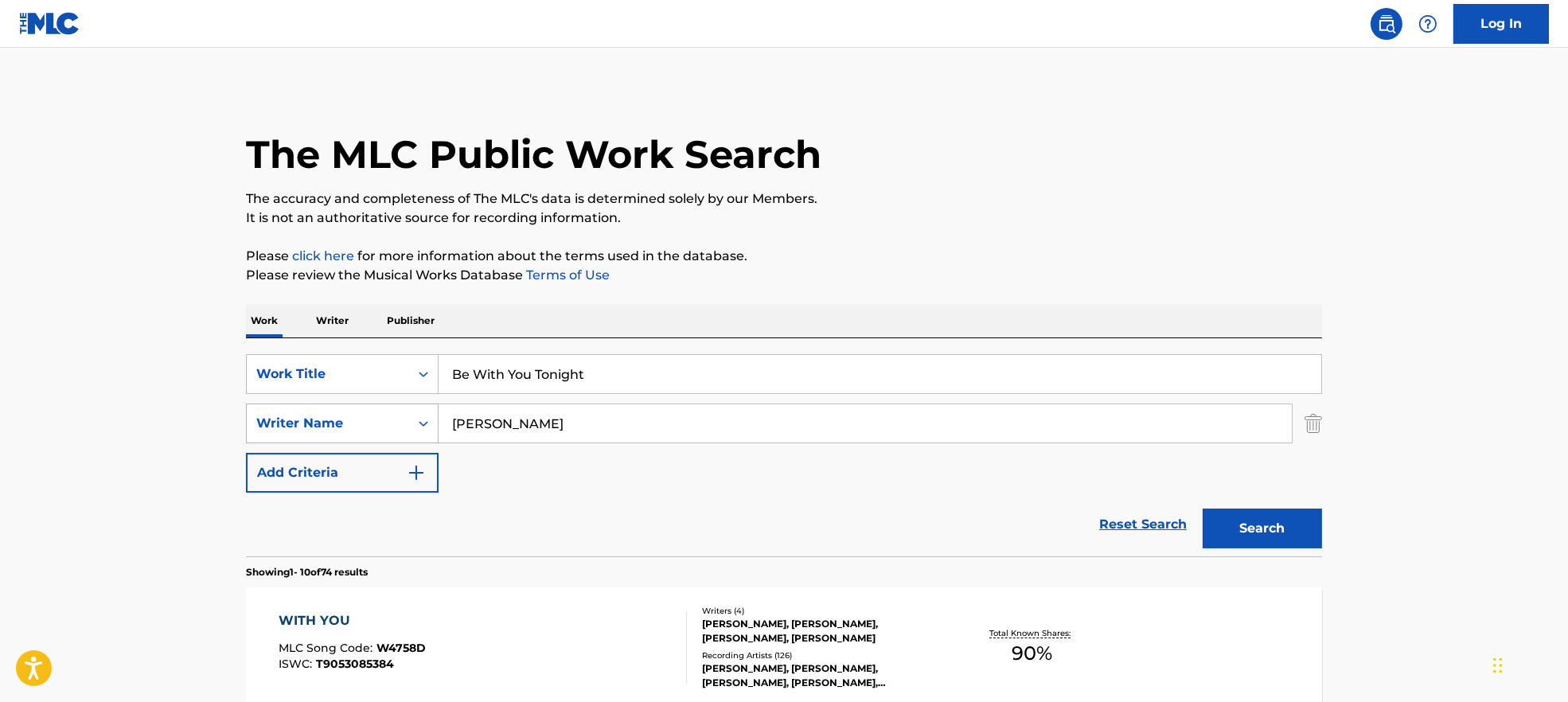
drag, startPoint x: 584, startPoint y: 417, endPoint x: 399, endPoint y: 417, distance: 185.0
click at [399, 417] on div "SearchWithCriteria9944ca93-3bb9-4a34-b127-ab9ee16f744a Writer Name [PERSON_NAME]" at bounding box center [784, 424] width 1077 height 40
paste input "[PERSON_NAME] [PERSON_NAME] [PERSON_NAME]"
drag, startPoint x: 570, startPoint y: 422, endPoint x: 1320, endPoint y: 522, distance: 756.6
click at [1304, 521] on form "SearchWithCriteria7ead3527-73f7-4d5a-b7cb-2a10692a4586 Work Title Be With You T…" at bounding box center [784, 455] width 1077 height 202
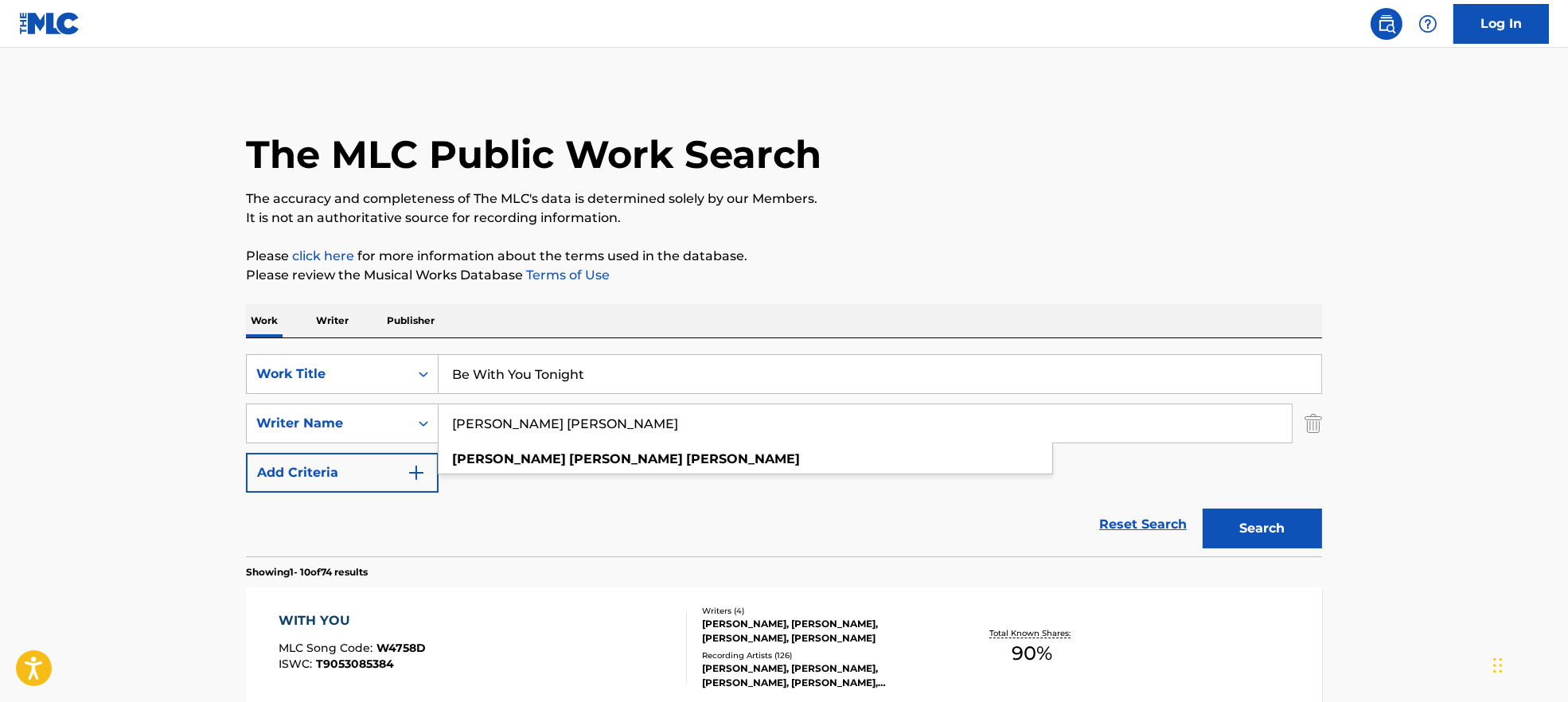
click at [1264, 532] on button "Search" at bounding box center [1262, 529] width 120 height 40
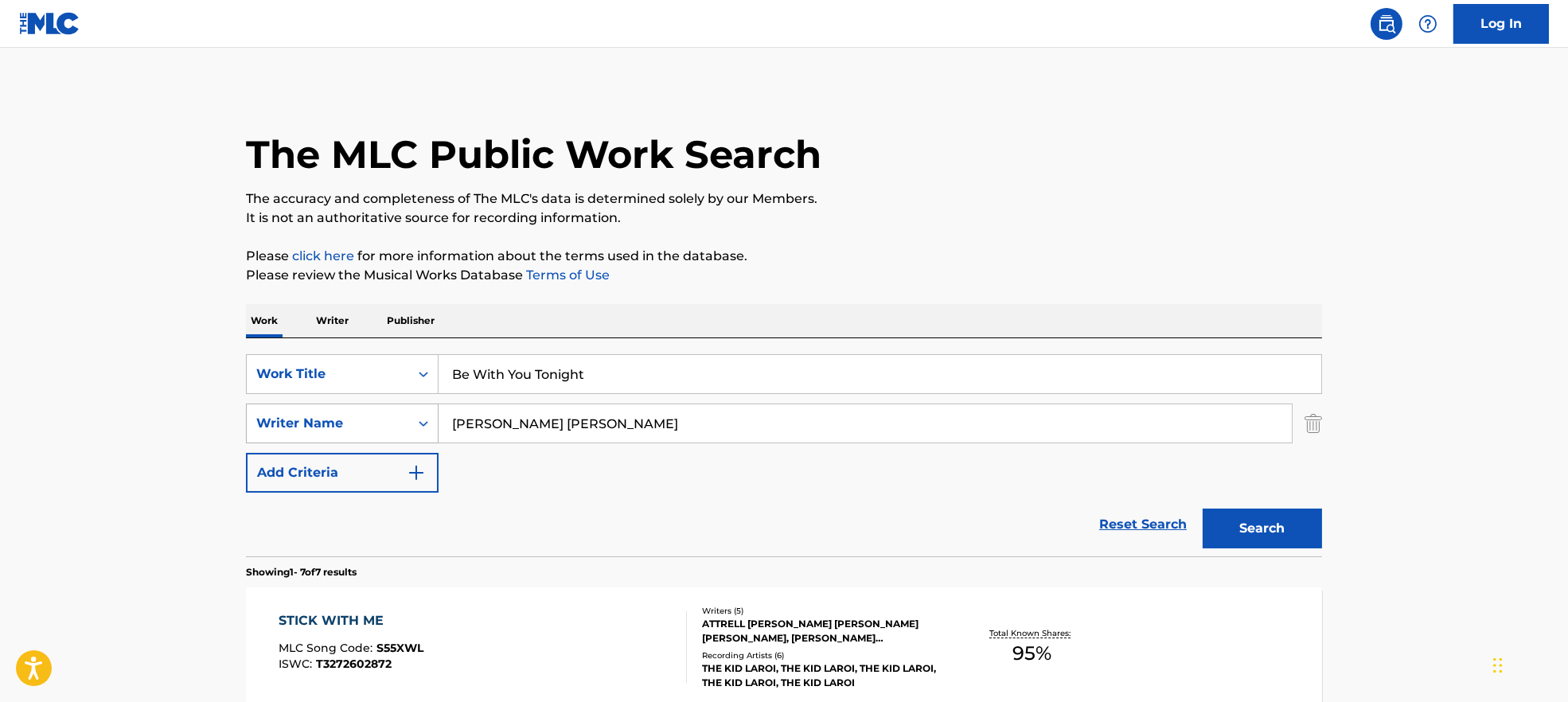
drag, startPoint x: 659, startPoint y: 412, endPoint x: 280, endPoint y: 424, distance: 379.2
click at [280, 424] on div "SearchWithCriteria9944ca93-3bb9-4a34-b127-ab9ee16f744a Writer Name [PERSON_NAME…" at bounding box center [784, 424] width 1077 height 40
paste input "[PERSON_NAME] CameronMaurice [PERSON_NAME]"
drag, startPoint x: 625, startPoint y: 425, endPoint x: 1368, endPoint y: 496, distance: 746.4
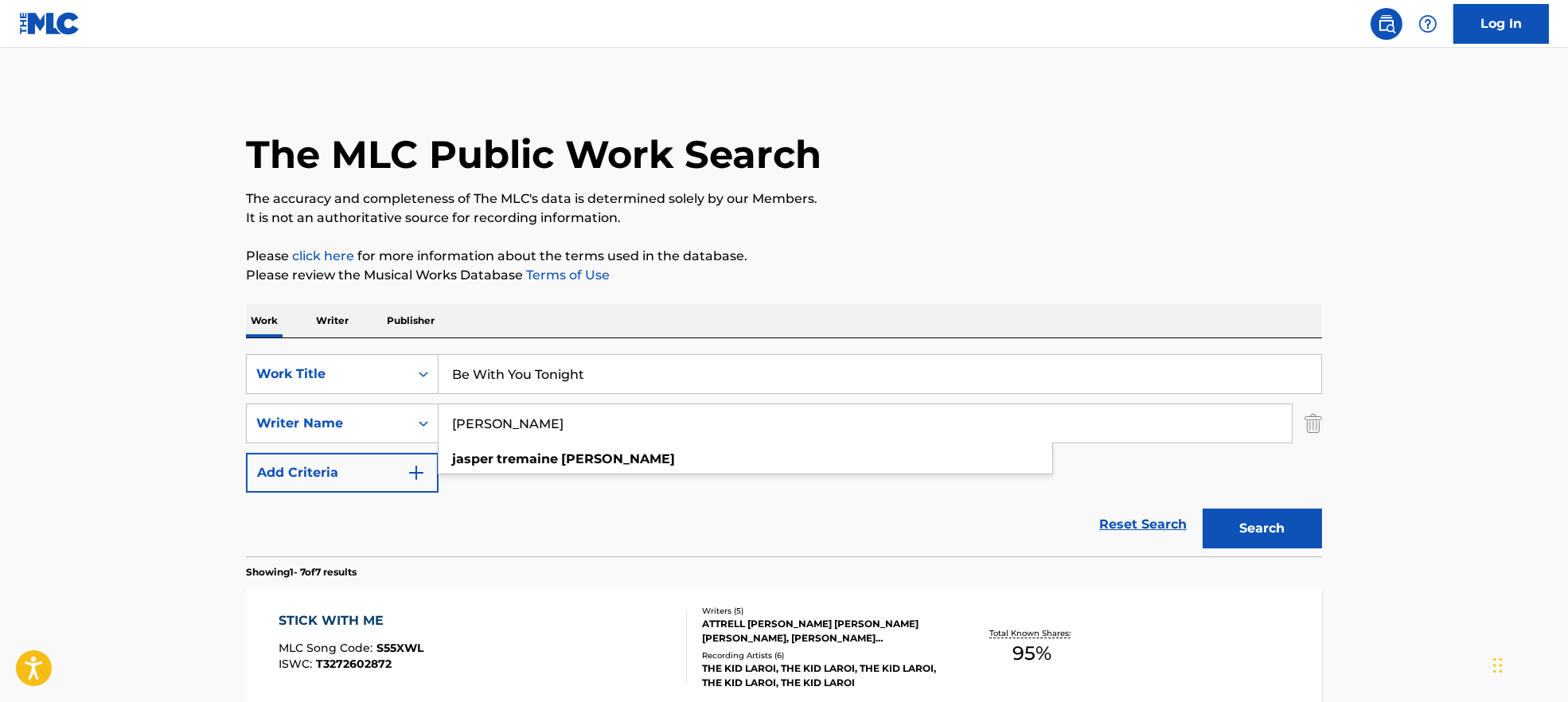
click at [1268, 532] on button "Search" at bounding box center [1262, 529] width 120 height 40
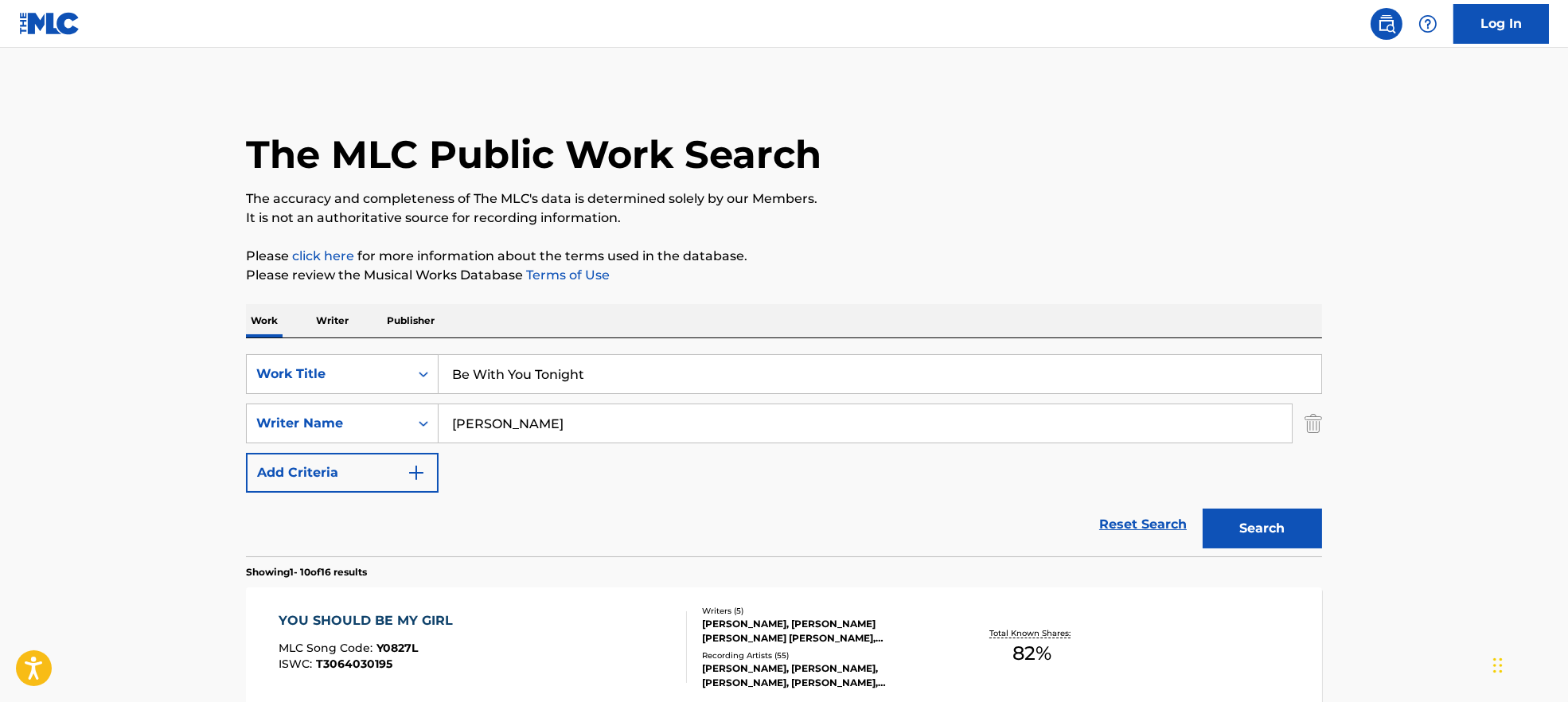
drag, startPoint x: 666, startPoint y: 405, endPoint x: 406, endPoint y: 395, distance: 260.2
click at [371, 404] on div "SearchWithCriteria9944ca93-3bb9-4a34-b127-ab9ee16f744a Writer Name [PERSON_NAME]" at bounding box center [784, 424] width 1077 height 40
paste input "[PERSON_NAME]"
type input "[PERSON_NAME]"
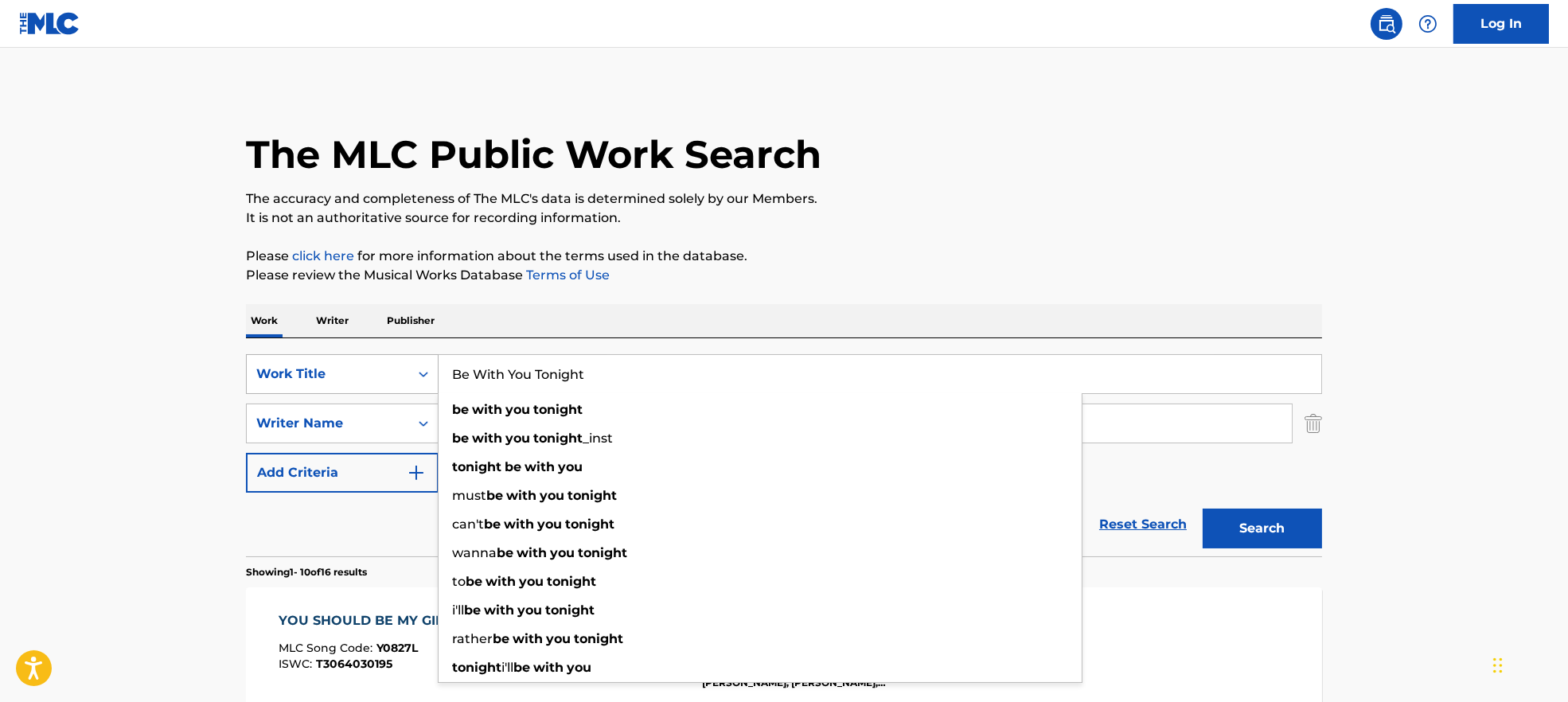
drag, startPoint x: 493, startPoint y: 360, endPoint x: 355, endPoint y: 360, distance: 138.0
click at [355, 360] on div "SearchWithCriteria7ead3527-73f7-4d5a-b7cb-2a10692a4586 Work Title Be With You T…" at bounding box center [784, 374] width 1077 height 40
paste input "[PERSON_NAME] [PERSON_NAME] [PERSON_NAME]"
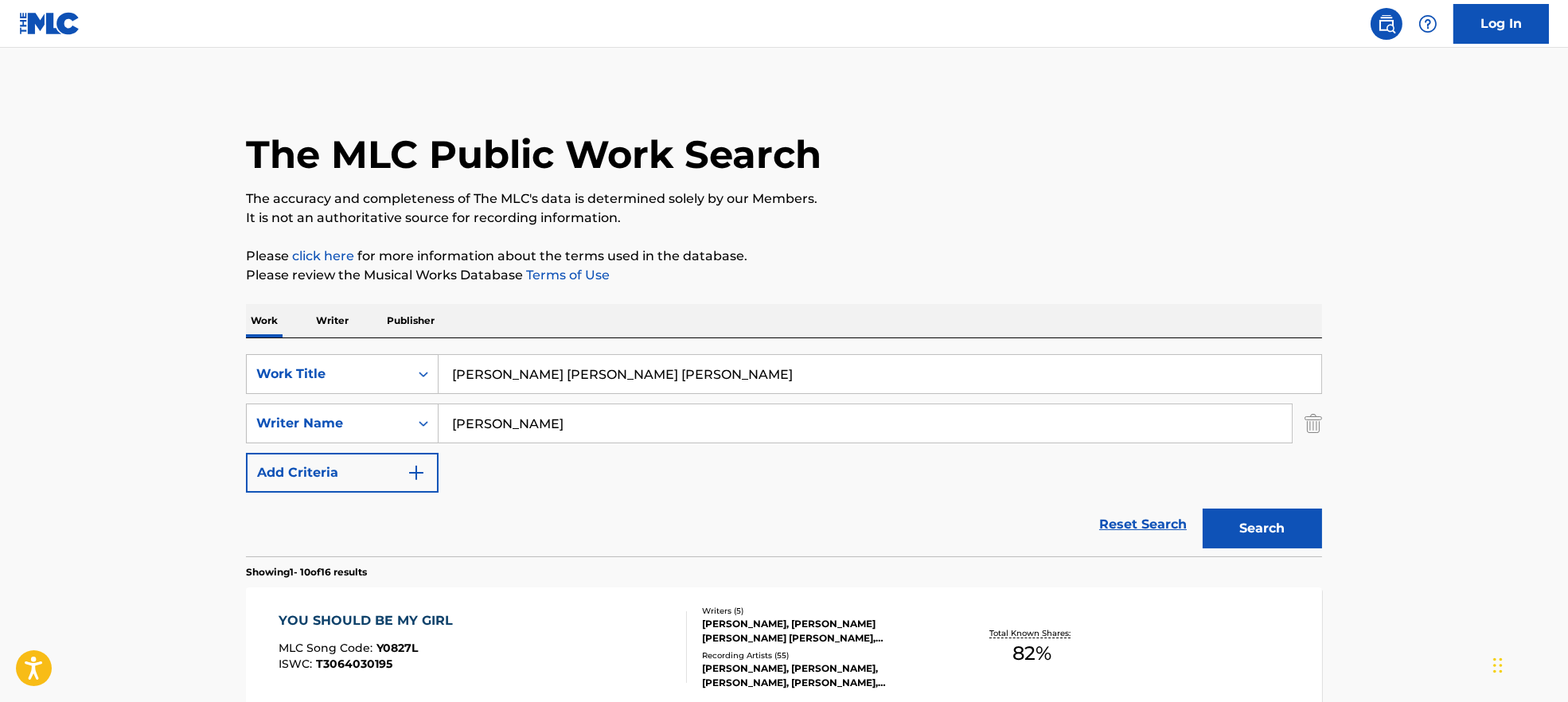
drag, startPoint x: 958, startPoint y: 375, endPoint x: 112, endPoint y: 376, distance: 846.0
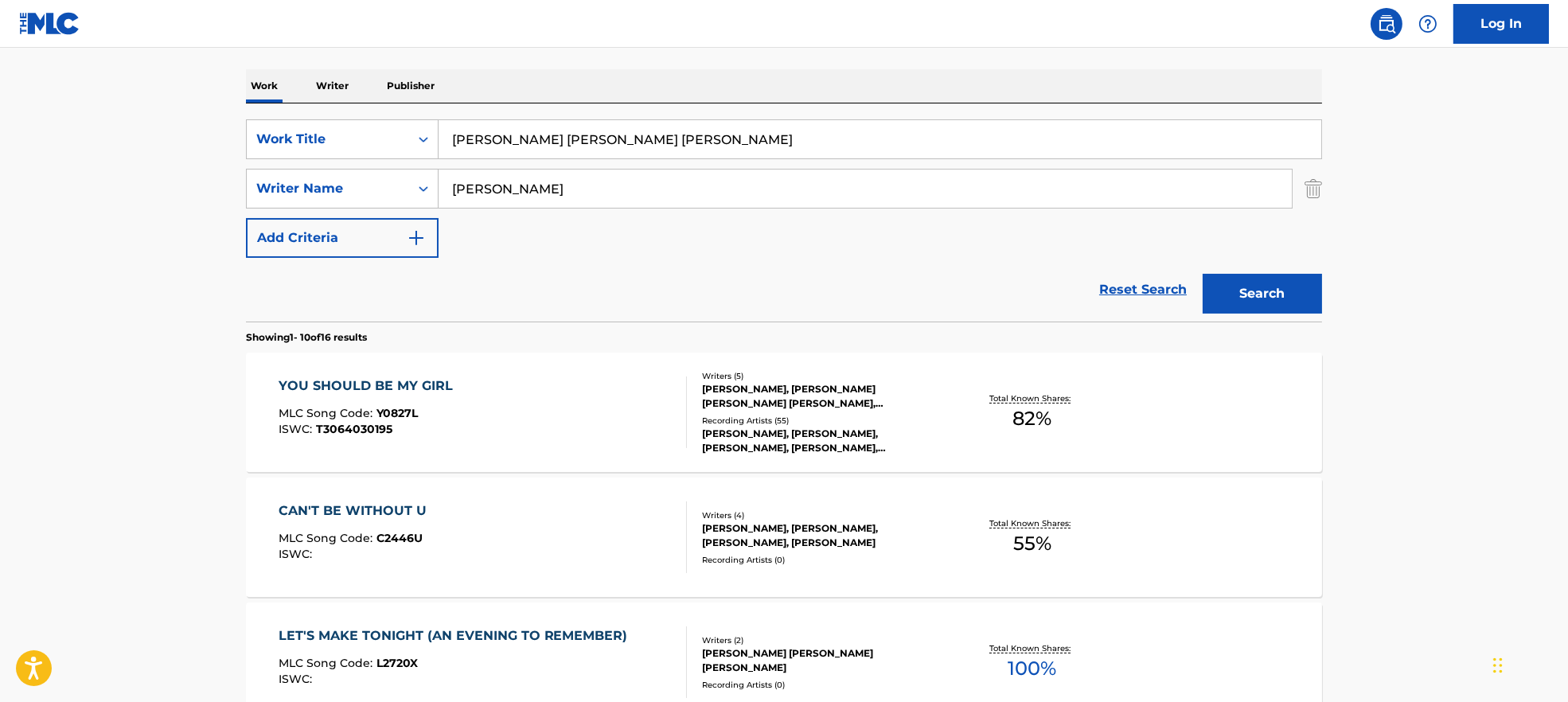
scroll to position [530, 0]
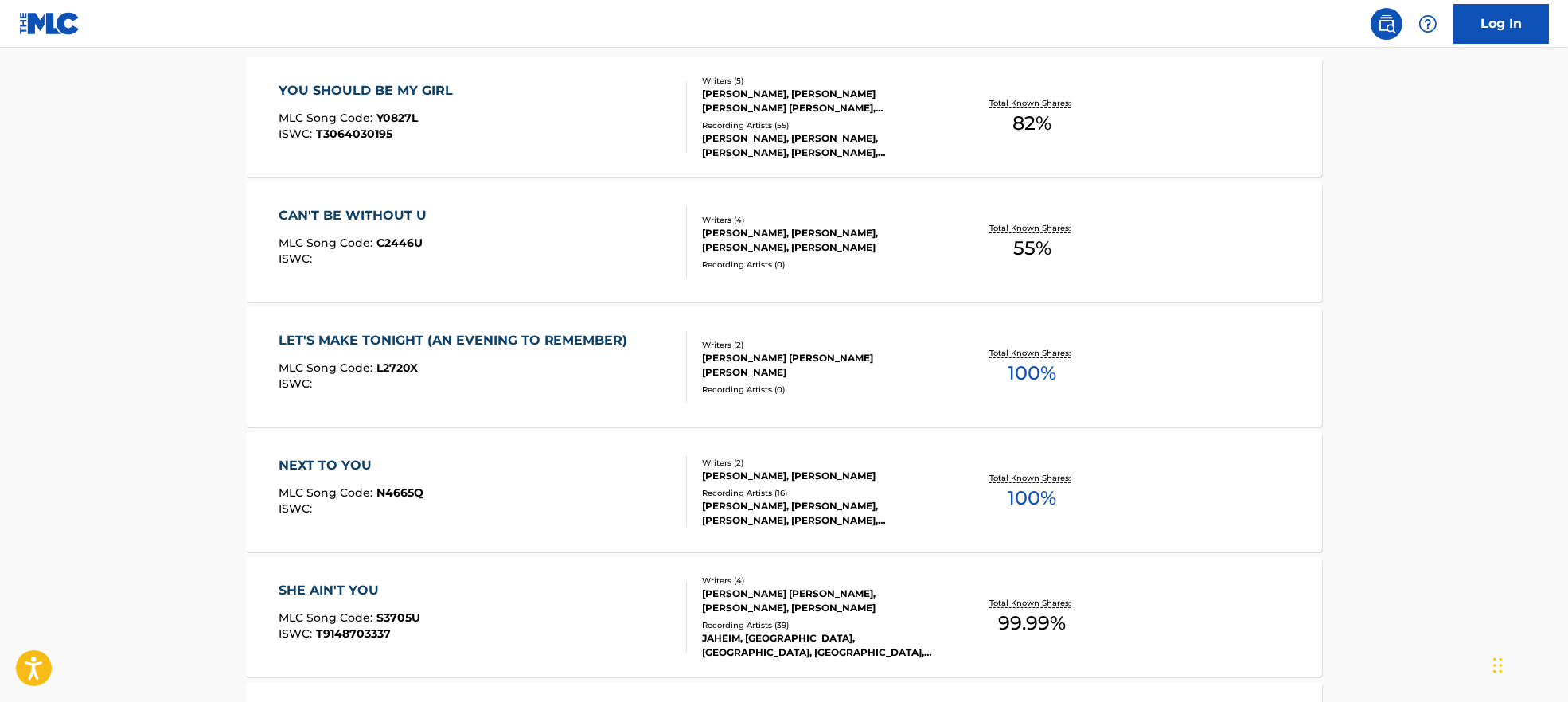
type input "[PERSON_NAME] [PERSON_NAME] [PERSON_NAME]"
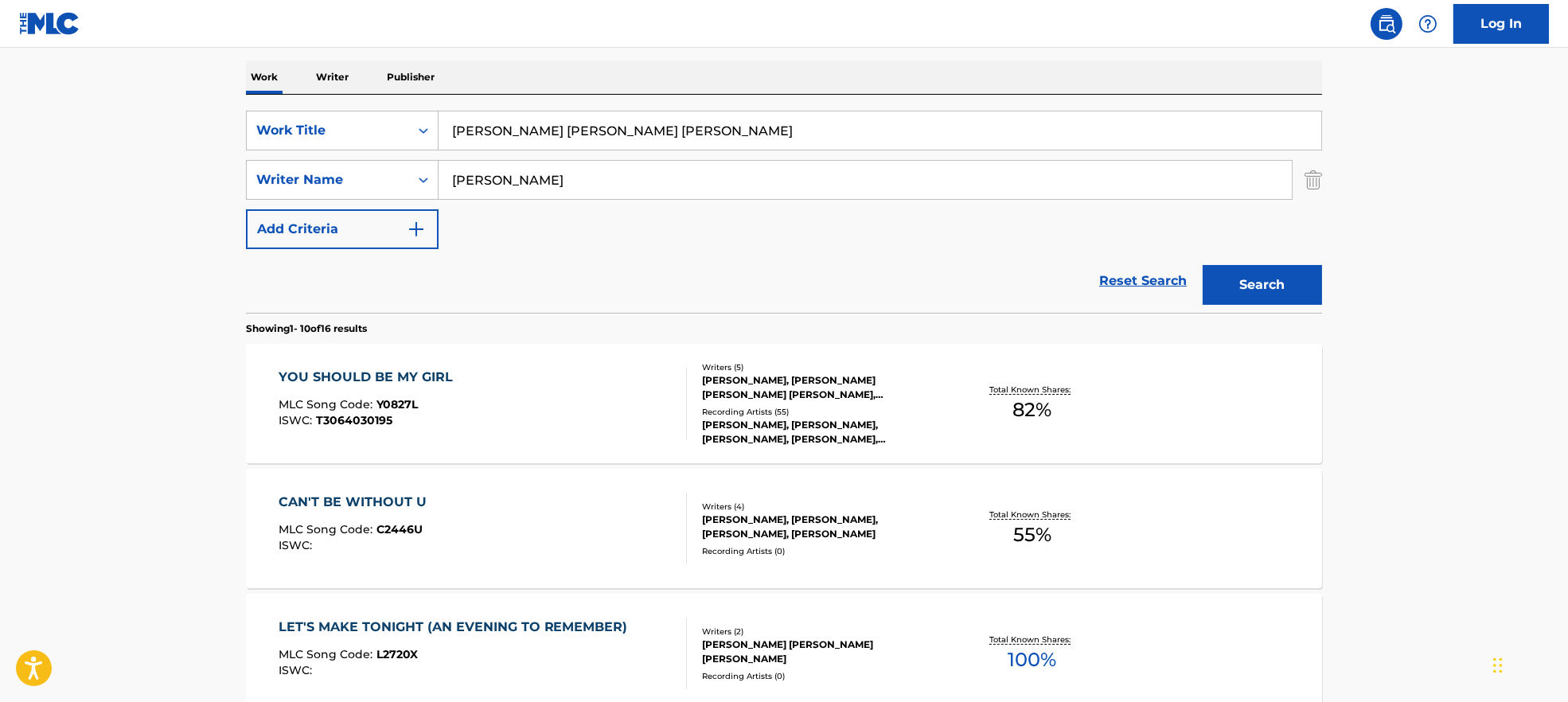
scroll to position [0, 0]
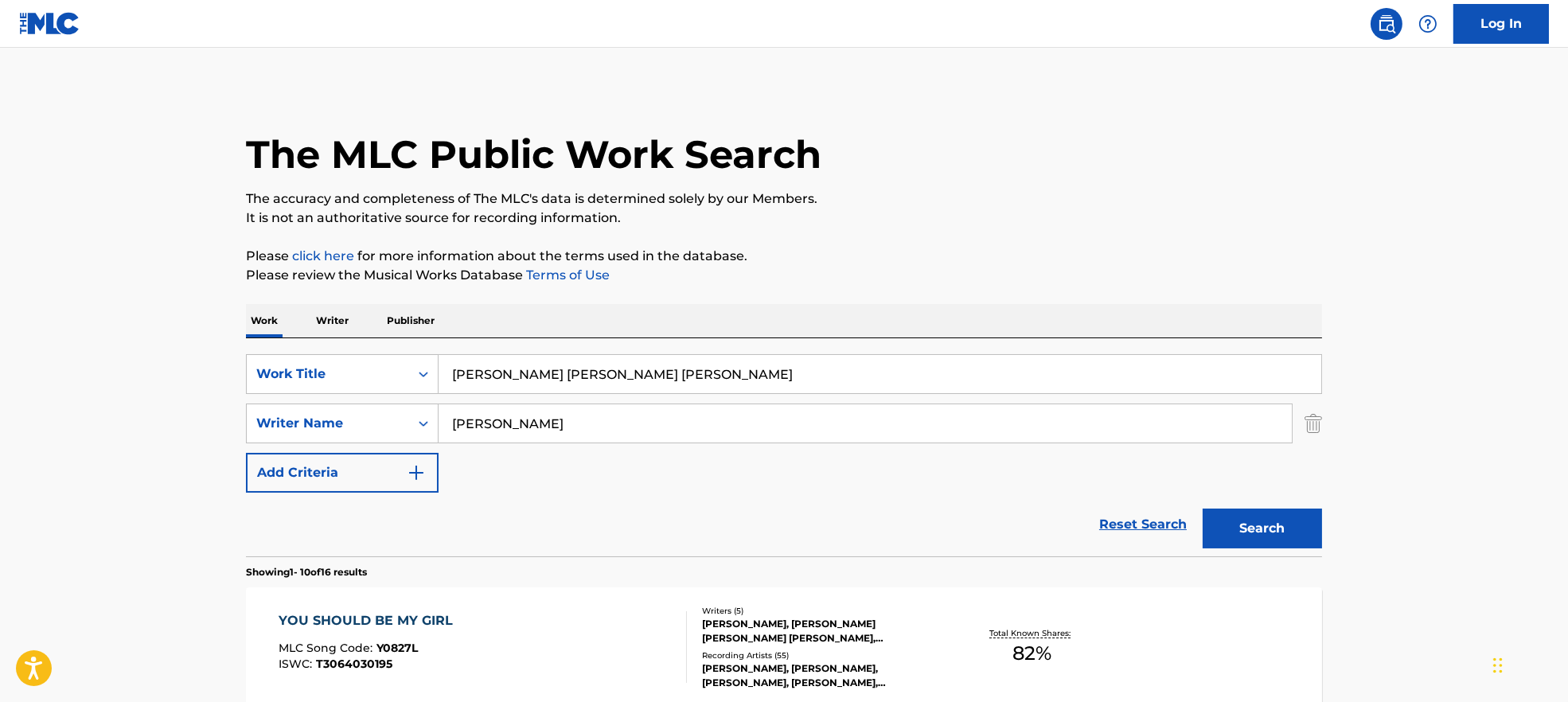
drag, startPoint x: 664, startPoint y: 428, endPoint x: 196, endPoint y: 440, distance: 468.2
paste input "[PERSON_NAME] [PERSON_NAME]"
type input "[PERSON_NAME] [PERSON_NAME] [PERSON_NAME]"
drag, startPoint x: 478, startPoint y: 386, endPoint x: 314, endPoint y: 406, distance: 165.2
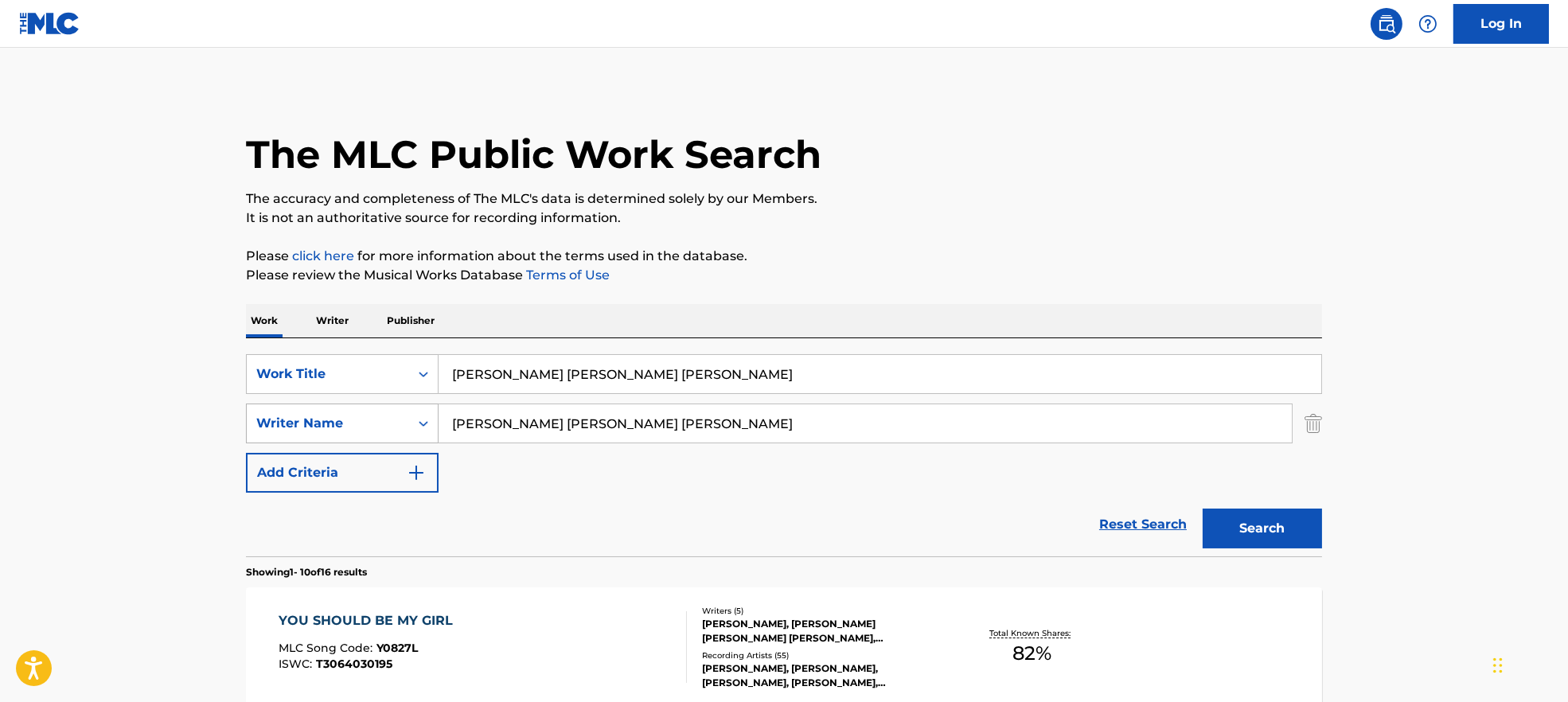
click at [314, 406] on div "SearchWithCriteria7ead3527-73f7-4d5a-b7cb-2a10692a4586 Work Title [PERSON_NAME]…" at bounding box center [784, 424] width 1077 height 139
paste input "Be With You Tonight TeeDee"
drag, startPoint x: 604, startPoint y: 376, endPoint x: 933, endPoint y: 356, distance: 329.6
click at [932, 358] on input "Be With You Tonight TeeDee" at bounding box center [880, 373] width 883 height 39
type input "Be With You Tonight"
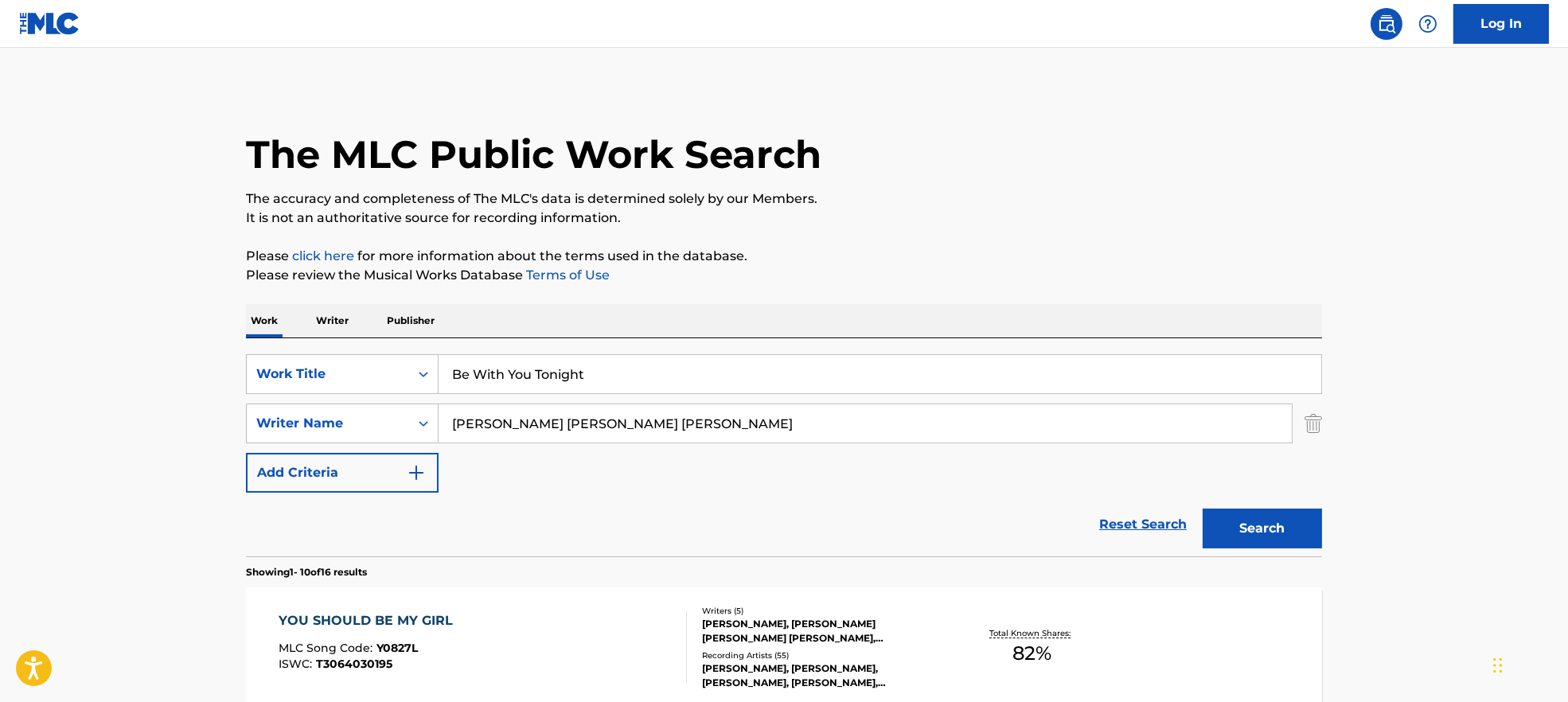
drag, startPoint x: 939, startPoint y: 248, endPoint x: 858, endPoint y: 345, distance: 126.4
click at [940, 247] on p "Please click here for more information about the terms used in the database." at bounding box center [784, 255] width 1077 height 19
drag, startPoint x: 571, startPoint y: 425, endPoint x: 1787, endPoint y: 446, distance: 1216.2
click at [1568, 446] on html "Accessibility Screen-Reader Guide, Feedback, and Issue Reporting | New window L…" at bounding box center [784, 351] width 1568 height 702
click at [1298, 516] on button "Search" at bounding box center [1262, 529] width 120 height 40
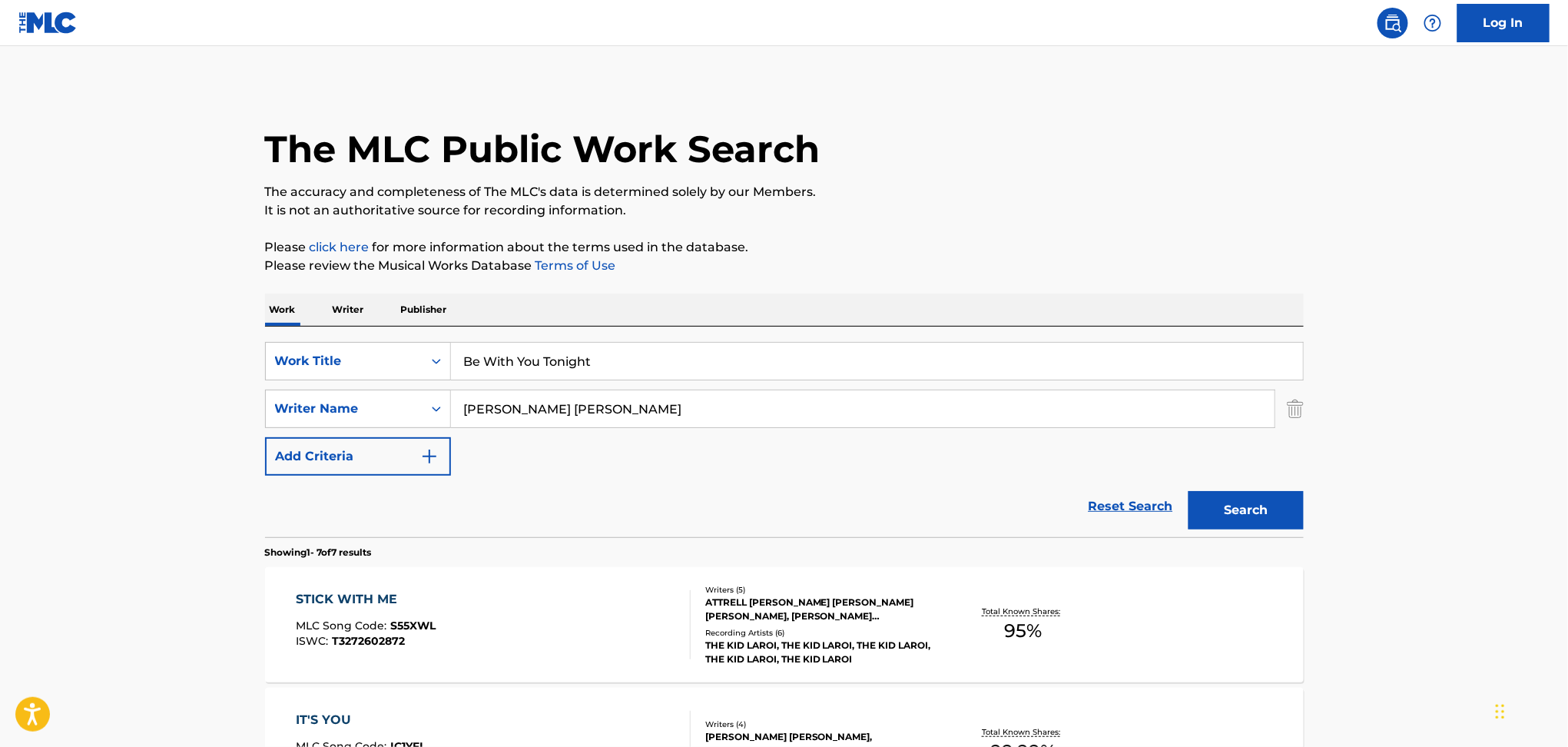
drag, startPoint x: 604, startPoint y: 391, endPoint x: 485, endPoint y: 384, distance: 119.2
click at [338, 401] on div "SearchWithCriteria9944ca93-3bb9-4a34-b127-ab9ee16f744a Writer Name [PERSON_NAME…" at bounding box center [784, 409] width 1039 height 38
paste input "Emelie HollowKawar YousefPeder [PERSON_NAME]"
type input "Emelie HollowKawar YousefPeder [PERSON_NAME]"
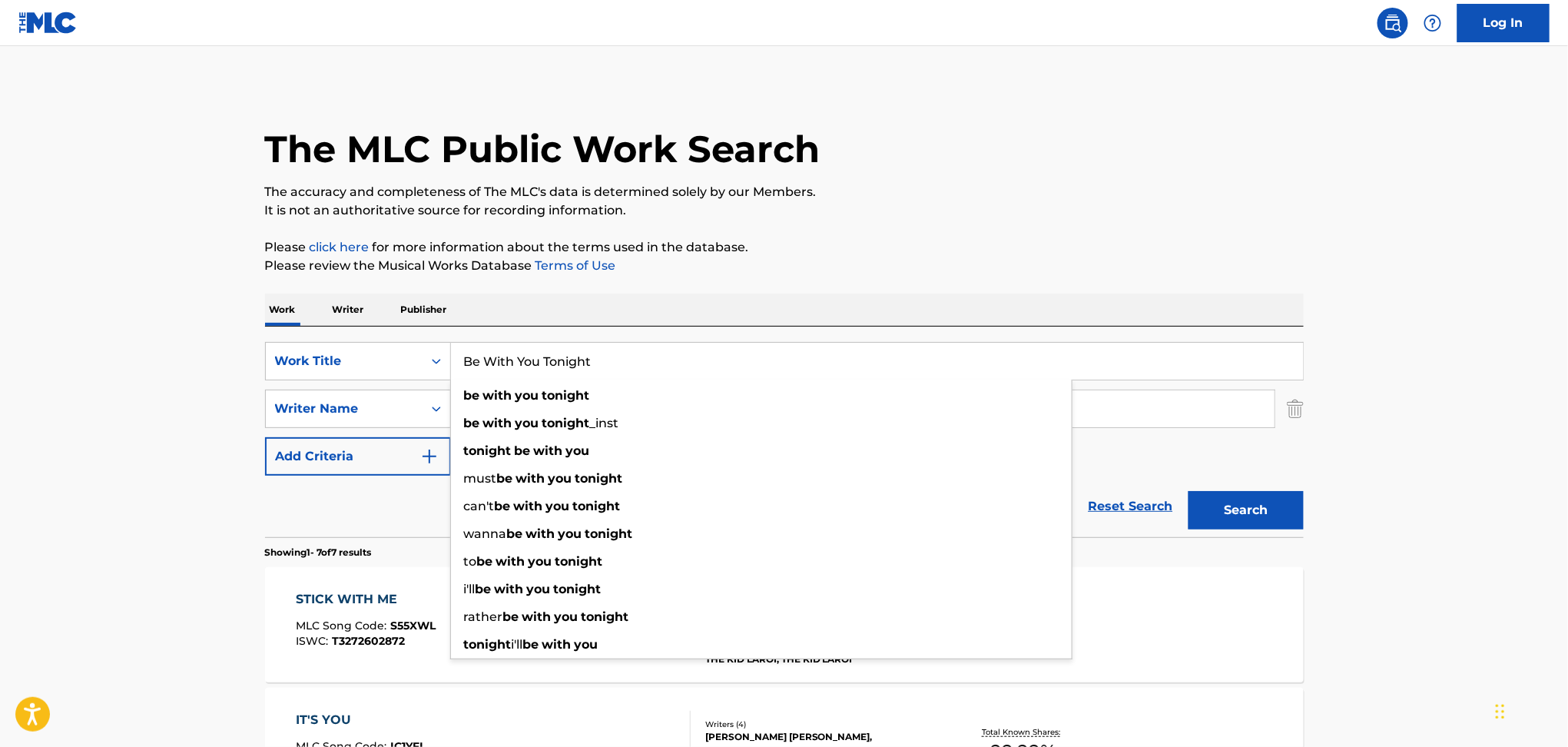
drag, startPoint x: 637, startPoint y: 355, endPoint x: 303, endPoint y: 382, distance: 335.1
click at [303, 382] on div "SearchWithCriteria7ead3527-73f7-4d5a-b7cb-2a10692a4586 Work Title Be With You T…" at bounding box center [784, 409] width 1039 height 134
paste input "Hall Of Fame [PERSON_NAME]"
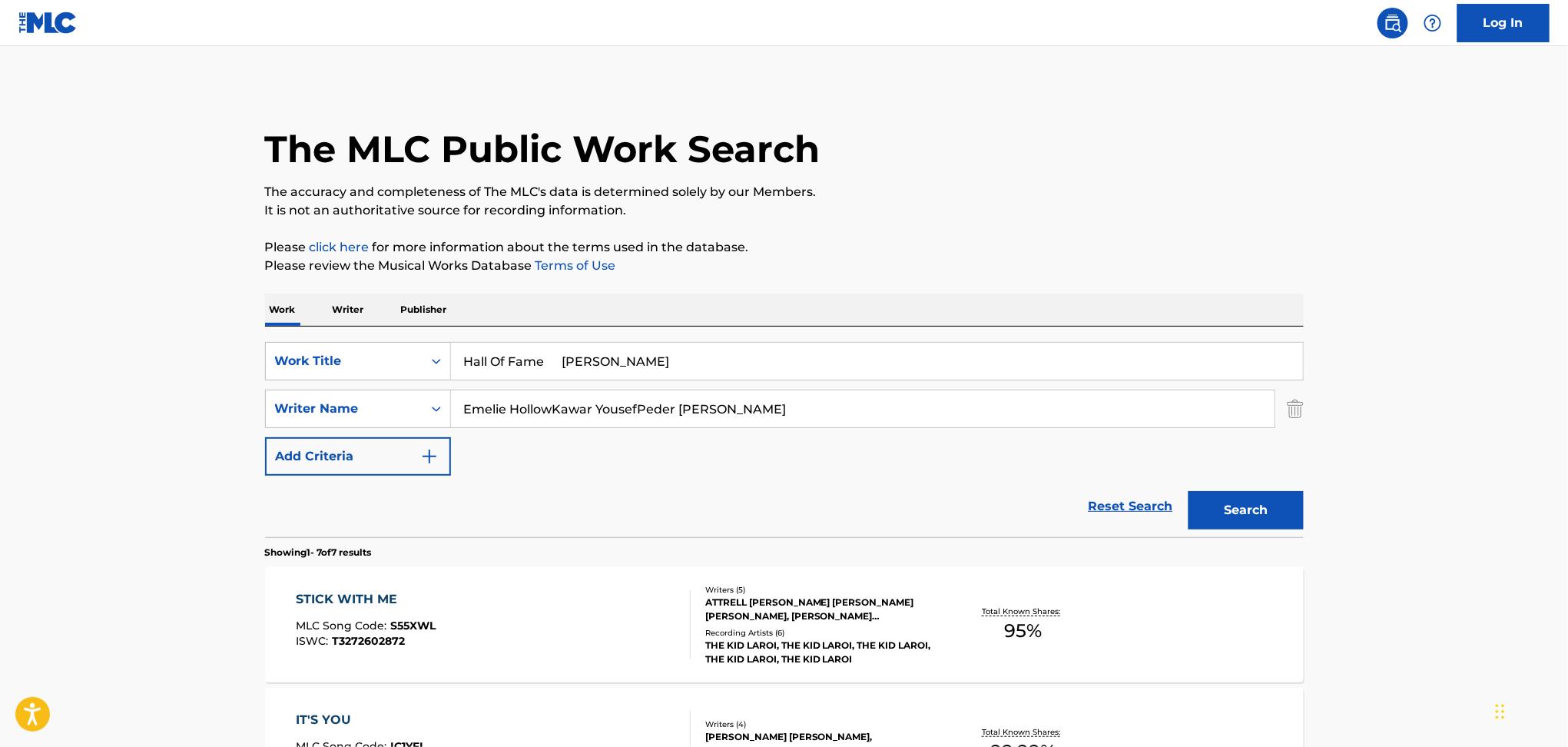
drag, startPoint x: 562, startPoint y: 355, endPoint x: 1016, endPoint y: 287, distance: 459.1
type input "Hall Of Fame"
click at [956, 191] on p "The accuracy and completeness of The MLC's data is determined solely by our Mem…" at bounding box center [784, 191] width 1039 height 18
drag, startPoint x: 551, startPoint y: 406, endPoint x: 1084, endPoint y: 477, distance: 537.7
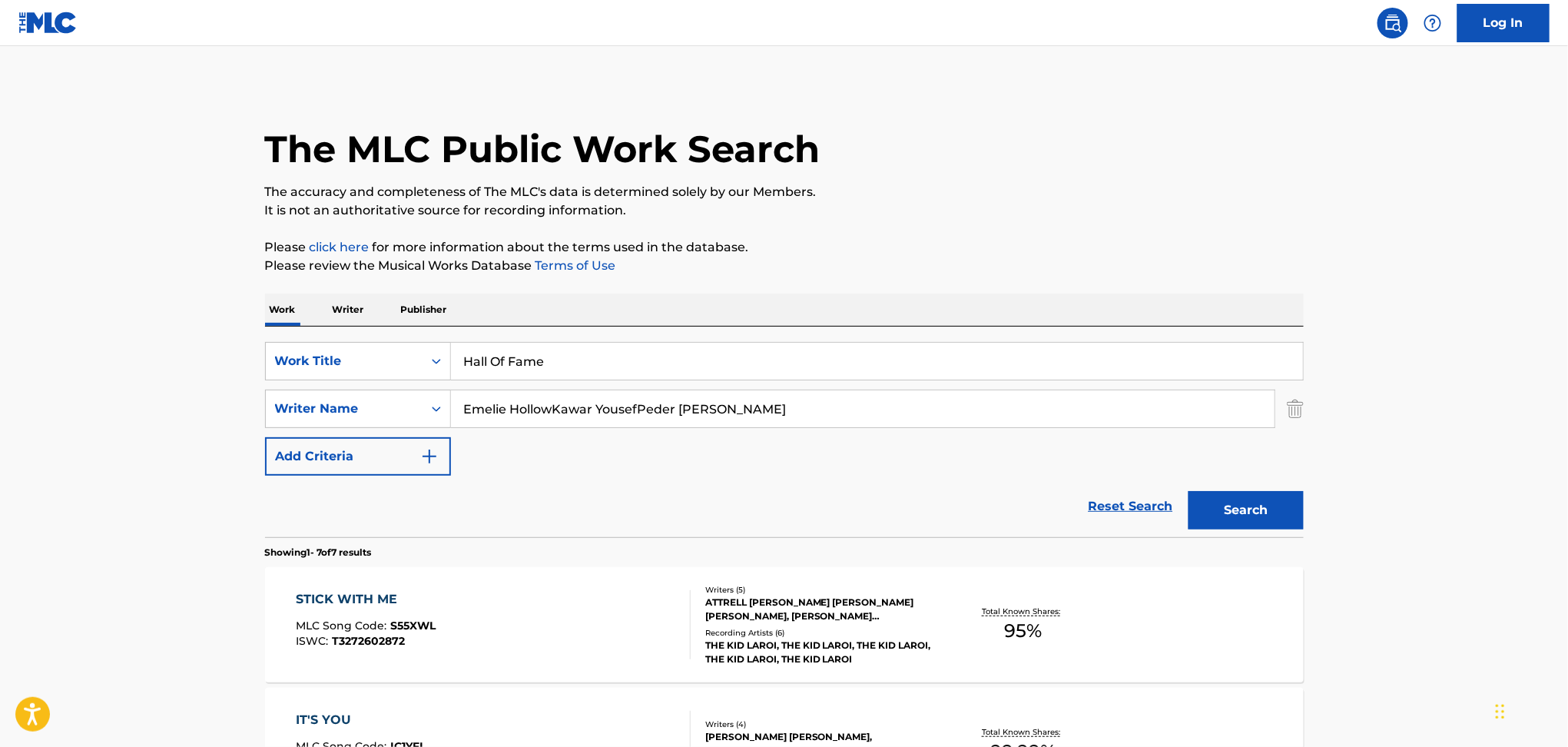
click at [1078, 477] on form "SearchWithCriteria7ead3527-73f7-4d5a-b7cb-2a10692a4586 Work Title Hall Of Fame …" at bounding box center [784, 440] width 1039 height 195
type input "Emelie Hollow"
click at [1297, 516] on button "Search" at bounding box center [1246, 511] width 116 height 38
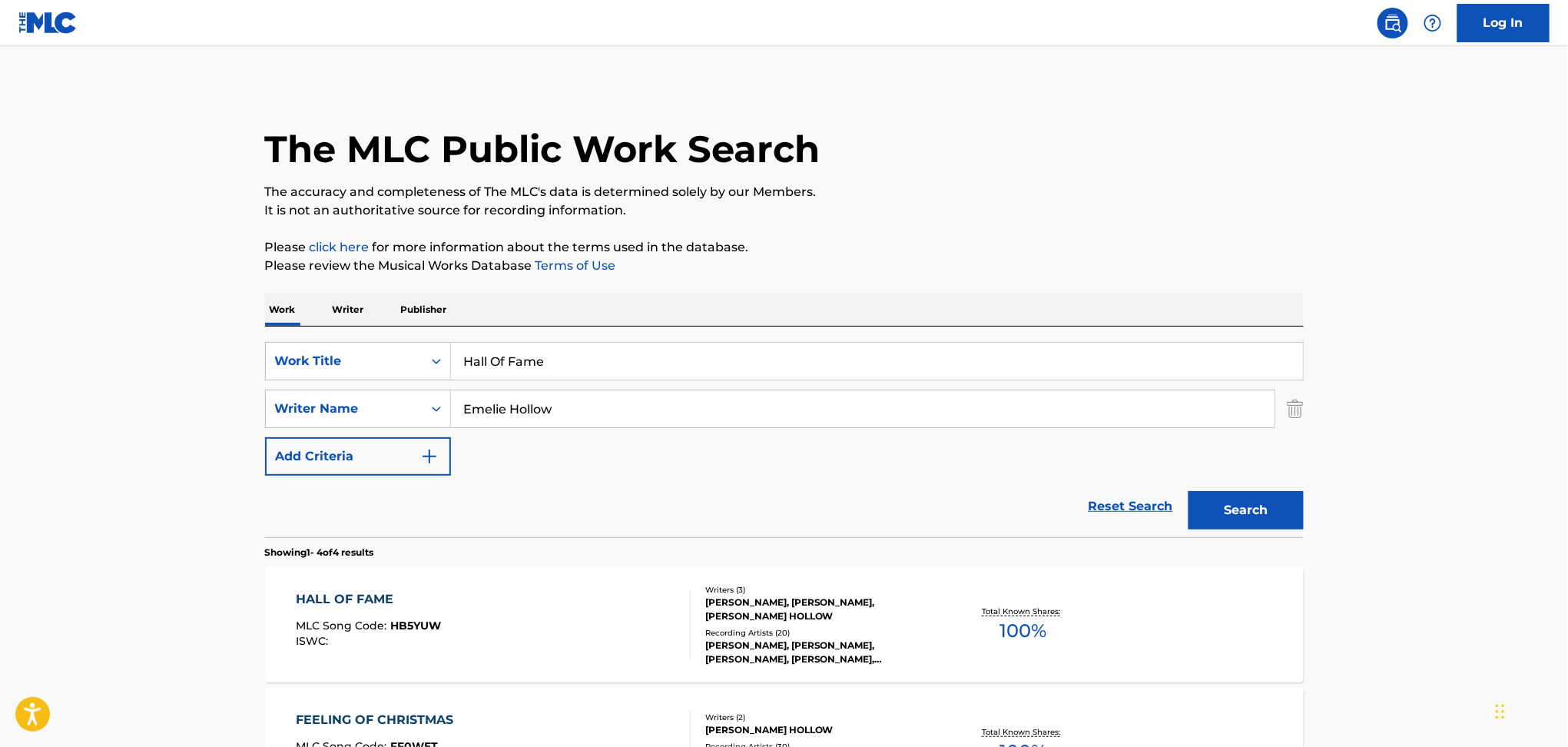
click at [522, 665] on div "HALL OF FAME MLC Song Code : HB5YUW ISWC : Writers ( 3 ) [PERSON_NAME], [PERSON…" at bounding box center [784, 625] width 1039 height 116
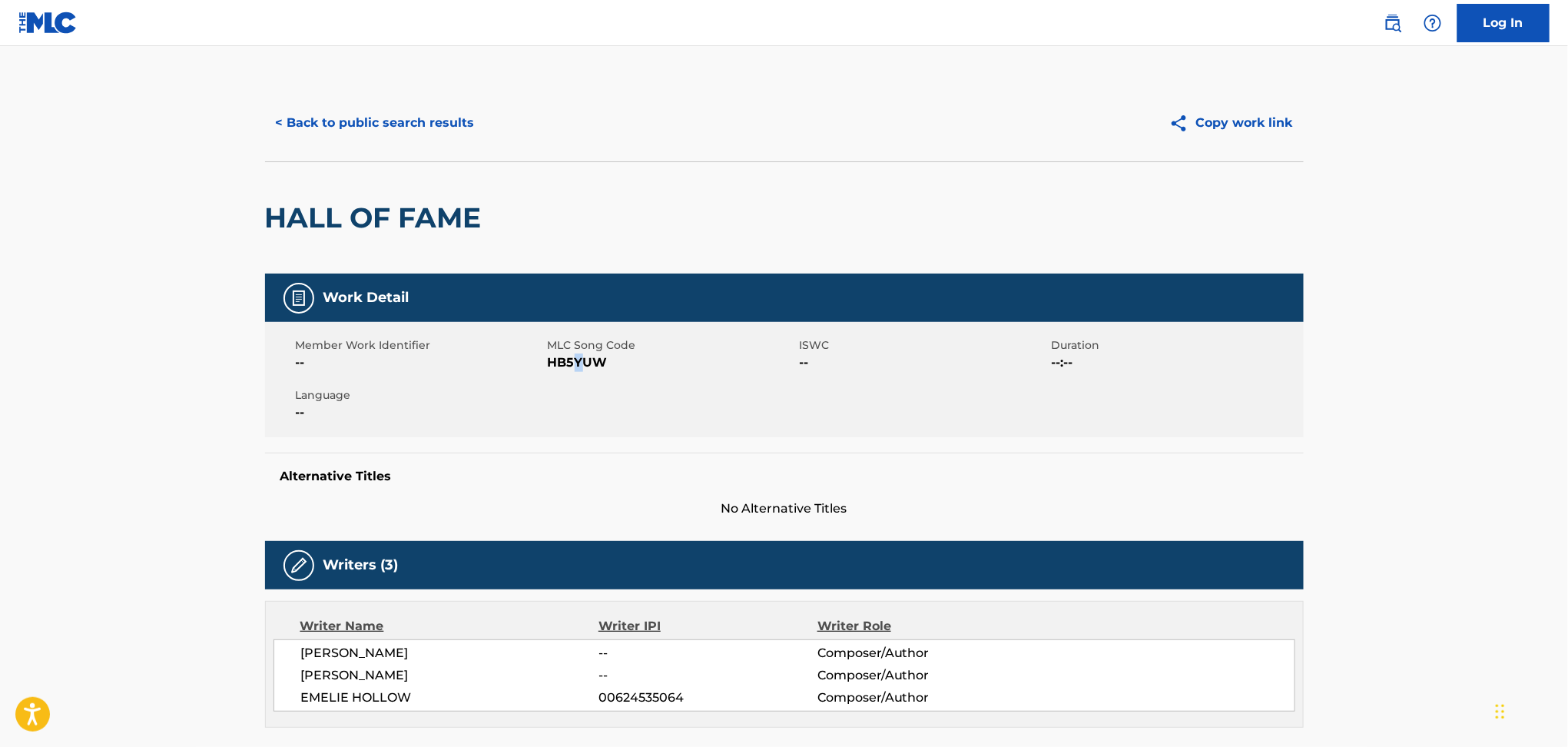
click at [578, 363] on span "HB5YUW" at bounding box center [672, 363] width 249 height 18
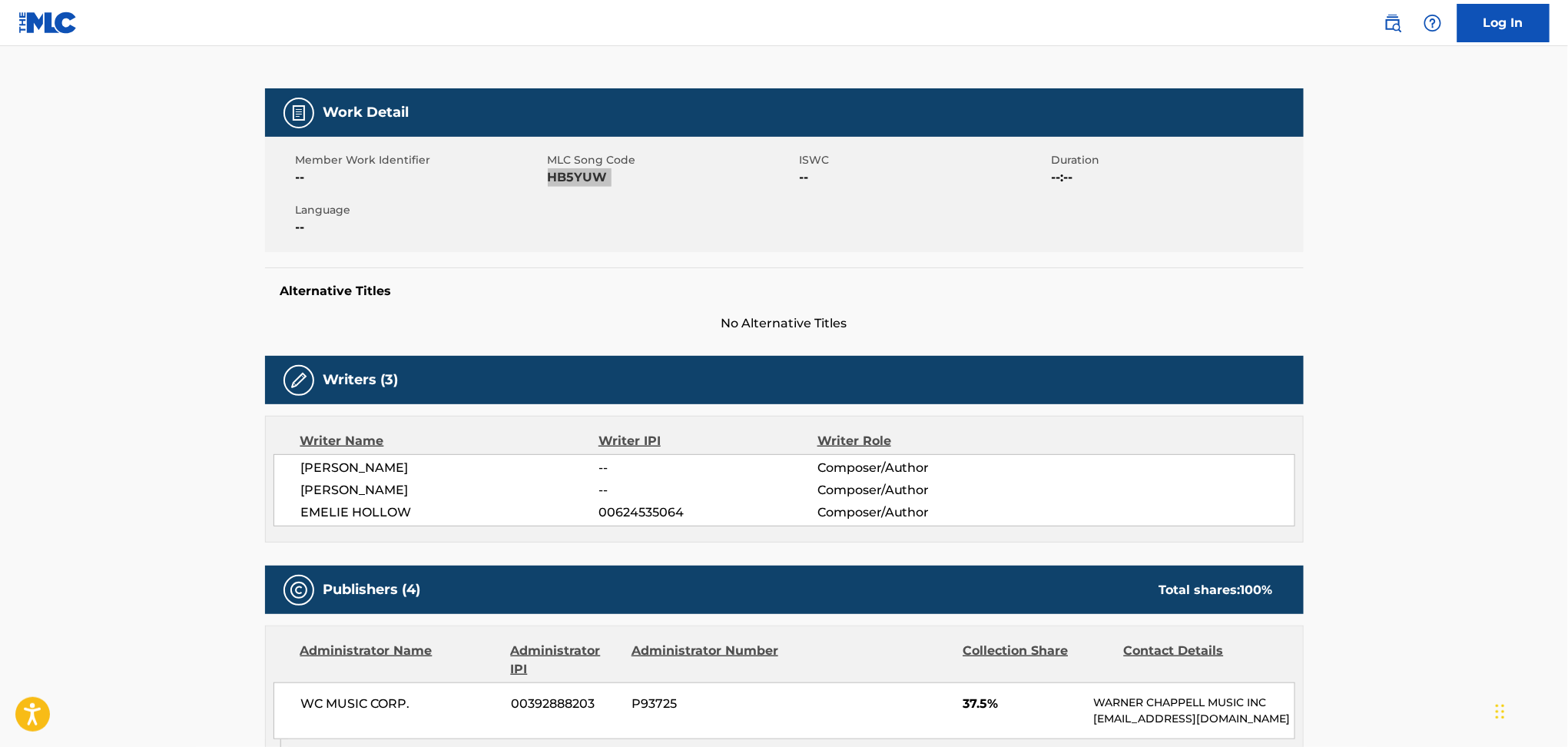
scroll to position [409, 0]
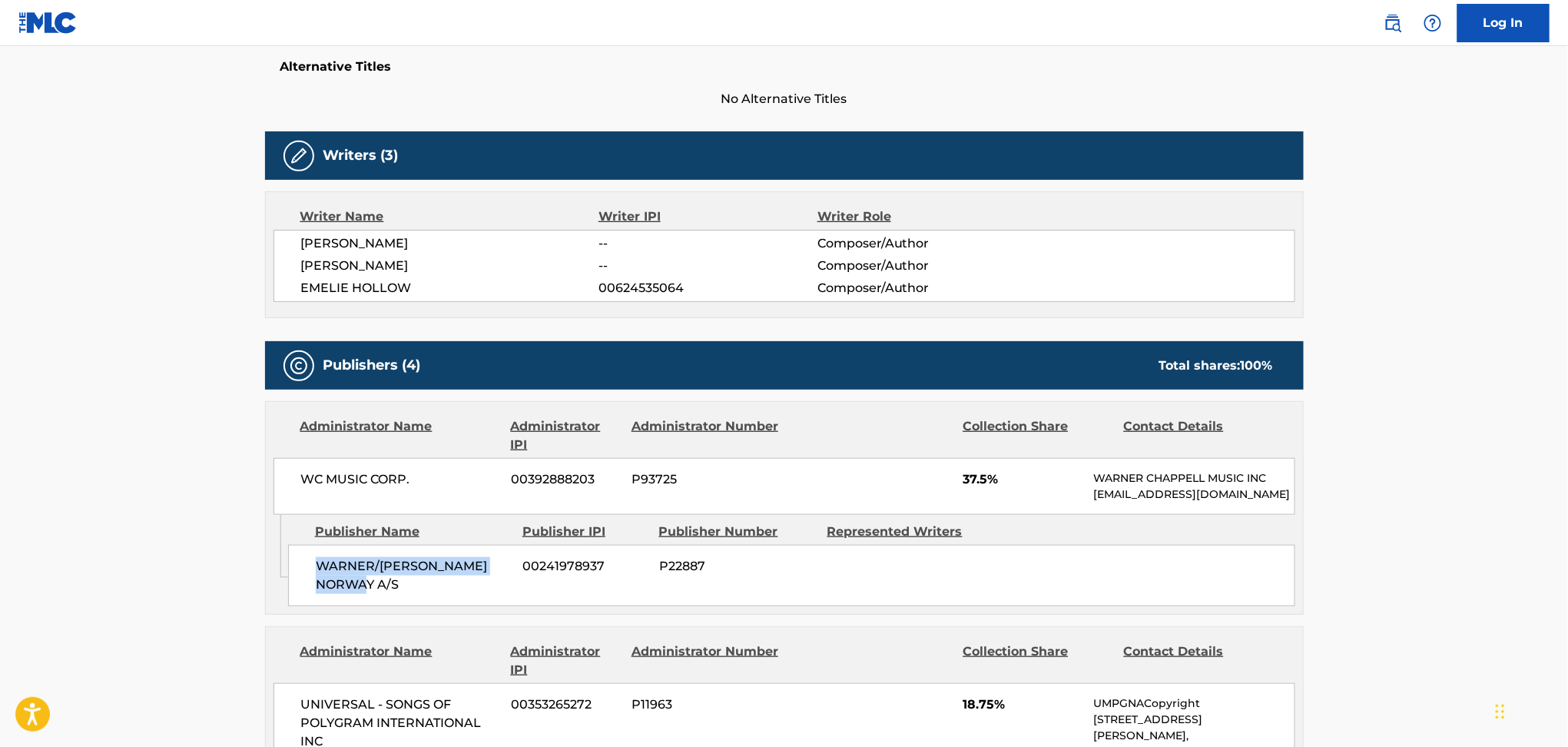
drag, startPoint x: 326, startPoint y: 581, endPoint x: 350, endPoint y: 598, distance: 29.4
click at [350, 598] on div "WARNER/[PERSON_NAME] NORWAY A/S 00241978937 P22887" at bounding box center [792, 576] width 1008 height 61
drag, startPoint x: 953, startPoint y: 482, endPoint x: 1006, endPoint y: 475, distance: 53.5
click at [1006, 475] on div "WC MUSIC CORP. 00392888203 P93725 37.5% [PERSON_NAME] MUSIC INC [EMAIL_ADDRESS]…" at bounding box center [784, 486] width 1022 height 56
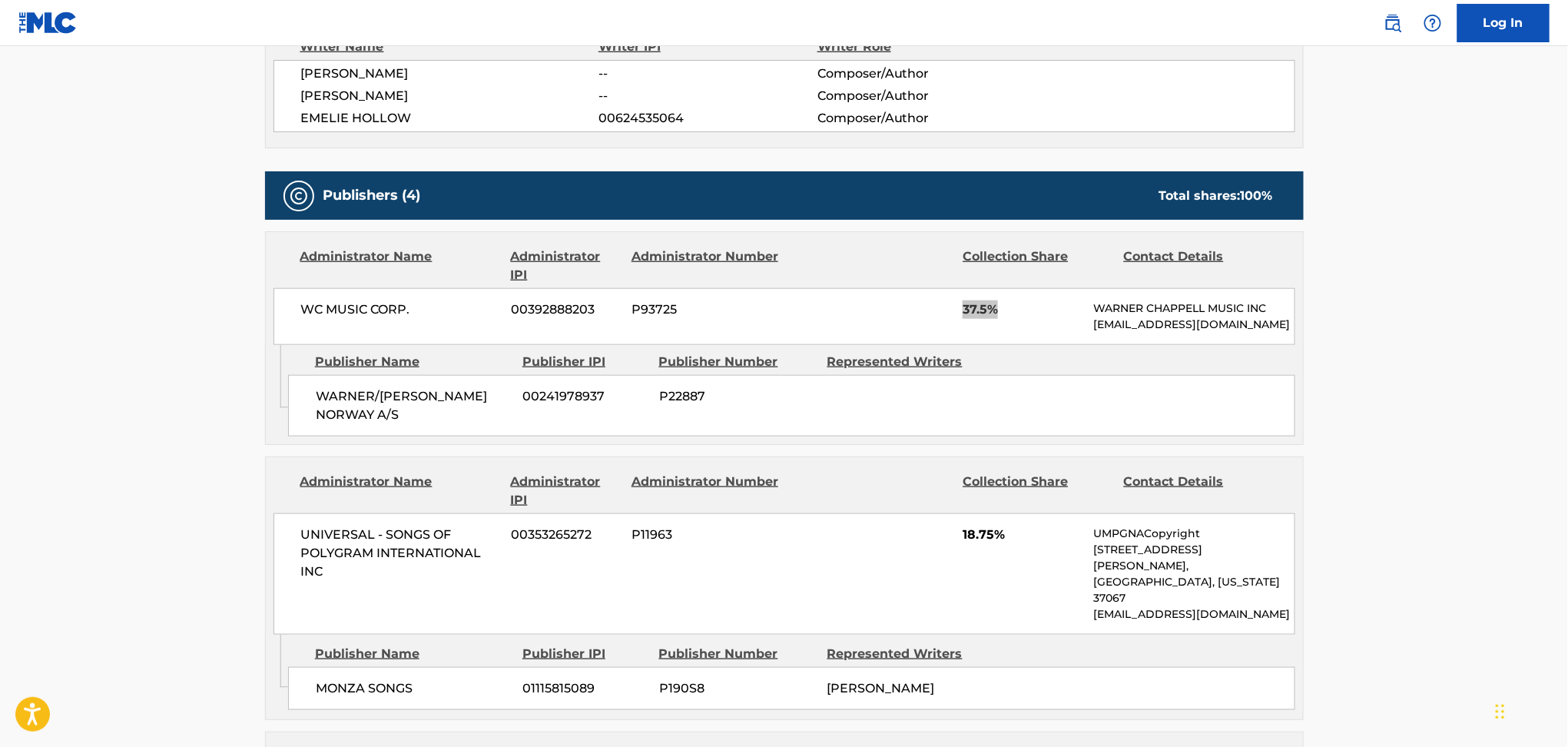
scroll to position [615, 0]
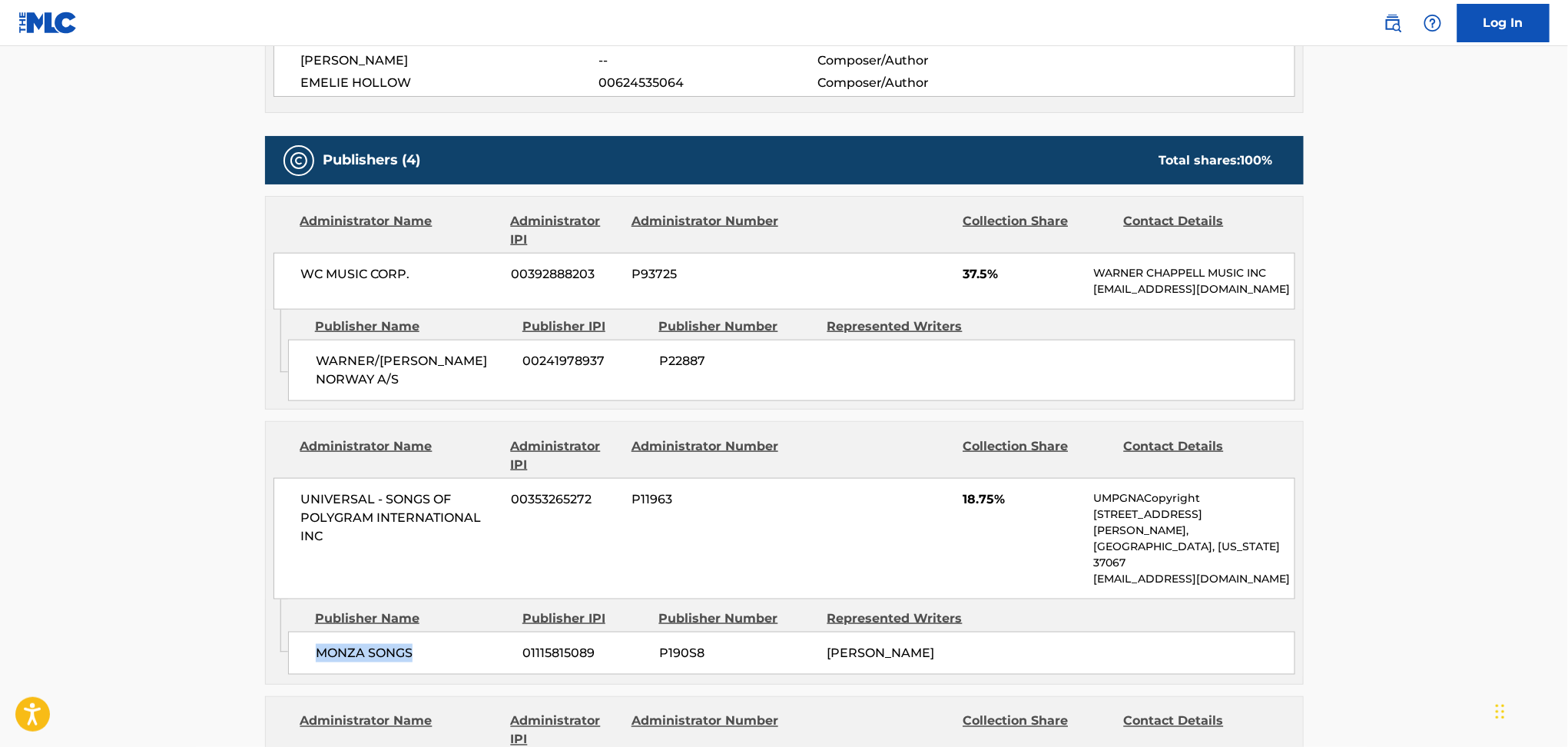
drag, startPoint x: 293, startPoint y: 617, endPoint x: 460, endPoint y: 650, distance: 170.2
click at [460, 650] on div "MONZA SONGS 01115815089 P190S8 [PERSON_NAME]" at bounding box center [792, 653] width 1008 height 43
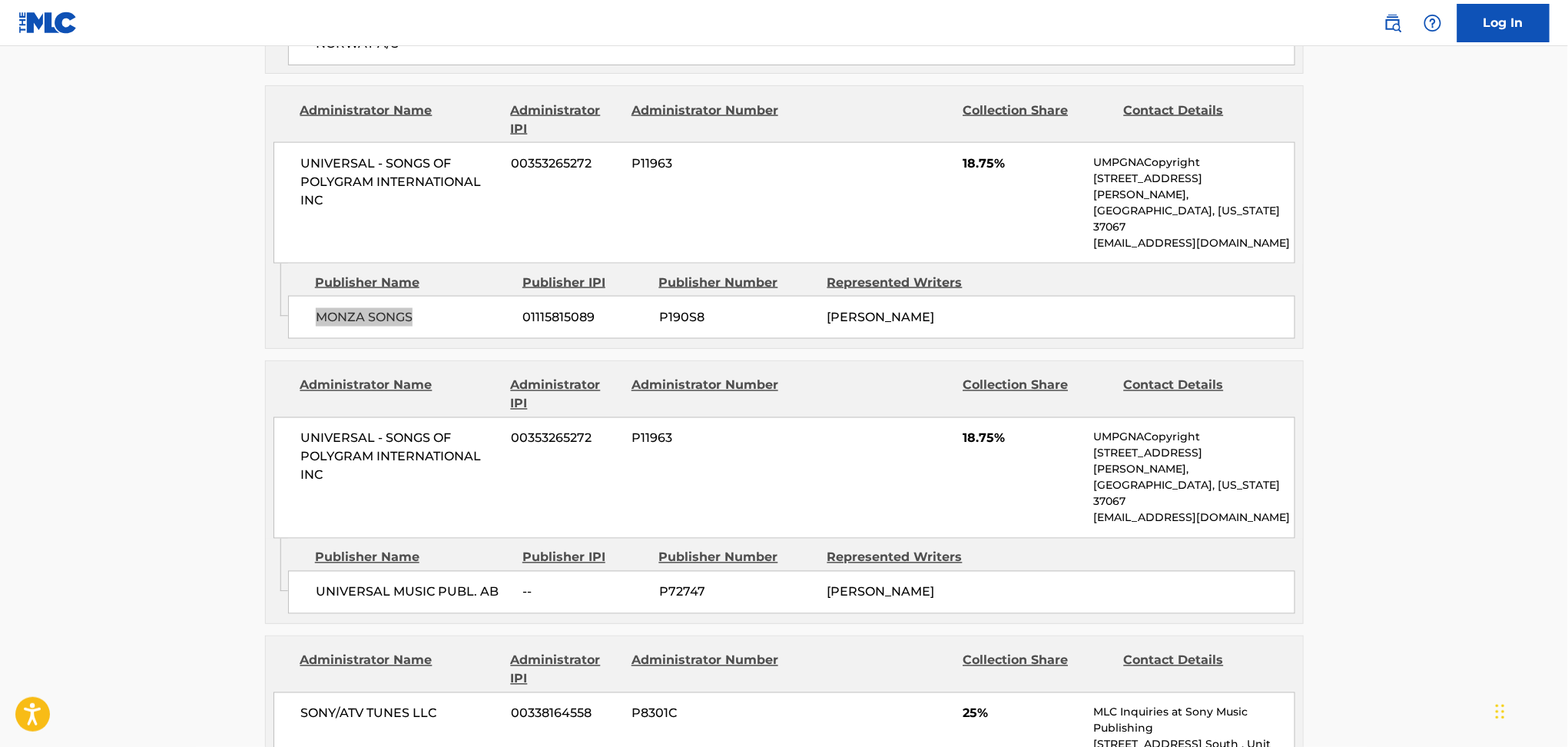
scroll to position [1024, 0]
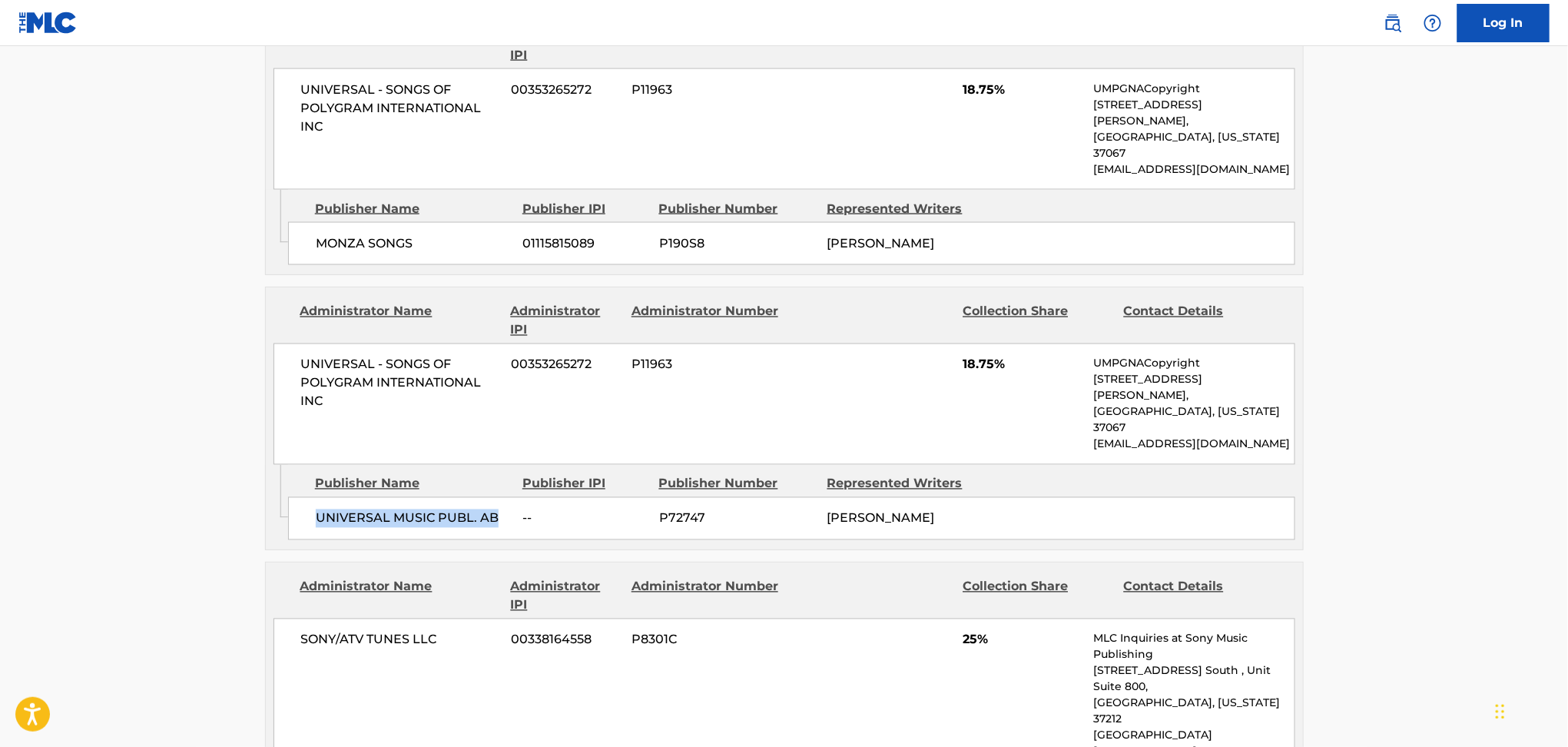
drag, startPoint x: 306, startPoint y: 466, endPoint x: 501, endPoint y: 467, distance: 195.0
click at [499, 497] on div "UNIVERSAL MUSIC PUBL. AB -- P72747 [PERSON_NAME]" at bounding box center [792, 518] width 1008 height 43
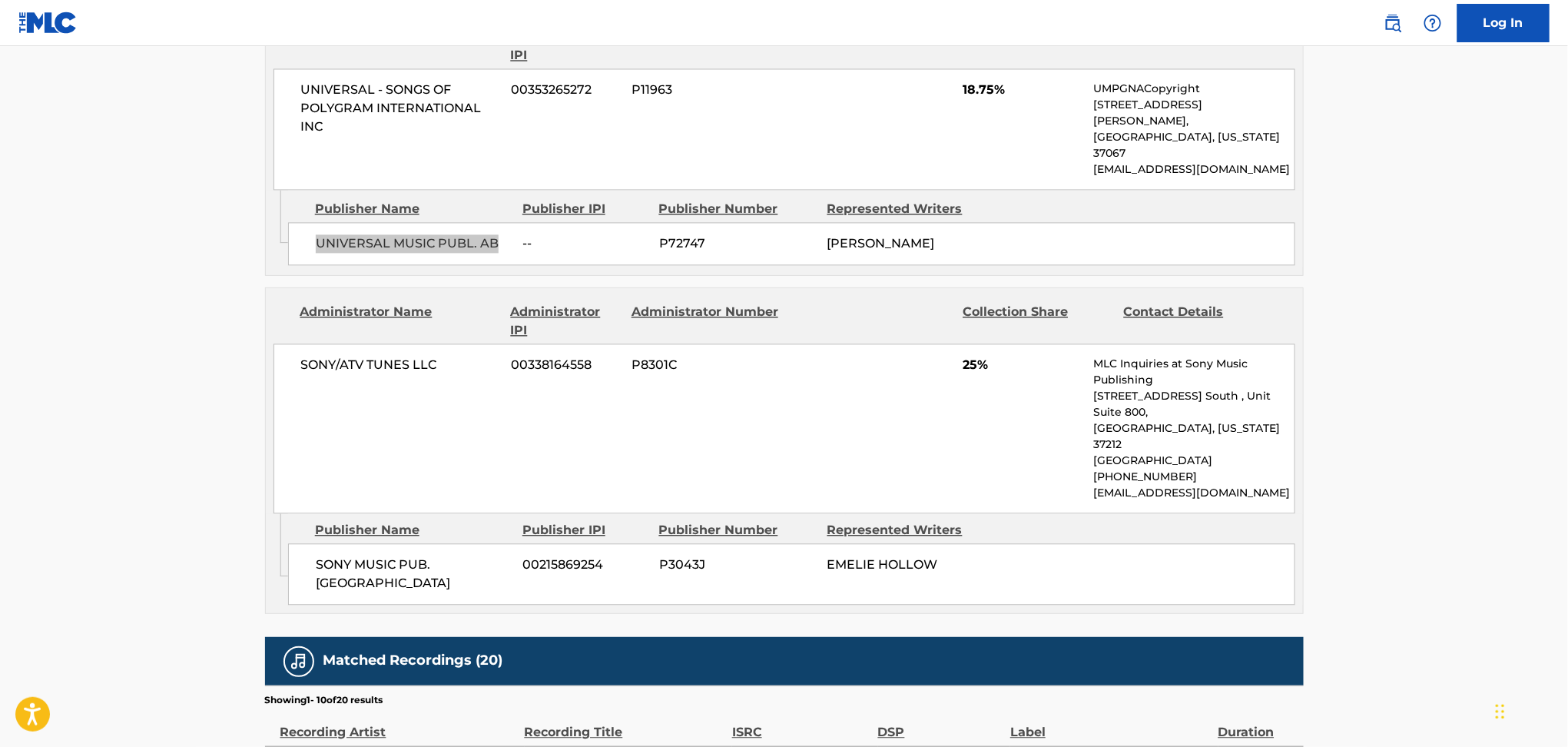
scroll to position [1332, 0]
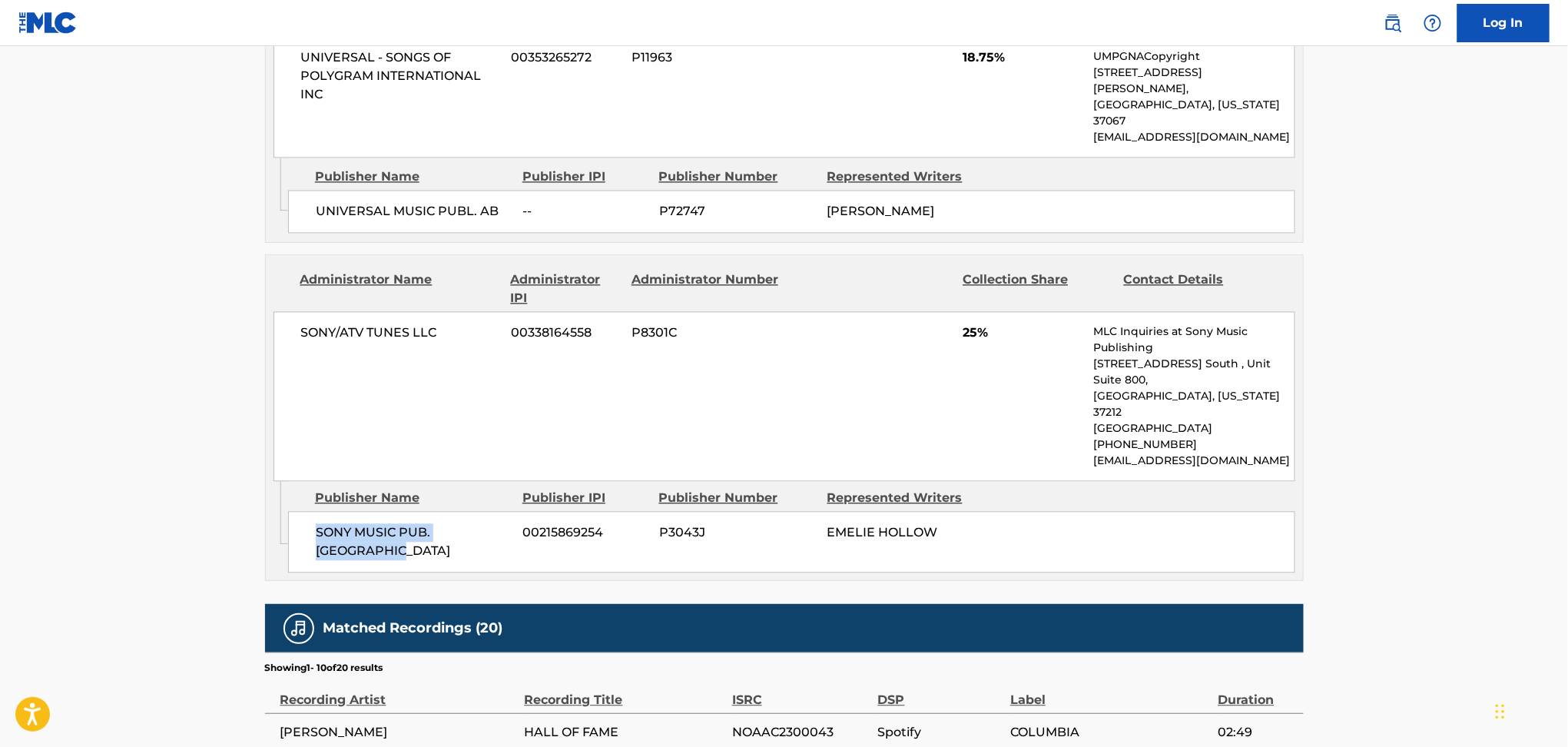
drag, startPoint x: 336, startPoint y: 462, endPoint x: 407, endPoint y: 481, distance: 73.5
click at [407, 512] on div "SONY MUSIC PUB. SCANDINAVIA 00215869254 P3043J EMELIE HOLLOW" at bounding box center [792, 542] width 1008 height 61
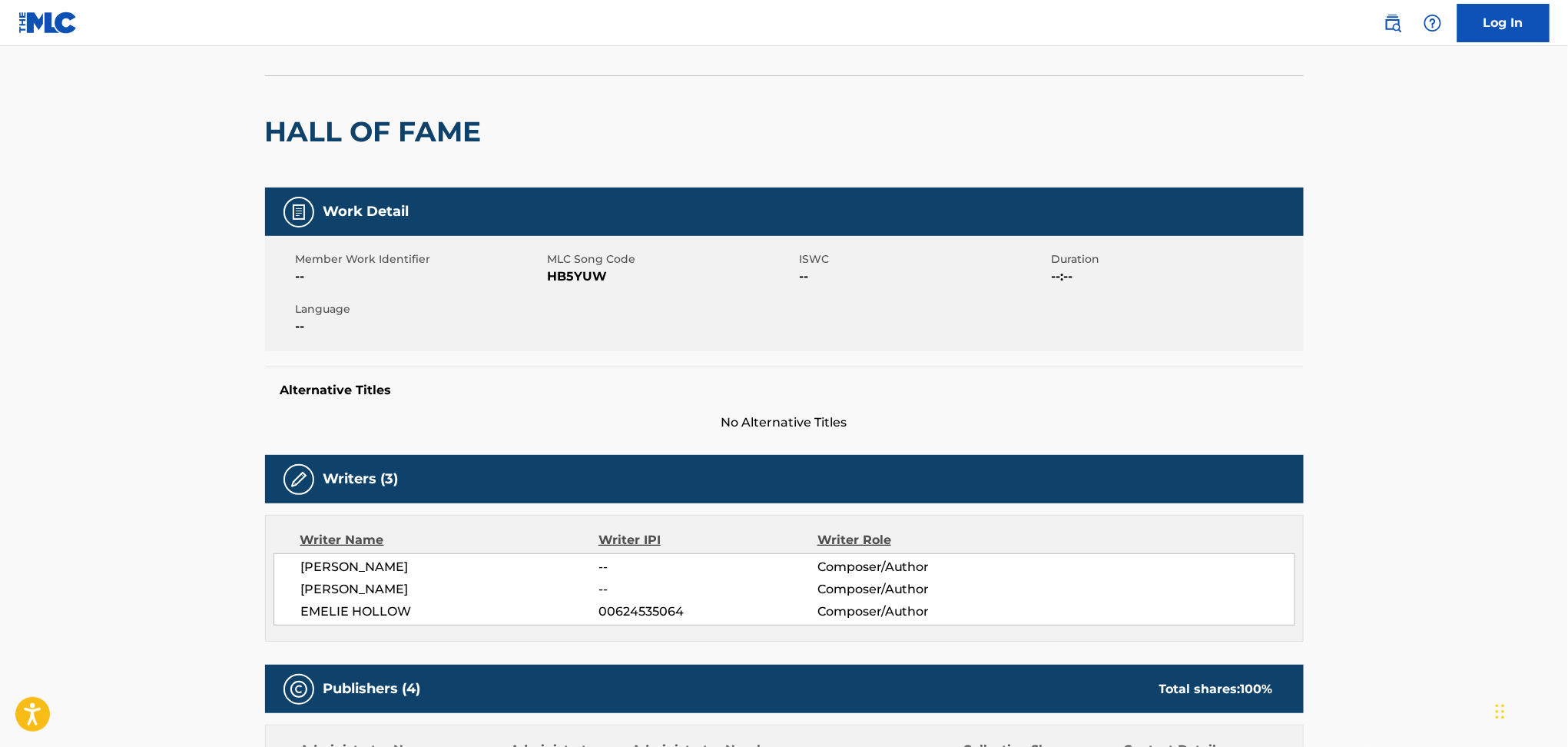
scroll to position [0, 0]
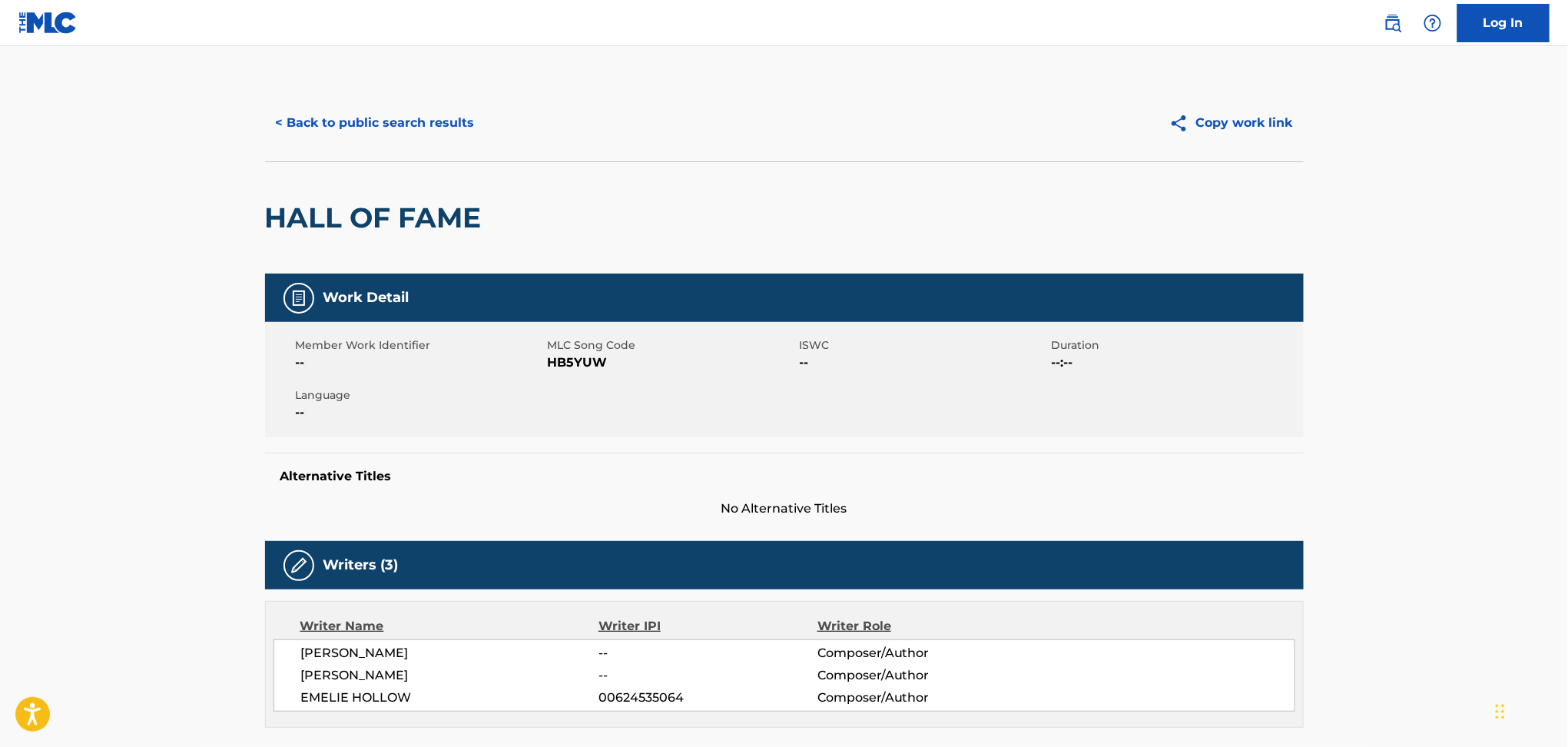
click at [381, 132] on button "< Back to public search results" at bounding box center [375, 123] width 221 height 38
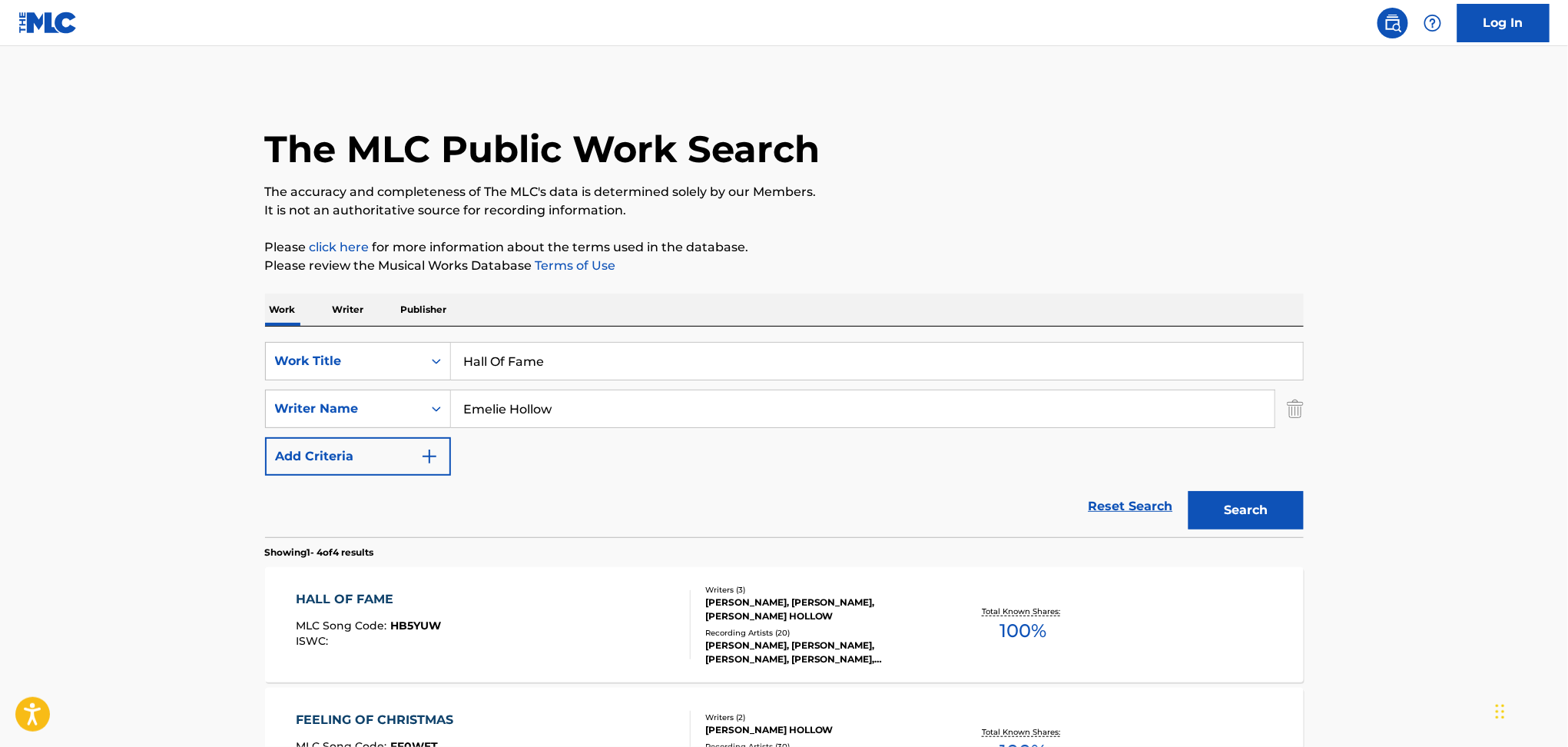
drag, startPoint x: 527, startPoint y: 432, endPoint x: 574, endPoint y: 420, distance: 48.5
click at [527, 433] on div "SearchWithCriteria7ead3527-73f7-4d5a-b7cb-2a10692a4586 Work Title Hall Of Fame …" at bounding box center [784, 409] width 1039 height 134
drag, startPoint x: 613, startPoint y: 391, endPoint x: 576, endPoint y: 396, distance: 37.3
click at [581, 396] on input "Emelie Hollow" at bounding box center [863, 408] width 824 height 37
click at [439, 400] on div "Search Form" at bounding box center [436, 408] width 28 height 28
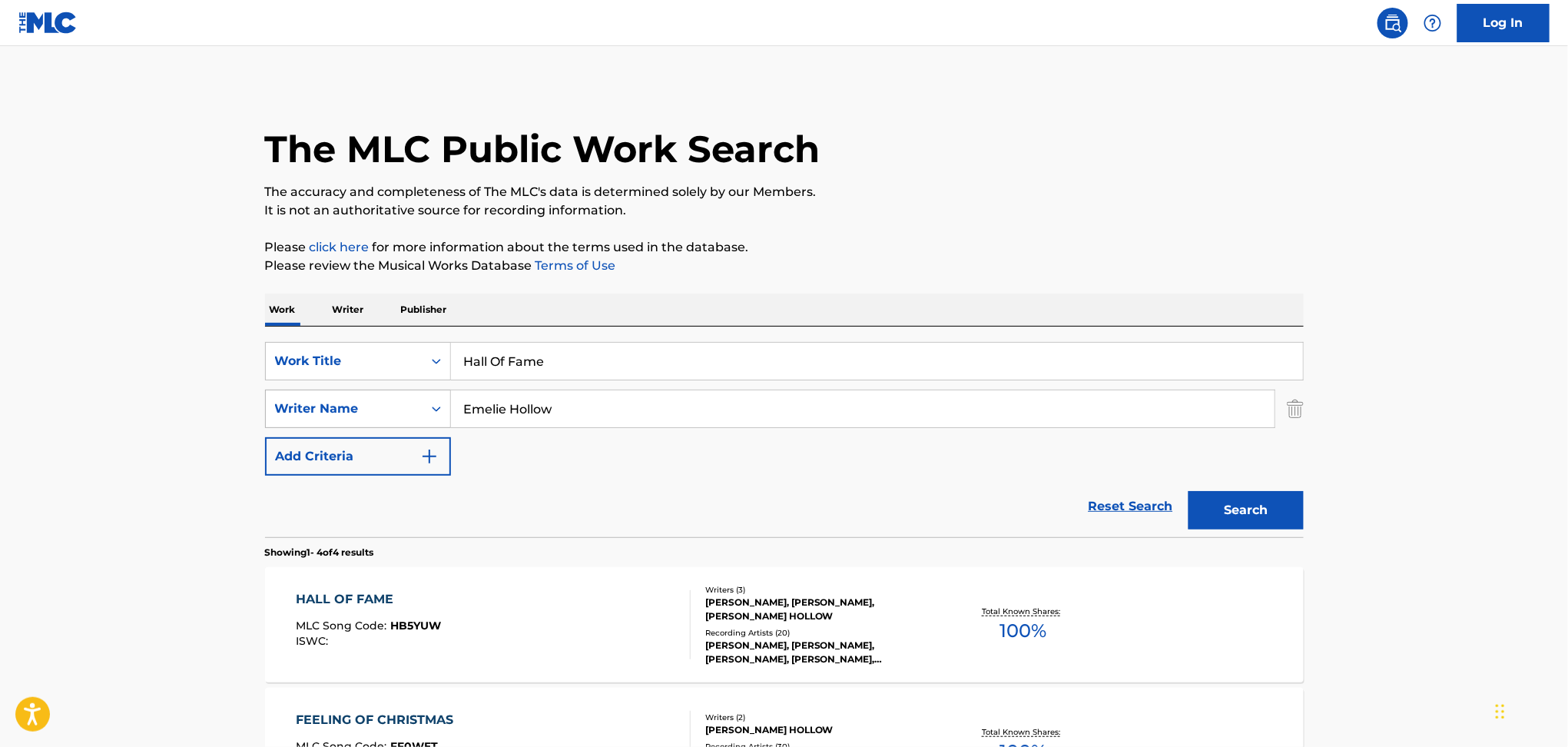
drag, startPoint x: 562, startPoint y: 404, endPoint x: 370, endPoint y: 398, distance: 192.1
click at [355, 404] on div "SearchWithCriteria9944ca93-3bb9-4a34-b127-ab9ee16f744a Writer Name Emelie Hollow" at bounding box center [784, 409] width 1039 height 38
paste input "[PERSON_NAME]"
type input "[PERSON_NAME]"
drag, startPoint x: 638, startPoint y: 342, endPoint x: 414, endPoint y: 367, distance: 225.4
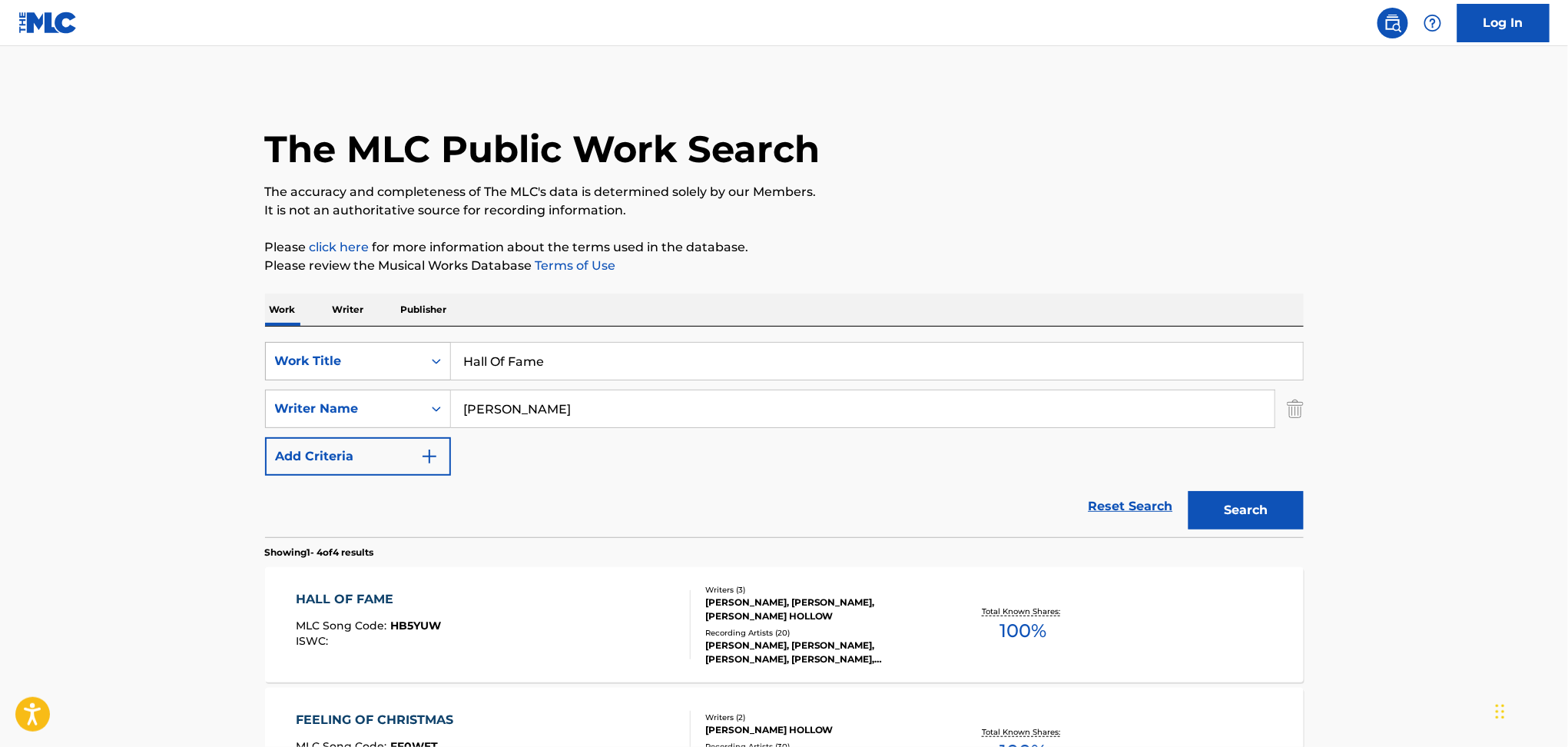
click at [414, 367] on div "SearchWithCriteria7ead3527-73f7-4d5a-b7cb-2a10692a4586 Work Title Hall Of Fame" at bounding box center [784, 362] width 1039 height 38
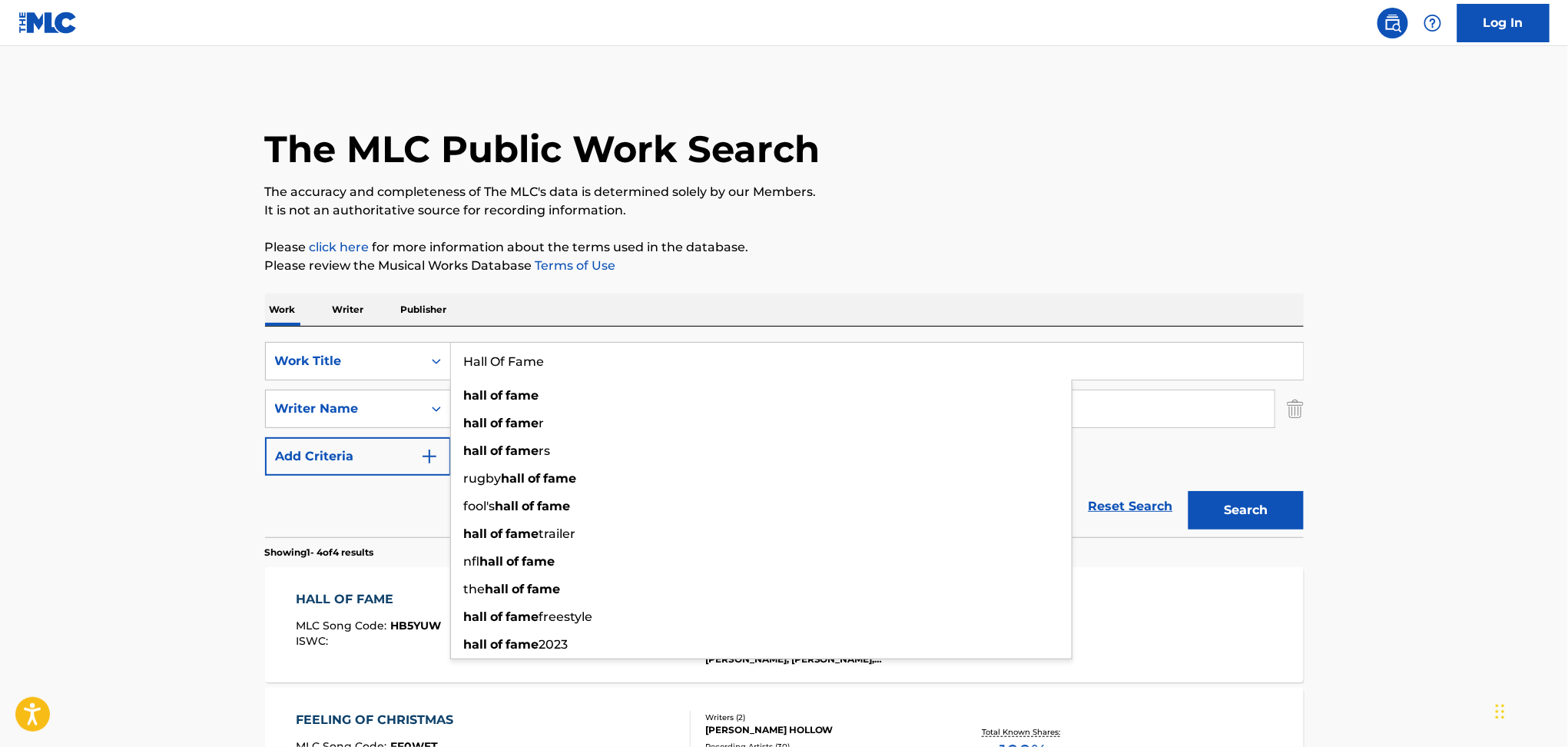
paste input "LUV [PERSON_NAME]"
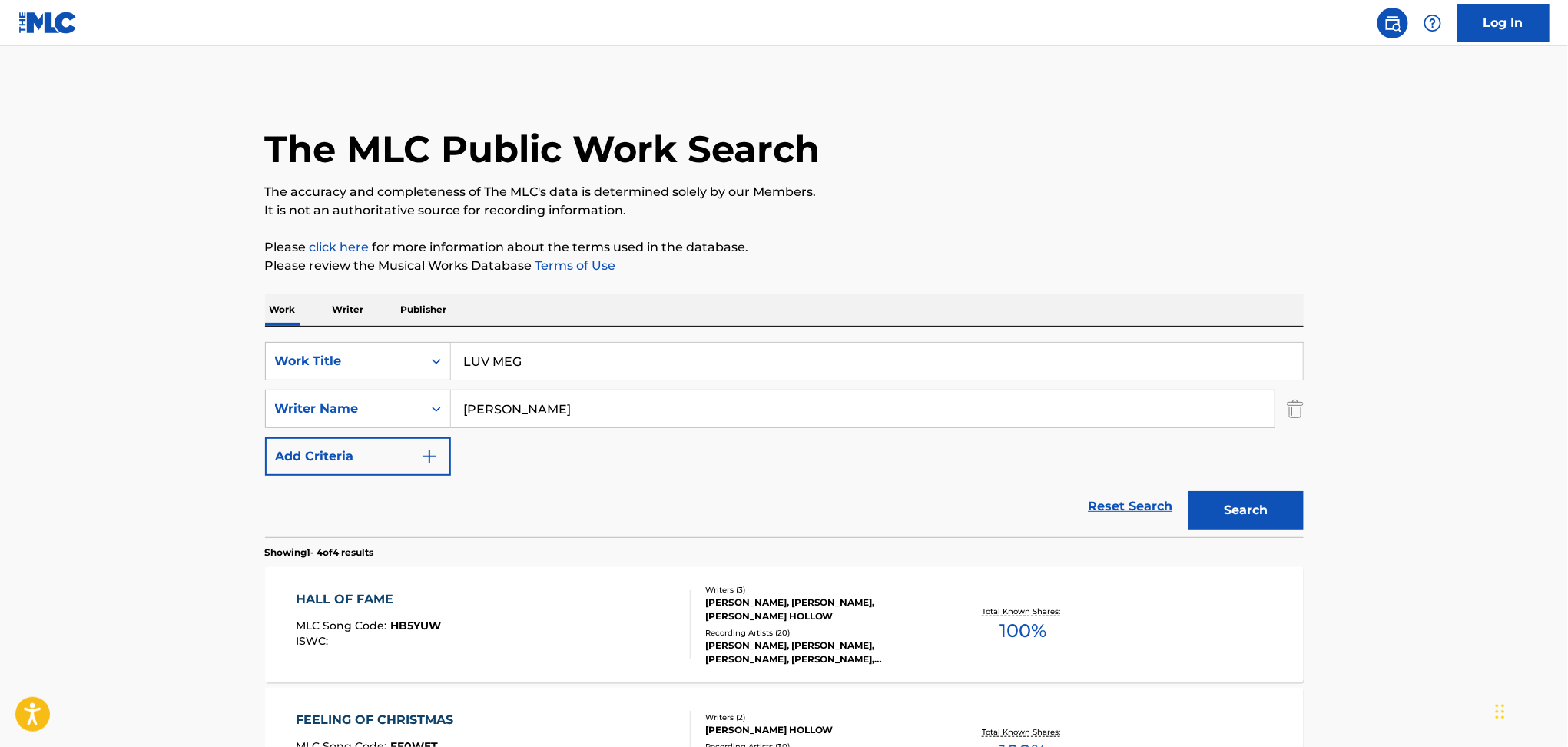
drag, startPoint x: 536, startPoint y: 357, endPoint x: 1151, endPoint y: 283, distance: 619.4
click at [1149, 292] on div "The MLC Public Work Search The accuracy and completeness of The MLC's data is d…" at bounding box center [784, 600] width 1076 height 1032
type input "LUV MEG"
click at [1136, 250] on p "Please click here for more information about the terms used in the database." at bounding box center [784, 247] width 1039 height 18
drag, startPoint x: 1260, startPoint y: 499, endPoint x: 1185, endPoint y: 417, distance: 111.1
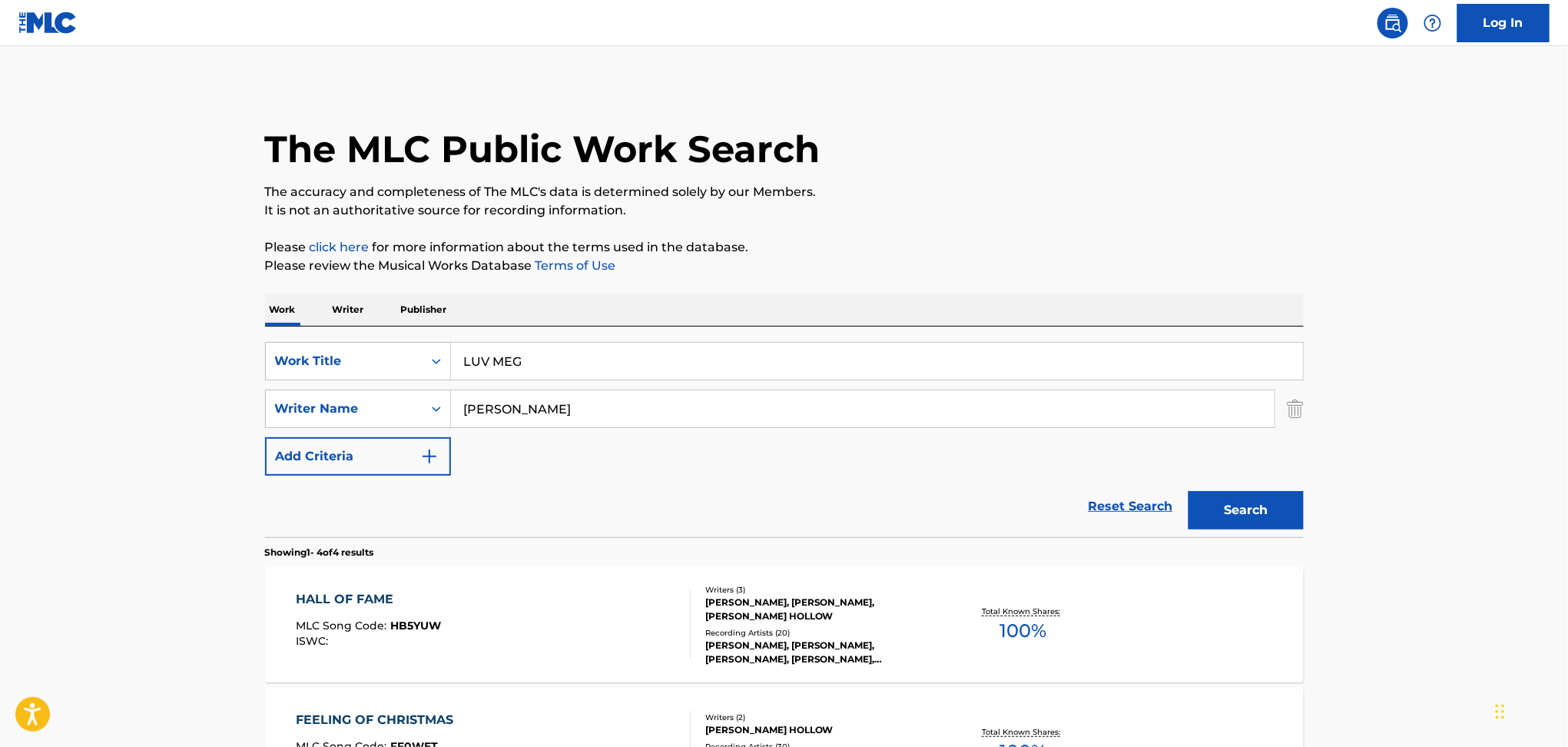
click at [1259, 494] on button "Search" at bounding box center [1246, 511] width 116 height 38
click at [550, 633] on div "LUV MEG MLC Song Code : LA9E0D ISWC : T9323914472" at bounding box center [492, 625] width 395 height 69
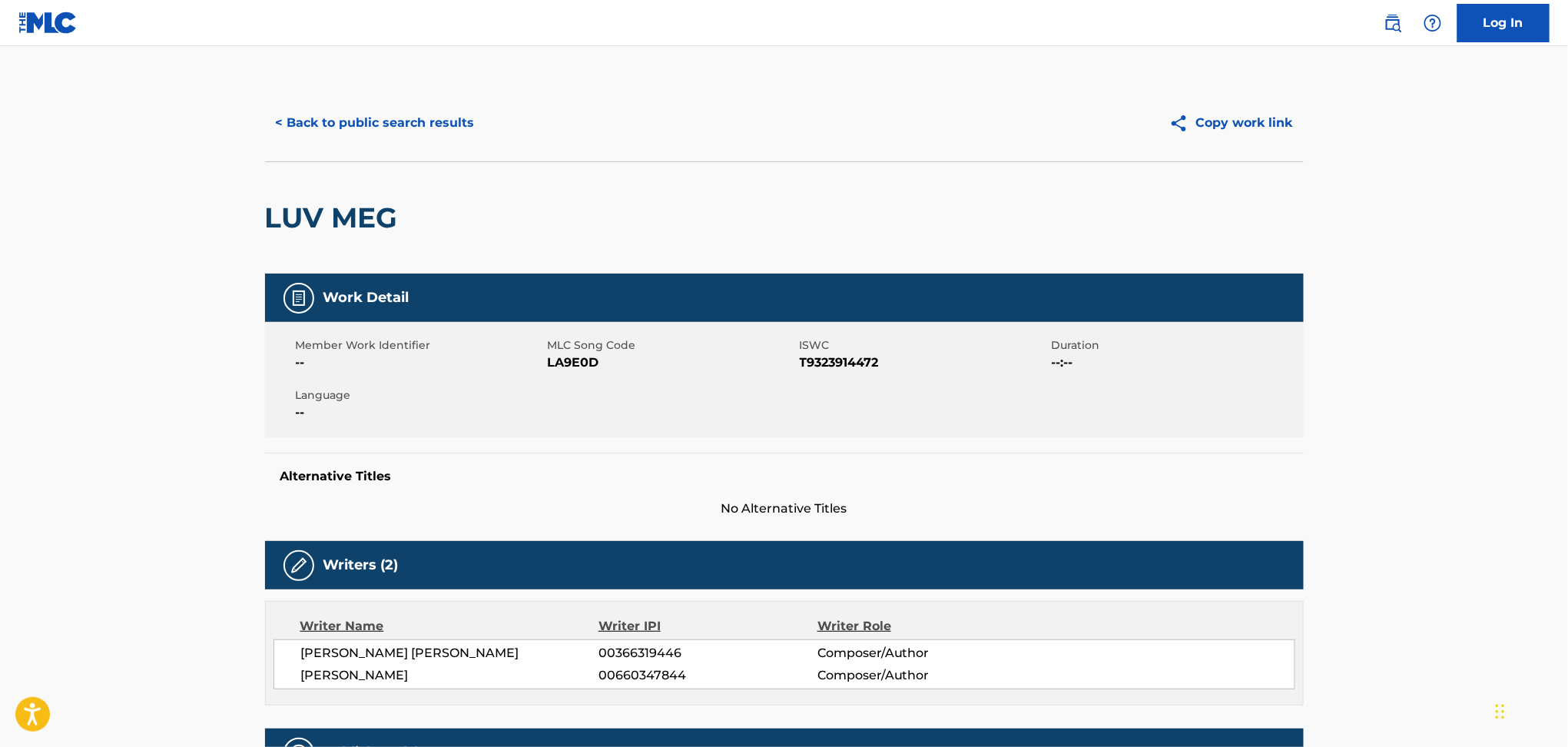
click at [581, 356] on span "LA9E0D" at bounding box center [672, 363] width 249 height 18
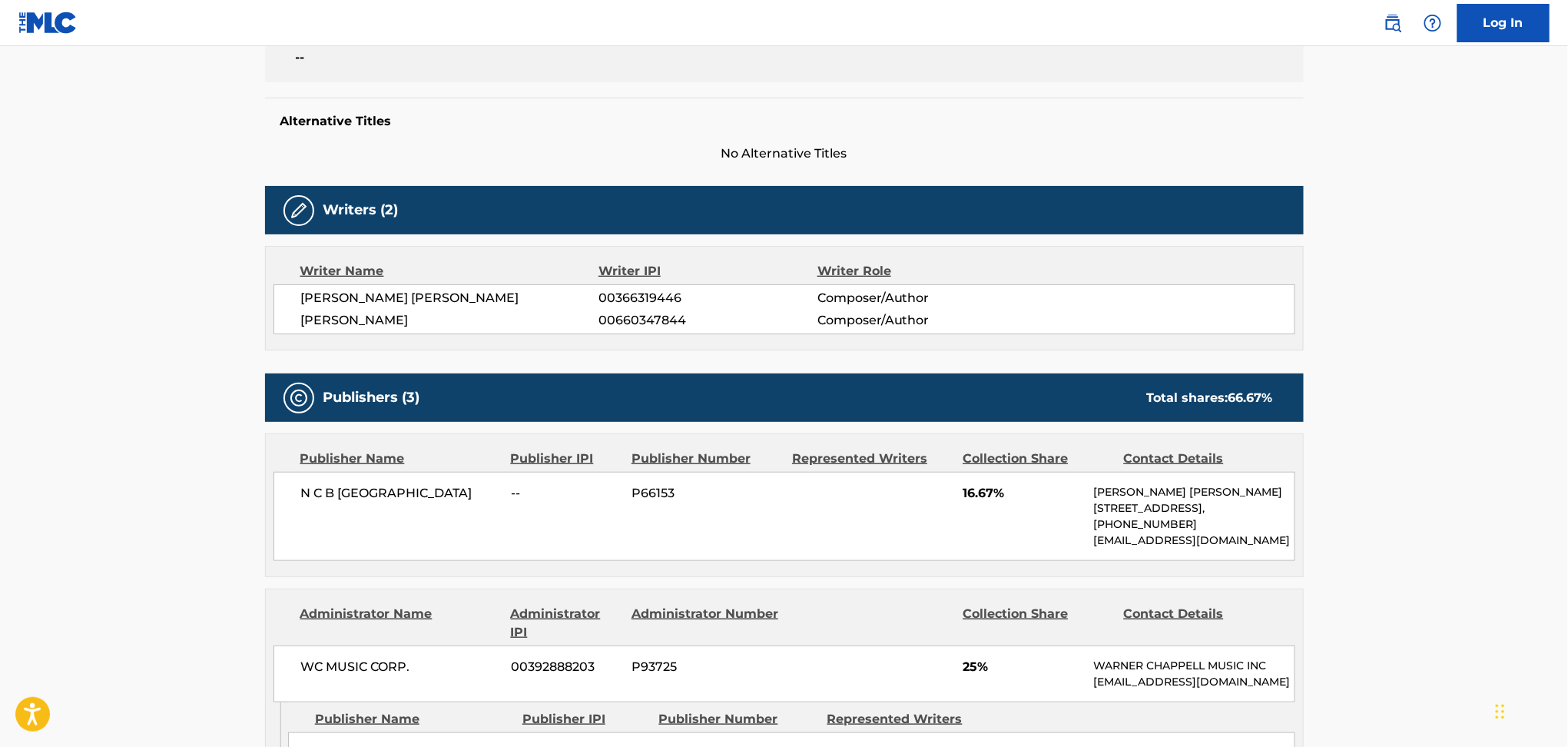
scroll to position [512, 0]
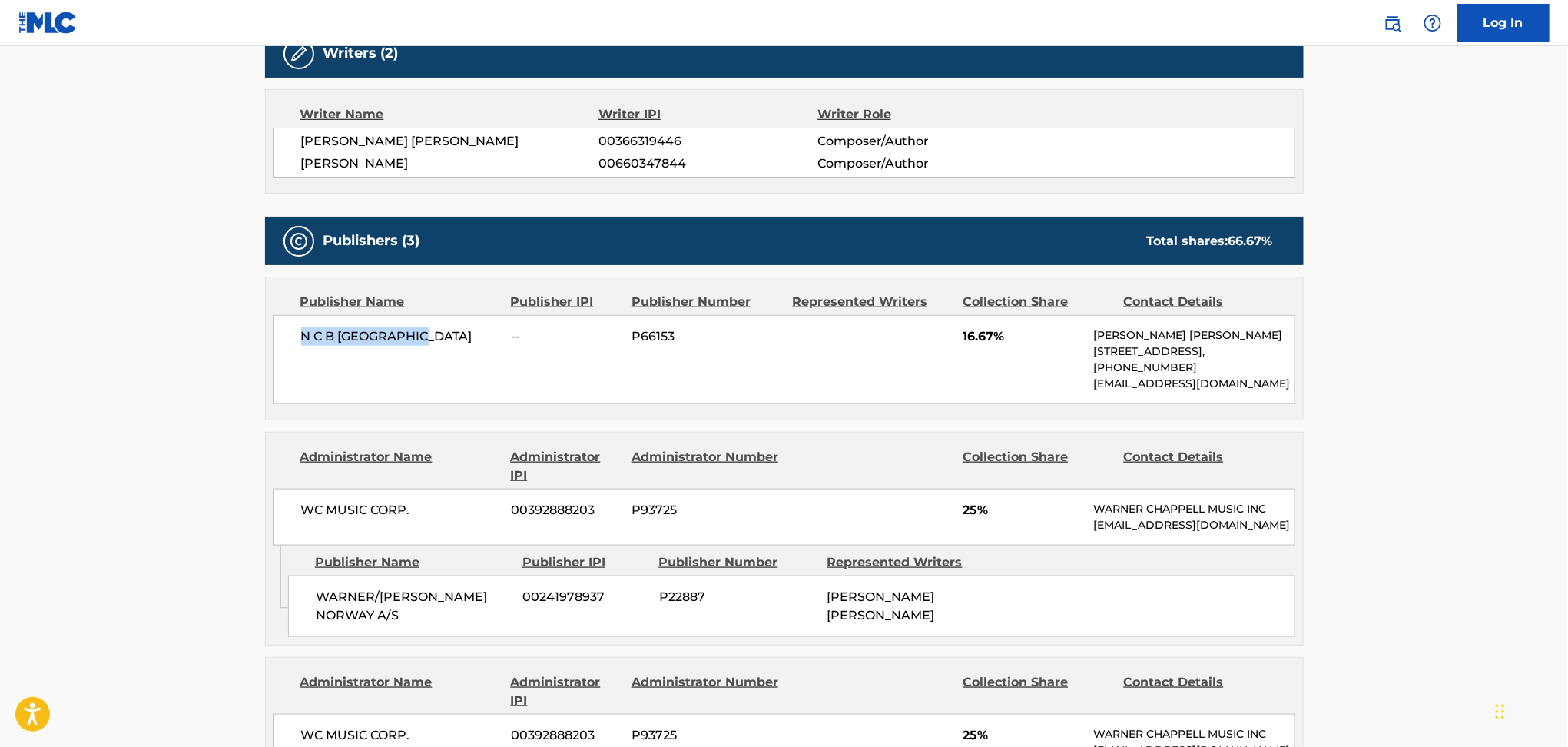
drag, startPoint x: 304, startPoint y: 341, endPoint x: 481, endPoint y: 336, distance: 177.1
click at [481, 336] on span "N C B [GEOGRAPHIC_DATA]" at bounding box center [401, 336] width 199 height 18
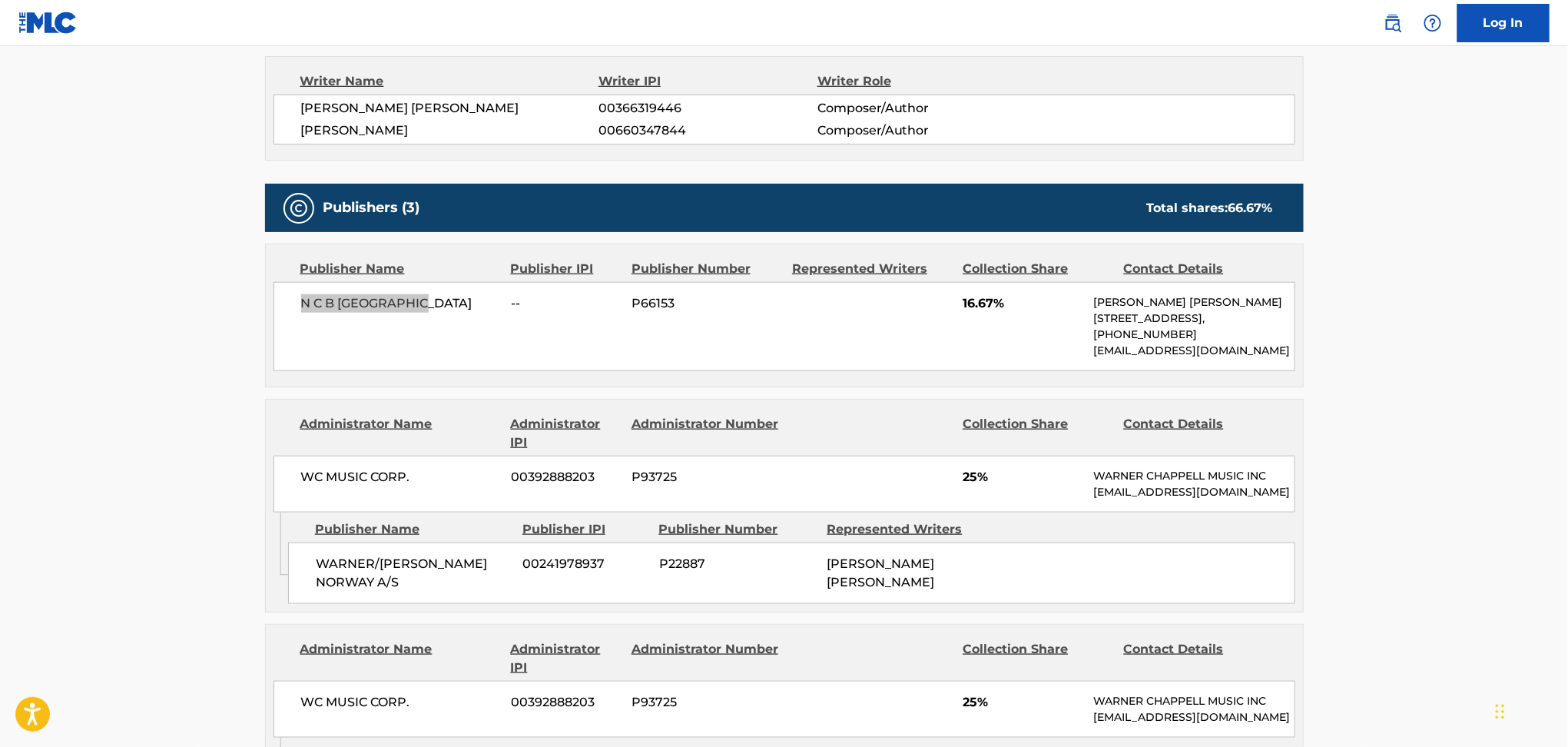
scroll to position [820, 0]
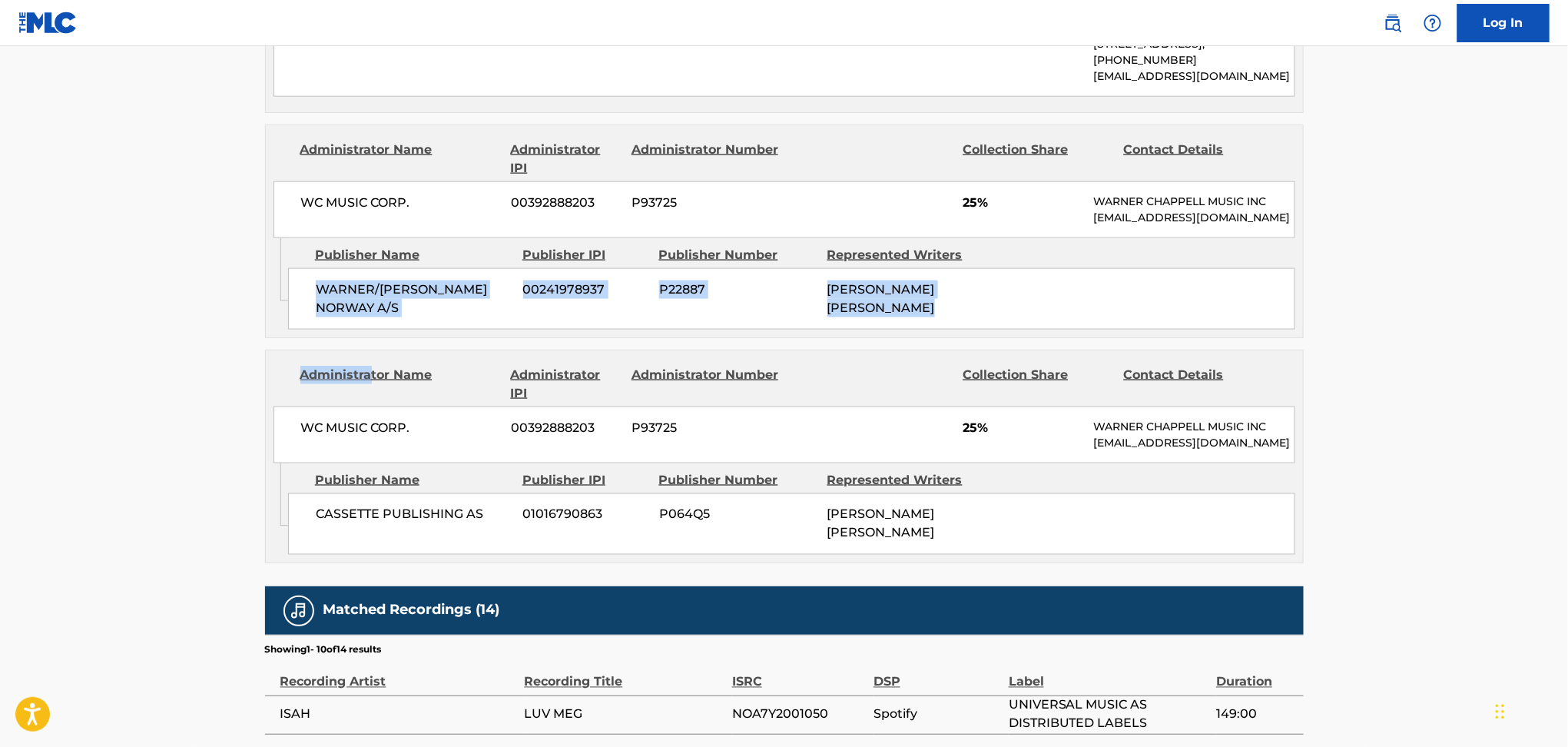
drag, startPoint x: 303, startPoint y: 317, endPoint x: 372, endPoint y: 362, distance: 82.4
click at [372, 362] on div "Publishers (3) Total shares: 66.67 % Publisher Name Publisher IPI Publisher Num…" at bounding box center [784, 236] width 1039 height 654
click at [437, 318] on span "WARNER/[PERSON_NAME] NORWAY A/S" at bounding box center [413, 298] width 196 height 37
click at [342, 318] on span "WARNER/[PERSON_NAME] NORWAY A/S" at bounding box center [413, 298] width 196 height 37
click at [331, 314] on span "WARNER/[PERSON_NAME] NORWAY A/S" at bounding box center [413, 298] width 196 height 37
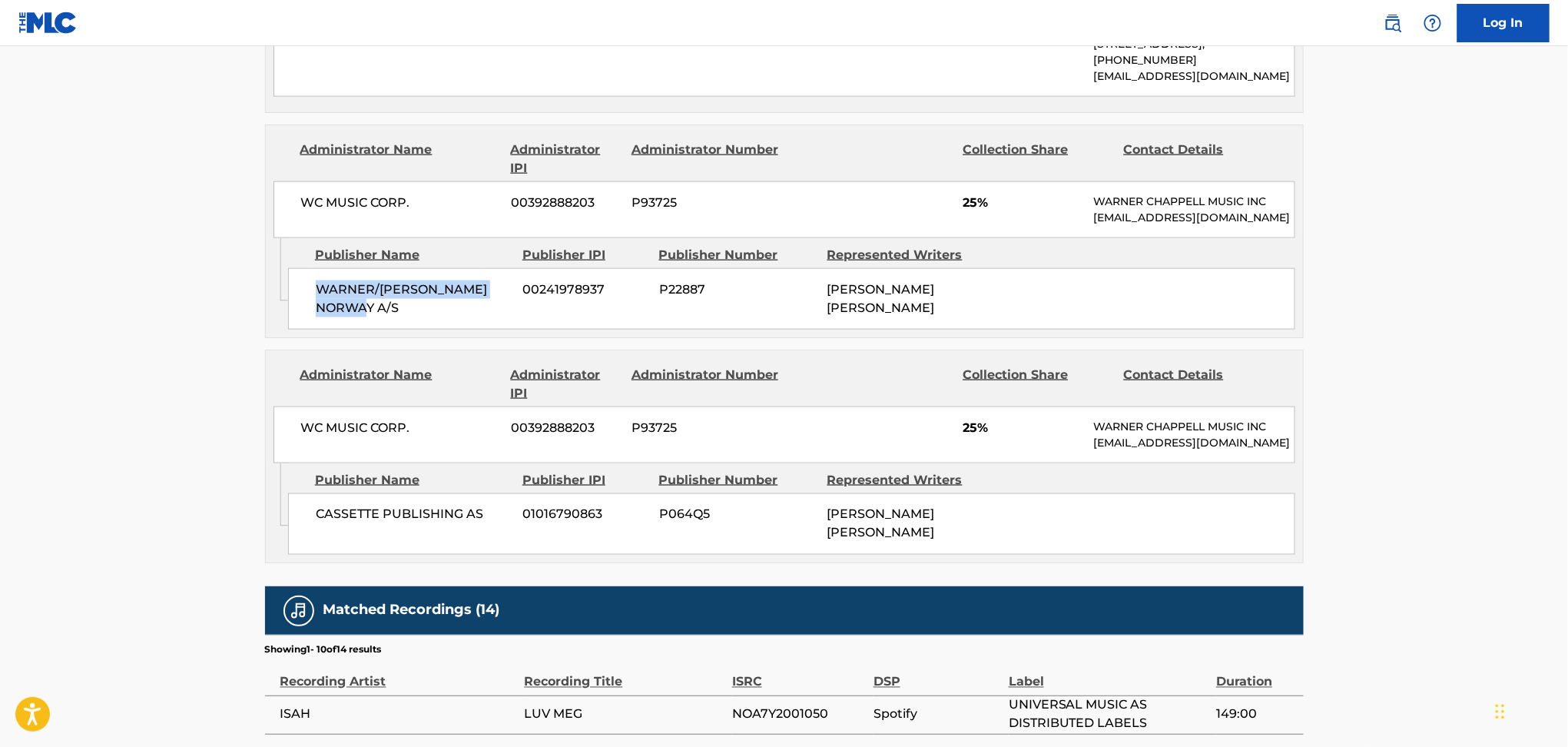
drag, startPoint x: 314, startPoint y: 297, endPoint x: 351, endPoint y: 322, distance: 44.7
click at [351, 322] on div "WARNER/[PERSON_NAME] NORWAY A/S 00241978937 P22887 [PERSON_NAME] [PERSON_NAME]" at bounding box center [792, 299] width 1008 height 61
drag, startPoint x: 303, startPoint y: 545, endPoint x: 497, endPoint y: 557, distance: 194.4
click at [497, 555] on div "CASSETTE PUBLISHING AS 01016790863 P064Q5 [PERSON_NAME] [PERSON_NAME]" at bounding box center [792, 524] width 1008 height 61
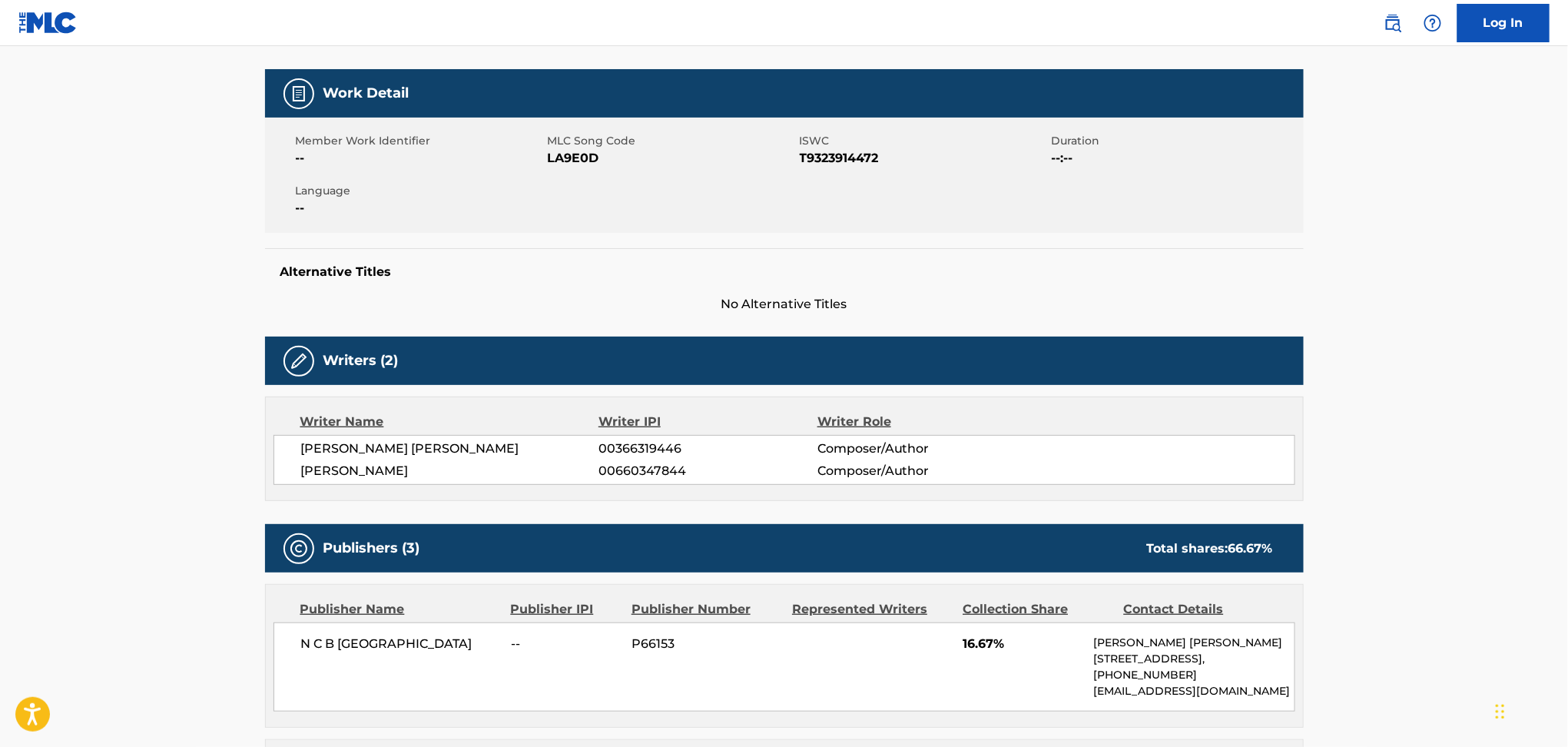
scroll to position [0, 0]
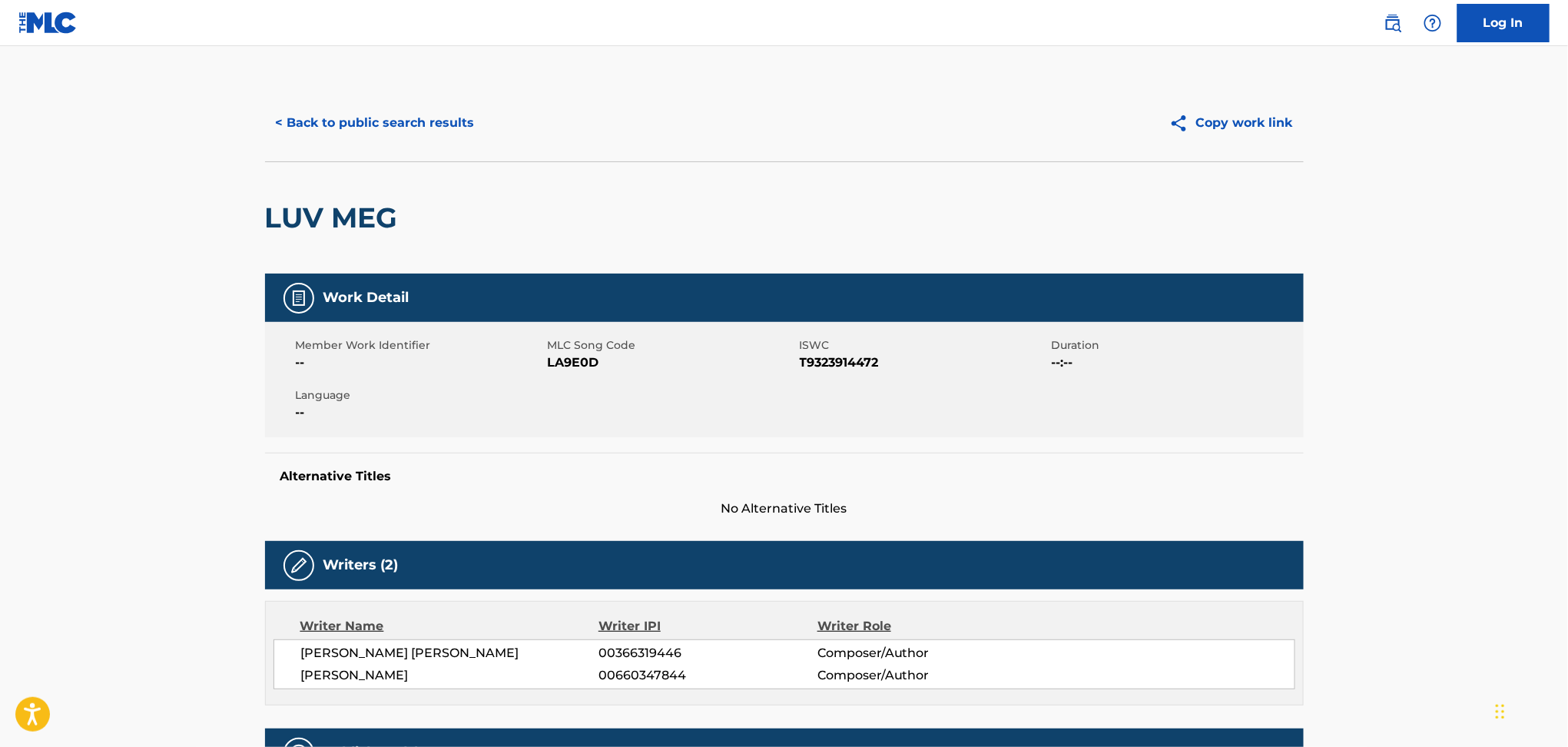
click at [378, 115] on button "< Back to public search results" at bounding box center [375, 123] width 221 height 38
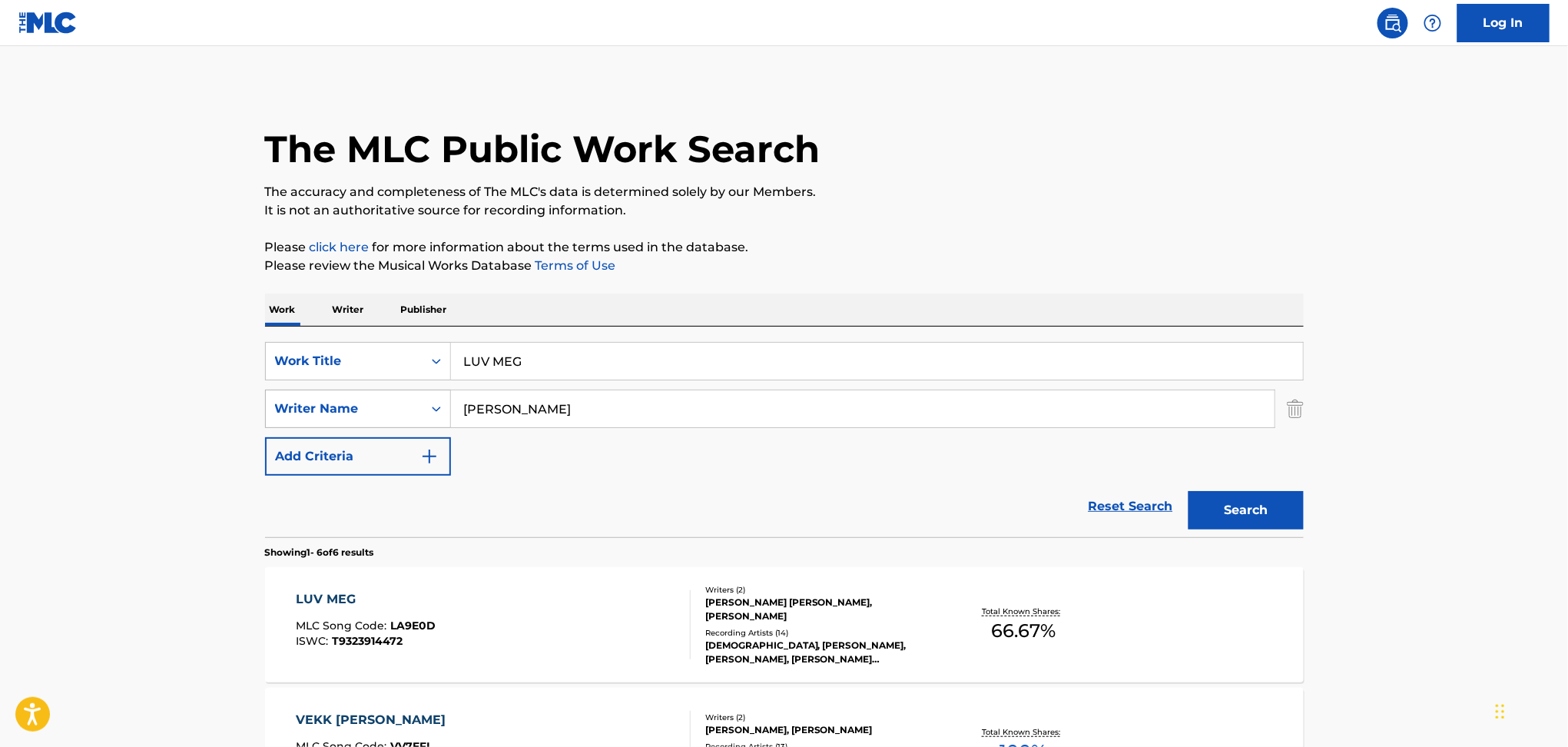
drag, startPoint x: 494, startPoint y: 410, endPoint x: 425, endPoint y: 391, distance: 71.6
click at [383, 406] on div "SearchWithCriteria9944ca93-3bb9-4a34-b127-ab9ee16f744a Writer Name [PERSON_NAME]" at bounding box center [784, 409] width 1039 height 38
paste input "Carabao"
type input "Carabao"
click at [402, 370] on div "SearchWithCriteria7ead3527-73f7-4d5a-b7cb-2a10692a4586 Work Title LUV MEG" at bounding box center [784, 362] width 1039 height 38
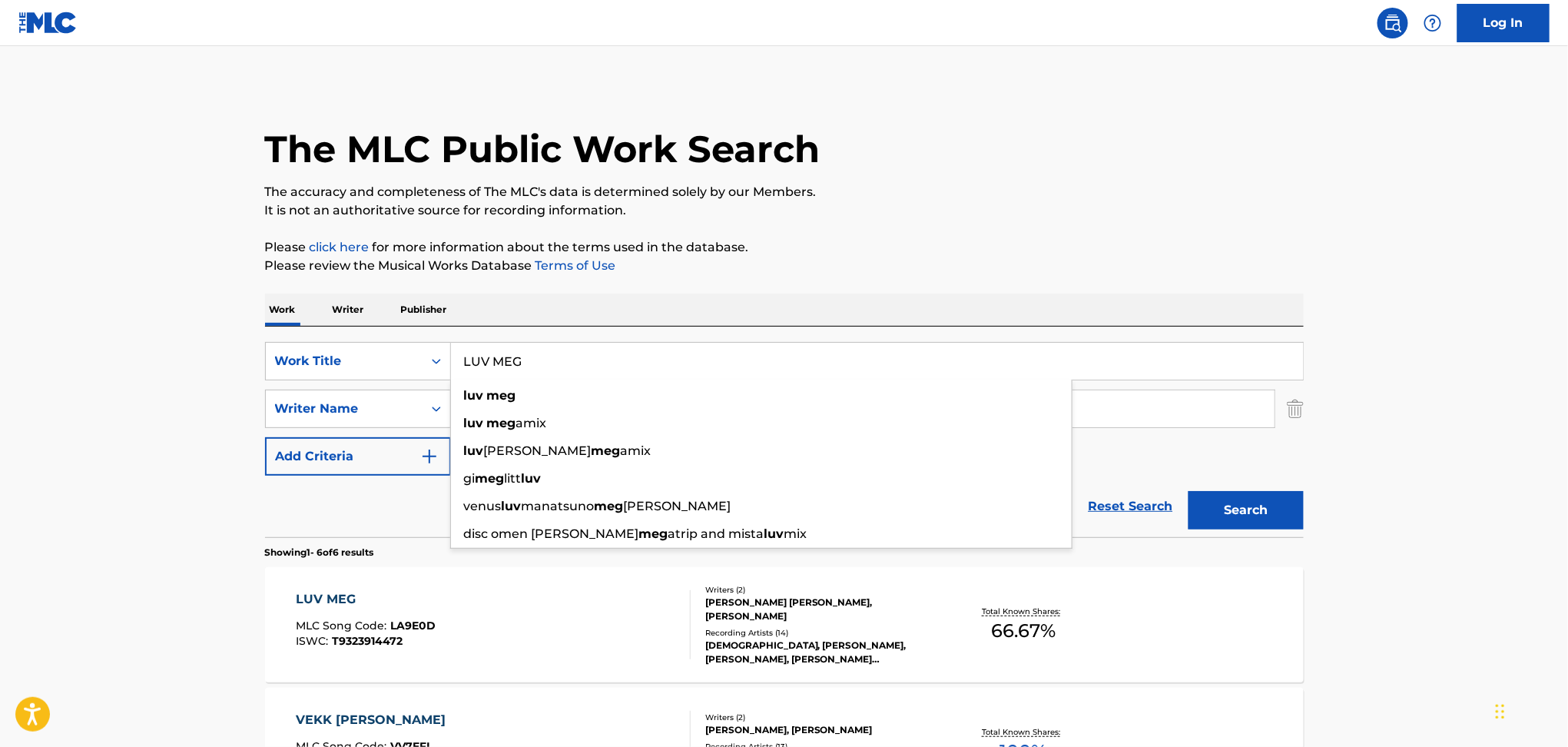
paste input "Made in [GEOGRAPHIC_DATA] Carabao"
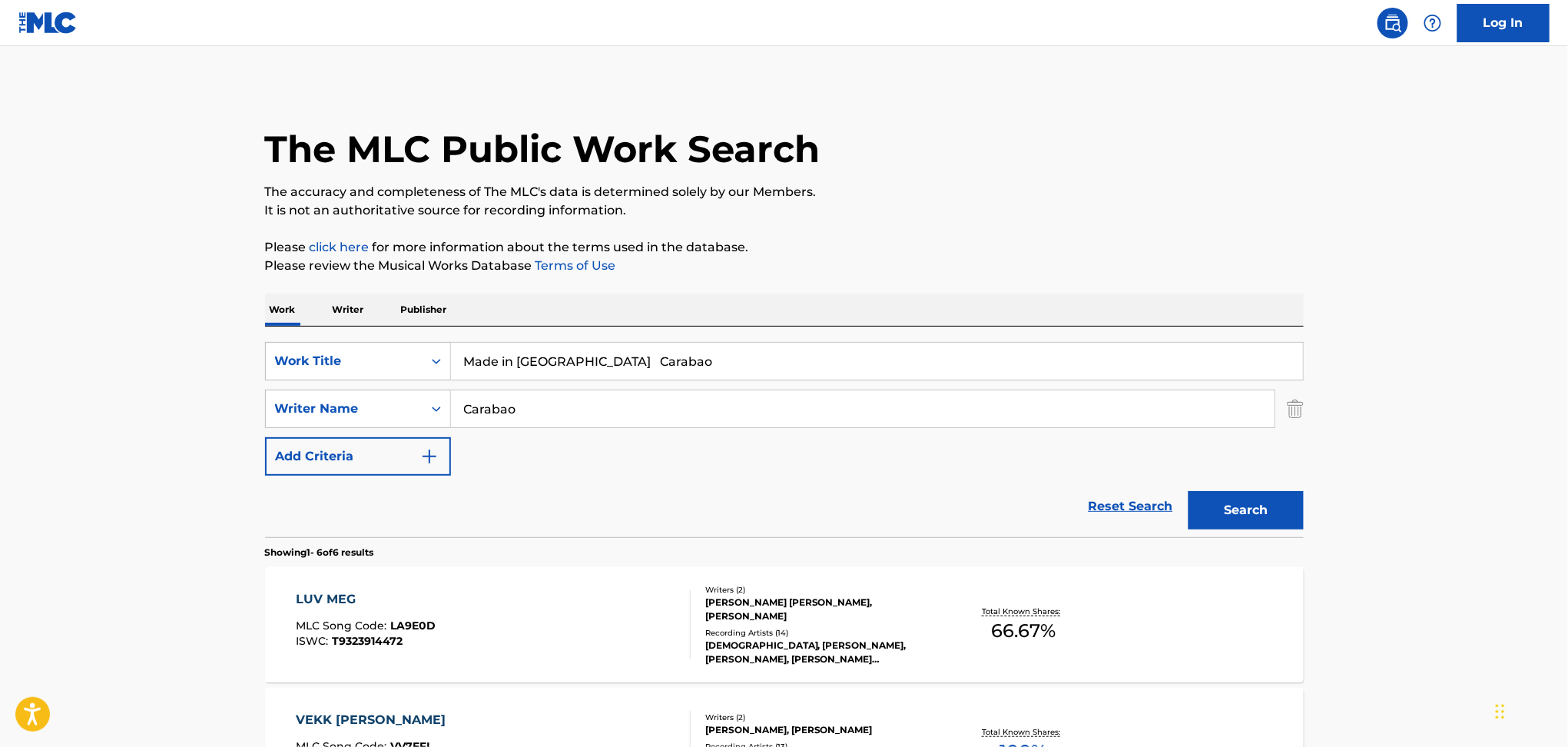
drag, startPoint x: 594, startPoint y: 355, endPoint x: 986, endPoint y: 271, distance: 400.9
click at [802, 345] on input "Made in [GEOGRAPHIC_DATA] Carabao" at bounding box center [877, 361] width 852 height 37
type input "Made in [GEOGRAPHIC_DATA]"
click at [984, 243] on p "Please click here for more information about the terms used in the database." at bounding box center [784, 247] width 1039 height 18
click at [1234, 501] on button "Search" at bounding box center [1246, 511] width 116 height 38
